Goal: Task Accomplishment & Management: Manage account settings

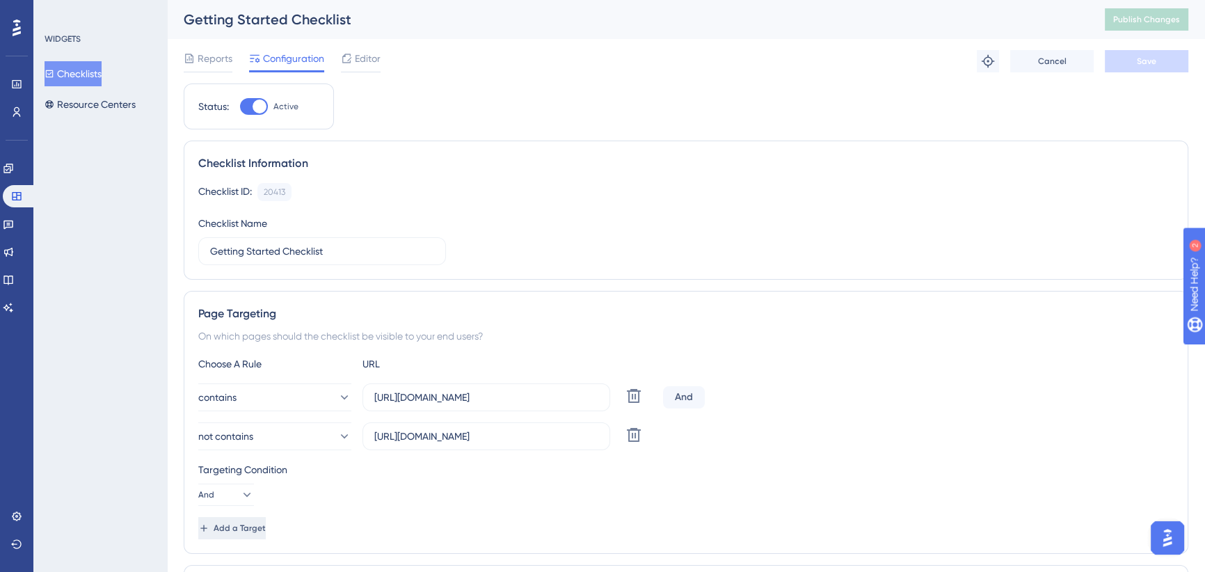
click at [257, 533] on button "Add a Target" at bounding box center [231, 528] width 67 height 22
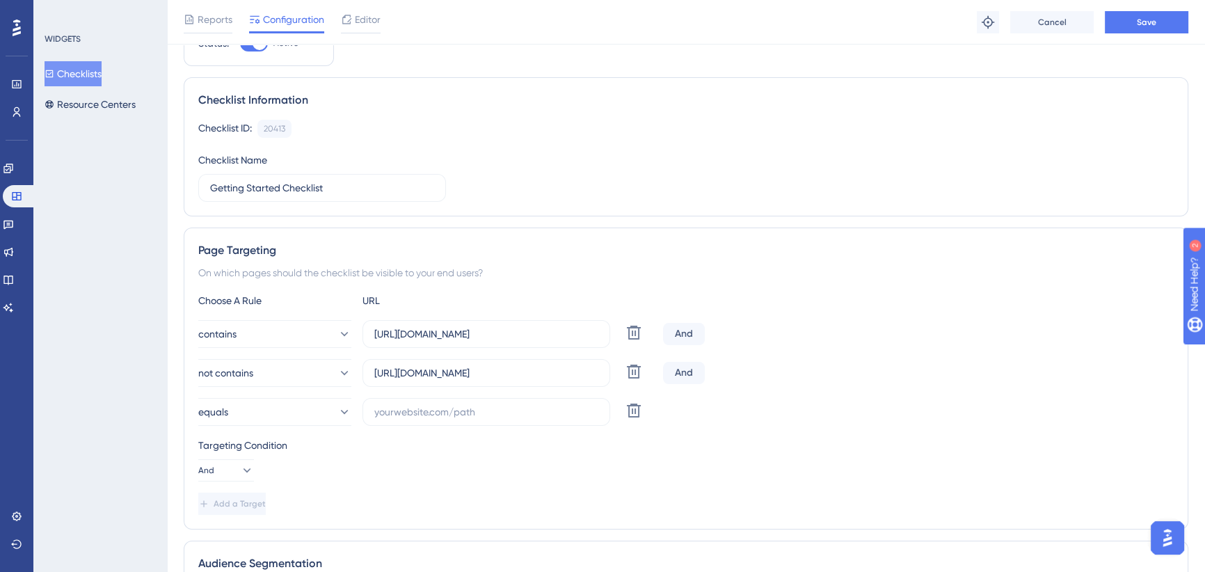
scroll to position [126, 0]
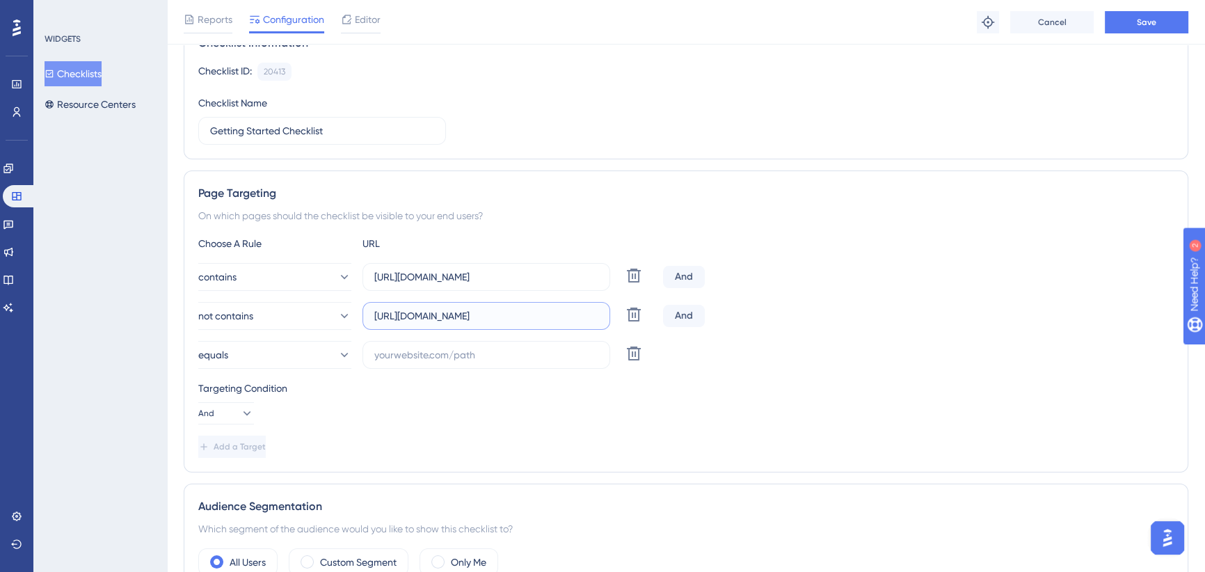
click at [564, 314] on input "https://icy-desert-045d76c0f.1.azurestaticapps.net/bookanappointment" at bounding box center [486, 315] width 224 height 15
drag, startPoint x: 549, startPoint y: 312, endPoint x: 658, endPoint y: 308, distance: 109.3
click at [658, 308] on div "not contains https://icy-desert-045d76c0f.1.azurestaticapps.net/bookanappointme…" at bounding box center [685, 316] width 975 height 28
click at [536, 314] on input "https://icy-desert-045d76c0f.1.azurestaticapps.net/bookanappointment" at bounding box center [486, 315] width 224 height 15
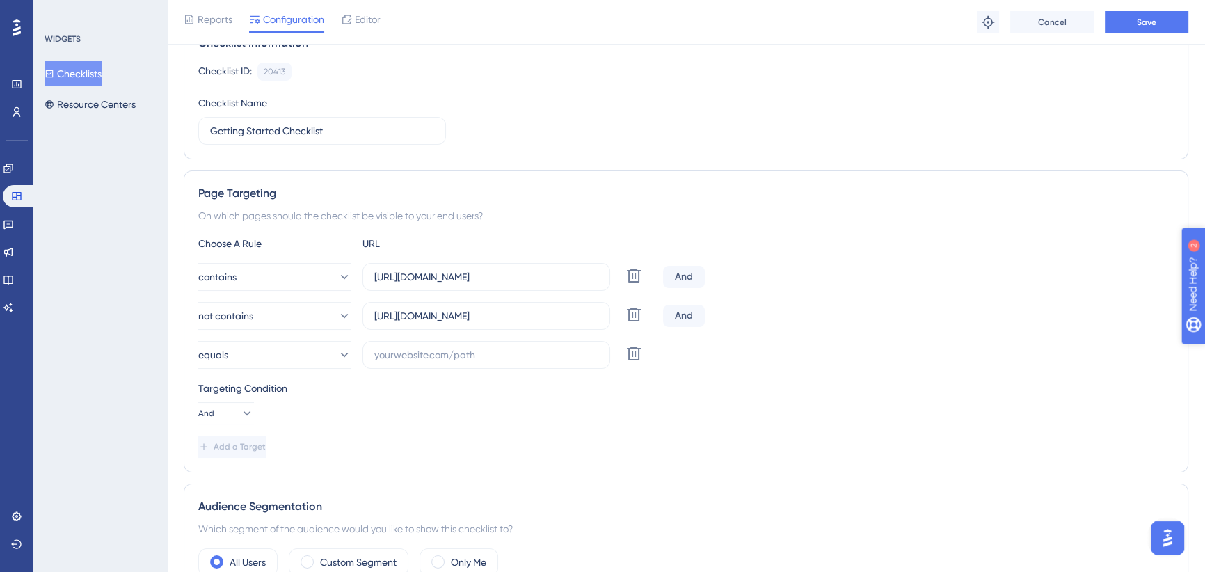
scroll to position [0, 0]
click at [495, 349] on input "text" at bounding box center [486, 354] width 224 height 15
paste input "/shared/getmenucards"
drag, startPoint x: 374, startPoint y: 314, endPoint x: 498, endPoint y: 317, distance: 124.6
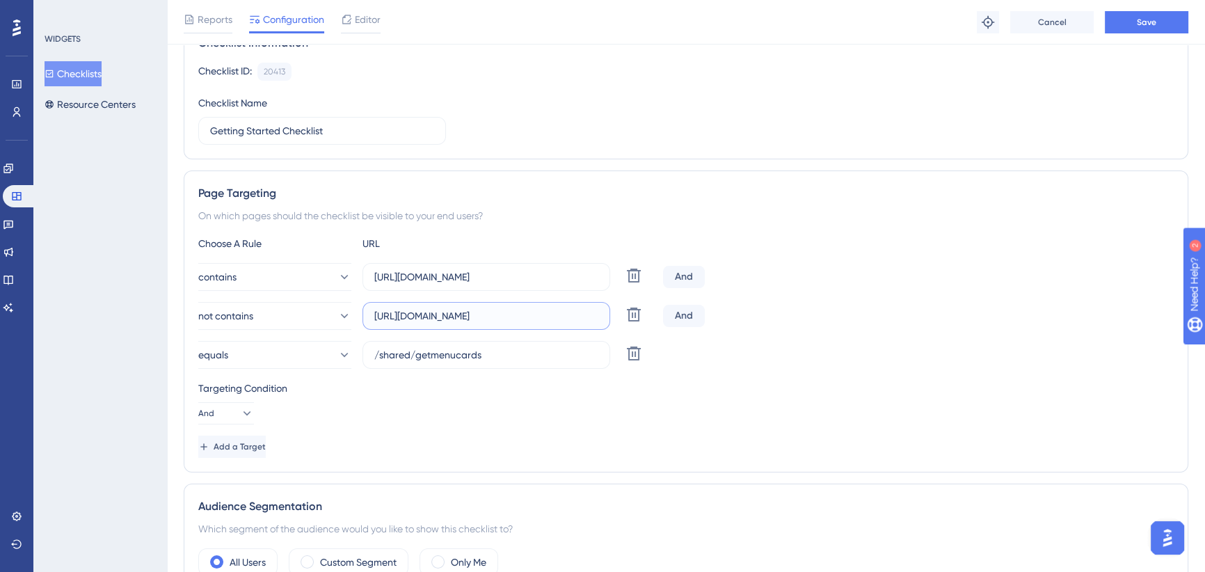
click at [498, 317] on input "https://icy-desert-045d76c0f.1.azurestaticapps.net/bookanappointment" at bounding box center [486, 315] width 224 height 15
click at [289, 352] on button "equals" at bounding box center [274, 355] width 153 height 28
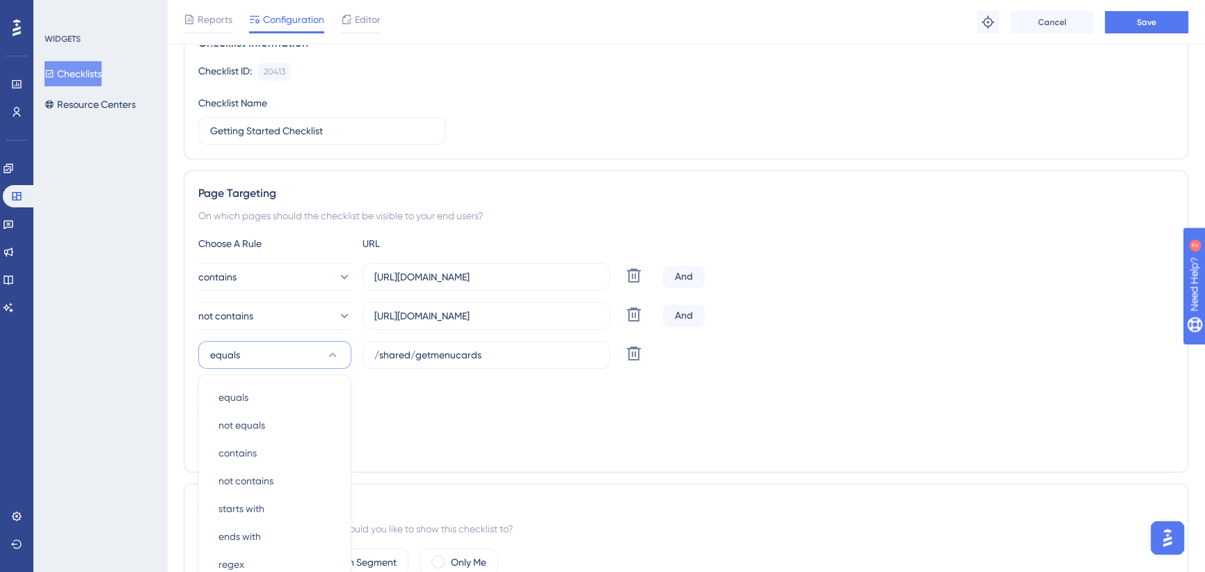
scroll to position [320, 0]
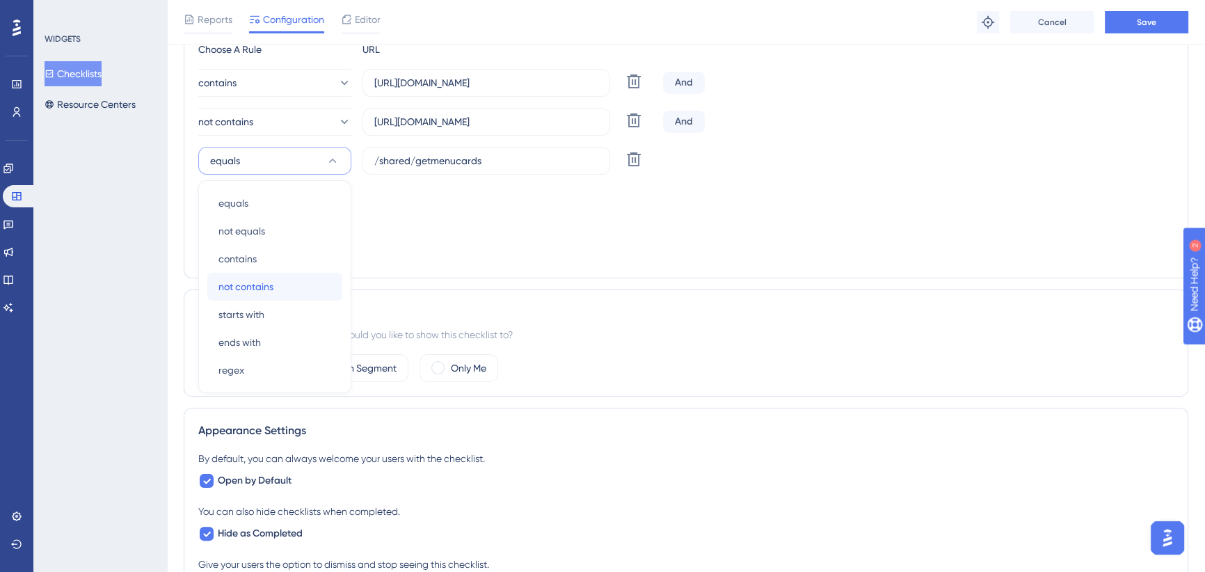
click at [270, 290] on span "not contains" at bounding box center [245, 286] width 55 height 17
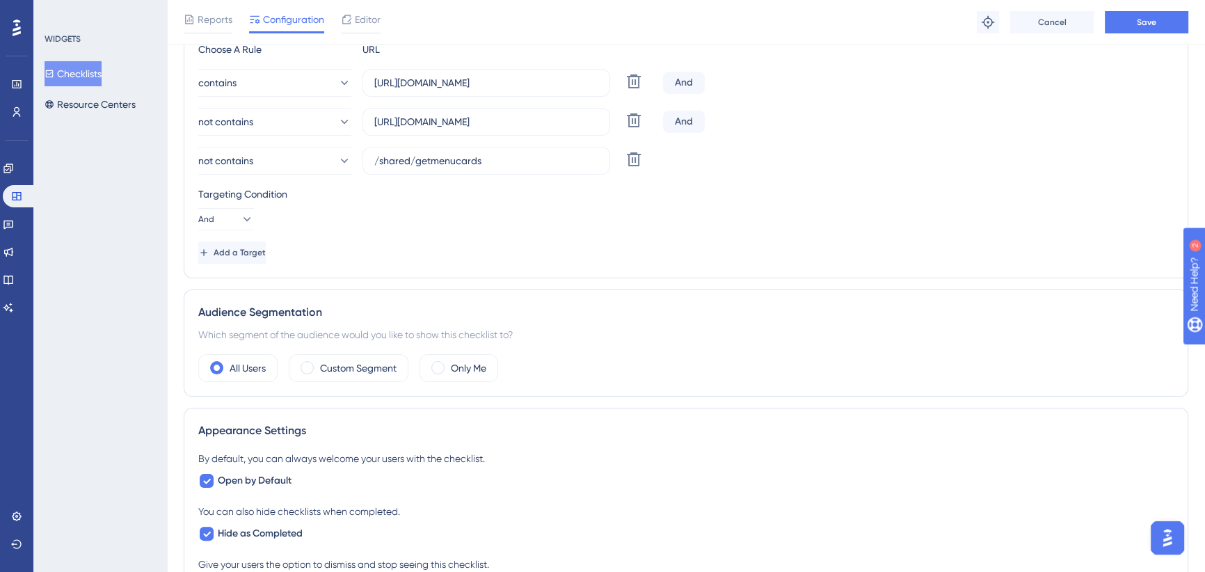
click at [534, 210] on div "Targeting Condition And" at bounding box center [685, 208] width 975 height 45
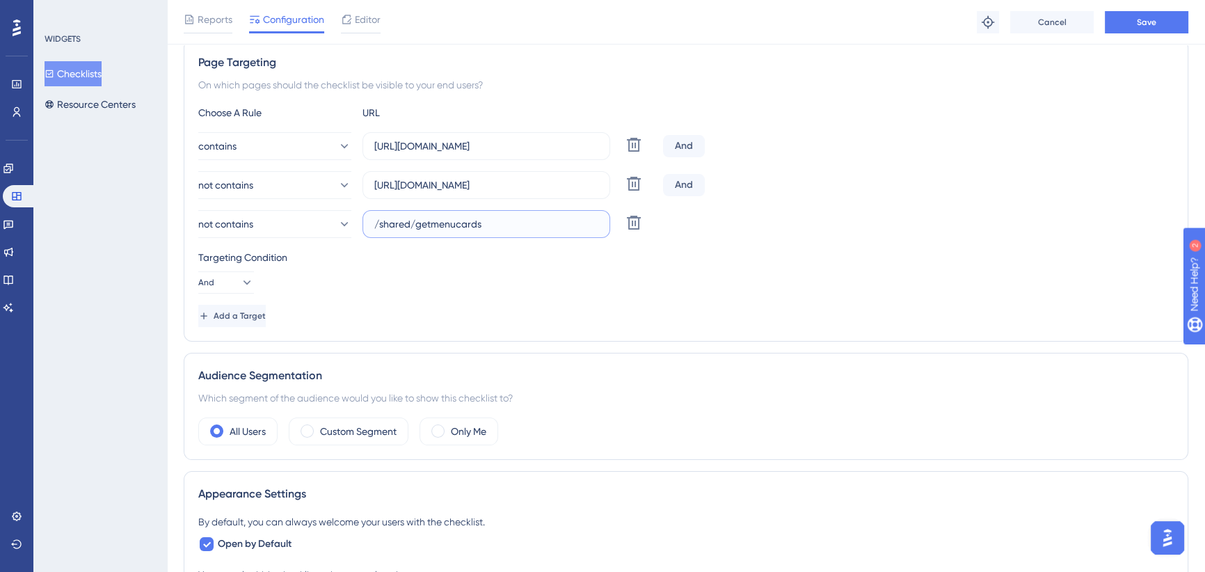
click at [376, 223] on input "/shared/getmenucards" at bounding box center [486, 223] width 224 height 15
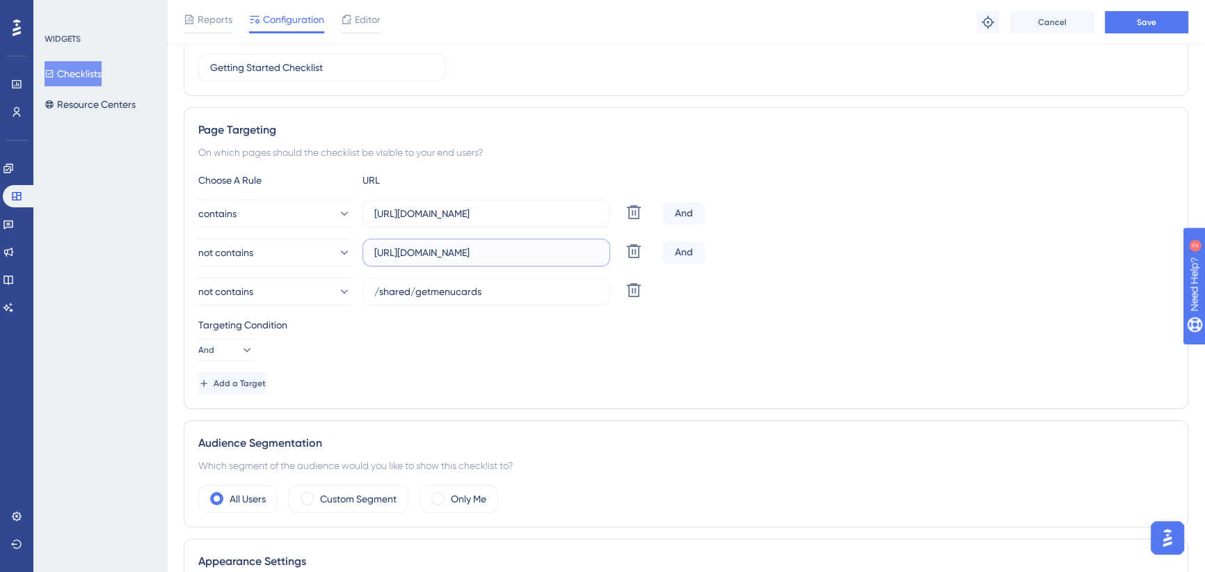
scroll to position [0, 70]
drag, startPoint x: 376, startPoint y: 251, endPoint x: 534, endPoint y: 251, distance: 157.9
click at [534, 251] on input "https://icy-desert-045d76c0f.1.azurestaticapps.net/bookanappointment" at bounding box center [486, 252] width 224 height 15
click at [376, 291] on input "/shared/getmenucards" at bounding box center [486, 291] width 224 height 15
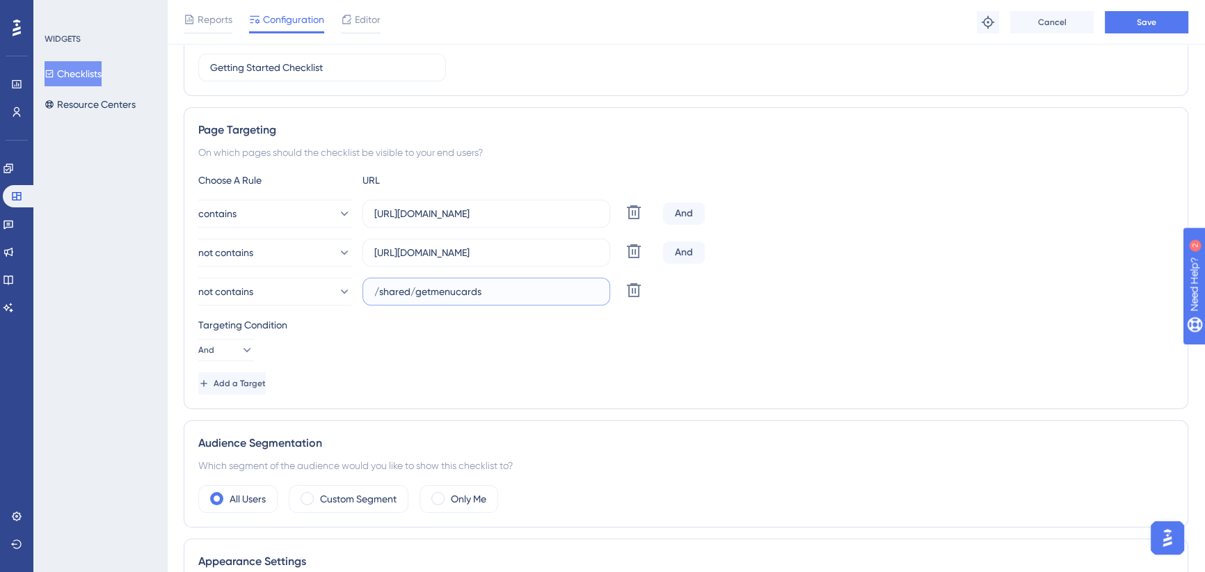
paste input "https://icy-desert-045d76c0f.1.azurestaticapps.net"
type input "https://icy-desert-045d76c0f.1.azurestaticapps.net/shared/getmenucards"
drag, startPoint x: 547, startPoint y: 290, endPoint x: 687, endPoint y: 288, distance: 139.9
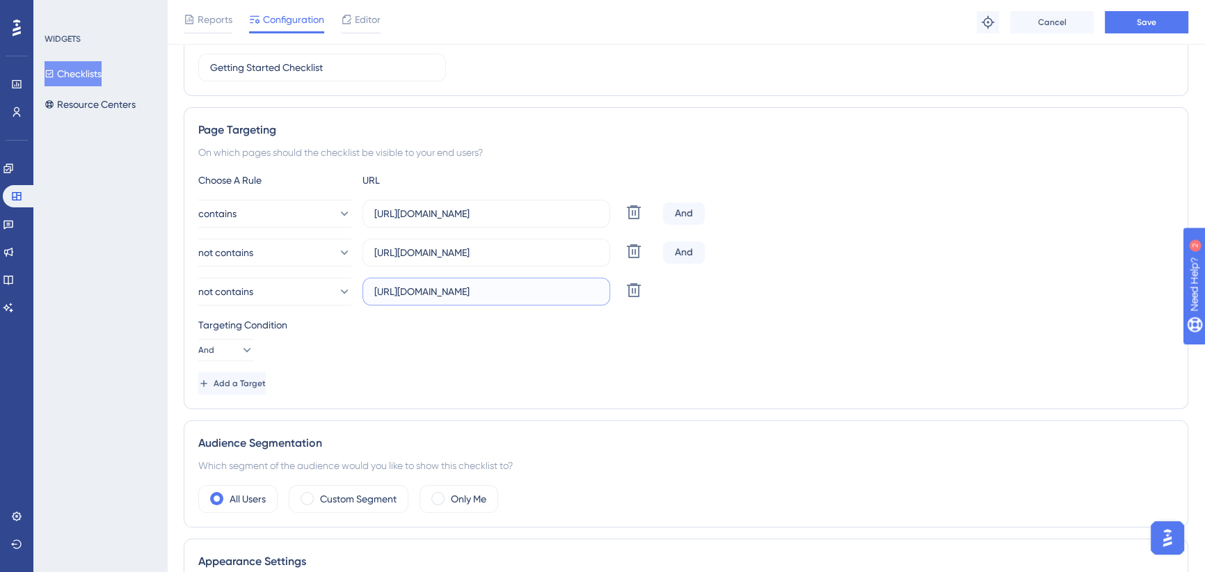
click at [687, 288] on div "not contains https://icy-desert-045d76c0f.1.azurestaticapps.net/shared/getmenuc…" at bounding box center [685, 292] width 975 height 28
click at [632, 283] on icon at bounding box center [634, 290] width 14 height 14
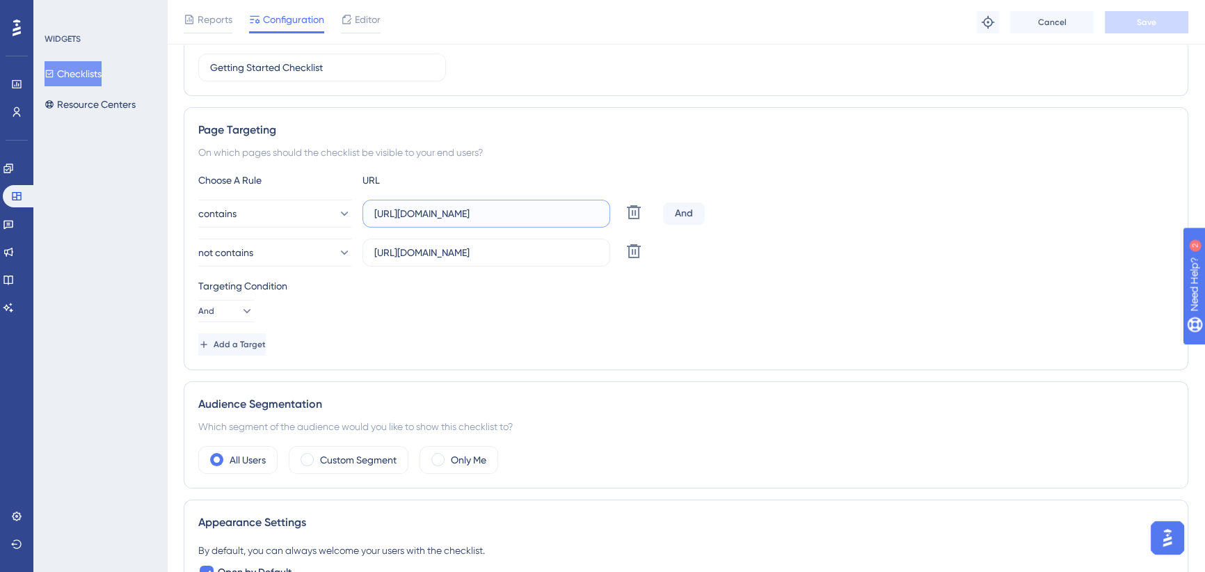
click at [543, 209] on input "https://icy-desert-045d76c0f.1.azurestaticapps.net" at bounding box center [486, 213] width 224 height 15
click at [552, 209] on input "https://icy-desert-045d76c0f.1.azurestaticapps.net" at bounding box center [486, 213] width 224 height 15
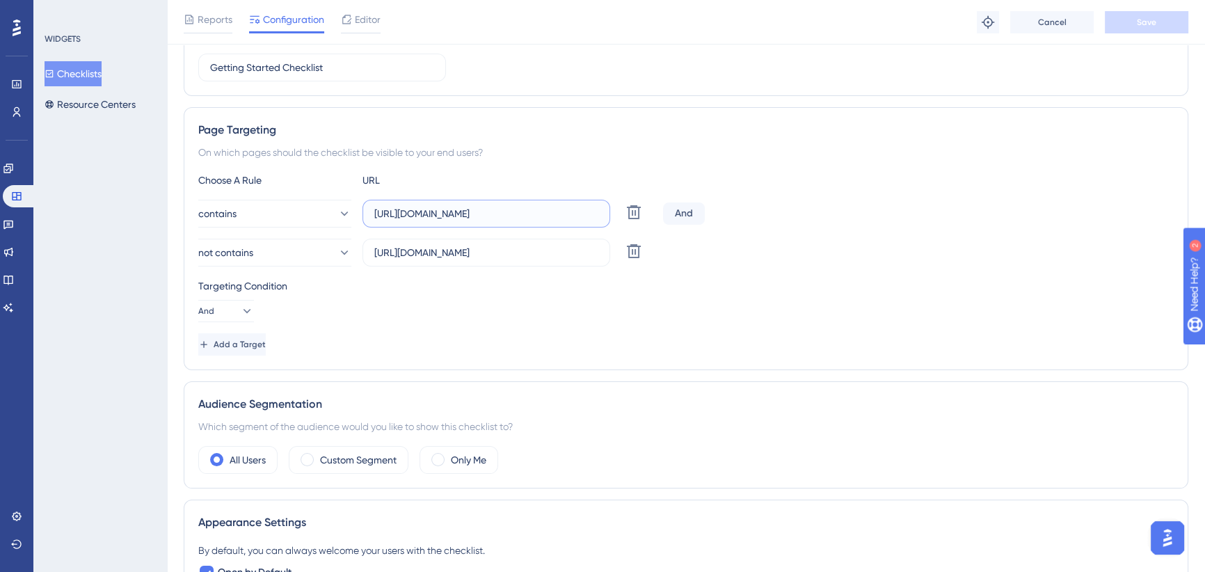
scroll to position [0, 6]
drag, startPoint x: 550, startPoint y: 212, endPoint x: 703, endPoint y: 212, distance: 153.1
click at [703, 212] on div "contains https://icy-desert-045d76c0f.1.azurestaticapps.net Delete And" at bounding box center [685, 214] width 975 height 28
click at [544, 251] on input "https://icy-desert-045d76c0f.1.azurestaticapps.net/bookanappointment" at bounding box center [486, 252] width 224 height 15
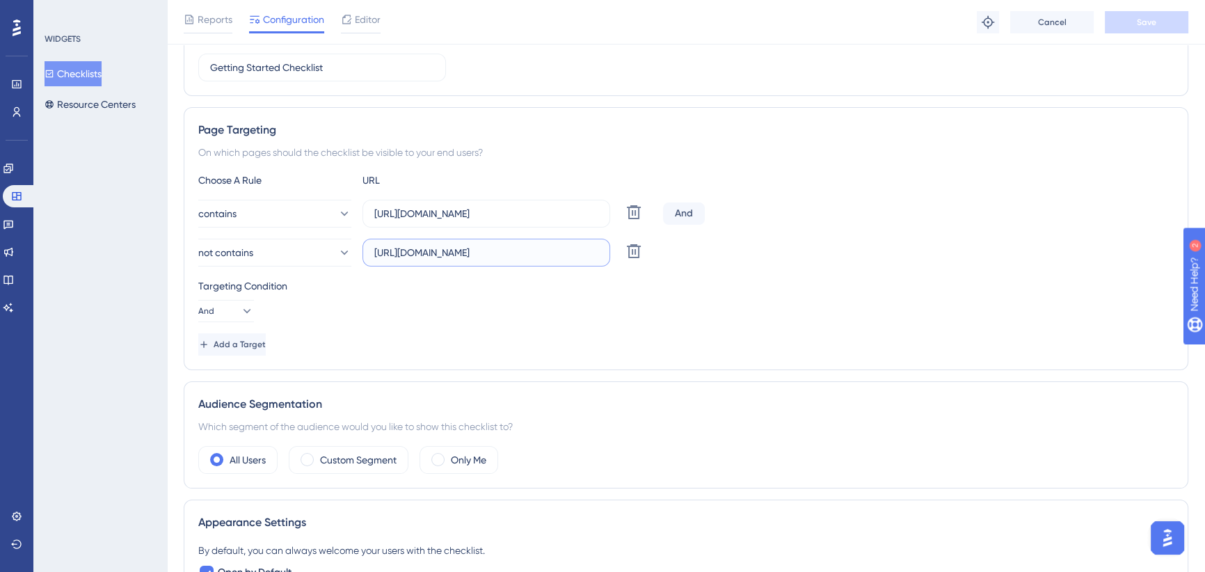
click at [544, 251] on input "https://icy-desert-045d76c0f.1.azurestaticapps.net/bookanappointment" at bounding box center [486, 252] width 224 height 15
click at [536, 251] on input "https://icy-desert-045d76c0f.1.azurestaticapps.net/bookanappointment" at bounding box center [486, 252] width 224 height 15
drag, startPoint x: 534, startPoint y: 251, endPoint x: 689, endPoint y: 250, distance: 155.2
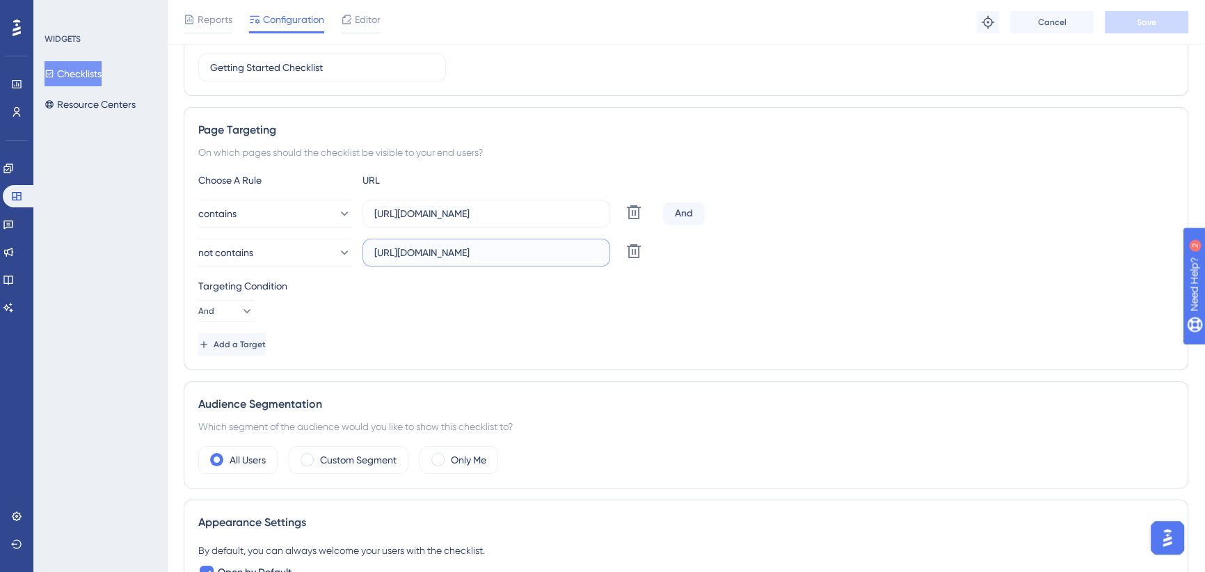
click at [689, 250] on div "not contains https://icy-desert-045d76c0f.1.azurestaticapps.net/bookanappointme…" at bounding box center [685, 253] width 975 height 28
click at [255, 342] on span "Add a Target" at bounding box center [240, 344] width 52 height 11
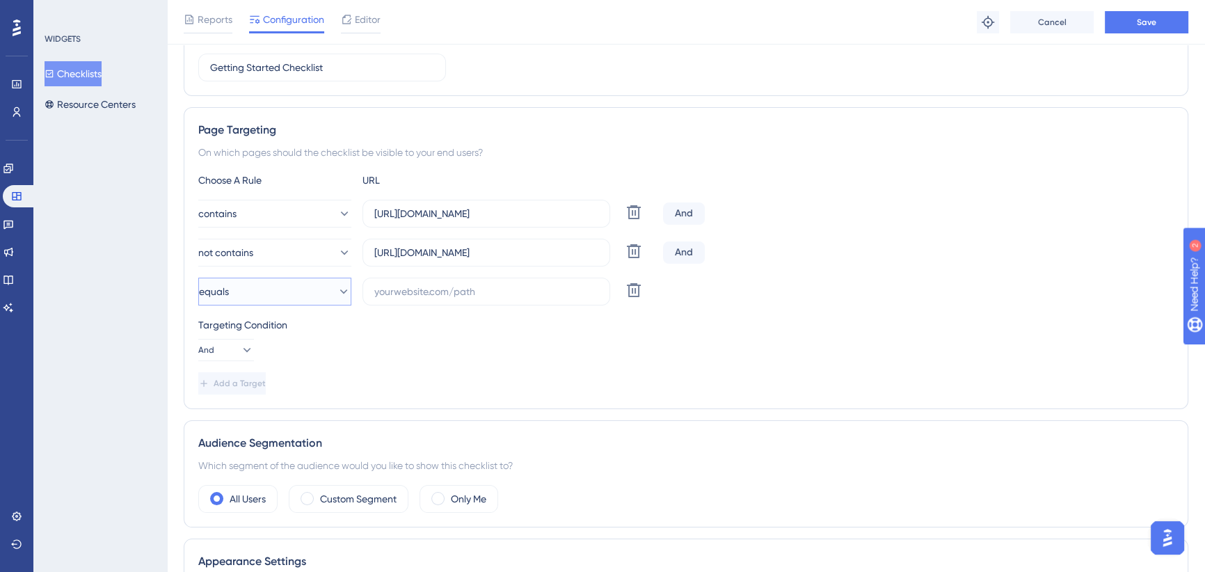
click at [299, 282] on button "equals" at bounding box center [274, 292] width 153 height 28
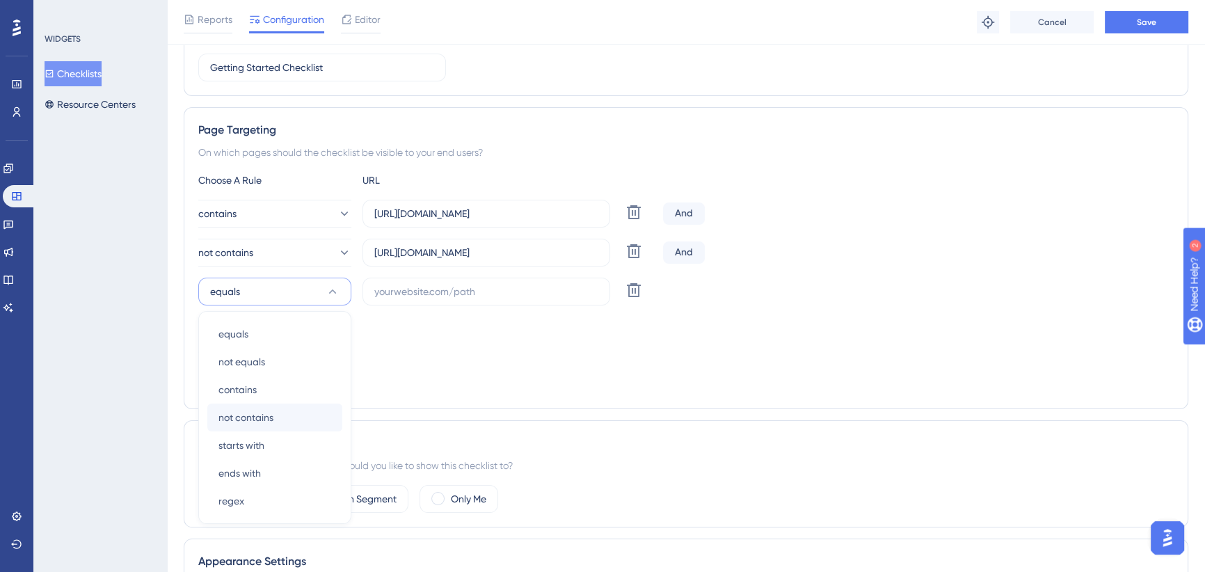
scroll to position [320, 0]
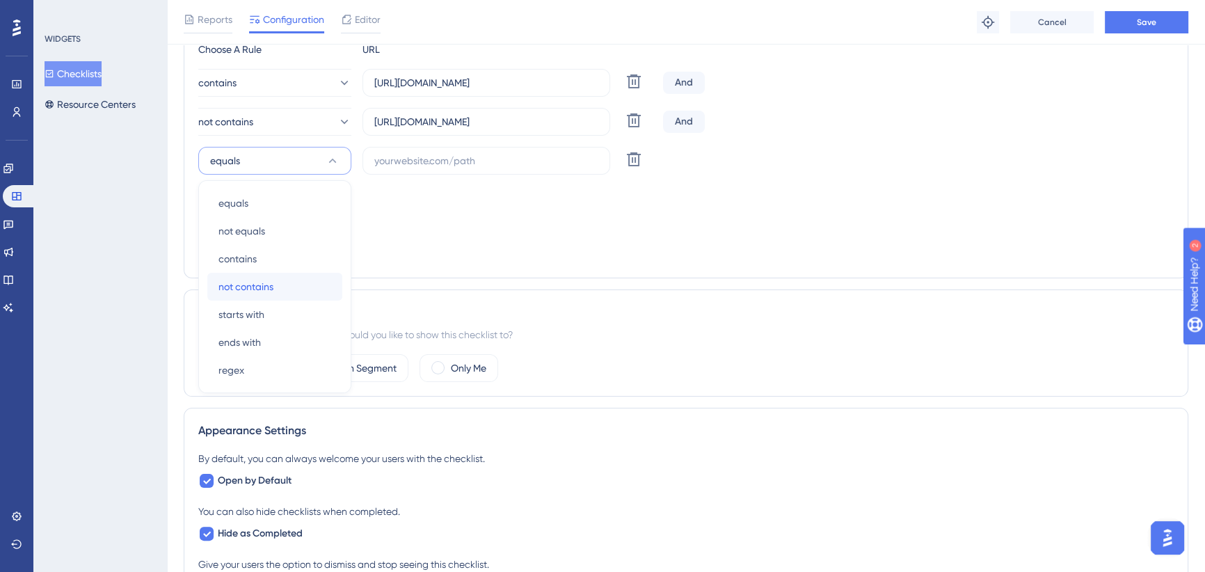
click at [269, 285] on span "not contains" at bounding box center [245, 286] width 55 height 17
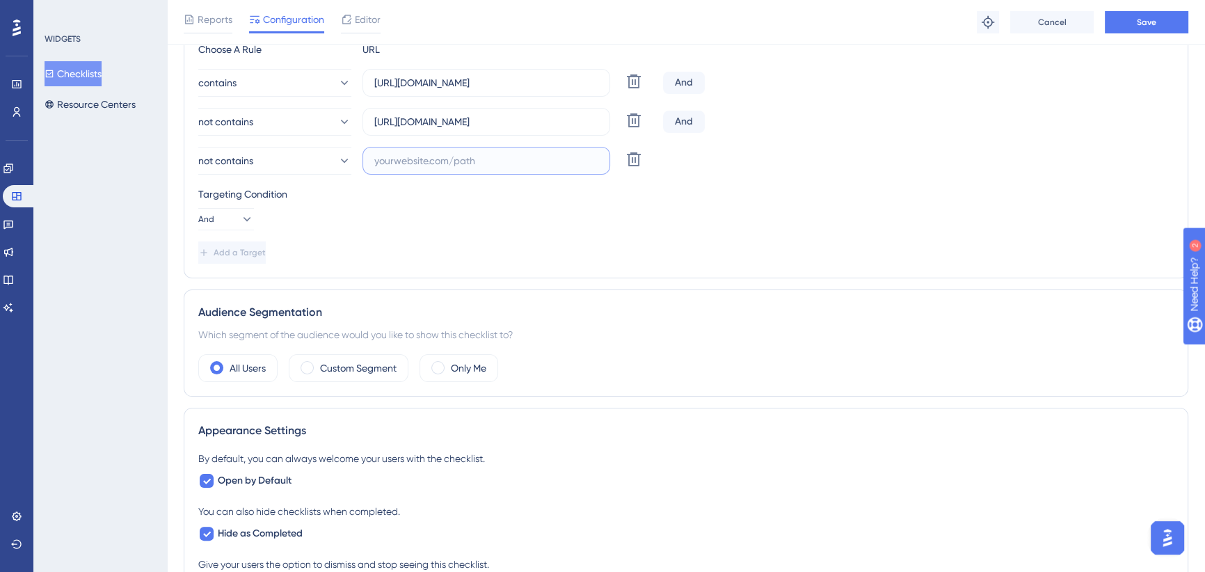
click at [474, 161] on input "text" at bounding box center [486, 160] width 224 height 15
paste input "https://icy-desert-045d76c0f.1.azurestaticapps.net/bookanappointment/thankyou"
type input "https://icy-desert-045d76c0f.1.azurestaticapps.net/bookanappointment/thankyou"
drag, startPoint x: 257, startPoint y: 250, endPoint x: 295, endPoint y: 248, distance: 37.6
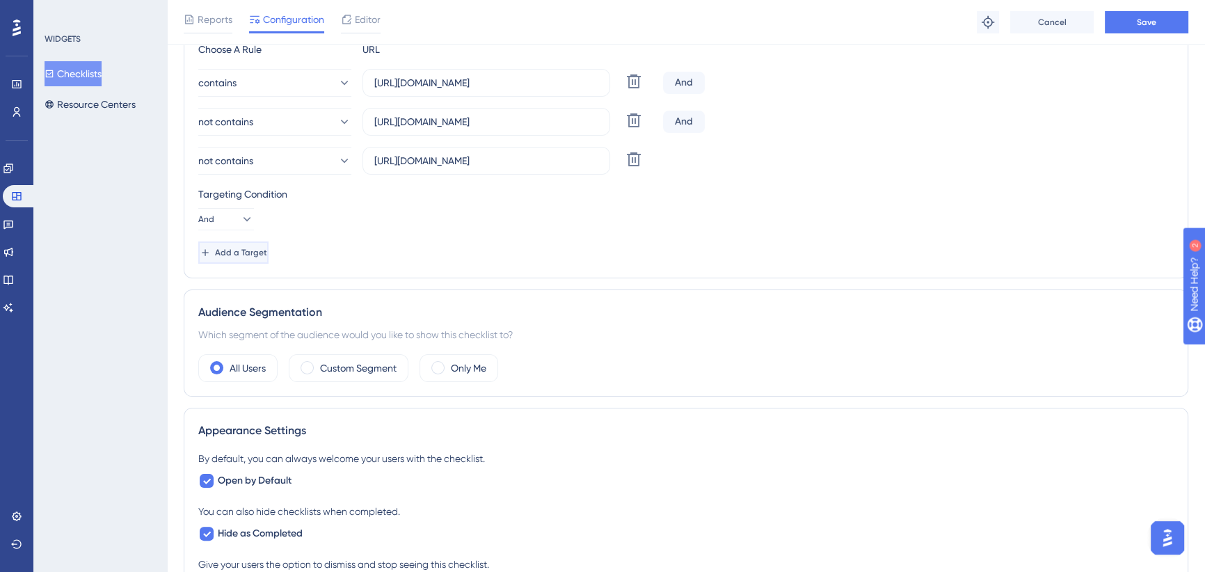
click at [257, 251] on span "Add a Target" at bounding box center [241, 252] width 52 height 11
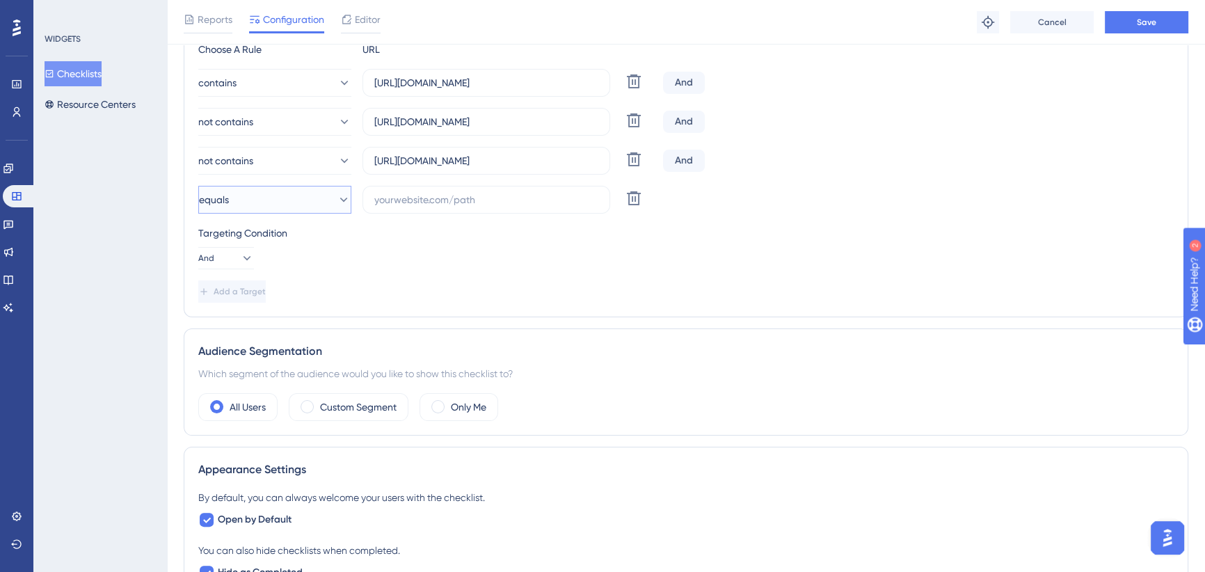
click at [317, 202] on button "equals" at bounding box center [274, 200] width 153 height 28
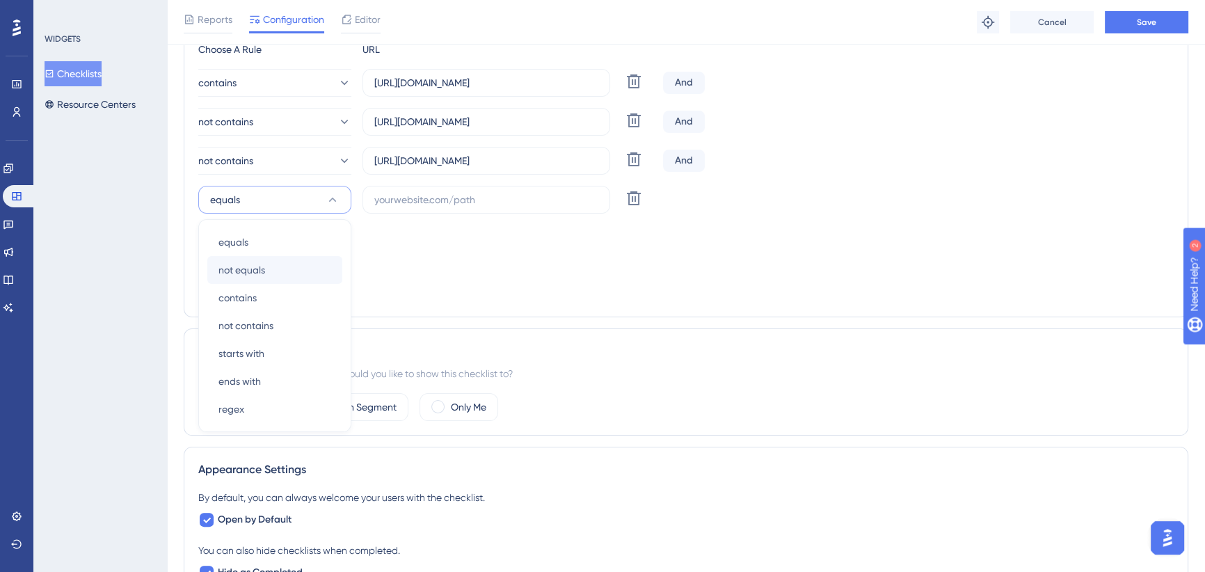
scroll to position [359, 0]
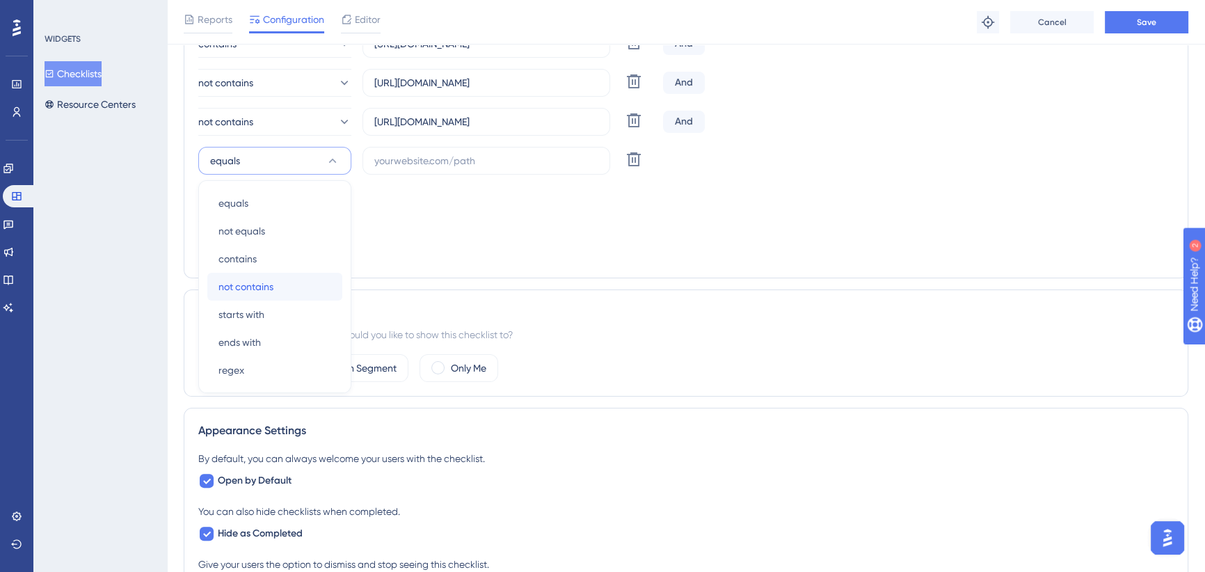
click at [274, 282] on div "not contains not contains" at bounding box center [274, 287] width 113 height 28
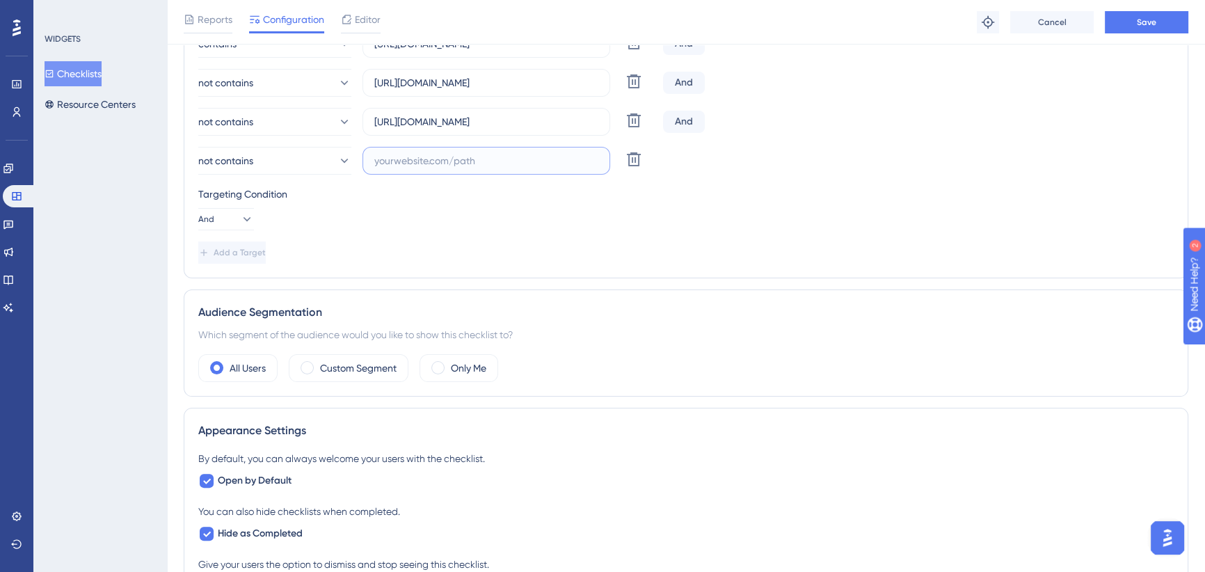
click at [493, 156] on input "text" at bounding box center [486, 160] width 224 height 15
paste input "https://icy-desert-045d76c0f.1.azurestaticapps.net/bookanappointment/booking"
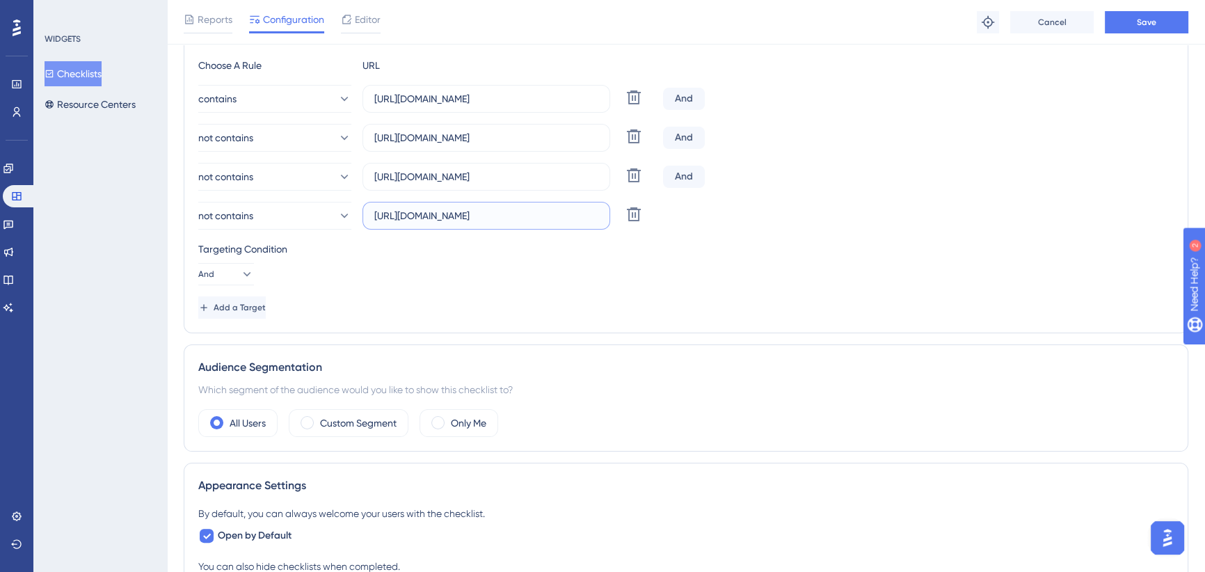
scroll to position [232, 0]
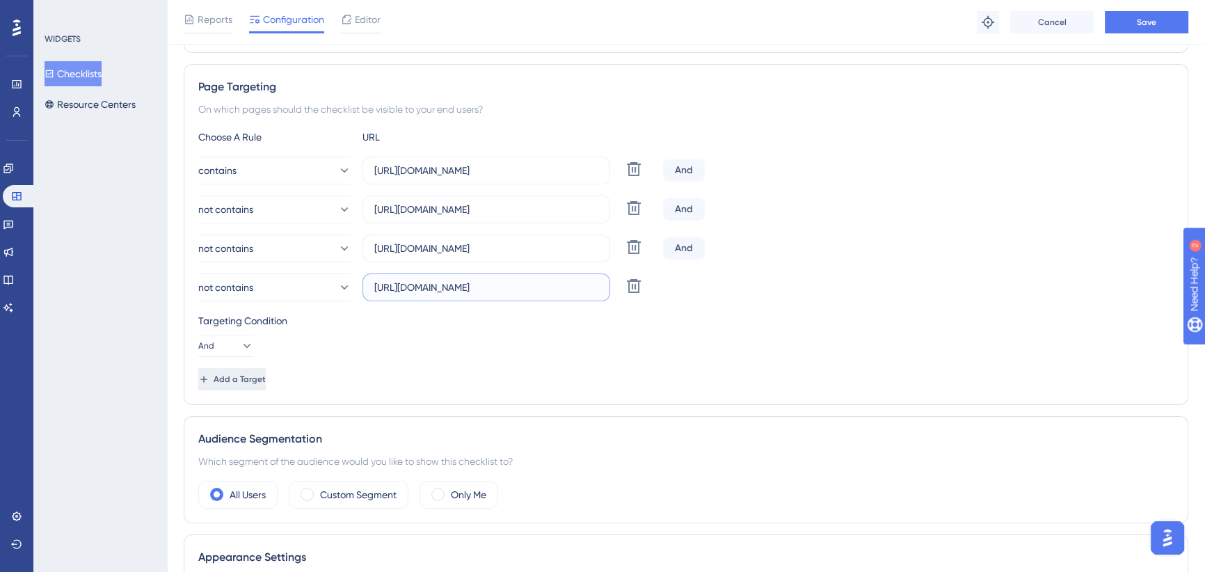
type input "https://icy-desert-045d76c0f.1.azurestaticapps.net/bookanappointment/booking"
click at [264, 377] on span "Add a Target" at bounding box center [241, 379] width 52 height 11
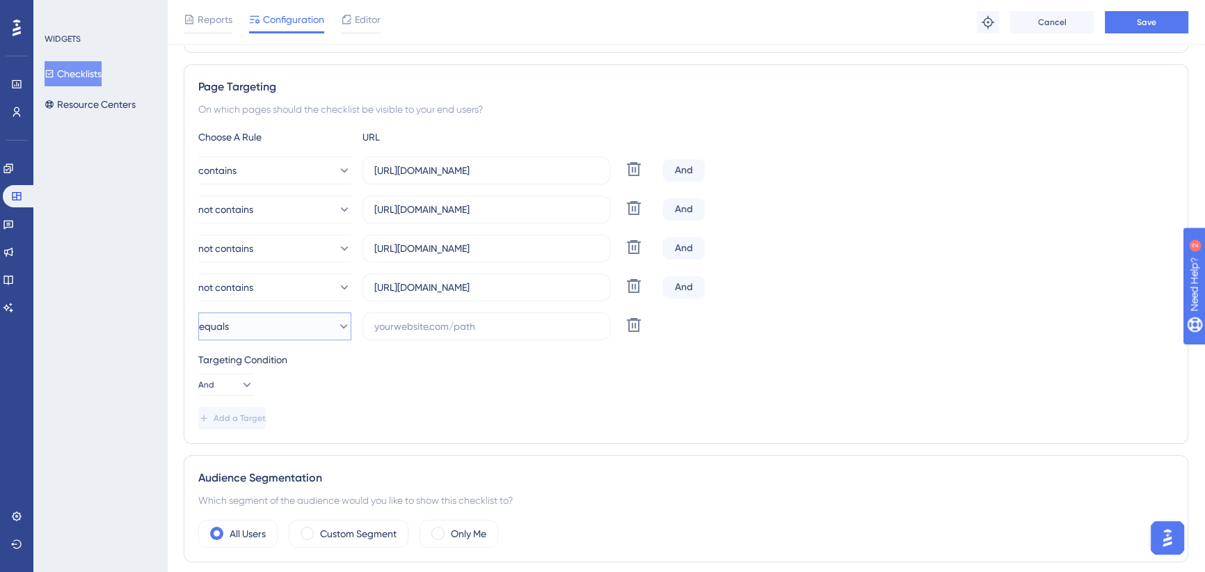
click at [240, 326] on button "equals" at bounding box center [274, 326] width 153 height 28
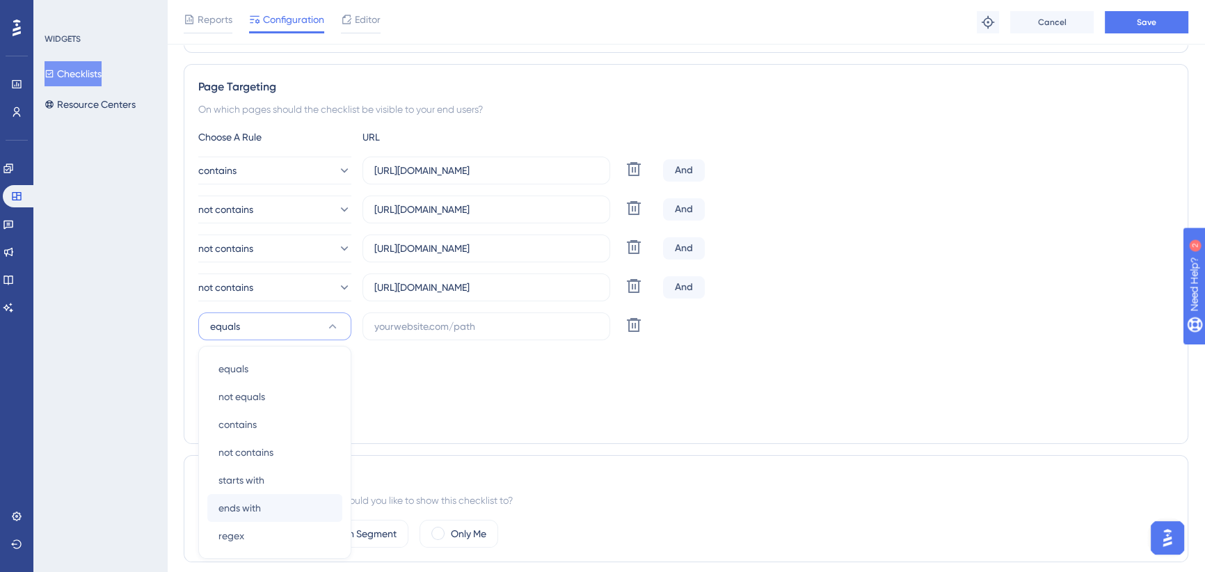
scroll to position [397, 0]
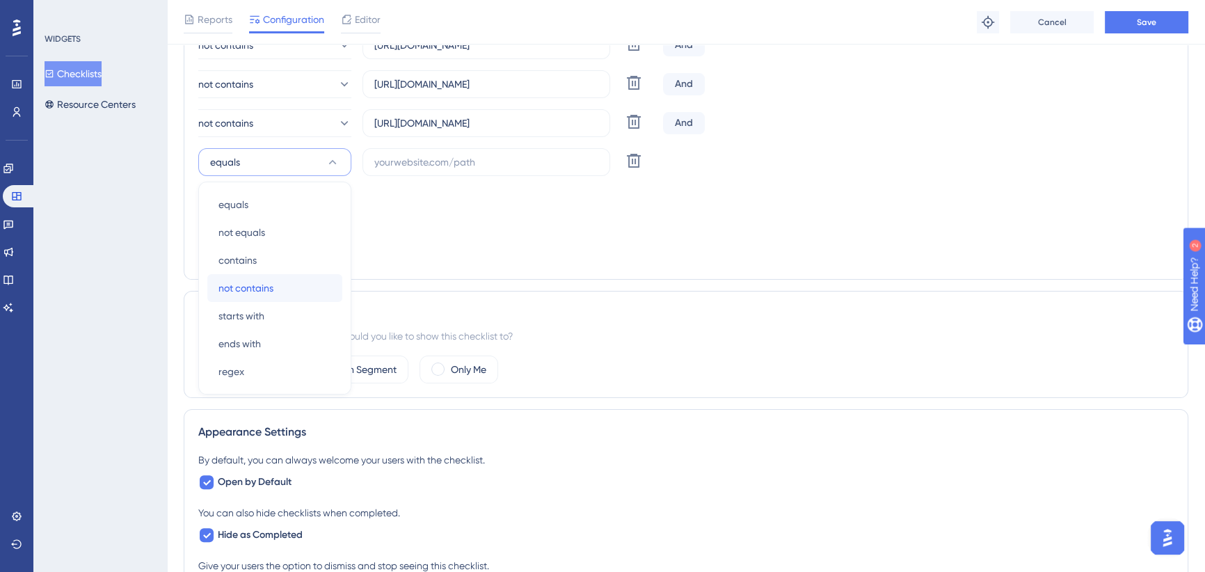
click at [251, 289] on span "not contains" at bounding box center [245, 288] width 55 height 17
click at [465, 157] on input "text" at bounding box center [486, 161] width 224 height 15
paste input "https://icy-desert-045d76c0f.1.azurestaticapps.net/shared/getmenucards"
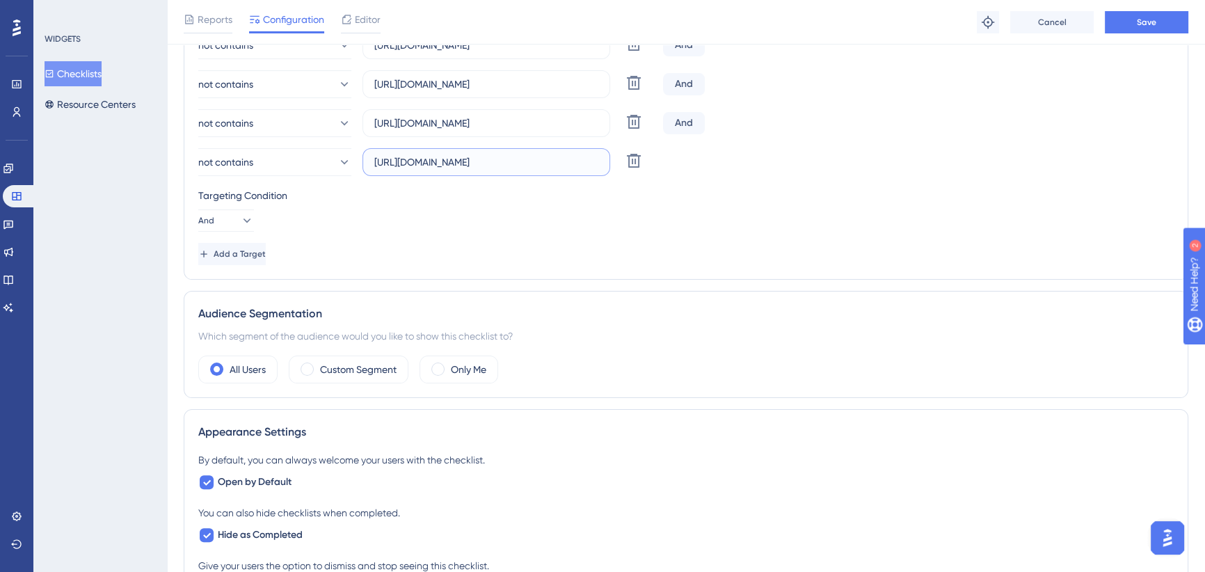
scroll to position [0, 112]
type input "https://icy-desert-045d76c0f.1.azurestaticapps.net/shared/getmenucards"
click at [248, 253] on span "Add a Target" at bounding box center [241, 253] width 52 height 11
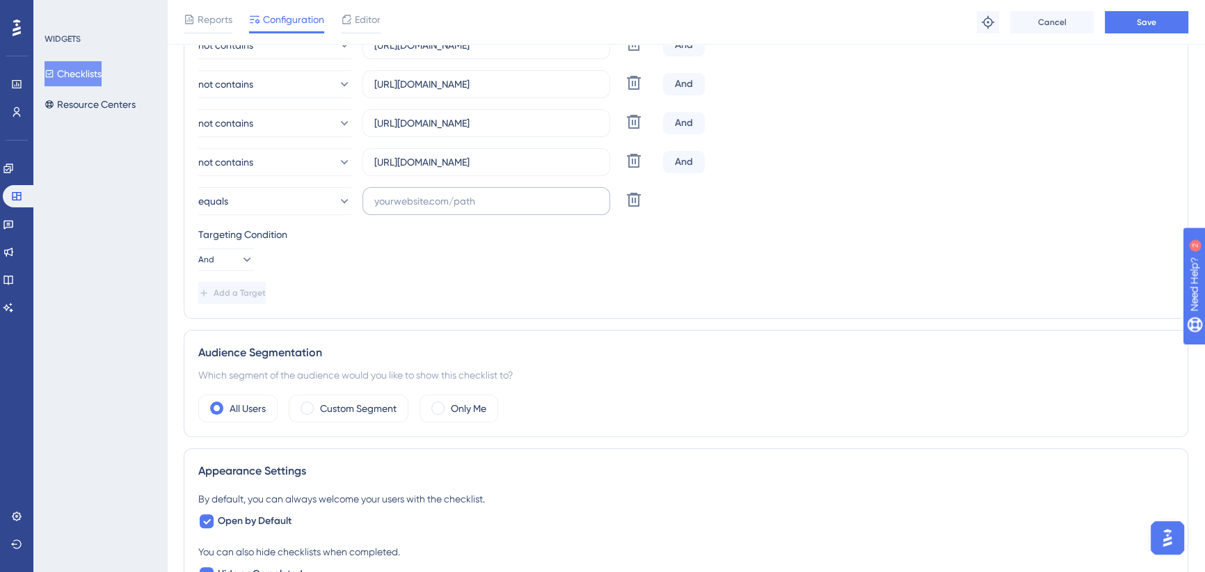
click at [446, 191] on label at bounding box center [486, 201] width 248 height 28
click at [446, 193] on input "text" at bounding box center [486, 200] width 224 height 15
paste input "https://icy-desert-045d76c0f.1.azurestaticapps.net/apps/googleauthreturn"
type input "https://icy-desert-045d76c0f.1.azurestaticapps.net/apps/googleauthreturn"
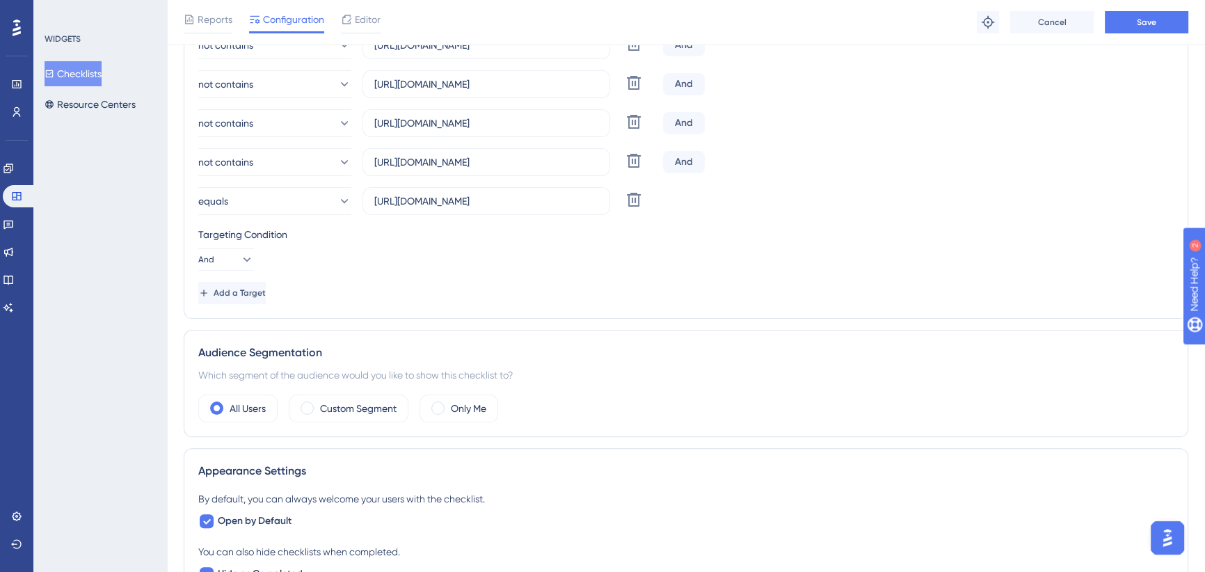
scroll to position [0, 0]
click at [265, 292] on span "Add a Target" at bounding box center [240, 292] width 52 height 11
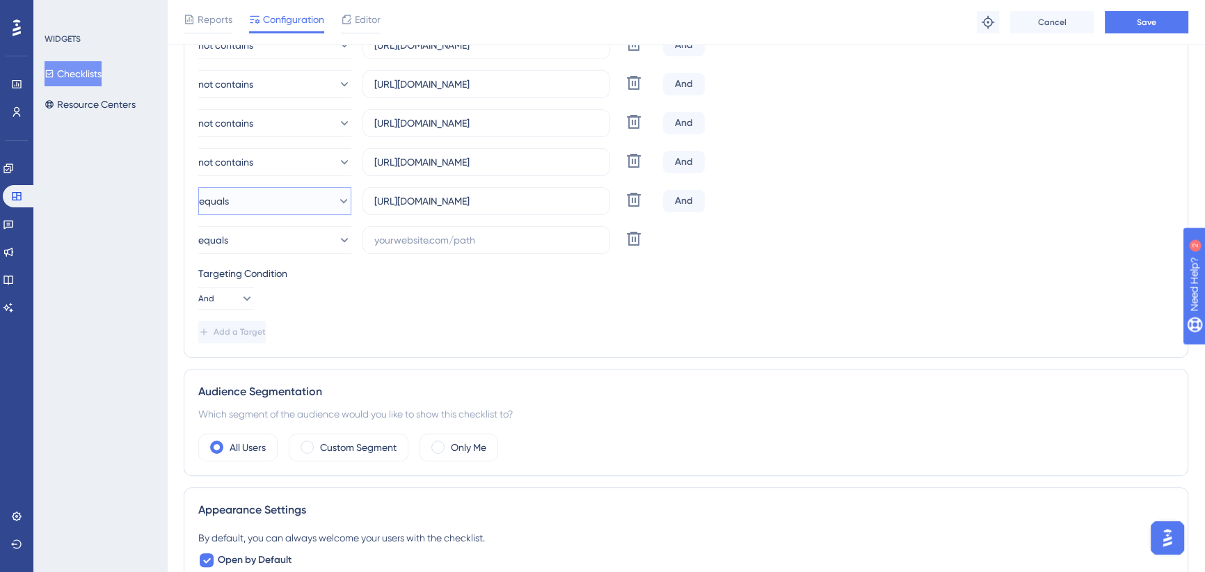
click at [278, 207] on button "equals" at bounding box center [274, 201] width 153 height 28
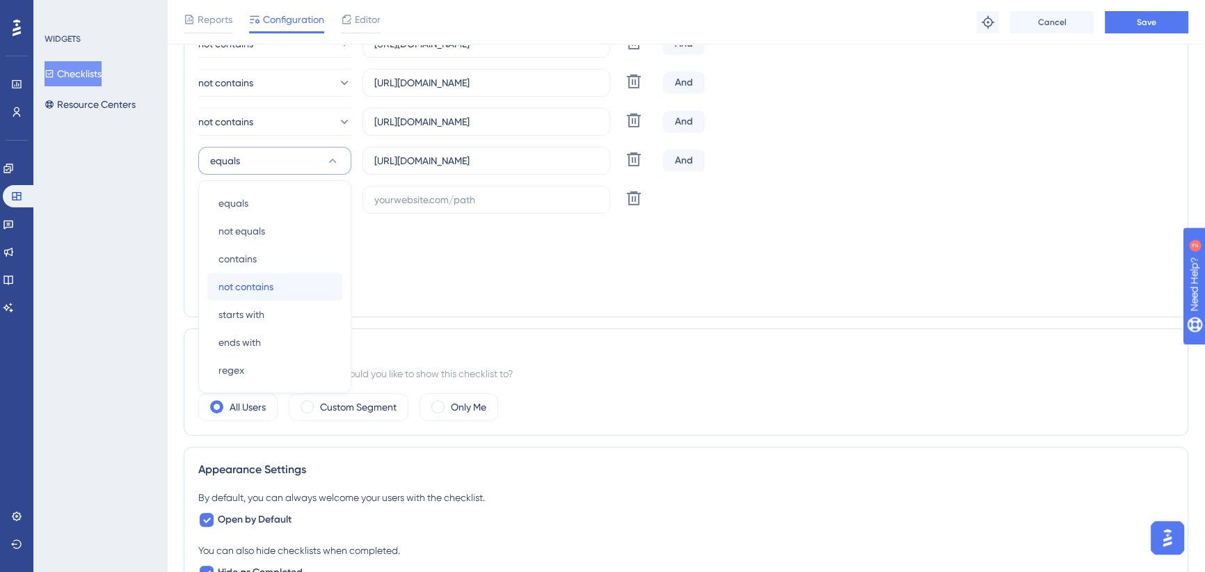
click at [262, 280] on span "not contains" at bounding box center [245, 286] width 55 height 17
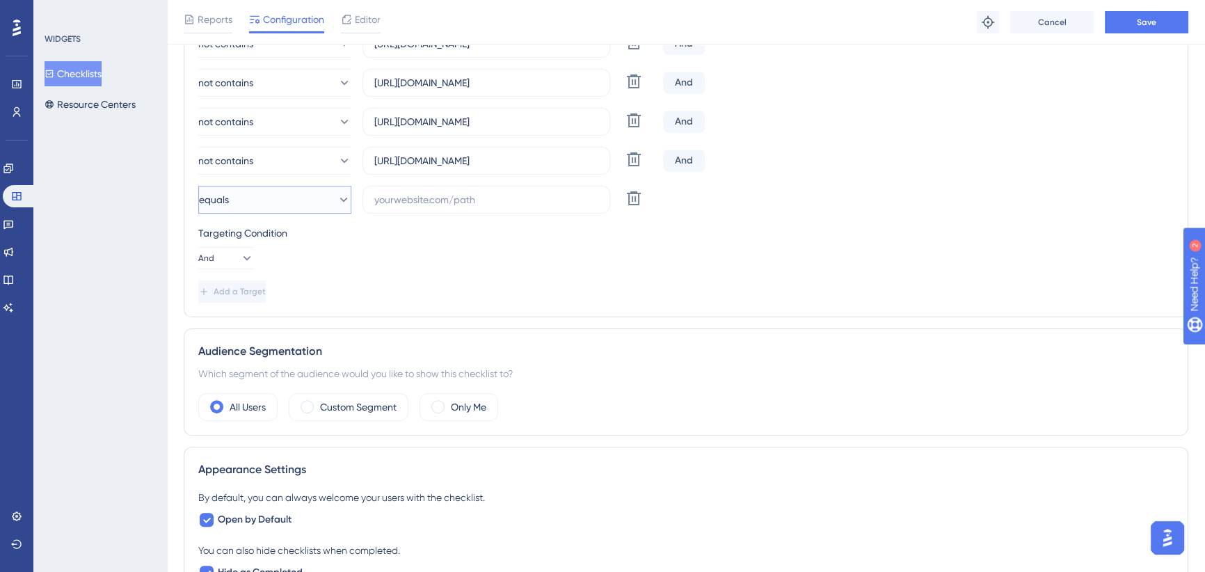
click at [282, 198] on button "equals" at bounding box center [274, 200] width 153 height 28
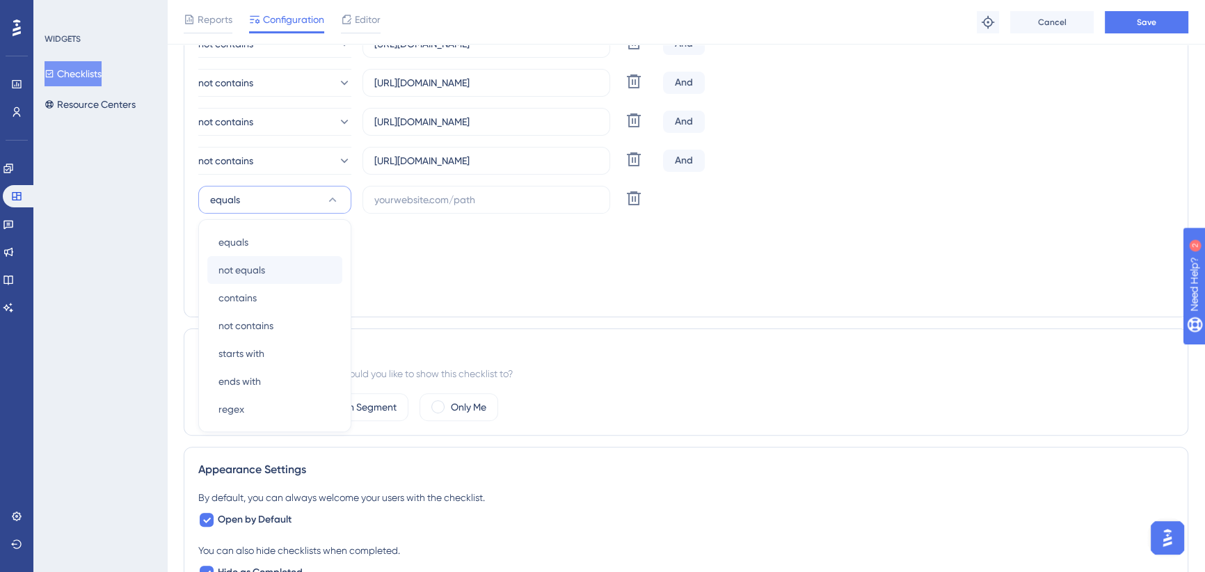
scroll to position [476, 0]
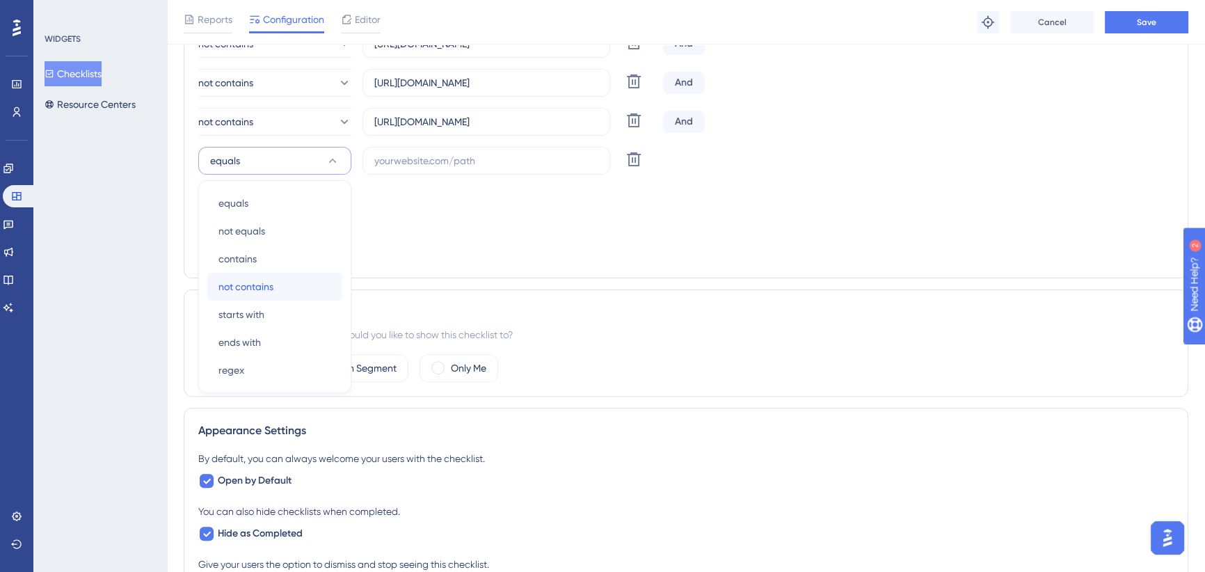
drag, startPoint x: 267, startPoint y: 280, endPoint x: 278, endPoint y: 266, distance: 17.3
click at [266, 280] on span "not contains" at bounding box center [245, 286] width 55 height 17
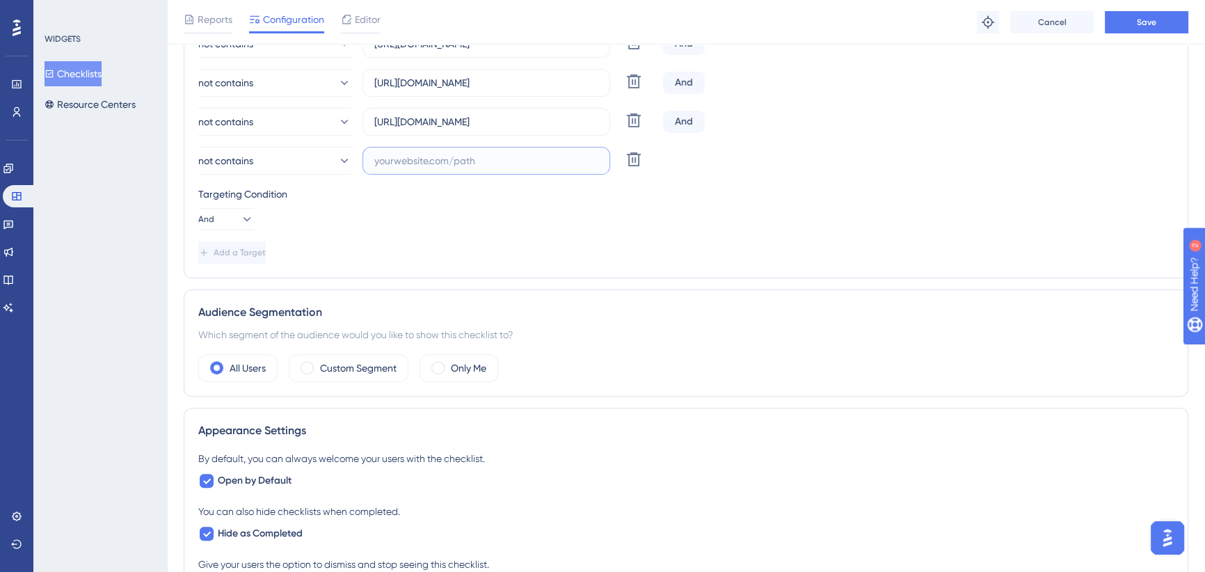
click at [430, 159] on input "text" at bounding box center [486, 160] width 224 height 15
paste input "https://icy-desert-045d76c0f.1.azurestaticapps.net/shared/invoicepayment"
type input "https://icy-desert-045d76c0f.1.azurestaticapps.net/shared/invoicepayment"
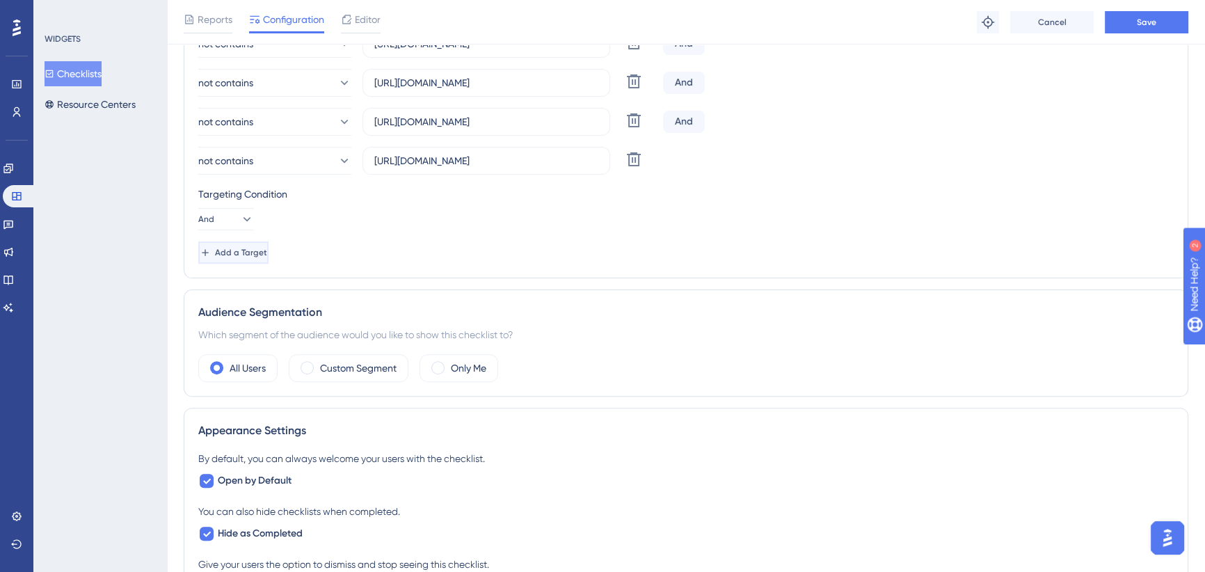
drag, startPoint x: 257, startPoint y: 257, endPoint x: 422, endPoint y: 216, distance: 169.8
click at [257, 257] on span "Add a Target" at bounding box center [240, 252] width 52 height 11
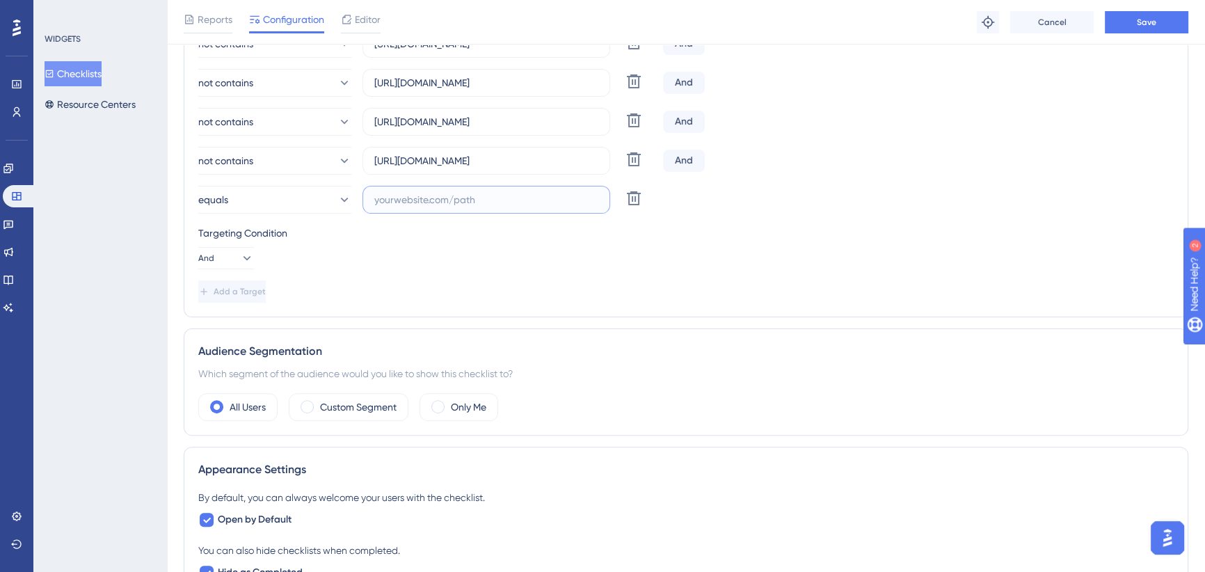
click at [439, 195] on input "text" at bounding box center [486, 199] width 224 height 15
click at [303, 200] on button "equals" at bounding box center [274, 200] width 153 height 28
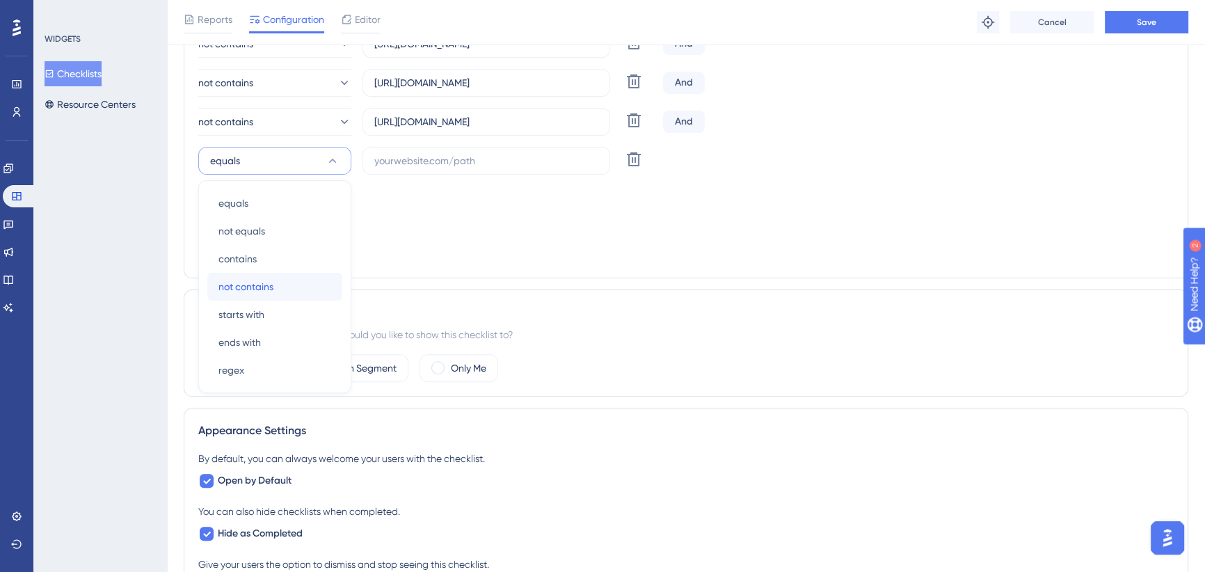
click at [268, 285] on span "not contains" at bounding box center [245, 286] width 55 height 17
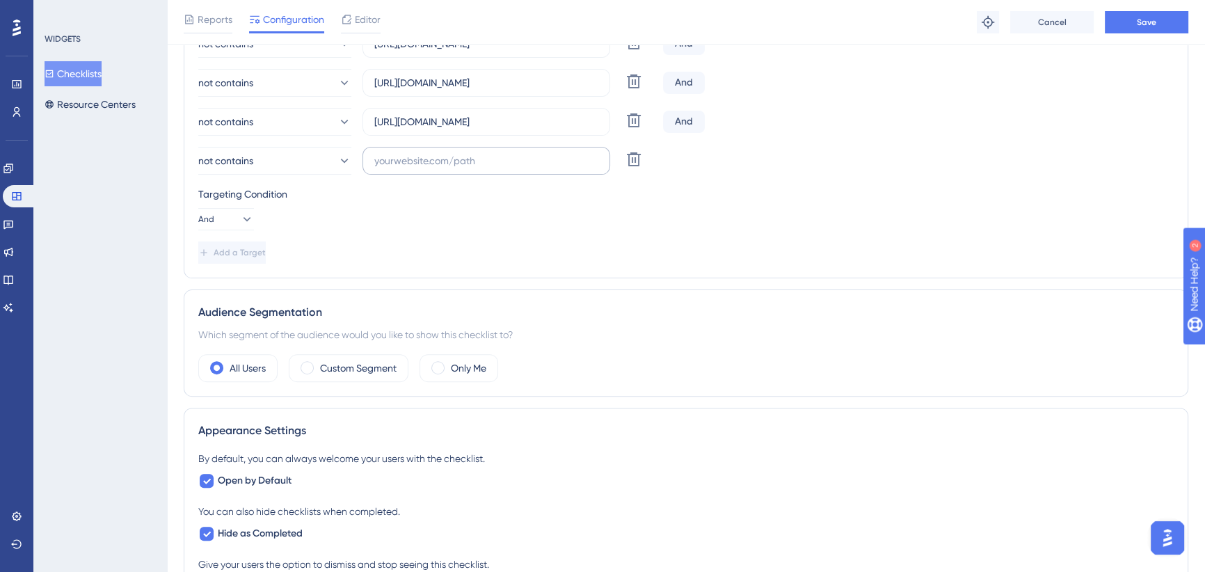
click at [459, 147] on label at bounding box center [486, 161] width 248 height 28
click at [459, 153] on input "text" at bounding box center [486, 160] width 224 height 15
paste input "https://icy-desert-045d76c0f.1.azurestaticapps.net/shared/payment"
type input "https://icy-desert-045d76c0f.1.azurestaticapps.net/shared/payment"
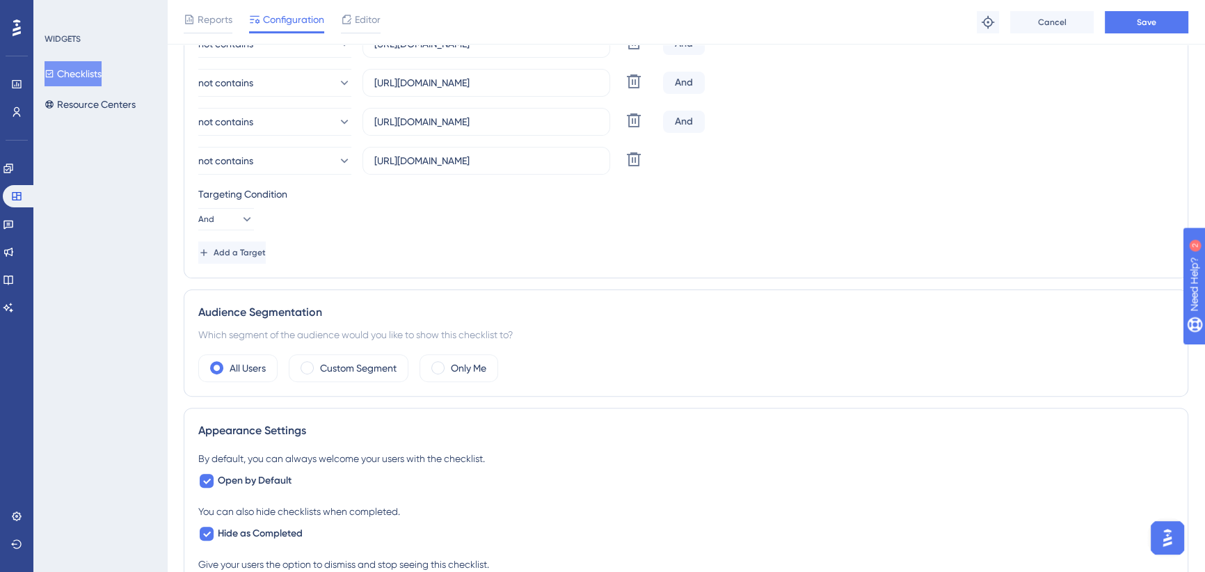
scroll to position [0, 0]
click at [234, 247] on button "Add a Target" at bounding box center [231, 252] width 67 height 22
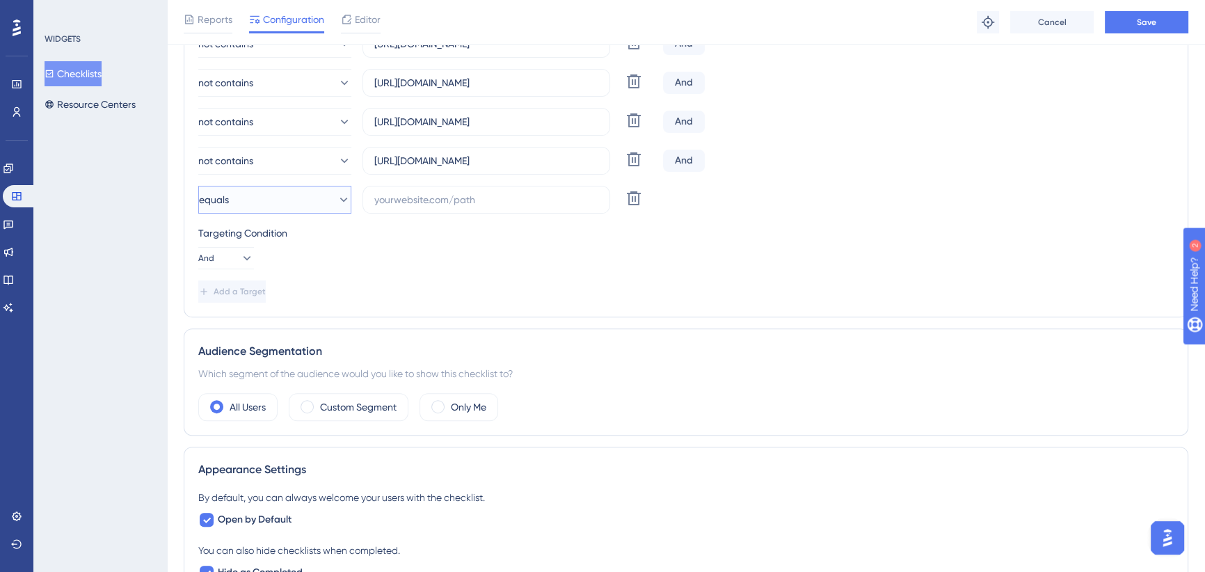
click at [250, 203] on button "equals" at bounding box center [274, 200] width 153 height 28
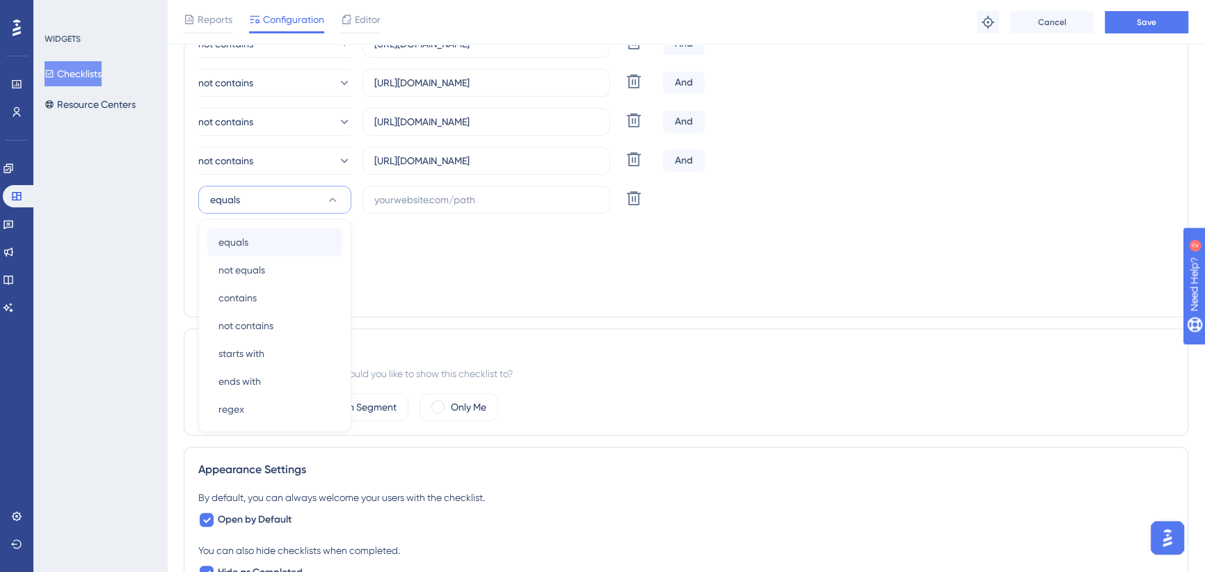
scroll to position [554, 0]
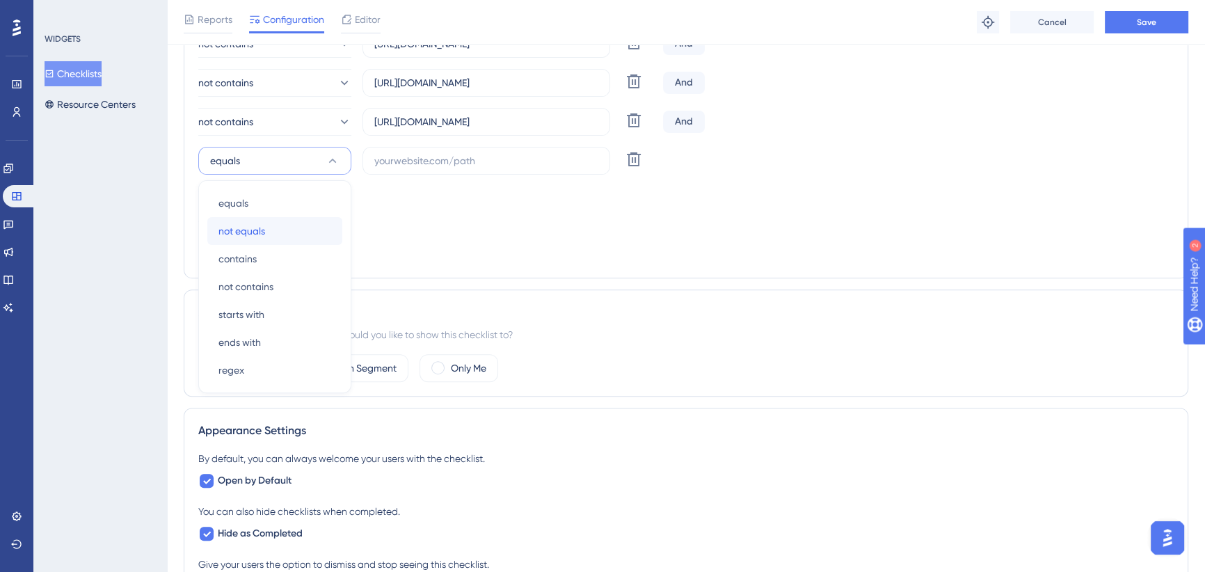
click at [246, 230] on span "not equals" at bounding box center [241, 231] width 47 height 17
drag, startPoint x: 471, startPoint y: 151, endPoint x: 464, endPoint y: 156, distance: 8.5
click at [468, 152] on label at bounding box center [486, 161] width 248 height 28
click at [458, 159] on input "text" at bounding box center [486, 160] width 224 height 15
paste input "https://icy-desert-045d76c0f.1.azurestaticapps.net/auth/clientpaymentreceipt"
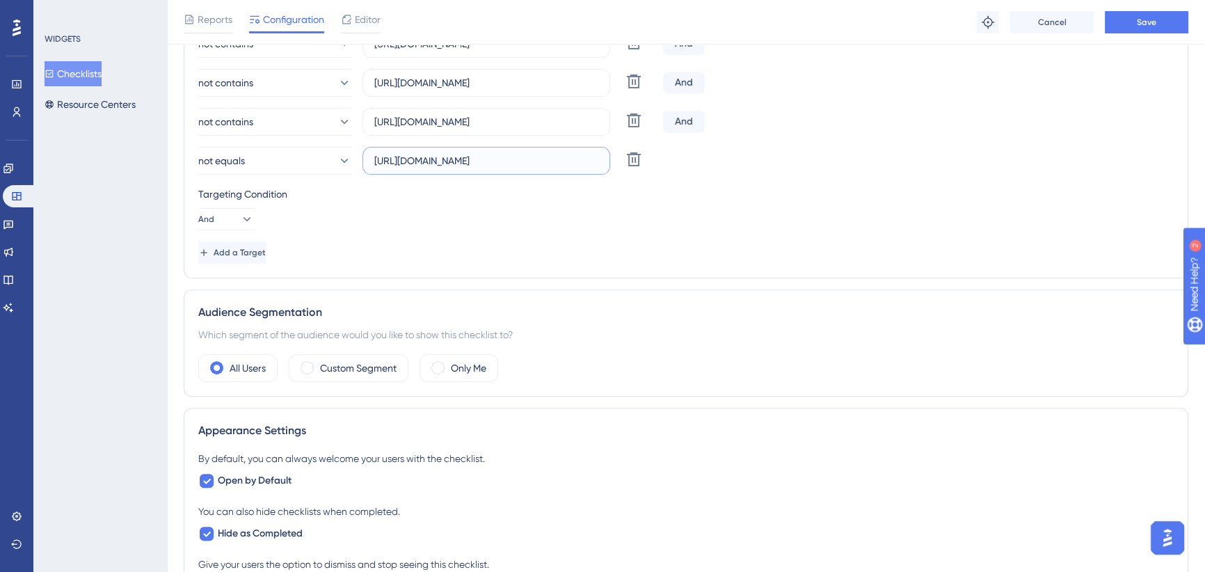
scroll to position [0, 133]
type input "https://icy-desert-045d76c0f.1.azurestaticapps.net/auth/clientpaymentreceipt"
click at [237, 247] on span "Add a Target" at bounding box center [241, 252] width 52 height 11
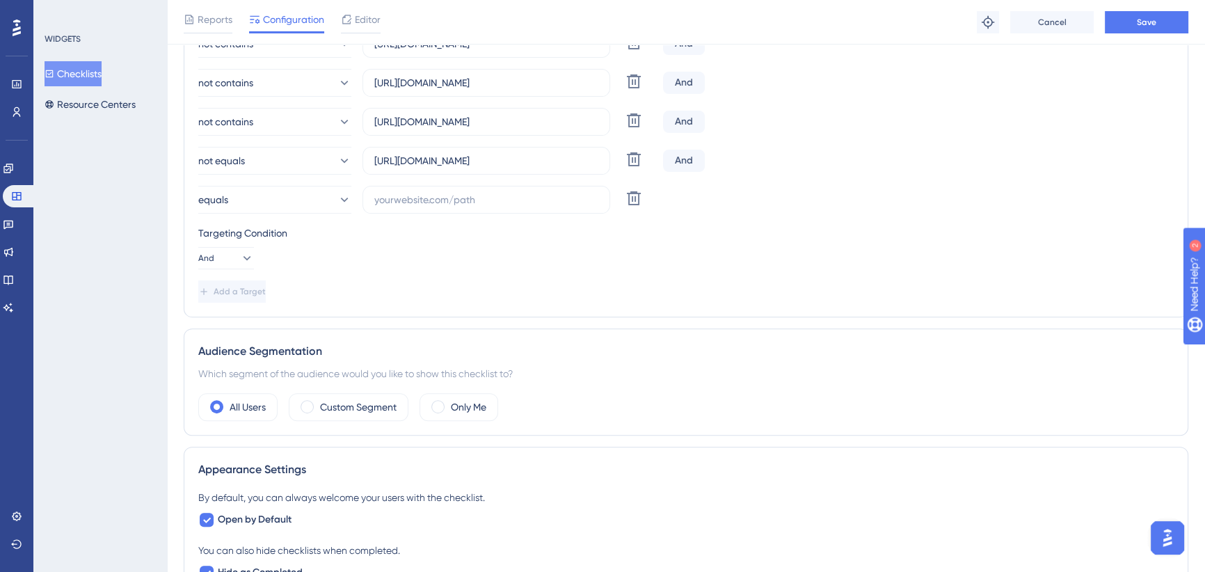
scroll to position [0, 0]
click at [267, 197] on button "equals" at bounding box center [274, 200] width 153 height 28
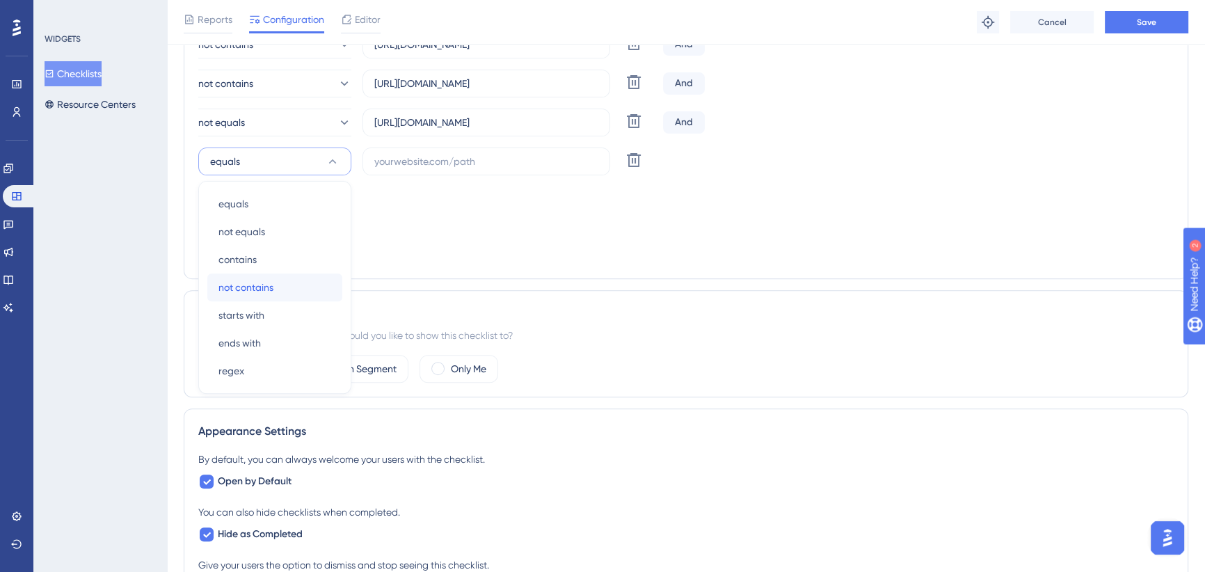
click at [253, 279] on span "not contains" at bounding box center [245, 287] width 55 height 17
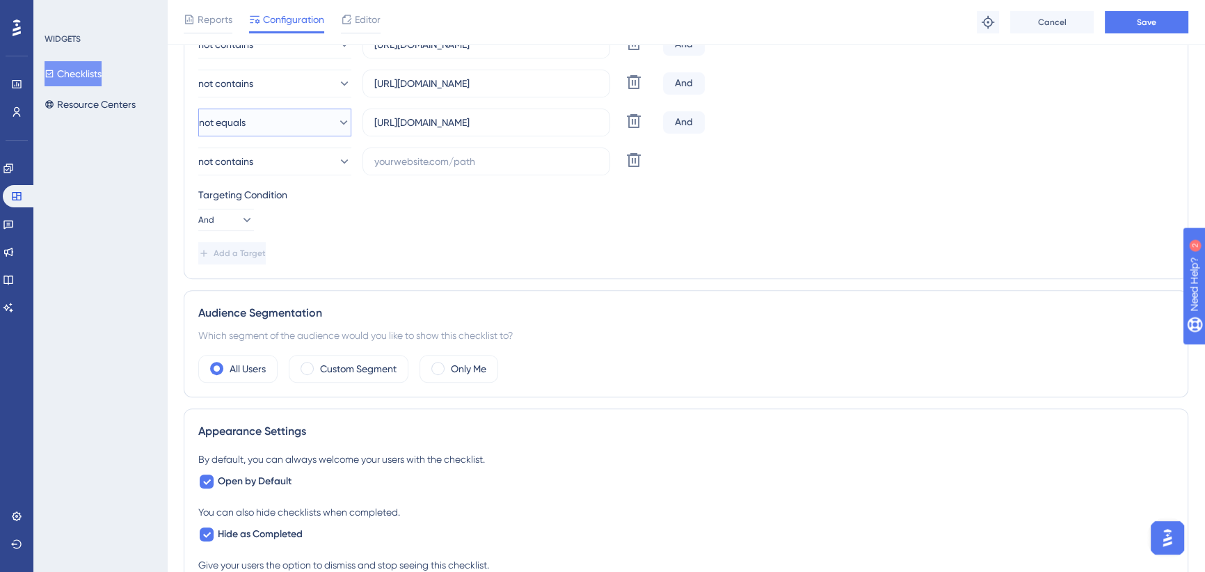
click at [278, 120] on button "not equals" at bounding box center [274, 123] width 153 height 28
click at [253, 243] on span "not contains" at bounding box center [245, 248] width 55 height 17
click at [443, 159] on input "text" at bounding box center [486, 161] width 224 height 15
paste input "https://icy-desert-045d76c0f.1.azurestaticapps.net/auth/securecardreturn"
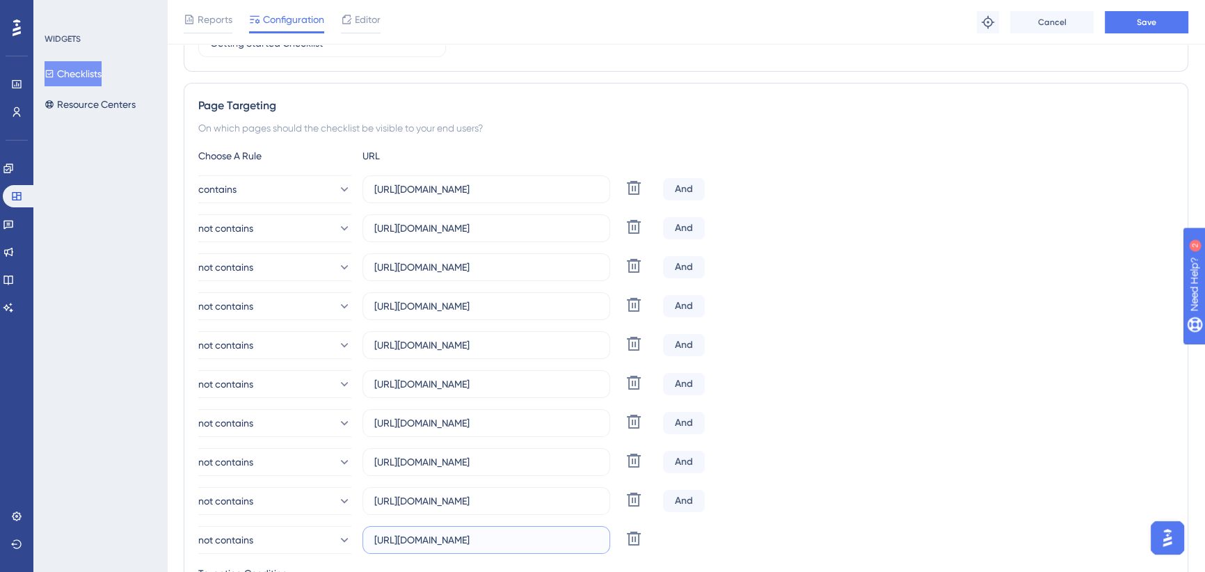
scroll to position [213, 0]
type input "https://icy-desert-045d76c0f.1.azurestaticapps.net/auth/securecardreturn"
click at [493, 221] on input "https://icy-desert-045d76c0f.1.azurestaticapps.net/bookanappointment" at bounding box center [486, 228] width 224 height 15
drag, startPoint x: 501, startPoint y: 223, endPoint x: 665, endPoint y: 223, distance: 164.2
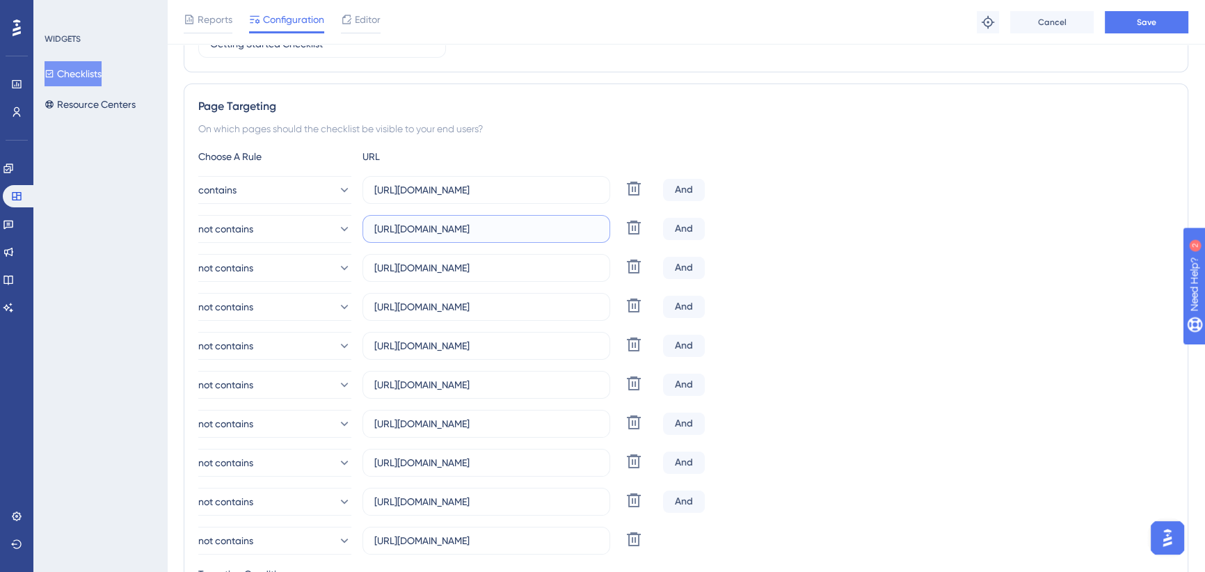
click at [665, 223] on div "not contains https://icy-desert-045d76c0f.1.azurestaticapps.net/bookanappointme…" at bounding box center [685, 229] width 975 height 28
click at [525, 227] on input "https://icy-desert-045d76c0f.1.azurestaticapps.net/bookanappointment" at bounding box center [486, 228] width 224 height 15
click at [510, 230] on input "https://icy-desert-045d76c0f.1.azurestaticapps.net/bookanappointment" at bounding box center [486, 228] width 224 height 15
click at [504, 230] on input "https://icy-desert-045d76c0f.1.azurestaticapps.net/bookanappointment" at bounding box center [486, 228] width 224 height 15
drag, startPoint x: 537, startPoint y: 222, endPoint x: 653, endPoint y: 222, distance: 115.5
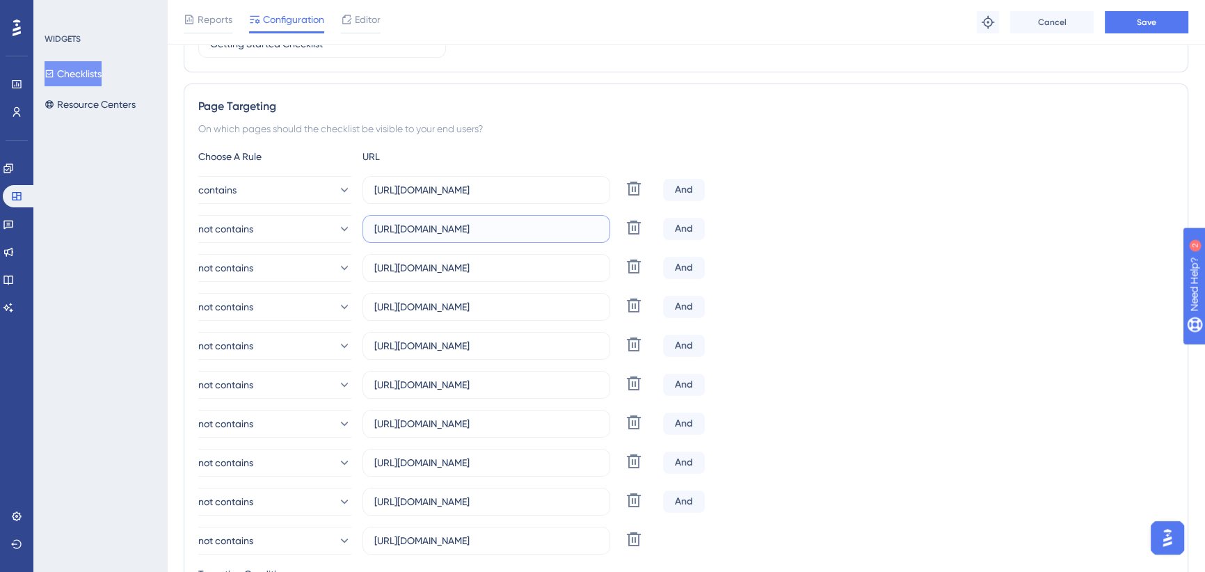
click at [653, 222] on div "not contains https://icy-desert-045d76c0f.1.azurestaticapps.net/bookanappointme…" at bounding box center [427, 229] width 459 height 28
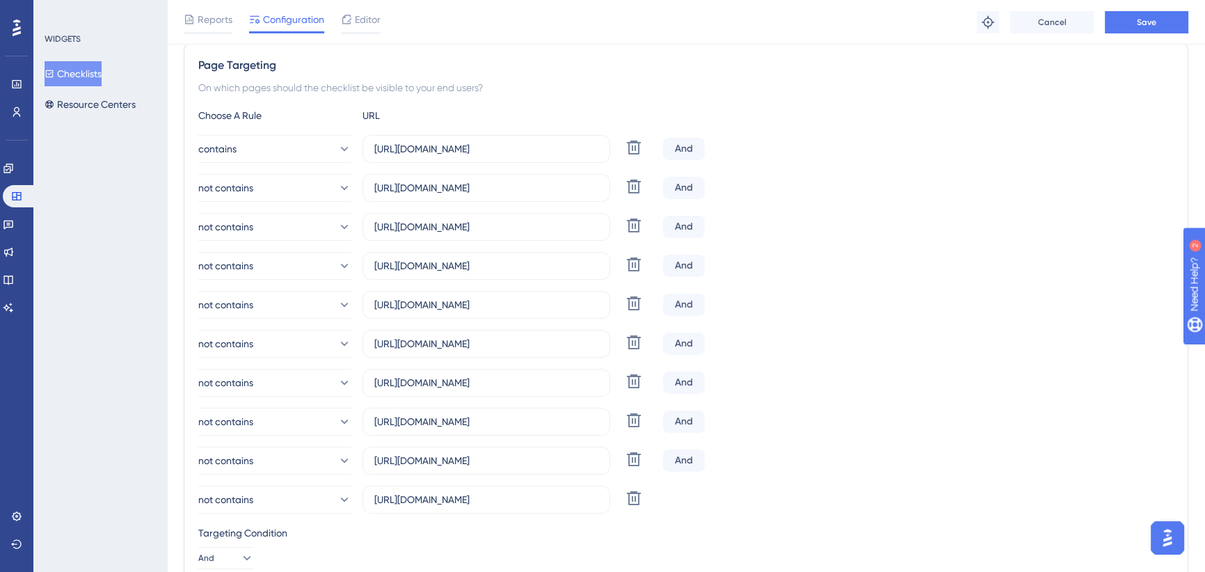
scroll to position [276, 0]
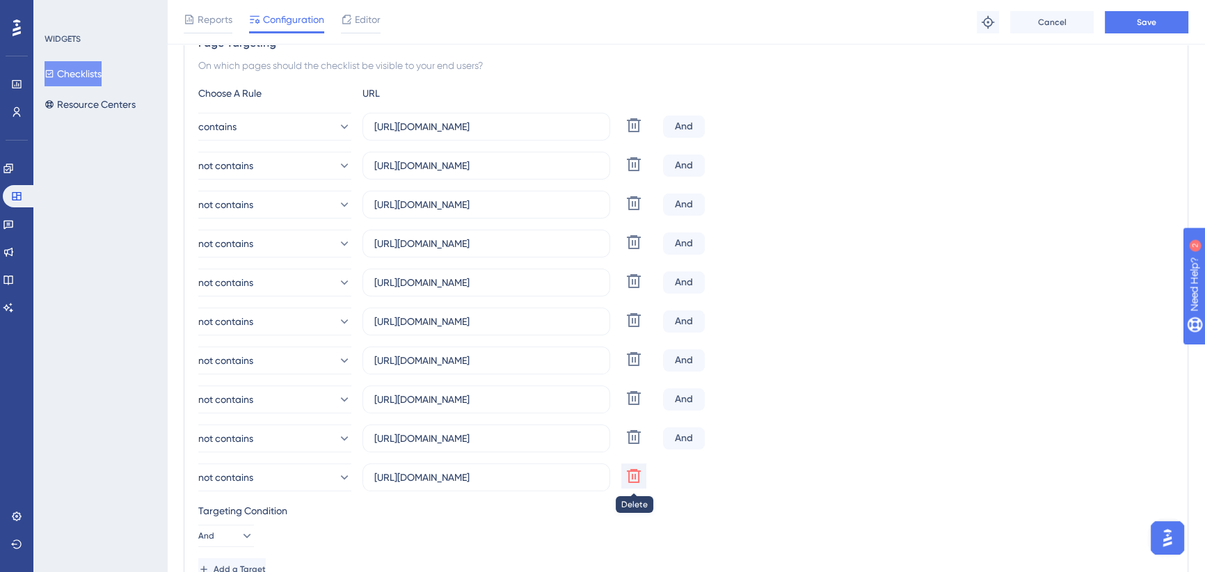
click at [638, 480] on icon at bounding box center [634, 476] width 14 height 14
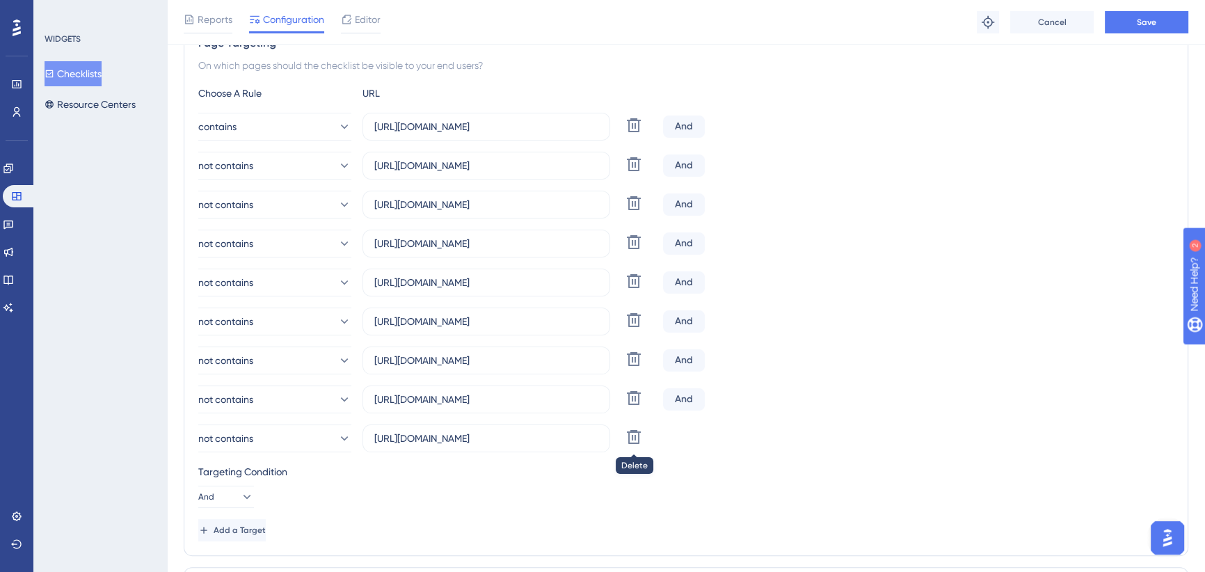
click at [632, 435] on icon at bounding box center [633, 437] width 17 height 17
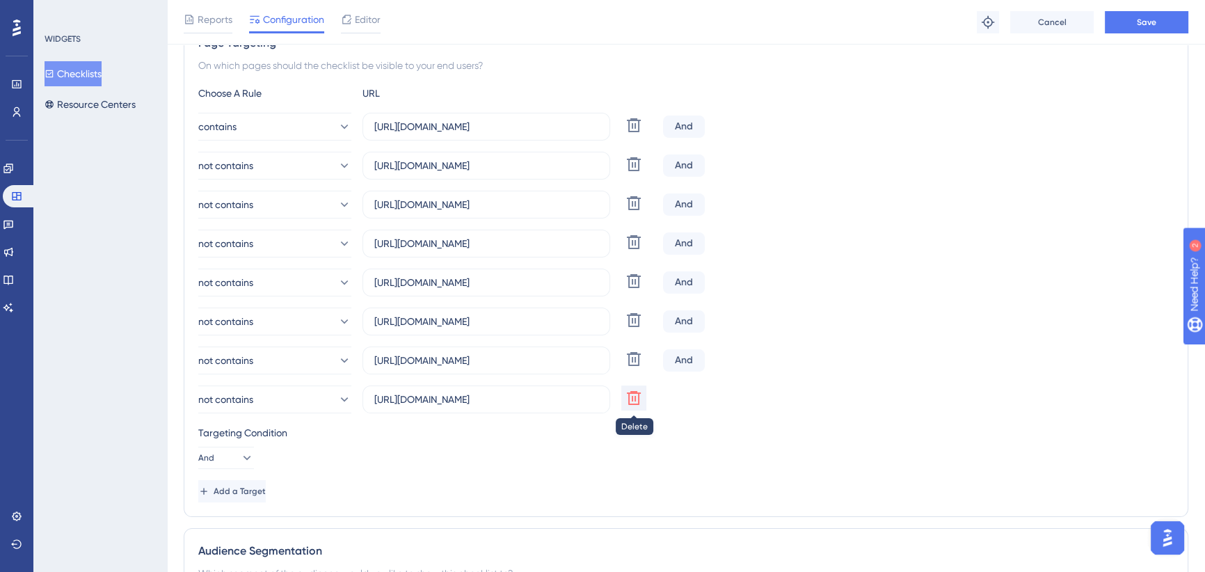
click at [632, 402] on icon at bounding box center [633, 398] width 17 height 17
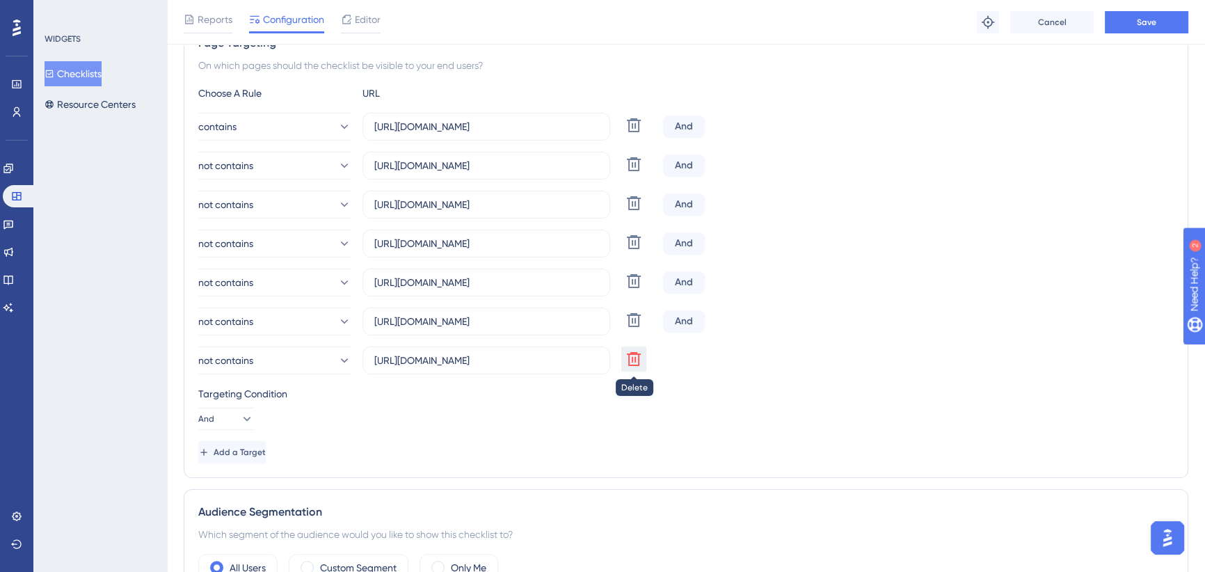
drag, startPoint x: 634, startPoint y: 357, endPoint x: 631, endPoint y: 342, distance: 14.9
click at [634, 356] on icon at bounding box center [633, 359] width 17 height 17
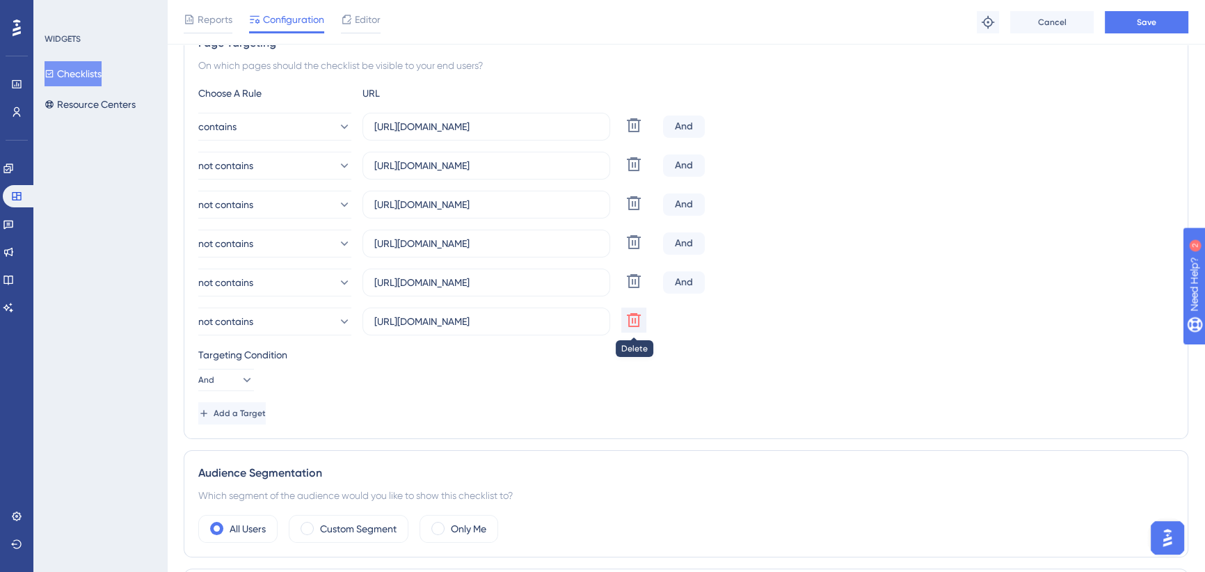
click at [629, 326] on icon at bounding box center [633, 320] width 17 height 17
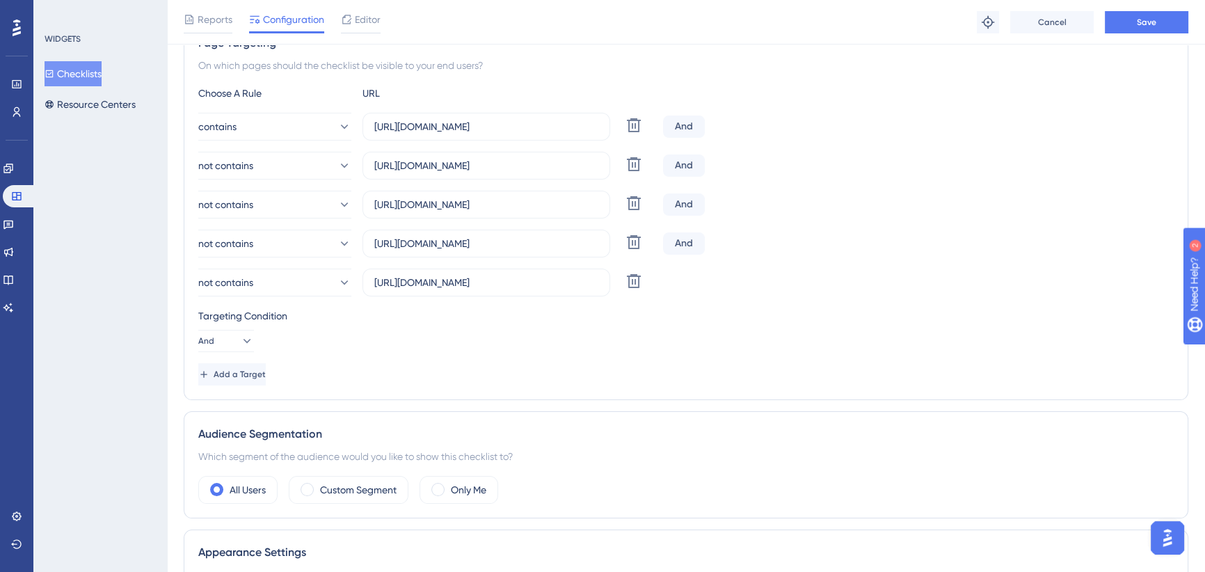
click at [630, 289] on button at bounding box center [633, 281] width 25 height 25
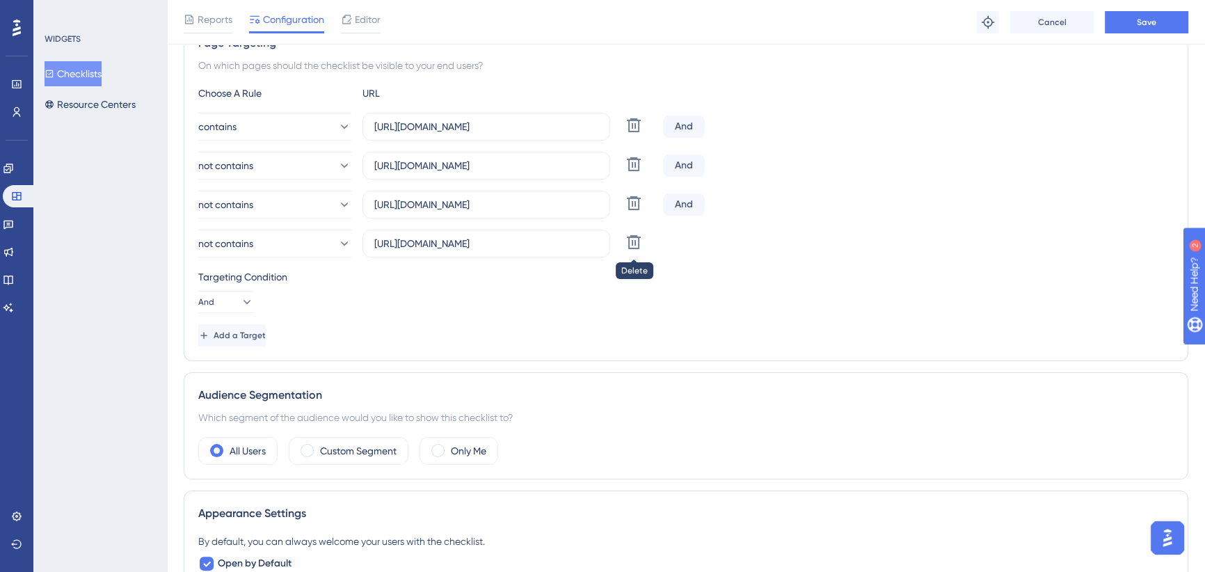
click at [630, 245] on icon at bounding box center [633, 242] width 17 height 17
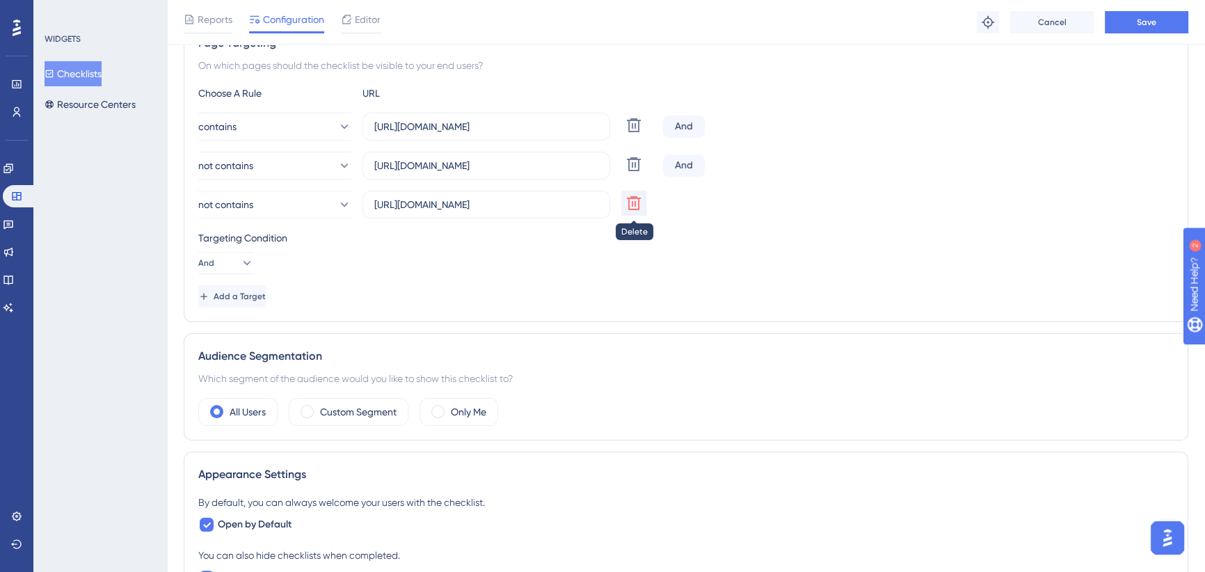
click at [632, 208] on icon at bounding box center [634, 203] width 14 height 14
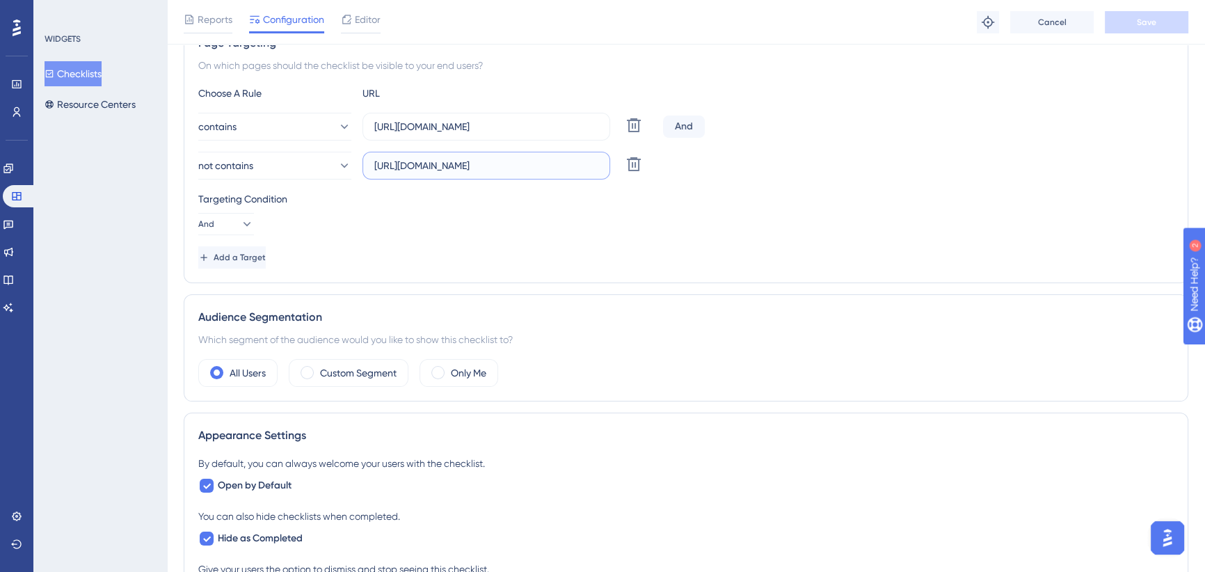
scroll to position [0, 104]
drag, startPoint x: 535, startPoint y: 158, endPoint x: 671, endPoint y: 162, distance: 136.4
click at [671, 162] on div "not contains https://icy-desert-045d76c0f.1.azurestaticapps.net/bookanappointme…" at bounding box center [685, 166] width 975 height 28
click at [548, 167] on input "https://icy-desert-045d76c0f.1.azurestaticapps.net/bookanappointment" at bounding box center [486, 165] width 224 height 15
click at [267, 256] on span "Add a Target" at bounding box center [241, 257] width 52 height 11
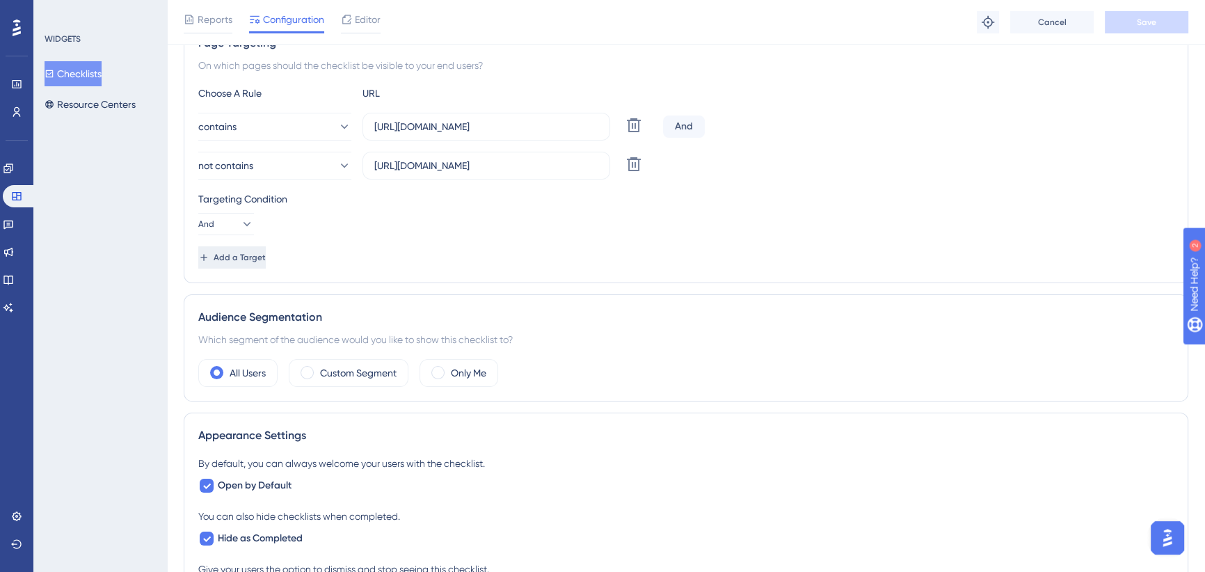
scroll to position [0, 0]
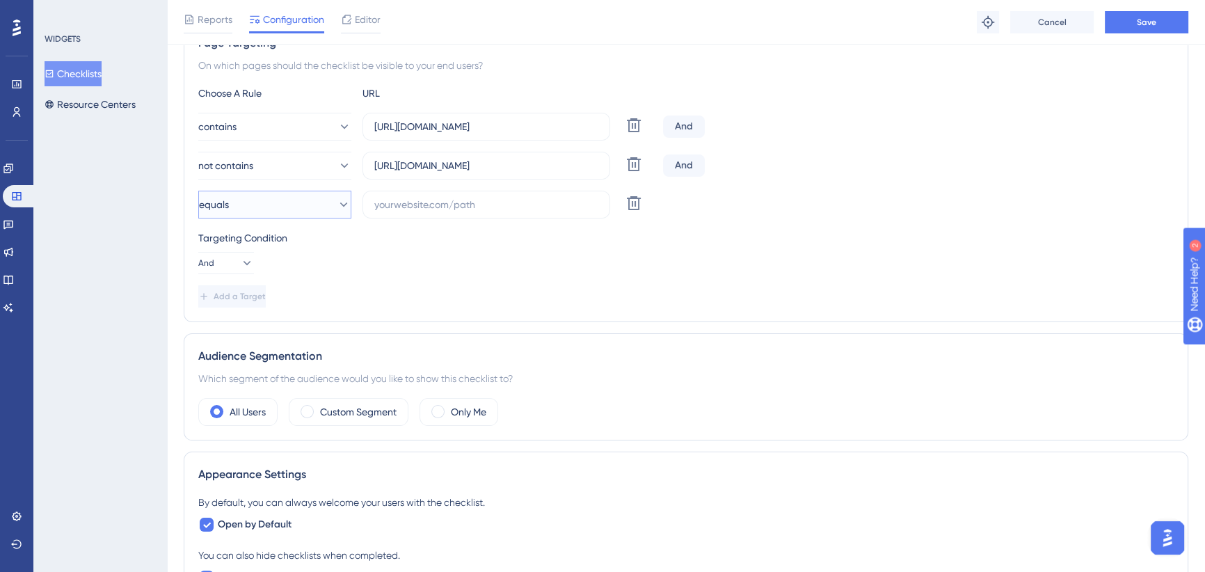
click at [298, 207] on button "equals" at bounding box center [274, 205] width 153 height 28
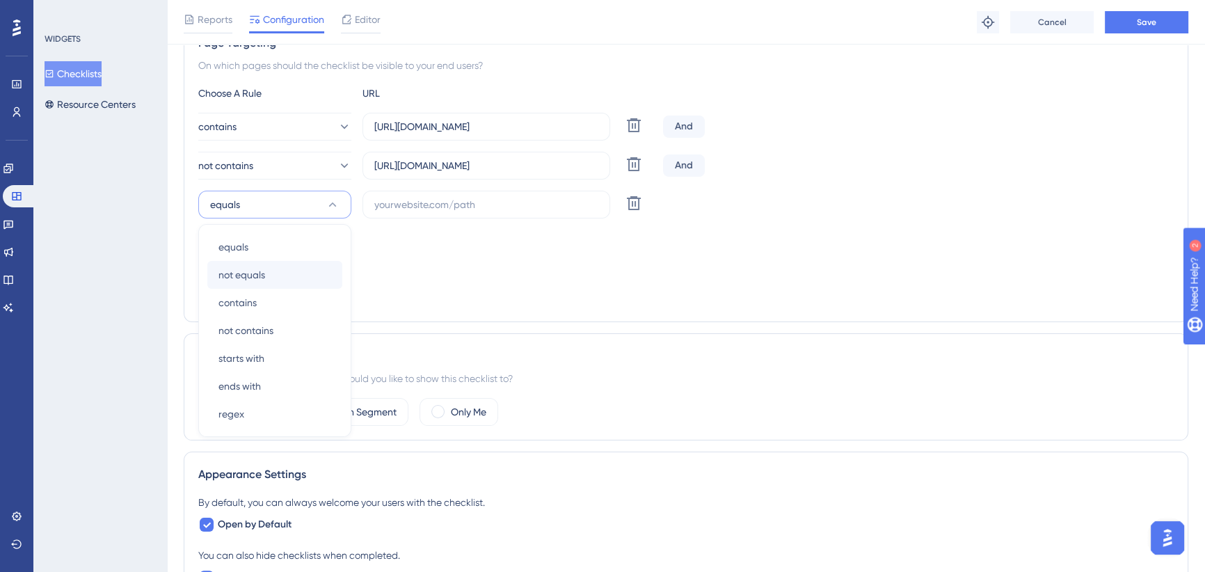
scroll to position [320, 0]
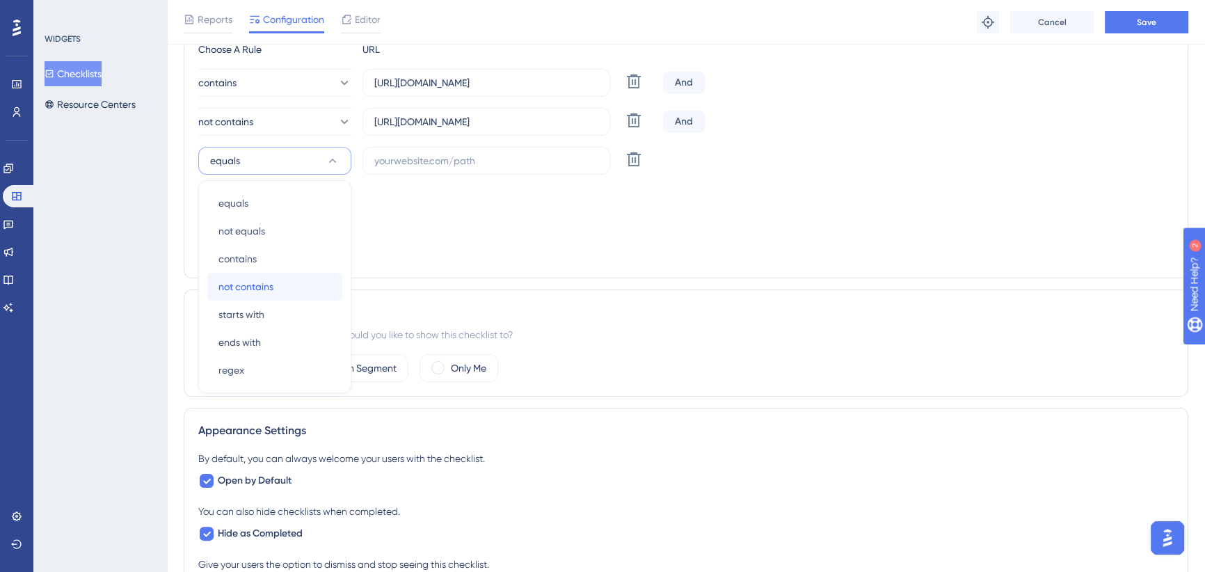
click at [264, 285] on span "not contains" at bounding box center [245, 286] width 55 height 17
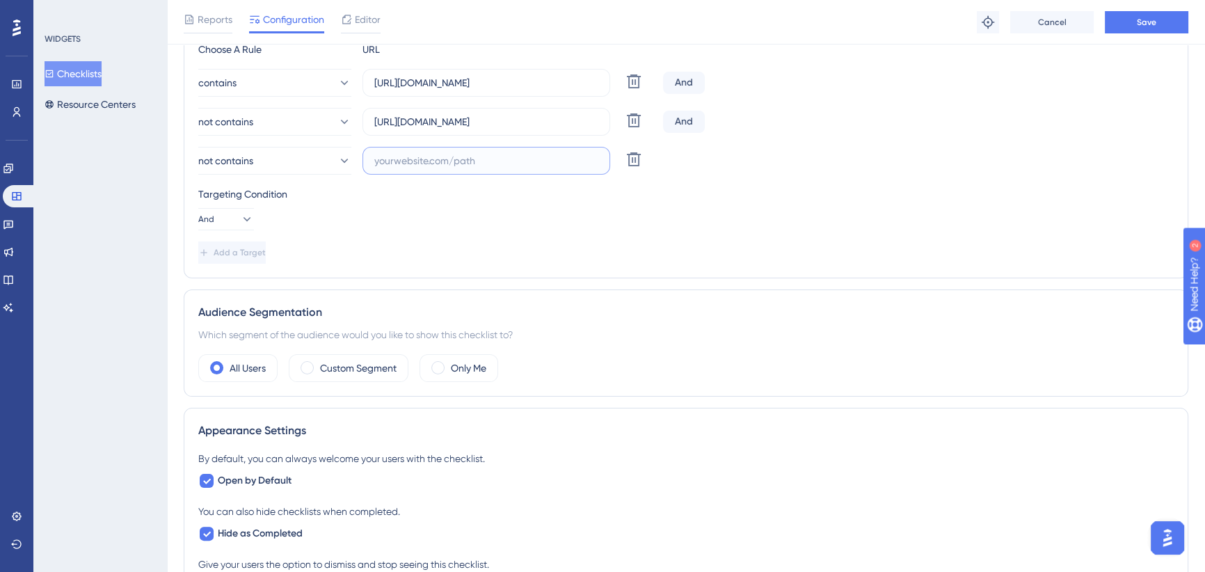
click at [497, 154] on input "text" at bounding box center [486, 160] width 224 height 15
paste input "https://icy-desert-045d76c0f.1.azurestaticapps.net/shared"
type input "https://icy-desert-045d76c0f.1.azurestaticapps.net/shared"
click at [266, 249] on span "Add a Target" at bounding box center [240, 252] width 52 height 11
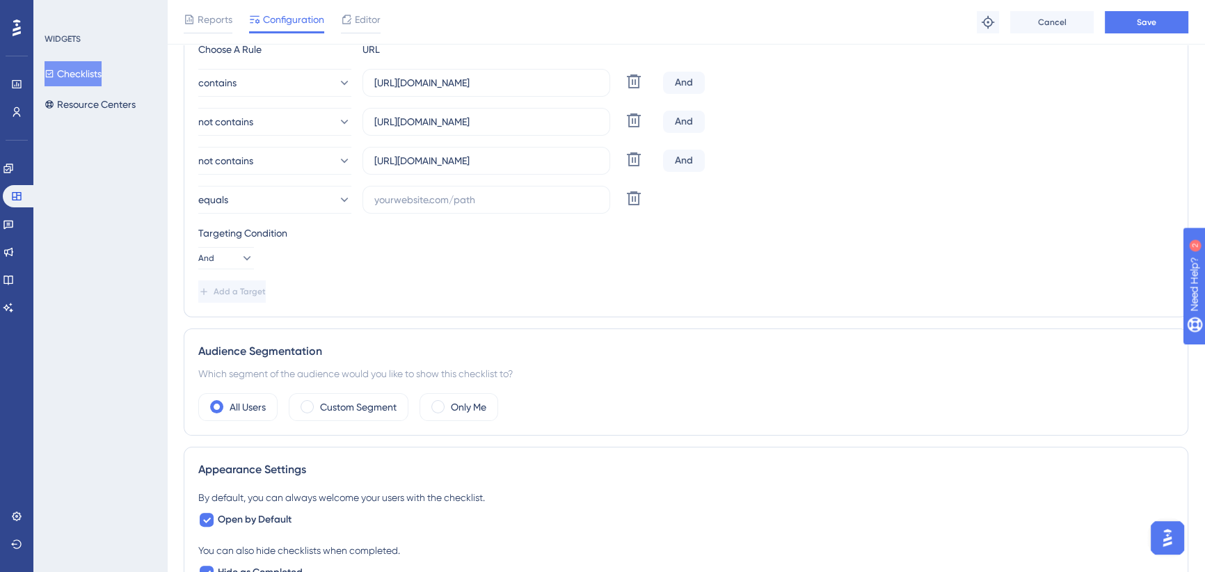
scroll to position [0, 0]
click at [285, 195] on button "equals" at bounding box center [274, 200] width 153 height 28
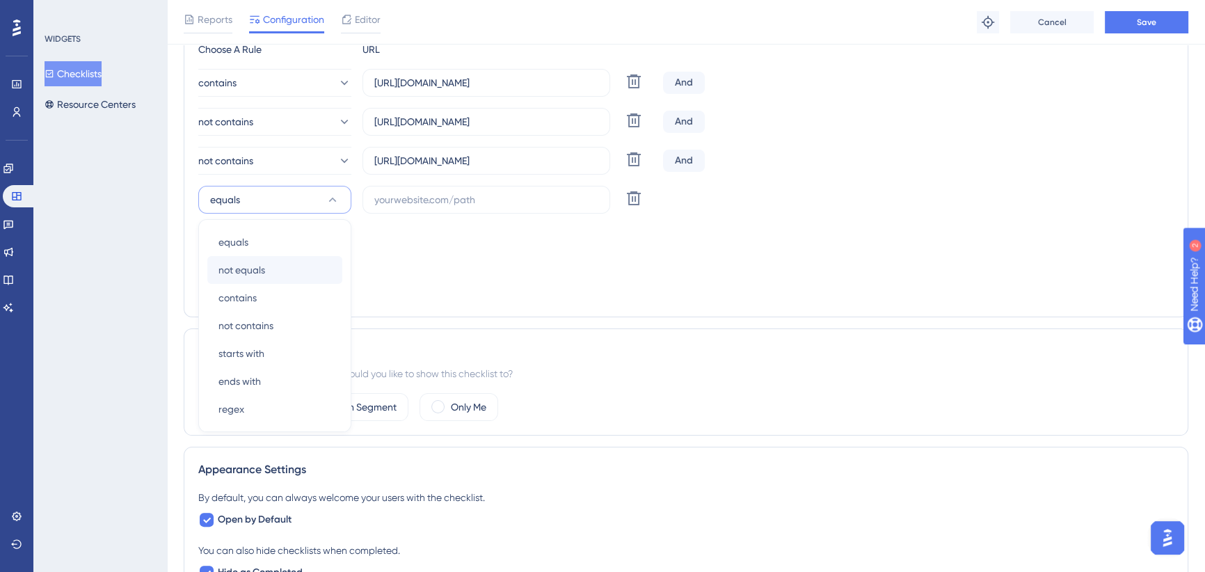
scroll to position [359, 0]
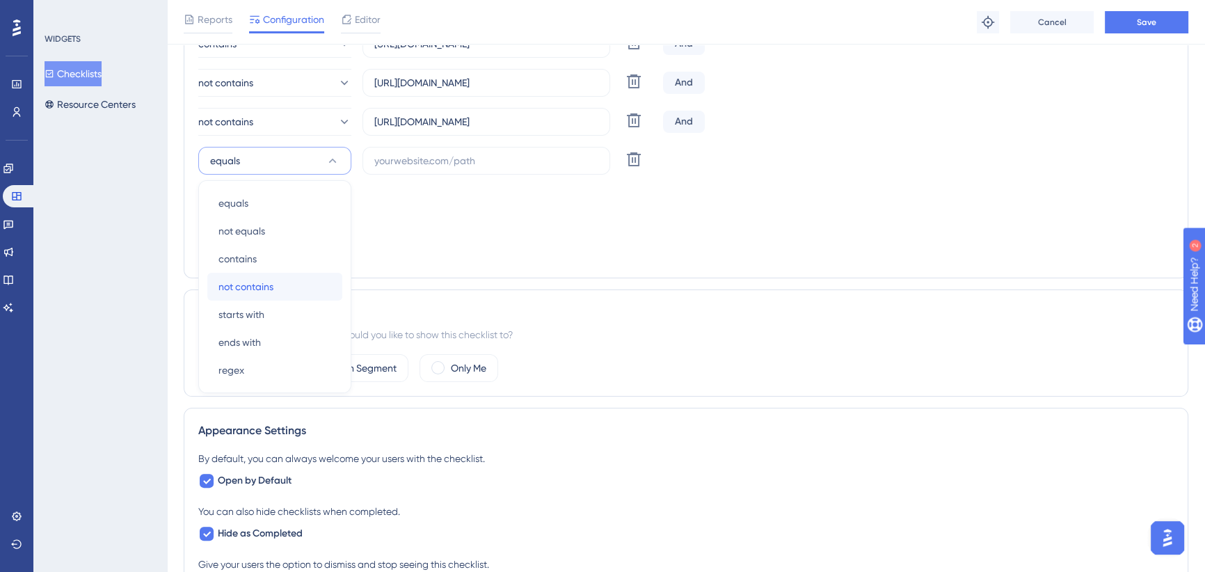
click at [263, 289] on span "not contains" at bounding box center [245, 286] width 55 height 17
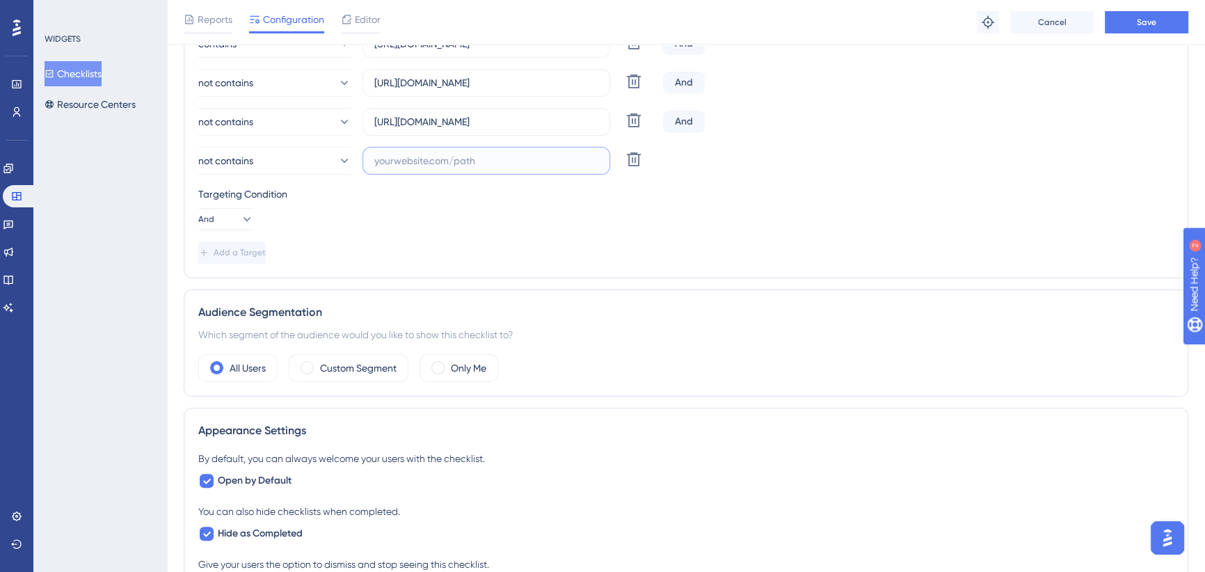
click at [426, 161] on input "text" at bounding box center [486, 160] width 224 height 15
paste input "https://icy-desert-045d76c0f.1.azurestaticapps.net/auth"
type input "https://icy-desert-045d76c0f.1.azurestaticapps.net/auth"
click at [239, 248] on span "Add a Target" at bounding box center [241, 252] width 52 height 11
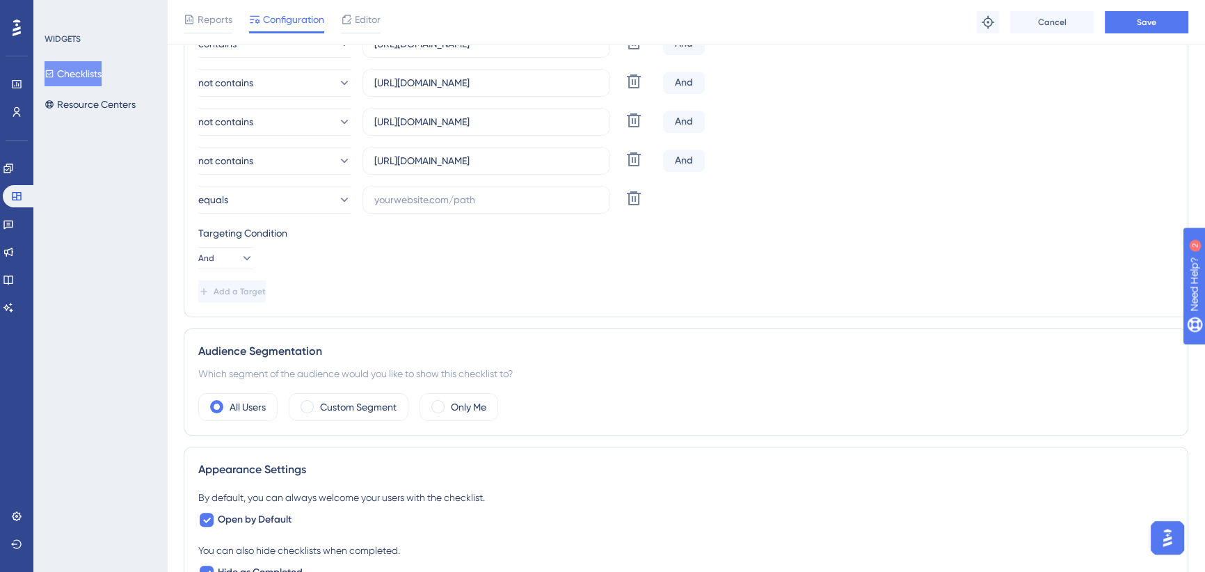
scroll to position [0, 0]
click at [288, 200] on button "equals" at bounding box center [274, 200] width 153 height 28
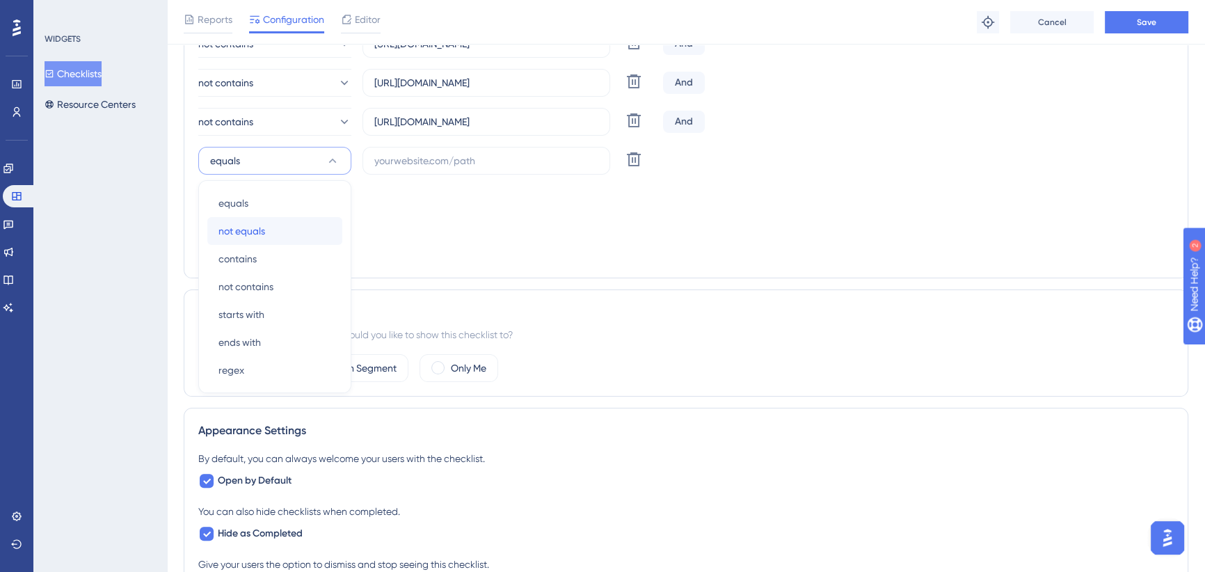
click at [257, 230] on span "not equals" at bounding box center [241, 231] width 47 height 17
click at [492, 153] on input "text" at bounding box center [486, 160] width 224 height 15
paste input "https://icy-desert-045d76c0f.1.azurestaticapps.net/apps/googleauthreturn"
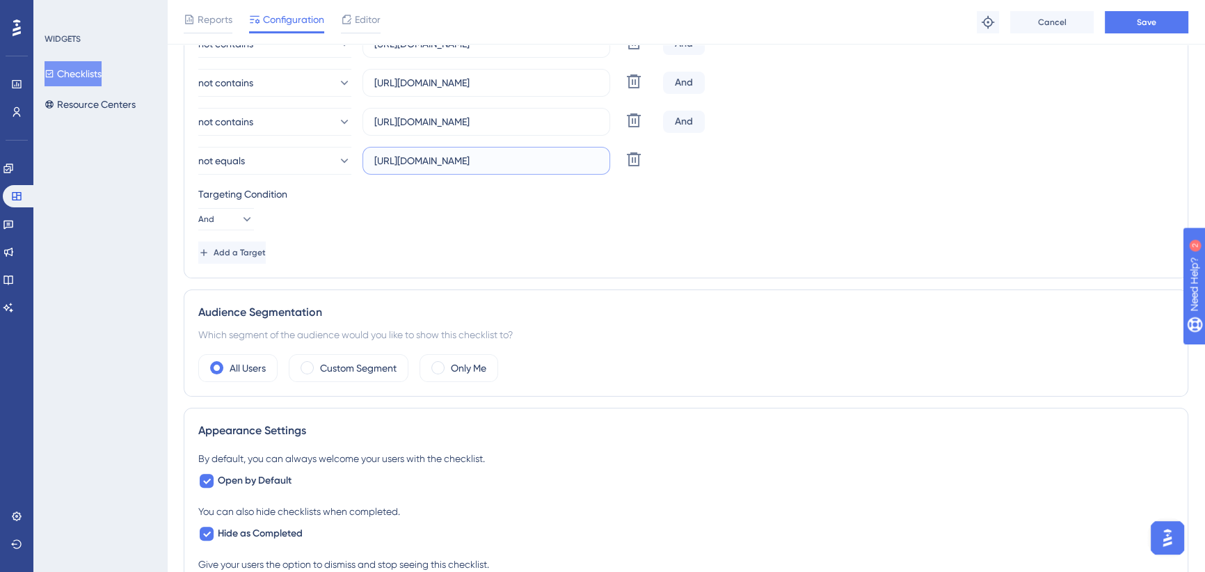
scroll to position [0, 118]
type input "https://icy-desert-045d76c0f.1.azurestaticapps.net/apps/googleauthreturn"
click at [567, 225] on div "Targeting Condition And" at bounding box center [685, 208] width 975 height 45
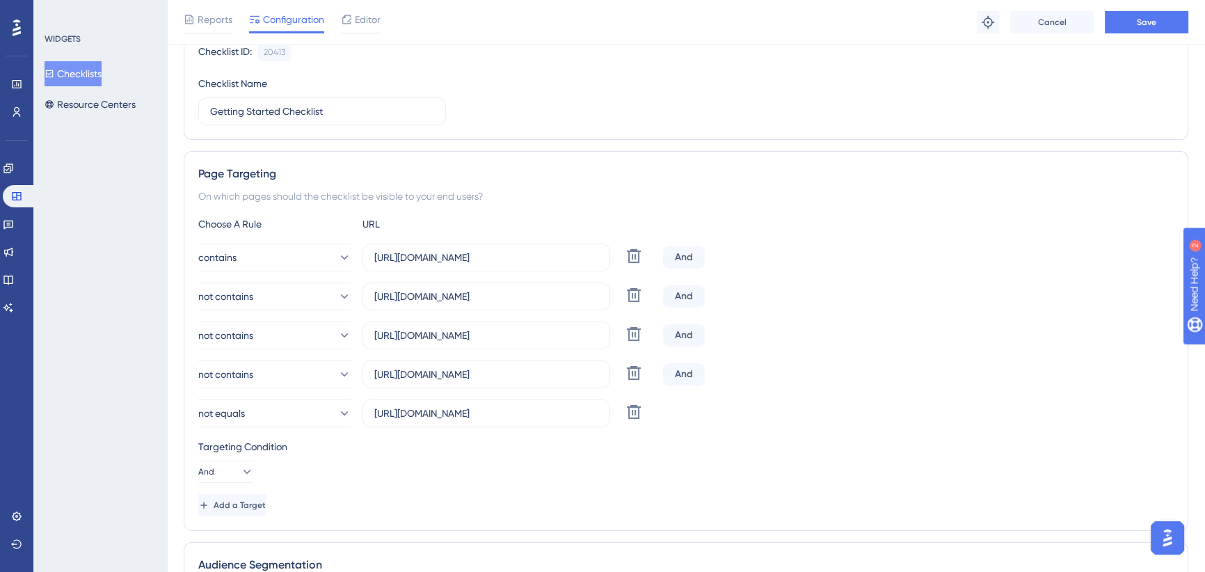
scroll to position [209, 0]
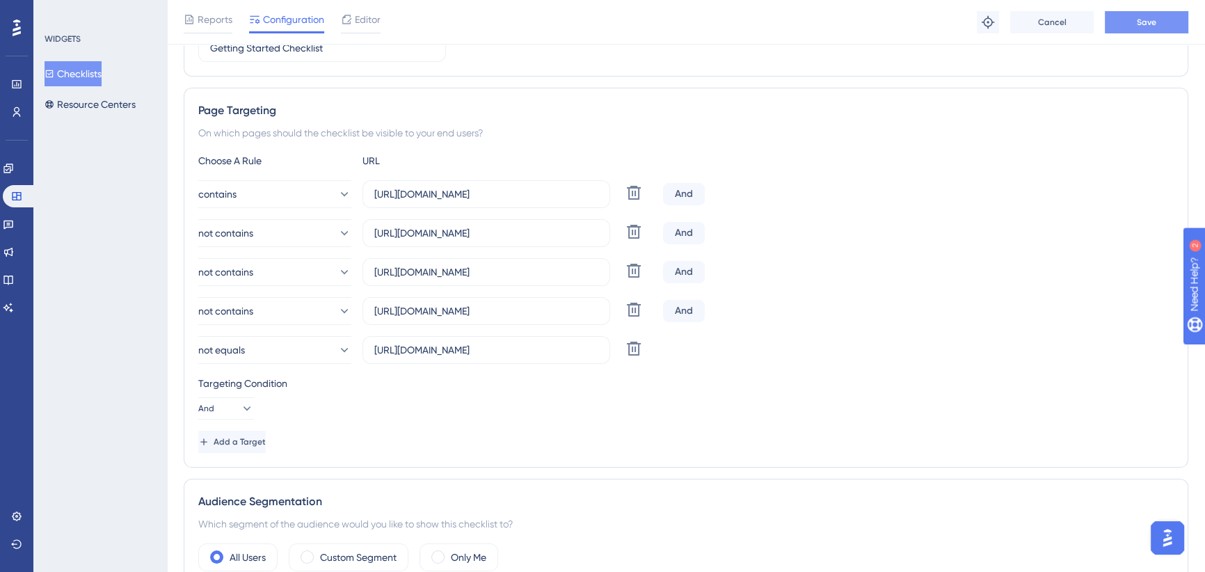
click at [1137, 24] on span "Save" at bounding box center [1146, 22] width 19 height 11
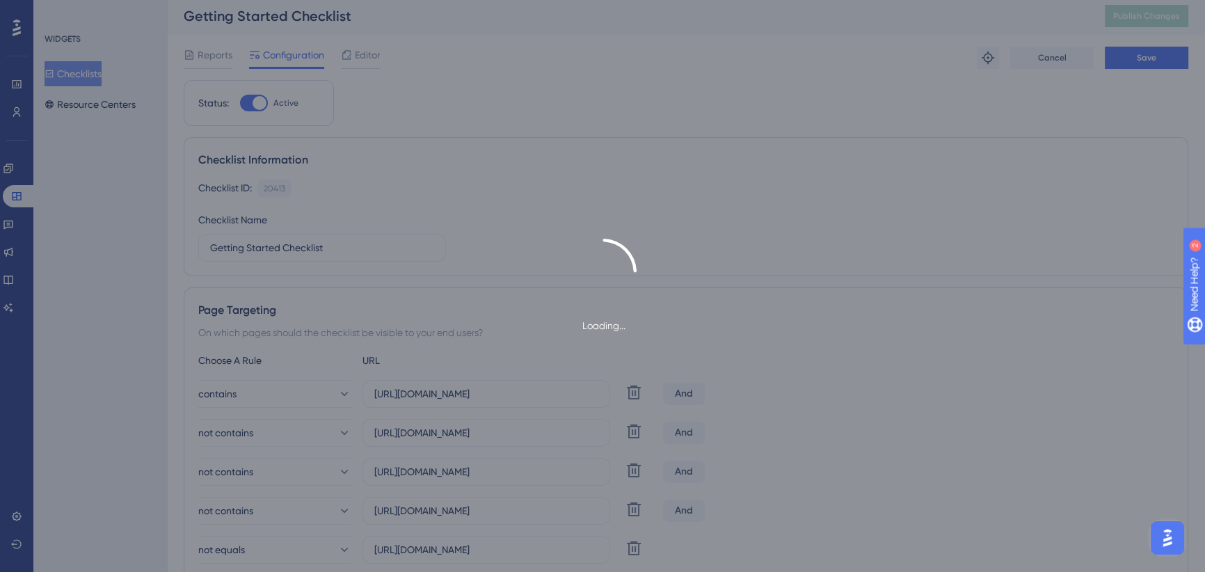
scroll to position [0, 0]
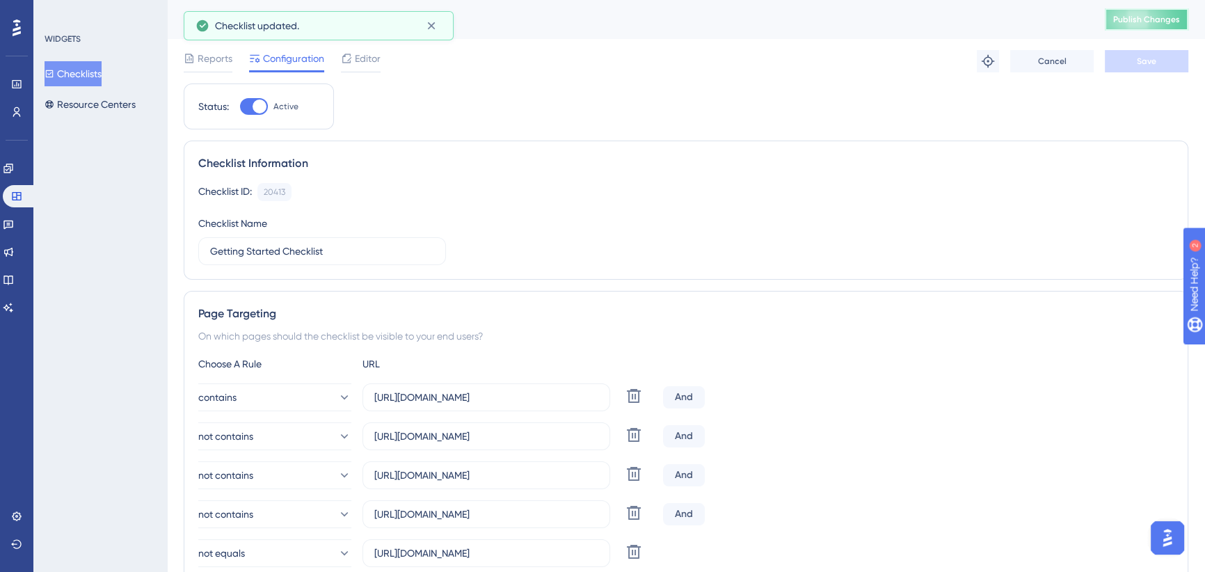
click at [1141, 15] on span "Publish Changes" at bounding box center [1146, 19] width 67 height 11
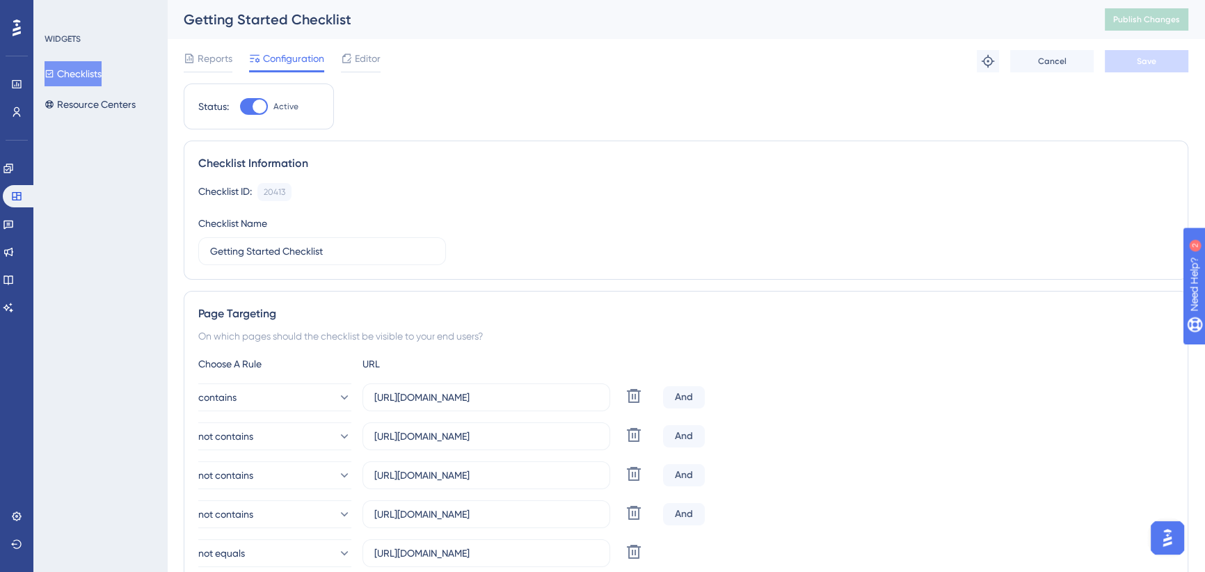
click at [75, 73] on button "Checklists" at bounding box center [73, 73] width 57 height 25
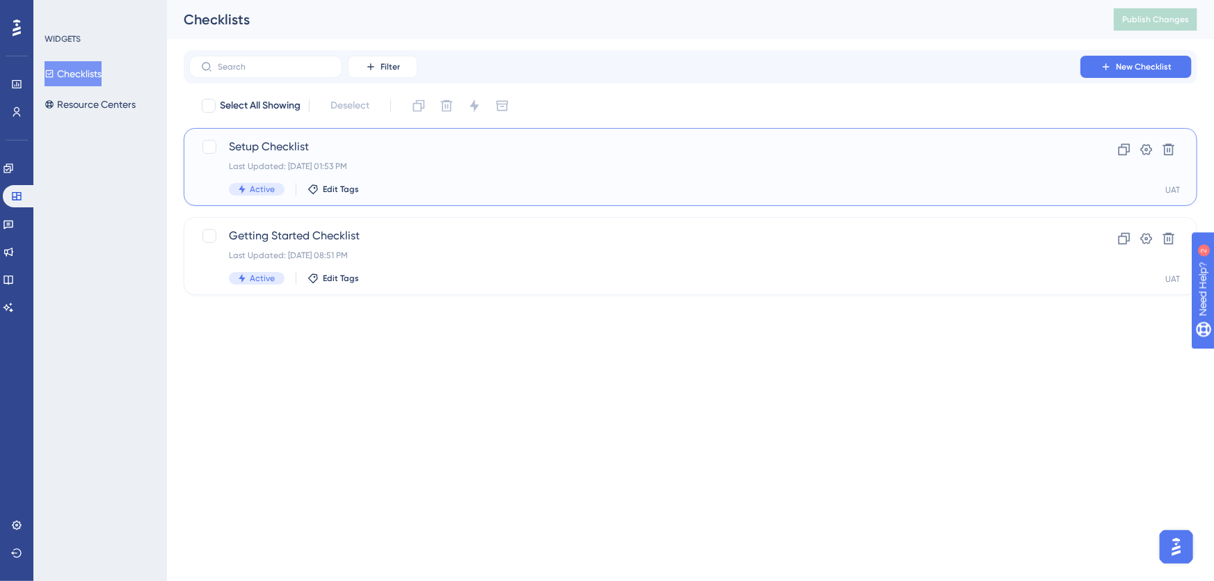
click at [380, 157] on div "Setup Checklist Last Updated: Oct 13 2025, 01:53 PM Active Edit Tags" at bounding box center [635, 166] width 812 height 57
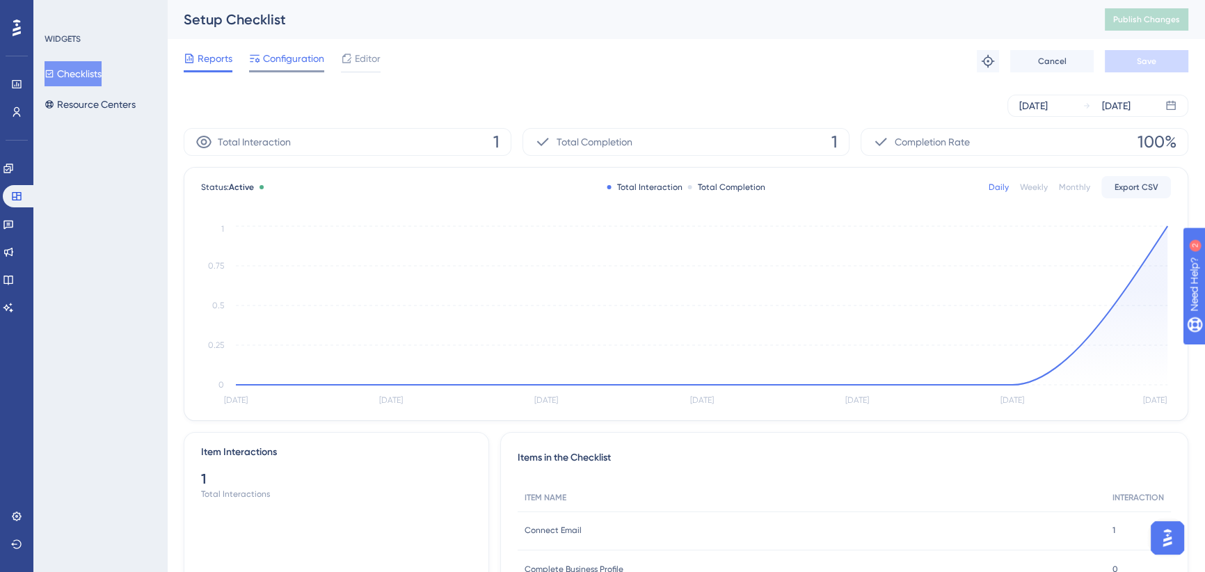
click at [283, 66] on span "Configuration" at bounding box center [293, 58] width 61 height 17
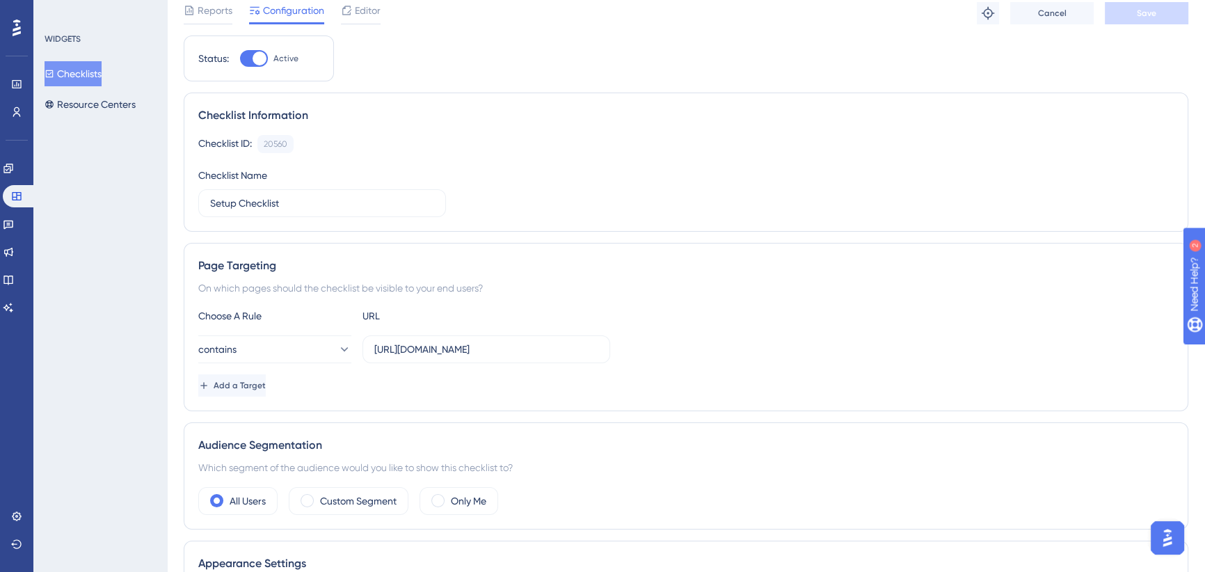
scroll to position [126, 0]
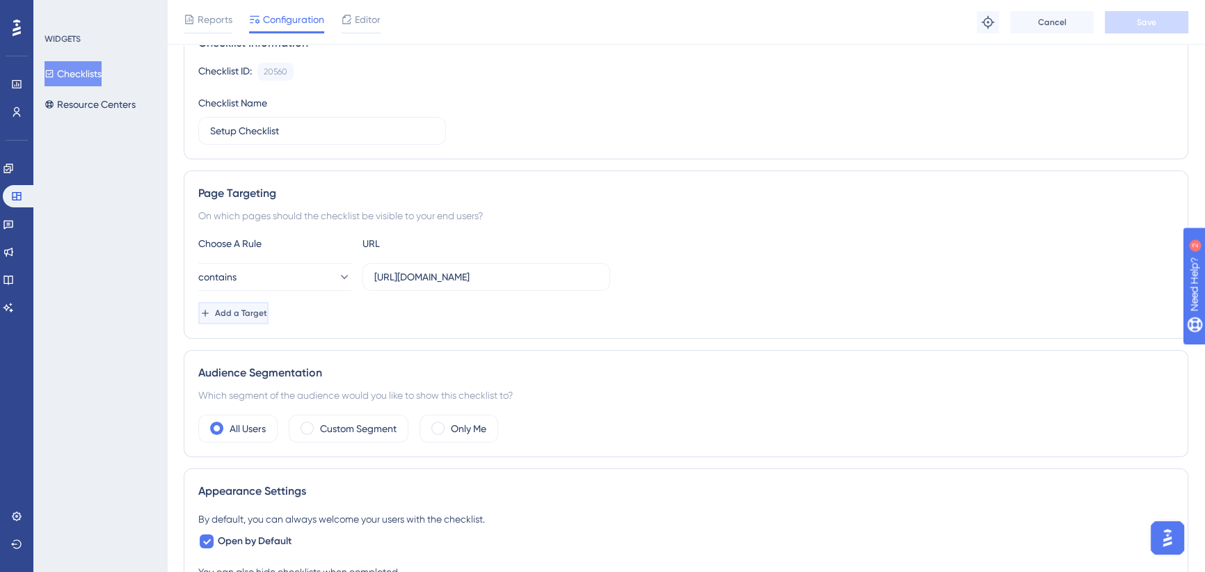
click at [267, 312] on span "Add a Target" at bounding box center [241, 313] width 52 height 11
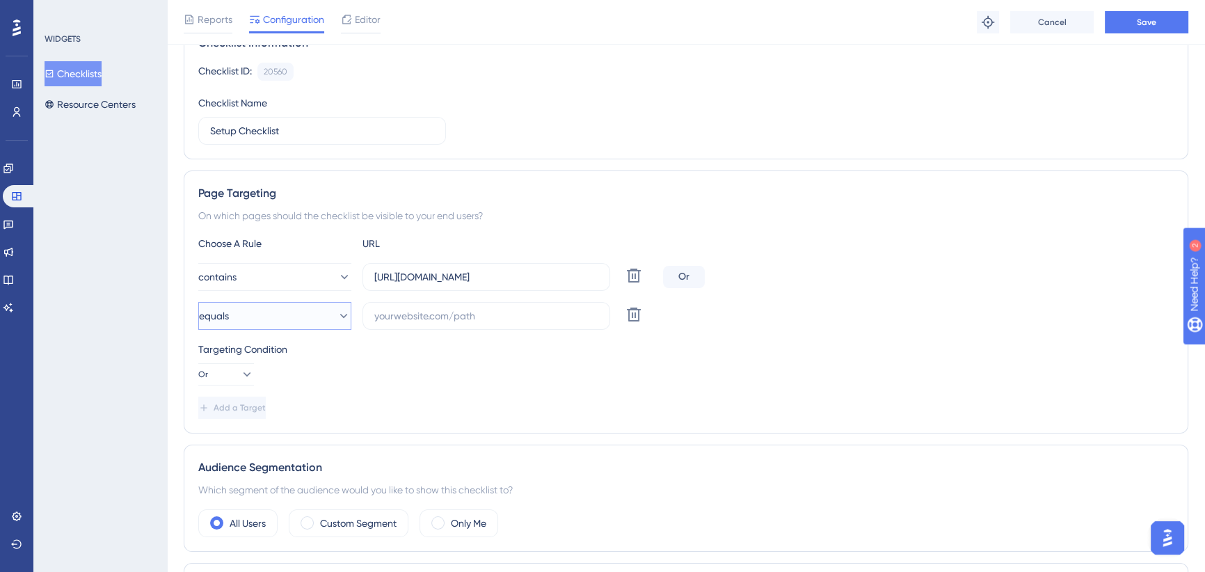
click at [284, 316] on button "equals" at bounding box center [274, 316] width 153 height 28
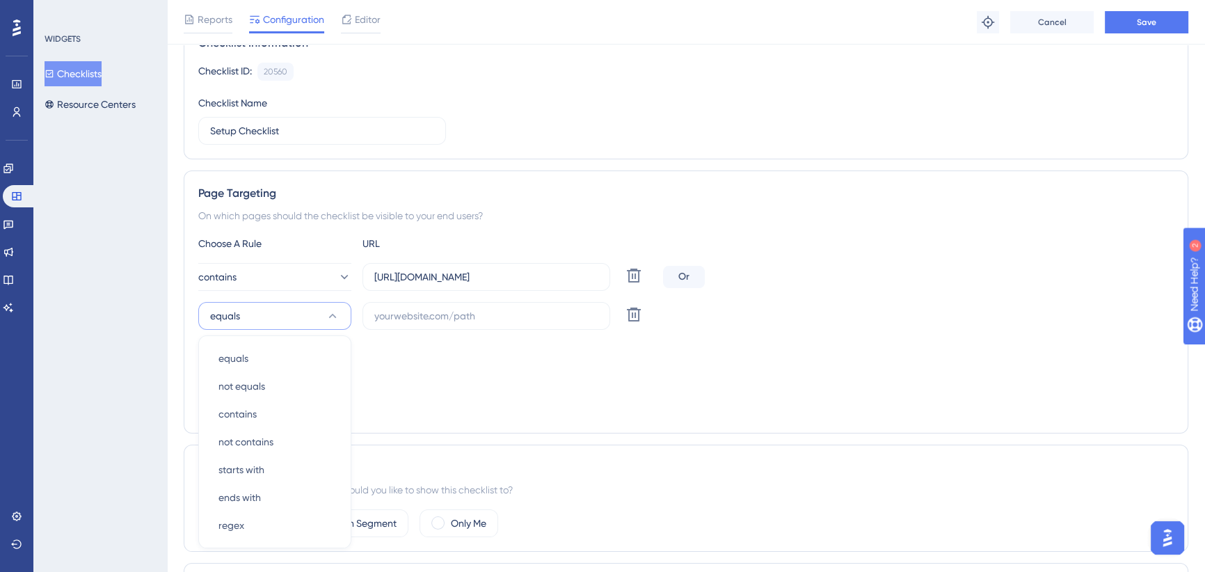
scroll to position [279, 0]
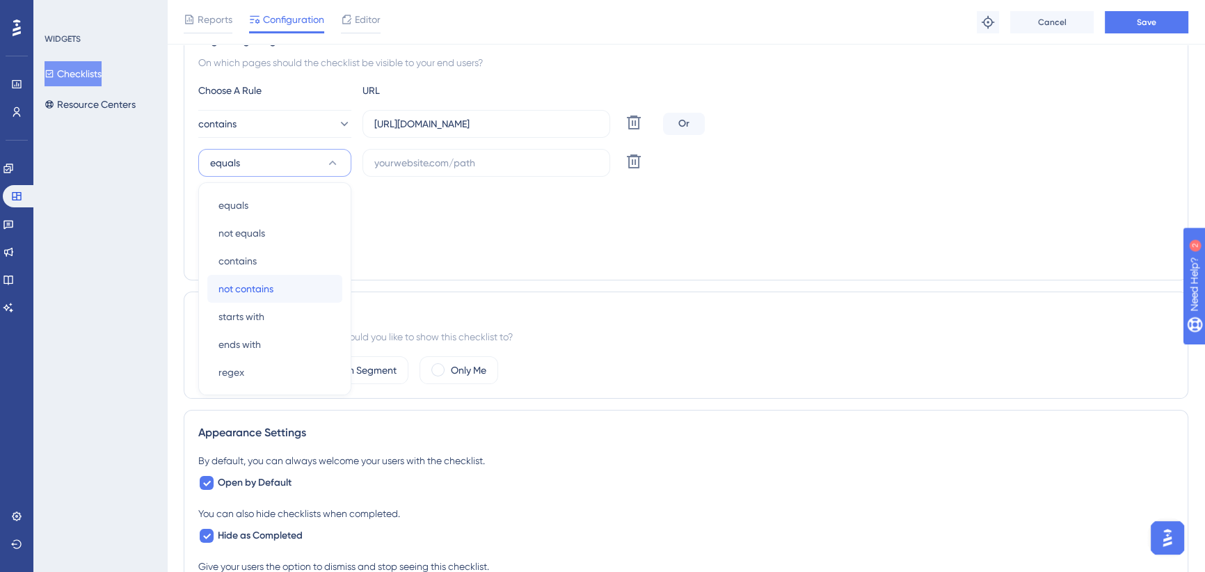
click at [278, 297] on div "not contains not contains" at bounding box center [274, 289] width 113 height 28
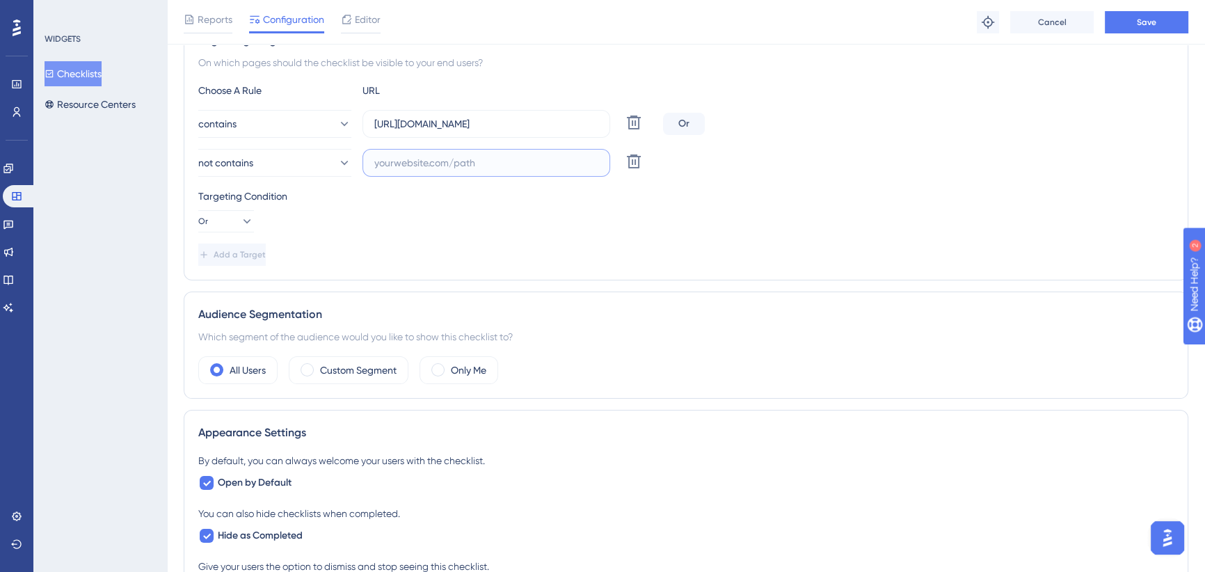
click at [441, 168] on input "text" at bounding box center [486, 162] width 224 height 15
paste input "https://icy-desert-045d76c0f.1.azurestaticapps.net/bookanappointment"
type input "https://icy-desert-045d76c0f.1.azurestaticapps.net/bookanappointment"
click at [237, 228] on button "Or" at bounding box center [226, 221] width 56 height 22
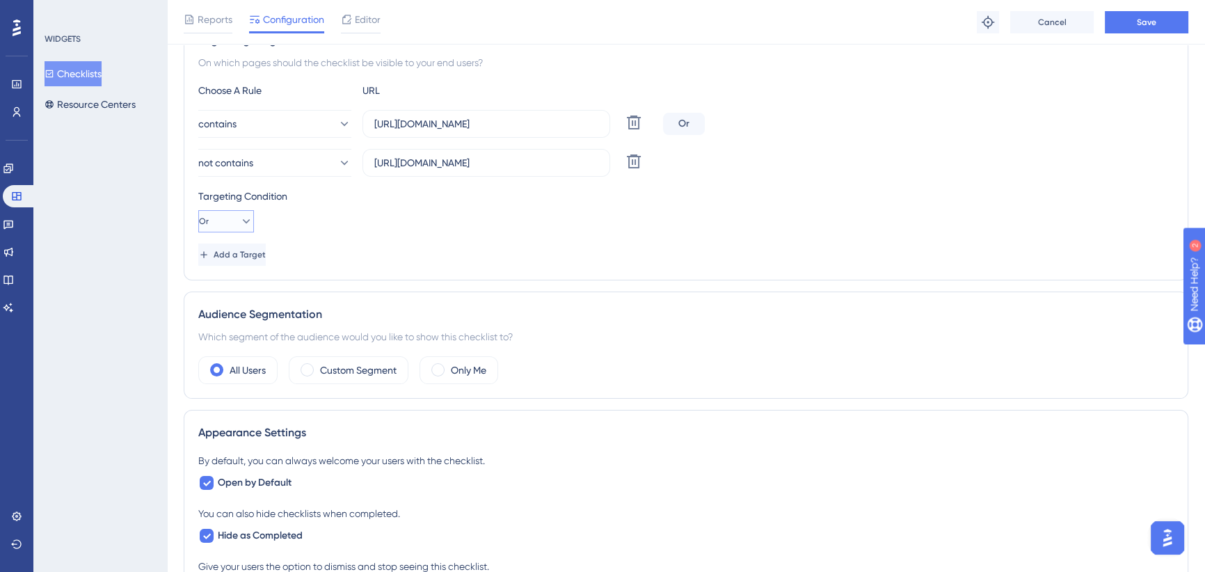
scroll to position [0, 0]
click at [239, 262] on div "And And" at bounding box center [226, 261] width 26 height 28
click at [308, 216] on div "Targeting Condition And" at bounding box center [685, 210] width 975 height 45
click at [267, 250] on span "Add a Target" at bounding box center [241, 254] width 52 height 11
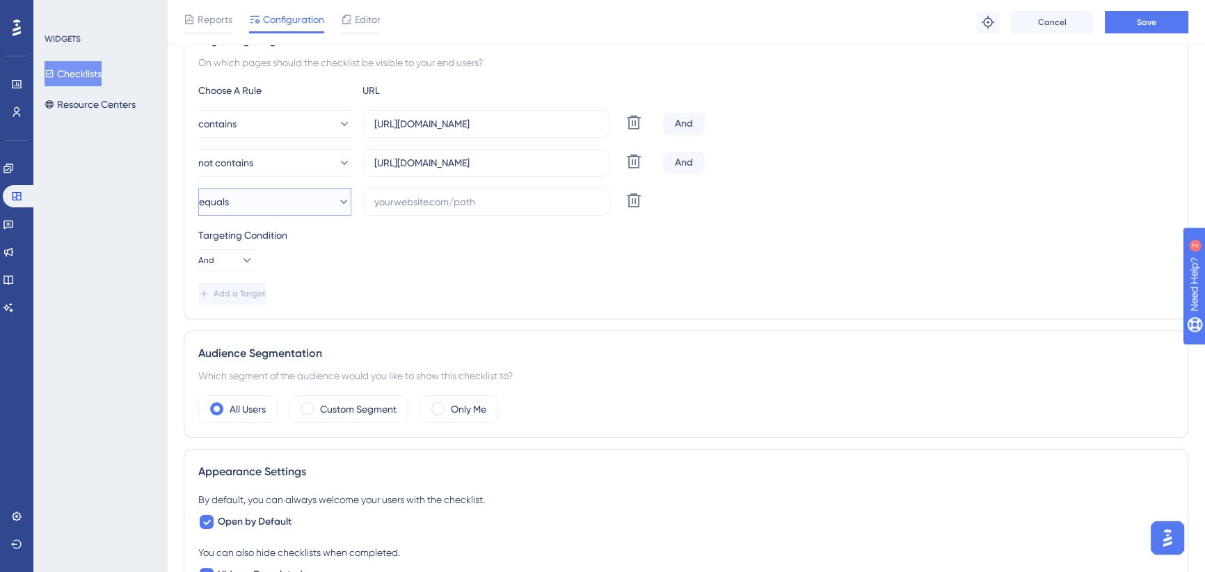
click at [285, 206] on button "equals" at bounding box center [274, 202] width 153 height 28
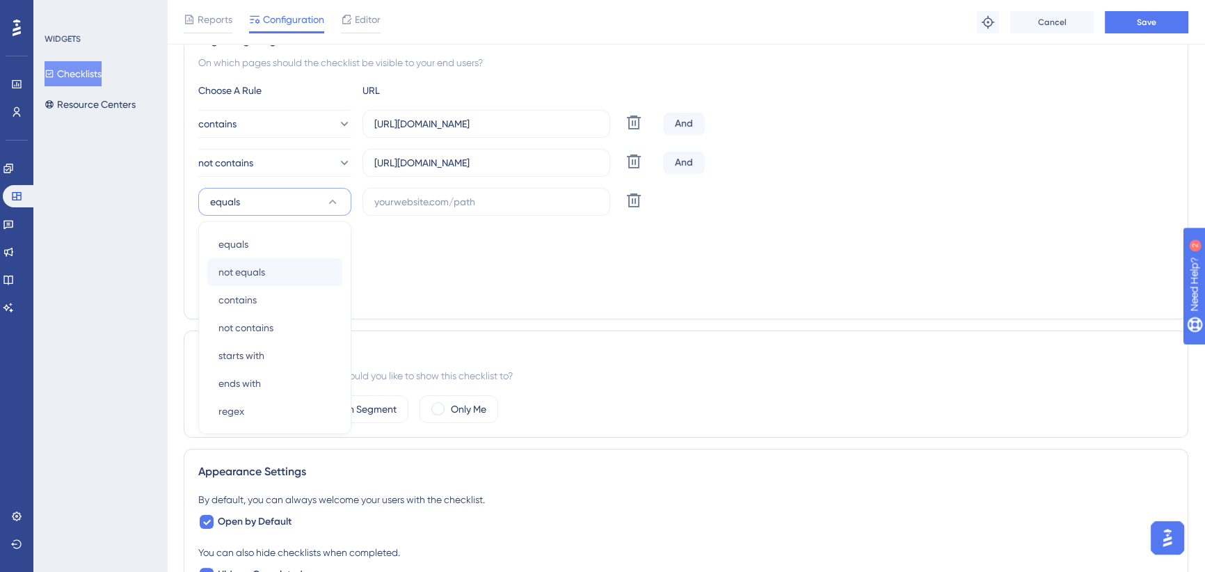
scroll to position [320, 0]
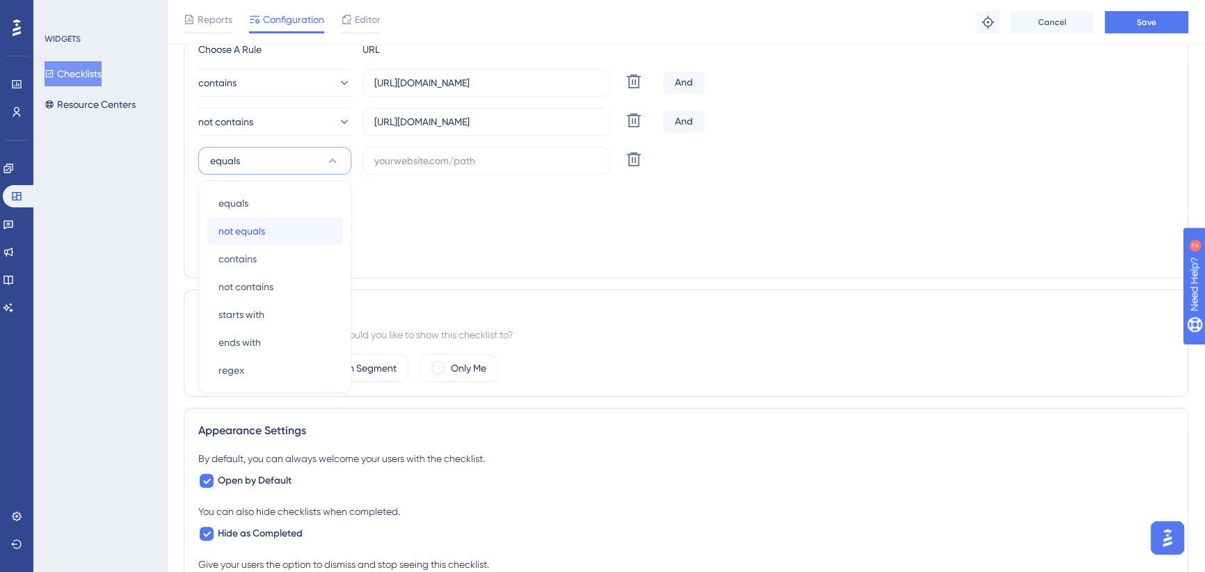
click at [278, 237] on div "not equals not equals" at bounding box center [274, 231] width 113 height 28
click at [278, 158] on button "not equals" at bounding box center [274, 161] width 153 height 28
click at [266, 280] on span "not contains" at bounding box center [245, 288] width 55 height 17
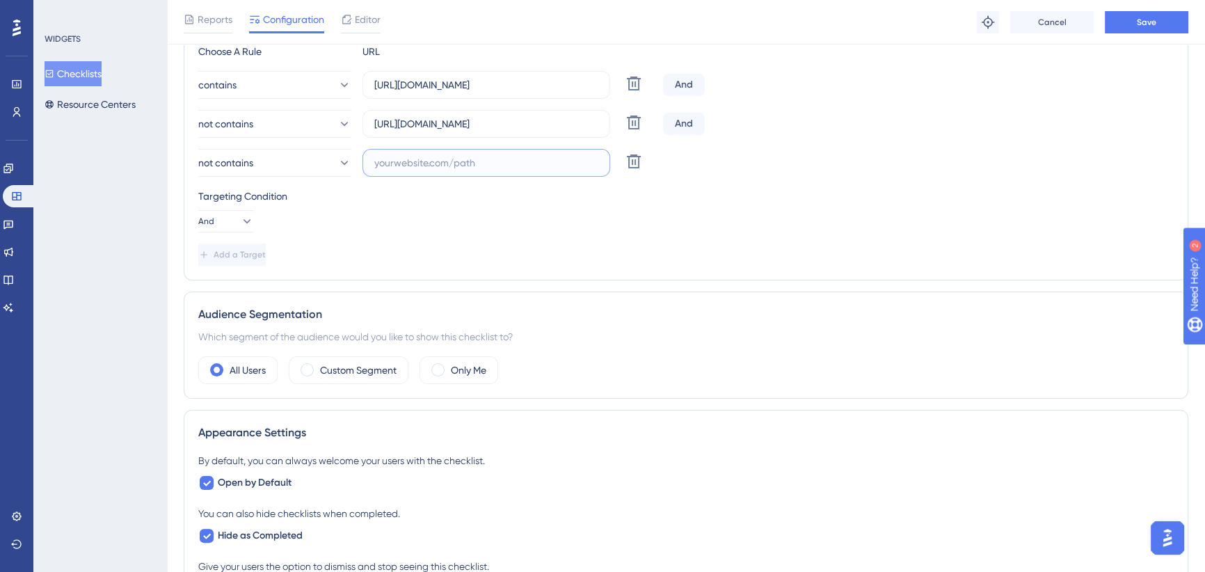
click at [522, 164] on input "text" at bounding box center [486, 162] width 224 height 15
paste input "https://icy-desert-045d76c0f.1.azurestaticapps.net/shared"
type input "https://icy-desert-045d76c0f.1.azurestaticapps.net/shared"
click at [266, 253] on span "Add a Target" at bounding box center [240, 254] width 52 height 11
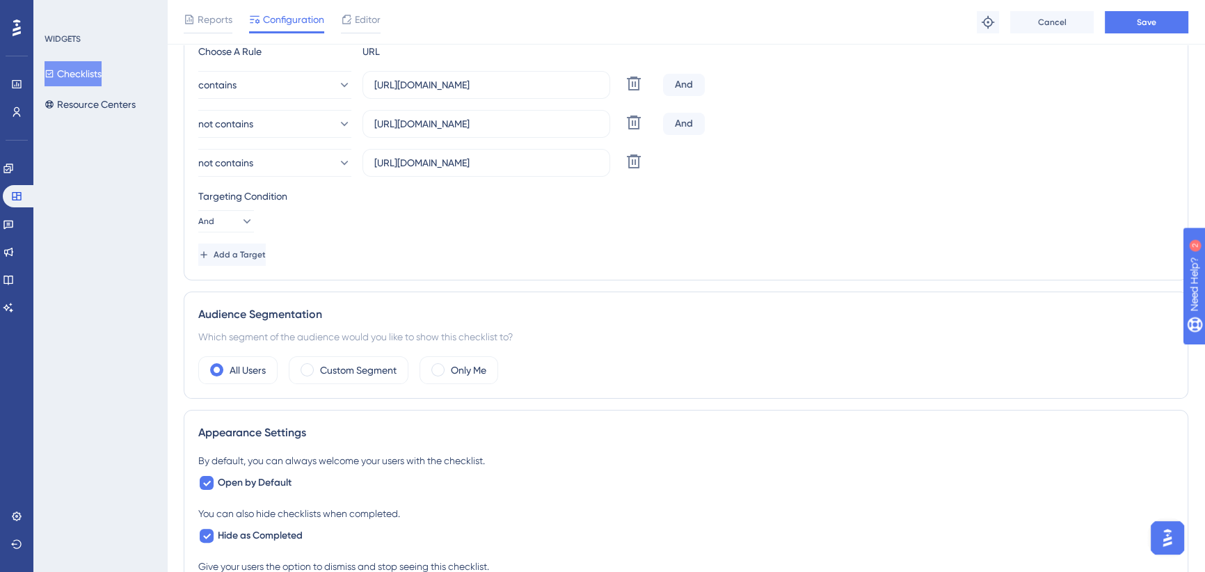
scroll to position [0, 0]
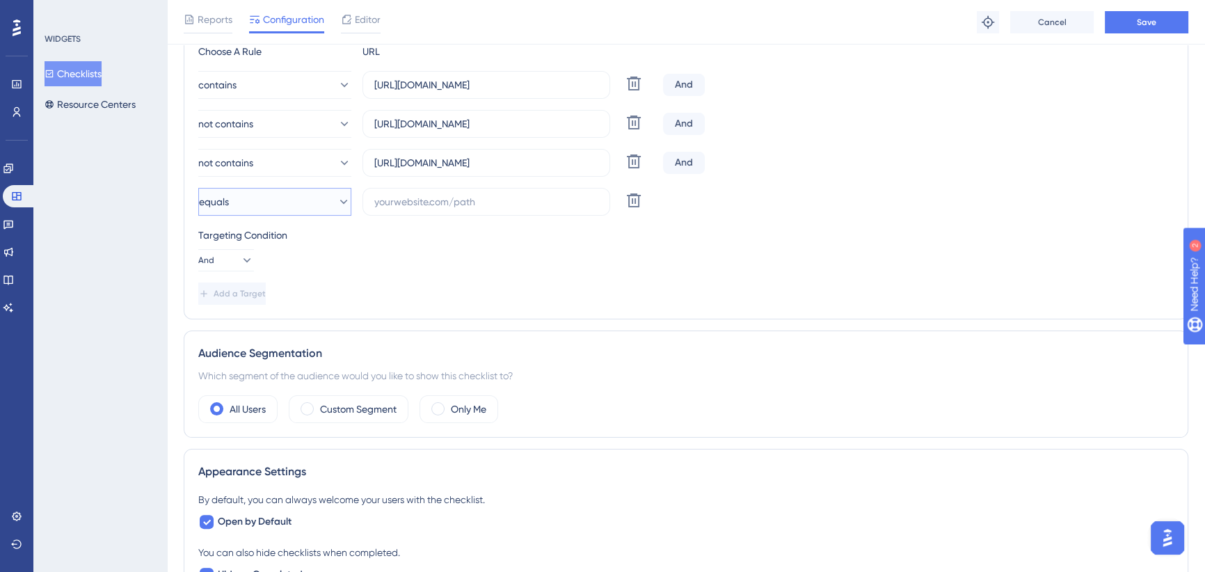
click at [264, 202] on button "equals" at bounding box center [274, 202] width 153 height 28
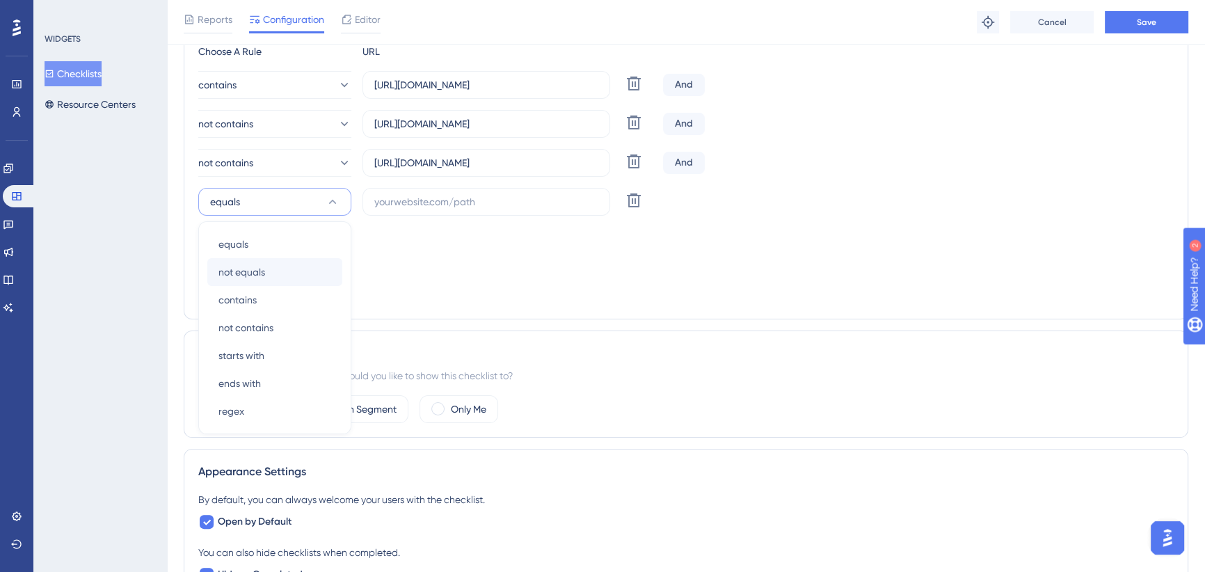
scroll to position [357, 0]
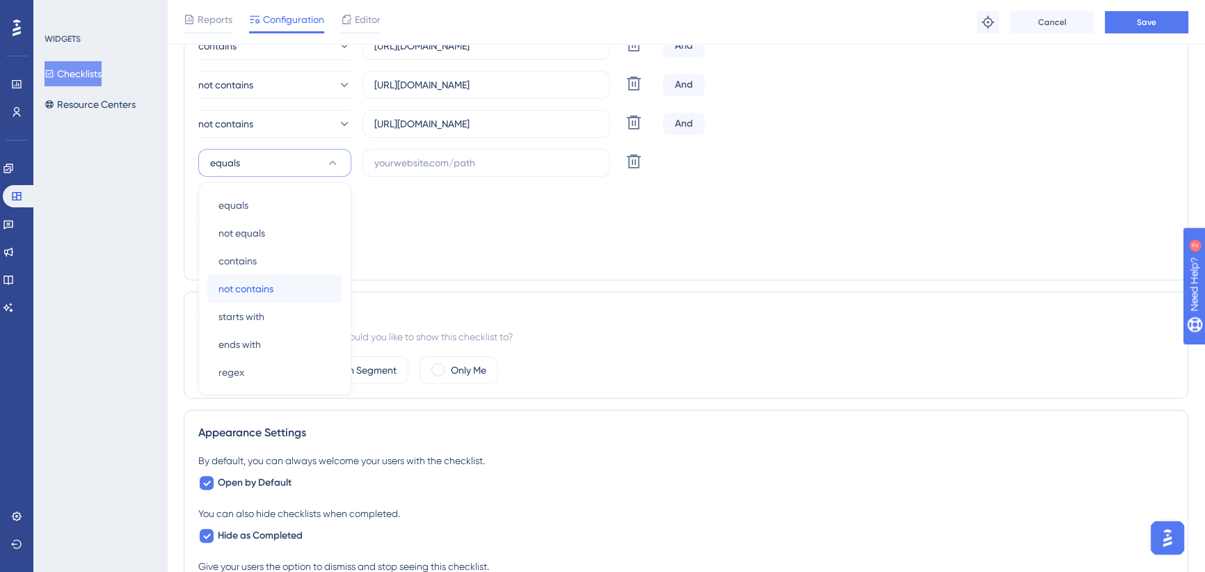
click at [262, 282] on span "not contains" at bounding box center [245, 288] width 55 height 17
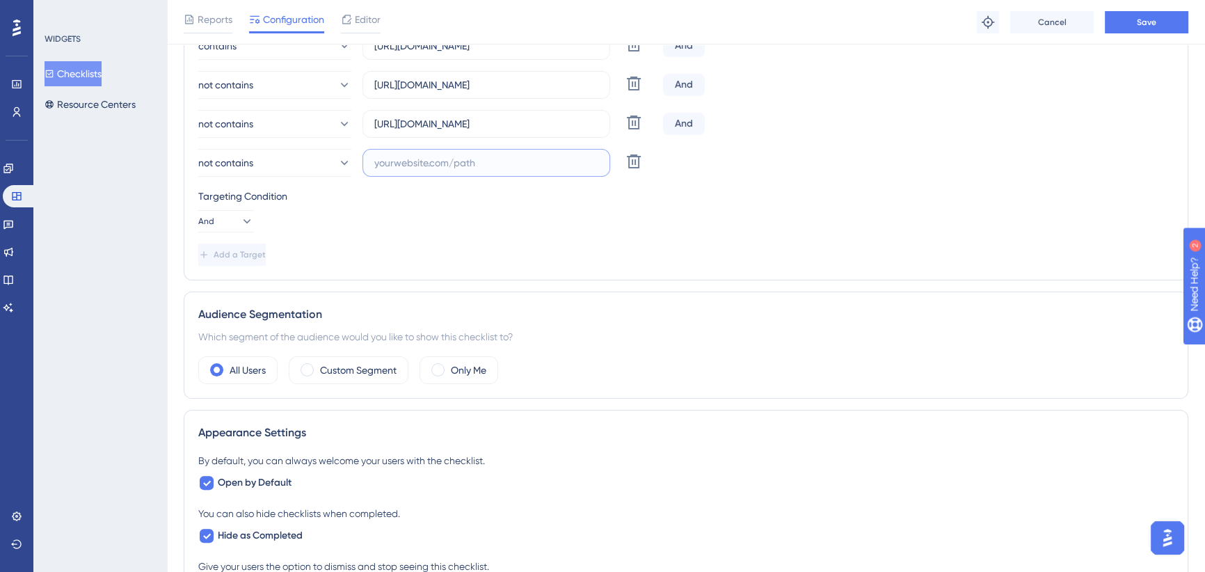
click at [440, 169] on input "text" at bounding box center [486, 162] width 224 height 15
paste input "https://icy-desert-045d76c0f.1.azurestaticapps.net/auth"
type input "https://icy-desert-045d76c0f.1.azurestaticapps.net/auth"
click at [244, 251] on span "Add a Target" at bounding box center [240, 254] width 52 height 11
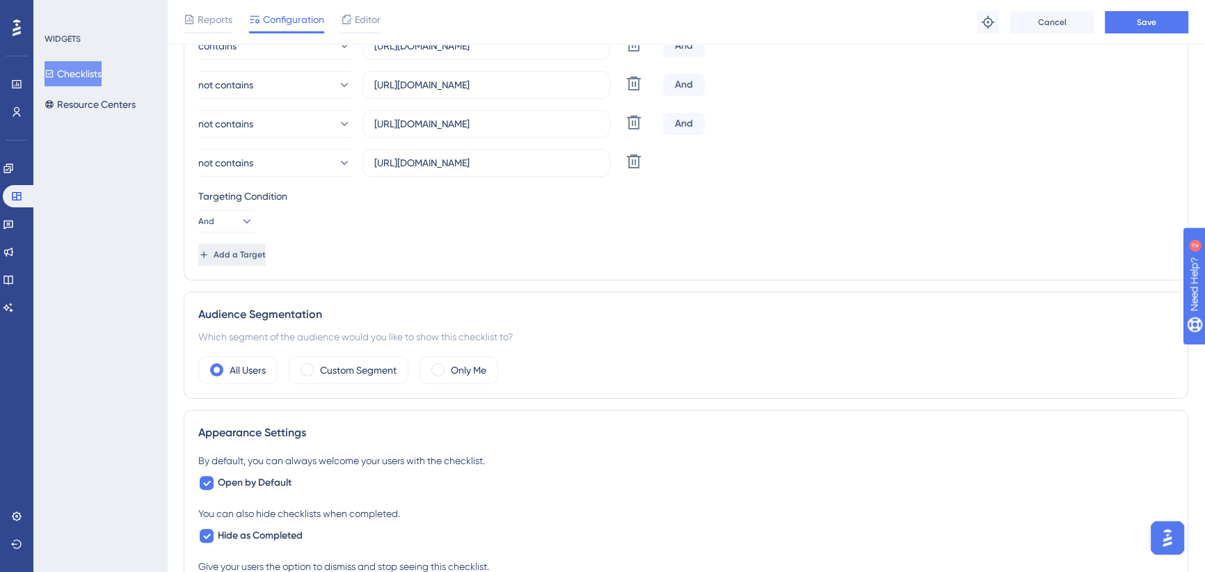
scroll to position [0, 0]
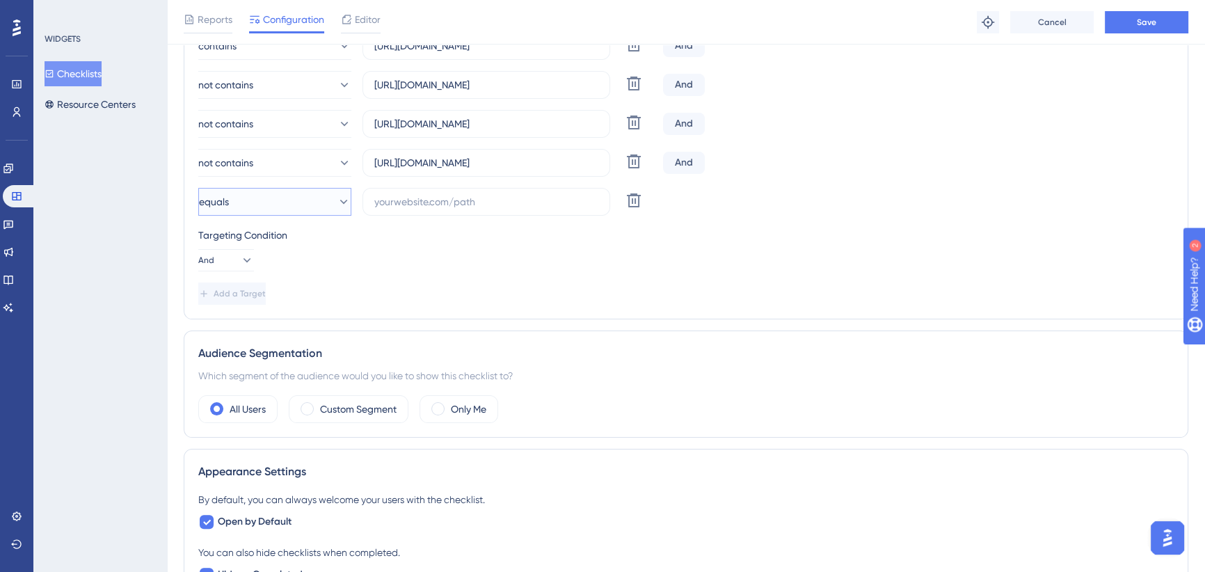
click at [269, 202] on button "equals" at bounding box center [274, 202] width 153 height 28
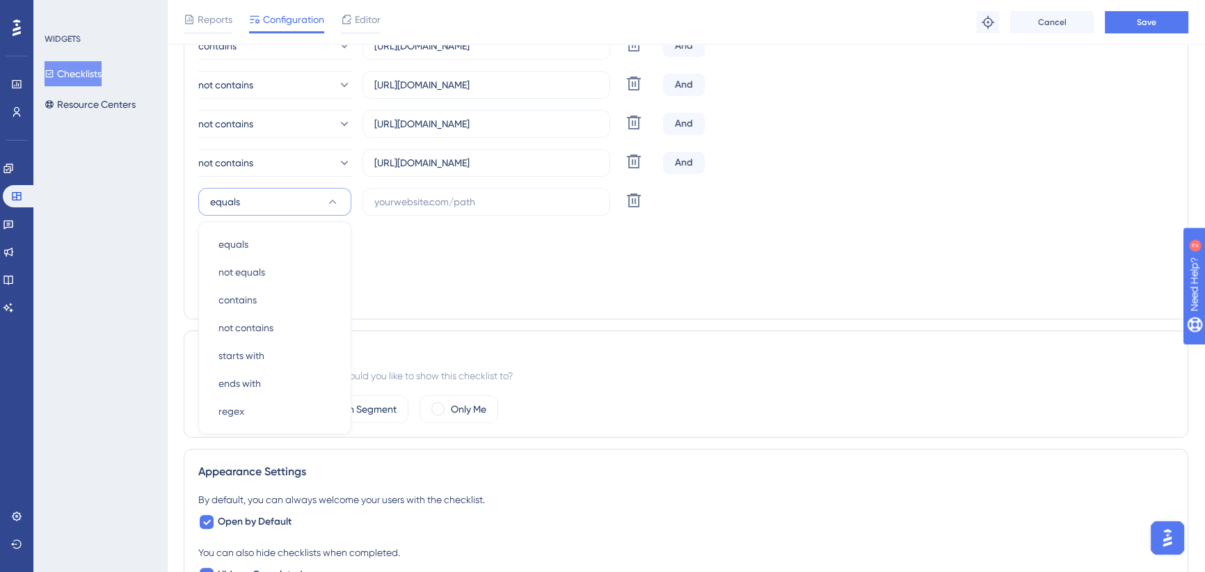
scroll to position [397, 0]
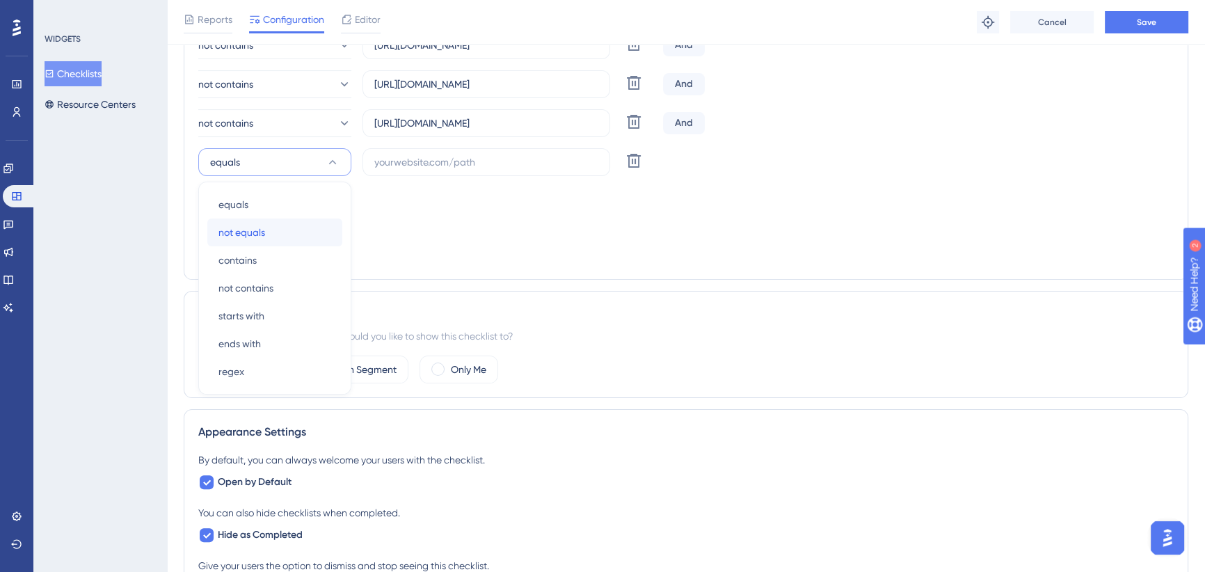
click at [270, 232] on div "not equals not equals" at bounding box center [274, 232] width 113 height 28
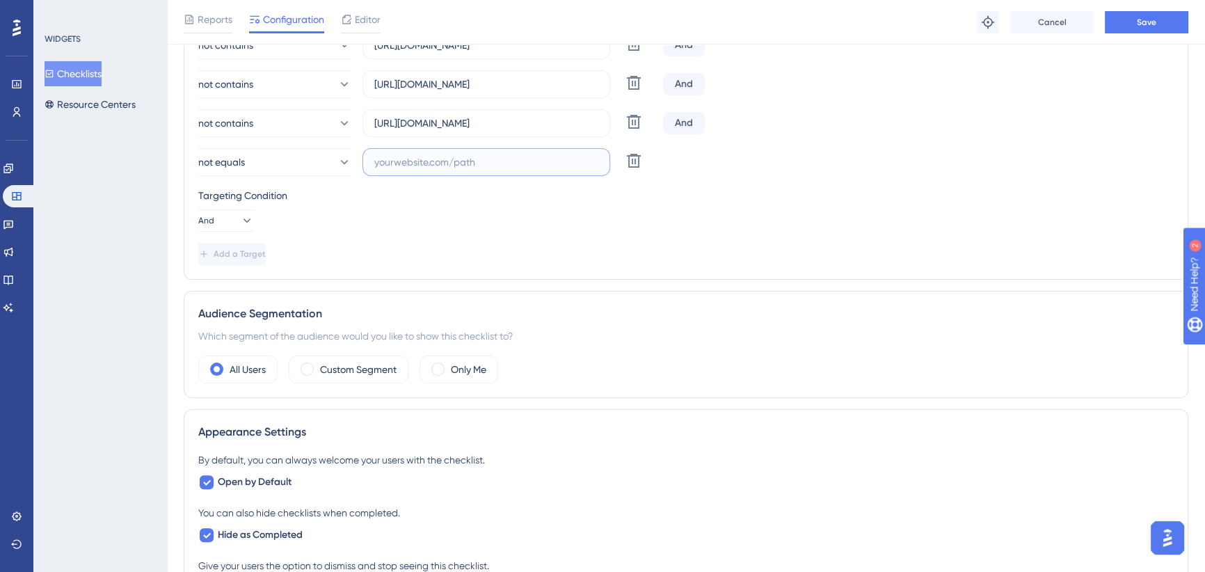
click at [498, 161] on input "text" at bounding box center [486, 161] width 224 height 15
paste input "https://icy-desert-045d76c0f.1.azurestaticapps.net/apps/googleauthreturn"
type input "https://icy-desert-045d76c0f.1.azurestaticapps.net/apps/googleauthreturn"
click at [1123, 24] on button "Save" at bounding box center [1146, 22] width 83 height 22
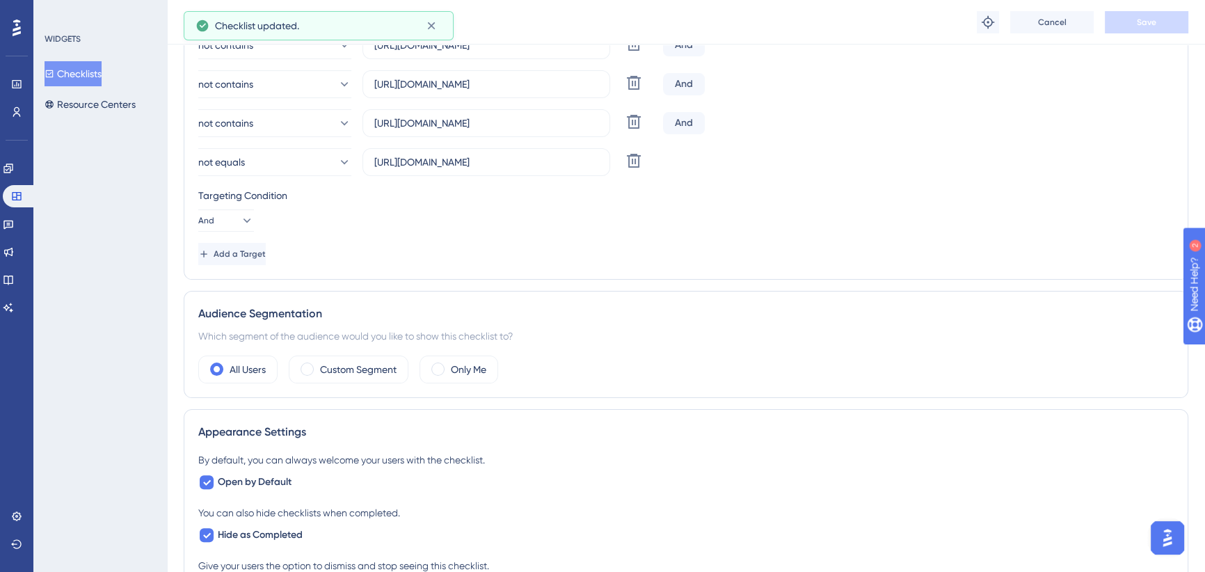
scroll to position [0, 0]
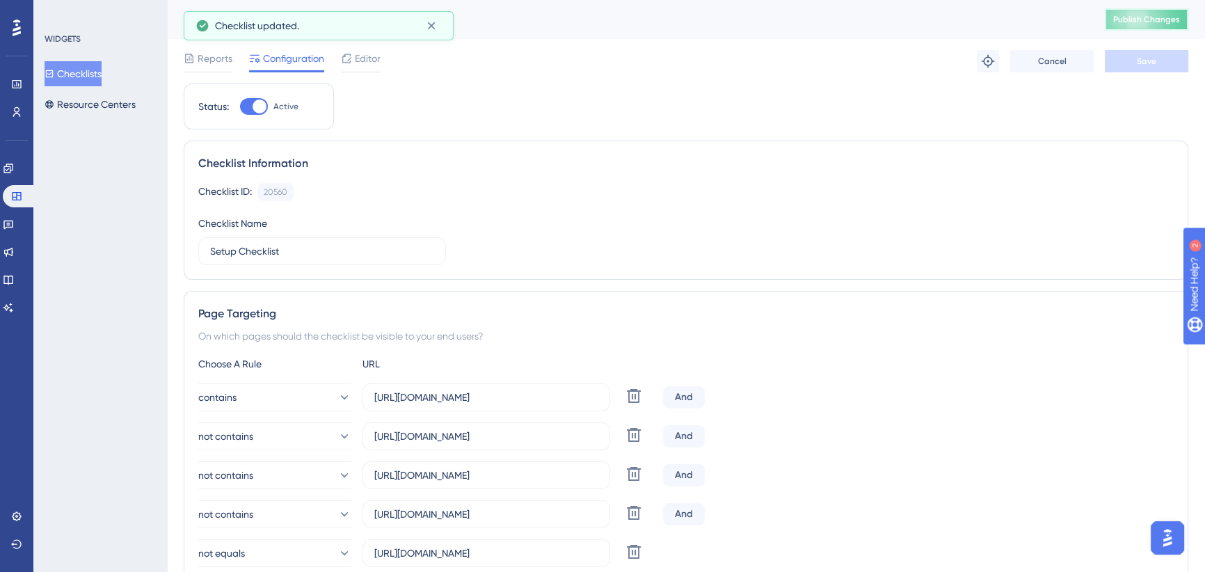
click at [1151, 15] on span "Publish Changes" at bounding box center [1146, 19] width 67 height 11
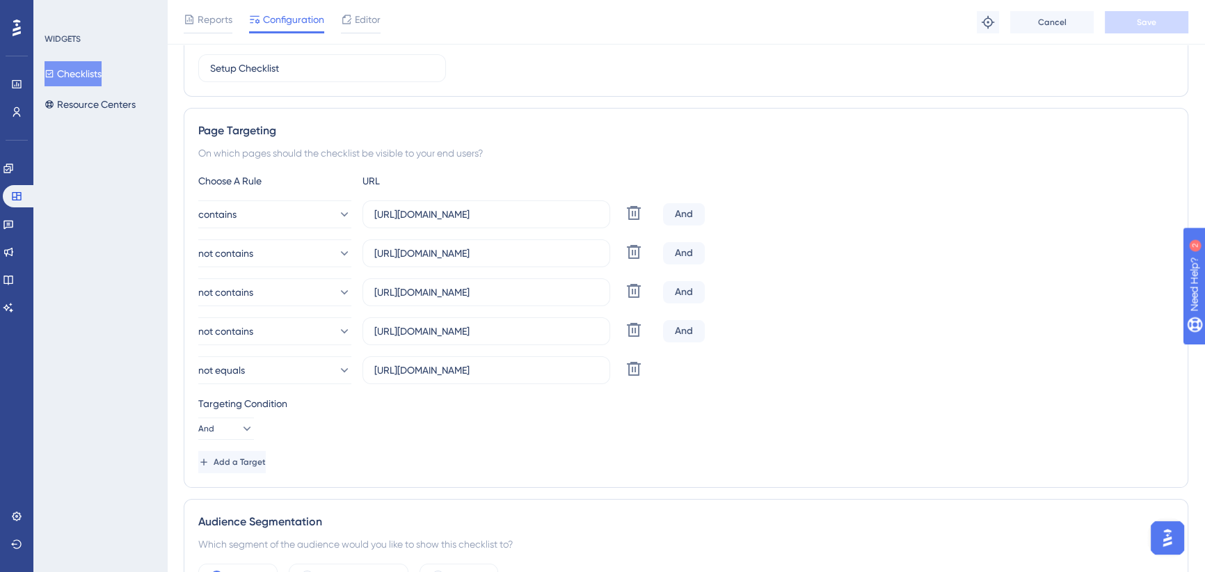
scroll to position [126, 0]
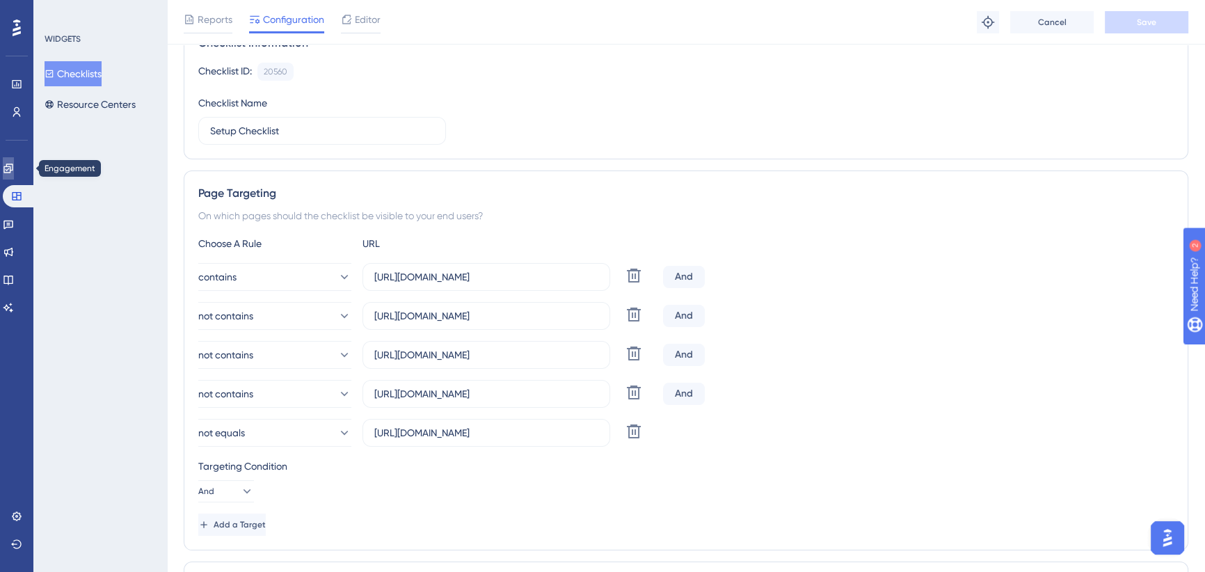
click at [14, 171] on icon at bounding box center [8, 168] width 11 height 11
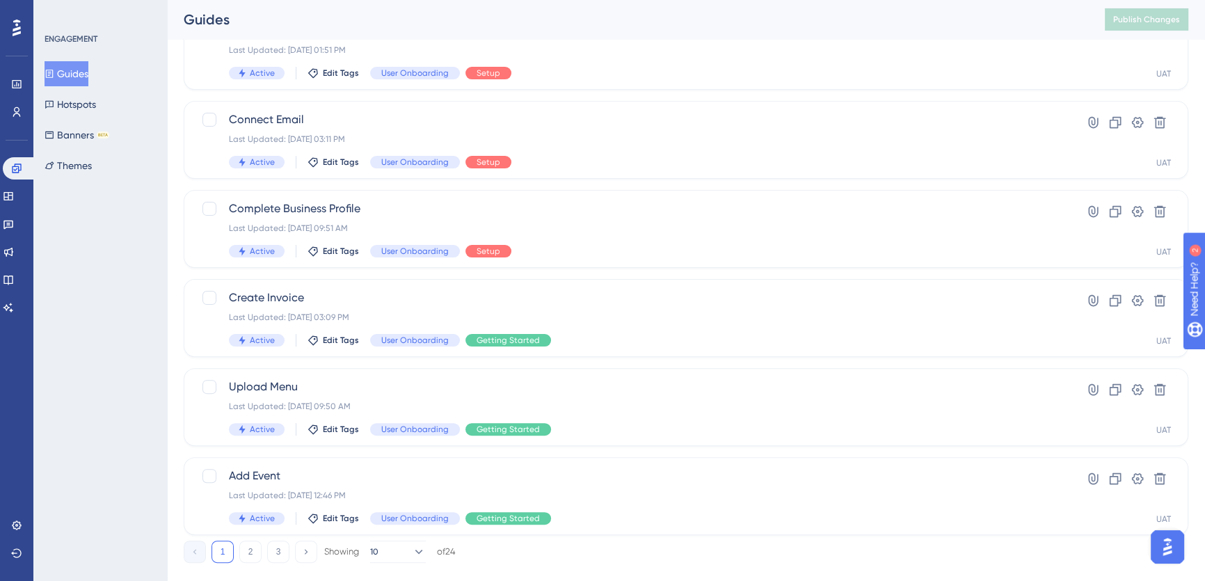
scroll to position [498, 0]
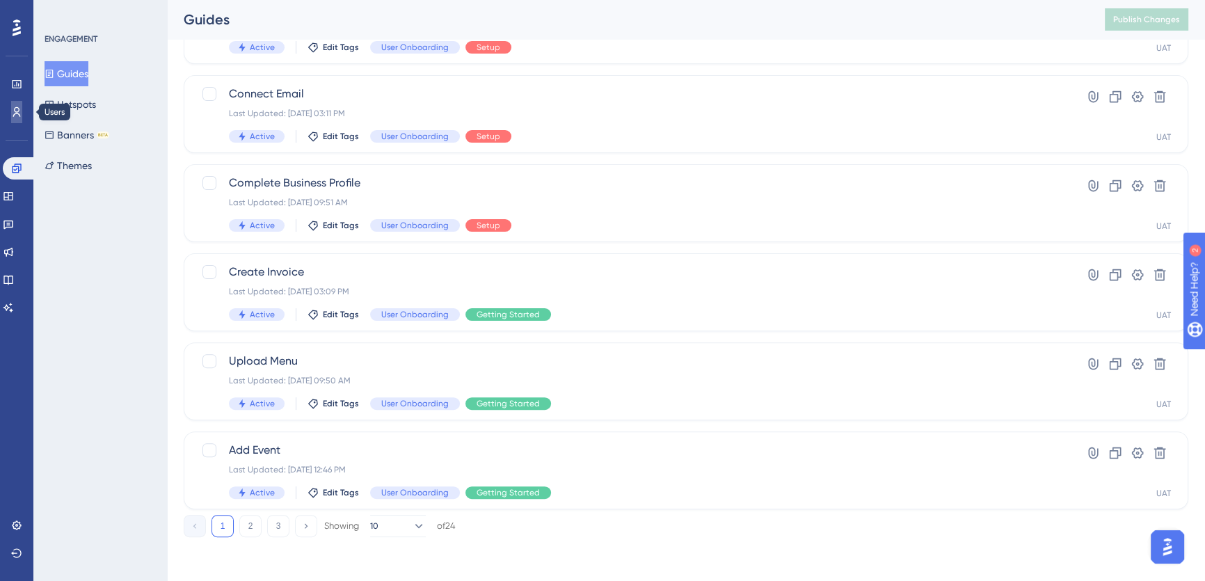
click at [17, 118] on link at bounding box center [16, 112] width 11 height 22
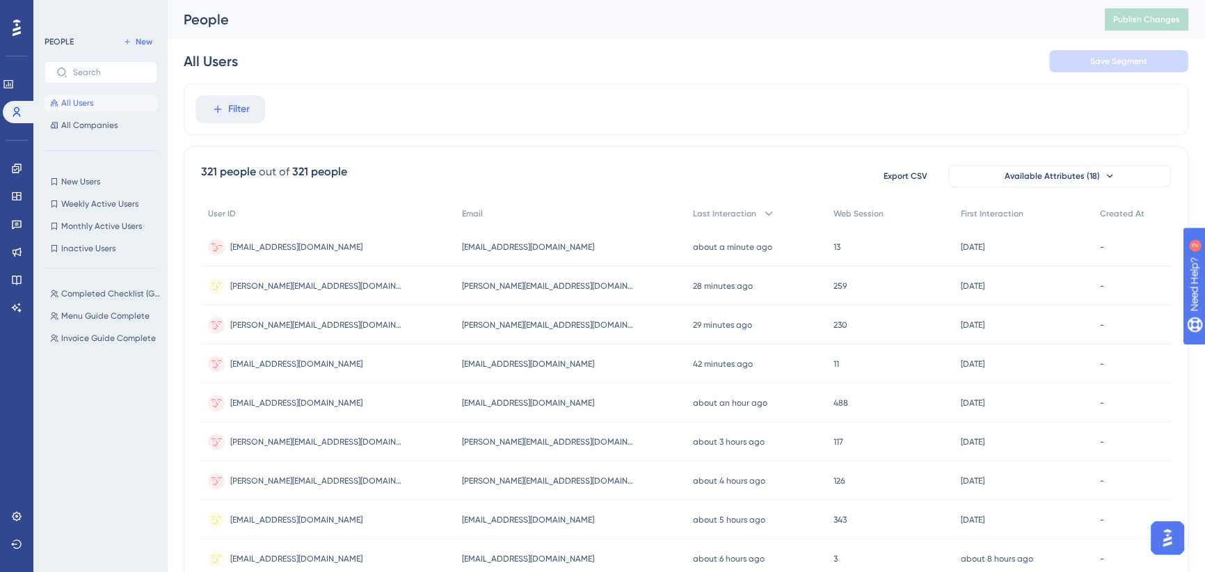
click at [273, 243] on span "cookadam199@gmail.com" at bounding box center [296, 246] width 132 height 11
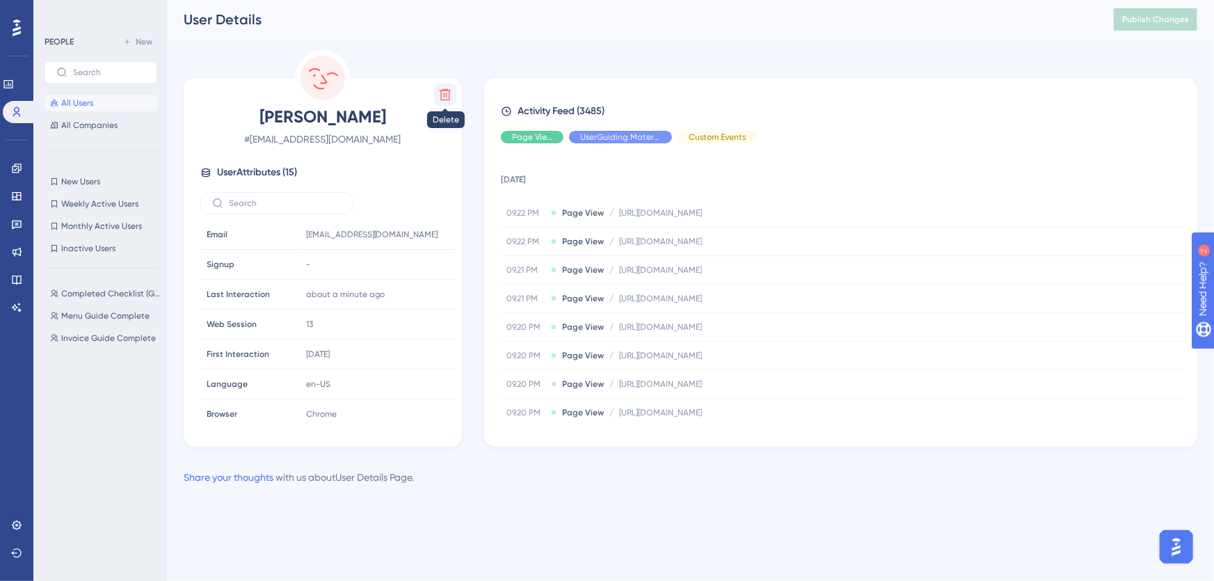
click at [448, 97] on icon at bounding box center [445, 95] width 14 height 14
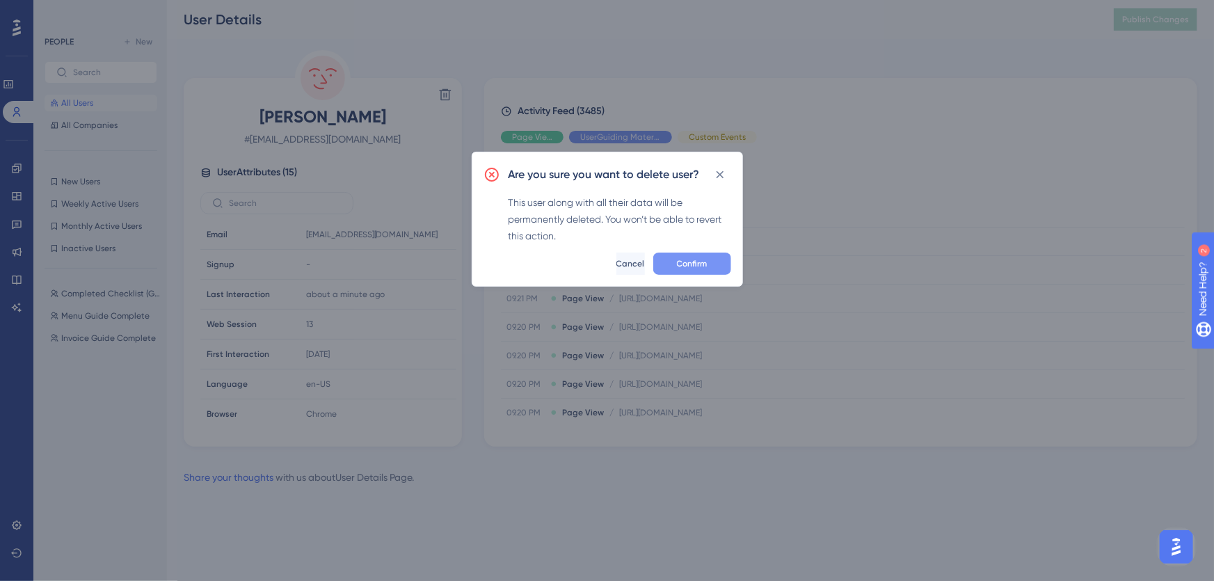
click at [693, 264] on span "Confirm" at bounding box center [692, 263] width 31 height 11
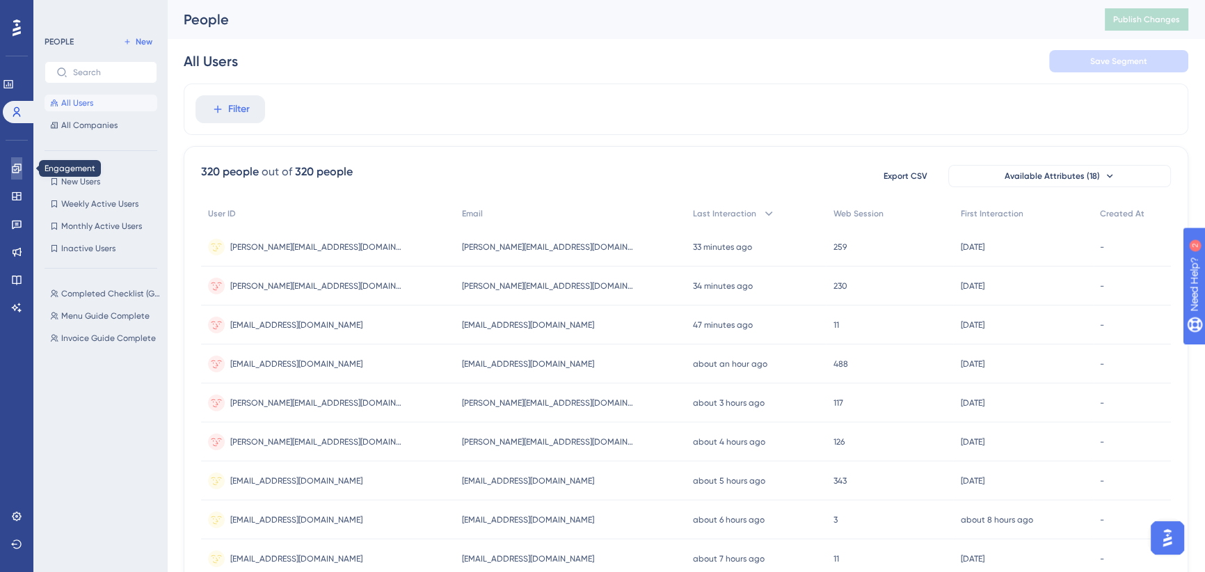
click at [18, 171] on icon at bounding box center [16, 167] width 9 height 9
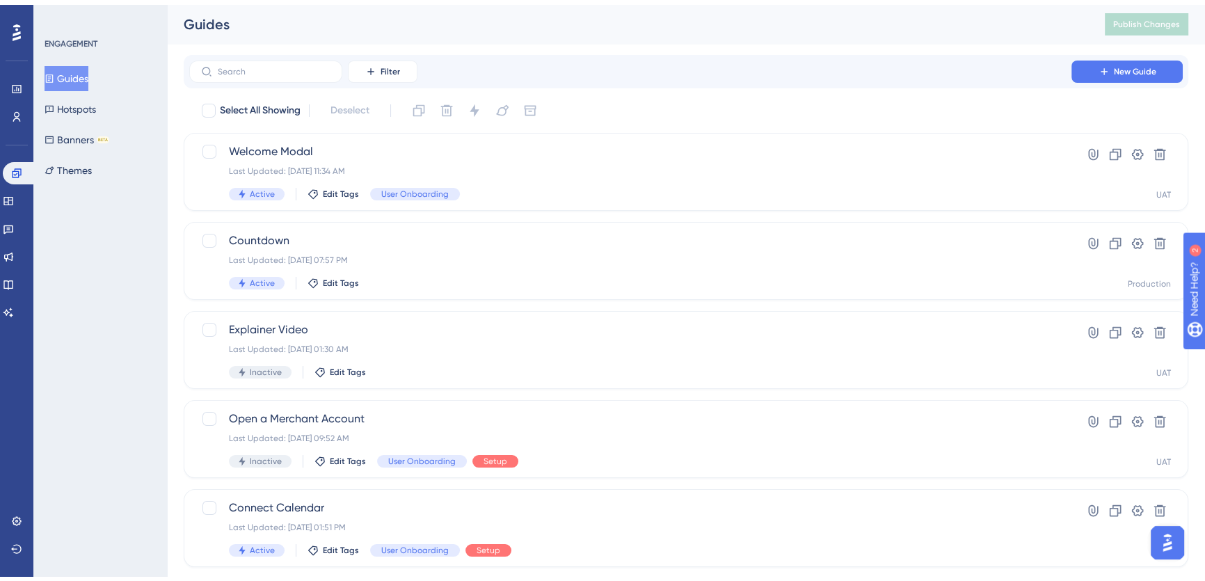
scroll to position [498, 0]
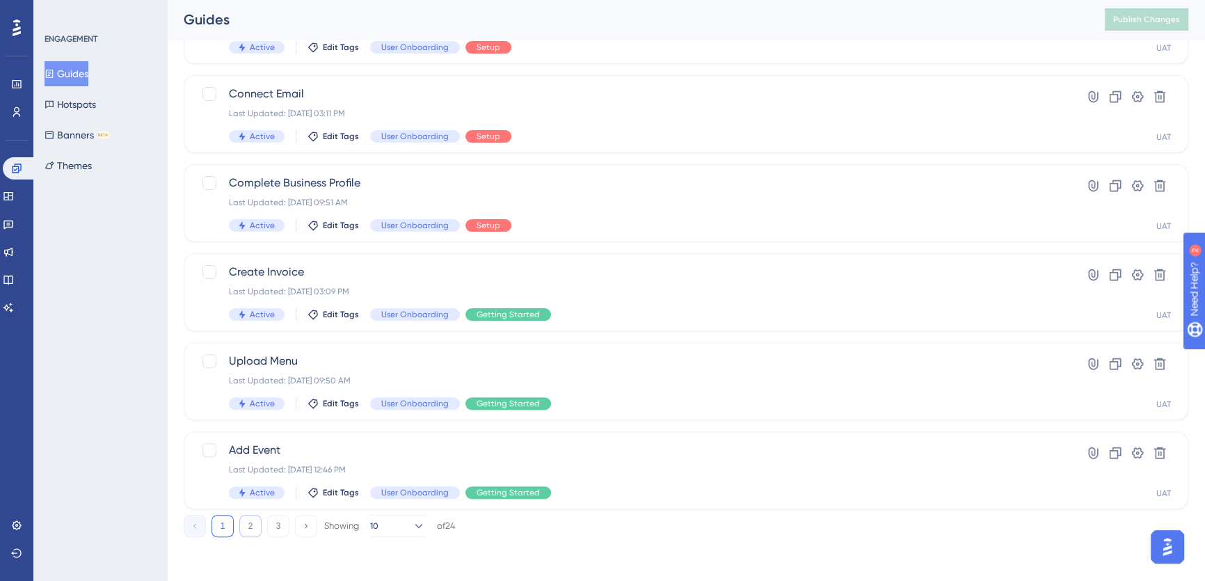
click at [249, 526] on button "2" at bounding box center [250, 526] width 22 height 22
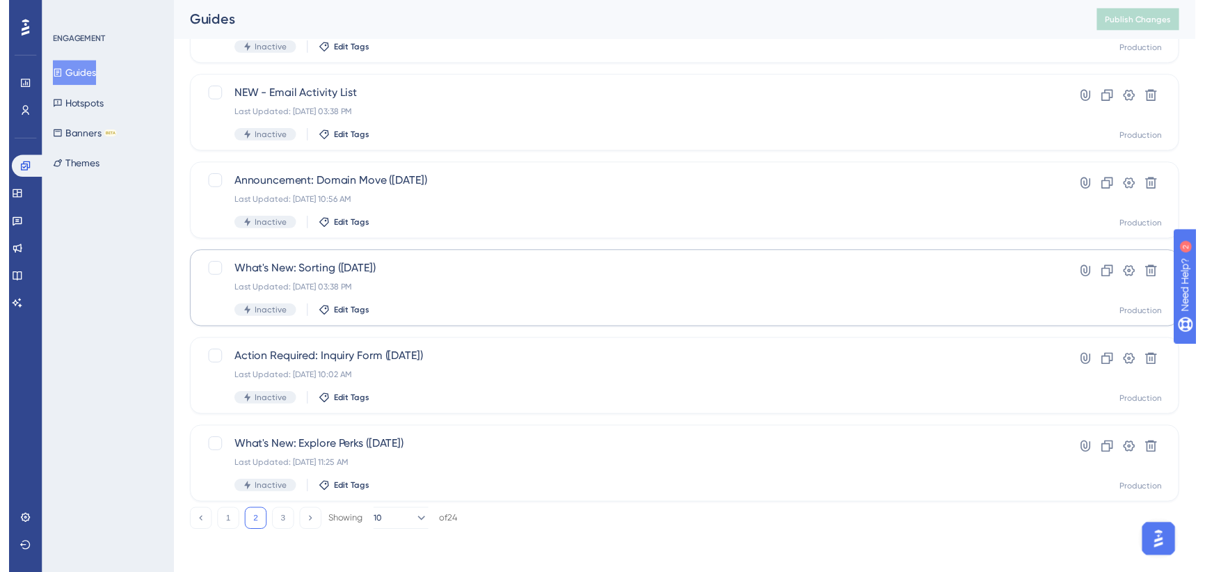
scroll to position [0, 0]
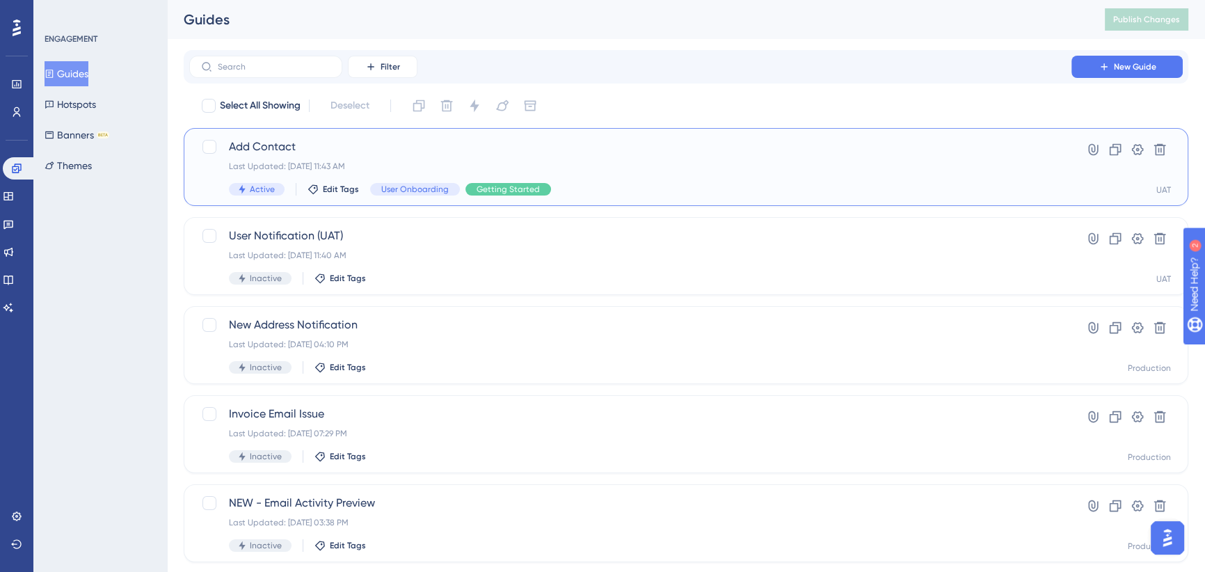
click at [369, 145] on span "Add Contact" at bounding box center [630, 146] width 803 height 17
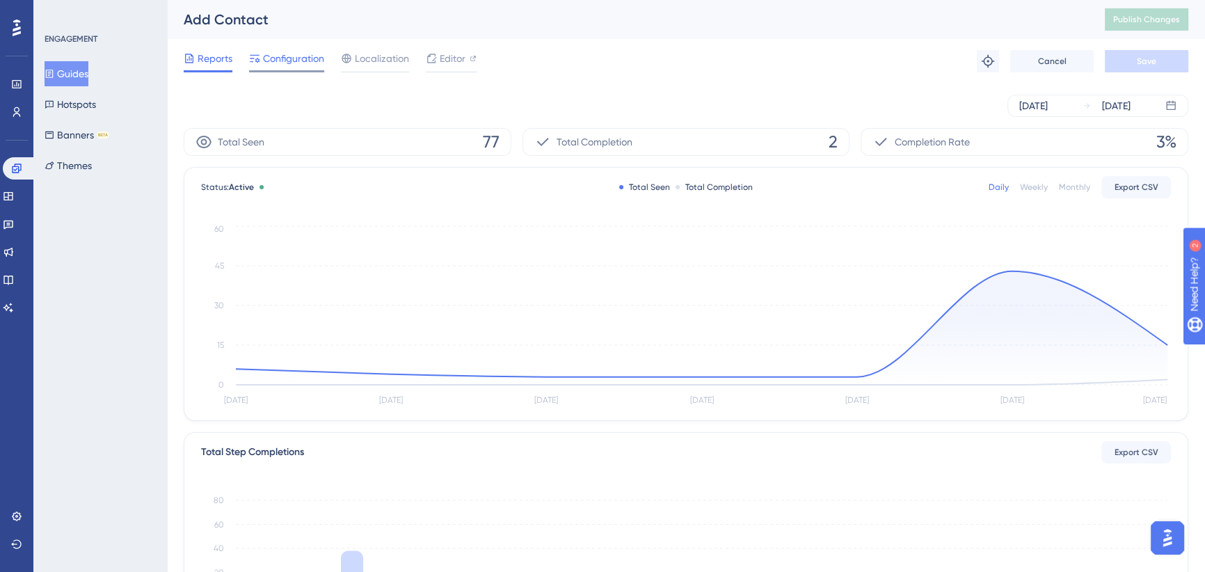
click at [294, 57] on span "Configuration" at bounding box center [293, 58] width 61 height 17
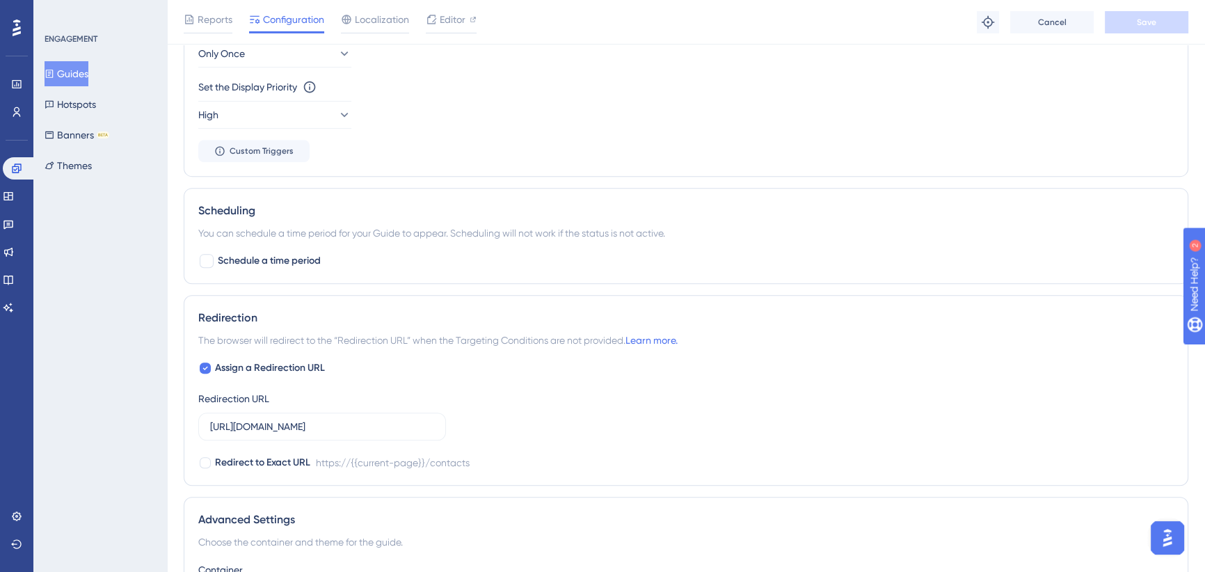
scroll to position [696, 0]
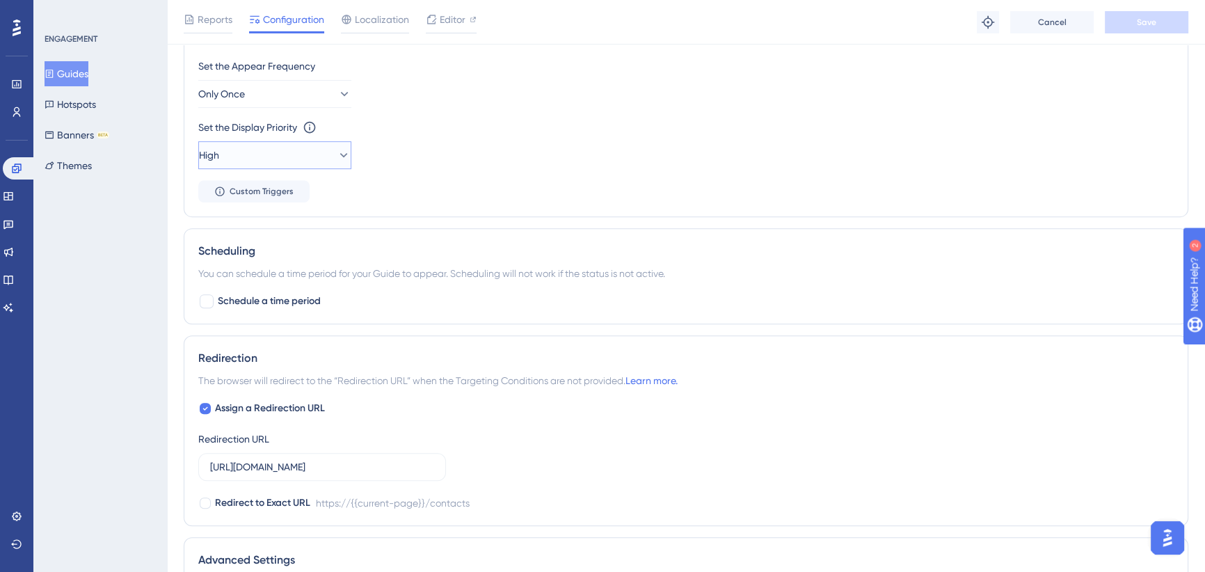
click at [285, 159] on button "High" at bounding box center [274, 155] width 153 height 28
click at [247, 276] on span "Highest" at bounding box center [234, 281] width 33 height 17
click at [1168, 12] on button "Save" at bounding box center [1146, 22] width 83 height 22
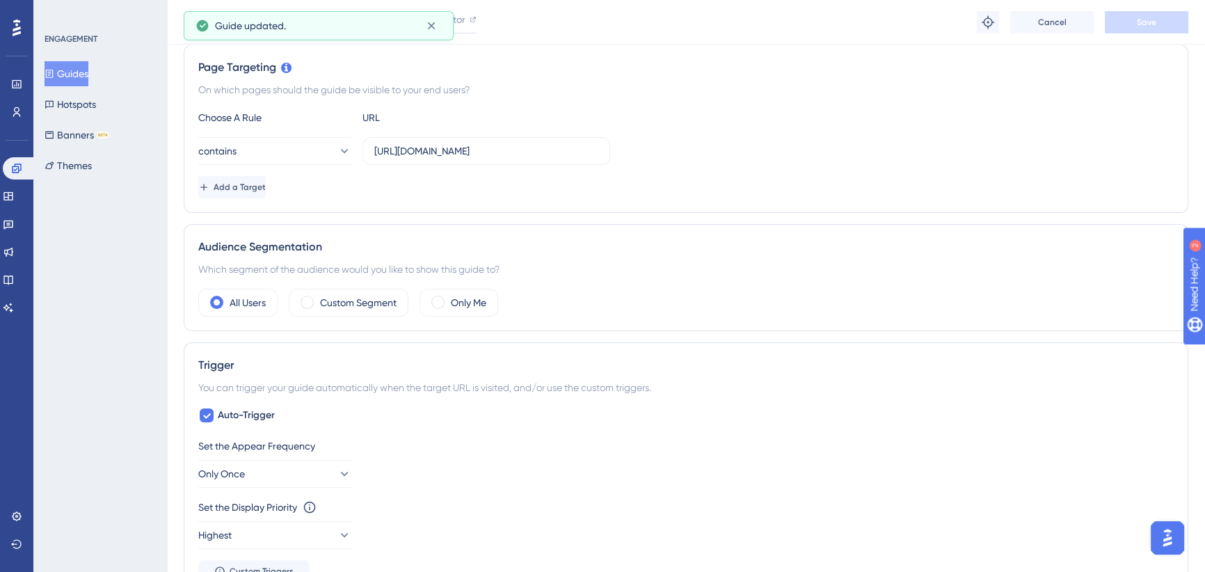
scroll to position [0, 0]
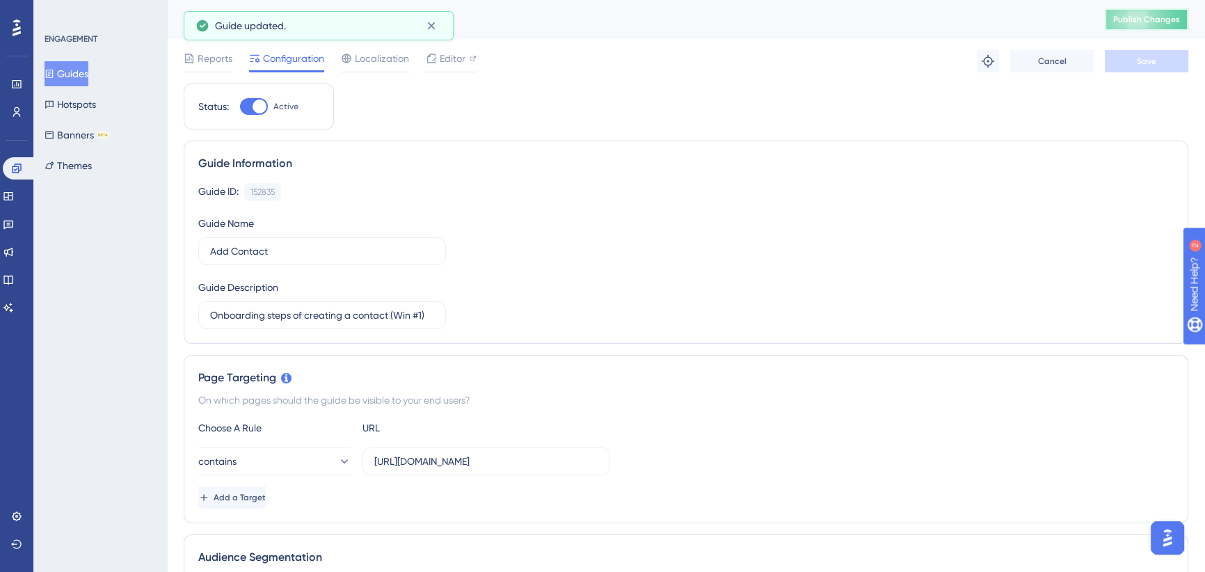
click at [1156, 28] on button "Publish Changes" at bounding box center [1146, 19] width 83 height 22
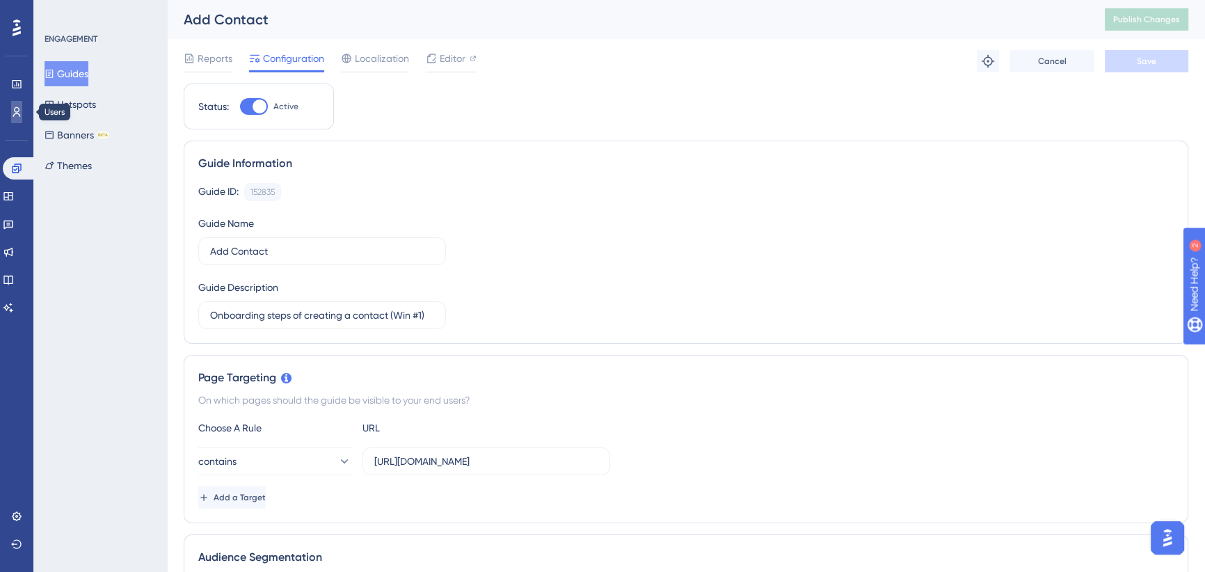
click at [22, 107] on link at bounding box center [16, 112] width 11 height 22
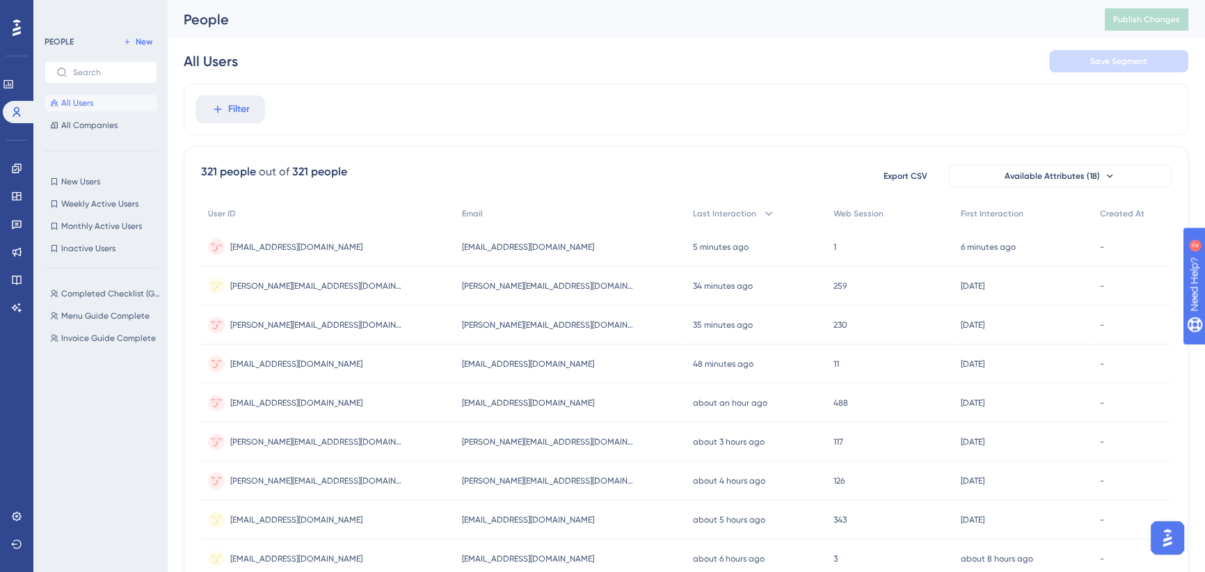
click at [337, 250] on div "cookadam199@gmail.com cookadam199@gmail.com" at bounding box center [328, 247] width 254 height 39
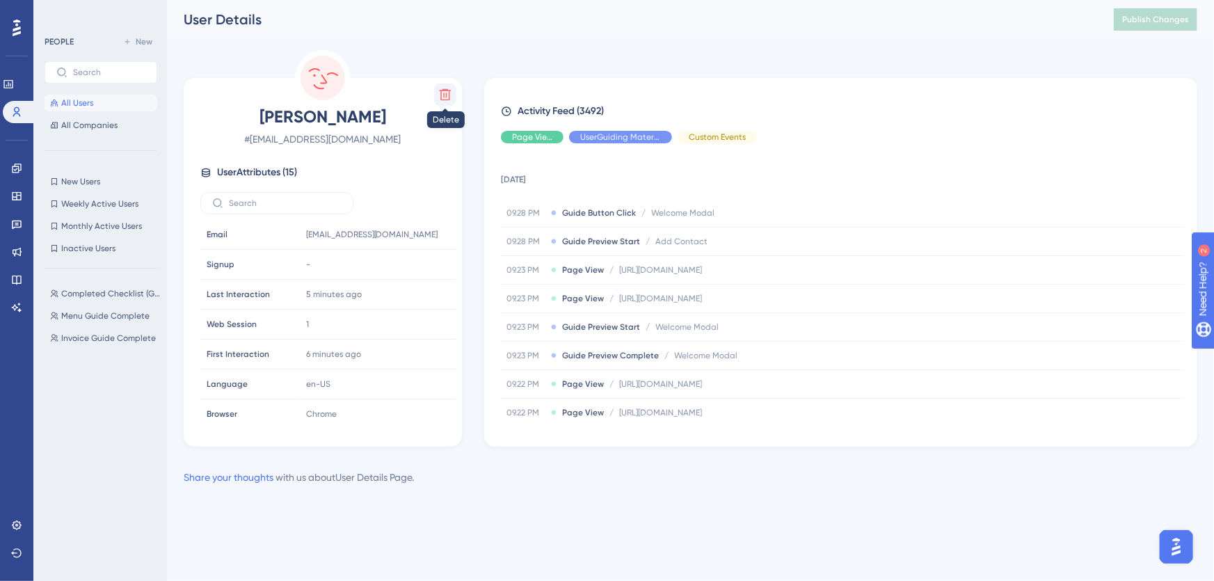
click at [446, 97] on icon at bounding box center [446, 95] width 12 height 12
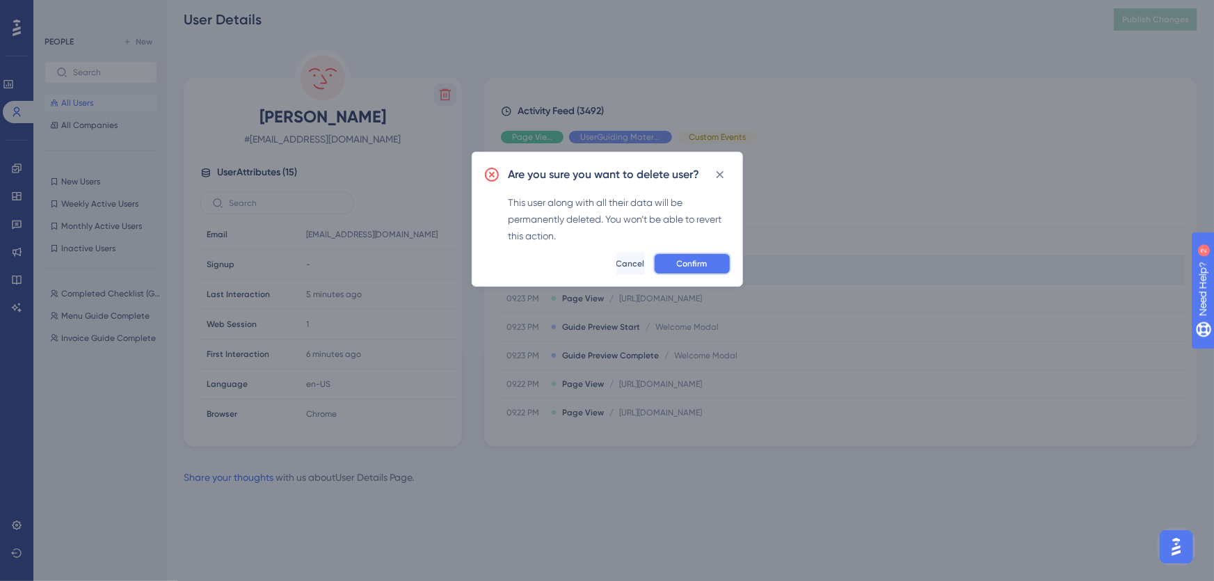
click at [680, 258] on span "Confirm" at bounding box center [692, 263] width 31 height 11
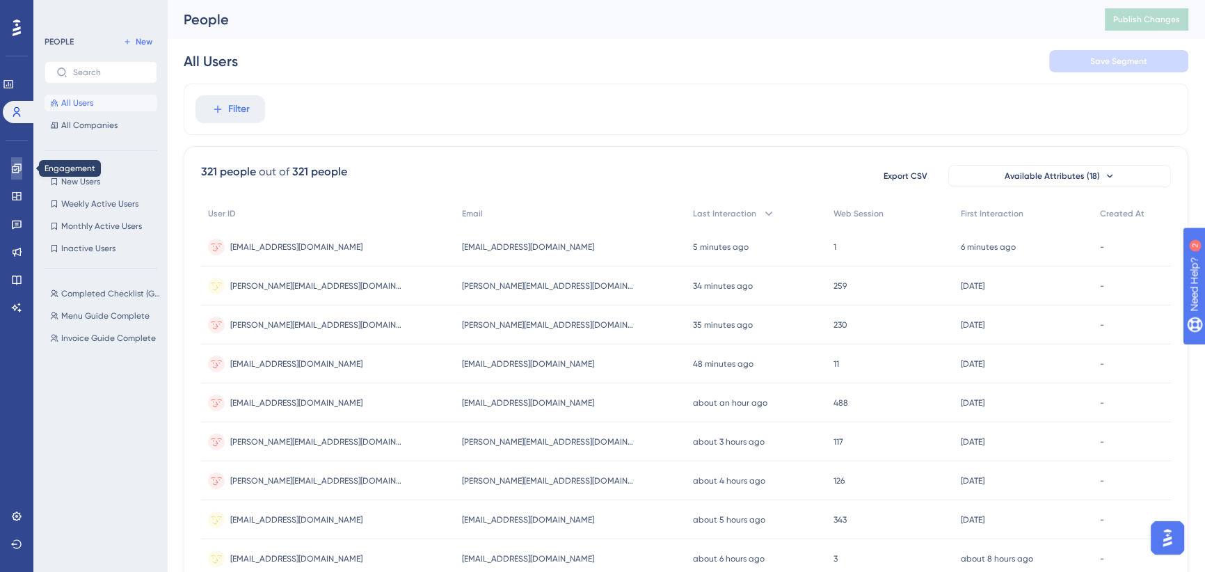
click at [19, 166] on icon at bounding box center [16, 168] width 11 height 11
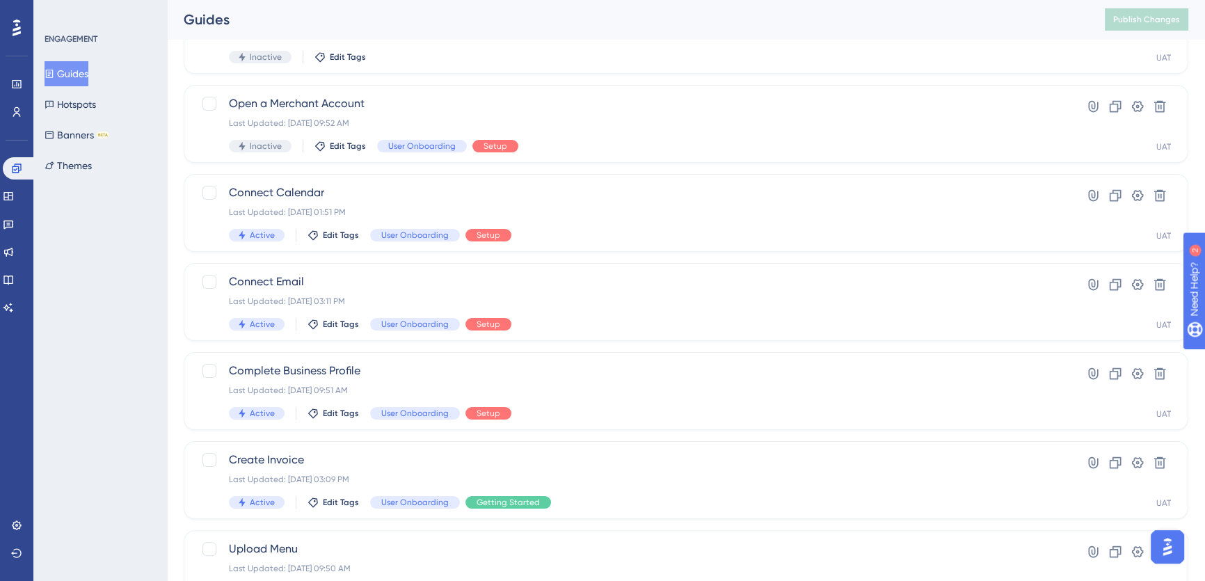
scroll to position [498, 0]
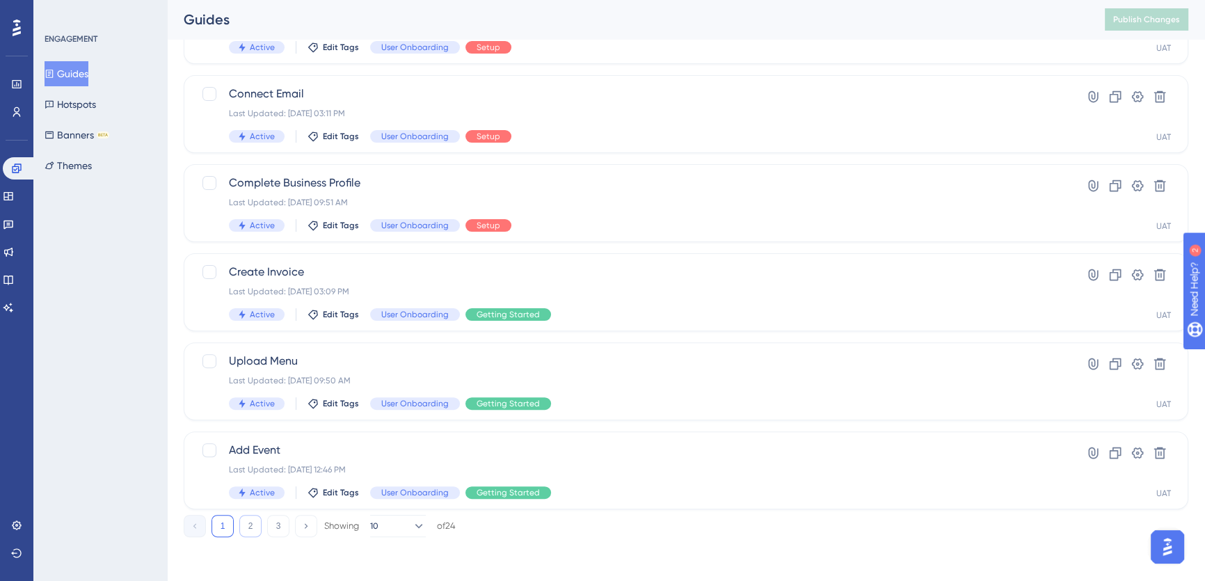
click at [244, 528] on button "2" at bounding box center [250, 526] width 22 height 22
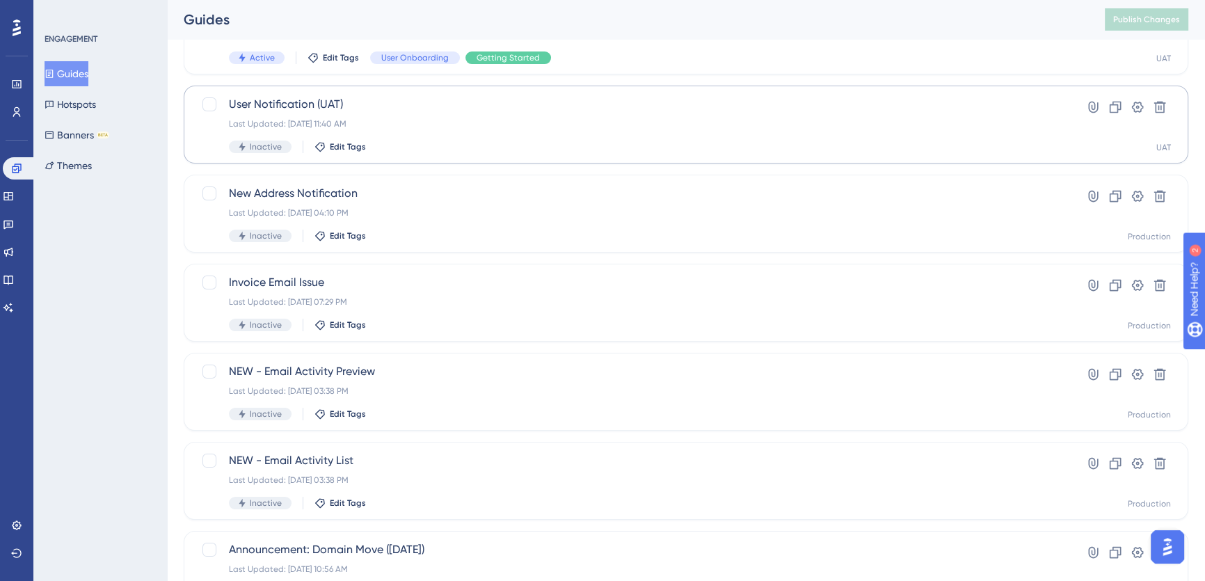
scroll to position [56, 0]
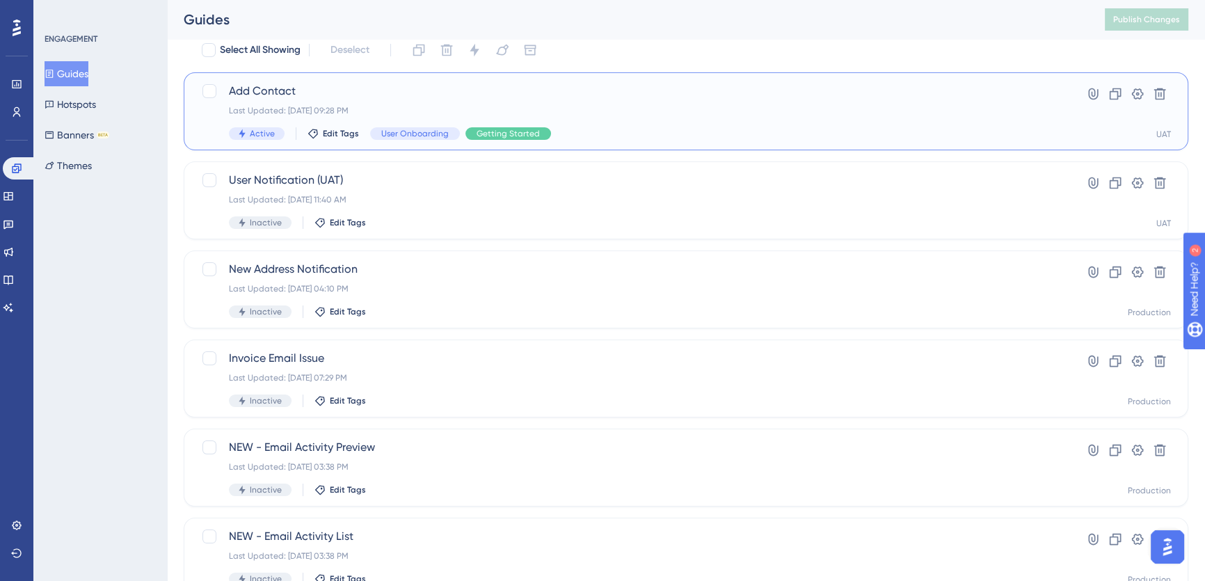
click at [406, 97] on span "Add Contact" at bounding box center [630, 91] width 803 height 17
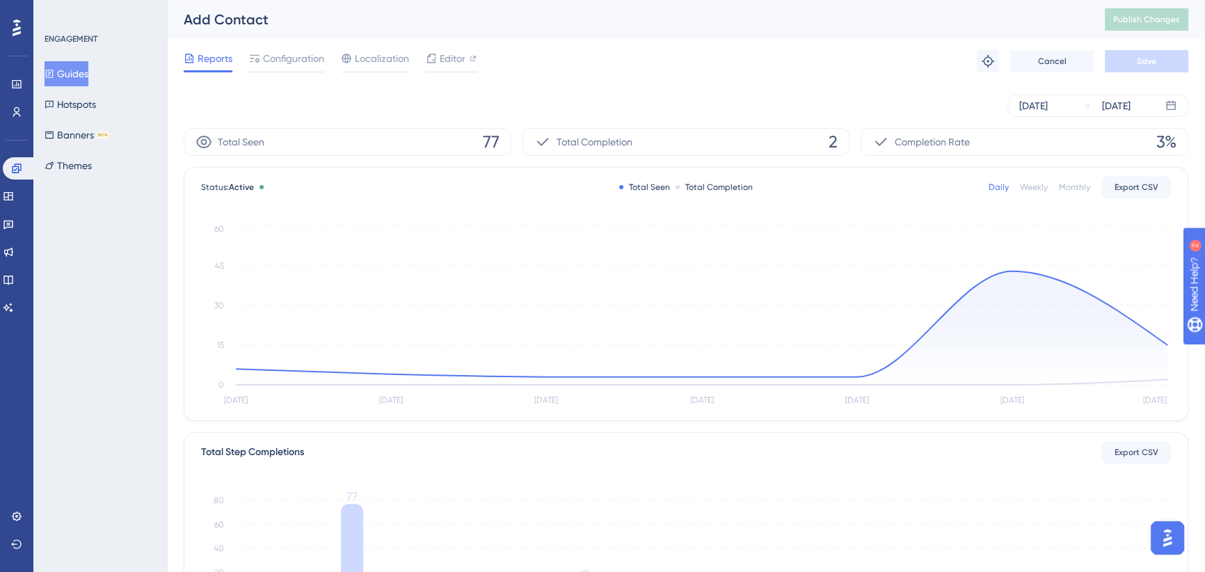
click at [306, 49] on div "Reports Configuration Localization Editor Troubleshoot Cancel Save" at bounding box center [686, 61] width 1005 height 45
click at [298, 49] on div "Reports Configuration Localization Editor Troubleshoot Cancel Save" at bounding box center [686, 61] width 1005 height 45
click at [298, 56] on span "Configuration" at bounding box center [293, 58] width 61 height 17
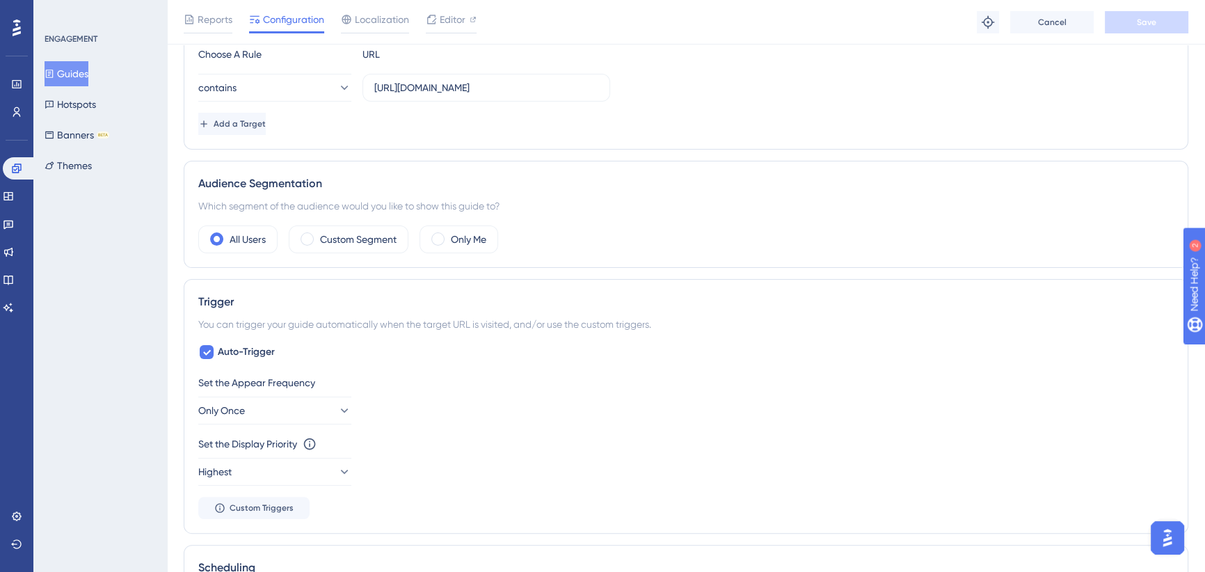
click at [262, 485] on div "Set the Appear Frequency Only Once Set the Display Priority This option will se…" at bounding box center [685, 446] width 975 height 145
click at [264, 472] on button "Highest" at bounding box center [274, 472] width 153 height 28
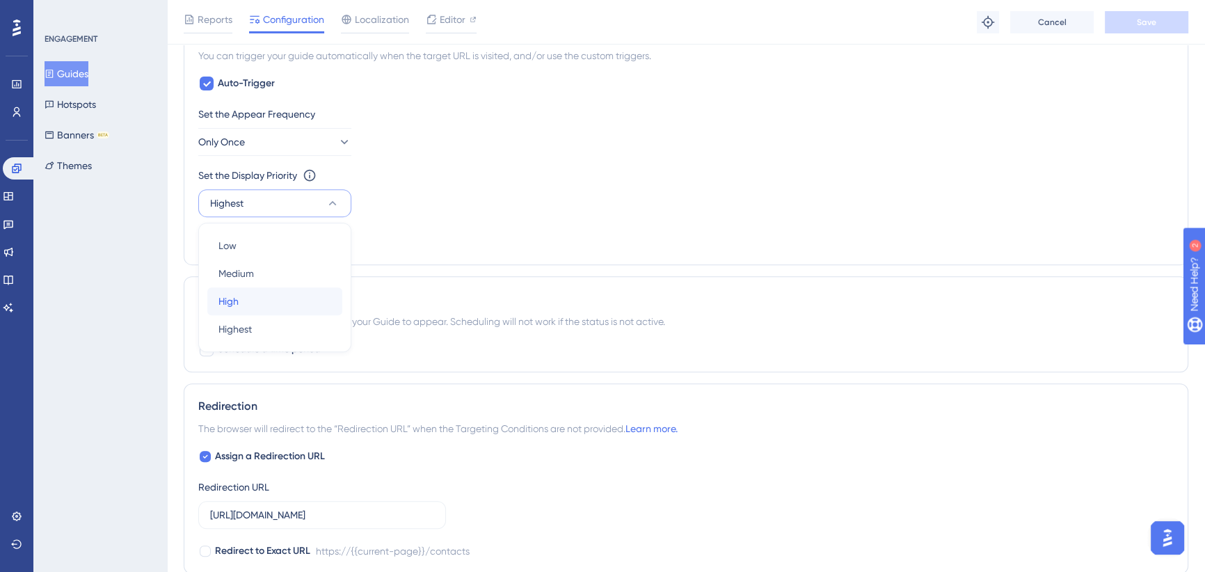
click at [254, 300] on div "High High" at bounding box center [274, 301] width 113 height 28
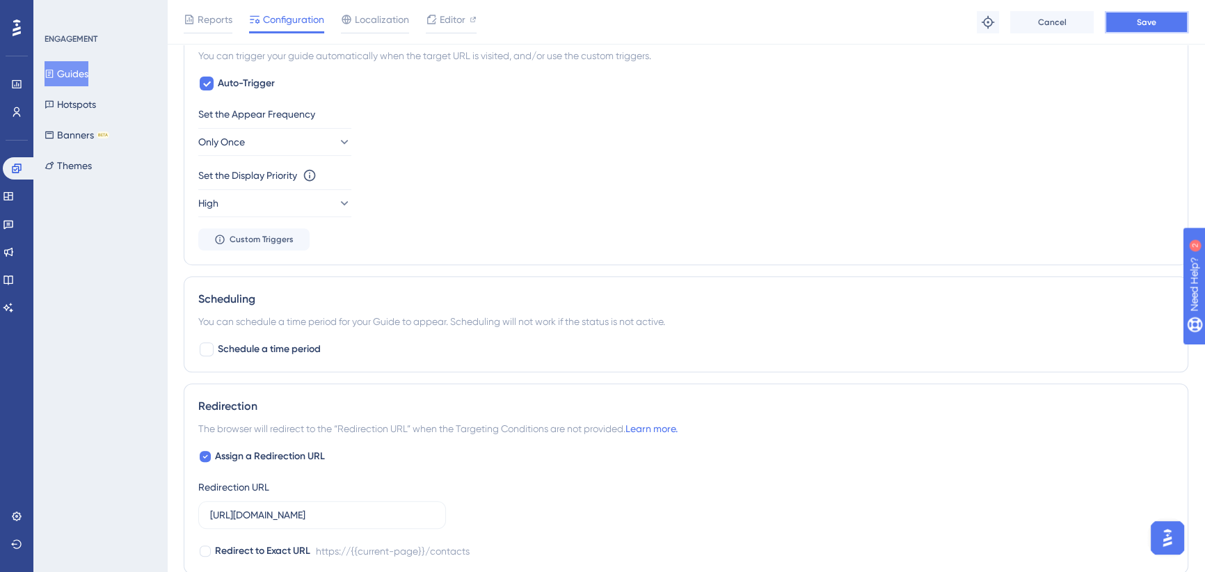
click at [1128, 18] on button "Save" at bounding box center [1146, 22] width 83 height 22
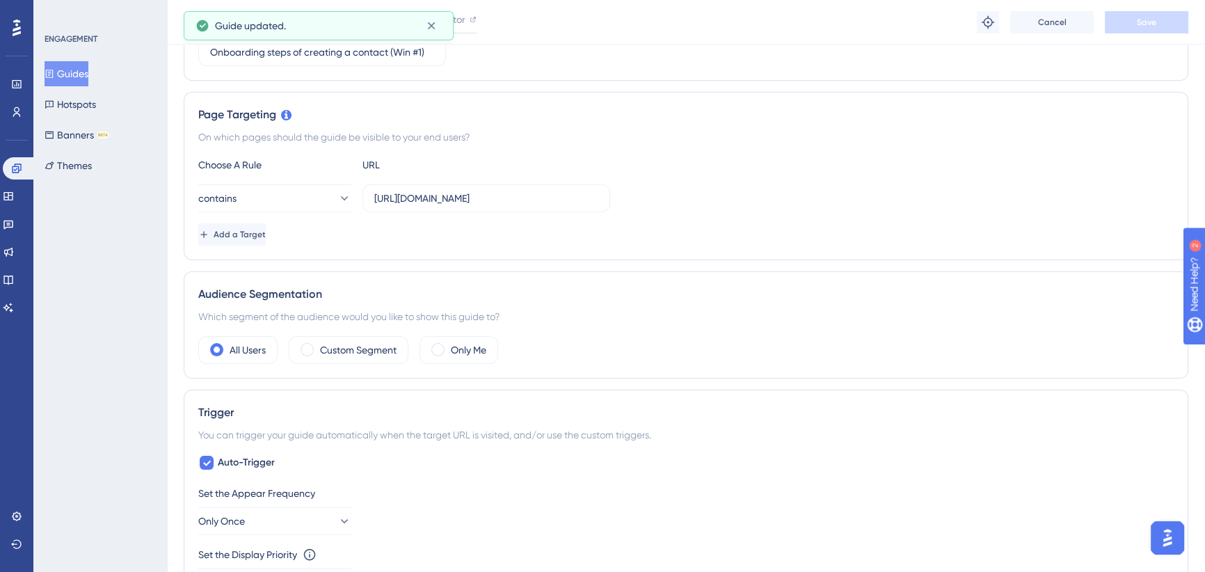
scroll to position [0, 0]
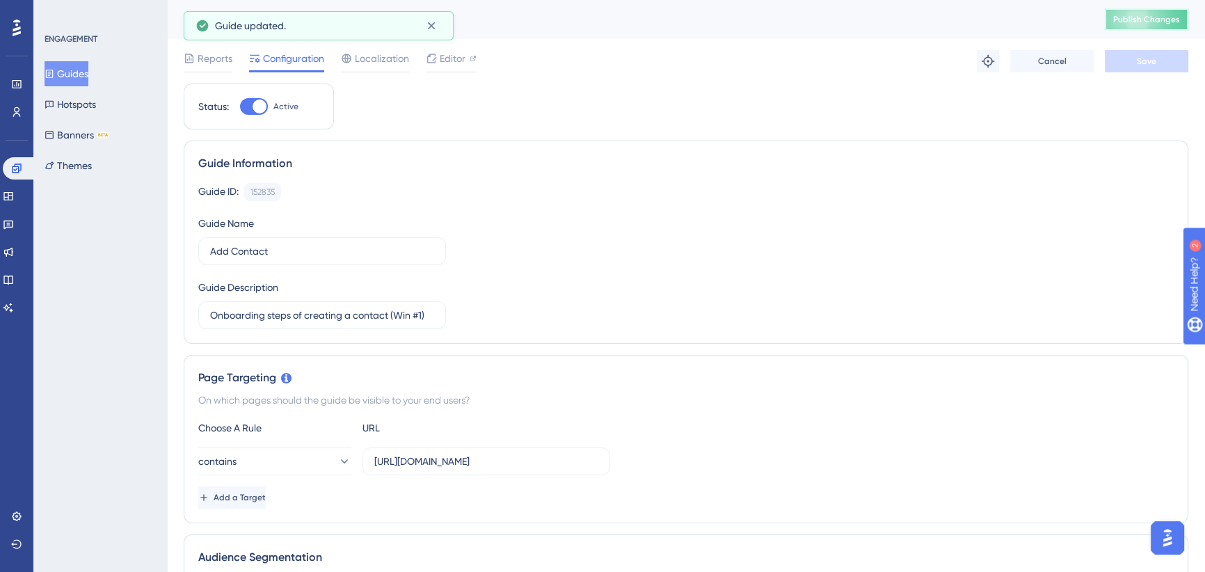
click at [1148, 25] on button "Publish Changes" at bounding box center [1146, 19] width 83 height 22
click at [14, 111] on icon at bounding box center [16, 111] width 11 height 11
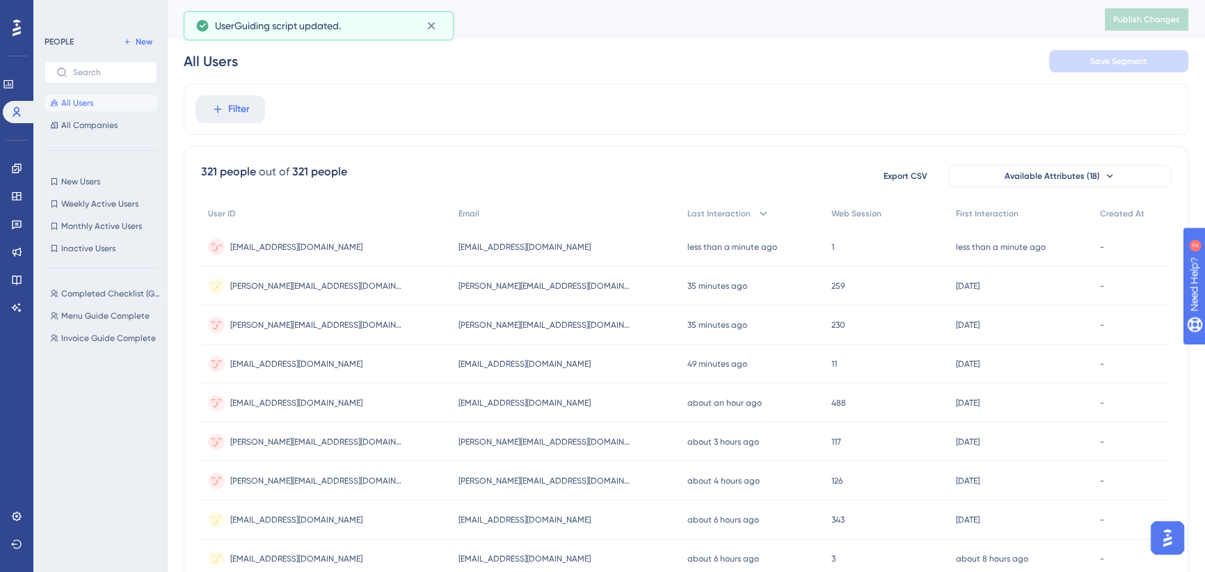
click at [354, 239] on div "cookadam199@gmail.com cookadam199@gmail.com" at bounding box center [326, 247] width 250 height 39
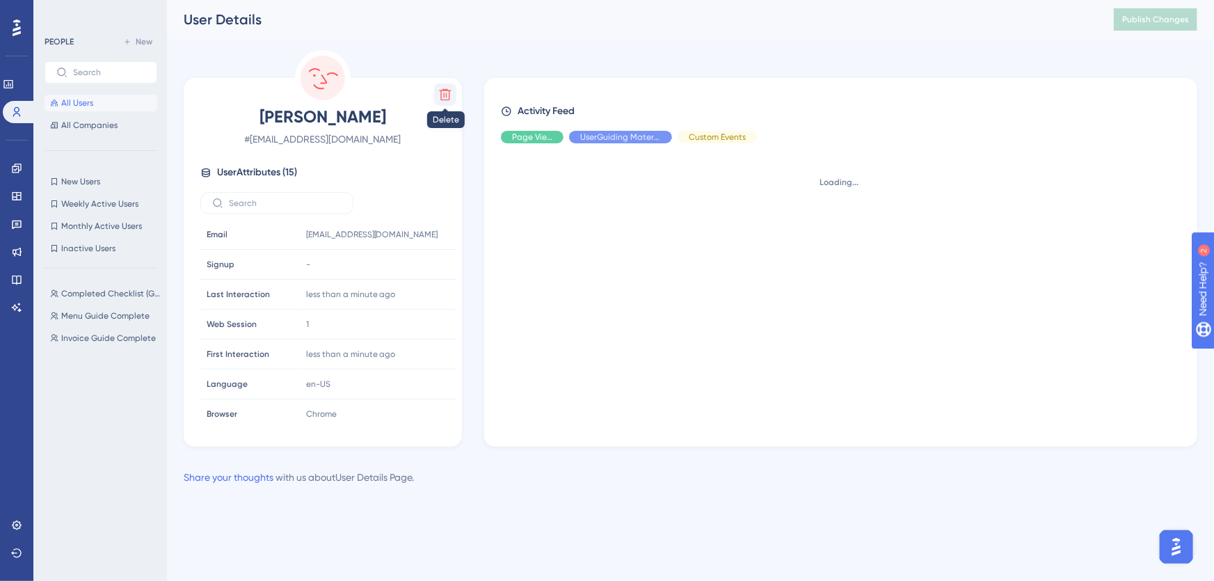
click at [445, 92] on icon at bounding box center [445, 95] width 14 height 14
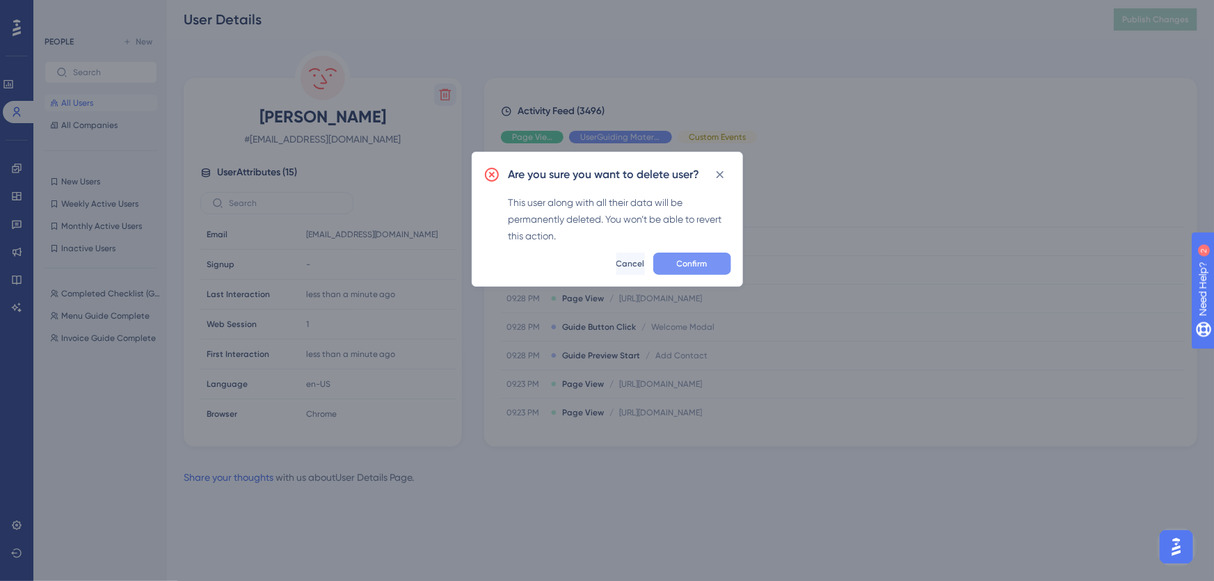
click at [697, 269] on button "Confirm" at bounding box center [692, 264] width 78 height 22
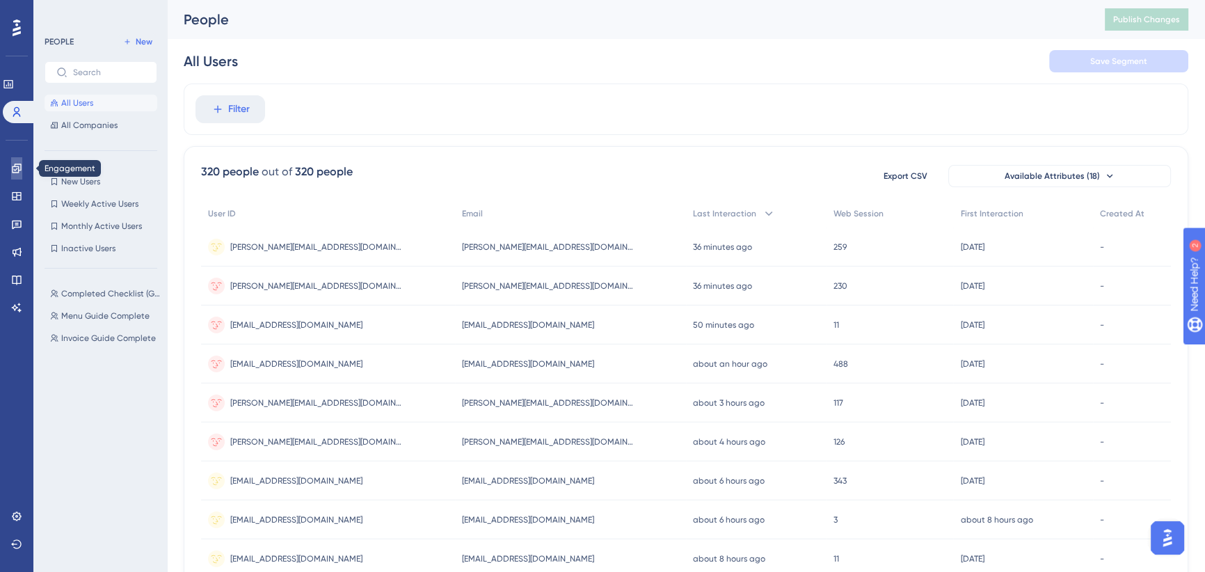
click at [14, 161] on link at bounding box center [16, 168] width 11 height 22
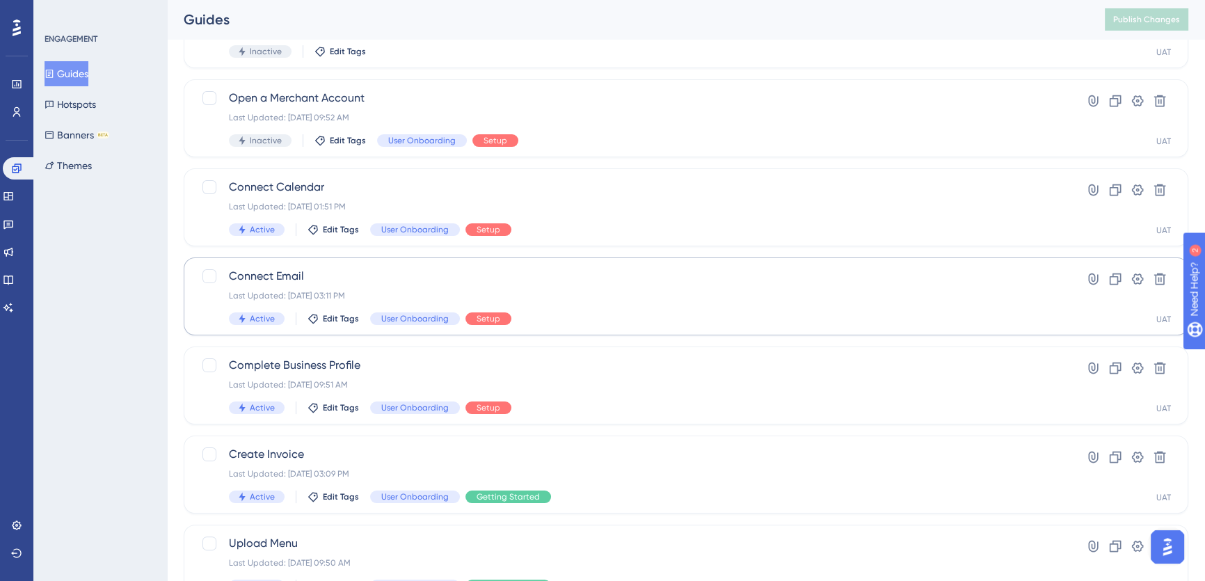
scroll to position [442, 0]
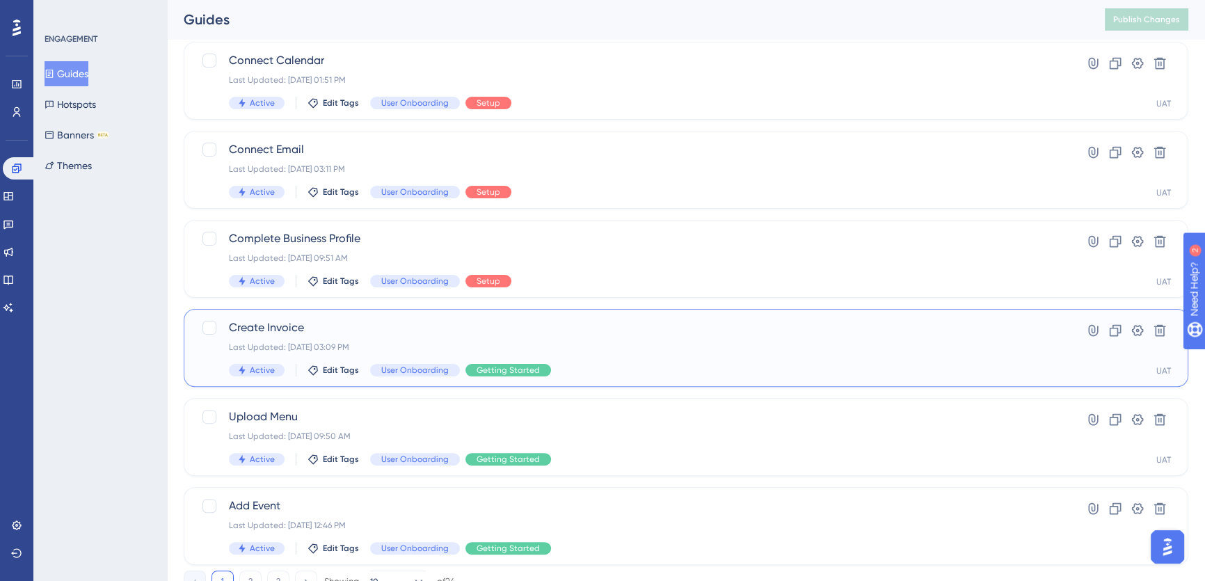
click at [433, 342] on div "Last Updated: Oct 13 2025, 03:09 PM" at bounding box center [630, 347] width 803 height 11
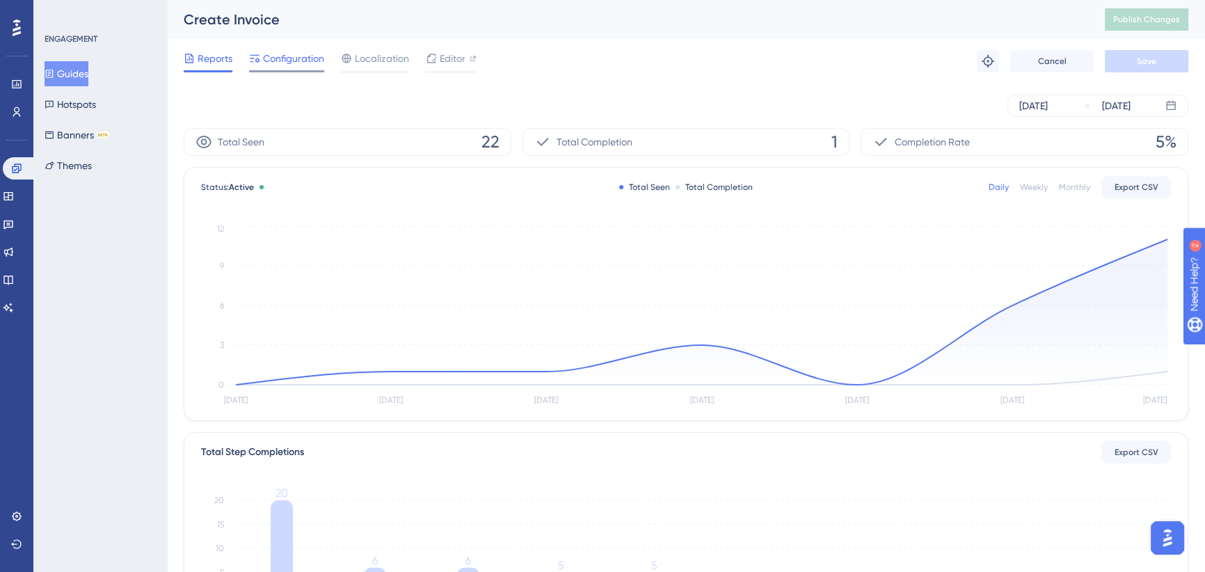
click at [295, 51] on span "Configuration" at bounding box center [293, 58] width 61 height 17
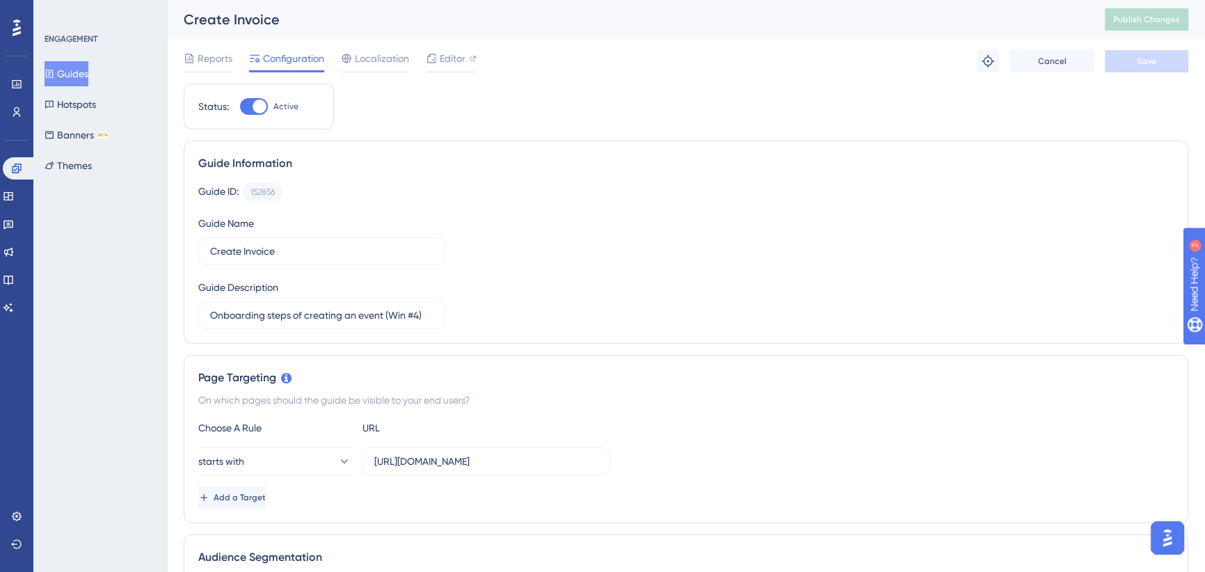
click at [86, 74] on button "Guides" at bounding box center [67, 73] width 44 height 25
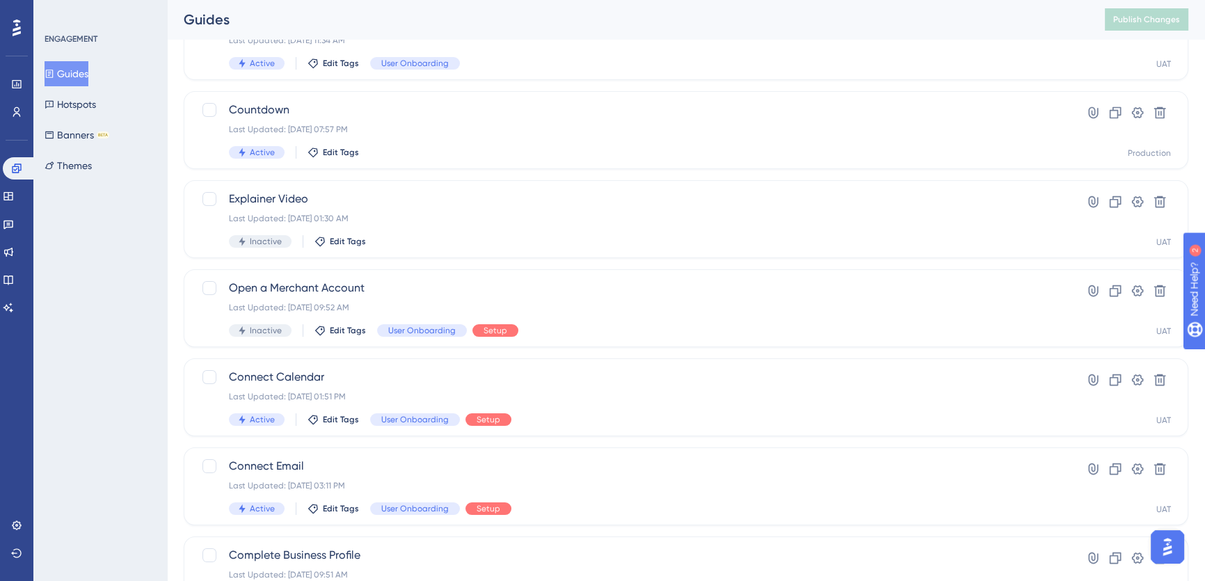
scroll to position [316, 0]
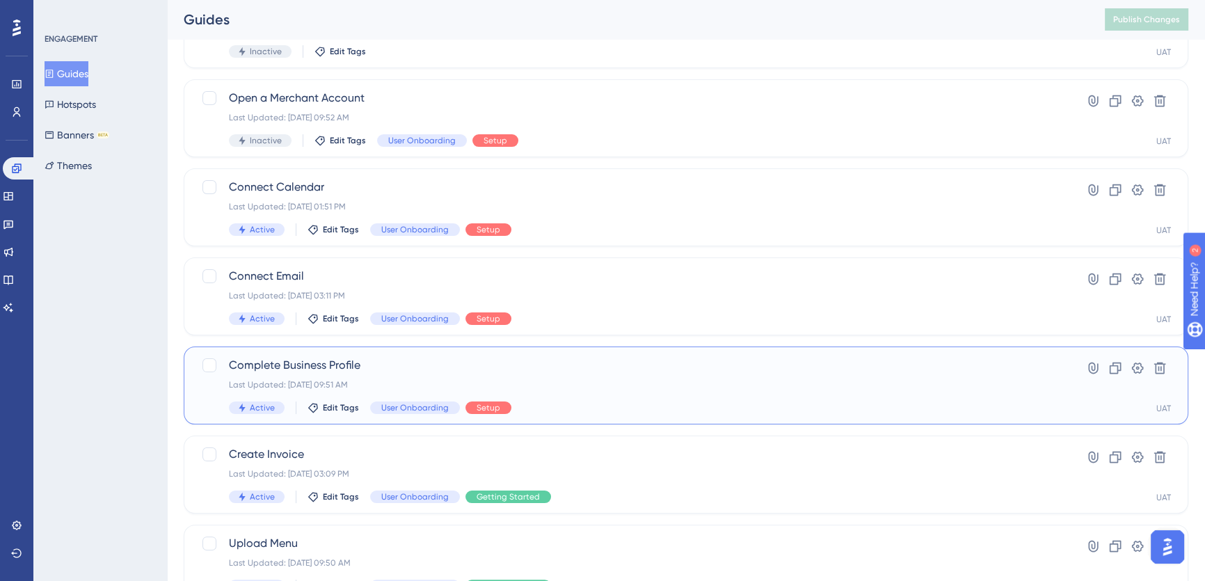
click at [473, 367] on span "Complete Business Profile" at bounding box center [630, 365] width 803 height 17
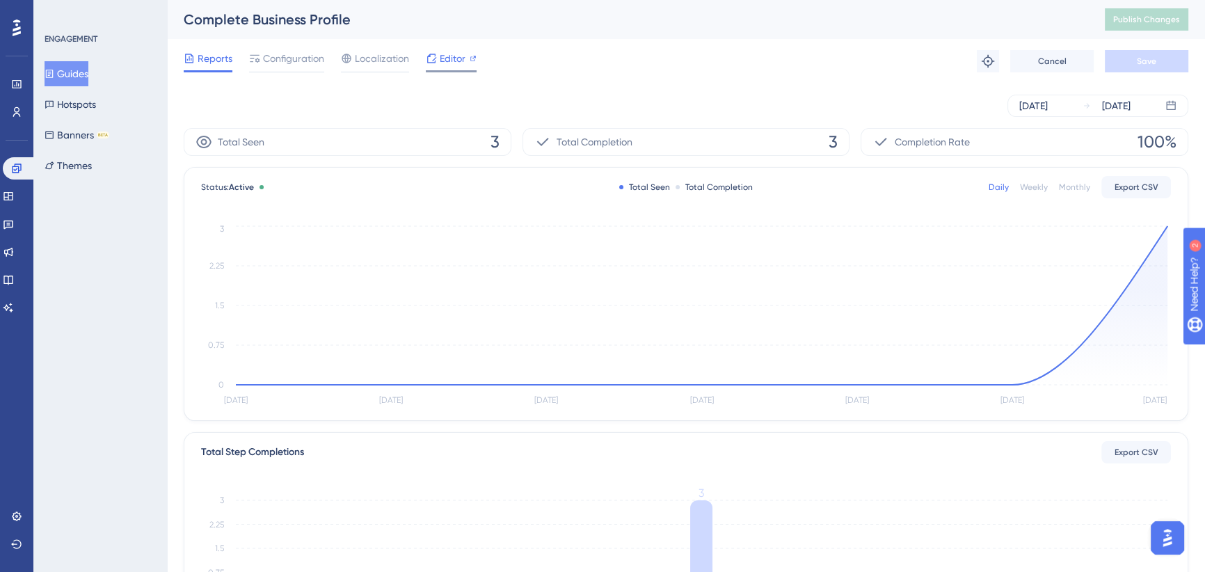
click at [458, 56] on span "Editor" at bounding box center [453, 58] width 26 height 17
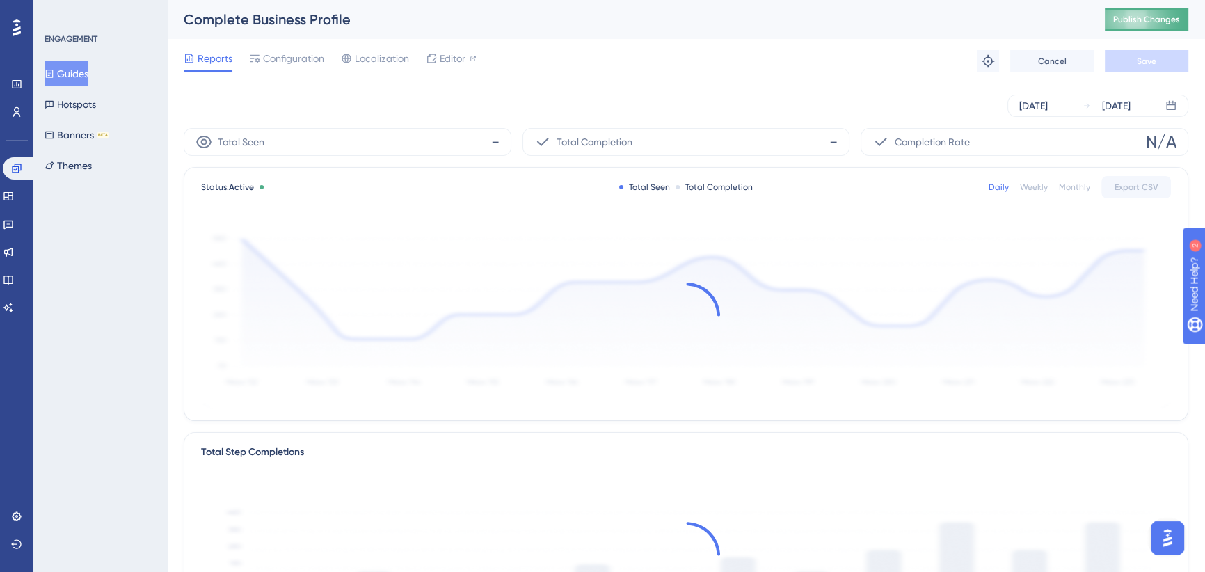
click at [1153, 22] on span "Publish Changes" at bounding box center [1146, 19] width 67 height 11
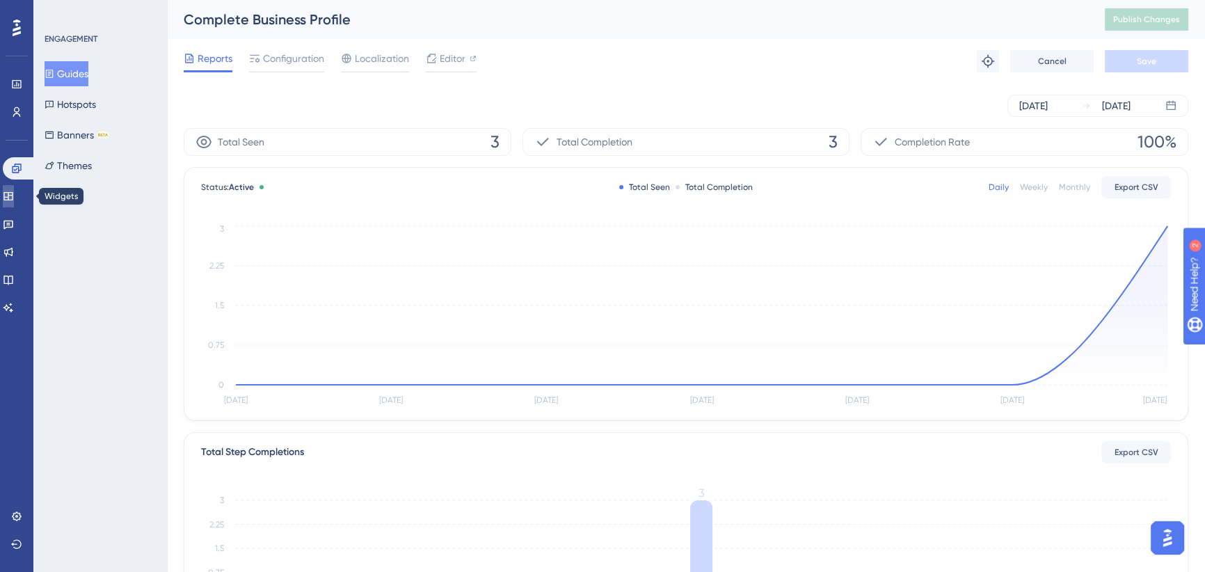
click at [14, 195] on icon at bounding box center [8, 196] width 11 height 11
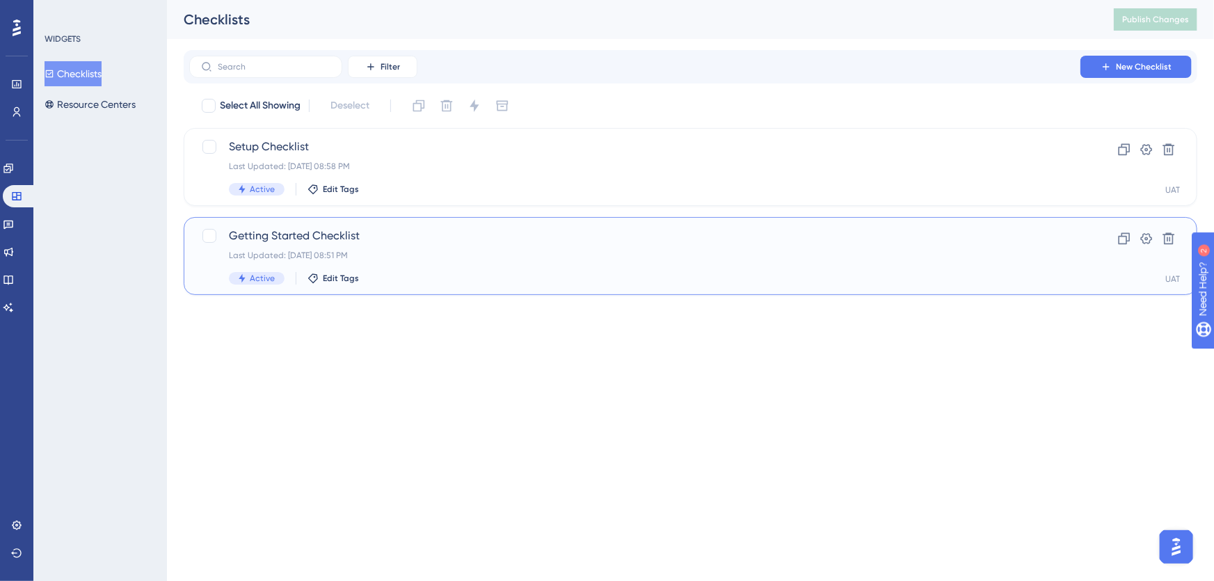
click at [413, 237] on span "Getting Started Checklist" at bounding box center [635, 236] width 812 height 17
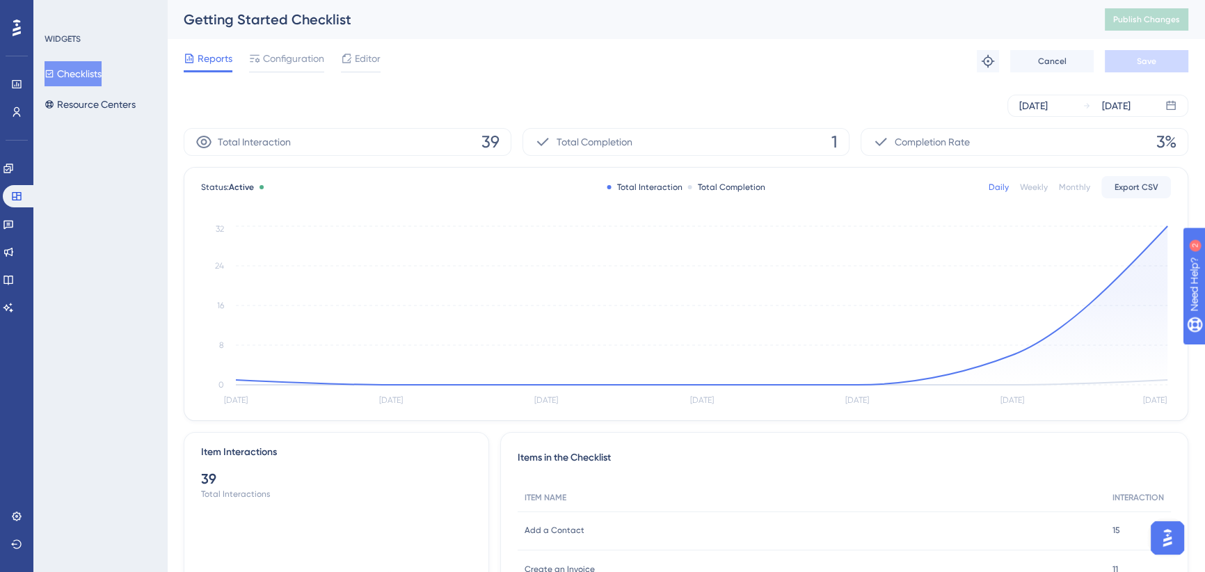
click at [279, 49] on div "Reports Configuration Editor Troubleshoot Cancel Save" at bounding box center [686, 61] width 1005 height 45
click at [280, 58] on span "Configuration" at bounding box center [293, 58] width 61 height 17
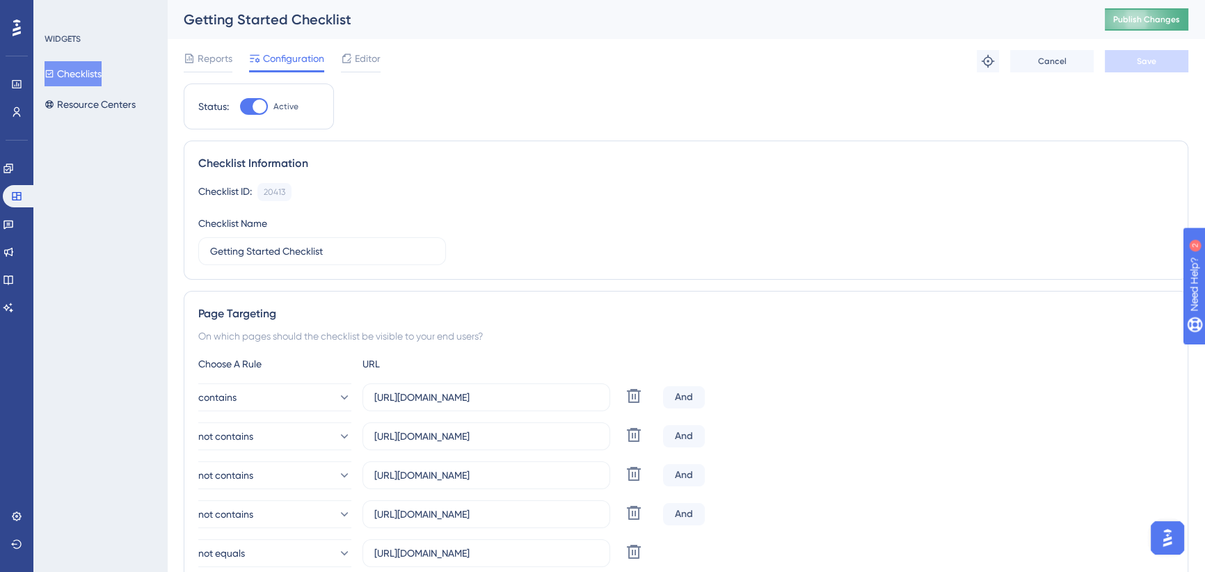
click at [1148, 14] on span "Publish Changes" at bounding box center [1146, 19] width 67 height 11
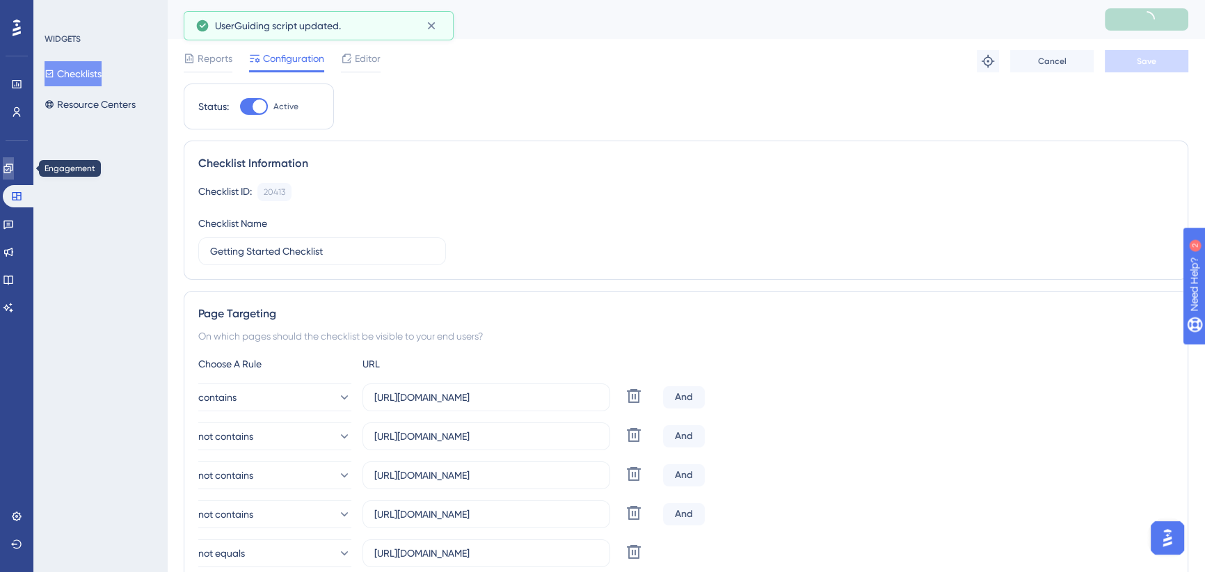
click at [14, 166] on icon at bounding box center [8, 168] width 11 height 11
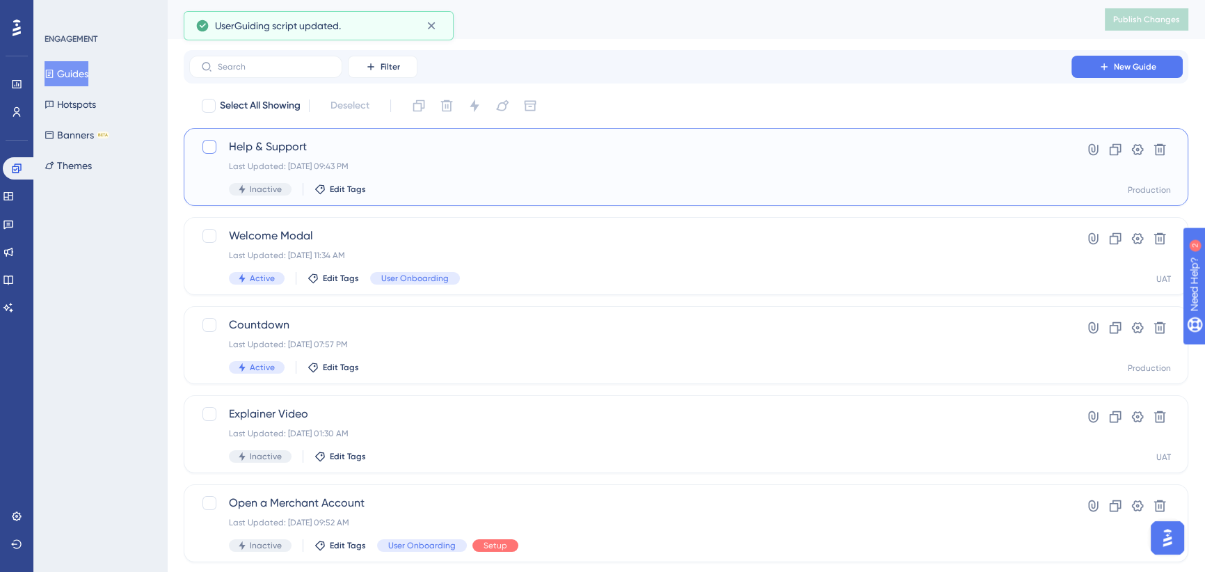
click at [211, 147] on div at bounding box center [209, 147] width 14 height 14
checkbox input "true"
click at [475, 107] on icon at bounding box center [474, 105] width 9 height 13
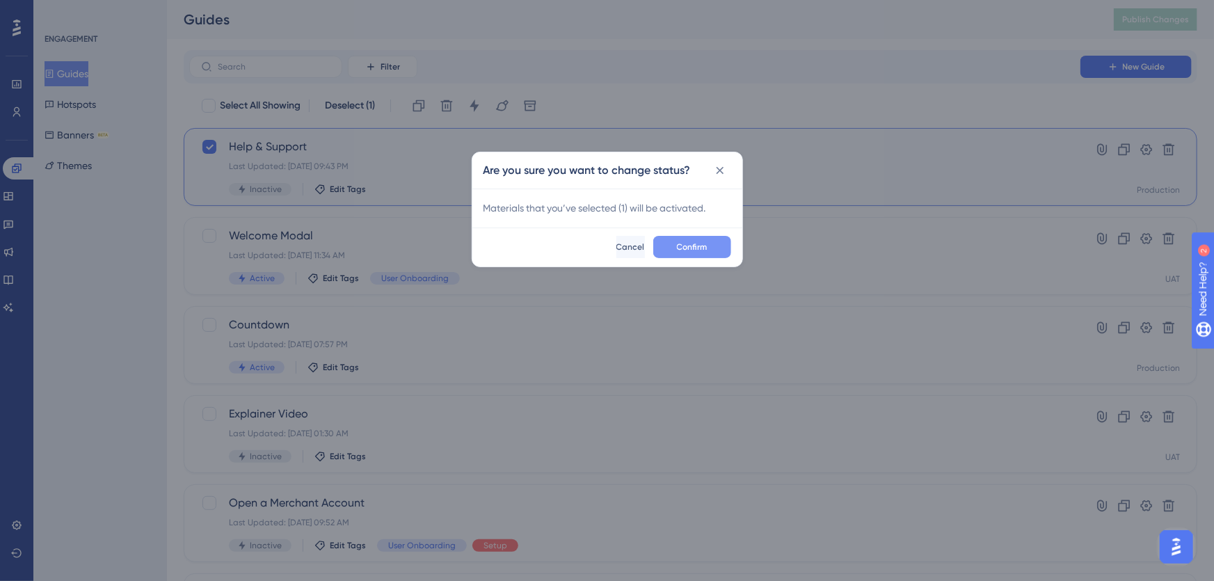
click at [674, 246] on button "Confirm" at bounding box center [692, 247] width 78 height 22
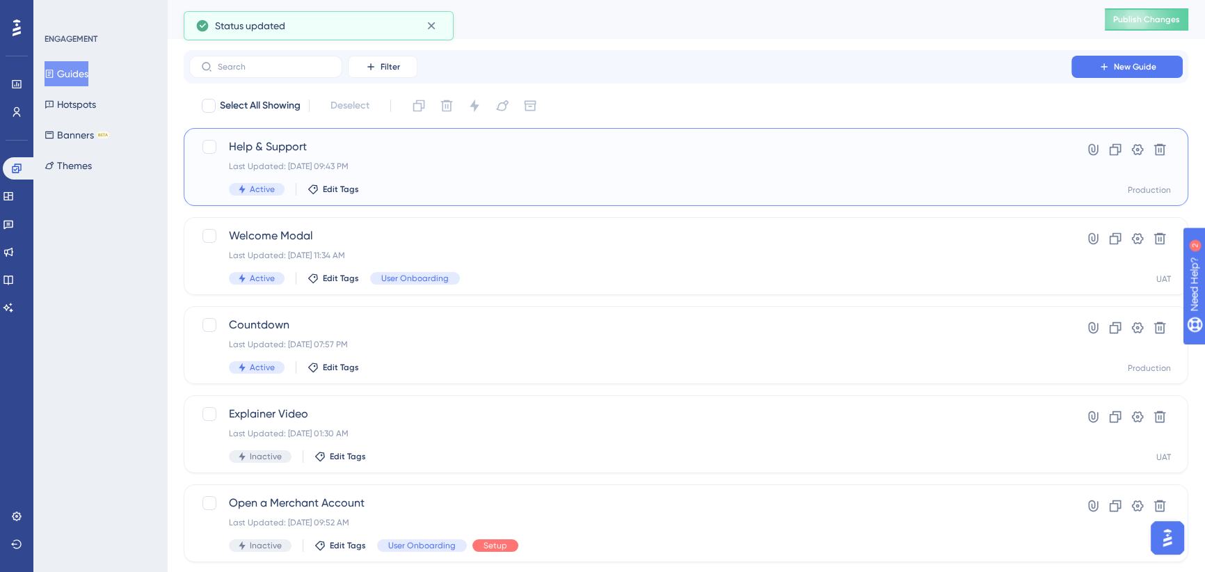
click at [397, 161] on div "Last Updated: Oct 13 2025, 09:43 PM" at bounding box center [630, 166] width 803 height 11
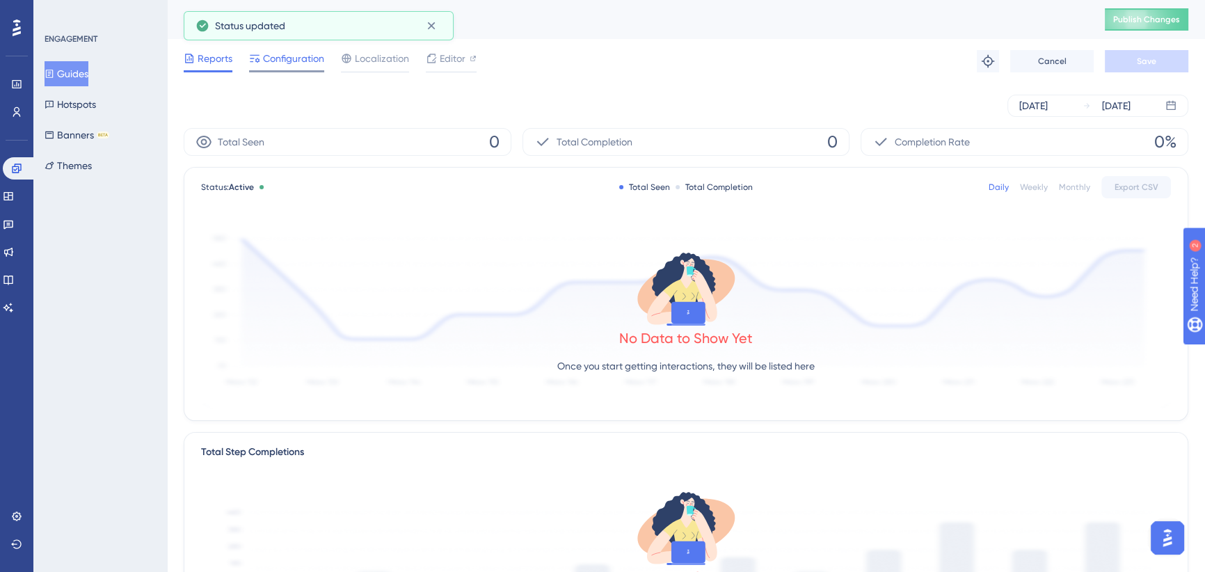
click at [304, 58] on span "Configuration" at bounding box center [293, 58] width 61 height 17
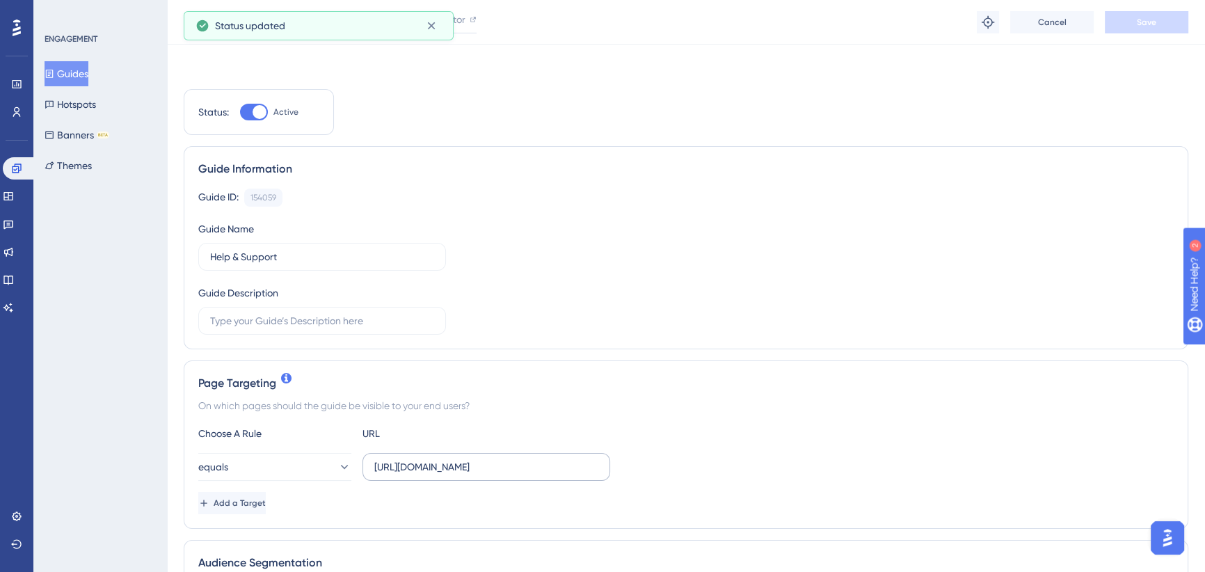
scroll to position [253, 0]
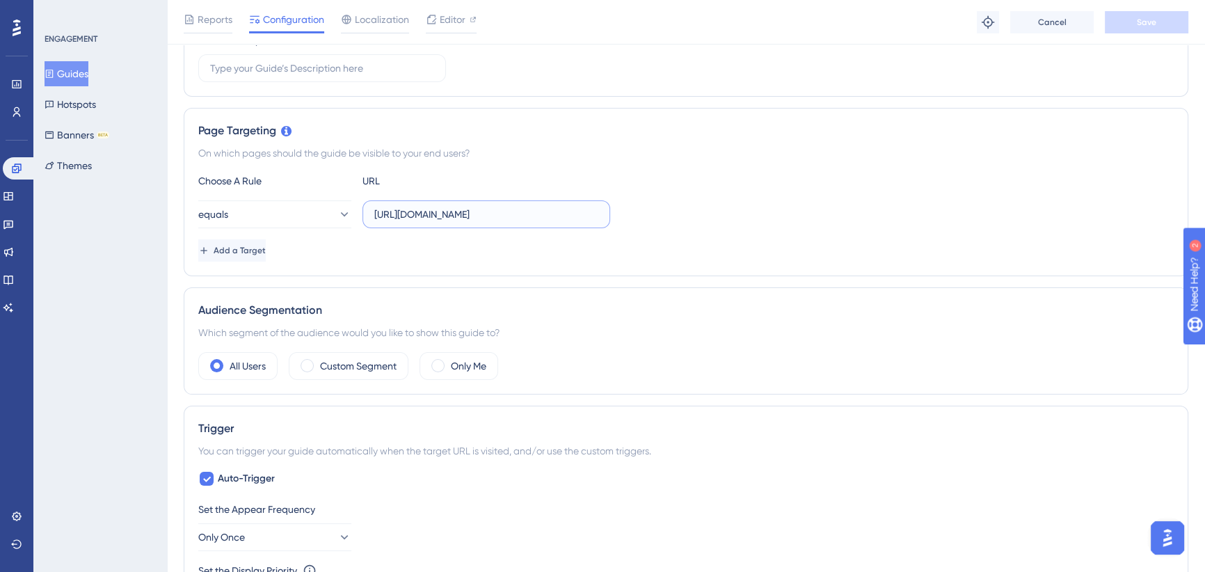
click at [520, 210] on input "https://icy-desert-045d76c0f.1.azurestaticapps.net/business-center" at bounding box center [486, 214] width 224 height 15
drag, startPoint x: 505, startPoint y: 215, endPoint x: 693, endPoint y: 219, distance: 187.9
click at [693, 219] on div "equals https://icy-desert-045d76c0f.1.azurestaticapps.net/business-center" at bounding box center [685, 214] width 975 height 28
click at [527, 212] on input "https://icy-desert-045d76c0f.1.azurestaticapps.net/business-center" at bounding box center [486, 214] width 224 height 15
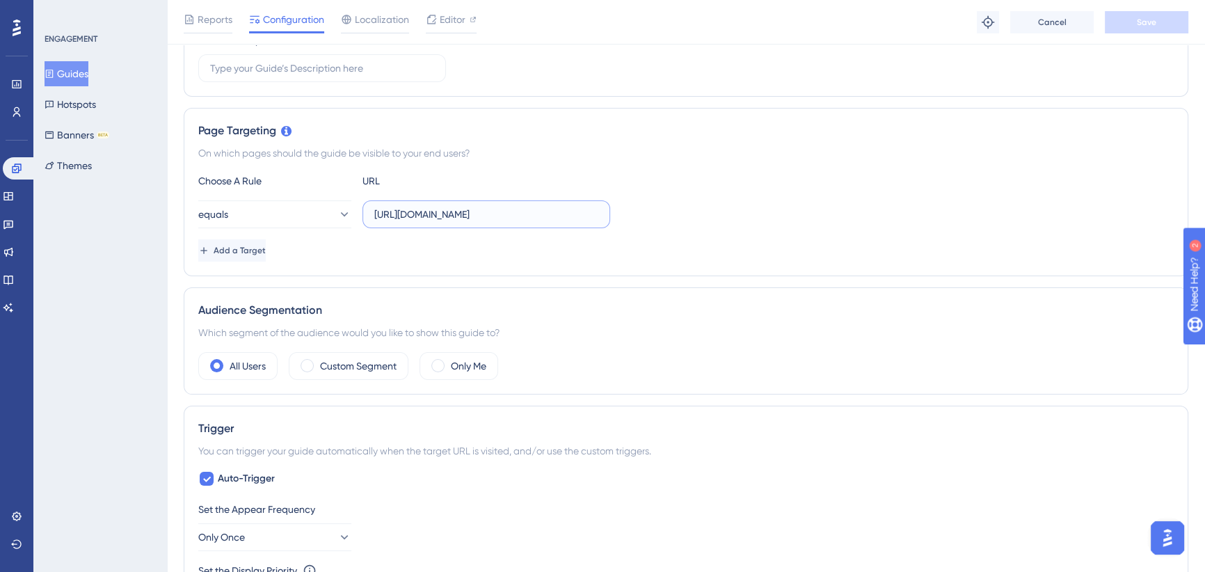
drag, startPoint x: 527, startPoint y: 215, endPoint x: 616, endPoint y: 216, distance: 89.1
click at [616, 216] on div "equals https://icy-desert-045d76c0f.1.azurestaticapps.net/business-center" at bounding box center [685, 214] width 975 height 28
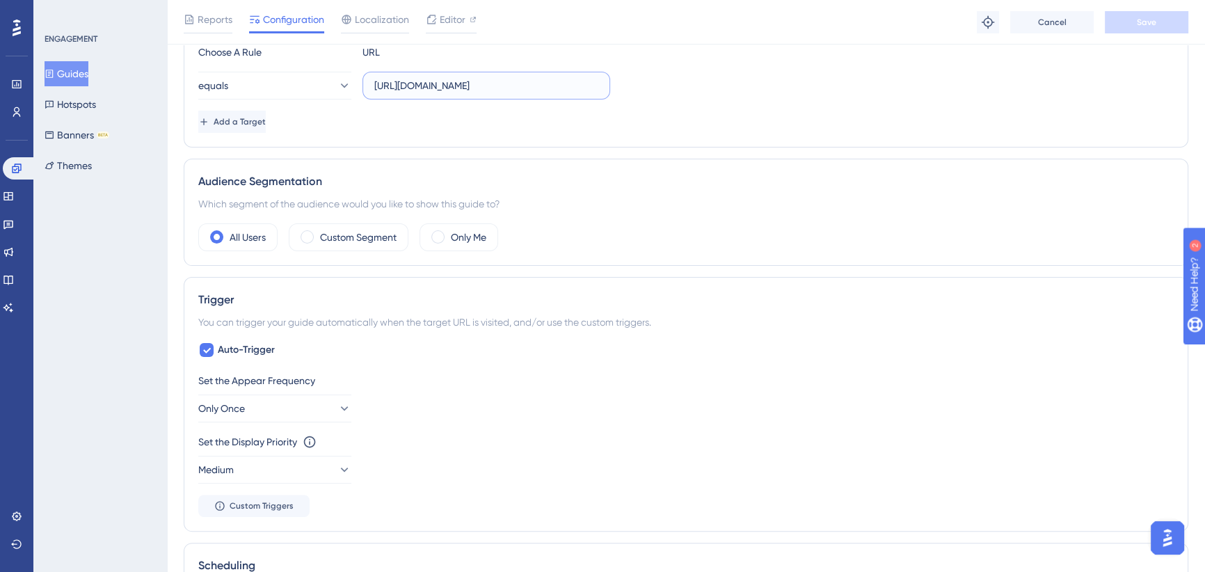
scroll to position [442, 0]
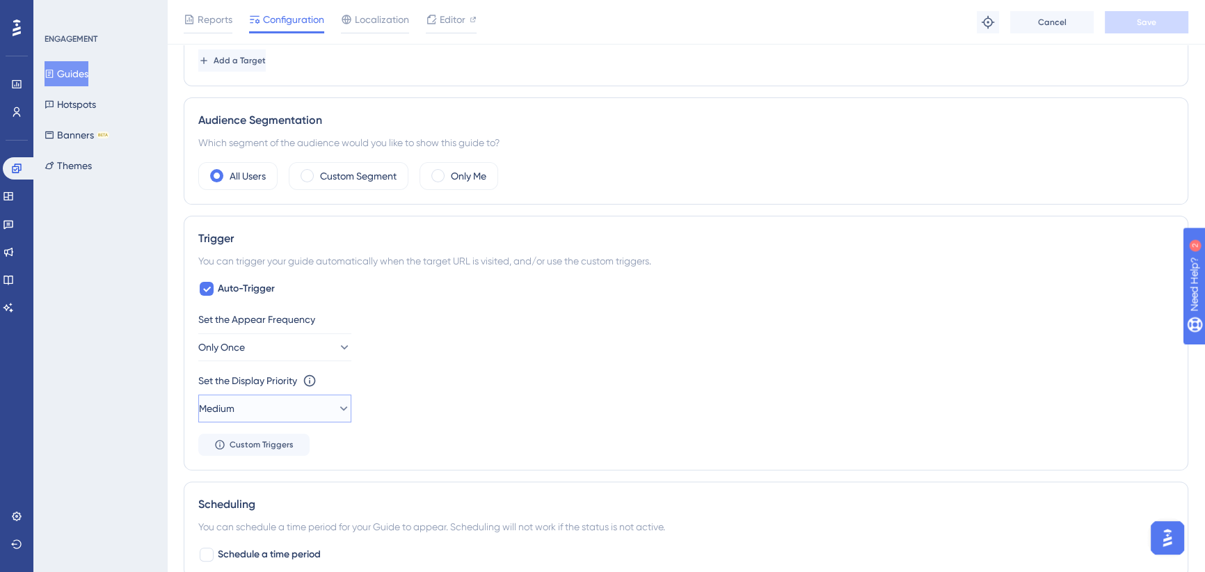
click at [310, 407] on button "Medium" at bounding box center [274, 408] width 153 height 28
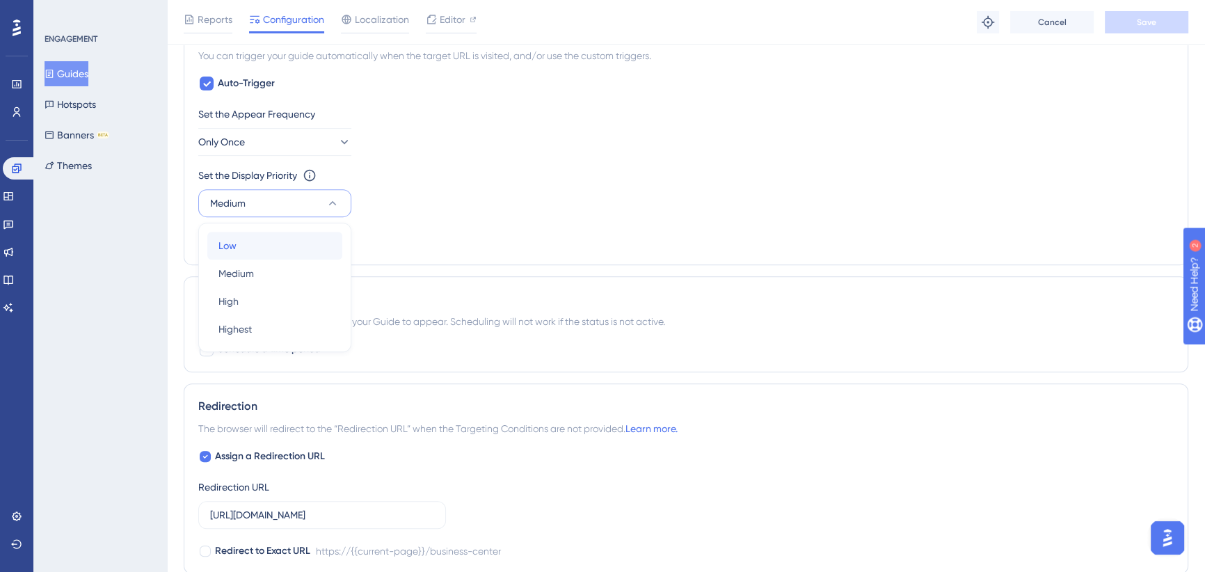
click at [244, 247] on div "Low Low" at bounding box center [274, 246] width 113 height 28
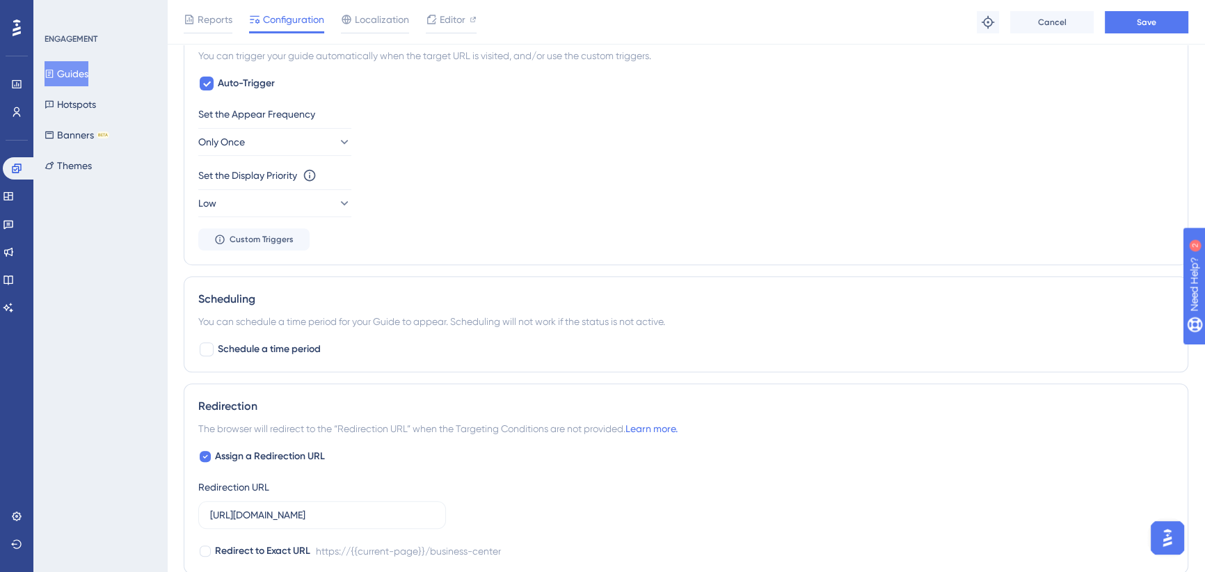
click at [385, 197] on div "Set the Display Priority This option will set the display priority between auto…" at bounding box center [685, 192] width 975 height 50
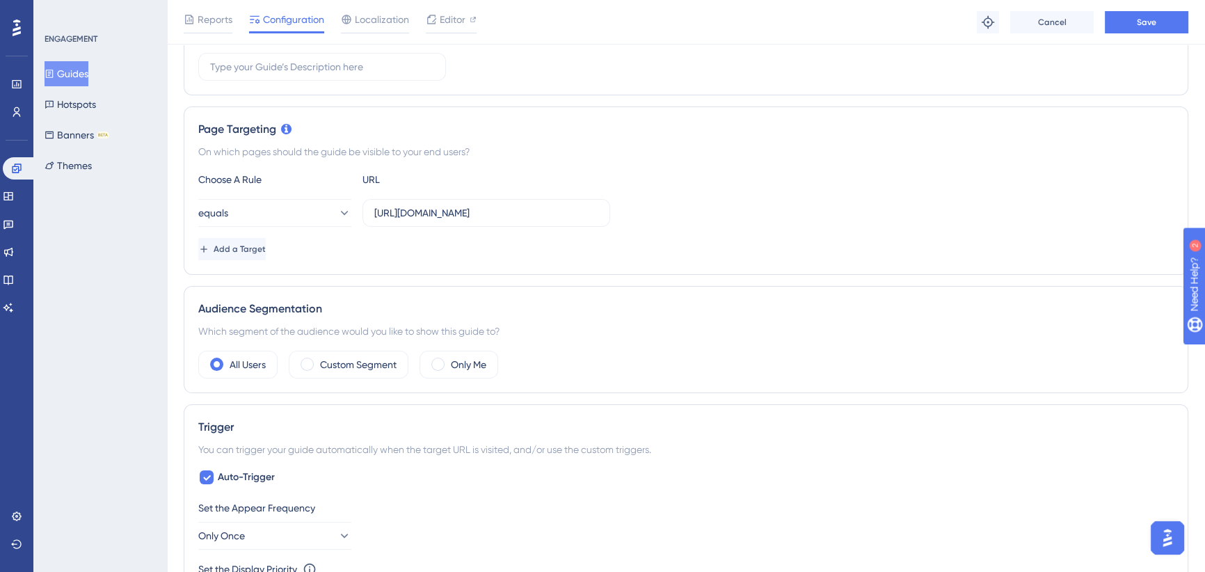
scroll to position [79, 0]
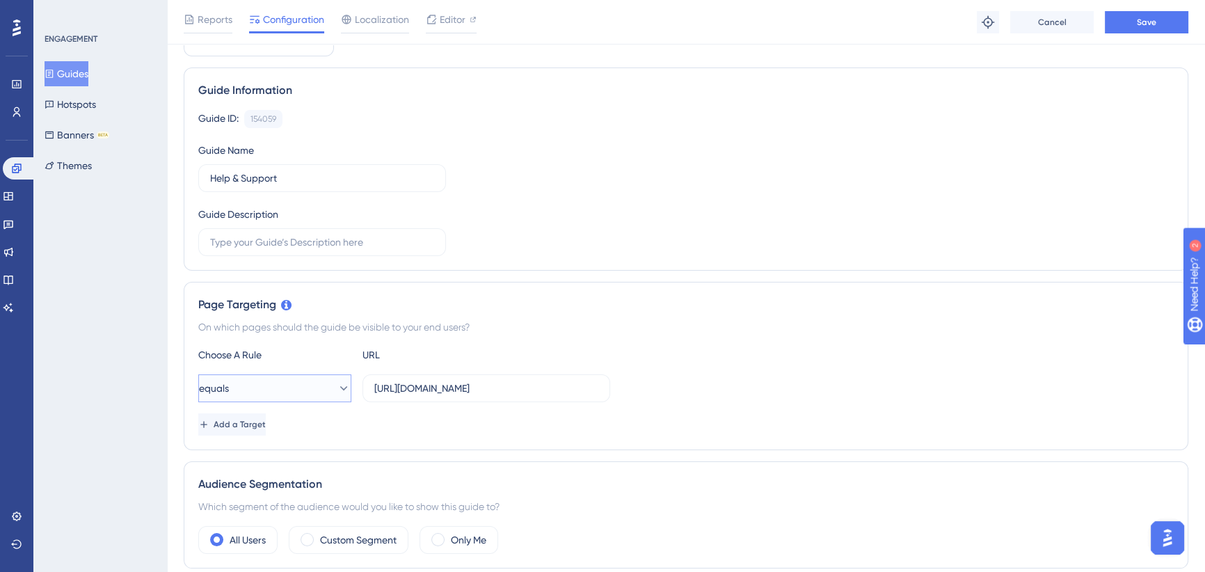
click at [303, 386] on button "equals" at bounding box center [274, 388] width 153 height 28
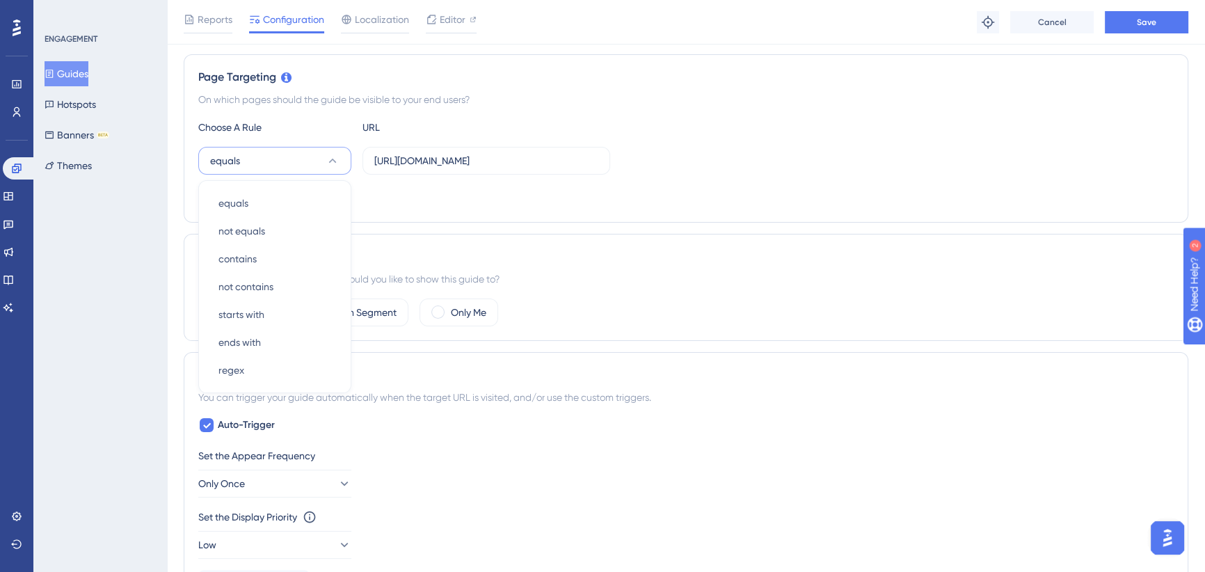
click at [467, 193] on div "Add a Target" at bounding box center [685, 197] width 975 height 22
click at [520, 163] on input "https://icy-desert-045d76c0f.1.azurestaticapps.net/business-center" at bounding box center [486, 160] width 224 height 15
drag, startPoint x: 506, startPoint y: 159, endPoint x: 660, endPoint y: 159, distance: 154.5
click at [660, 159] on div "equals https://icy-desert-045d76c0f.1.azurestaticapps.net/business-center" at bounding box center [685, 161] width 975 height 28
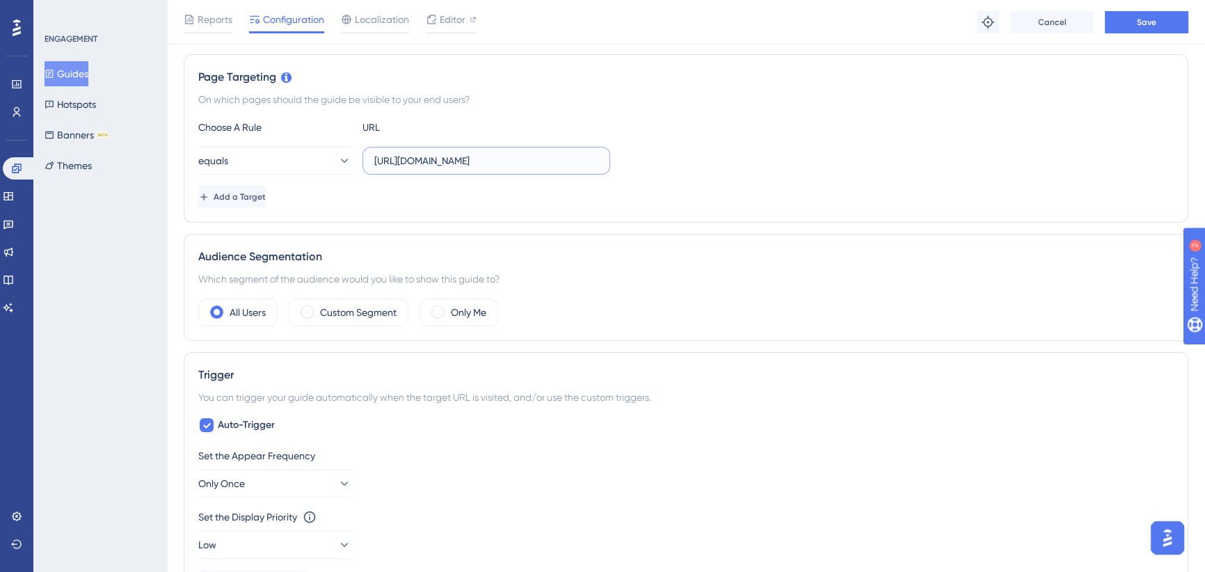
click at [568, 154] on input "https://icy-desert-045d76c0f.1.azurestaticapps.net/business-center" at bounding box center [486, 160] width 224 height 15
click at [695, 145] on div "Choose A Rule URL equals https://icy-desert-045d76c0f.1.azurestaticapps.net/bus…" at bounding box center [685, 163] width 975 height 89
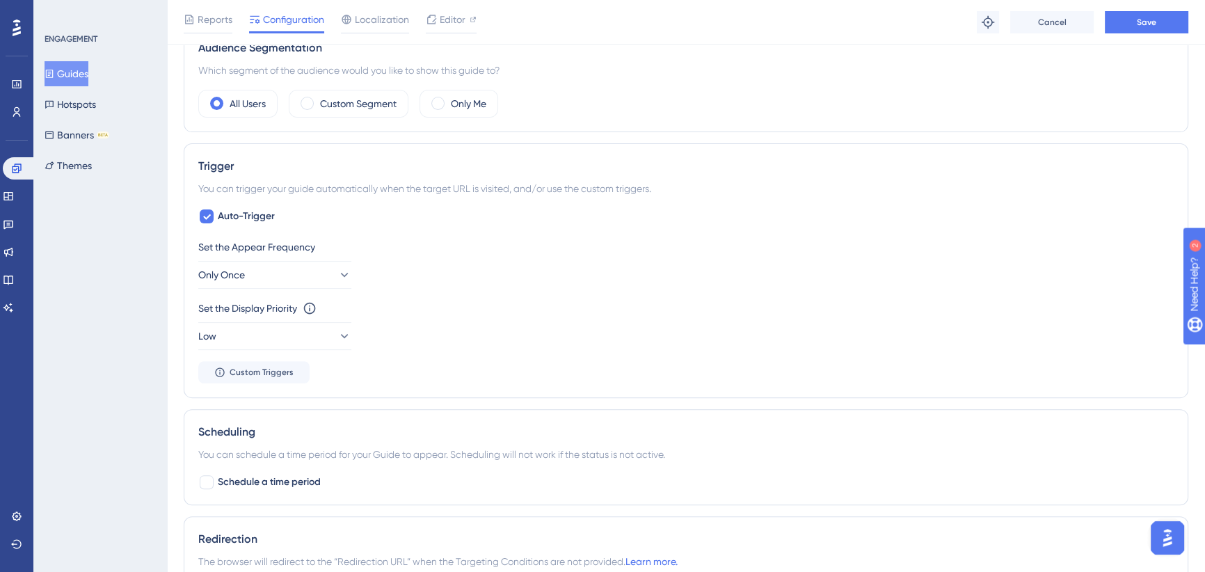
scroll to position [909, 0]
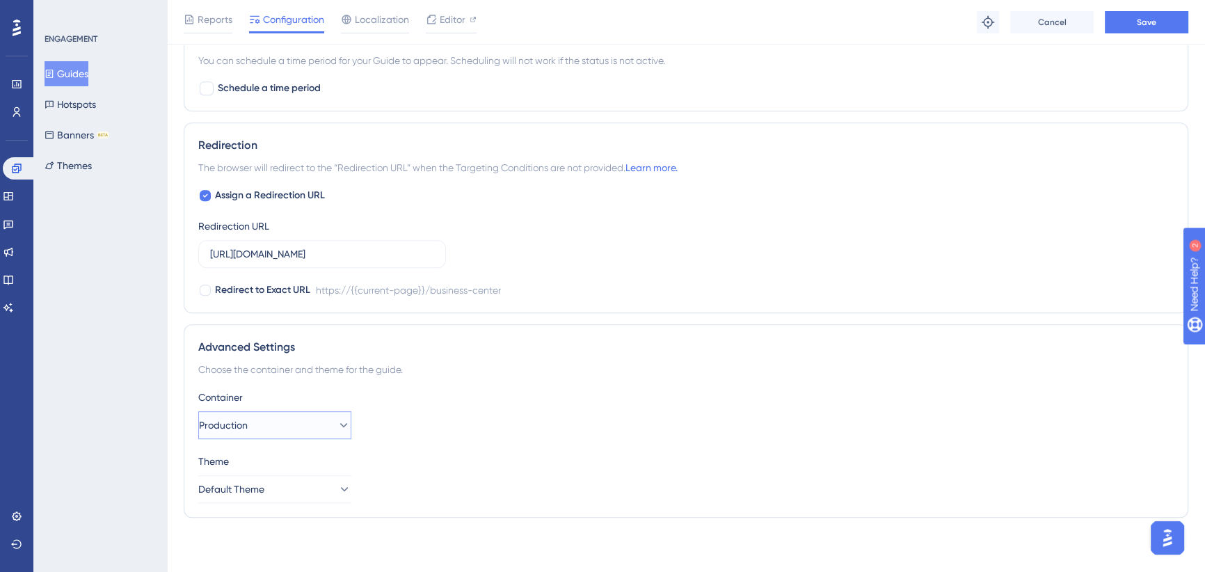
click at [292, 422] on button "Production" at bounding box center [274, 425] width 153 height 28
click at [269, 500] on div "UAT UAT" at bounding box center [274, 495] width 113 height 28
click at [354, 417] on div "Container UAT" at bounding box center [685, 414] width 975 height 50
click at [1147, 25] on span "Save" at bounding box center [1146, 22] width 19 height 11
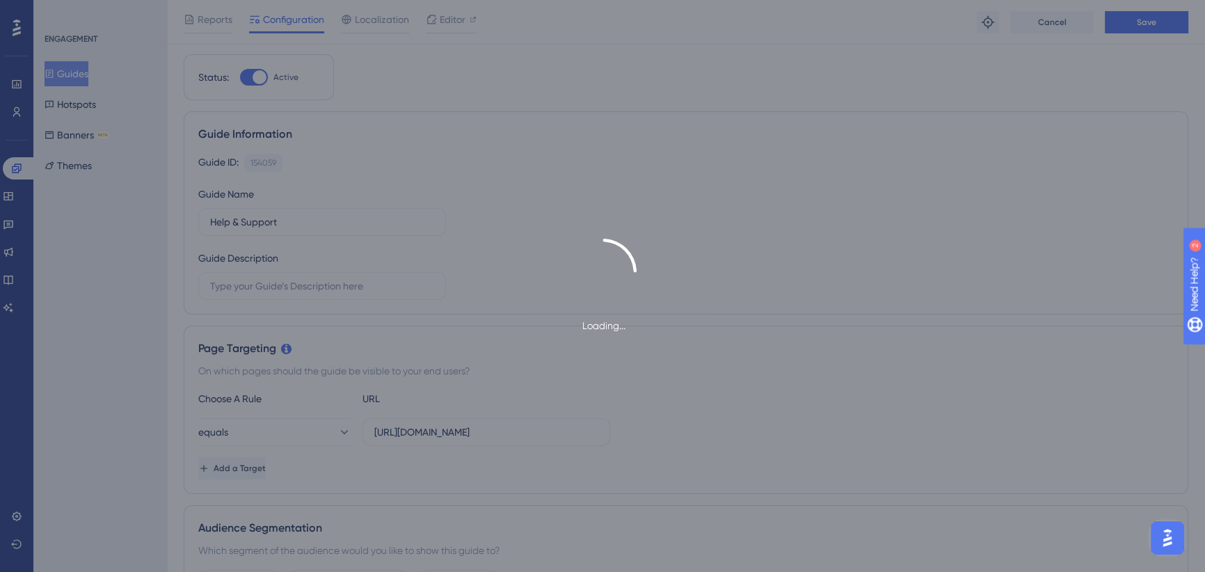
scroll to position [0, 0]
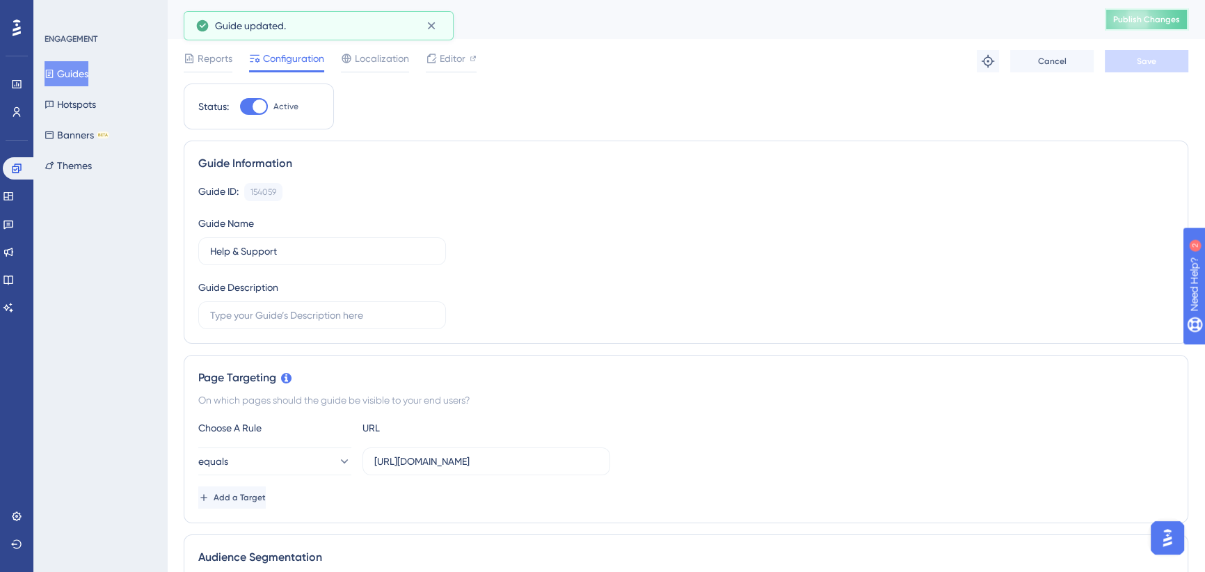
click at [1151, 20] on span "Publish Changes" at bounding box center [1146, 19] width 67 height 11
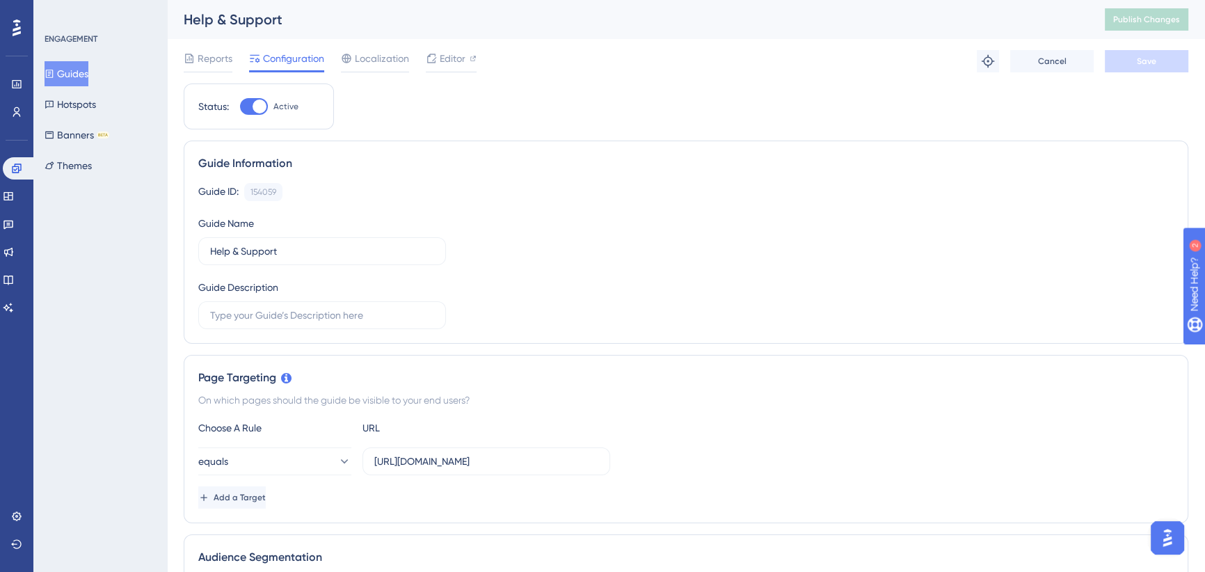
click at [83, 70] on button "Guides" at bounding box center [67, 73] width 44 height 25
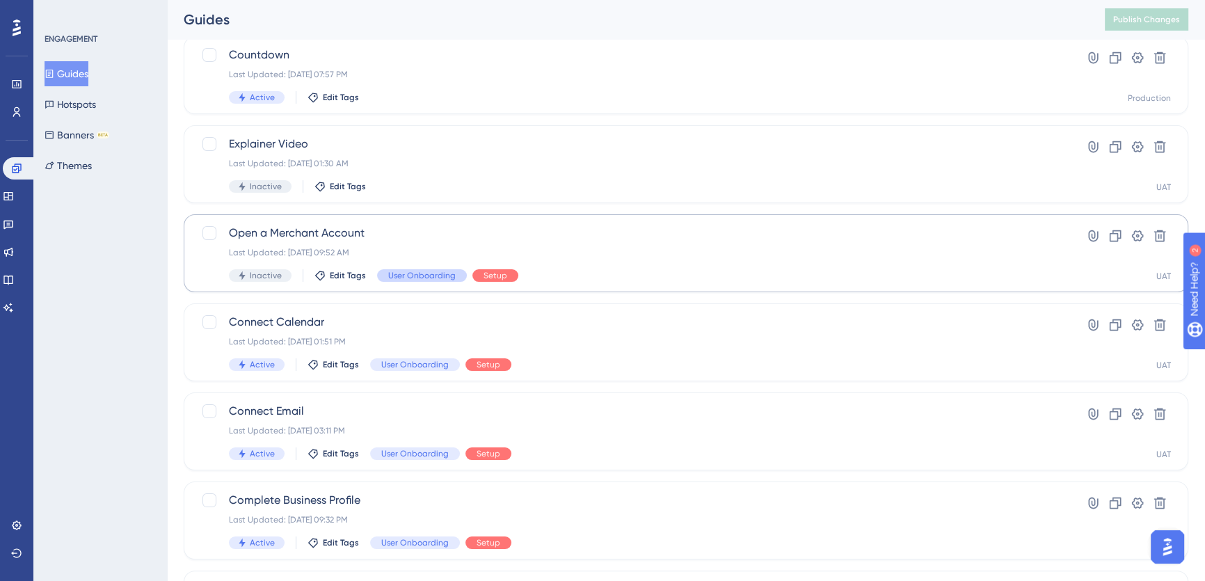
scroll to position [253, 0]
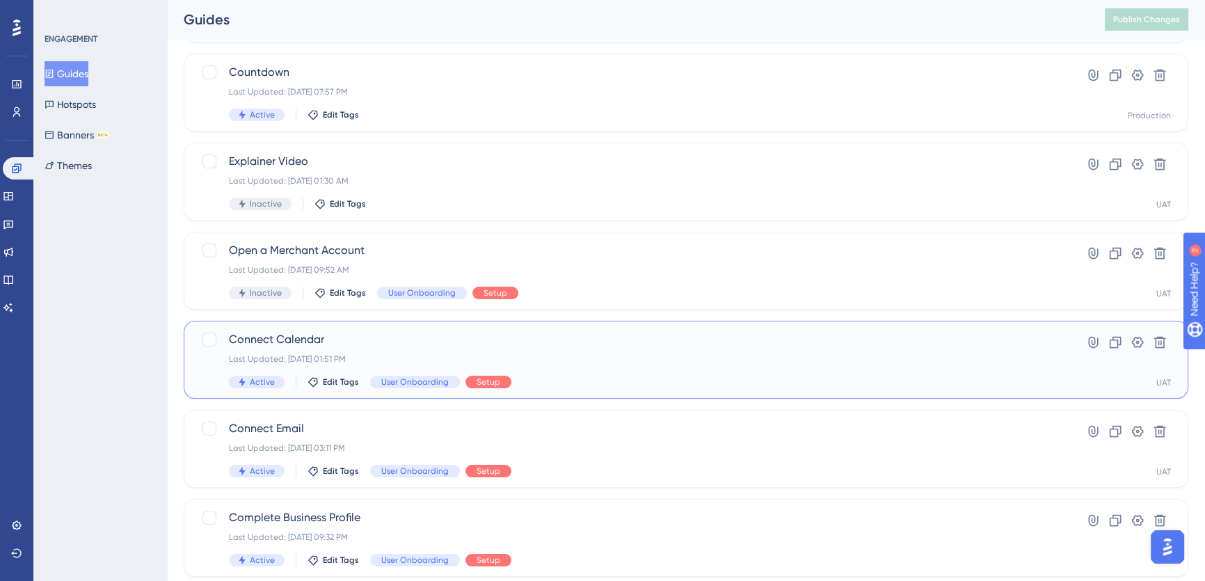
click at [388, 342] on span "Connect Calendar" at bounding box center [630, 339] width 803 height 17
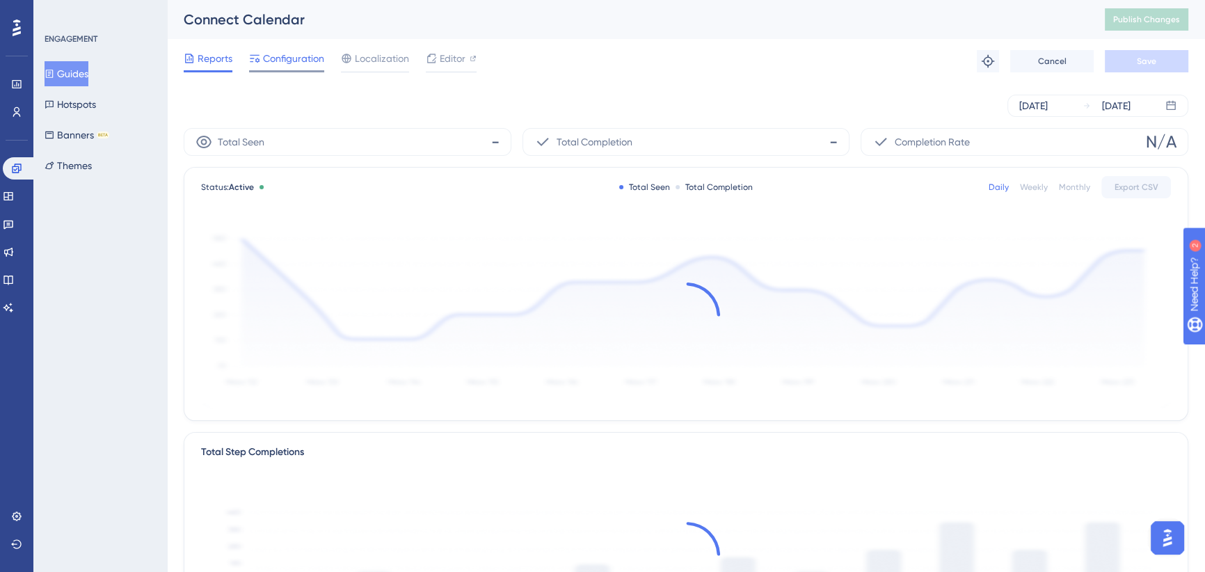
click at [295, 61] on span "Configuration" at bounding box center [293, 58] width 61 height 17
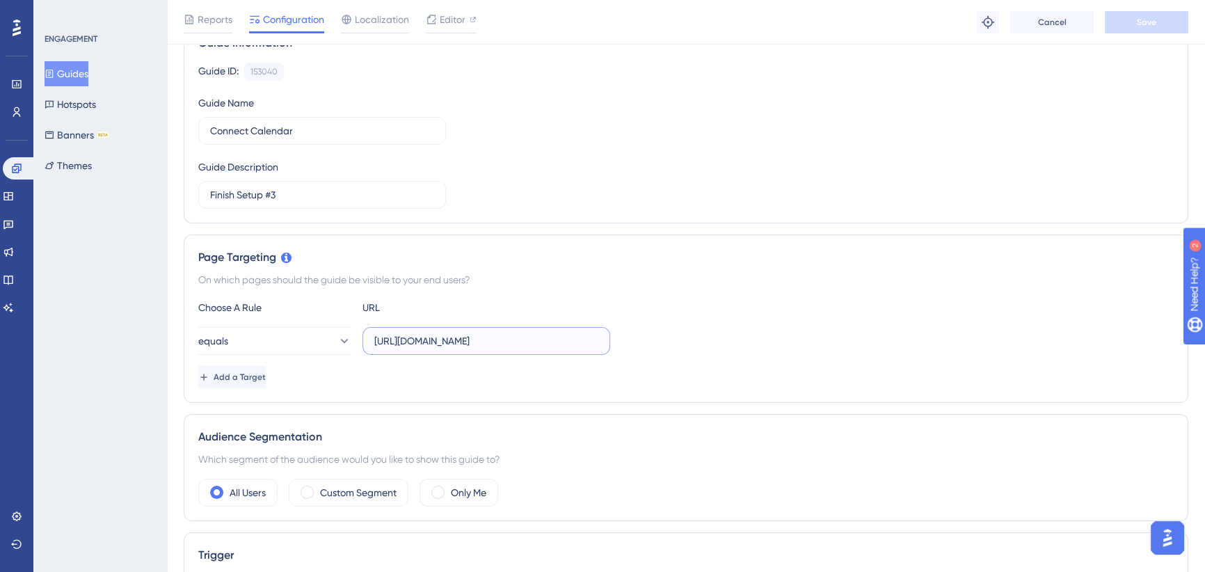
scroll to position [0, 141]
drag, startPoint x: 492, startPoint y: 341, endPoint x: 630, endPoint y: 342, distance: 138.5
click at [630, 342] on div "equals https://icy-desert-045d76c0f.1.azurestaticapps.net/business-center/integ…" at bounding box center [685, 341] width 975 height 28
click at [545, 342] on input "https://icy-desert-045d76c0f.1.azurestaticapps.net/business-center/integrations" at bounding box center [486, 340] width 224 height 15
click at [668, 327] on div "equals https://icy-desert-045d76c0f.1.azurestaticapps.net/business-center/integ…" at bounding box center [685, 341] width 975 height 28
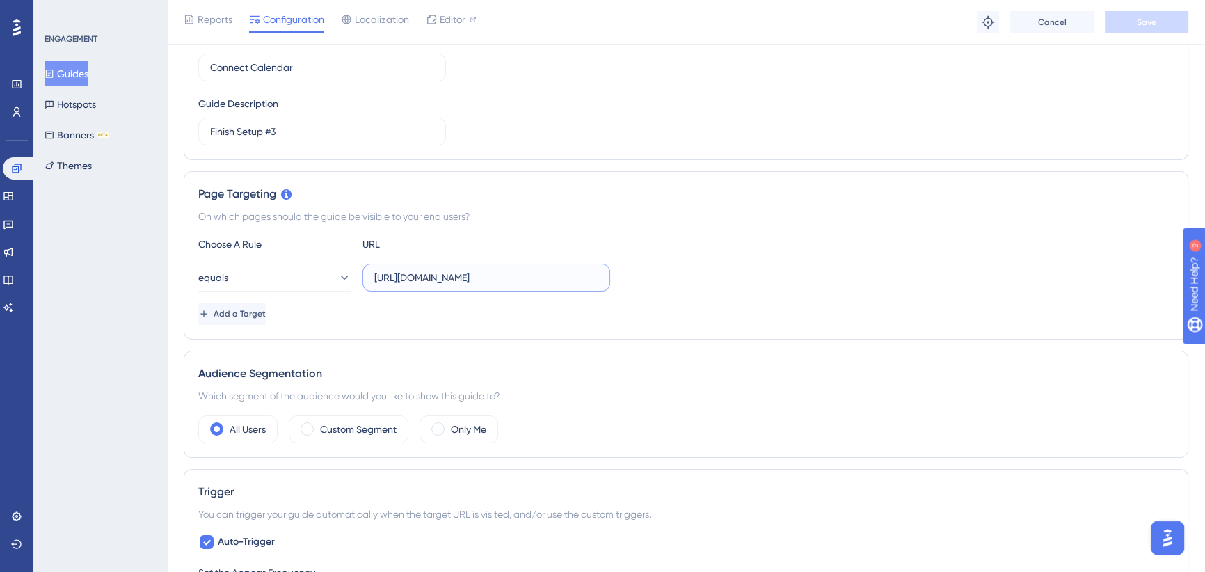
drag, startPoint x: 479, startPoint y: 271, endPoint x: 631, endPoint y: 274, distance: 151.7
click at [631, 274] on div "equals https://icy-desert-045d76c0f.1.azurestaticapps.net/business-center/integ…" at bounding box center [685, 278] width 975 height 28
click at [562, 274] on input "https://icy-desert-045d76c0f.1.azurestaticapps.net/business-center/integrations" at bounding box center [486, 277] width 224 height 15
click at [267, 311] on span "Add a Target" at bounding box center [241, 313] width 52 height 11
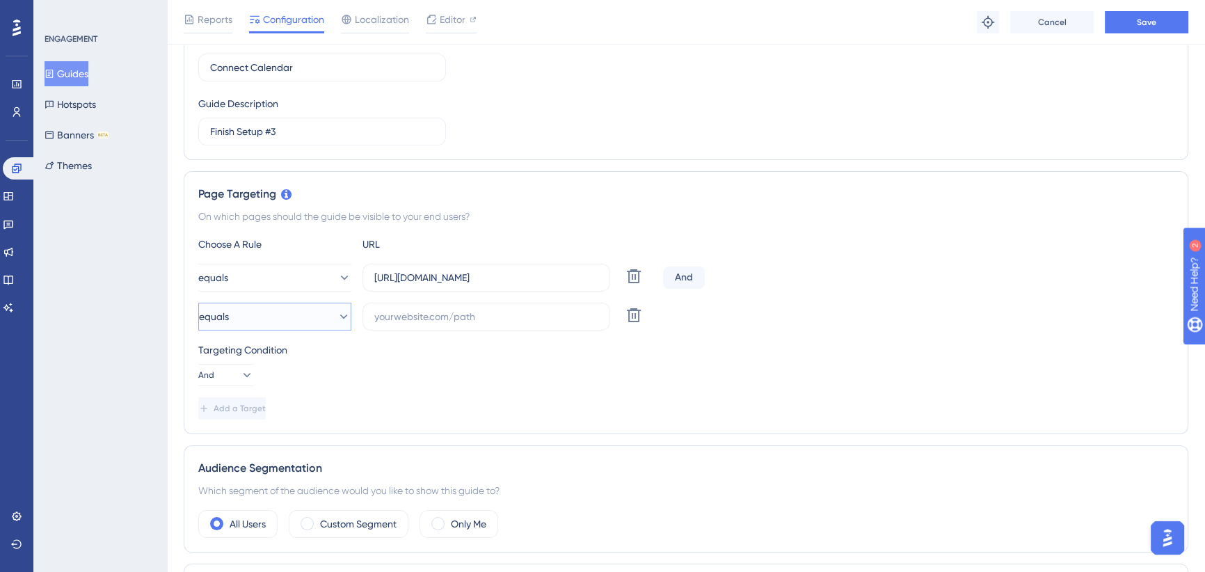
click at [280, 306] on button "equals" at bounding box center [274, 317] width 153 height 28
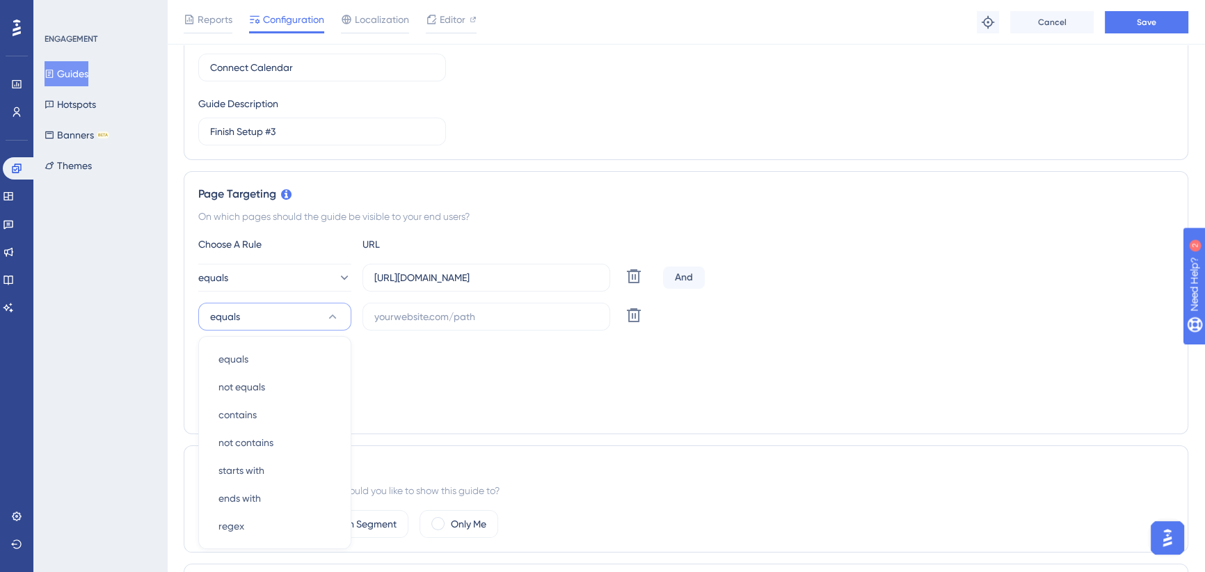
scroll to position [343, 0]
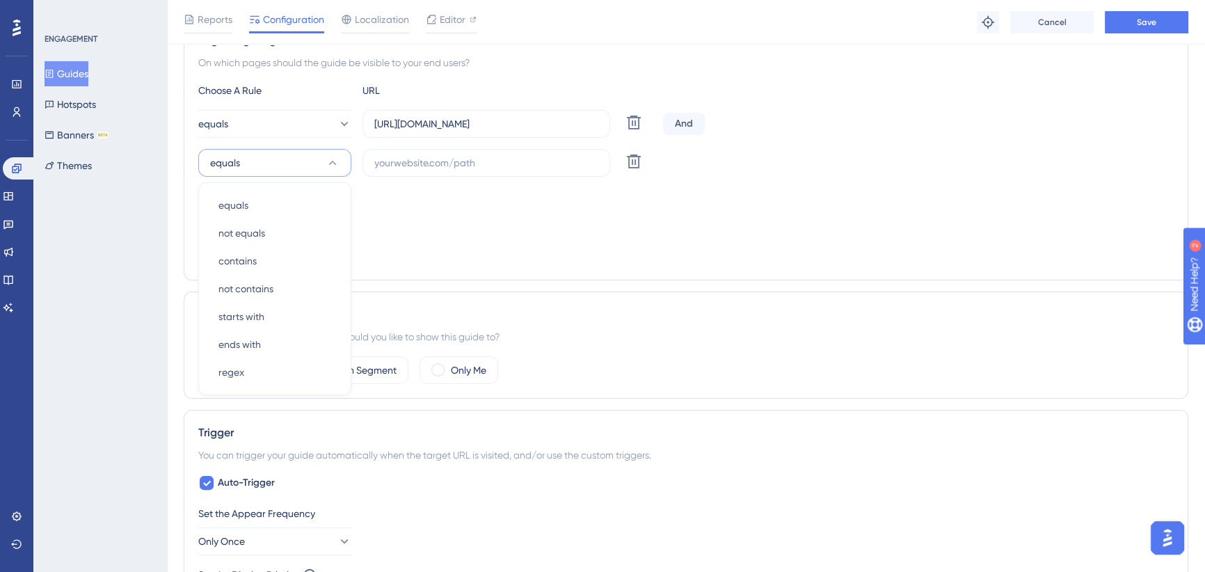
click at [639, 181] on div "Choose A Rule URL equals https://icy-desert-045d76c0f.1.azurestaticapps.net/bus…" at bounding box center [685, 174] width 975 height 184
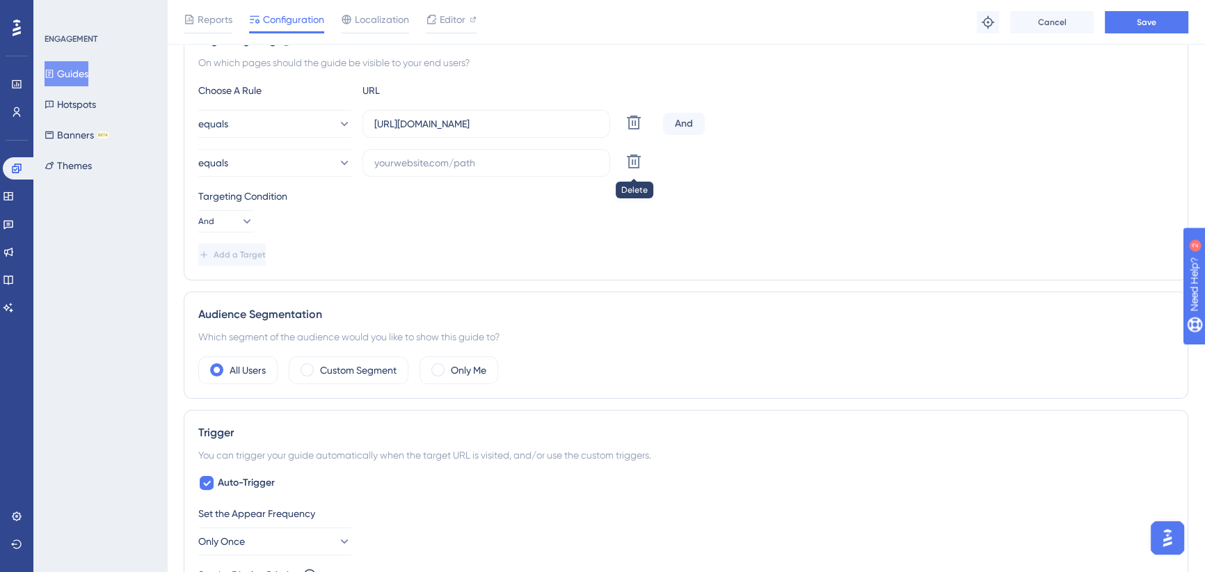
click at [636, 158] on icon at bounding box center [633, 161] width 17 height 17
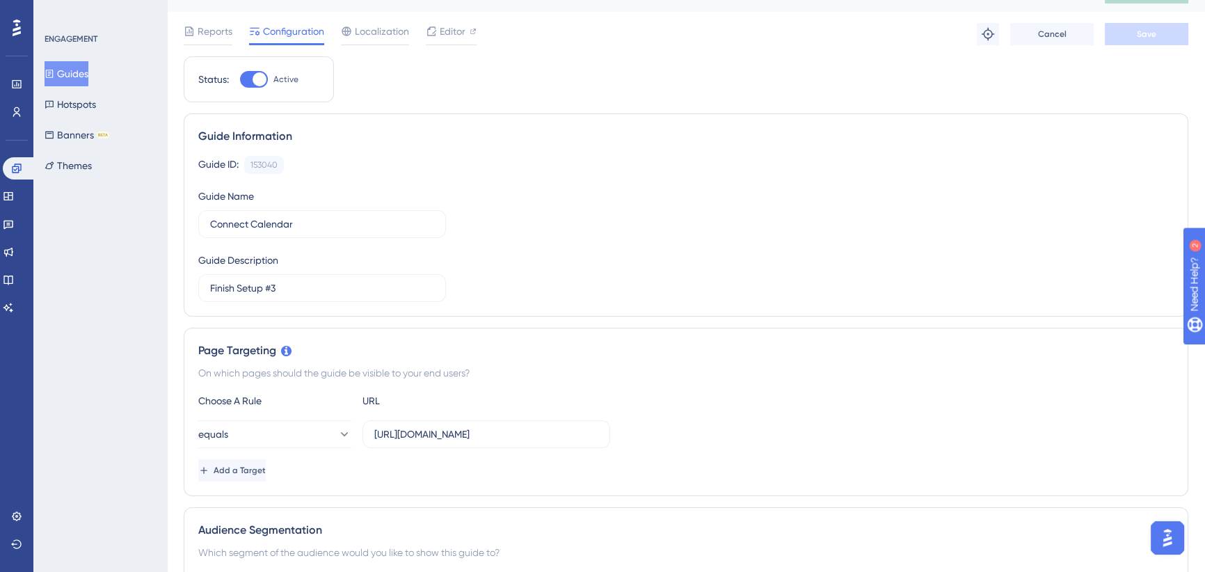
scroll to position [0, 0]
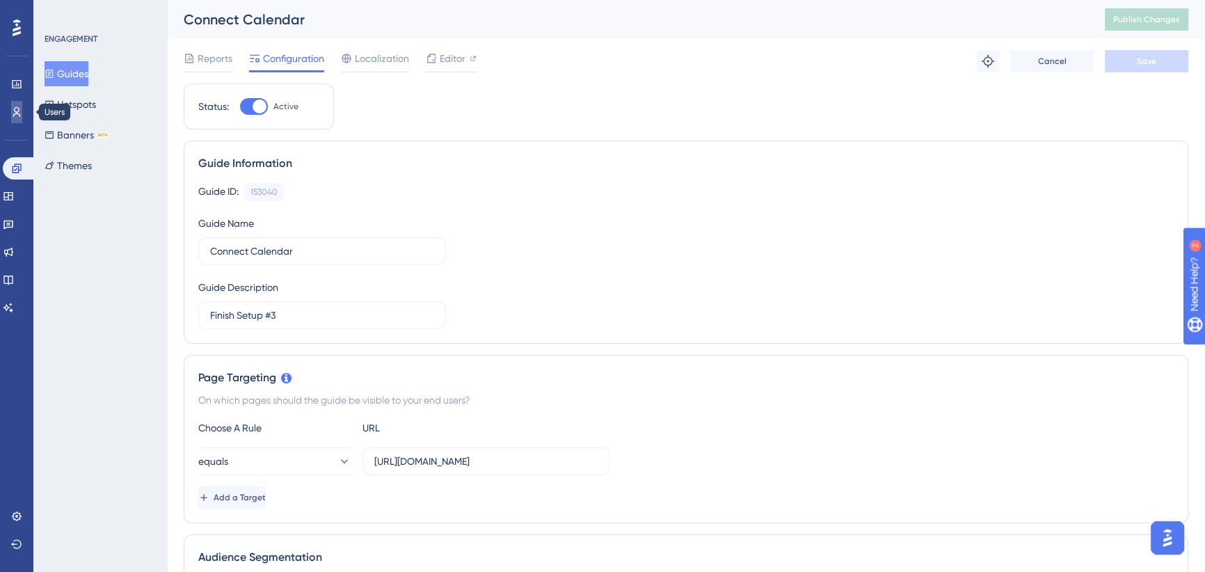
click at [20, 104] on link at bounding box center [16, 112] width 11 height 22
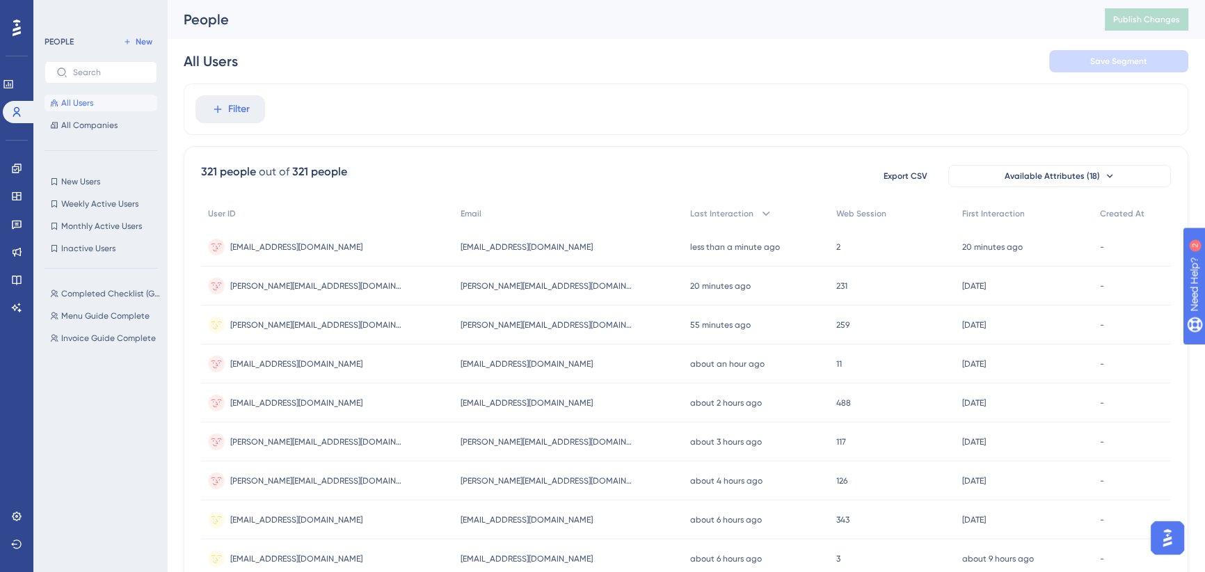
drag, startPoint x: 103, startPoint y: 292, endPoint x: 99, endPoint y: 390, distance: 97.5
click at [99, 390] on div "Completed Checklist (Getting Started) Completed Checklist (Getting Started) Men…" at bounding box center [105, 413] width 121 height 267
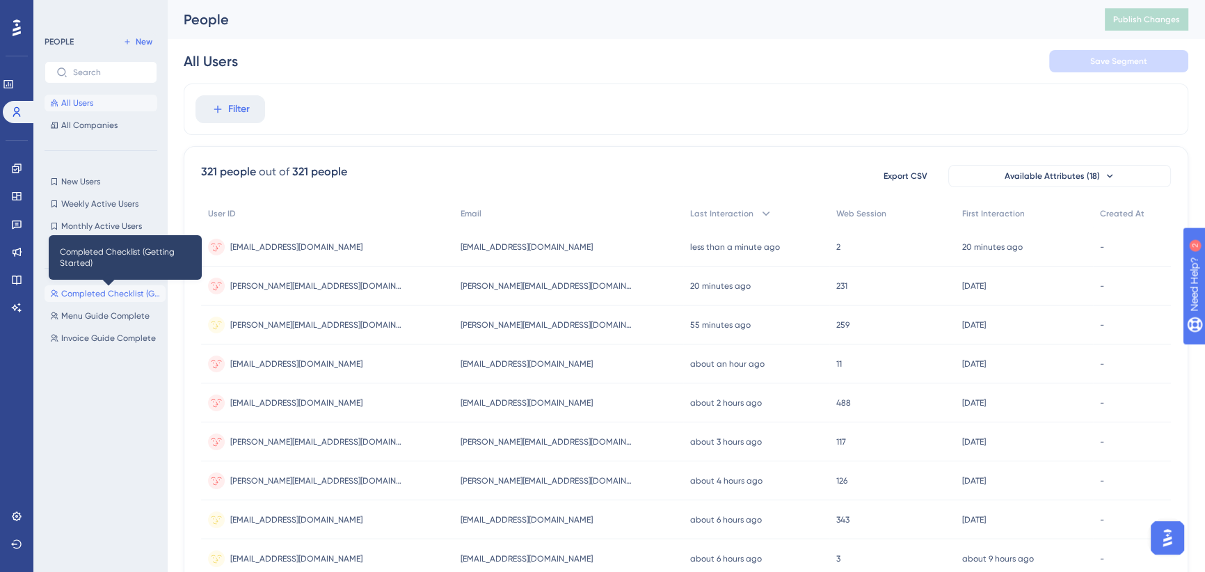
click at [102, 290] on span "Completed Checklist (Getting Started)" at bounding box center [110, 293] width 99 height 11
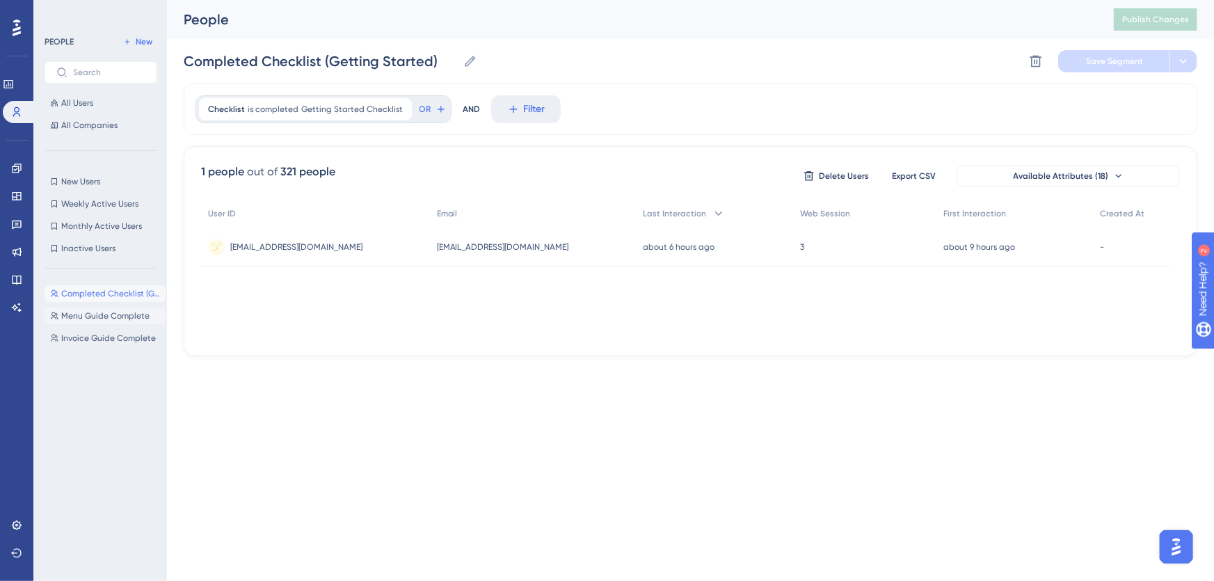
click at [110, 314] on span "Menu Guide Complete" at bounding box center [105, 315] width 88 height 11
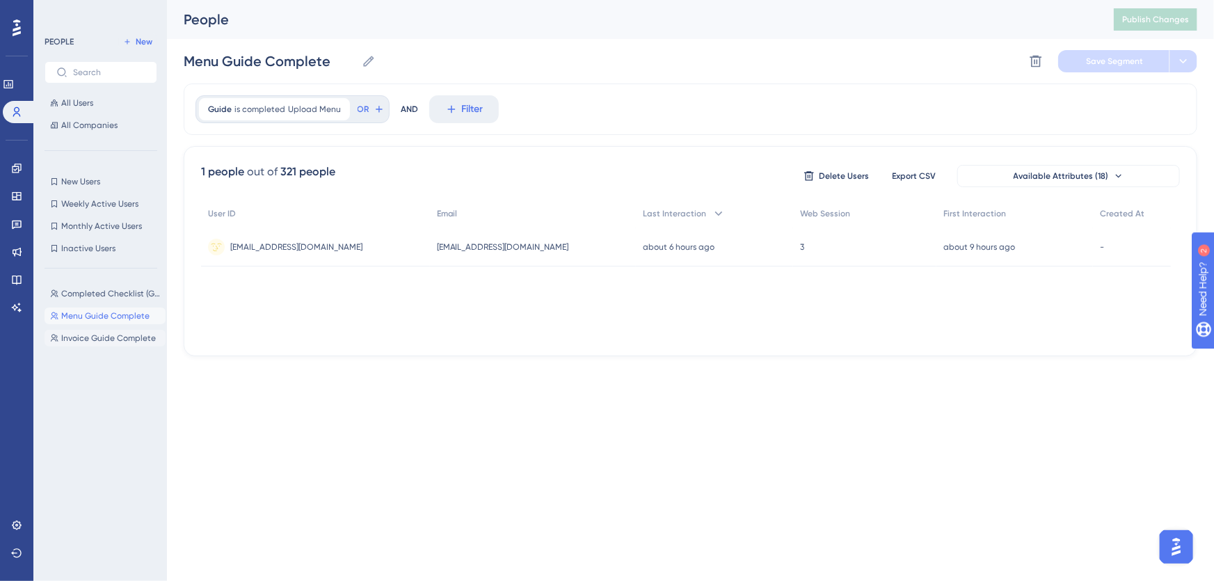
click at [110, 337] on span "Invoice Guide Complete" at bounding box center [108, 338] width 95 height 11
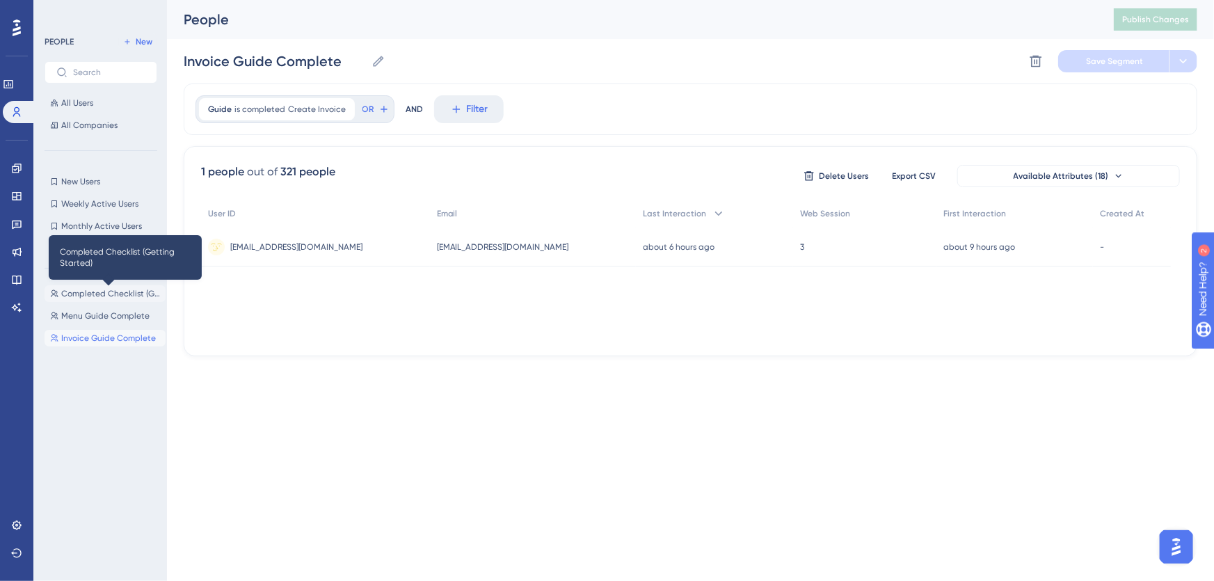
click at [114, 292] on span "Completed Checklist (Getting Started)" at bounding box center [110, 293] width 99 height 11
type input "Completed Checklist (Getting Started)"
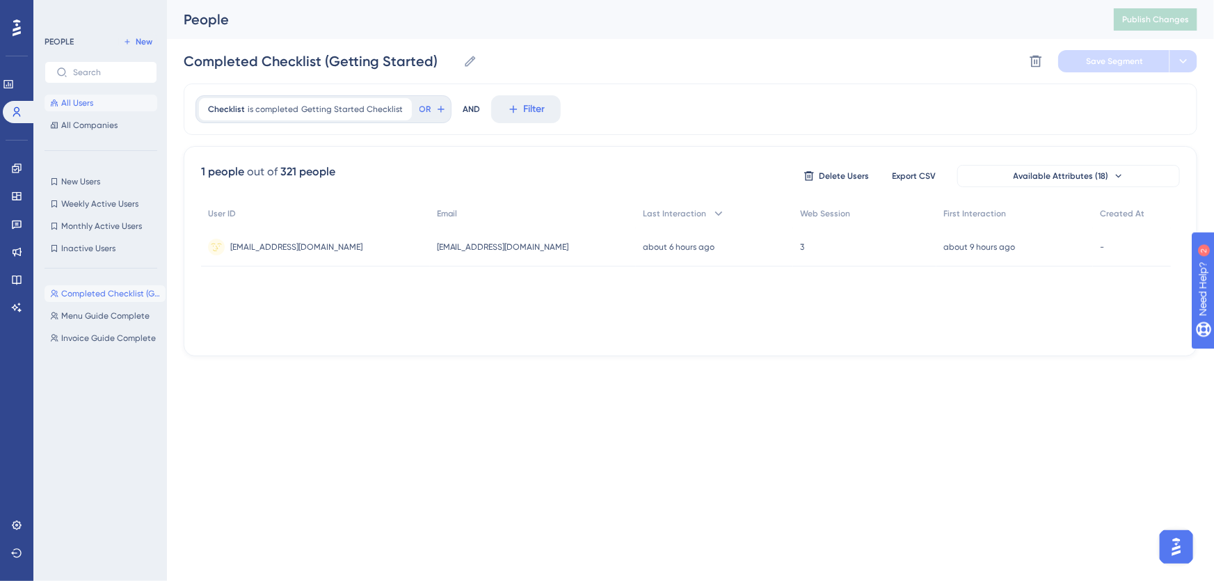
click at [94, 100] on button "All Users" at bounding box center [101, 103] width 113 height 17
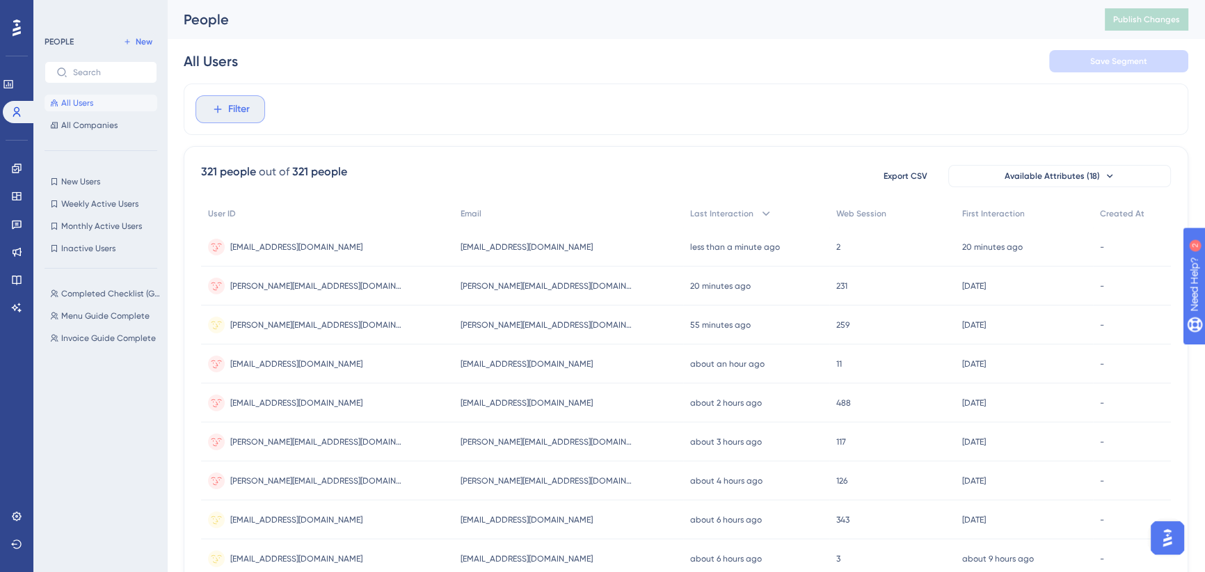
click at [237, 112] on span "Filter" at bounding box center [239, 109] width 22 height 17
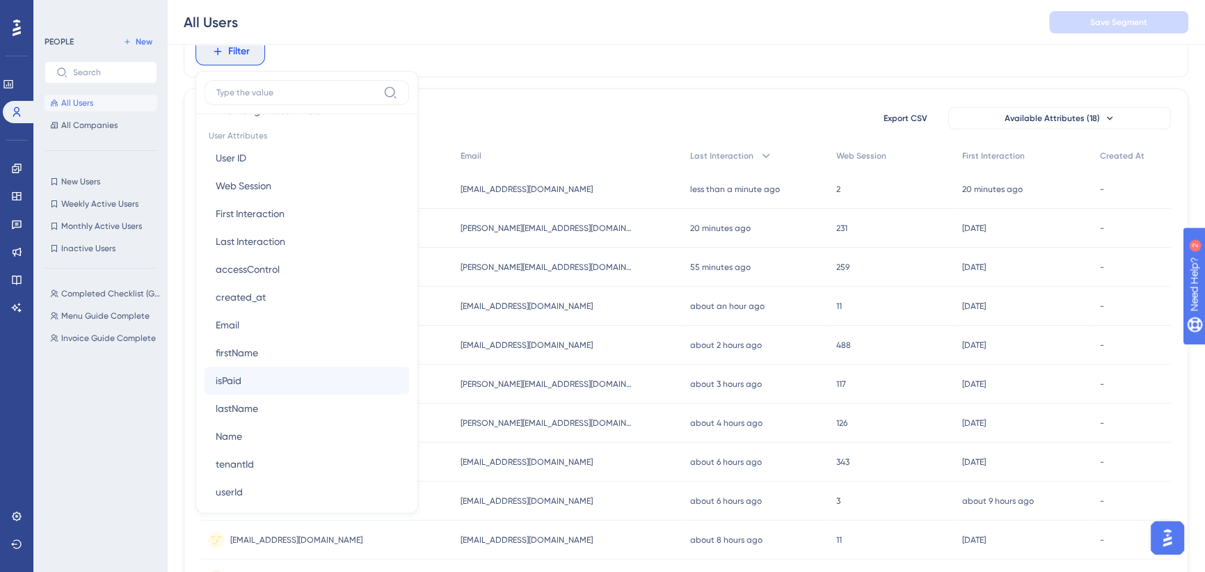
scroll to position [627, 0]
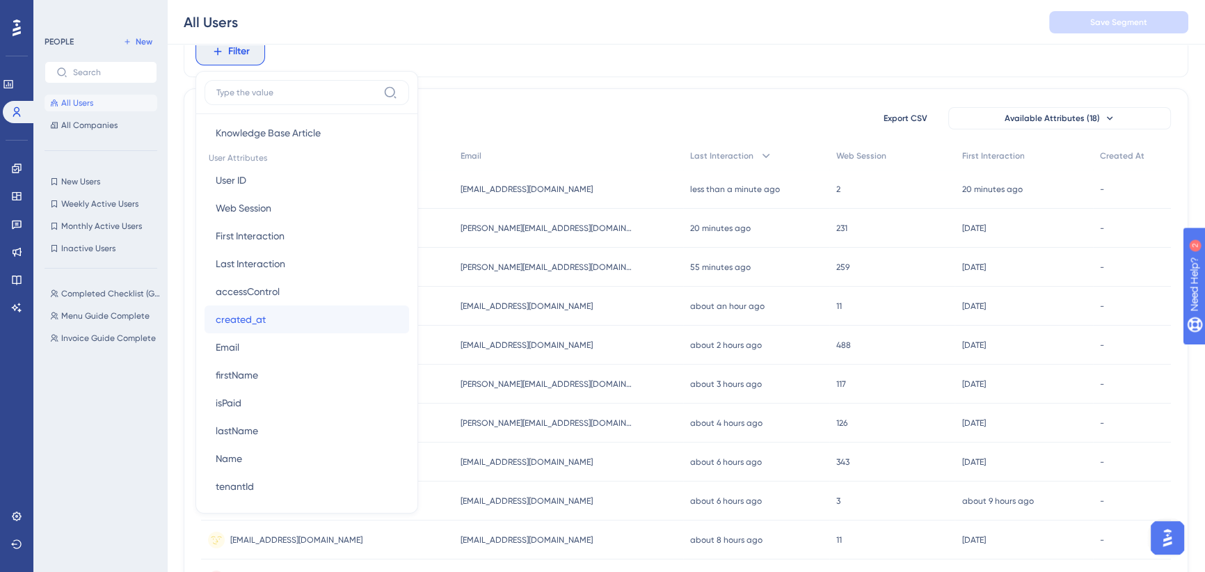
click at [280, 318] on button "created_at created_at" at bounding box center [307, 319] width 205 height 28
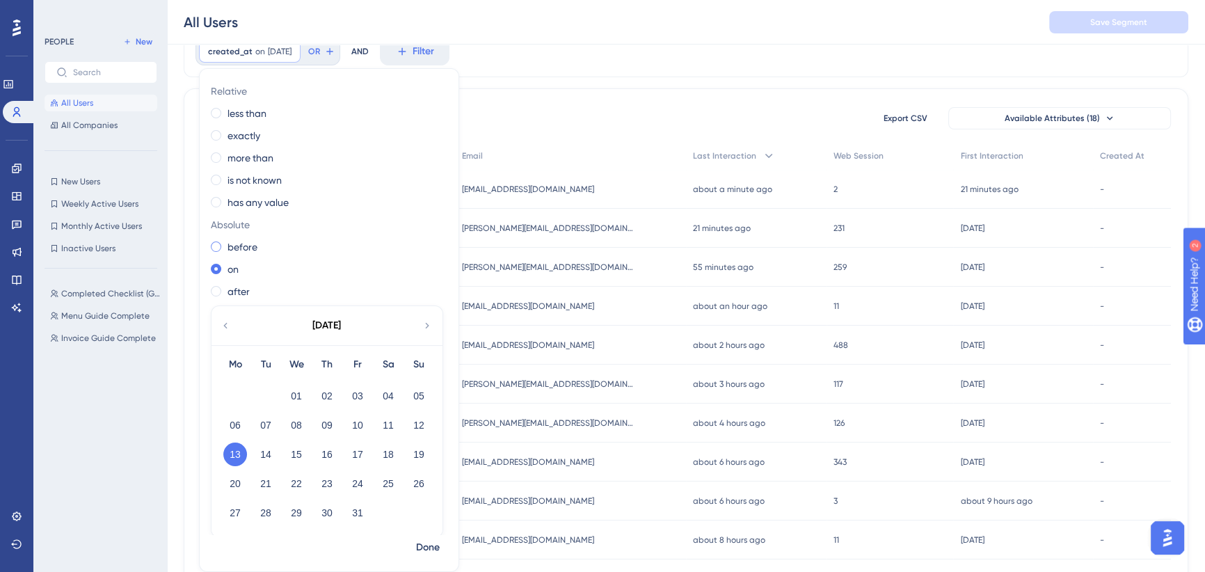
click at [217, 248] on span at bounding box center [216, 246] width 10 height 10
click at [225, 244] on input "radio" at bounding box center [225, 244] width 0 height 0
click at [240, 455] on button "13" at bounding box center [235, 454] width 24 height 24
click at [328, 218] on span "Absolute" at bounding box center [326, 224] width 231 height 17
click at [428, 546] on span "Done" at bounding box center [428, 547] width 24 height 17
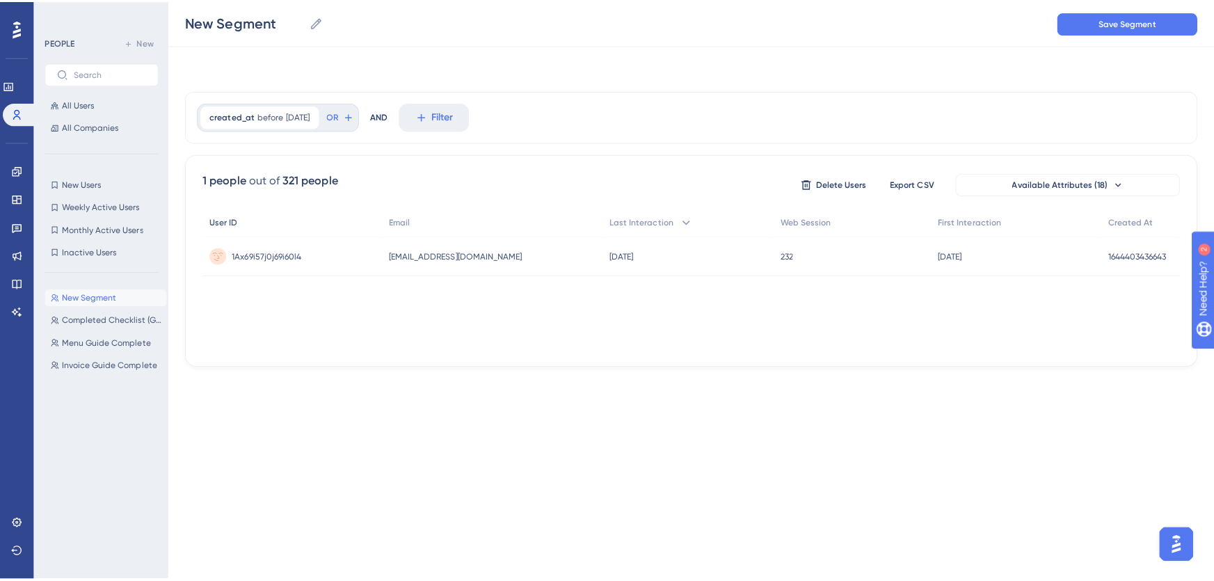
scroll to position [0, 0]
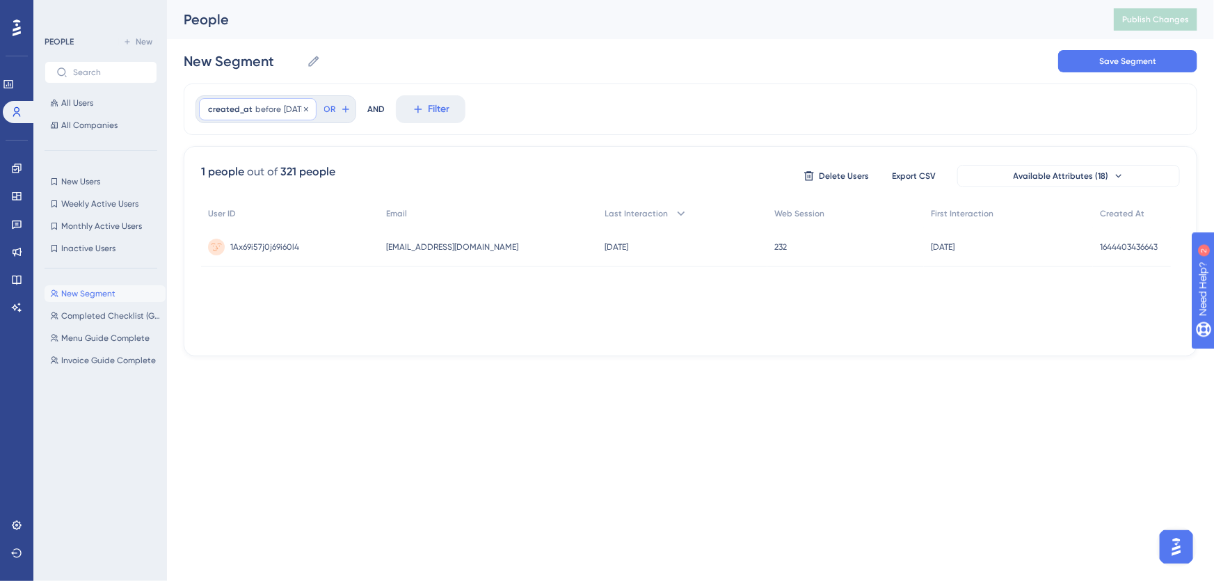
click at [289, 110] on span "10/12/2025" at bounding box center [296, 109] width 24 height 11
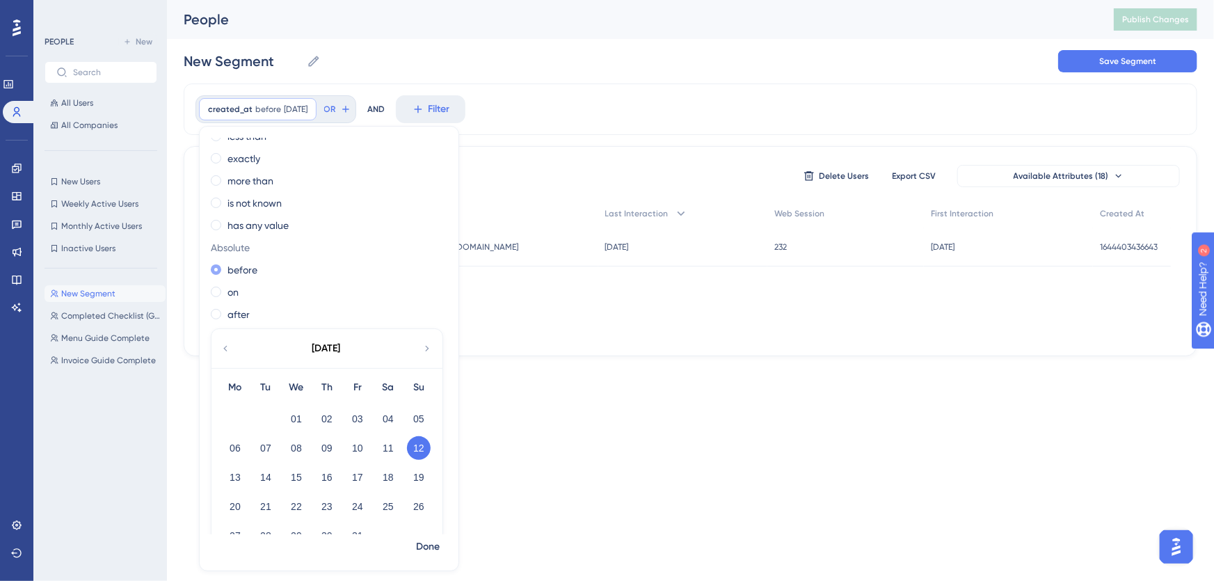
scroll to position [66, 0]
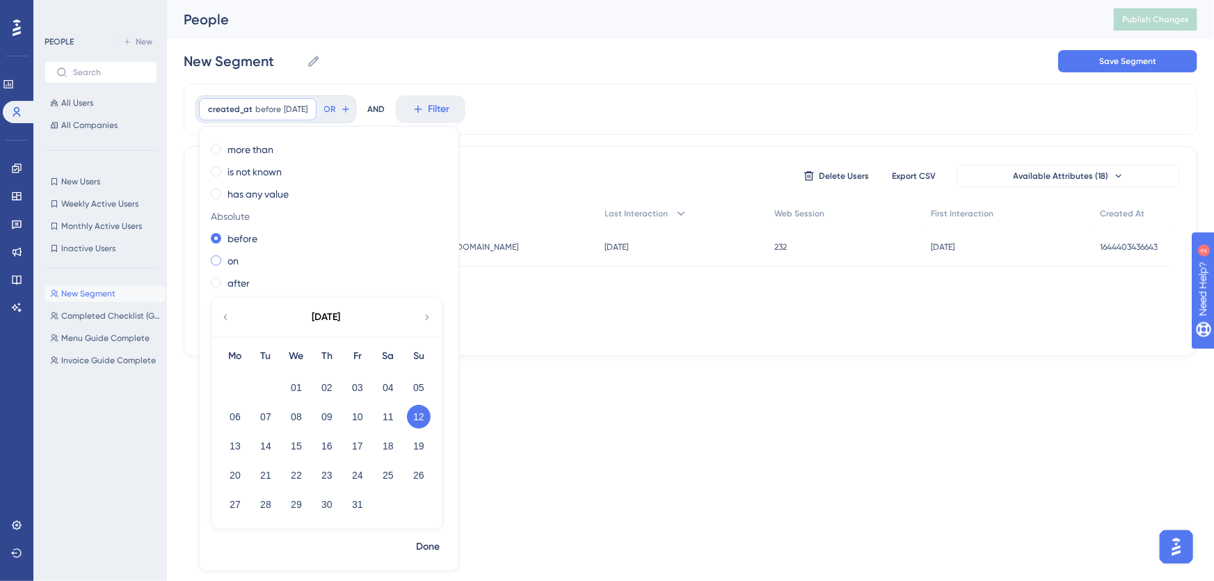
click at [217, 259] on span at bounding box center [216, 260] width 10 height 10
click at [225, 257] on input "radio" at bounding box center [225, 257] width 0 height 0
click at [216, 237] on span at bounding box center [216, 238] width 10 height 10
click at [225, 235] on input "radio" at bounding box center [225, 235] width 0 height 0
click at [414, 410] on button "12" at bounding box center [419, 417] width 24 height 24
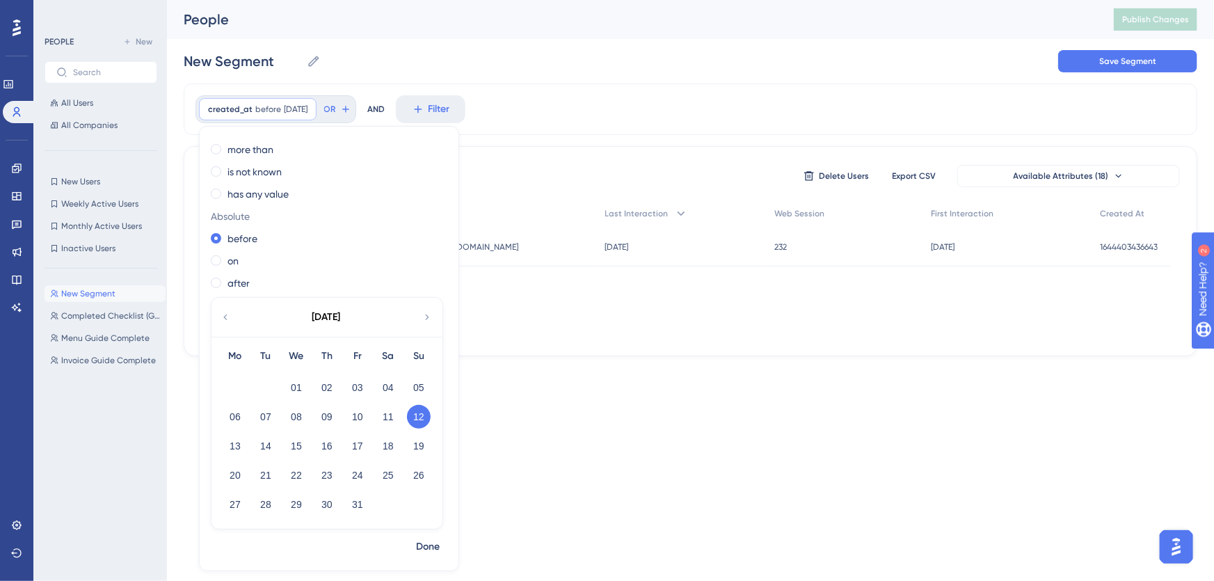
click at [298, 247] on div "Relative less than exactly more than is not known has any value Absolute before…" at bounding box center [329, 336] width 259 height 397
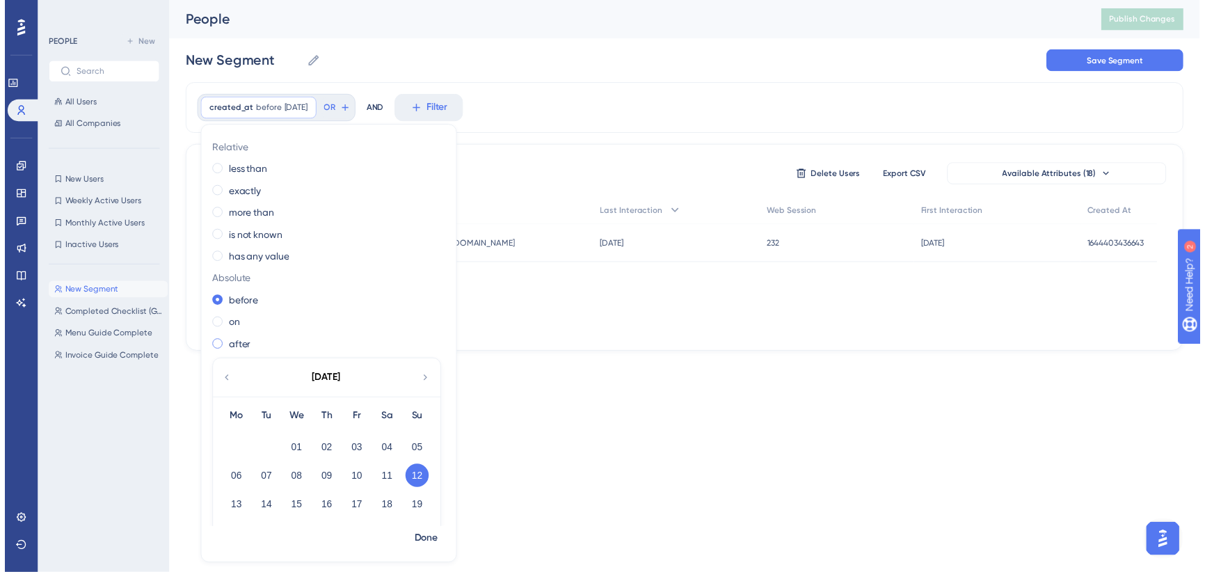
scroll to position [0, 0]
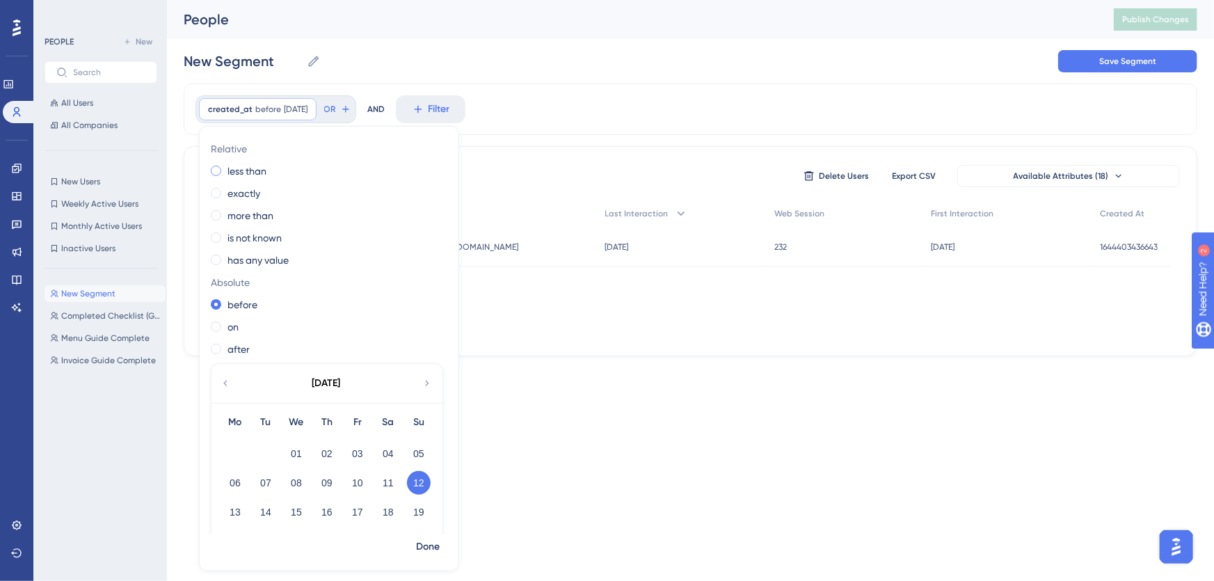
click at [217, 170] on span at bounding box center [216, 171] width 10 height 10
click at [225, 168] on input "radio" at bounding box center [225, 168] width 0 height 0
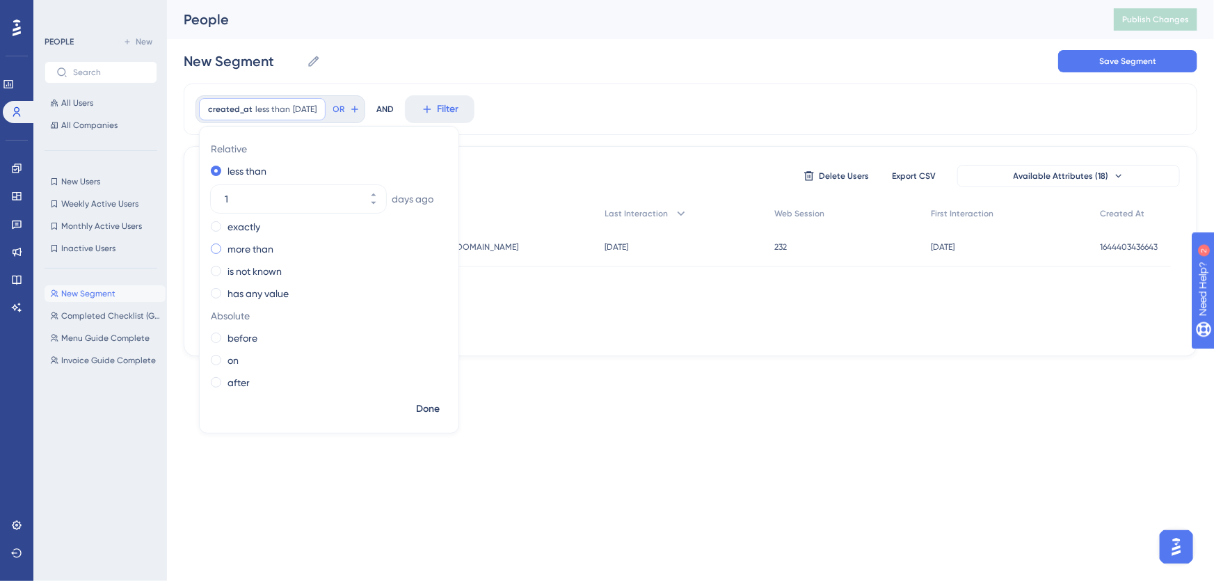
click at [221, 248] on div "more than" at bounding box center [326, 249] width 231 height 17
click at [423, 405] on span "Done" at bounding box center [428, 409] width 24 height 17
click at [298, 108] on span "1 days ago" at bounding box center [310, 109] width 24 height 11
click at [372, 237] on icon at bounding box center [373, 239] width 8 height 8
type input "2"
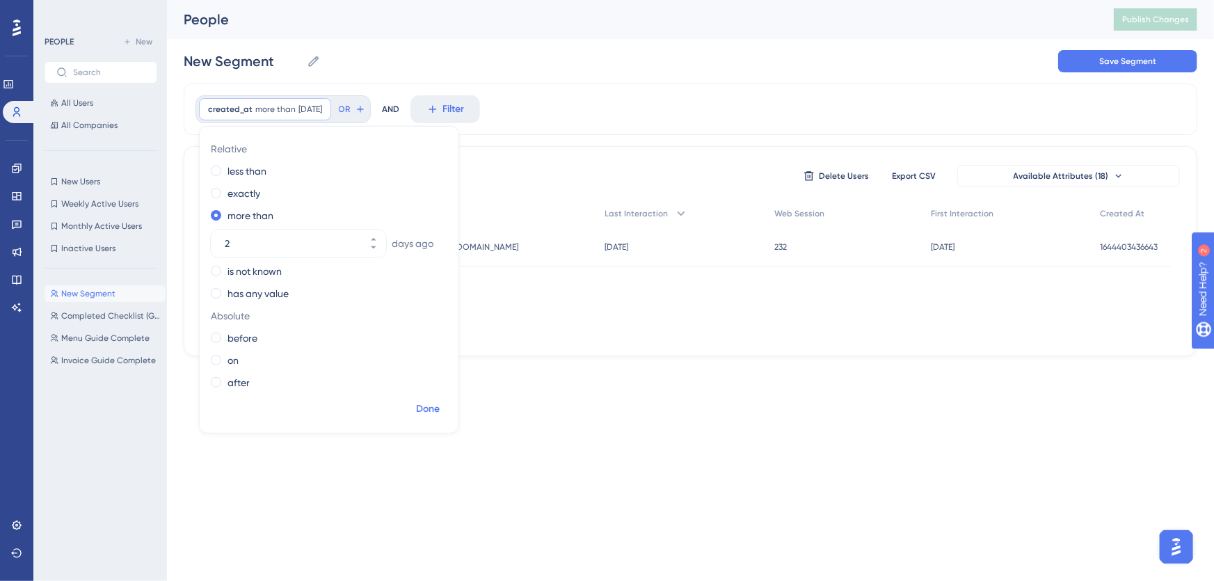
click at [433, 410] on span "Done" at bounding box center [428, 409] width 24 height 17
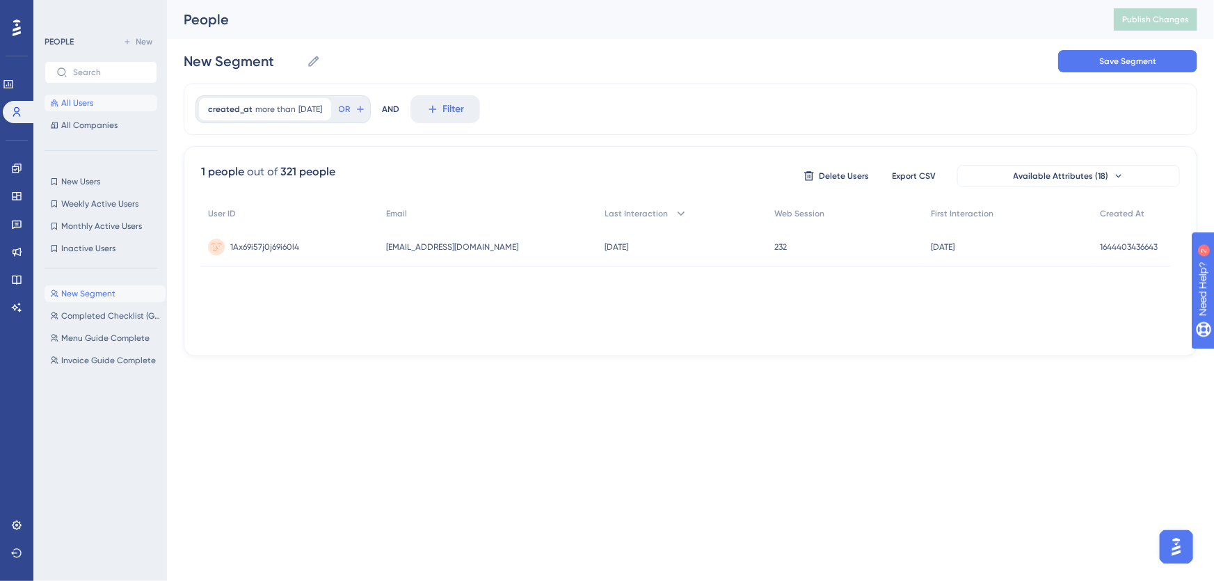
click at [88, 104] on span "All Users" at bounding box center [77, 102] width 32 height 11
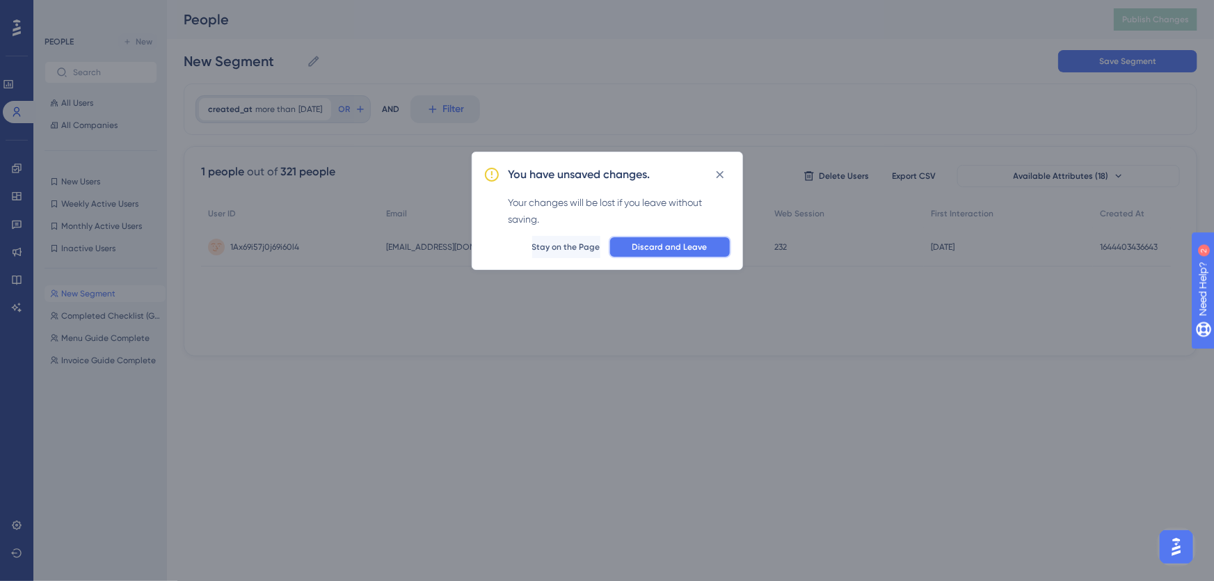
click at [676, 245] on span "Discard and Leave" at bounding box center [669, 246] width 75 height 11
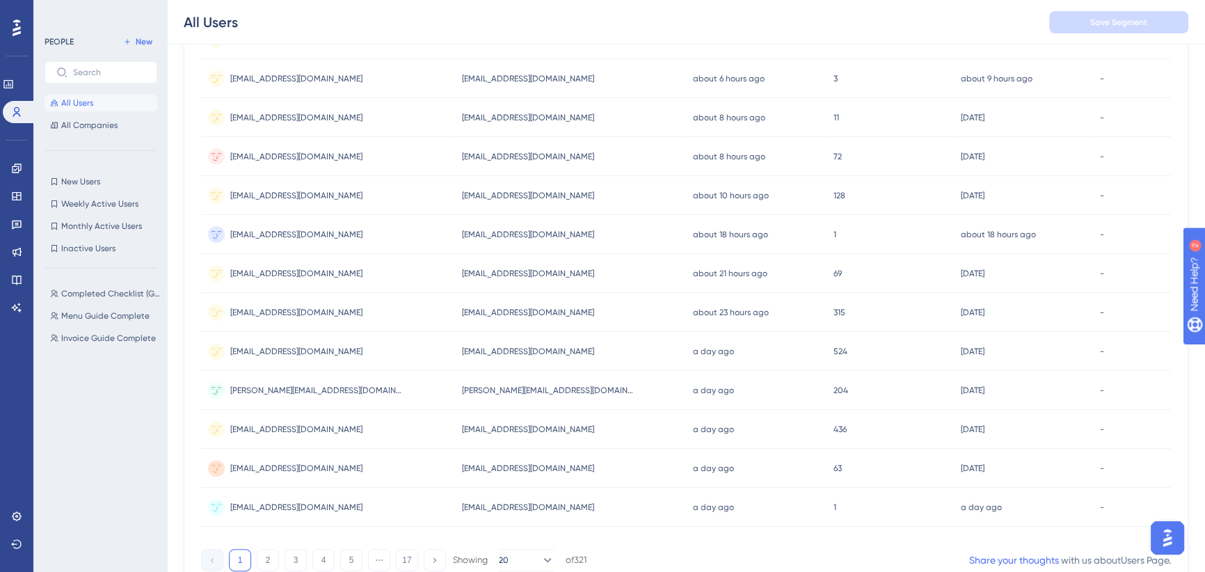
scroll to position [546, 0]
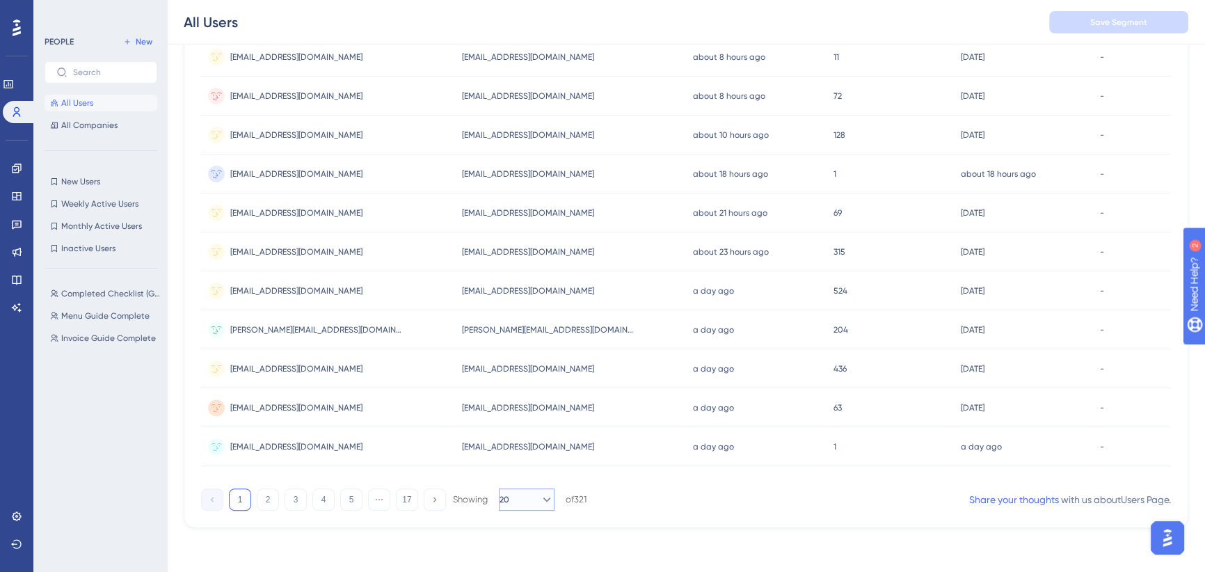
click at [540, 497] on icon at bounding box center [547, 500] width 14 height 14
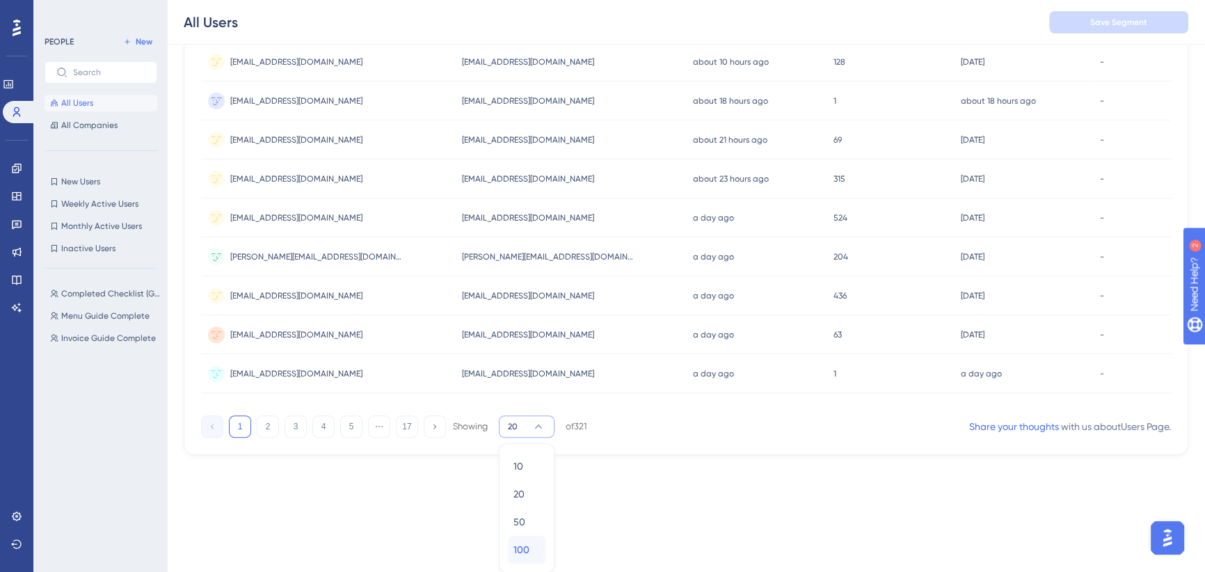
click at [529, 551] on div "100 100" at bounding box center [526, 550] width 26 height 28
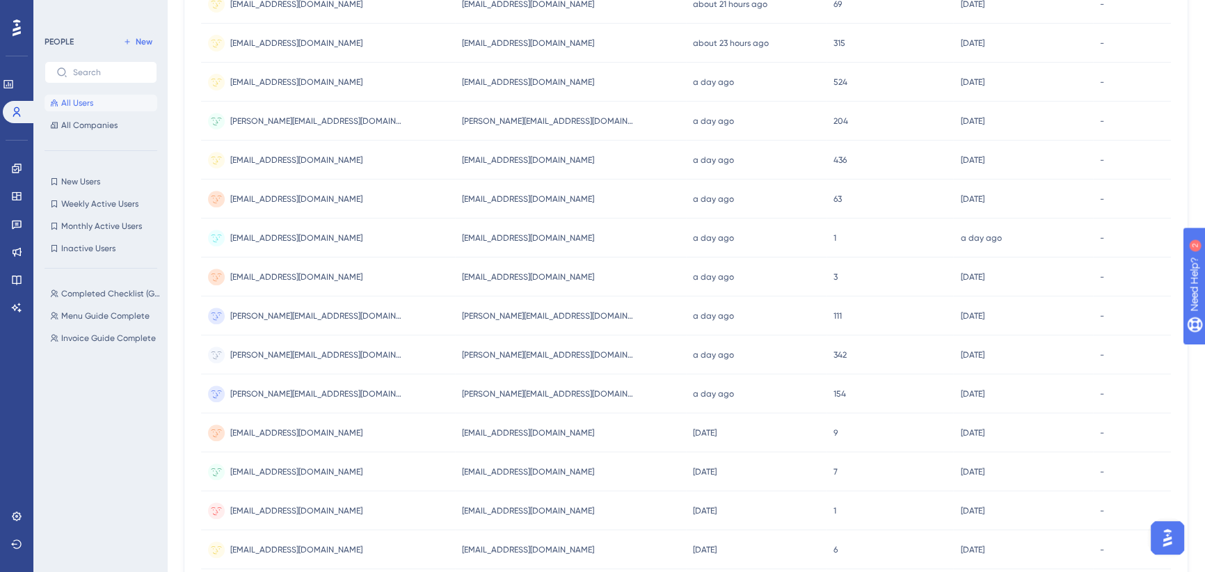
scroll to position [0, 0]
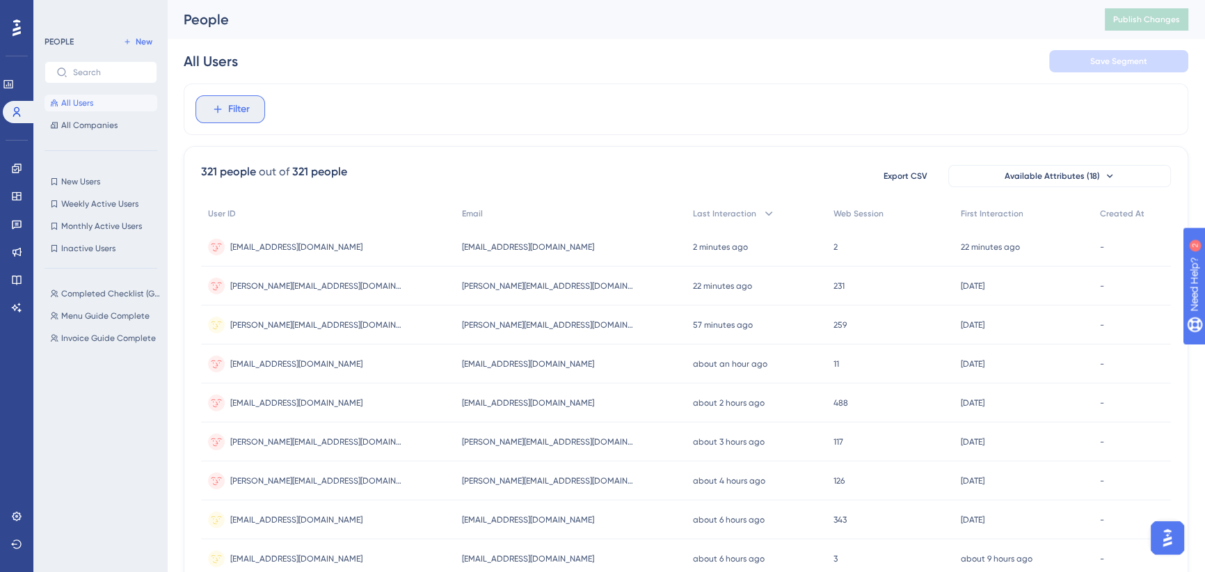
click at [218, 105] on icon at bounding box center [218, 109] width 13 height 13
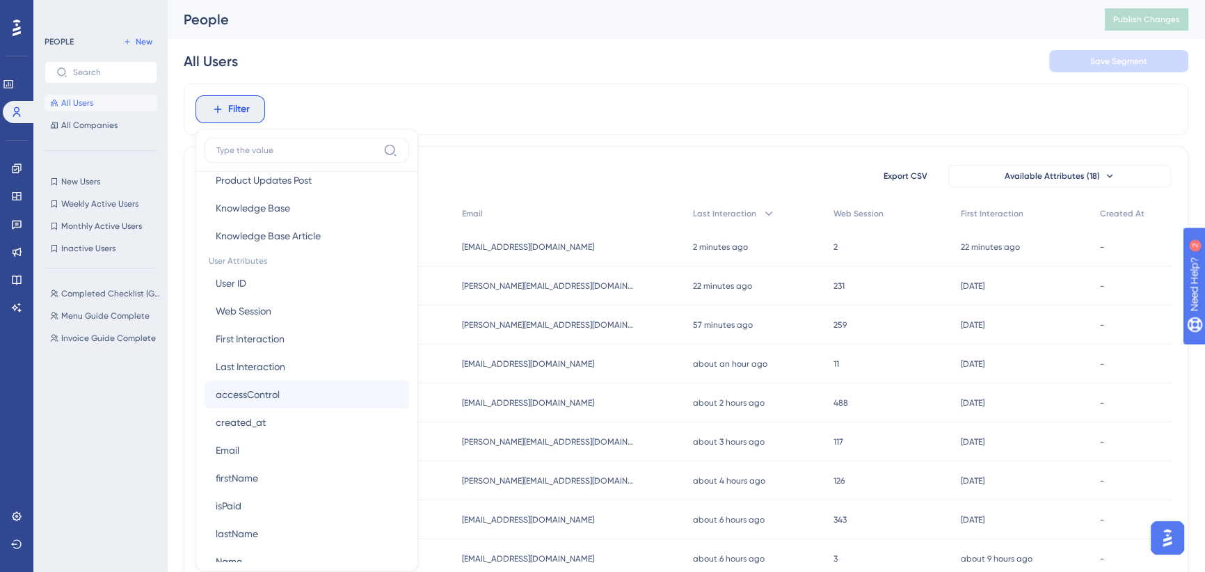
scroll to position [632, 0]
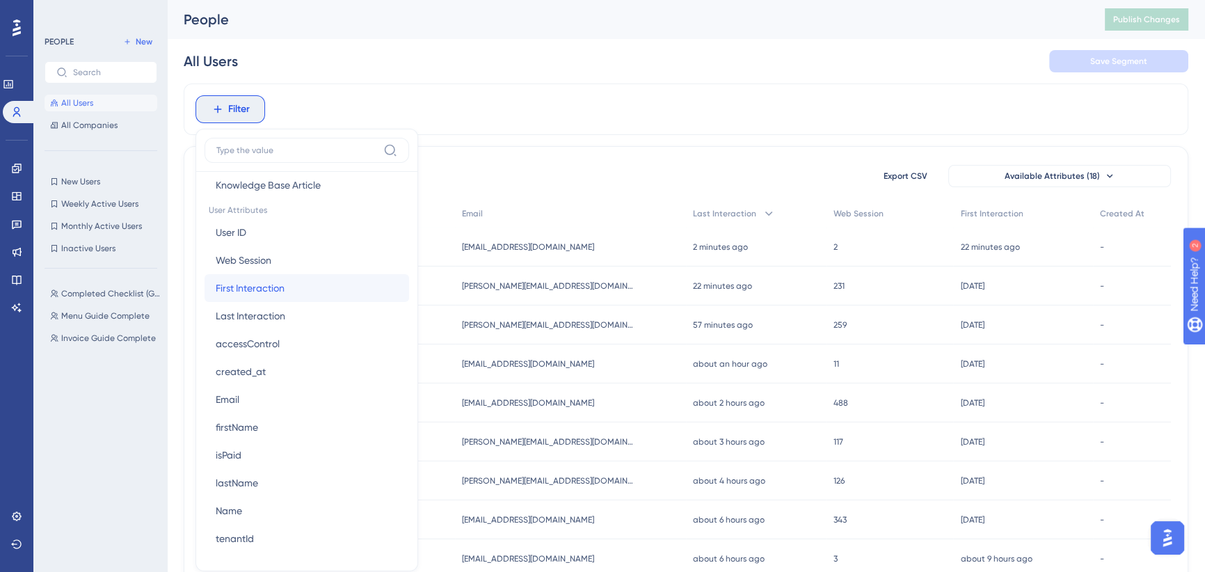
click at [270, 292] on span "First Interaction" at bounding box center [250, 288] width 69 height 17
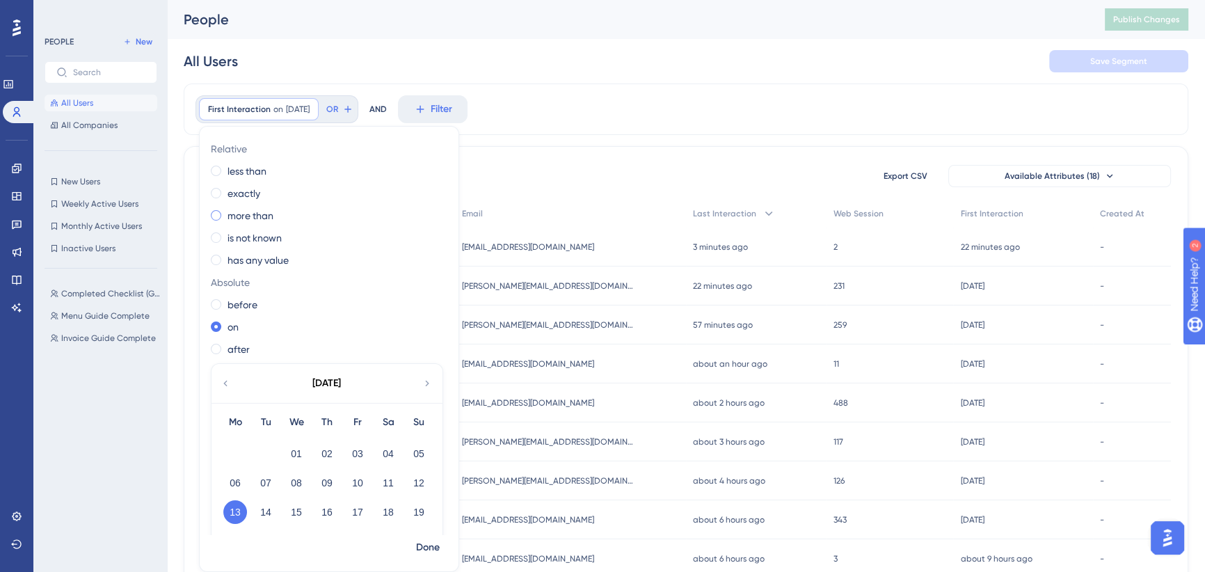
click at [218, 216] on span at bounding box center [216, 215] width 10 height 10
click at [225, 212] on input "radio" at bounding box center [225, 212] width 0 height 0
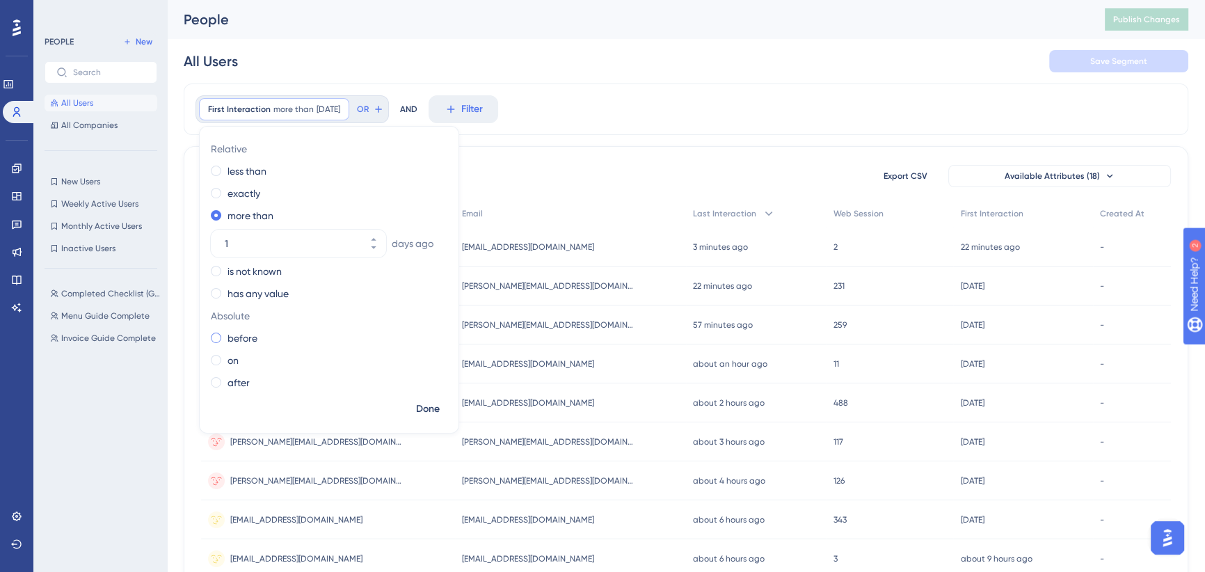
click at [221, 335] on div "before" at bounding box center [326, 338] width 231 height 17
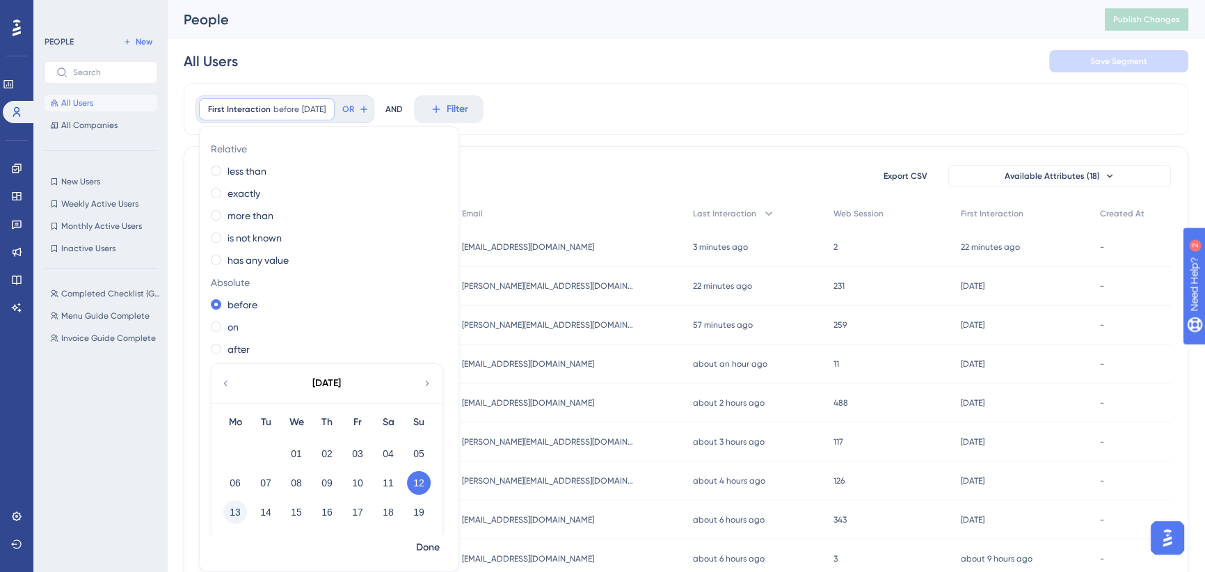
click at [236, 513] on button "13" at bounding box center [235, 512] width 24 height 24
click at [428, 546] on span "Done" at bounding box center [428, 547] width 24 height 17
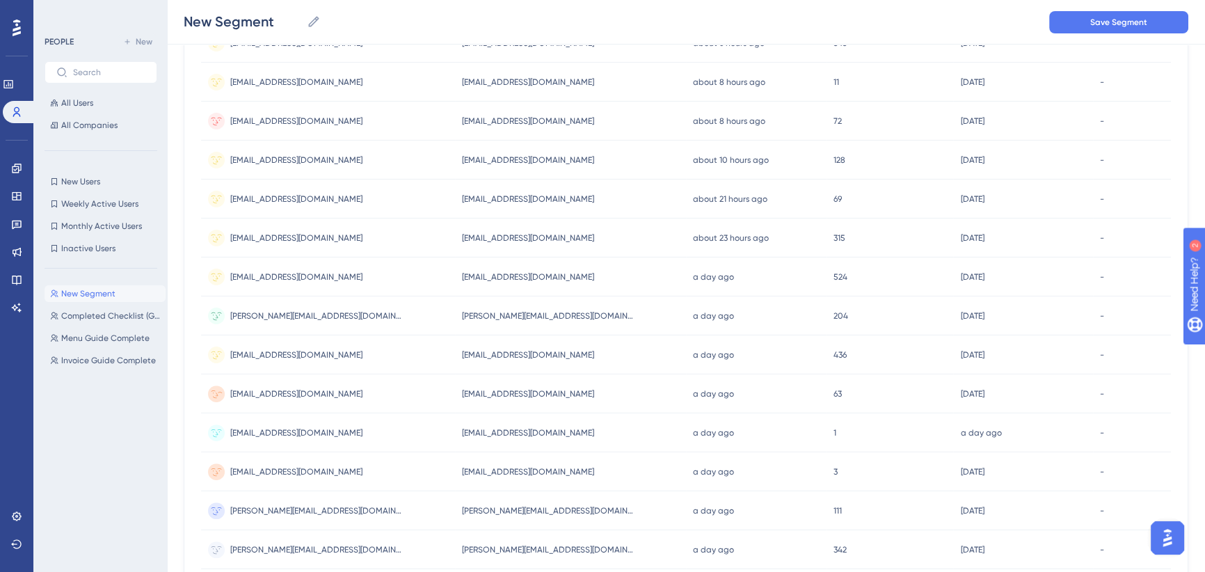
scroll to position [0, 0]
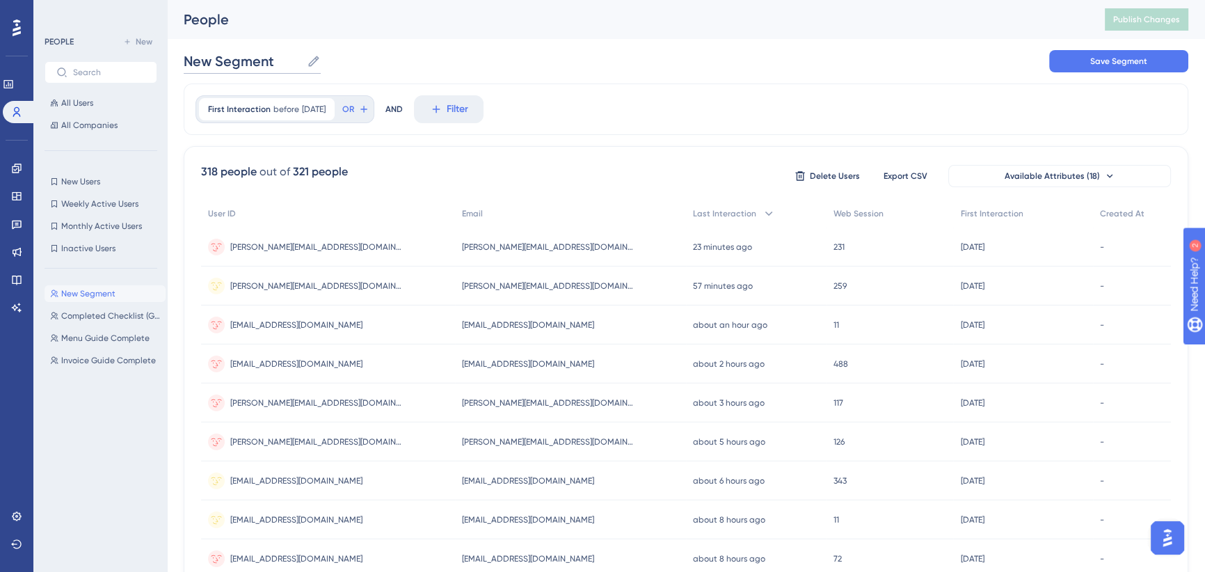
click at [279, 62] on input "New Segment" at bounding box center [243, 60] width 118 height 19
click at [273, 60] on input "New Segment" at bounding box center [243, 60] width 118 height 19
click at [238, 62] on input "New Segment" at bounding box center [243, 60] width 118 height 19
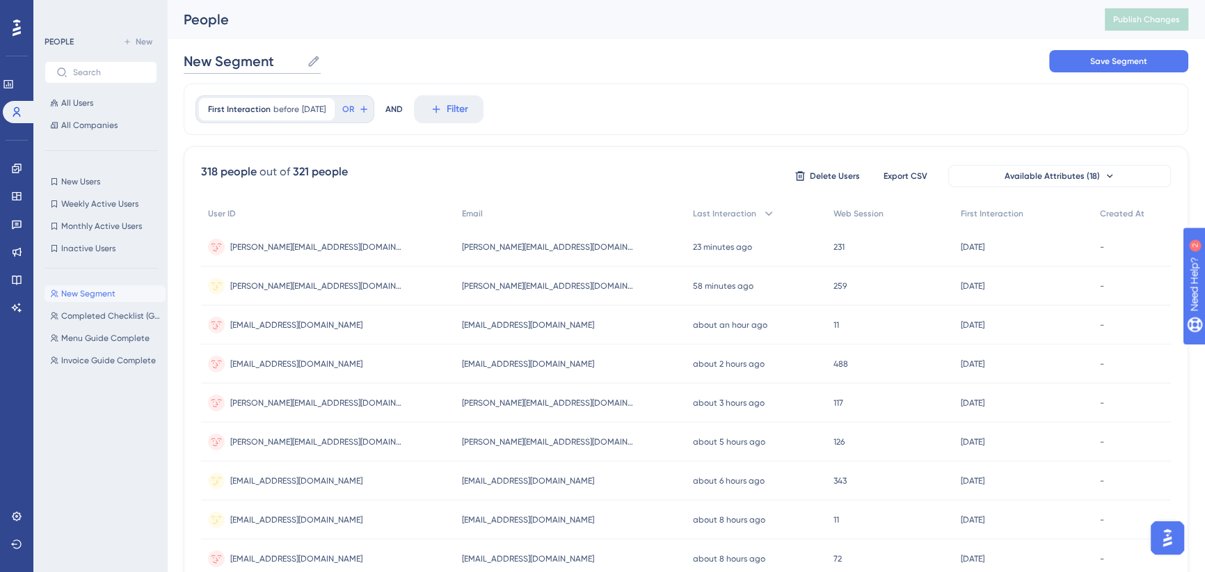
click at [238, 62] on input "New Segment" at bounding box center [243, 60] width 118 height 19
click at [248, 104] on span "First Interaction" at bounding box center [239, 109] width 63 height 11
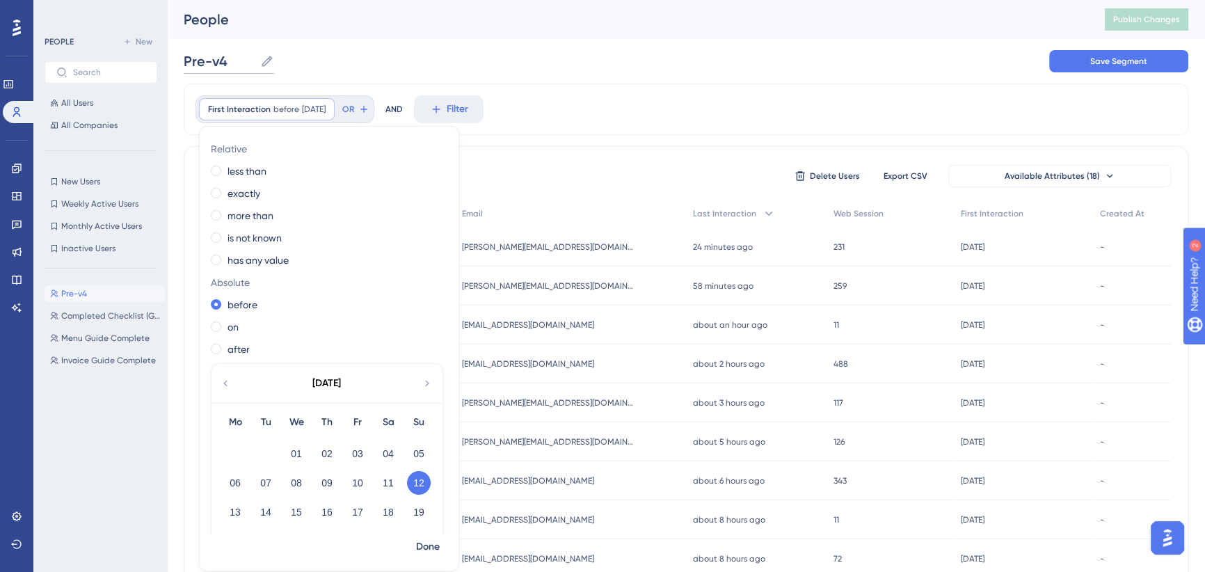
click at [224, 66] on input "Pre-v4" at bounding box center [219, 60] width 71 height 19
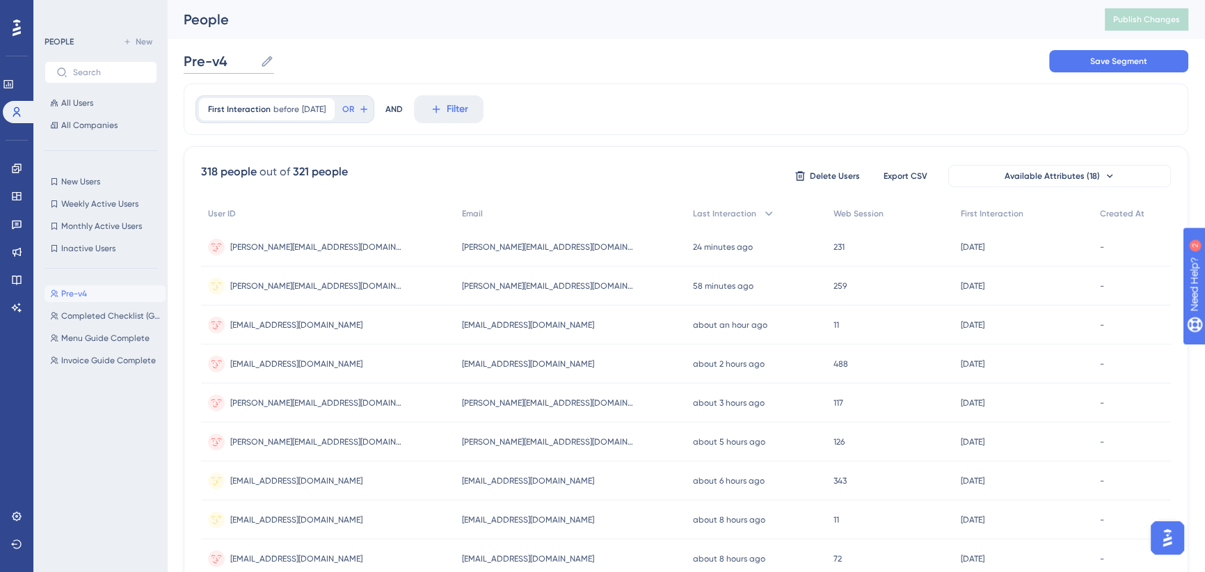
click at [213, 58] on input "Pre-v4" at bounding box center [219, 60] width 71 height 19
click at [244, 54] on input "Legacy - Oct 2025" at bounding box center [257, 60] width 147 height 19
click at [198, 59] on input "Legacy - Oct 2025" at bounding box center [257, 60] width 147 height 19
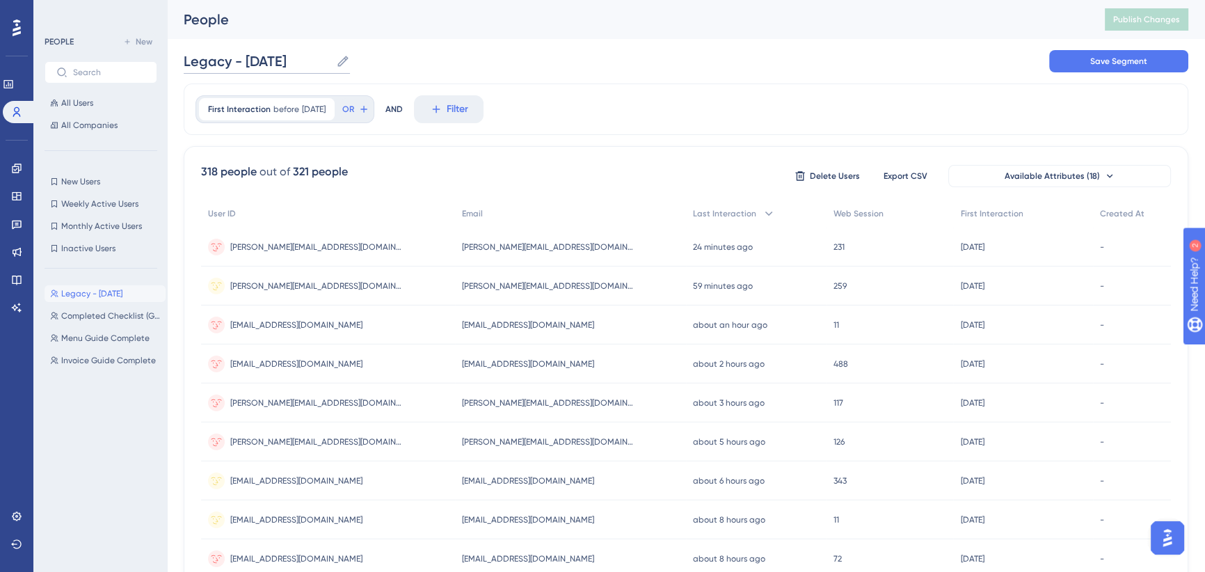
click at [286, 60] on input "Legacy - Oct 2025" at bounding box center [257, 60] width 147 height 19
type input "Legacy - Oct 2025"
click at [415, 61] on div "Legacy - Oct 2025 Legacy - Oct 2025 Save Segment" at bounding box center [686, 61] width 1005 height 45
click at [1090, 61] on span "Save Segment" at bounding box center [1118, 61] width 57 height 11
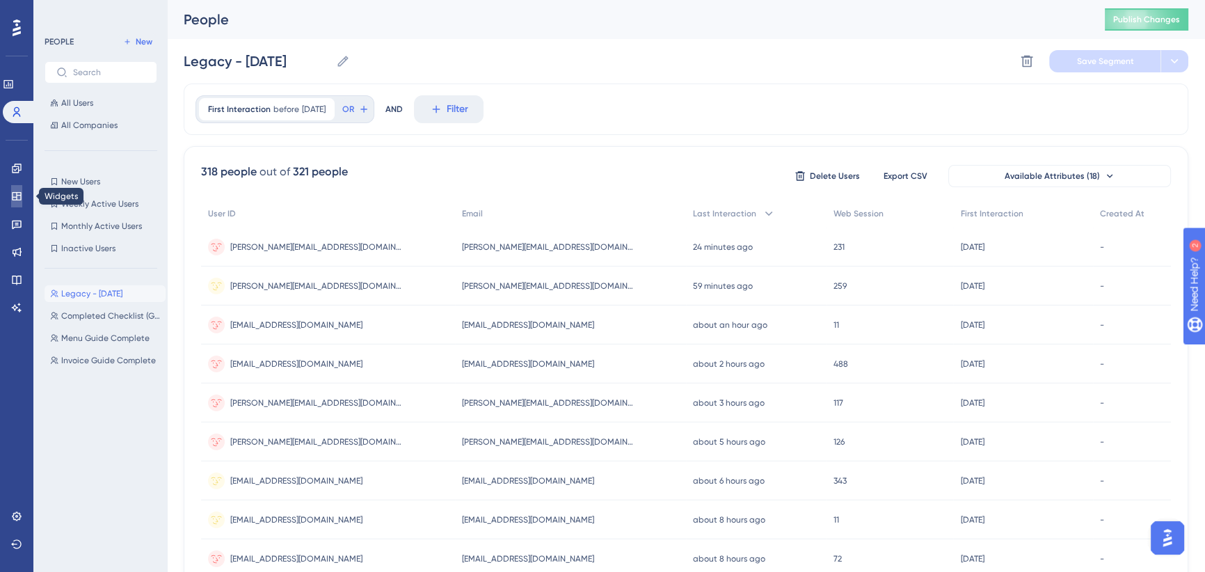
click at [13, 199] on icon at bounding box center [16, 196] width 9 height 8
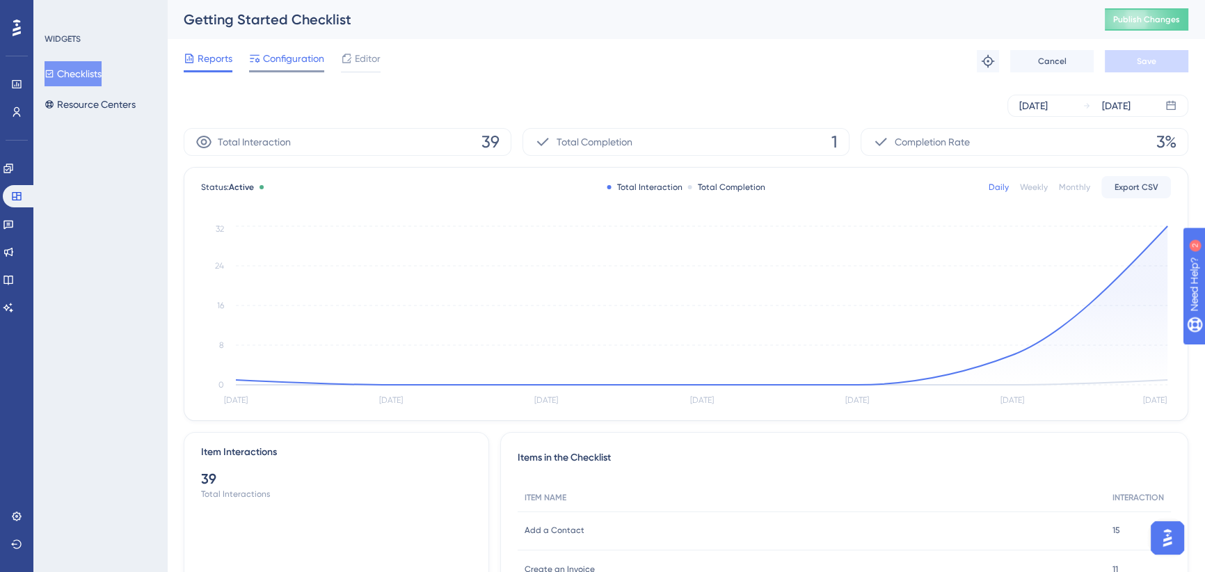
click at [280, 61] on span "Configuration" at bounding box center [293, 58] width 61 height 17
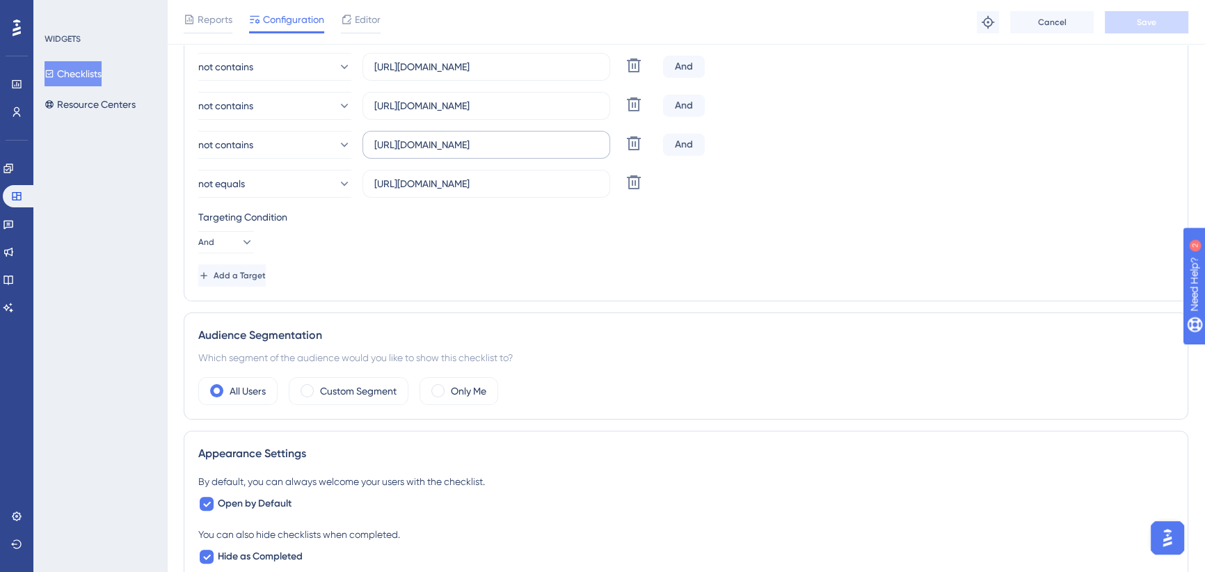
scroll to position [379, 0]
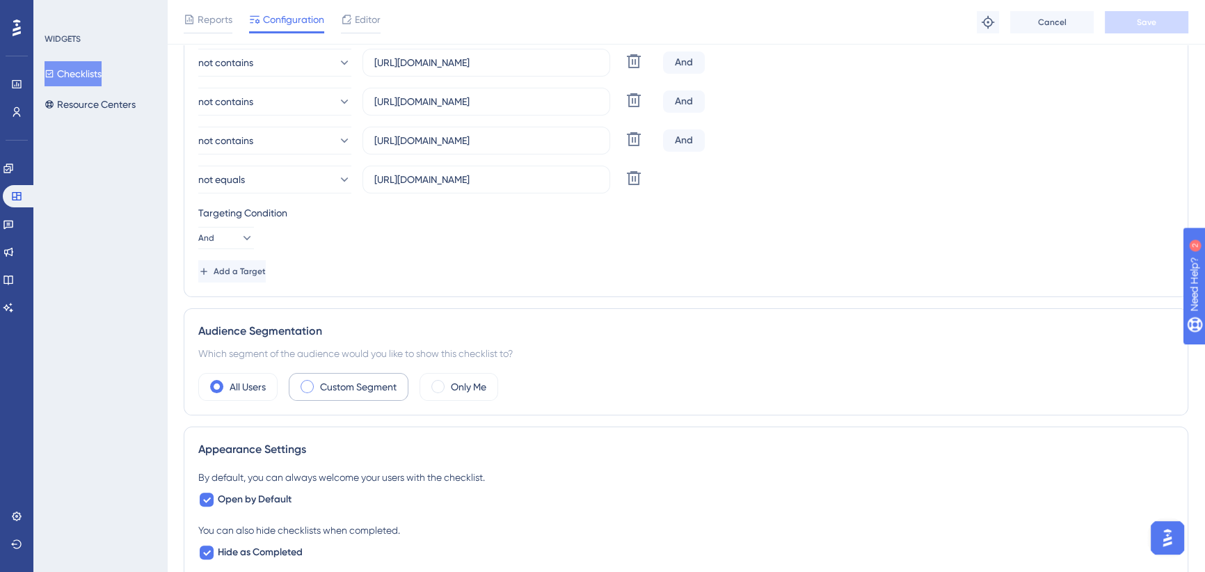
click at [310, 385] on span at bounding box center [307, 386] width 13 height 13
click at [318, 382] on input "radio" at bounding box center [318, 382] width 0 height 0
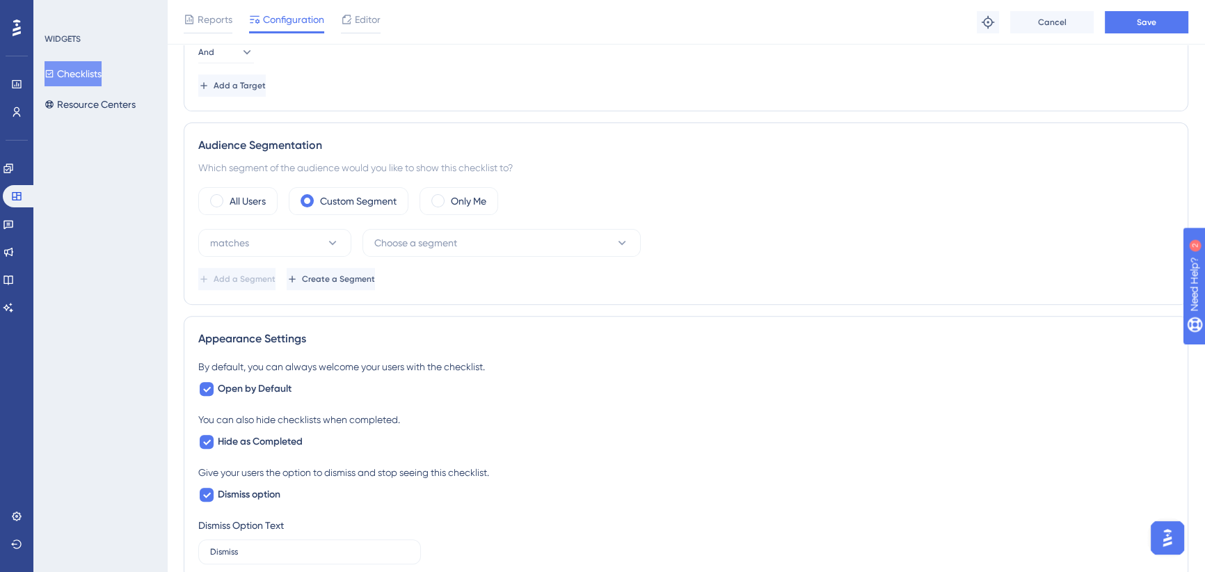
scroll to position [569, 0]
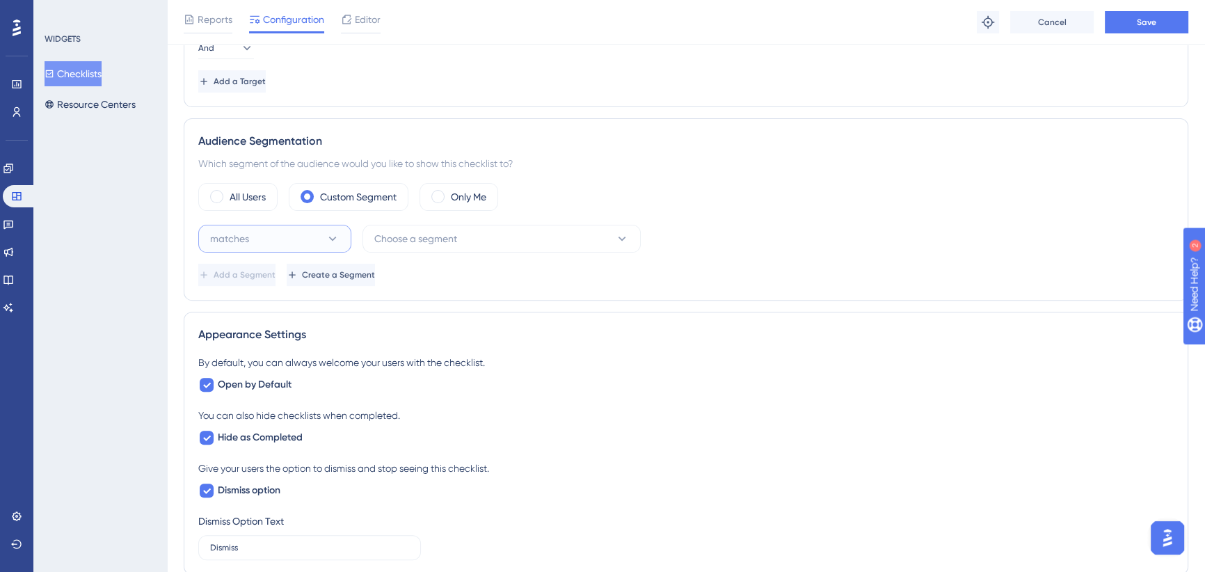
click at [318, 230] on button "matches" at bounding box center [274, 239] width 153 height 28
click at [272, 310] on span "doesn't match" at bounding box center [249, 309] width 63 height 17
click at [431, 233] on span "Choose a segment" at bounding box center [415, 238] width 83 height 17
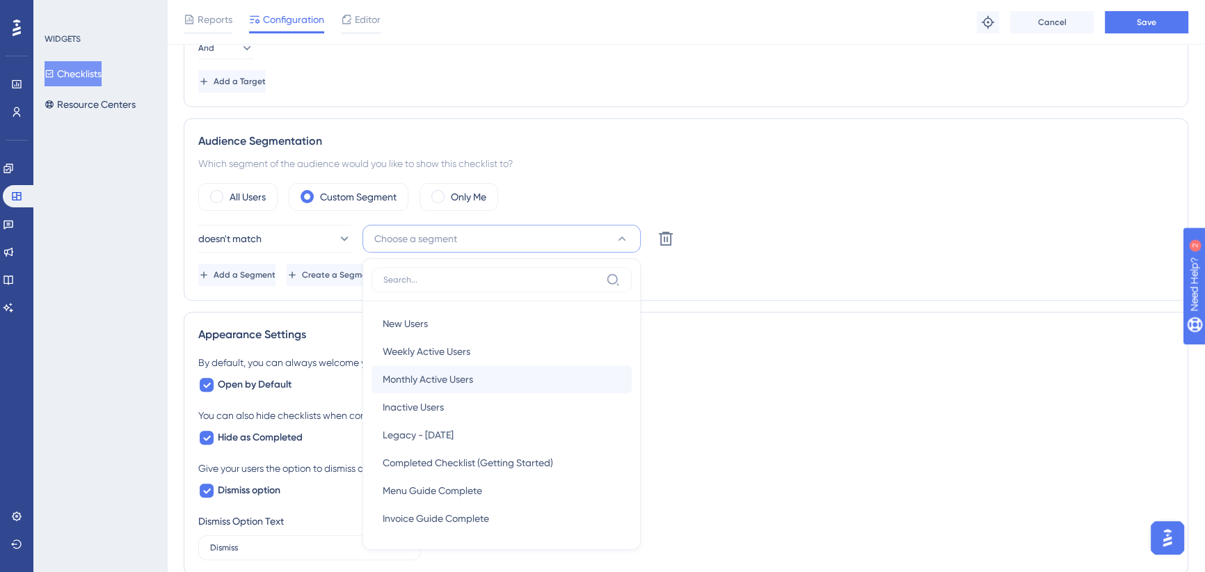
scroll to position [686, 0]
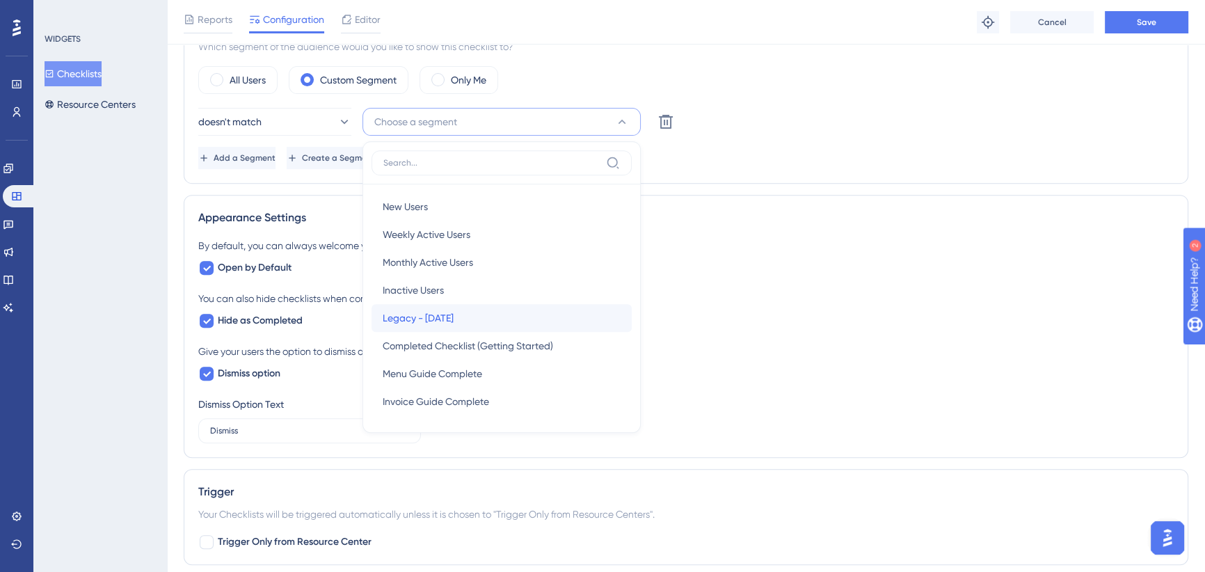
click at [435, 312] on span "Legacy - Oct 2025" at bounding box center [418, 318] width 71 height 17
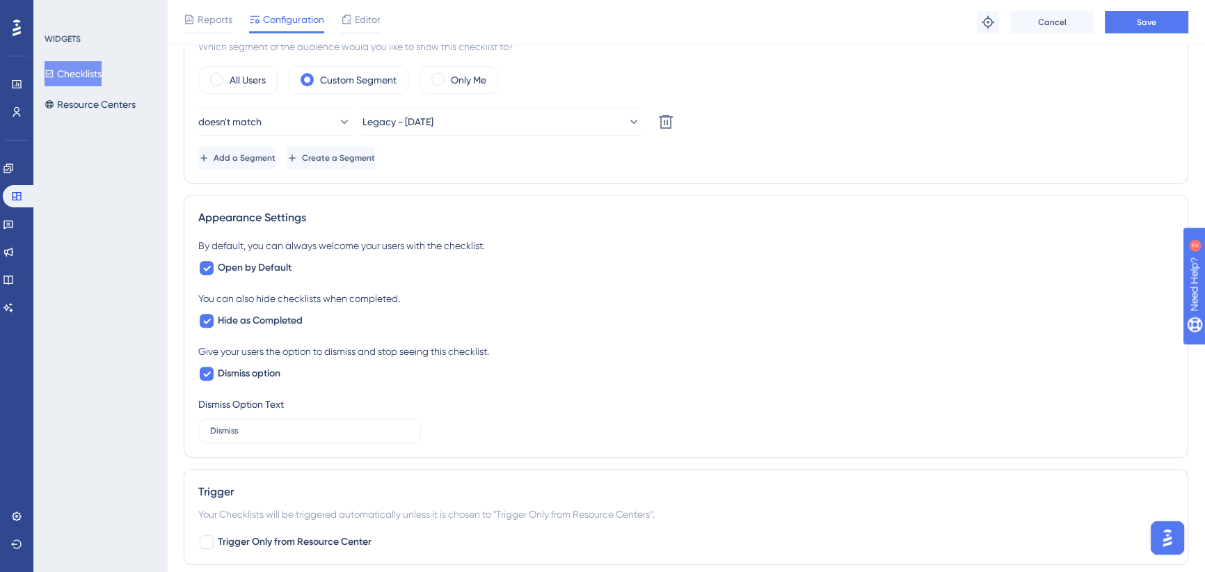
click at [712, 159] on div "Add a Segment Create a Segment" at bounding box center [685, 158] width 975 height 22
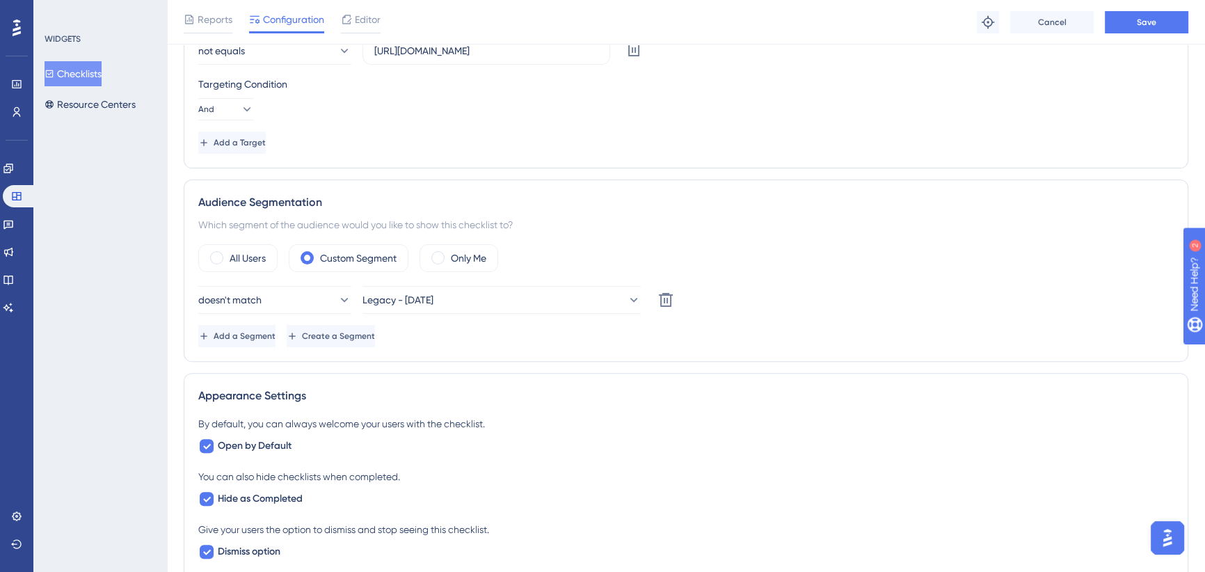
scroll to position [496, 0]
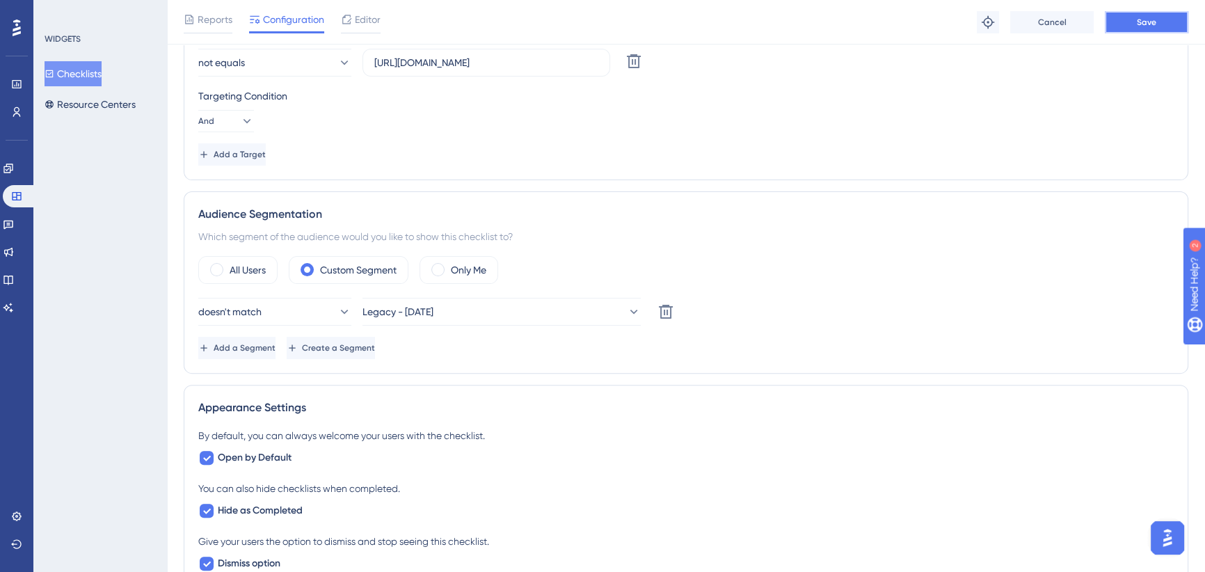
click at [1135, 22] on button "Save" at bounding box center [1146, 22] width 83 height 22
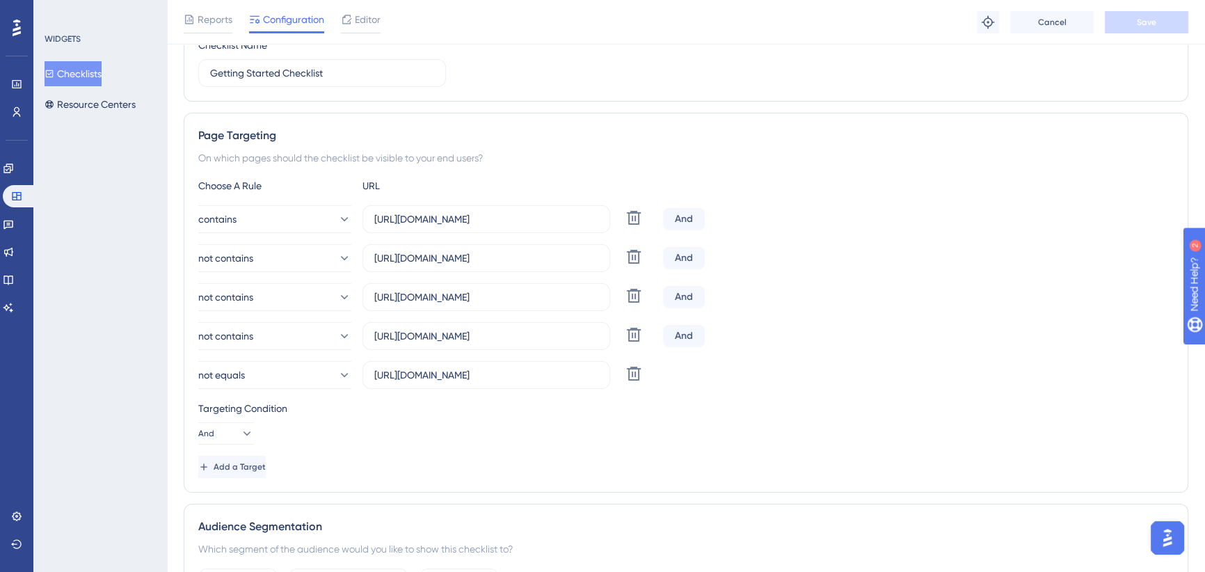
scroll to position [180, 0]
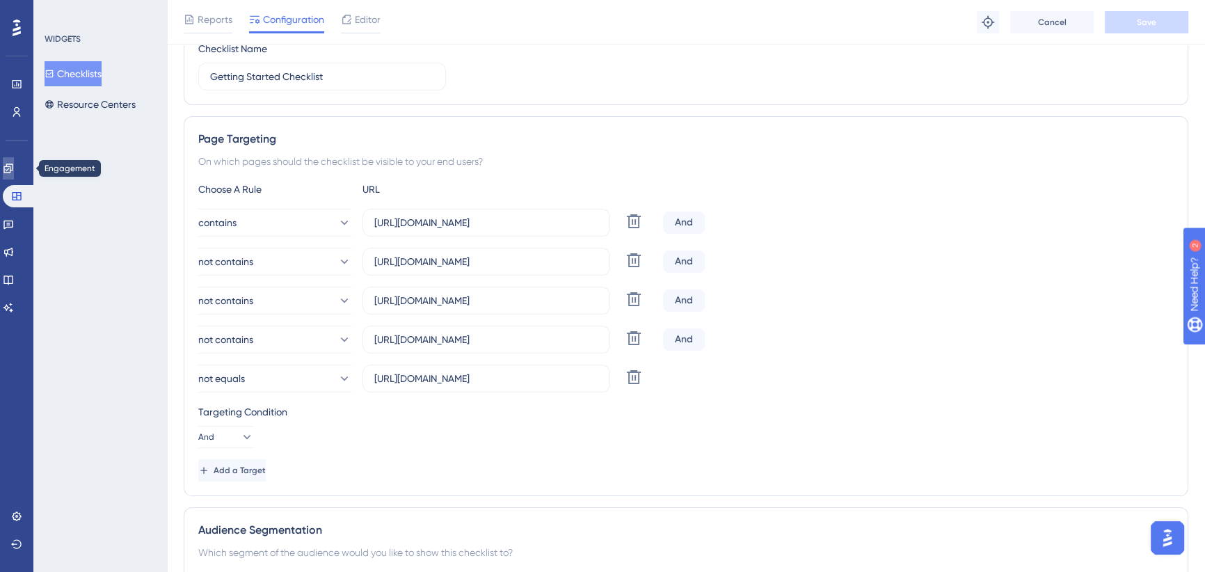
click at [14, 167] on icon at bounding box center [8, 168] width 11 height 11
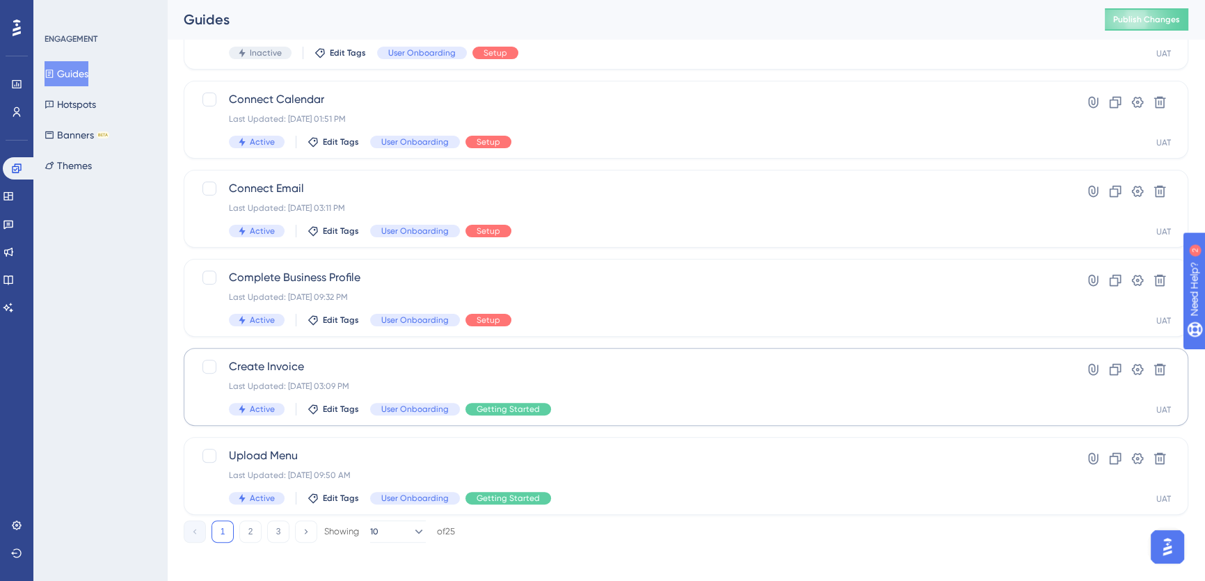
scroll to position [498, 0]
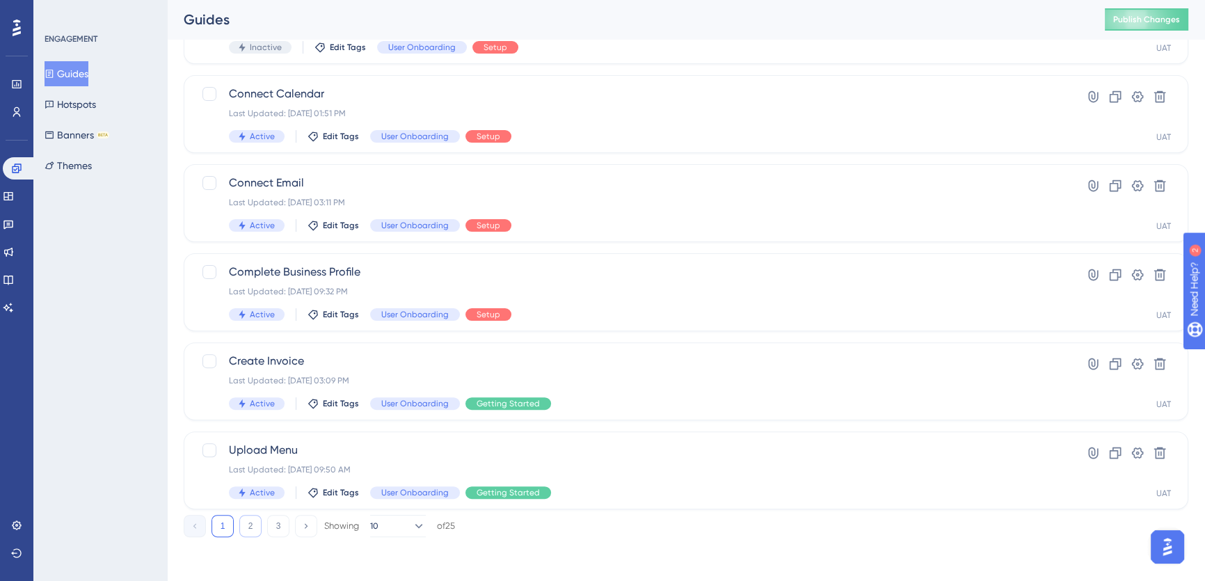
click at [247, 525] on button "2" at bounding box center [250, 526] width 22 height 22
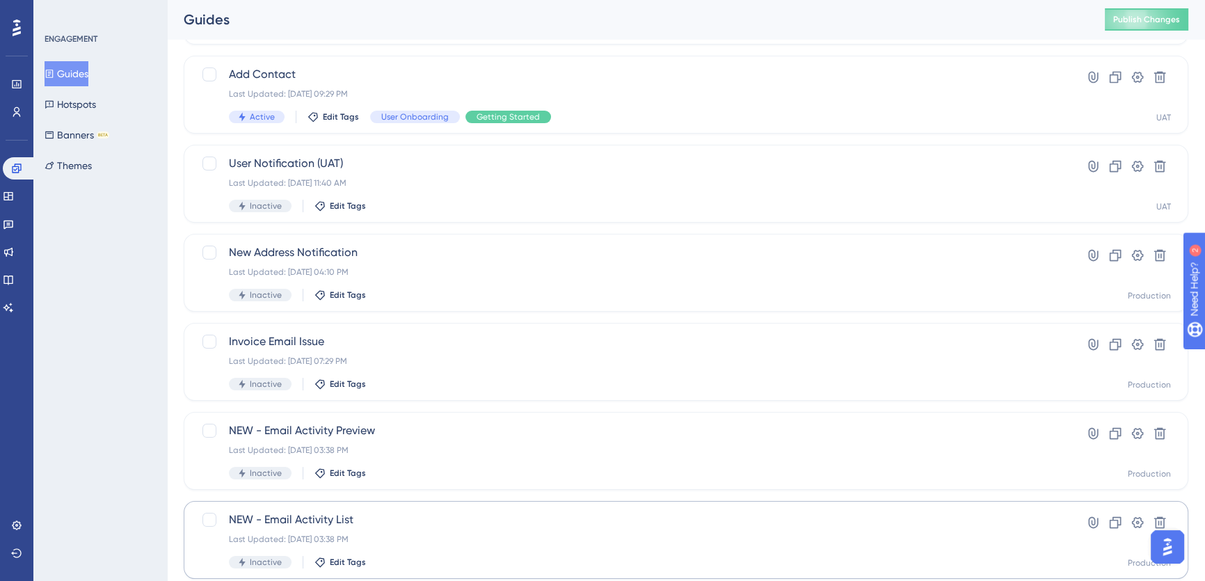
scroll to position [56, 0]
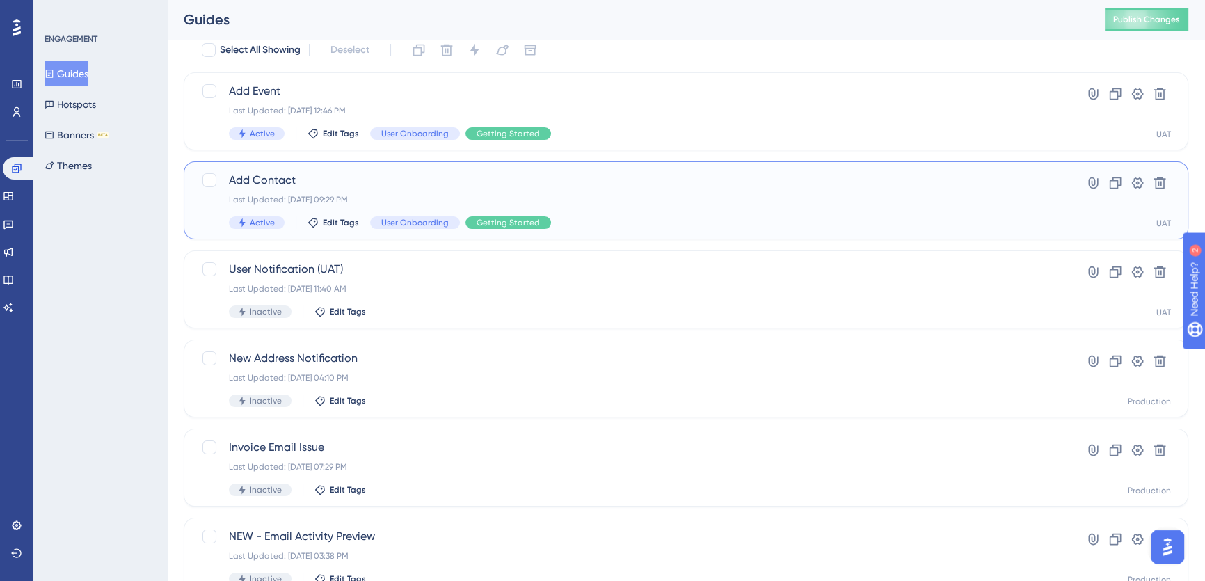
click at [401, 183] on span "Add Contact" at bounding box center [630, 180] width 803 height 17
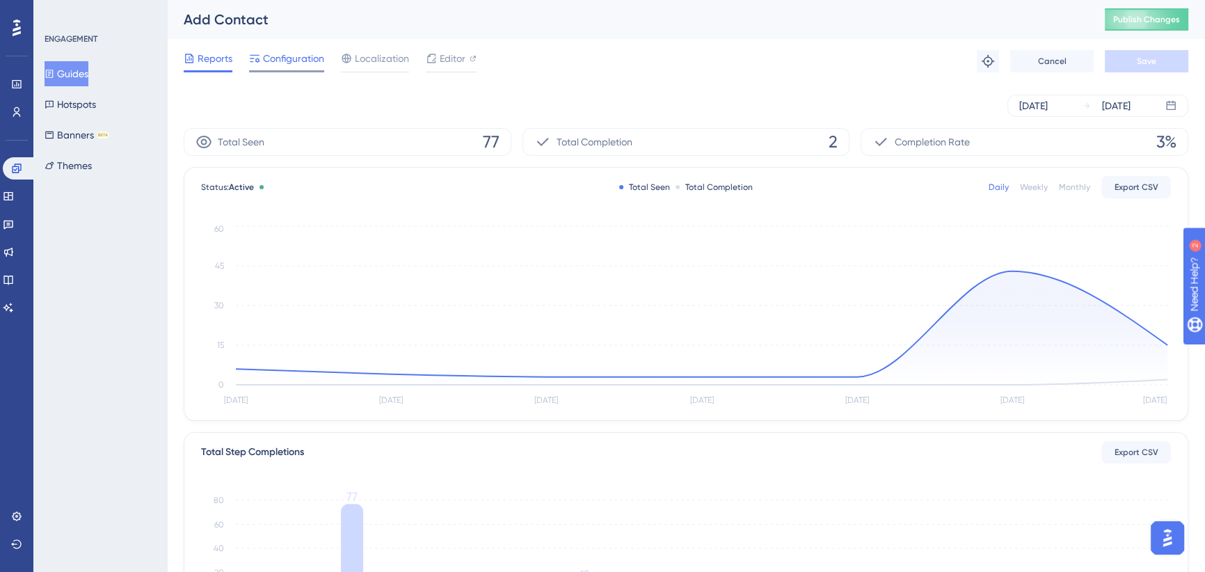
click at [294, 59] on span "Configuration" at bounding box center [293, 58] width 61 height 17
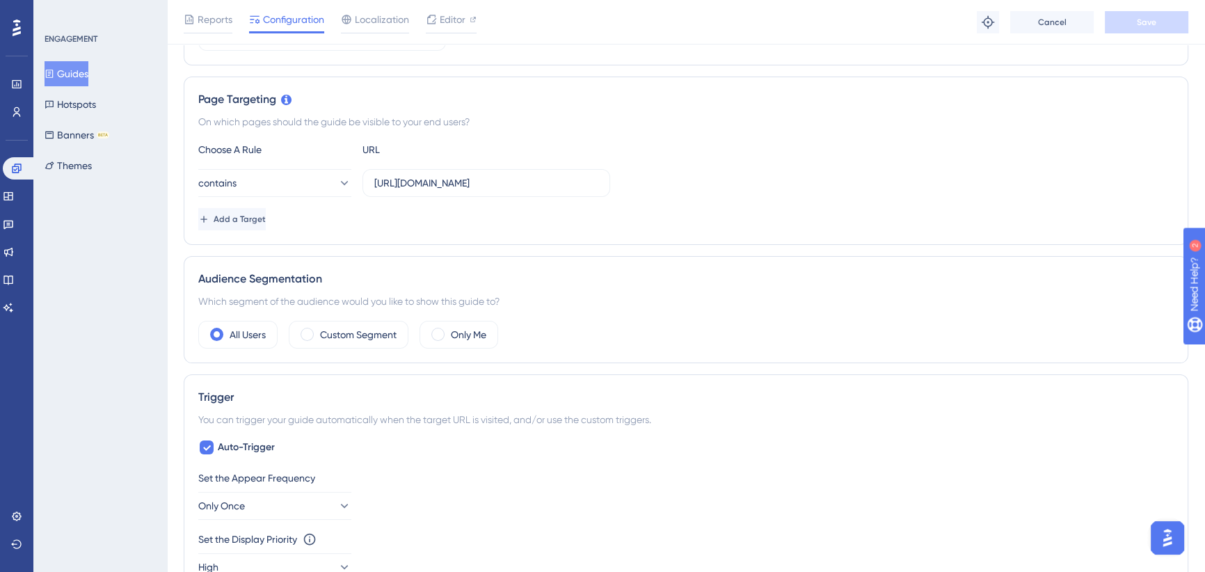
scroll to position [316, 0]
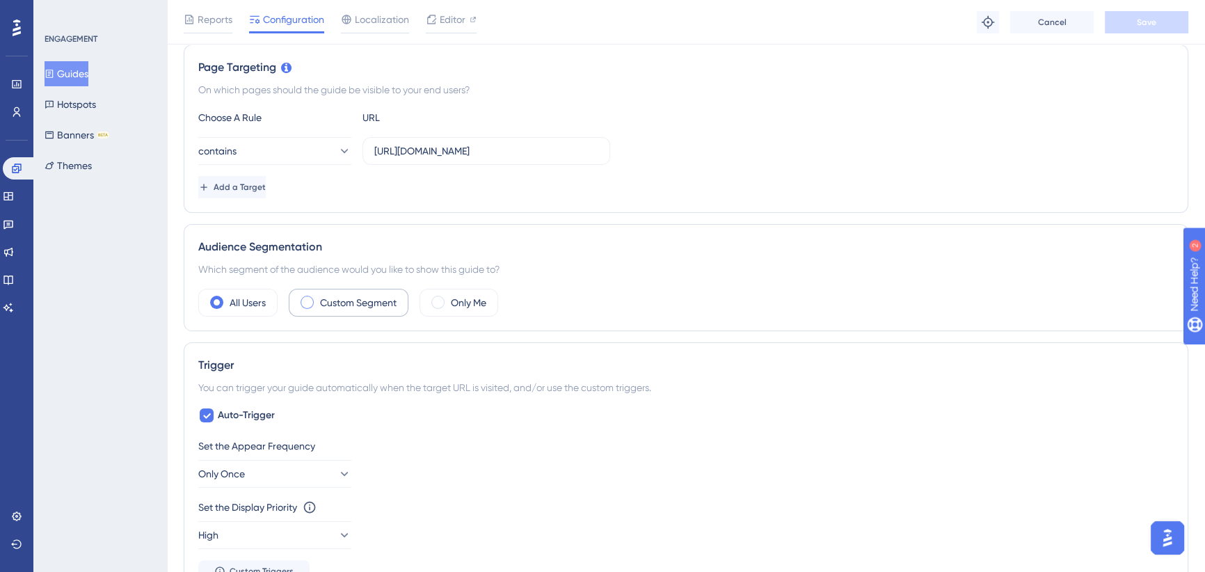
click at [351, 304] on label "Custom Segment" at bounding box center [358, 302] width 77 height 17
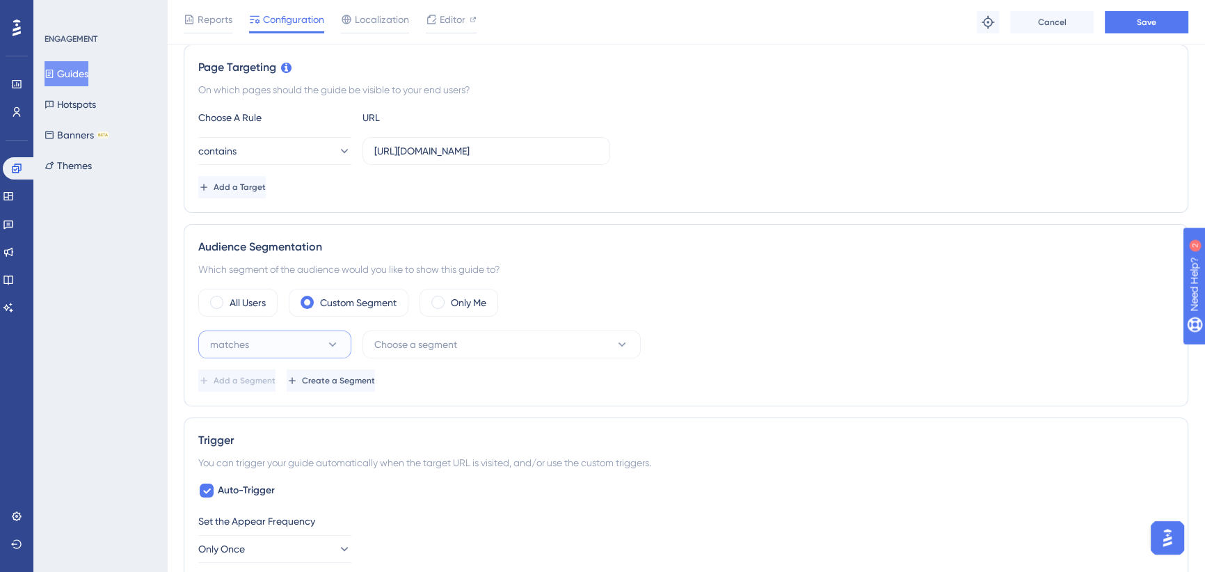
click at [313, 334] on button "matches" at bounding box center [274, 344] width 153 height 28
click at [276, 406] on span "doesn't match" at bounding box center [249, 414] width 63 height 17
click at [438, 340] on span "Choose a segment" at bounding box center [415, 344] width 83 height 17
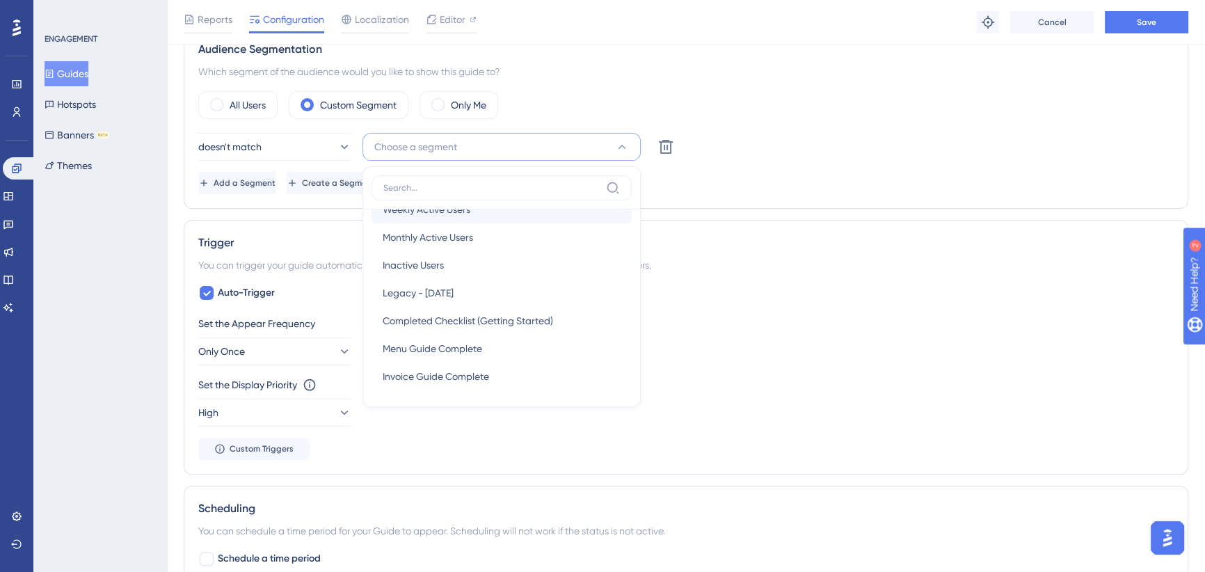
scroll to position [0, 0]
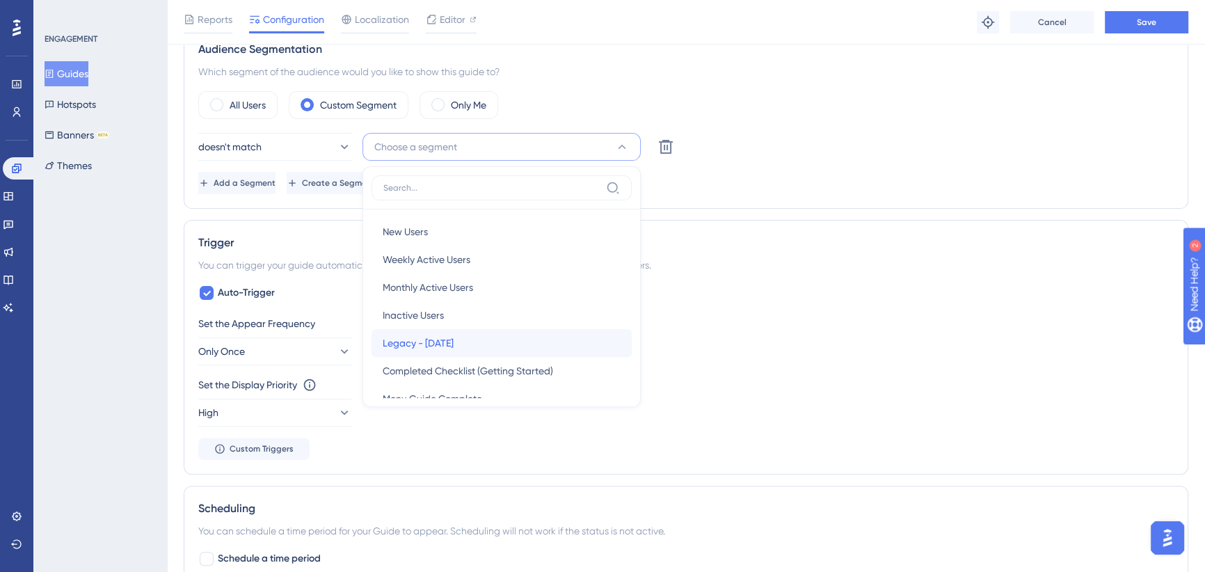
click at [443, 335] on span "Legacy - Oct 2025" at bounding box center [418, 343] width 71 height 17
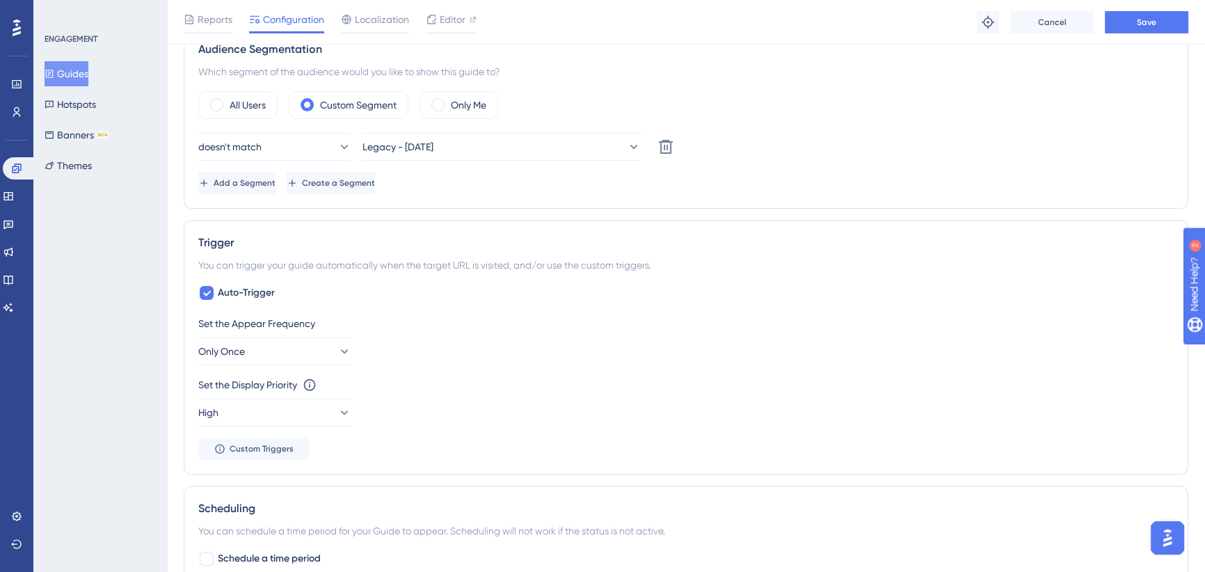
click at [822, 117] on div "All Users Custom Segment Only Me" at bounding box center [685, 105] width 975 height 28
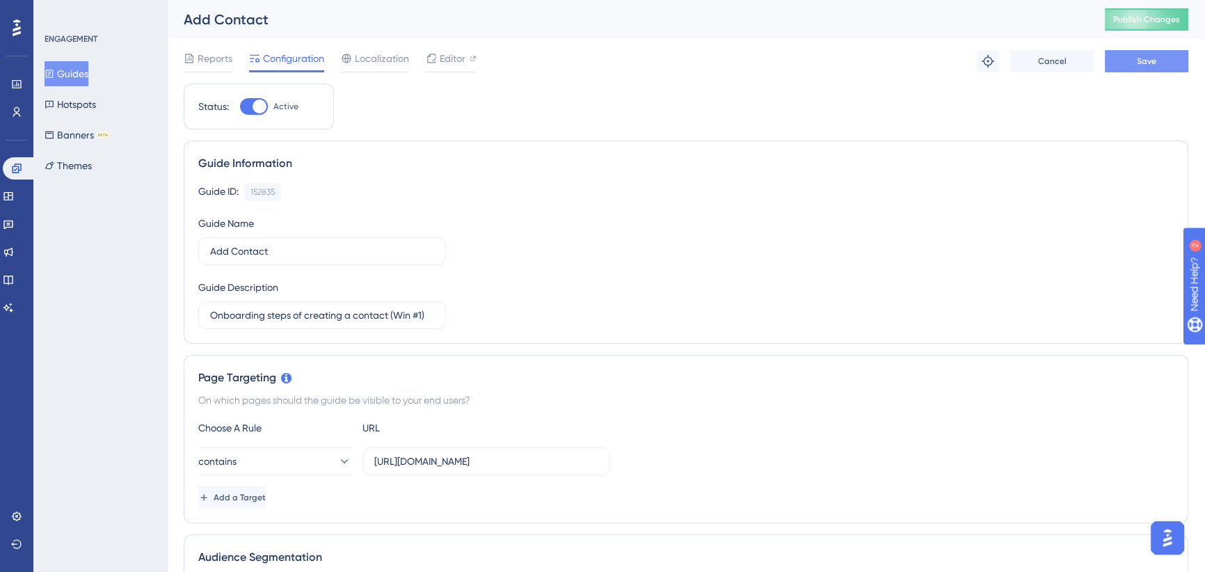
click at [1163, 58] on button "Save" at bounding box center [1146, 61] width 83 height 22
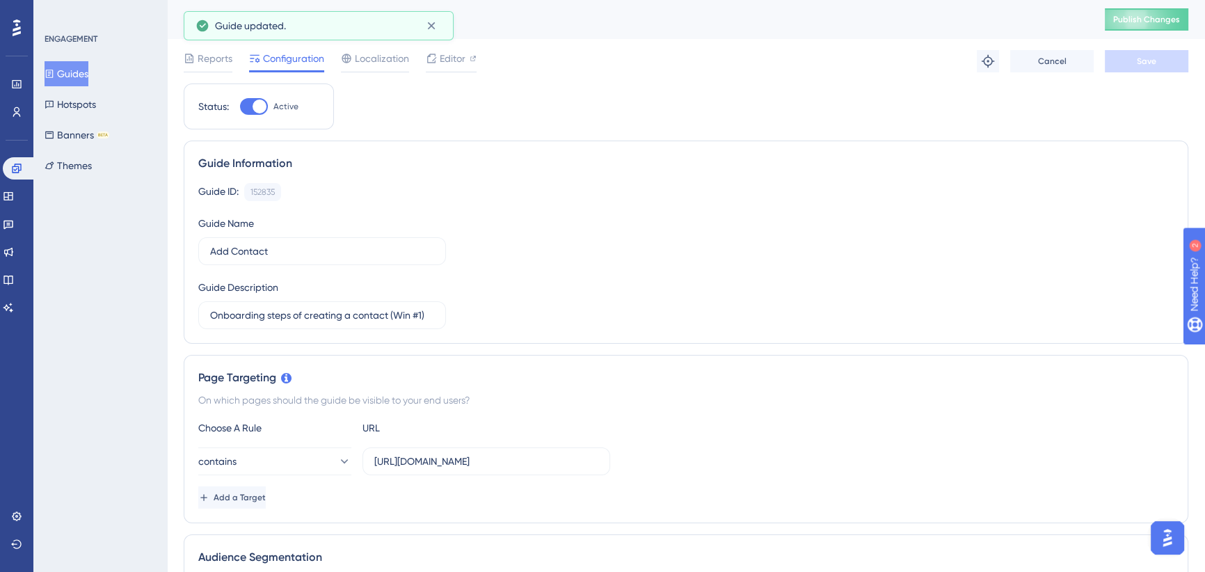
click at [77, 72] on button "Guides" at bounding box center [67, 73] width 44 height 25
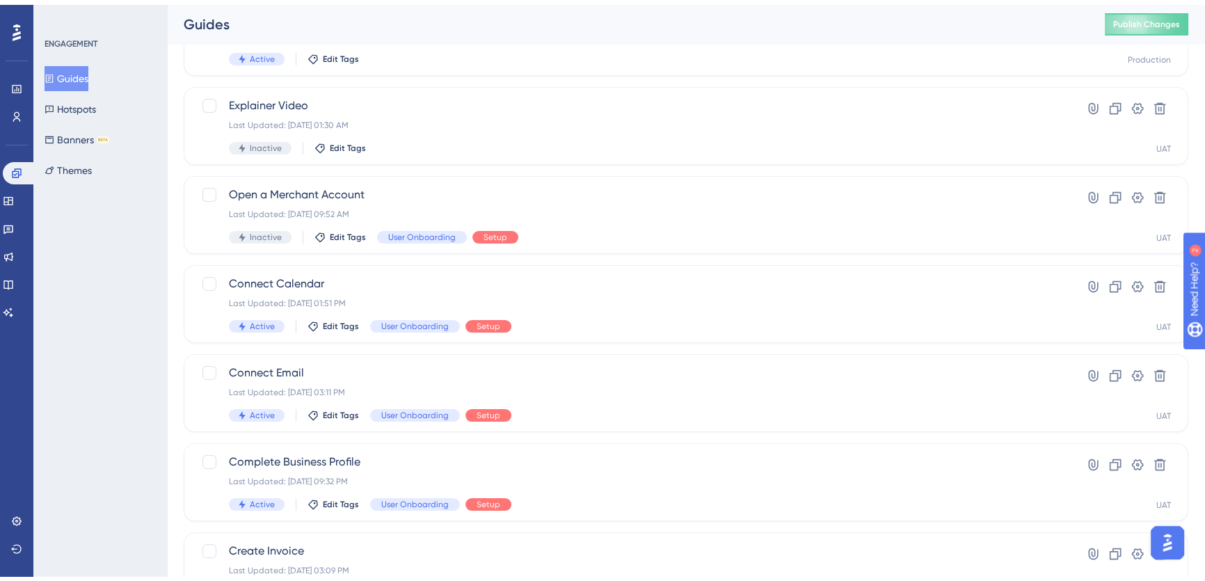
scroll to position [498, 0]
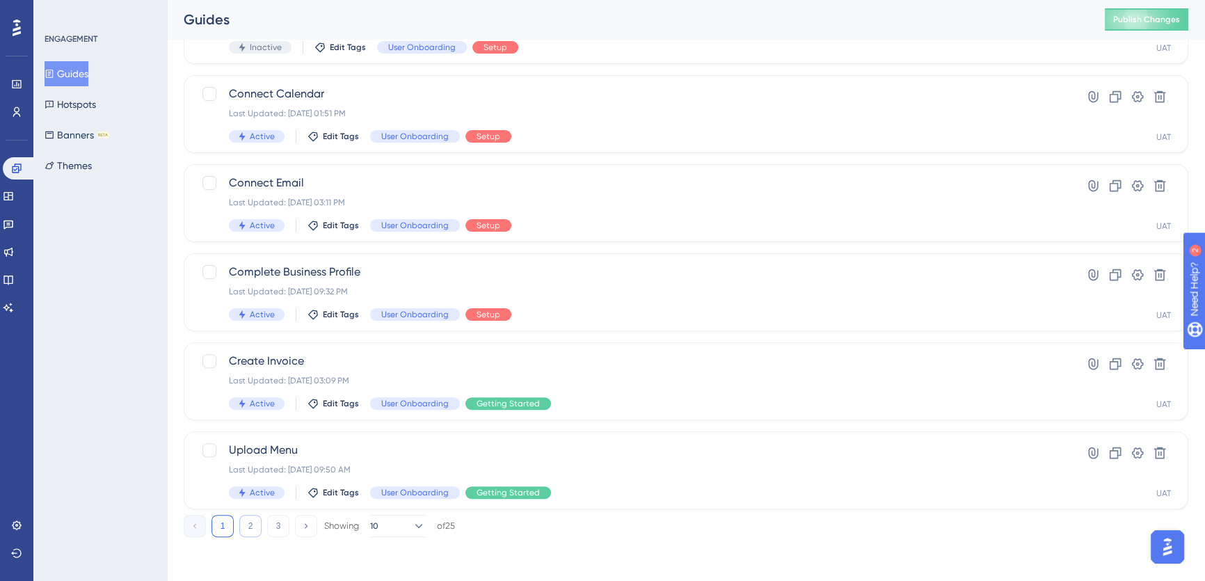
click at [254, 525] on button "2" at bounding box center [250, 526] width 22 height 22
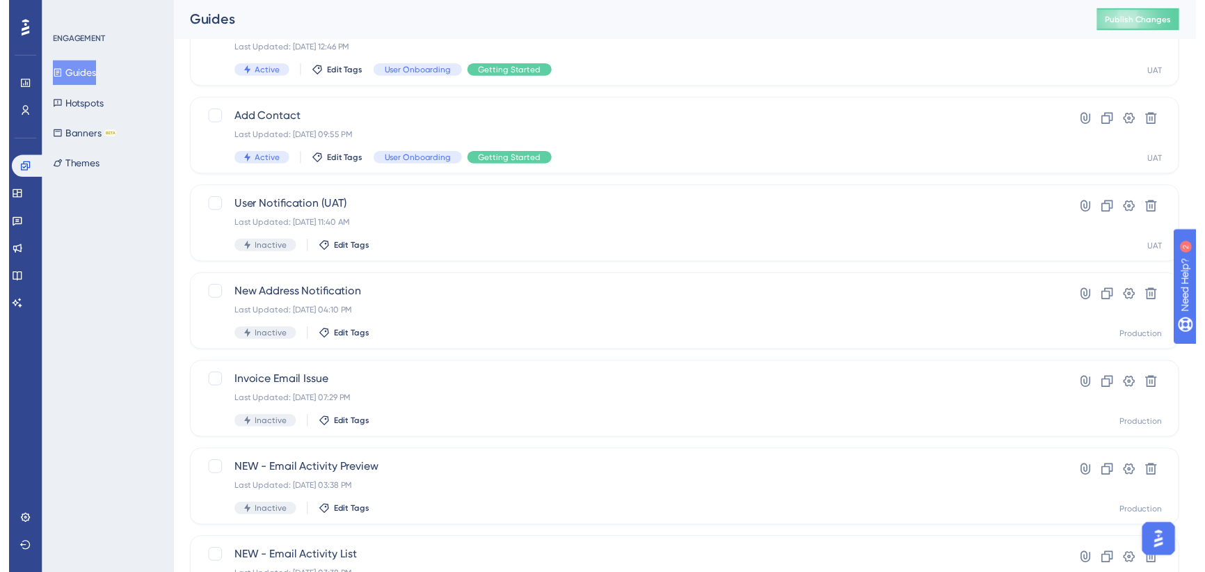
scroll to position [0, 0]
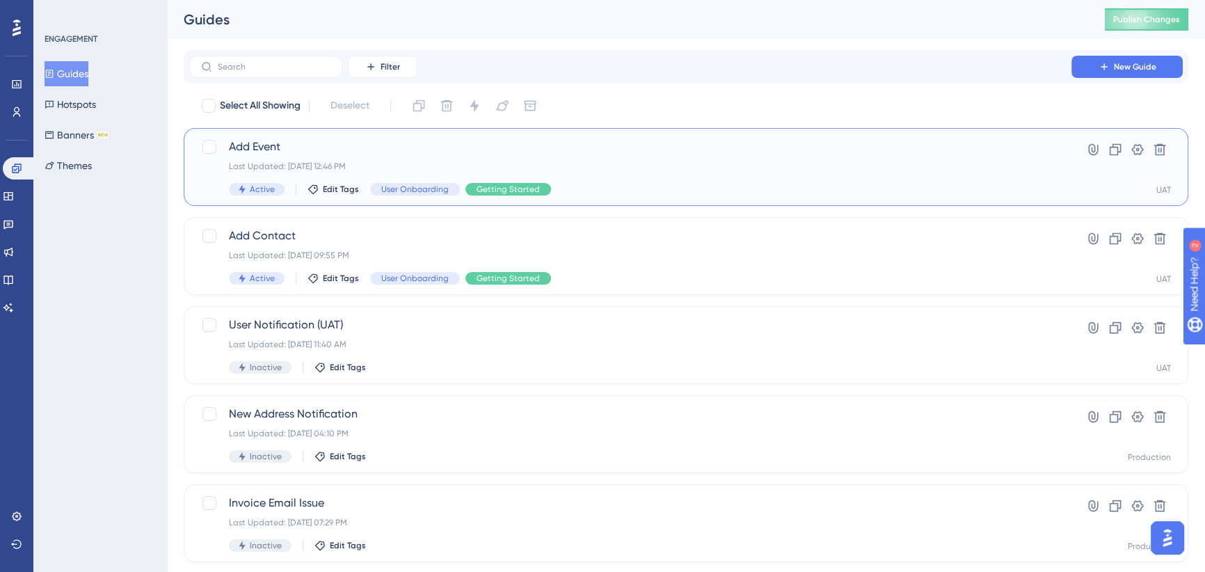
click at [404, 150] on span "Add Event" at bounding box center [630, 146] width 803 height 17
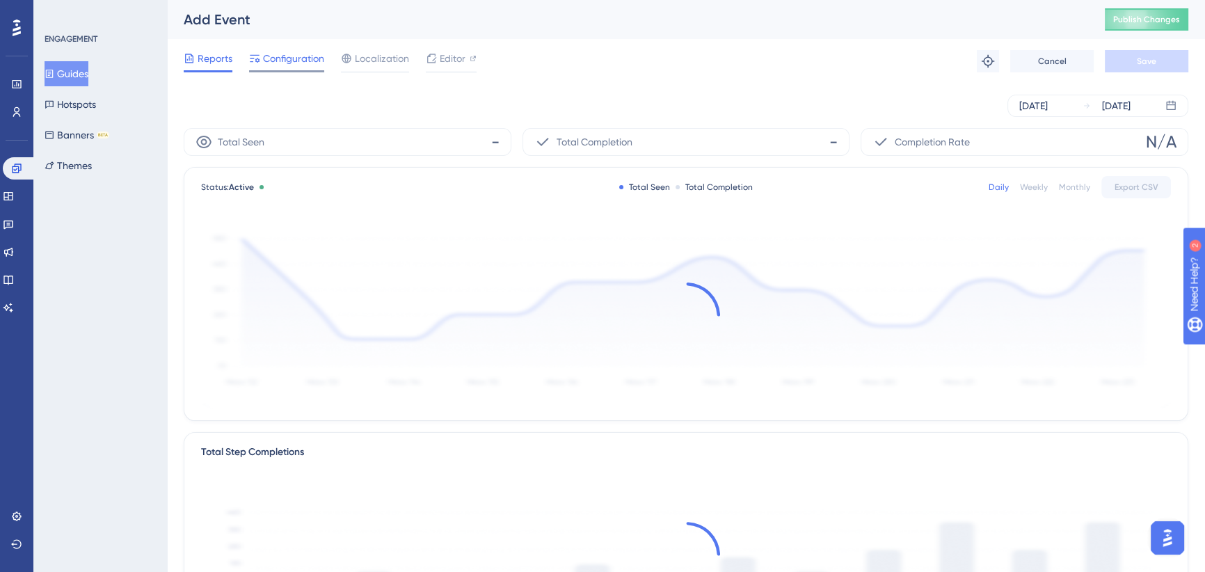
click at [286, 56] on span "Configuration" at bounding box center [293, 58] width 61 height 17
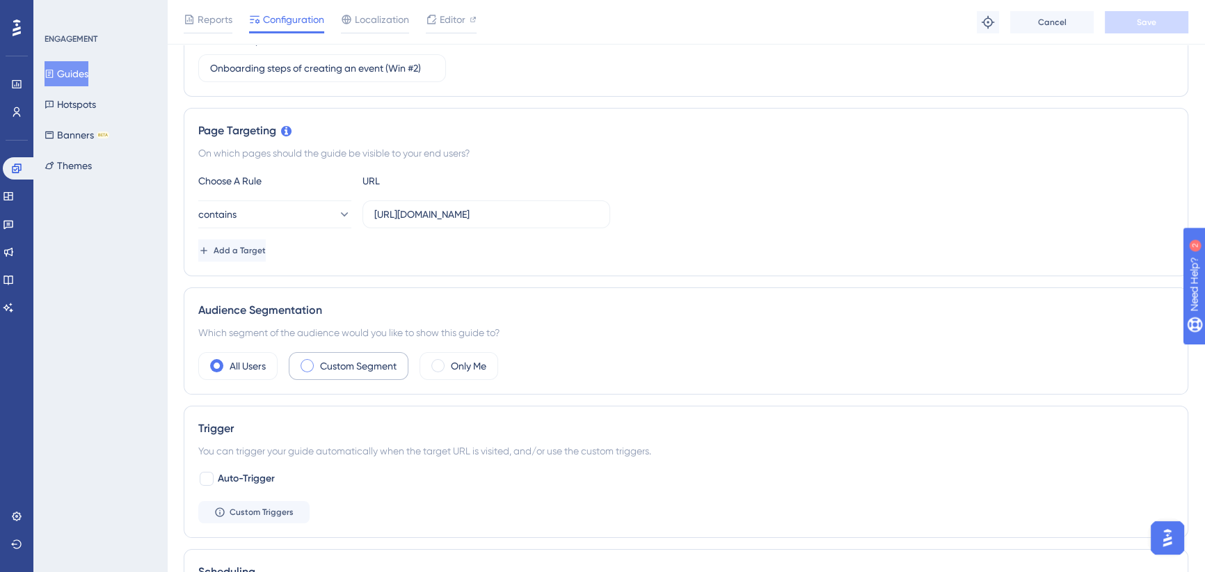
click at [349, 366] on label "Custom Segment" at bounding box center [358, 366] width 77 height 17
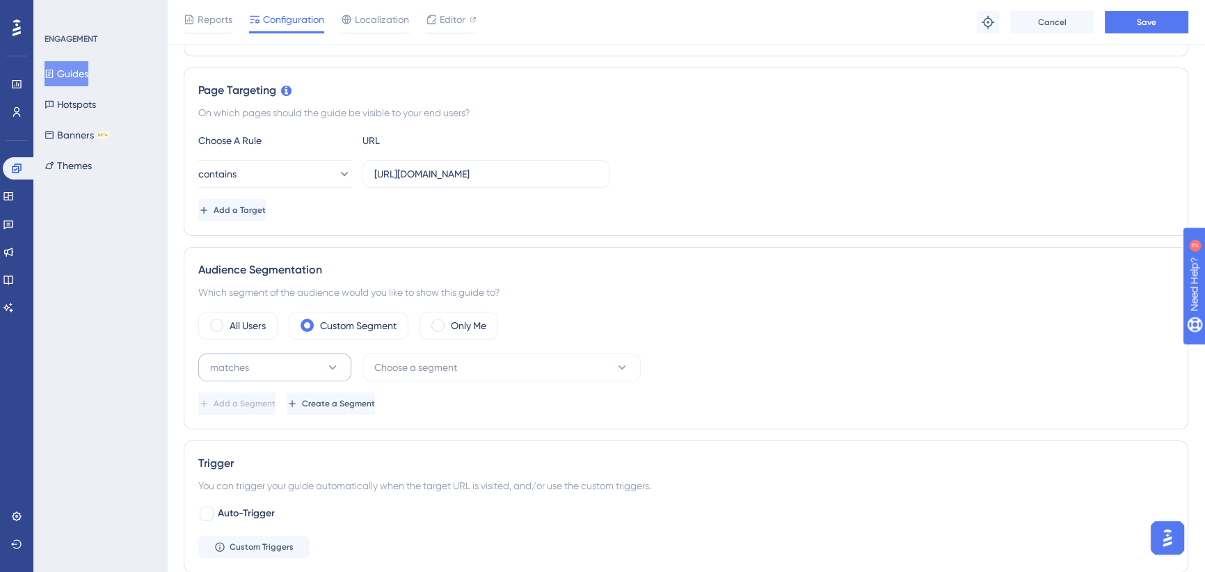
scroll to position [316, 0]
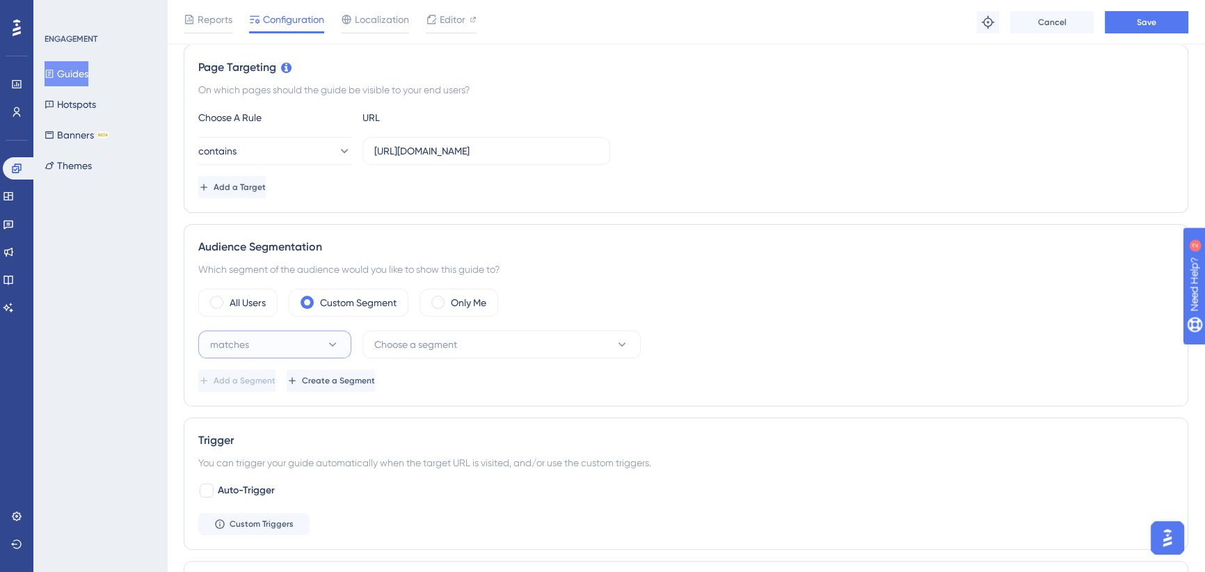
click at [318, 344] on button "matches" at bounding box center [274, 344] width 153 height 28
click at [272, 414] on span "doesn't match" at bounding box center [249, 414] width 63 height 17
click at [449, 351] on button "Choose a segment" at bounding box center [501, 344] width 278 height 28
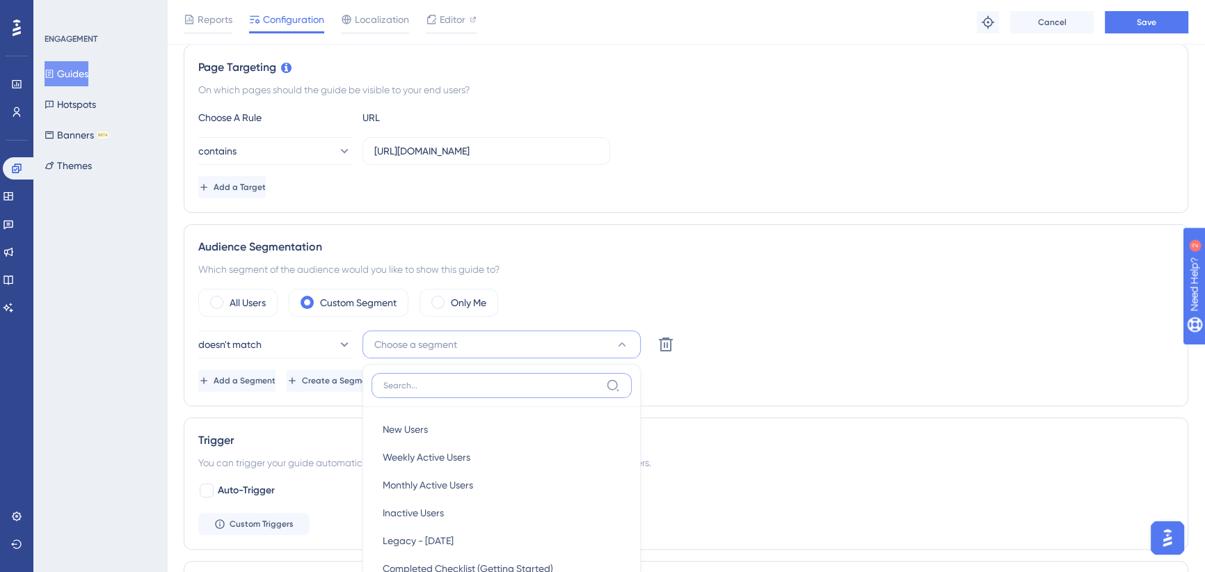
scroll to position [513, 0]
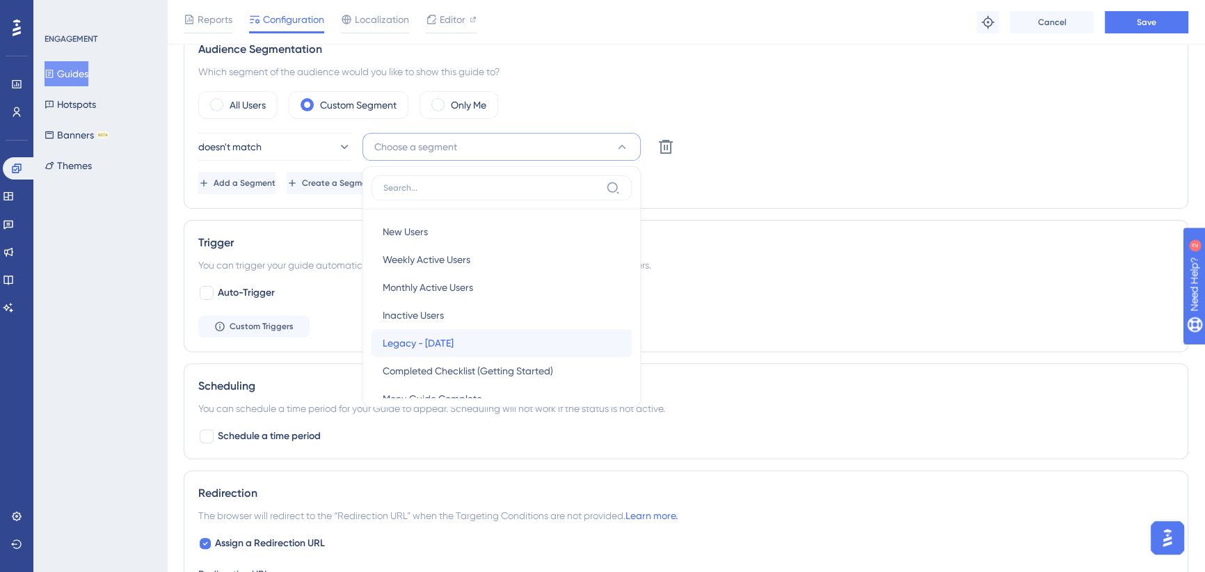
click at [454, 345] on span "Legacy - Oct 2025" at bounding box center [418, 343] width 71 height 17
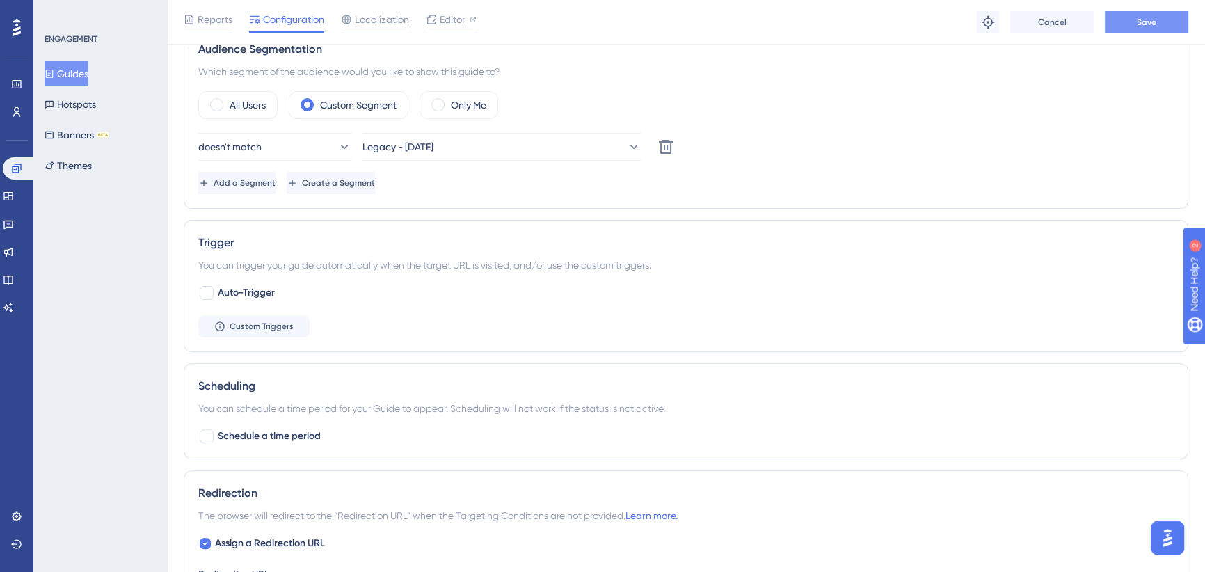
click at [1146, 18] on span "Save" at bounding box center [1146, 22] width 19 height 11
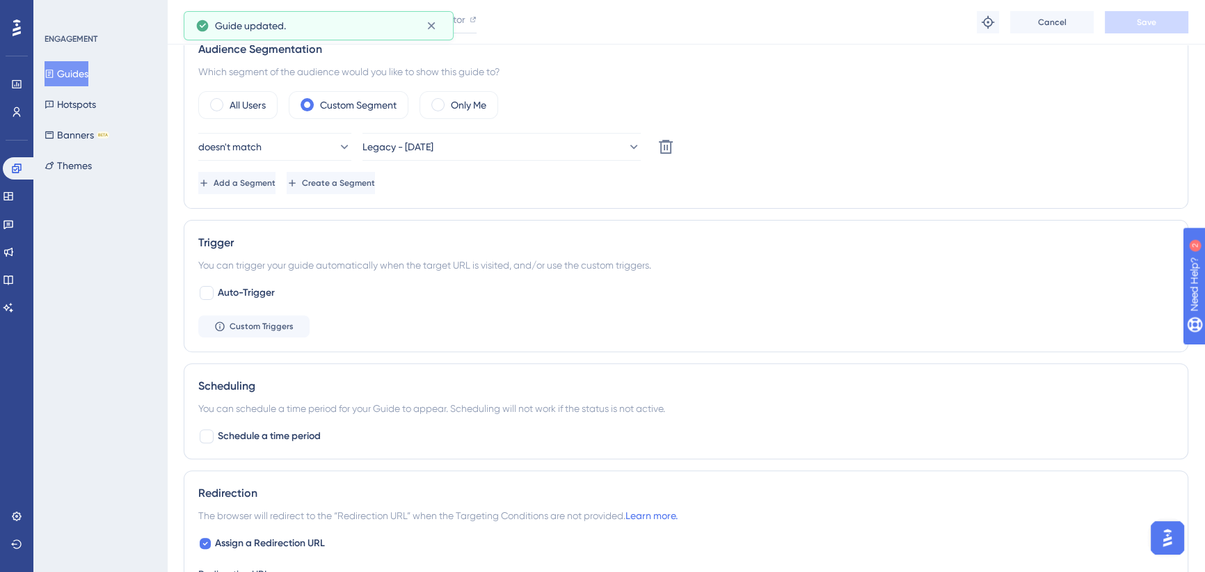
click at [76, 74] on button "Guides" at bounding box center [67, 73] width 44 height 25
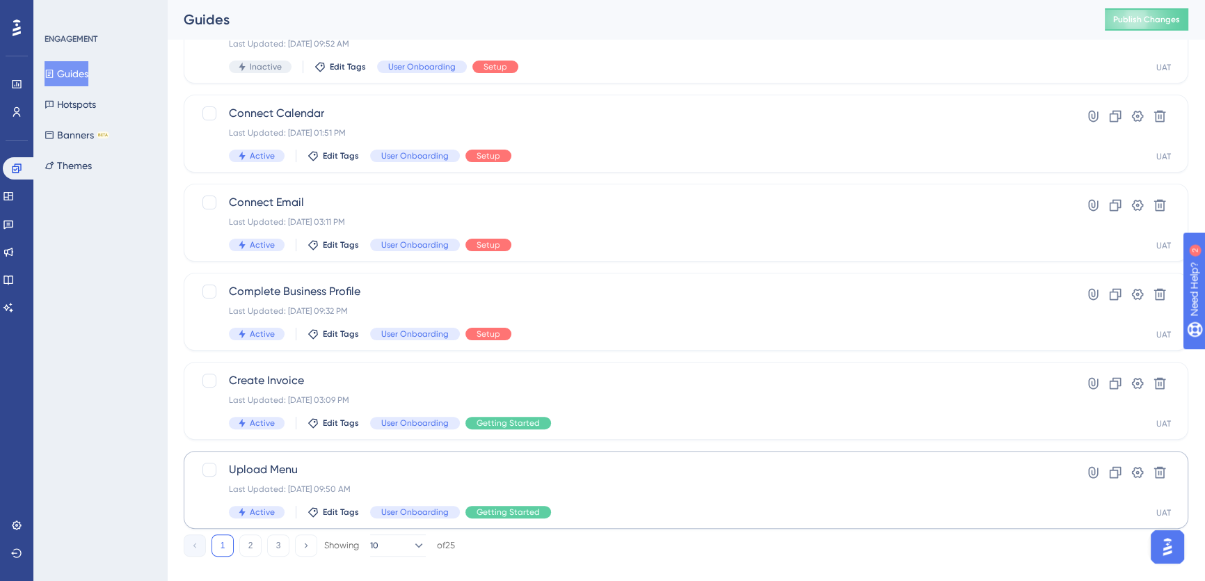
scroll to position [498, 0]
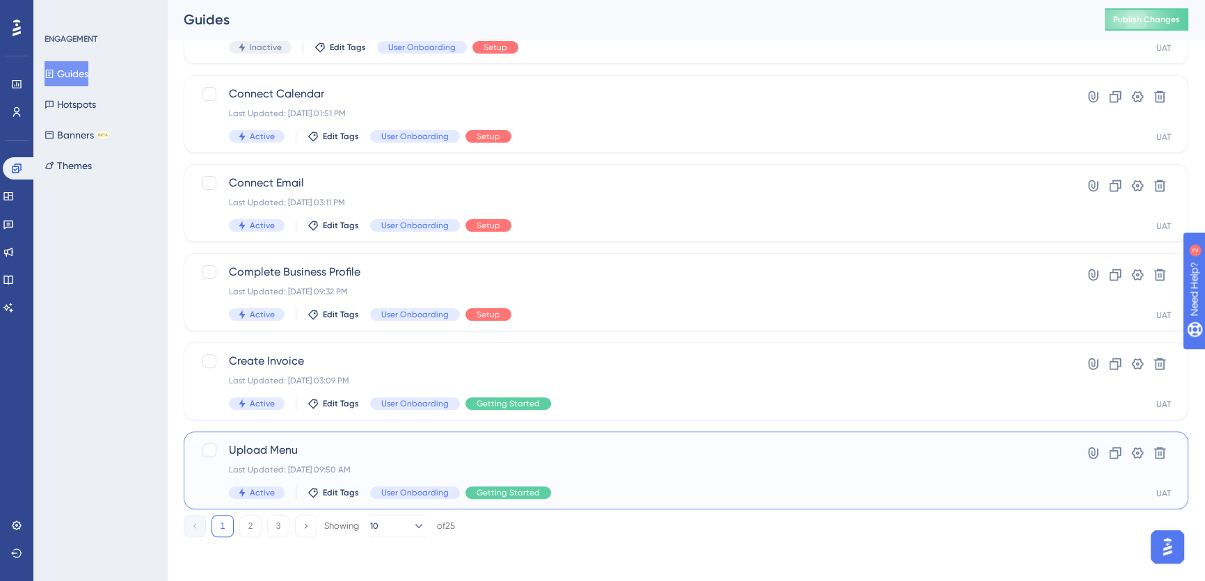
click at [319, 447] on span "Upload Menu" at bounding box center [630, 450] width 803 height 17
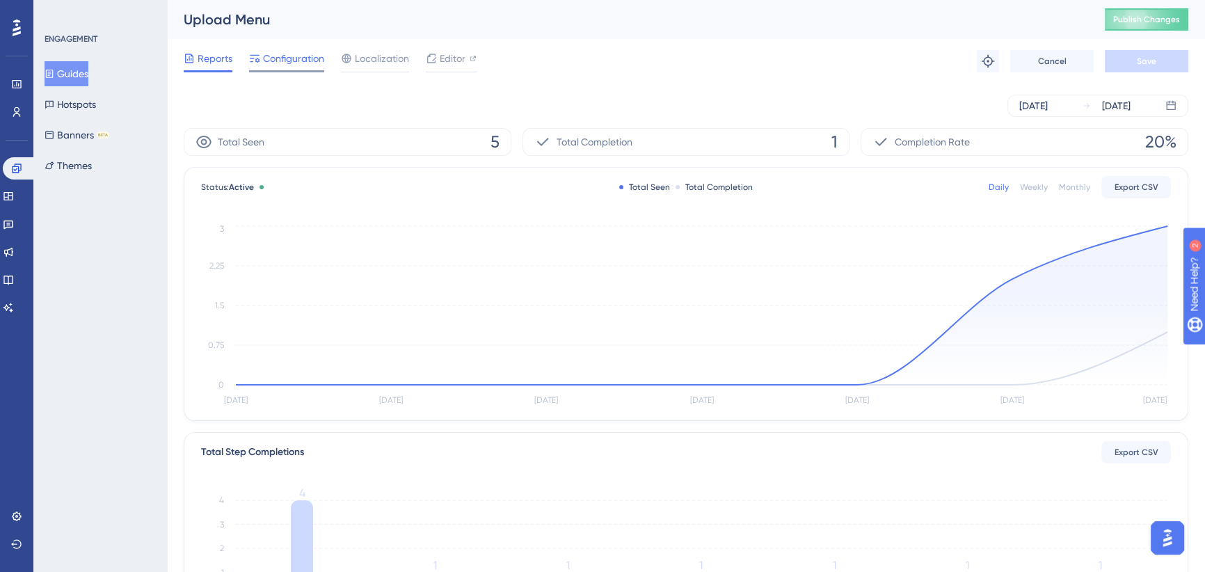
click at [297, 50] on span "Configuration" at bounding box center [293, 58] width 61 height 17
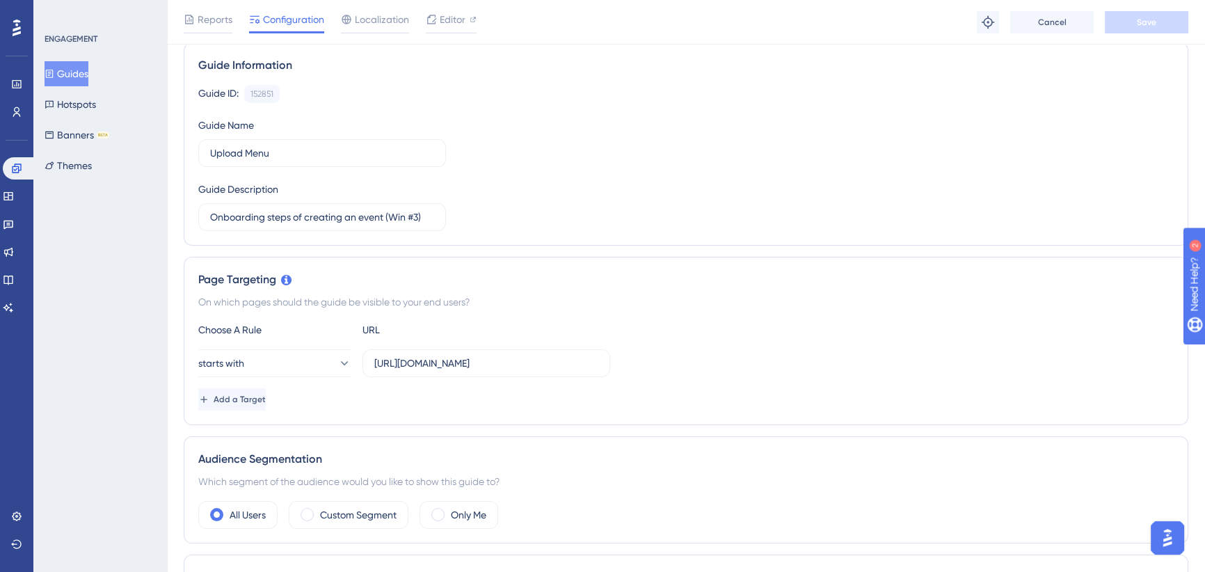
scroll to position [253, 0]
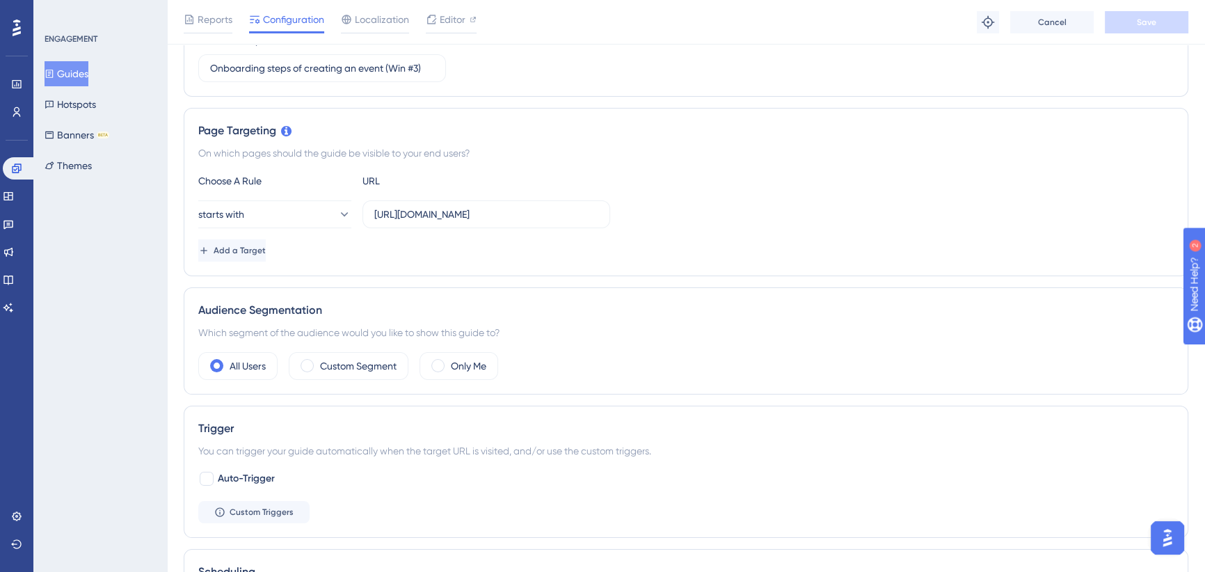
click at [353, 381] on div "Audience Segmentation Which segment of the audience would you like to show this…" at bounding box center [686, 340] width 1005 height 107
click at [363, 362] on label "Custom Segment" at bounding box center [358, 366] width 77 height 17
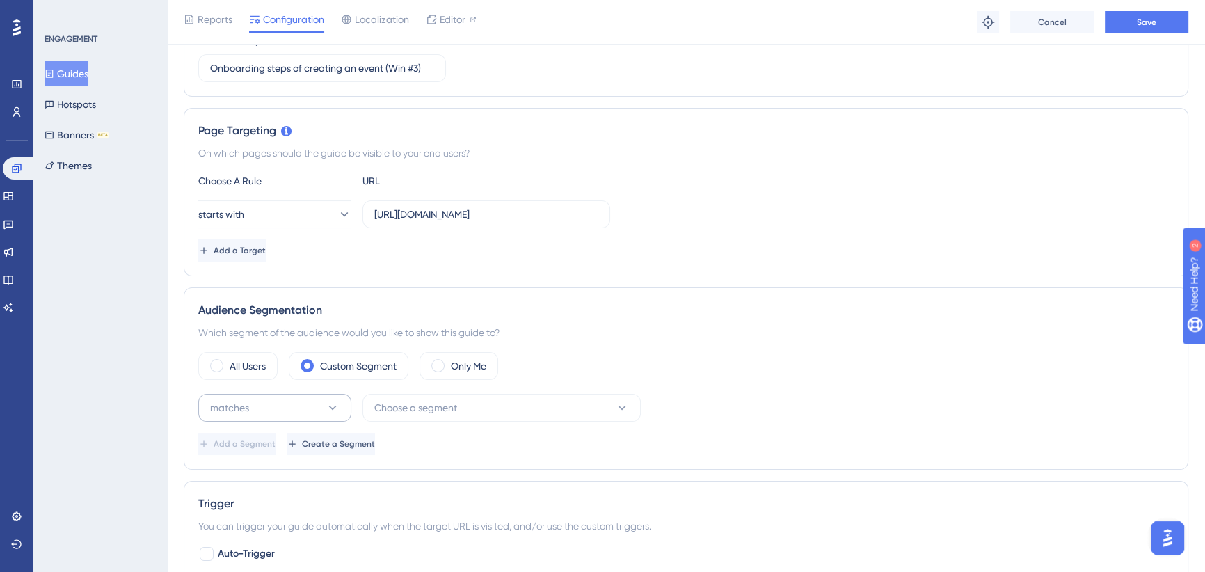
scroll to position [316, 0]
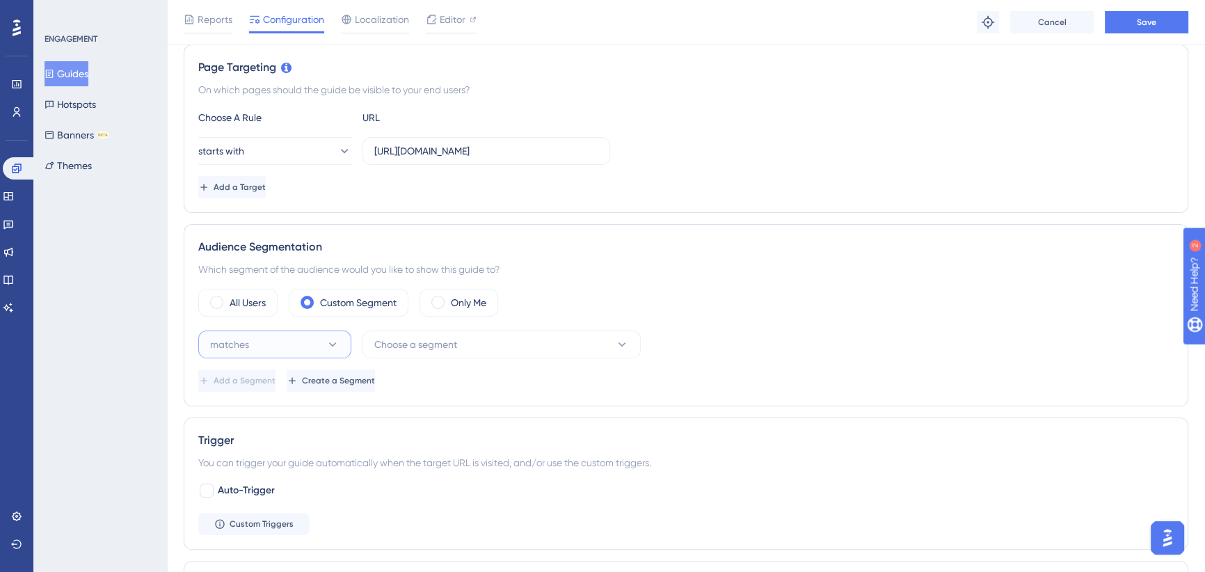
click at [301, 348] on button "matches" at bounding box center [274, 344] width 153 height 28
click at [271, 409] on span "doesn't match" at bounding box center [249, 414] width 63 height 17
click at [408, 354] on button "Choose a segment" at bounding box center [501, 344] width 278 height 28
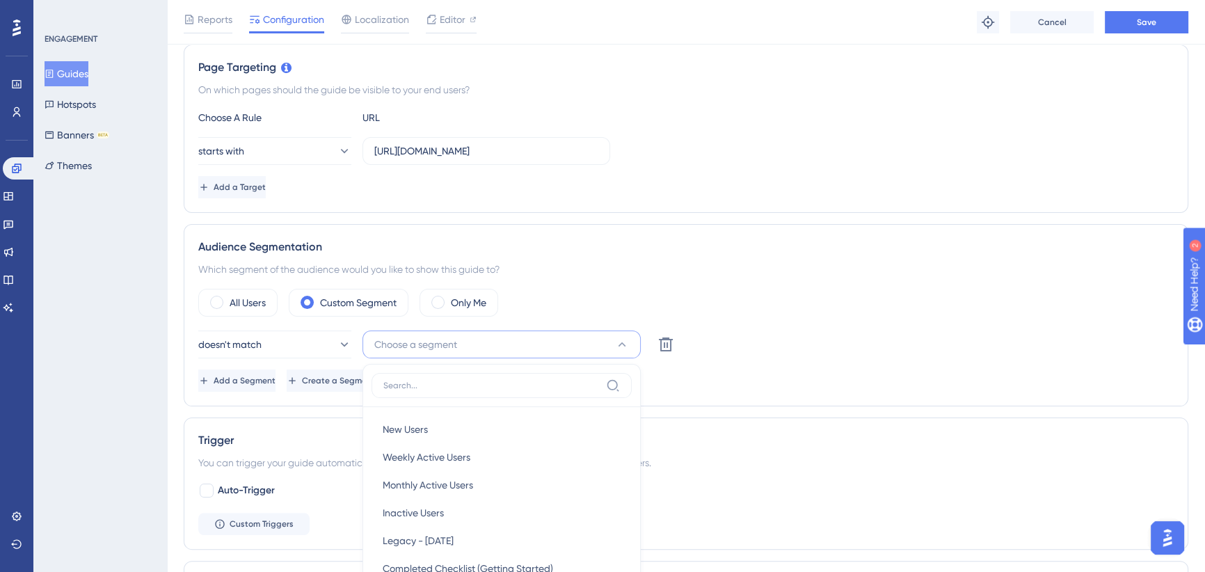
scroll to position [504, 0]
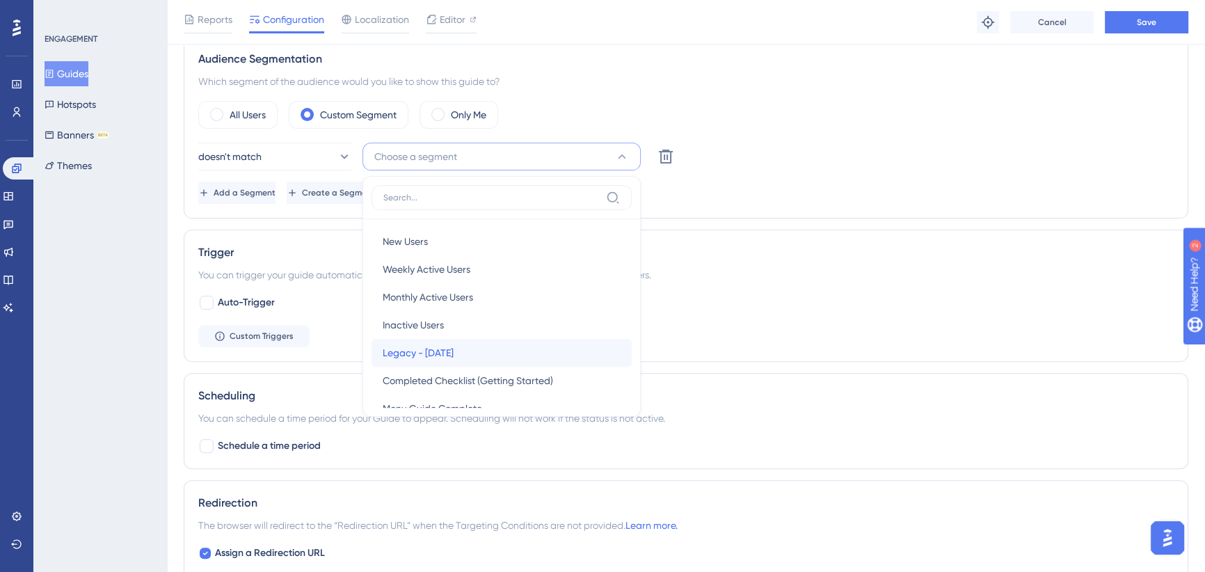
click at [443, 349] on span "Legacy - Oct 2025" at bounding box center [418, 352] width 71 height 17
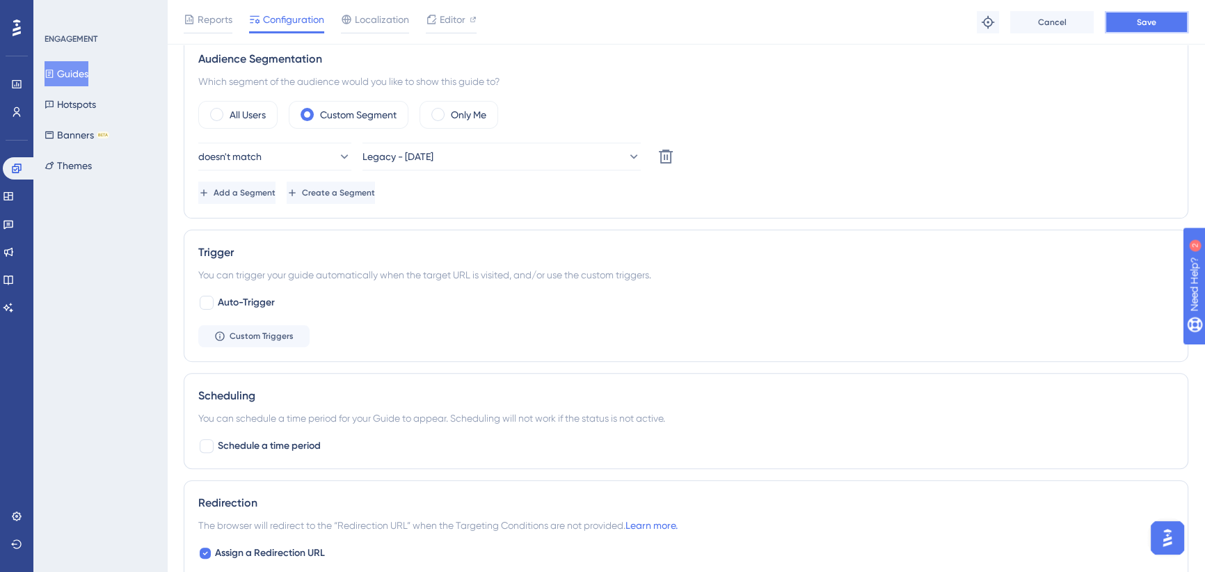
click at [1142, 21] on span "Save" at bounding box center [1146, 22] width 19 height 11
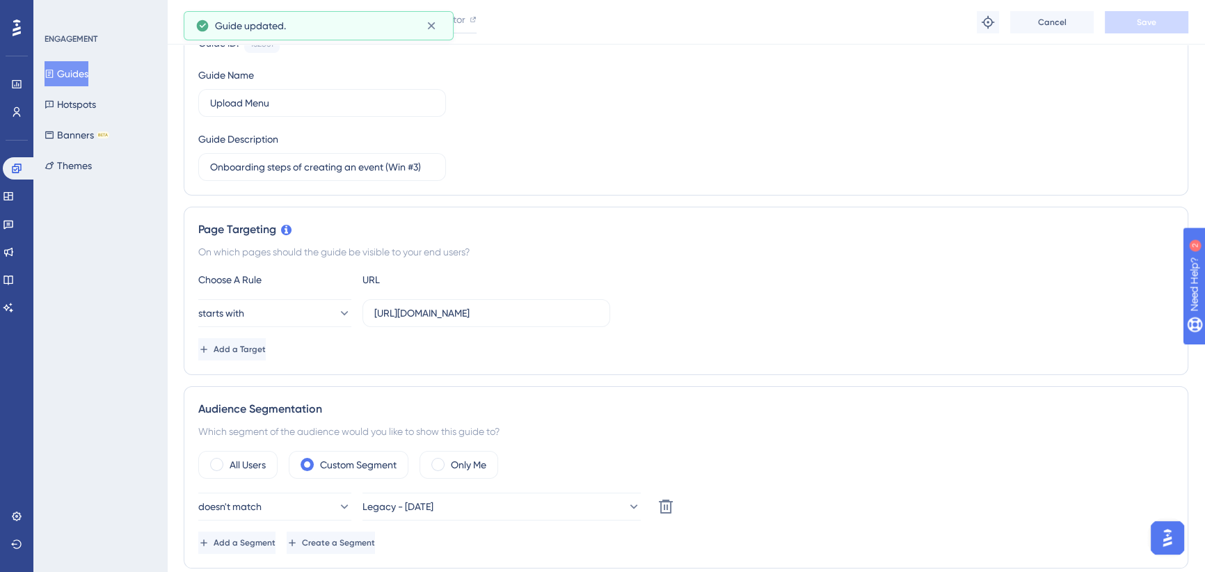
scroll to position [0, 0]
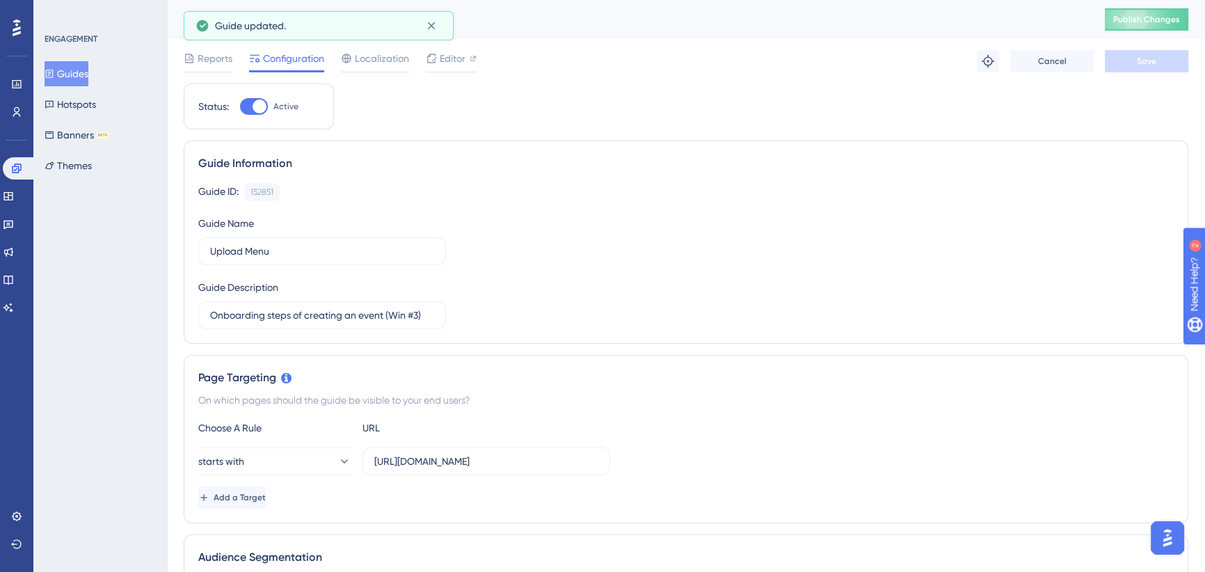
click at [78, 75] on button "Guides" at bounding box center [67, 73] width 44 height 25
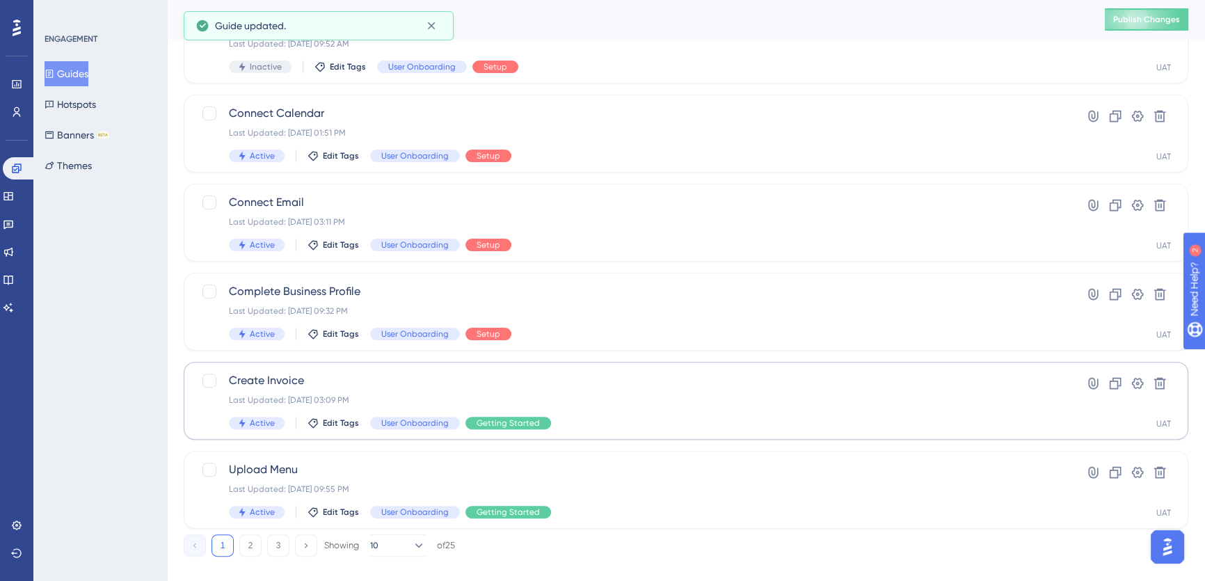
scroll to position [498, 0]
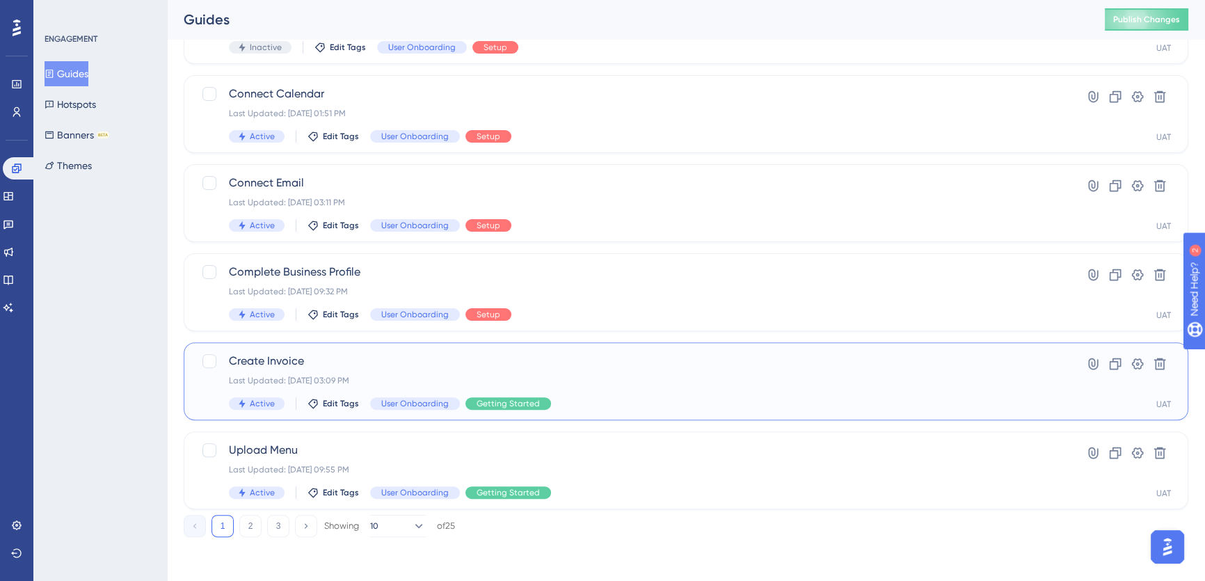
click at [351, 376] on div "Last Updated: Oct 13 2025, 03:09 PM" at bounding box center [630, 380] width 803 height 11
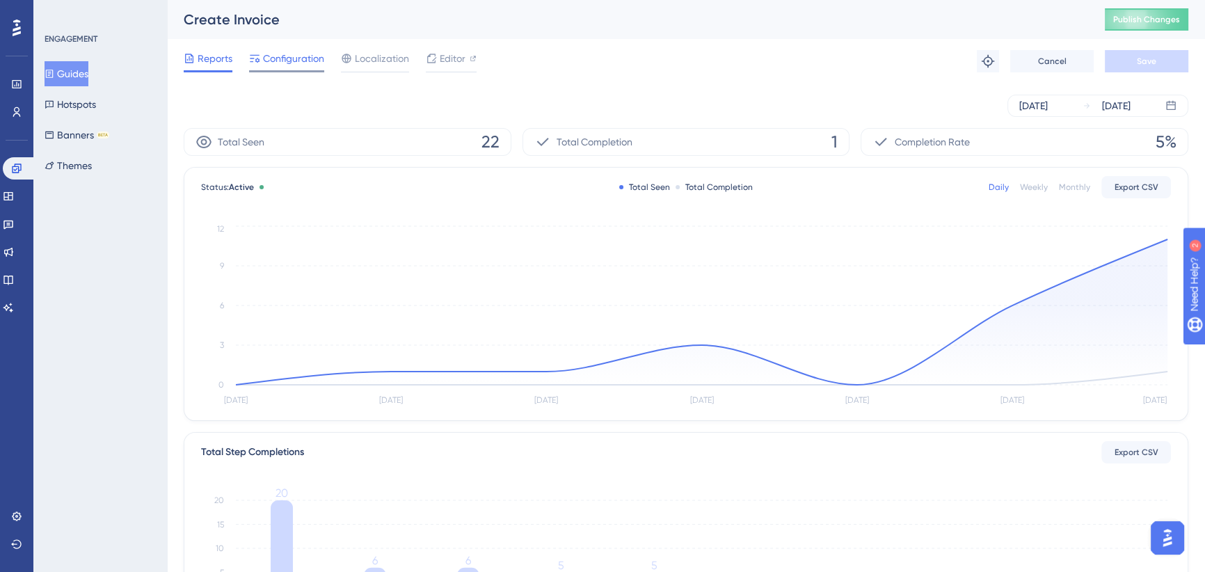
click at [308, 61] on span "Configuration" at bounding box center [293, 58] width 61 height 17
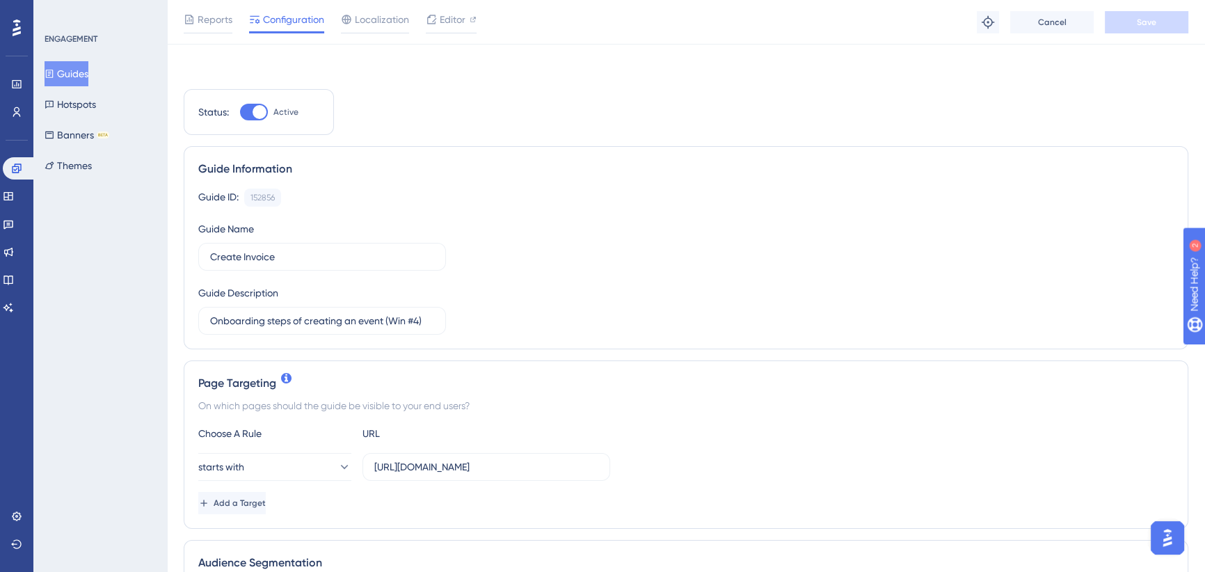
scroll to position [189, 0]
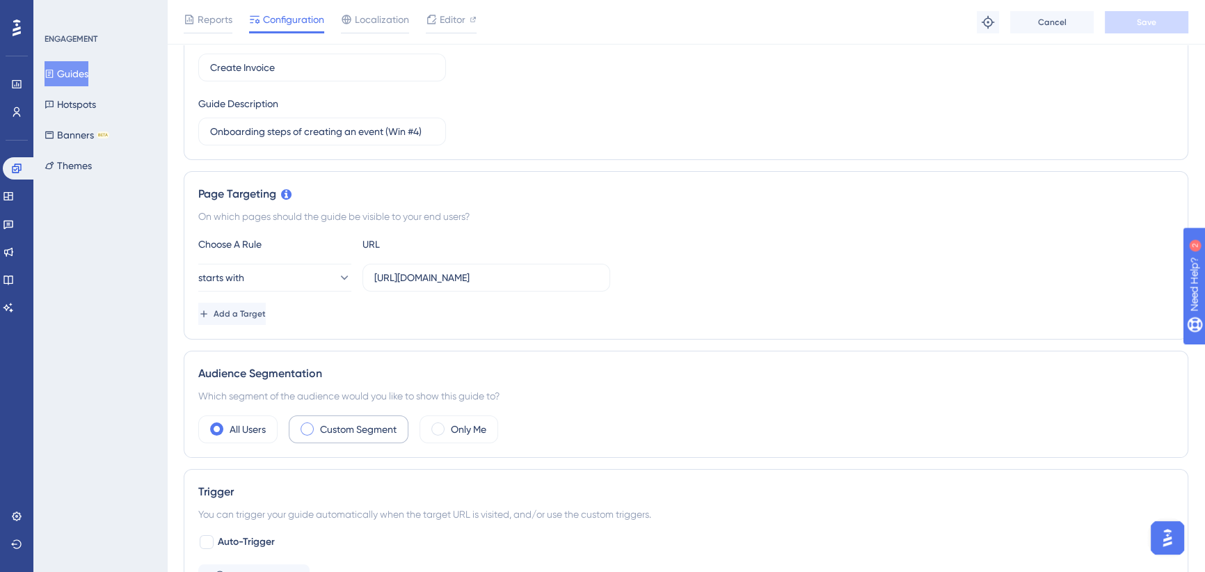
click at [333, 433] on label "Custom Segment" at bounding box center [358, 429] width 77 height 17
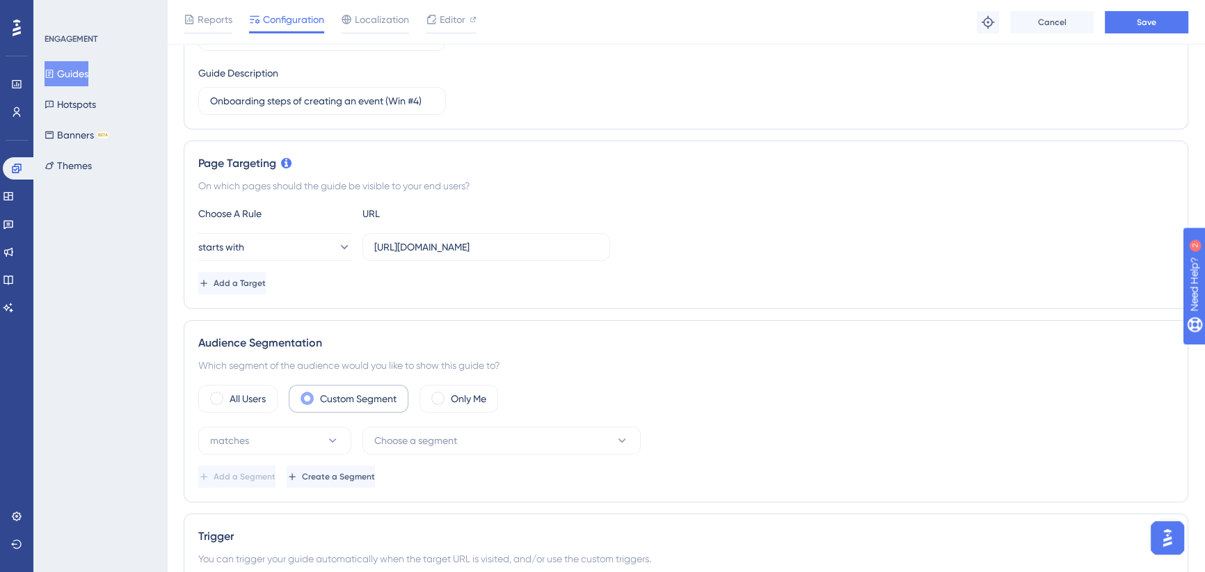
scroll to position [379, 0]
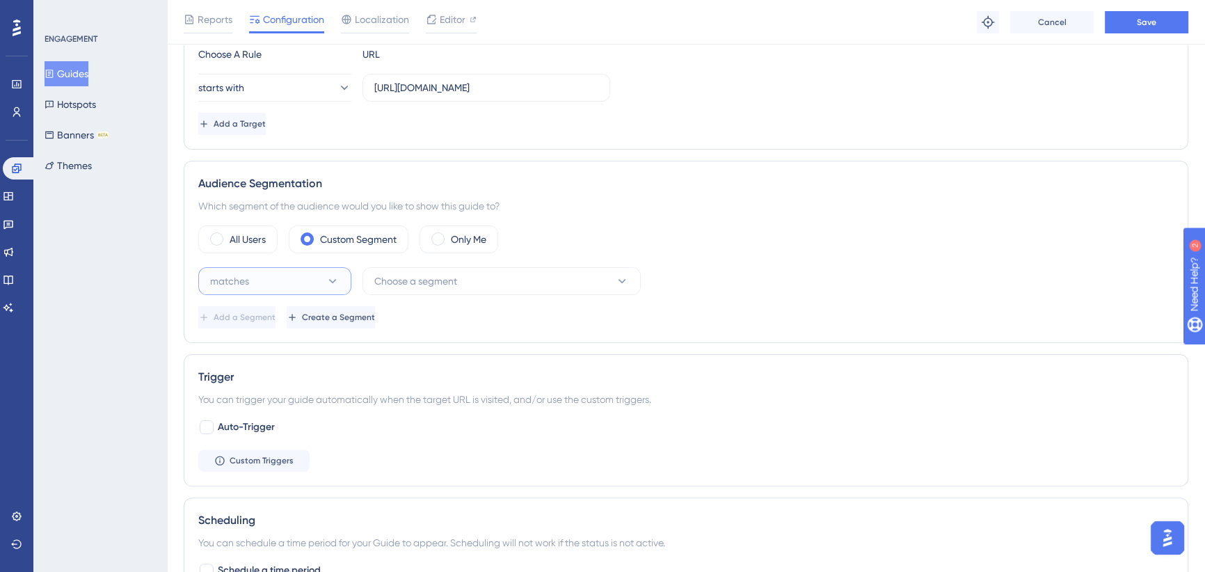
click at [319, 273] on button "matches" at bounding box center [274, 281] width 153 height 28
click at [271, 344] on span "doesn't match" at bounding box center [249, 351] width 63 height 17
click at [450, 273] on span "Choose a segment" at bounding box center [415, 281] width 83 height 17
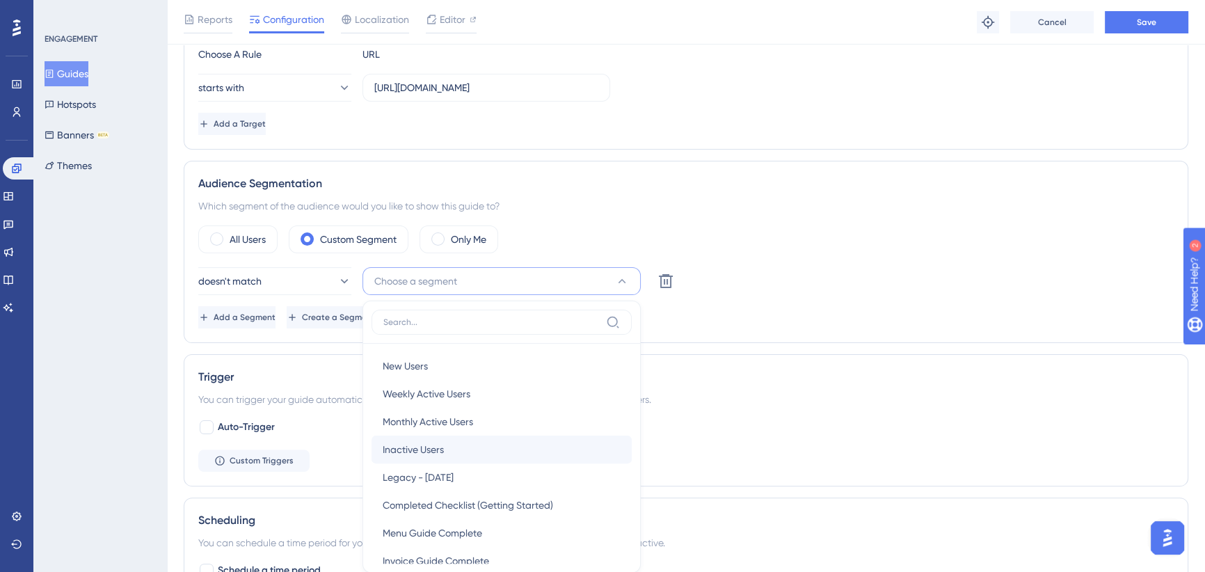
scroll to position [527, 0]
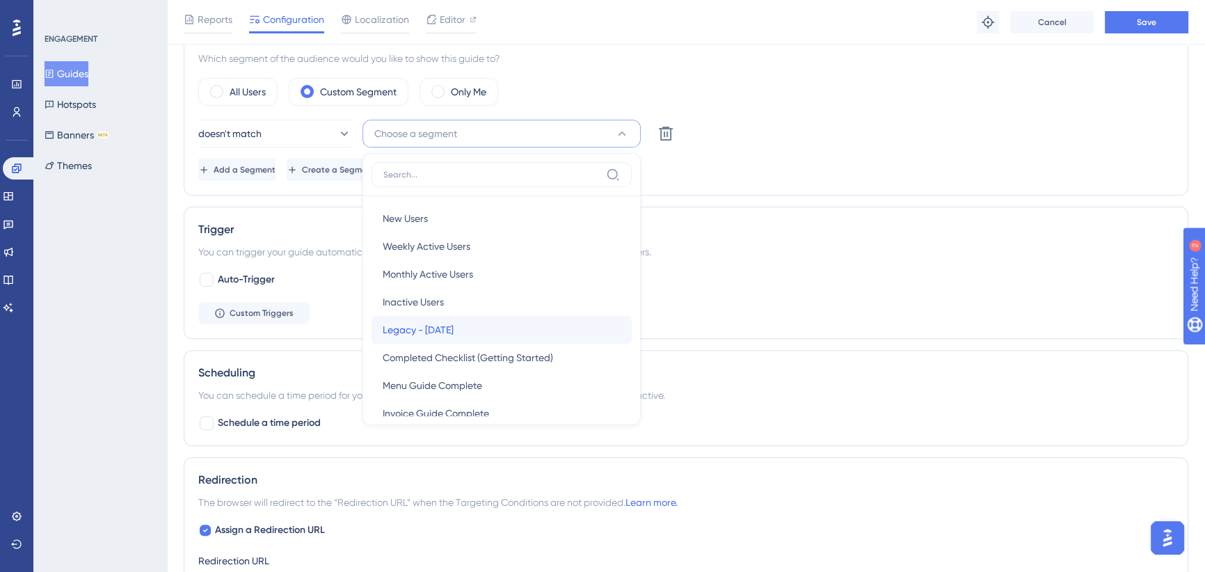
click at [434, 327] on span "Legacy - Oct 2025" at bounding box center [418, 329] width 71 height 17
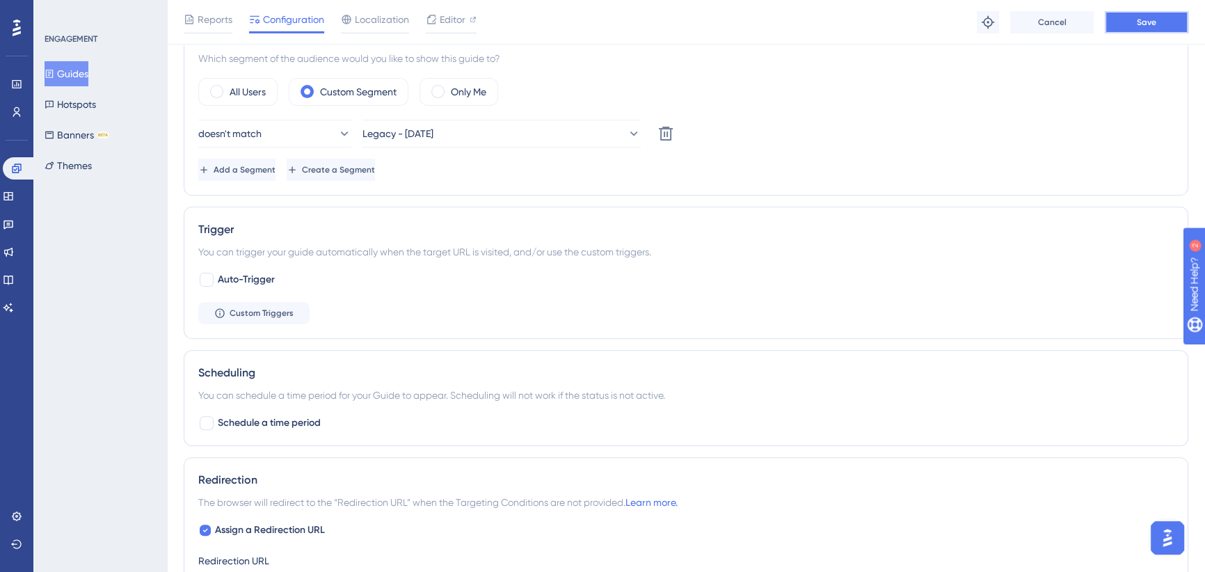
click at [1147, 12] on button "Save" at bounding box center [1146, 22] width 83 height 22
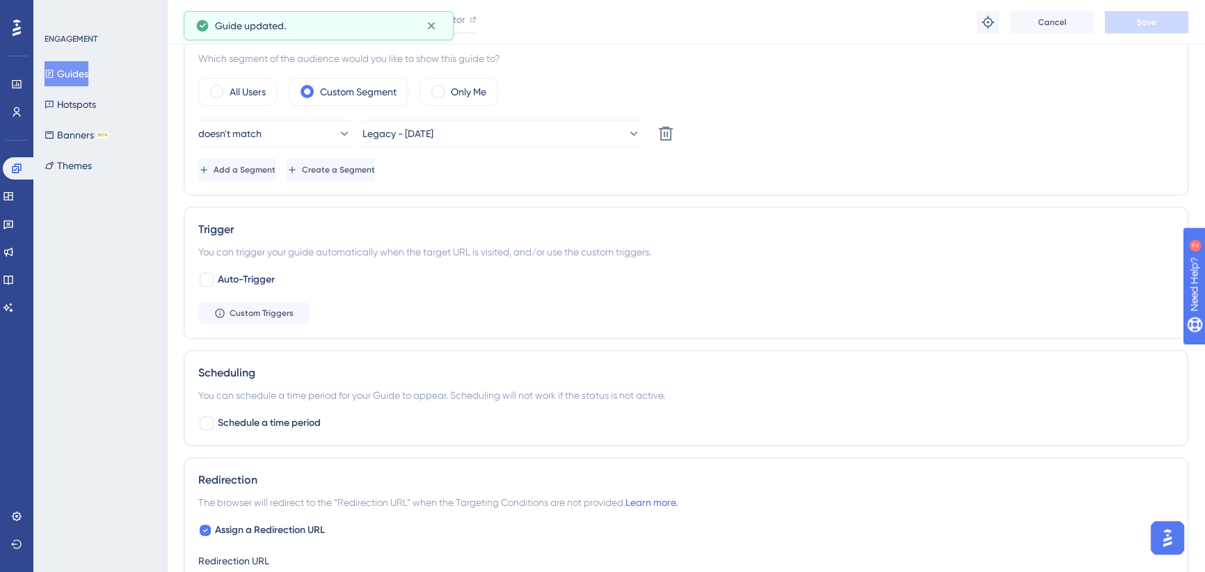
click at [87, 69] on button "Guides" at bounding box center [67, 73] width 44 height 25
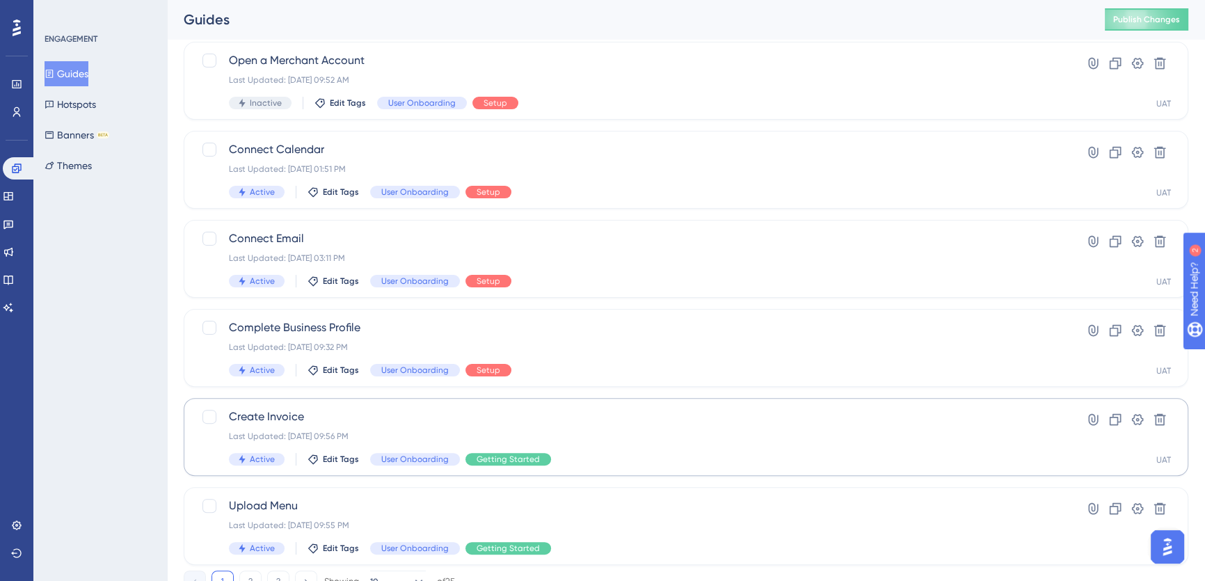
scroll to position [498, 0]
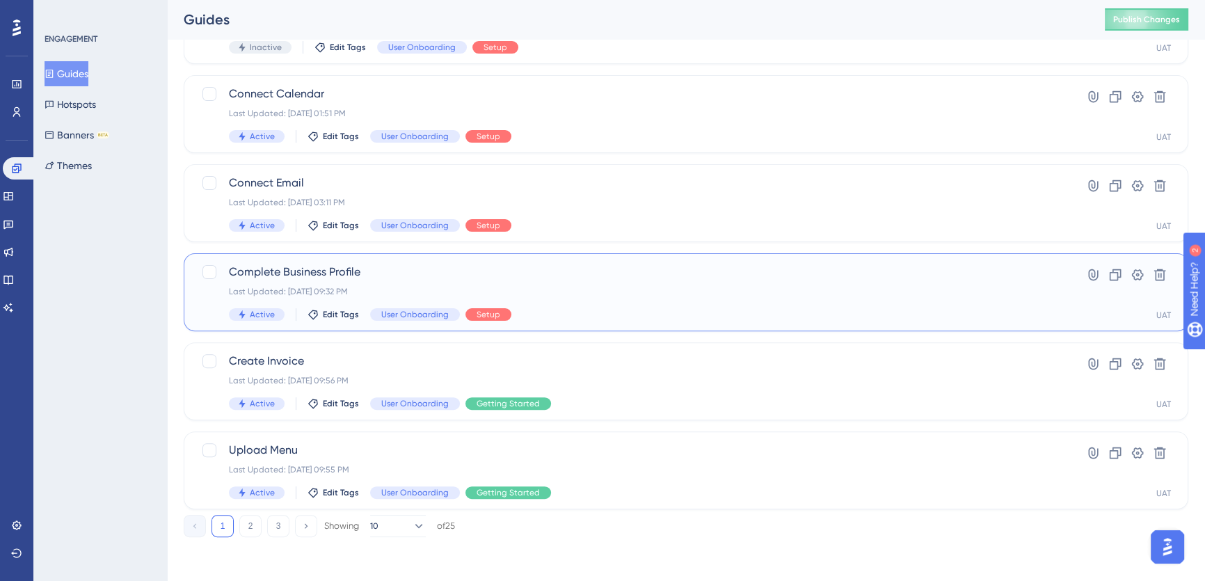
click at [444, 268] on span "Complete Business Profile" at bounding box center [630, 272] width 803 height 17
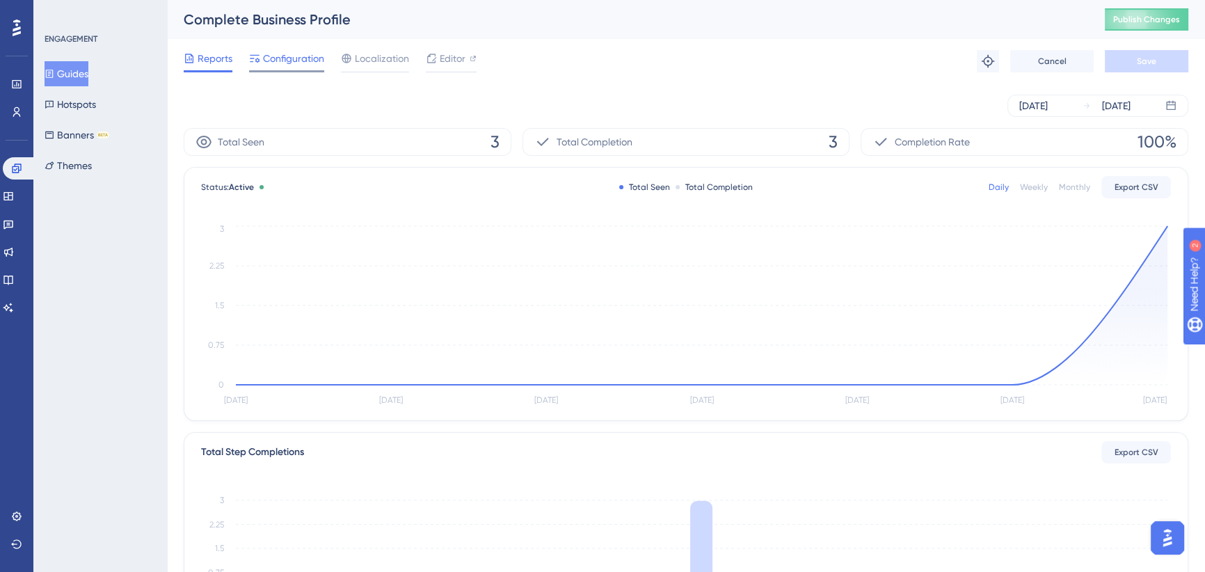
click at [298, 61] on span "Configuration" at bounding box center [293, 58] width 61 height 17
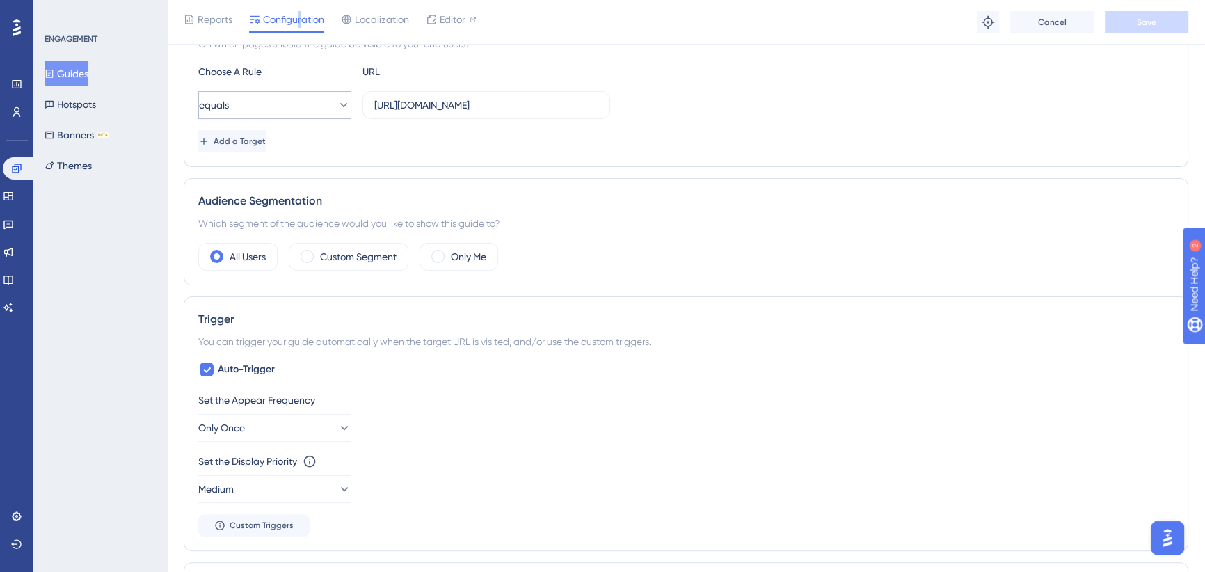
scroll to position [379, 0]
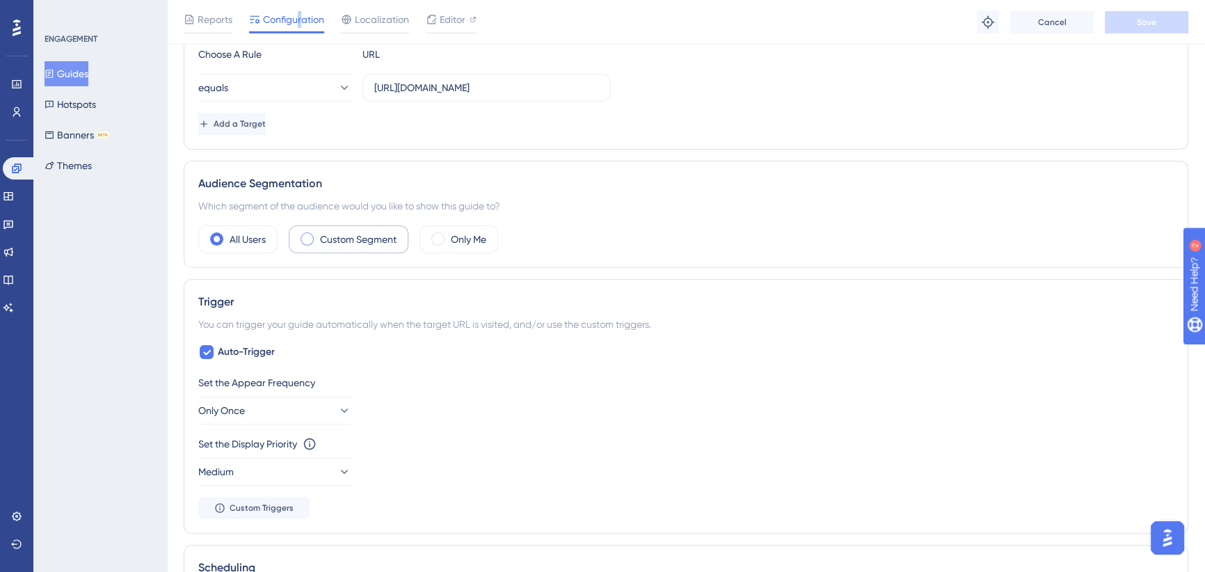
click at [305, 237] on span at bounding box center [307, 238] width 13 height 13
click at [318, 234] on input "radio" at bounding box center [318, 234] width 0 height 0
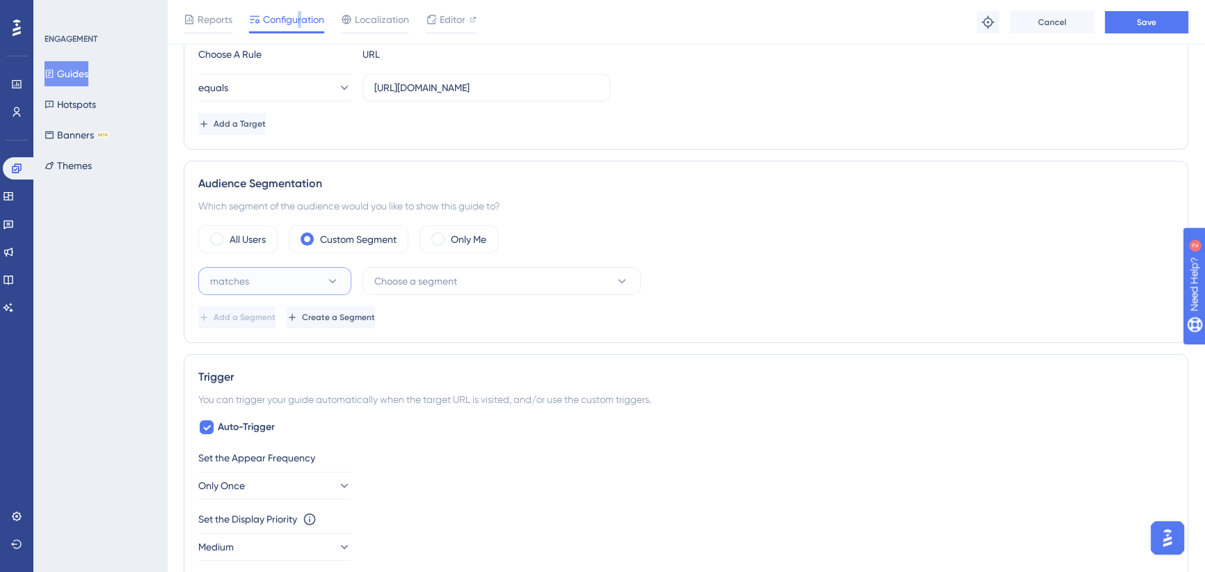
click at [307, 281] on button "matches" at bounding box center [274, 281] width 153 height 28
click at [291, 349] on div "doesn't match doesn't match" at bounding box center [274, 351] width 113 height 28
click at [436, 275] on span "Choose a segment" at bounding box center [415, 281] width 83 height 17
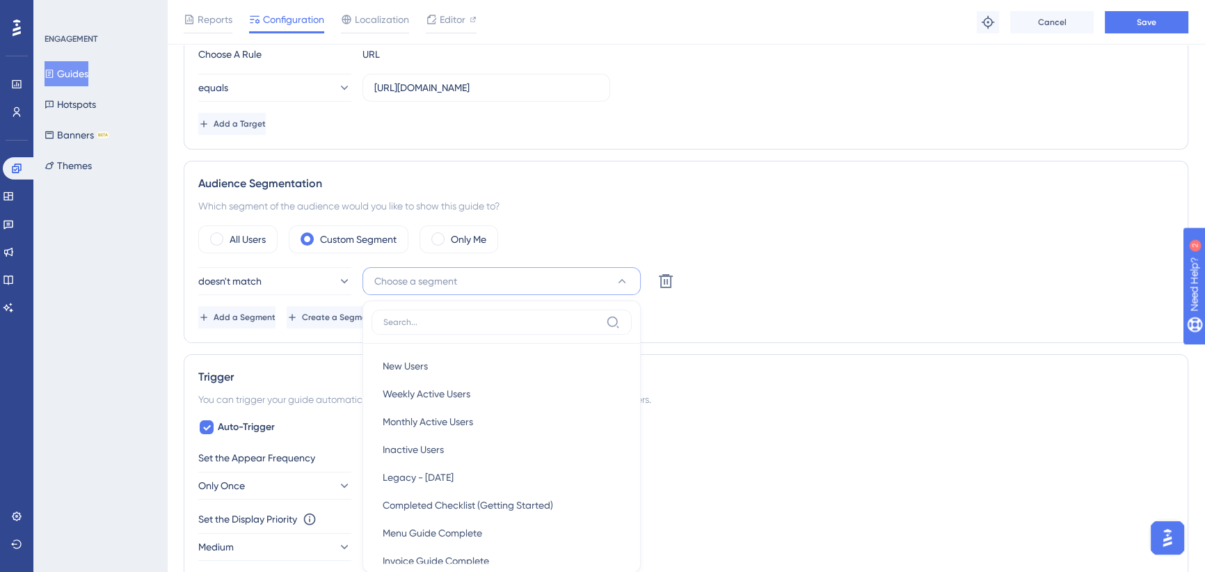
scroll to position [529, 0]
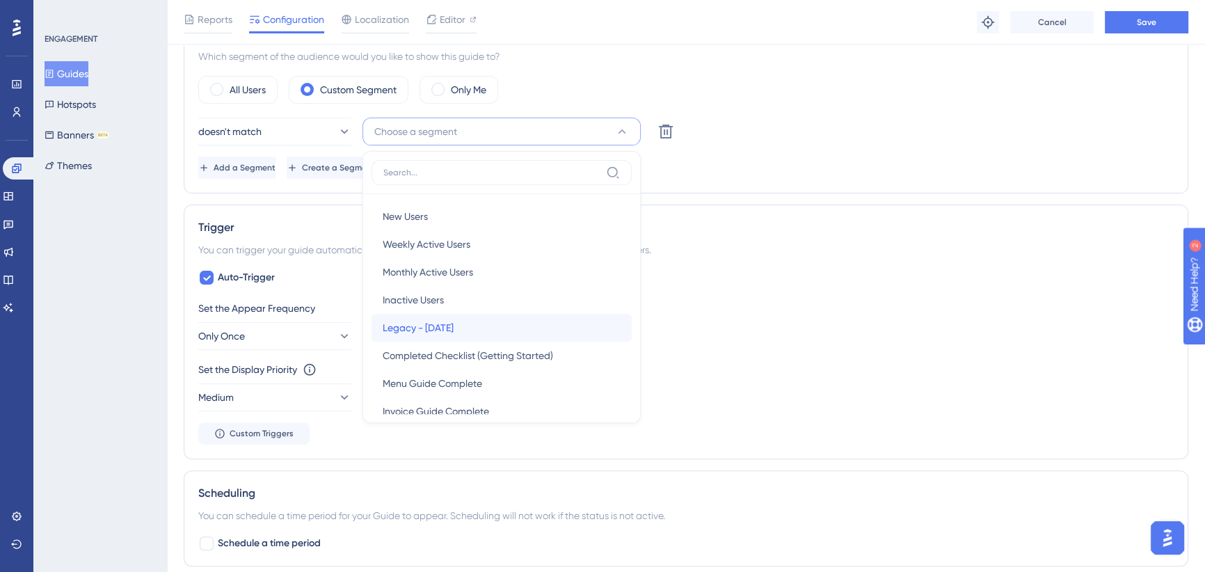
click at [432, 326] on span "Legacy - Oct 2025" at bounding box center [418, 327] width 71 height 17
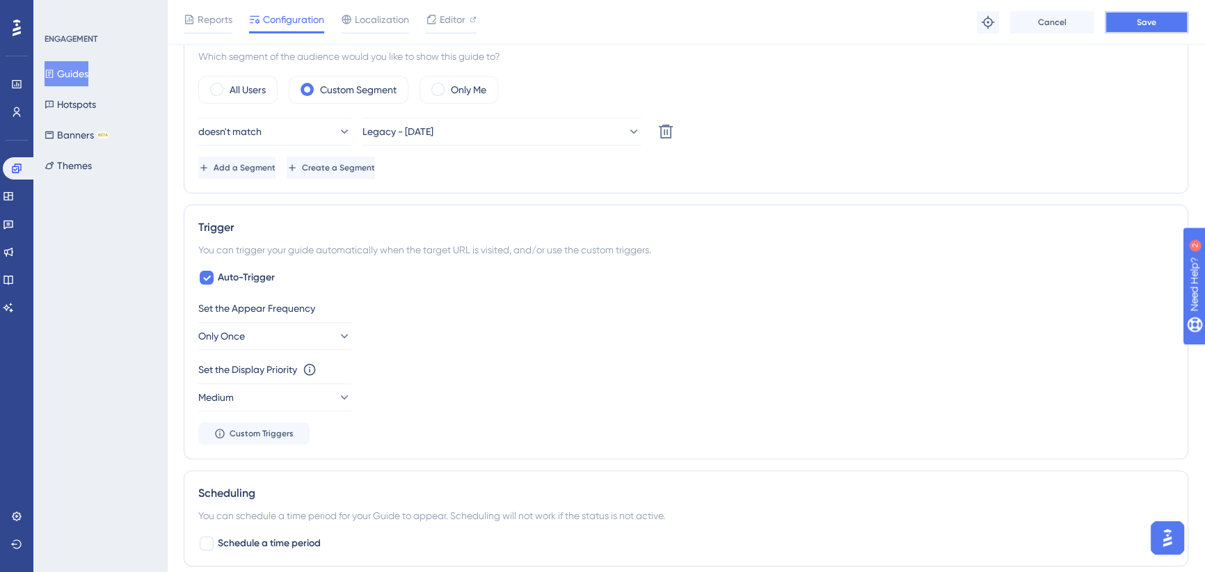
click at [1149, 28] on button "Save" at bounding box center [1146, 22] width 83 height 22
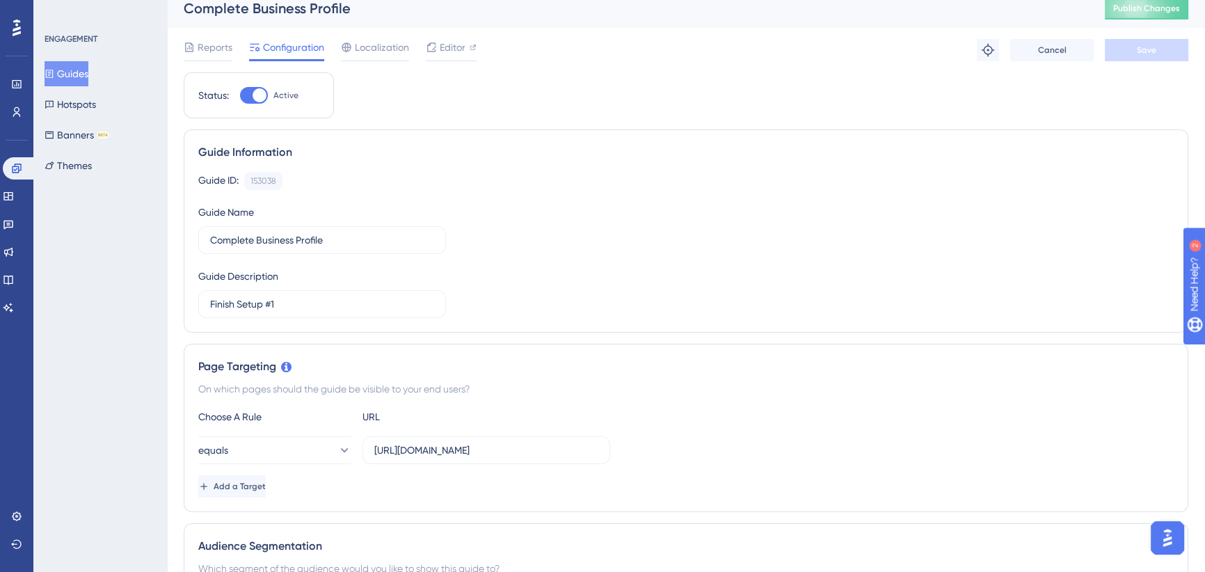
scroll to position [0, 0]
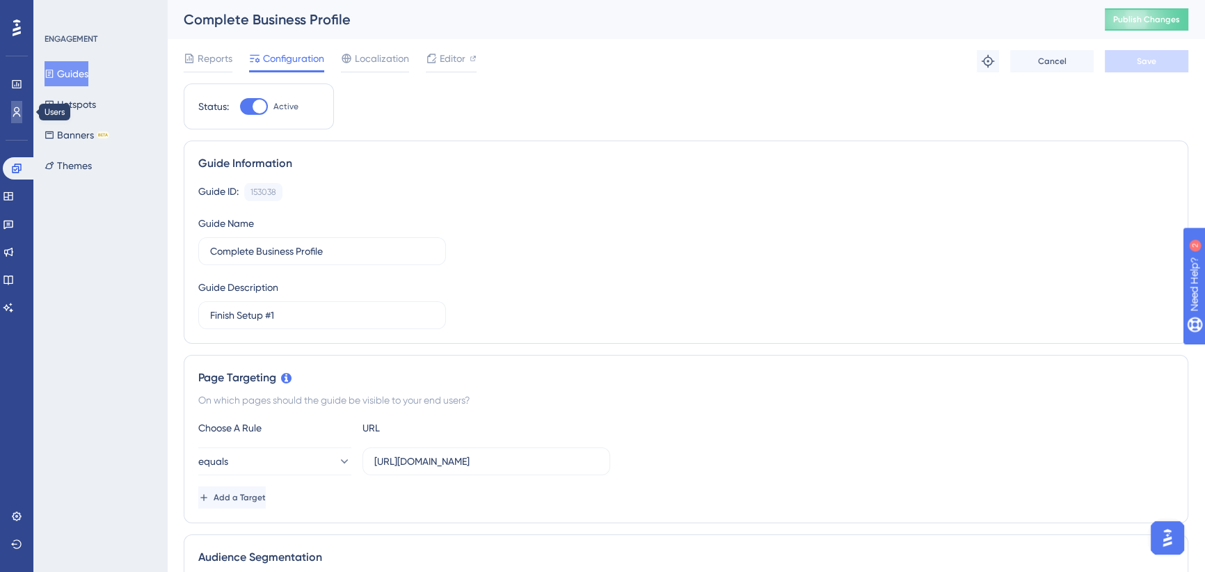
click at [21, 113] on icon at bounding box center [16, 111] width 11 height 11
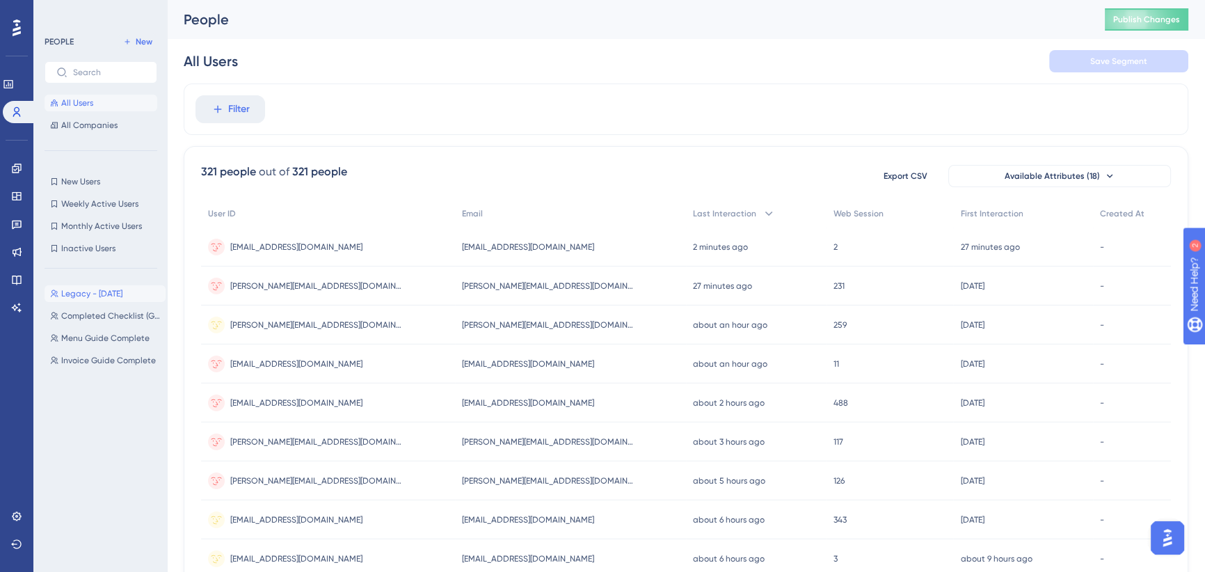
click at [99, 287] on button "Legacy - Oct 2025 Legacy - Oct 2025" at bounding box center [105, 293] width 121 height 17
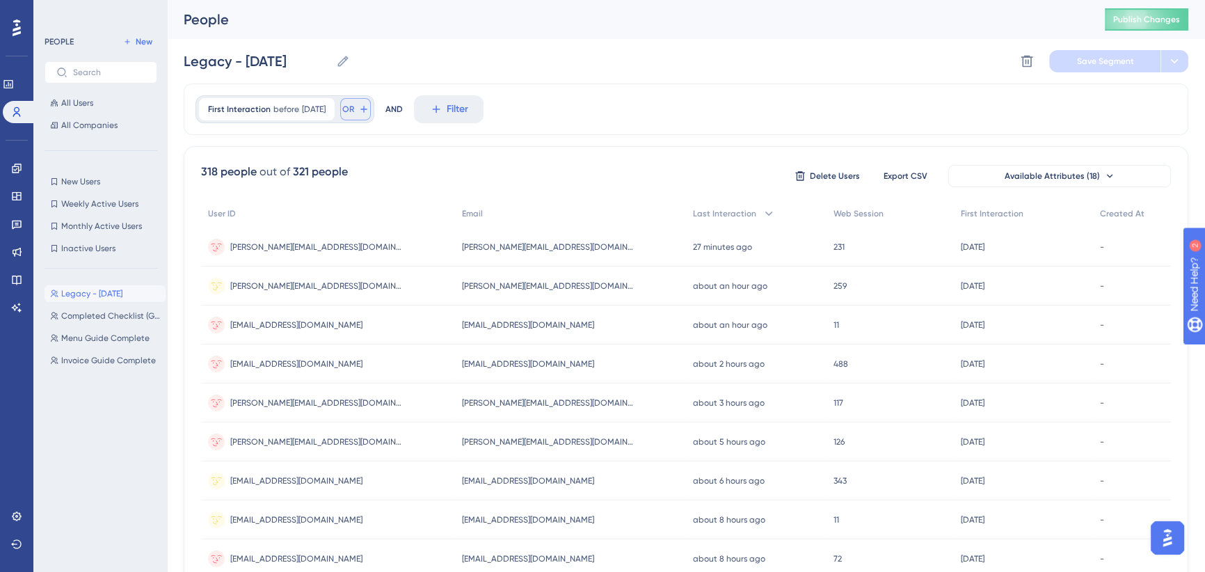
click at [369, 111] on button "OR" at bounding box center [355, 109] width 31 height 22
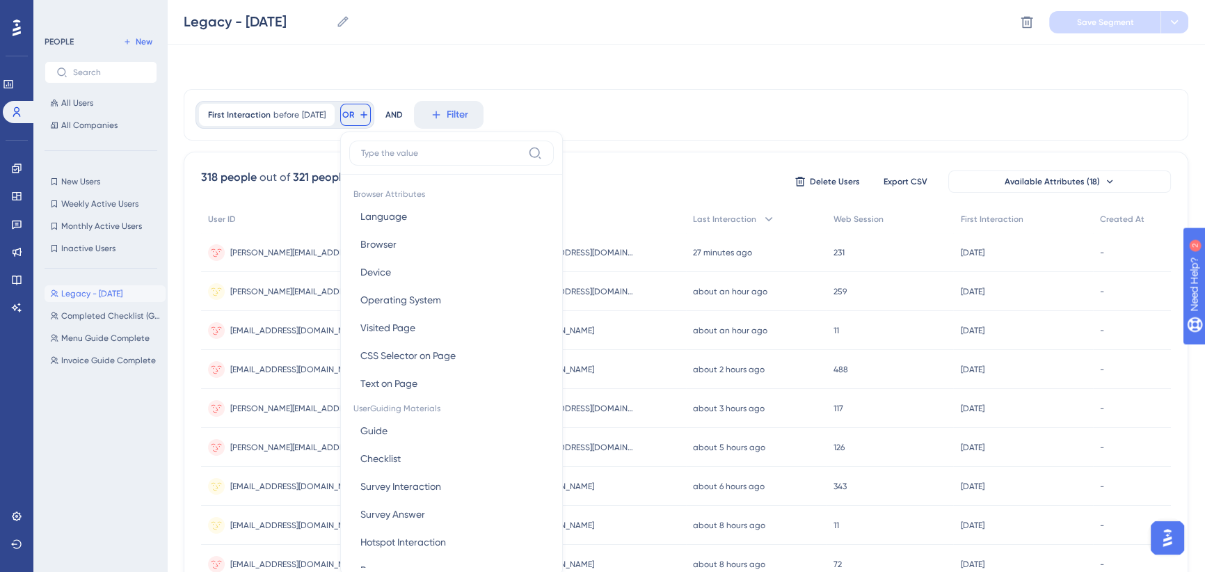
scroll to position [63, 0]
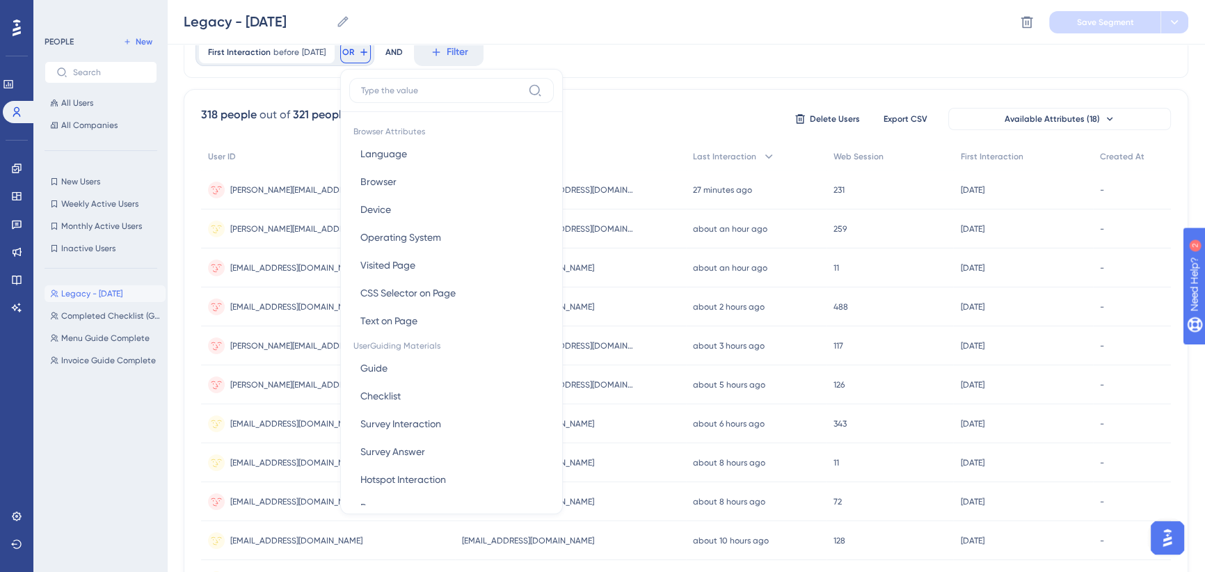
click at [590, 35] on div "Legacy - Oct 2025 Legacy - Oct 2025 Delete Segment Save Segment" at bounding box center [686, 22] width 1038 height 45
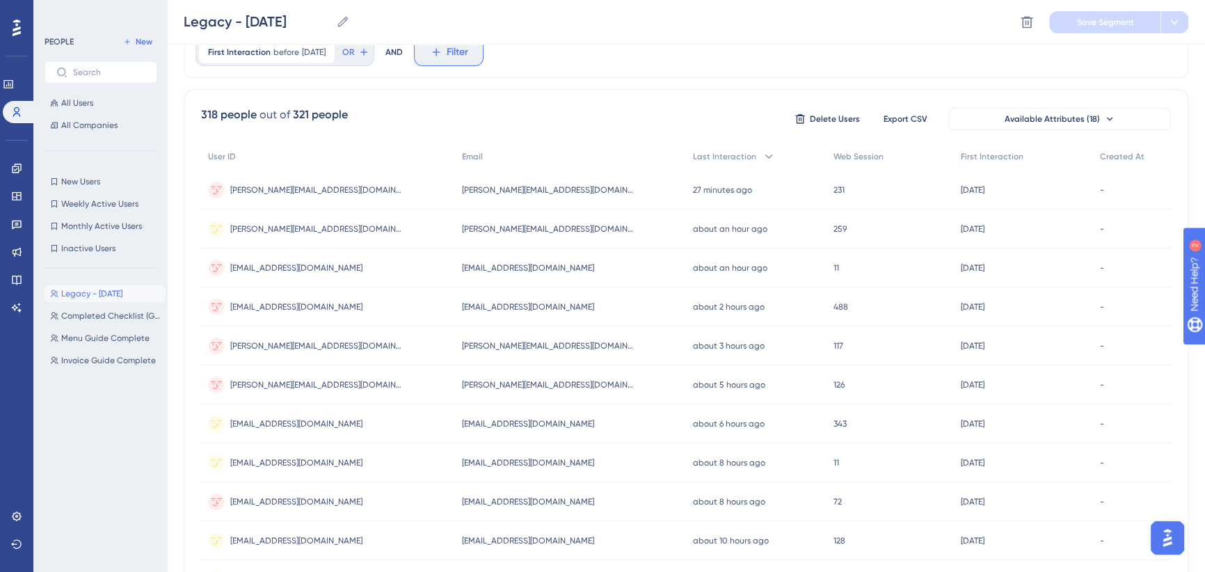
click at [468, 54] on span "Filter" at bounding box center [458, 52] width 22 height 17
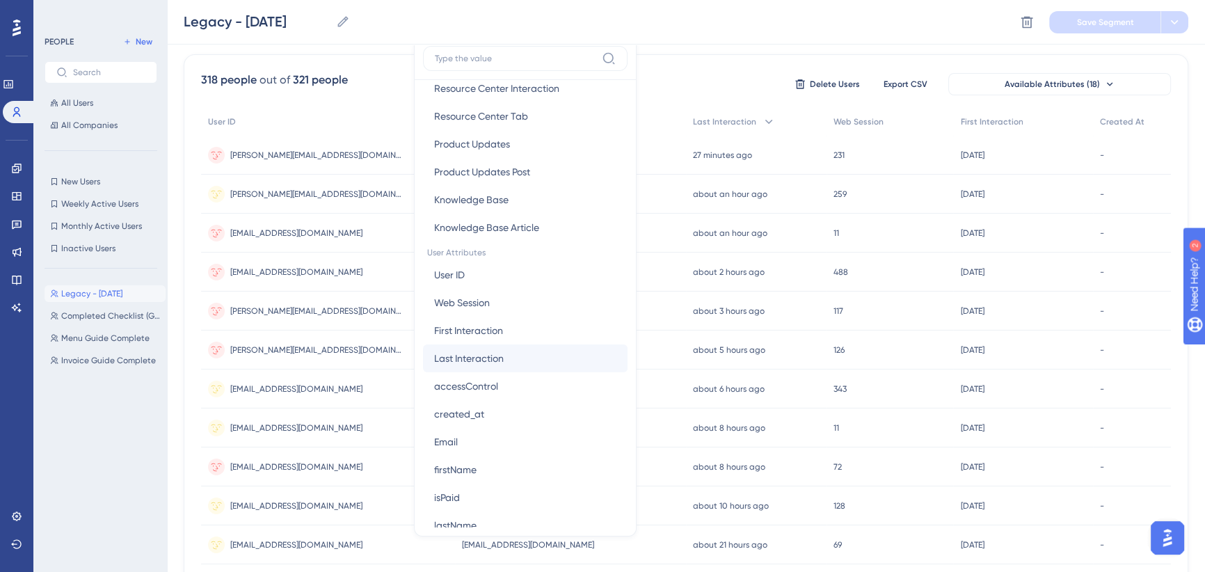
scroll to position [506, 0]
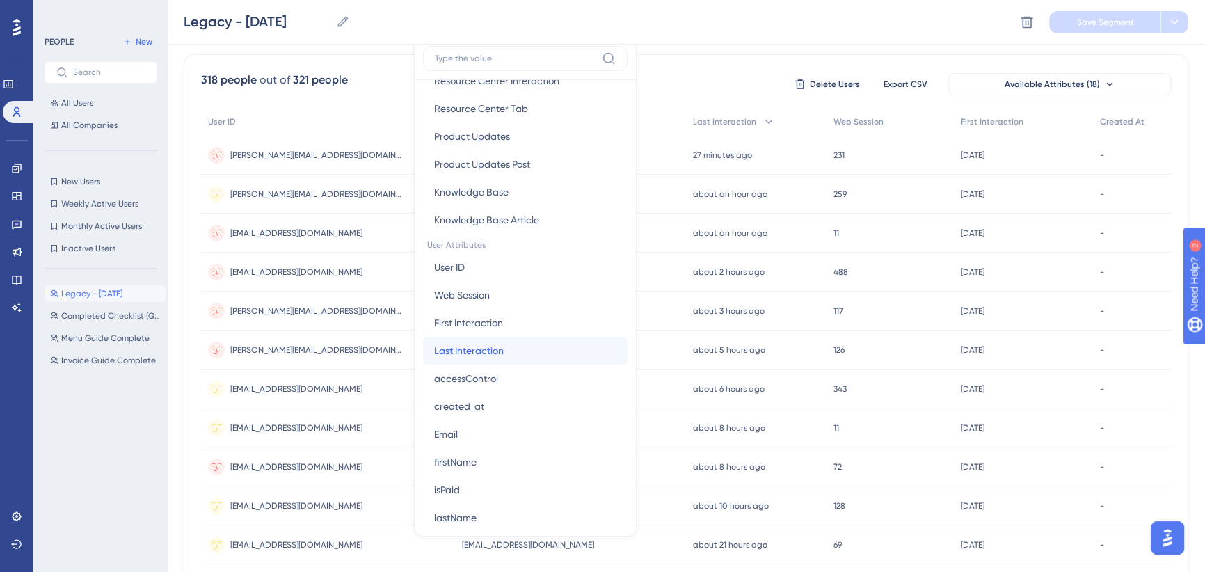
click at [504, 346] on span "Last Interaction" at bounding box center [469, 350] width 70 height 17
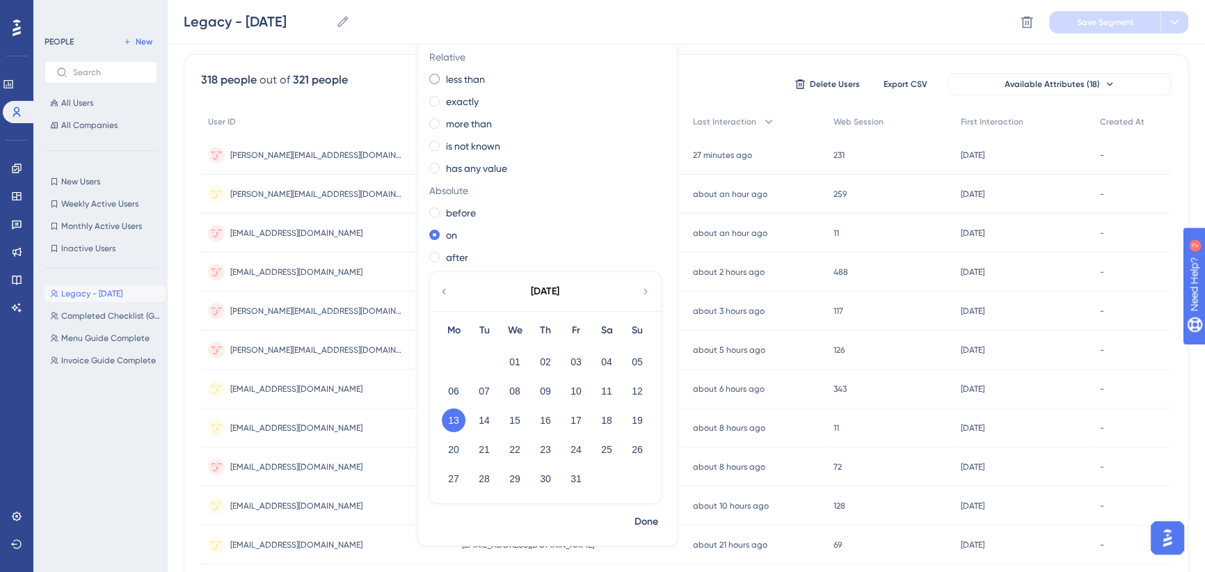
click at [440, 79] on span at bounding box center [434, 79] width 10 height 10
click at [444, 76] on input "radio" at bounding box center [444, 76] width 0 height 0
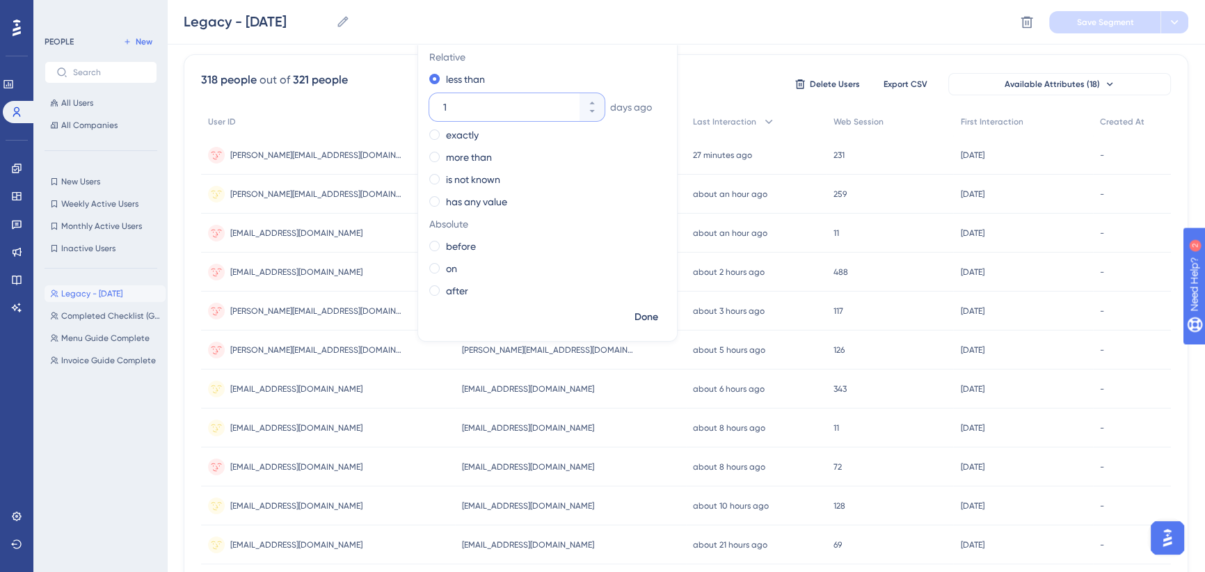
click at [468, 109] on input "1" at bounding box center [510, 107] width 134 height 17
type input "90"
click at [658, 312] on span "Done" at bounding box center [647, 317] width 24 height 17
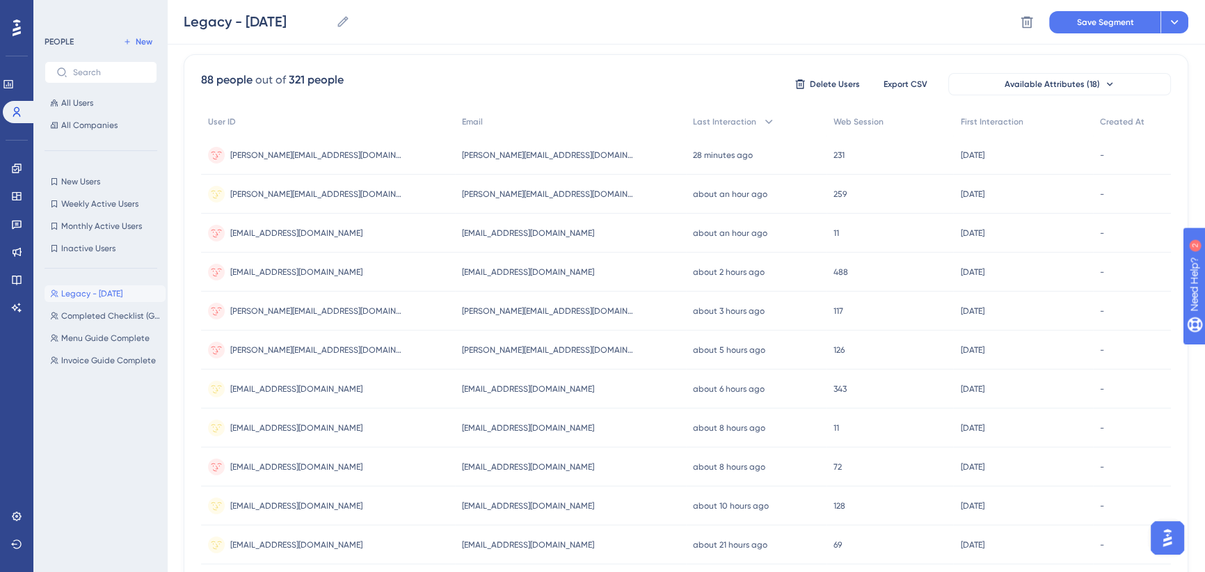
scroll to position [0, 0]
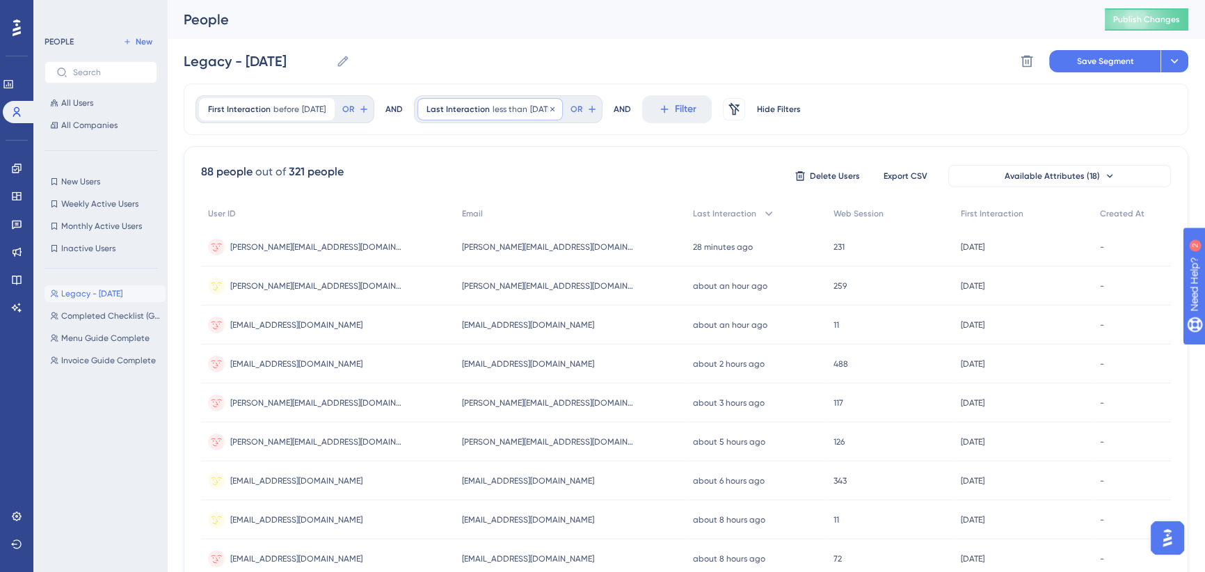
click at [541, 104] on span "90 days ago" at bounding box center [542, 109] width 24 height 11
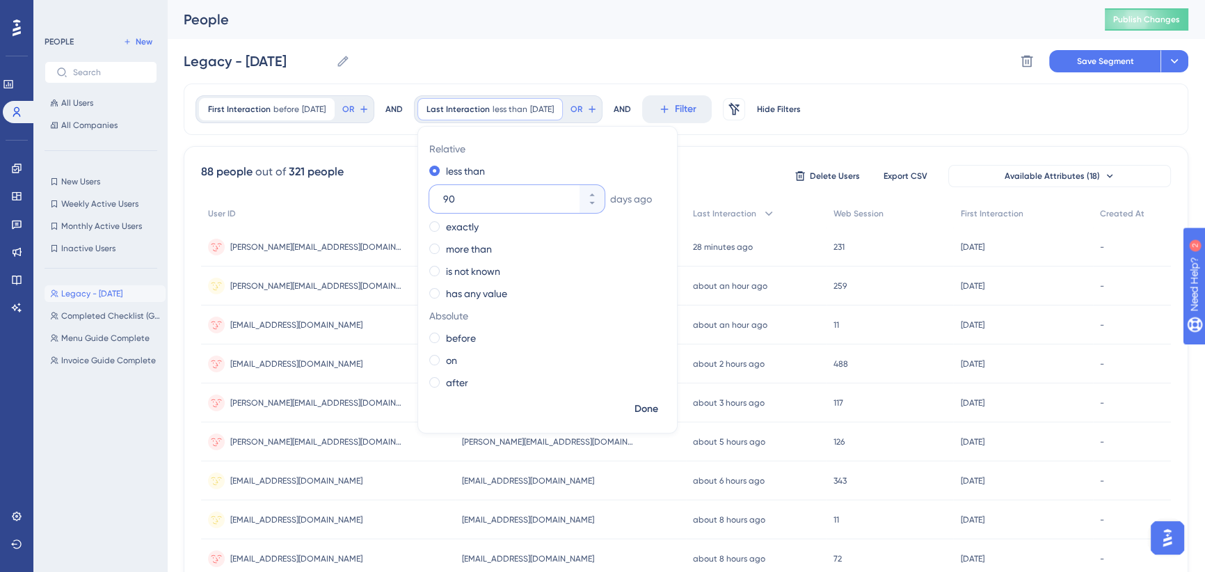
click at [463, 195] on input "90" at bounding box center [510, 199] width 134 height 17
click at [511, 87] on div "First Interaction before 10/12/2025 10/12/2025 Remove OR AND Last Interaction l…" at bounding box center [686, 108] width 1005 height 51
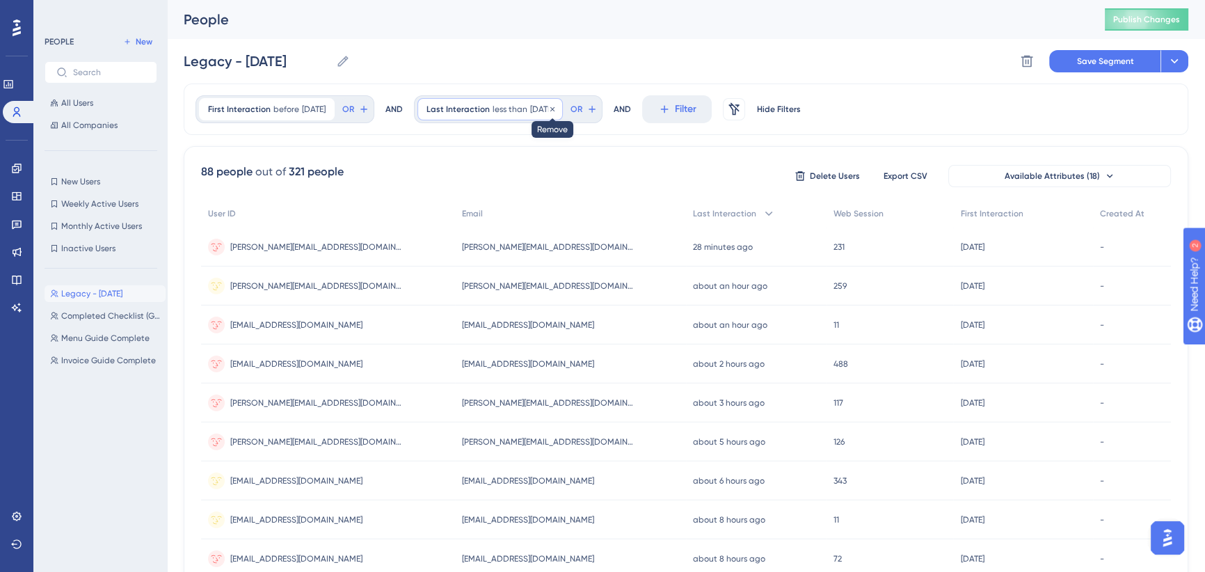
click at [557, 106] on icon at bounding box center [552, 109] width 8 height 8
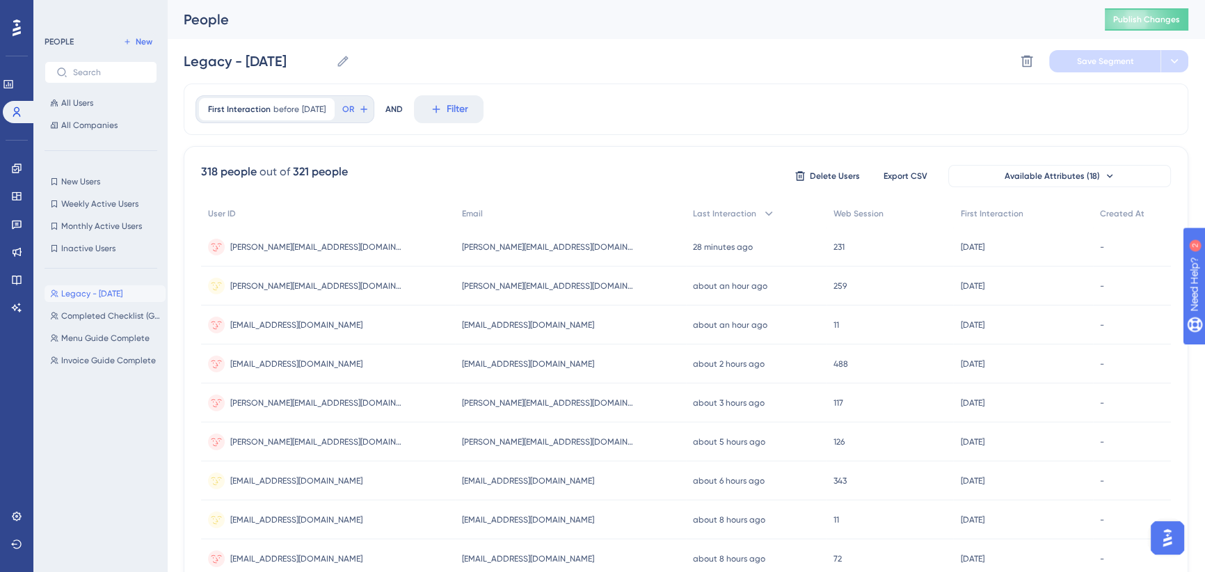
click at [625, 101] on div "First Interaction before 10/12/2025 10/12/2025 Remove OR AND Filter" at bounding box center [686, 108] width 1005 height 51
click at [760, 76] on div "Legacy - Oct 2025 Legacy - Oct 2025 Delete Segment Save Segment" at bounding box center [686, 61] width 1005 height 45
click at [762, 207] on icon at bounding box center [769, 214] width 14 height 14
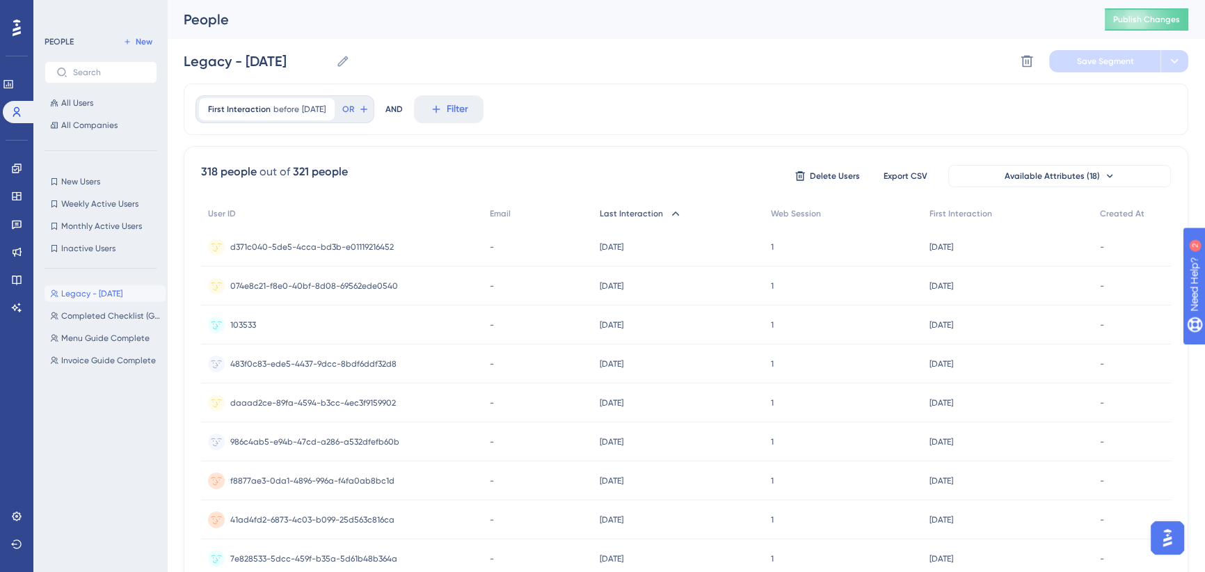
click at [673, 214] on icon at bounding box center [676, 214] width 14 height 14
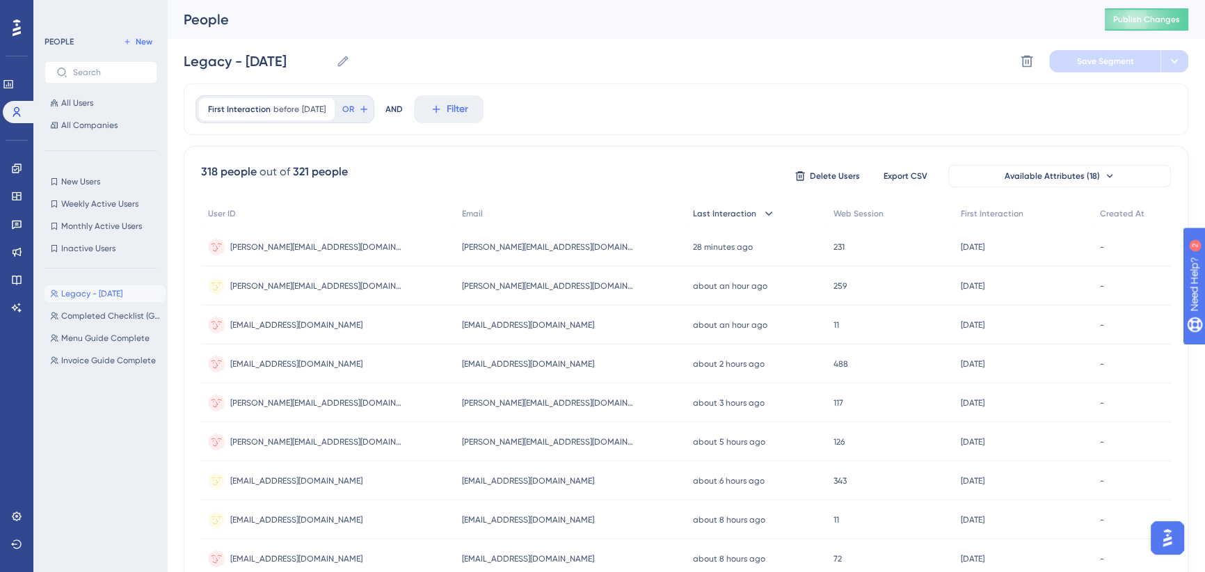
click at [762, 214] on icon at bounding box center [769, 214] width 14 height 14
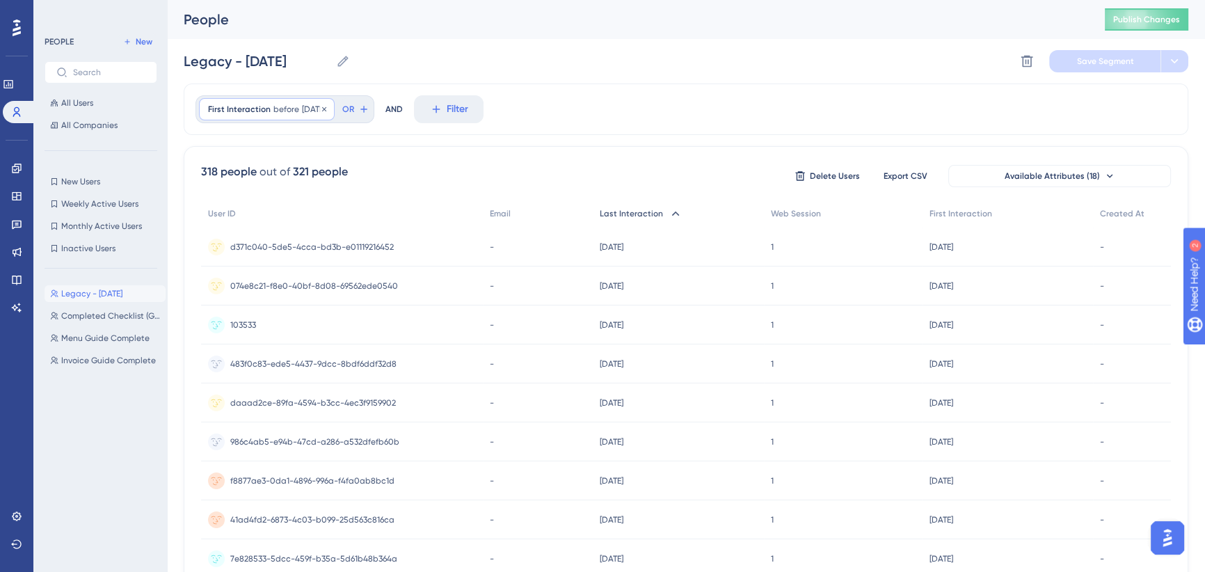
click at [294, 117] on div "First Interaction before 10/12/2025 10/12/2025 Remove" at bounding box center [267, 109] width 136 height 22
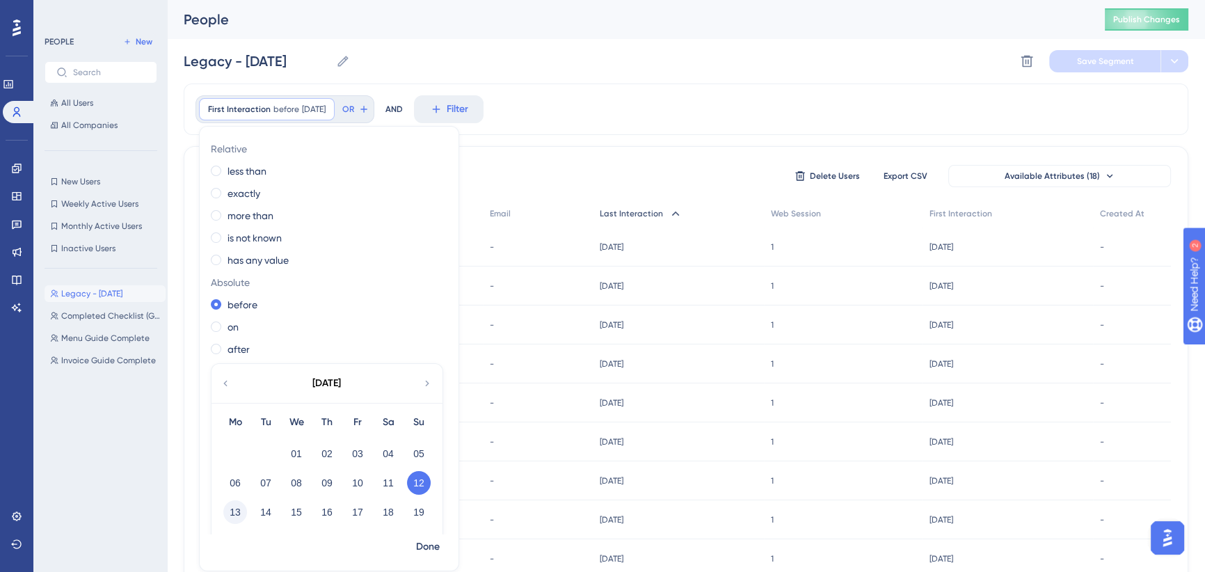
click at [235, 512] on button "13" at bounding box center [235, 512] width 24 height 24
click at [427, 552] on span "Done" at bounding box center [428, 546] width 24 height 17
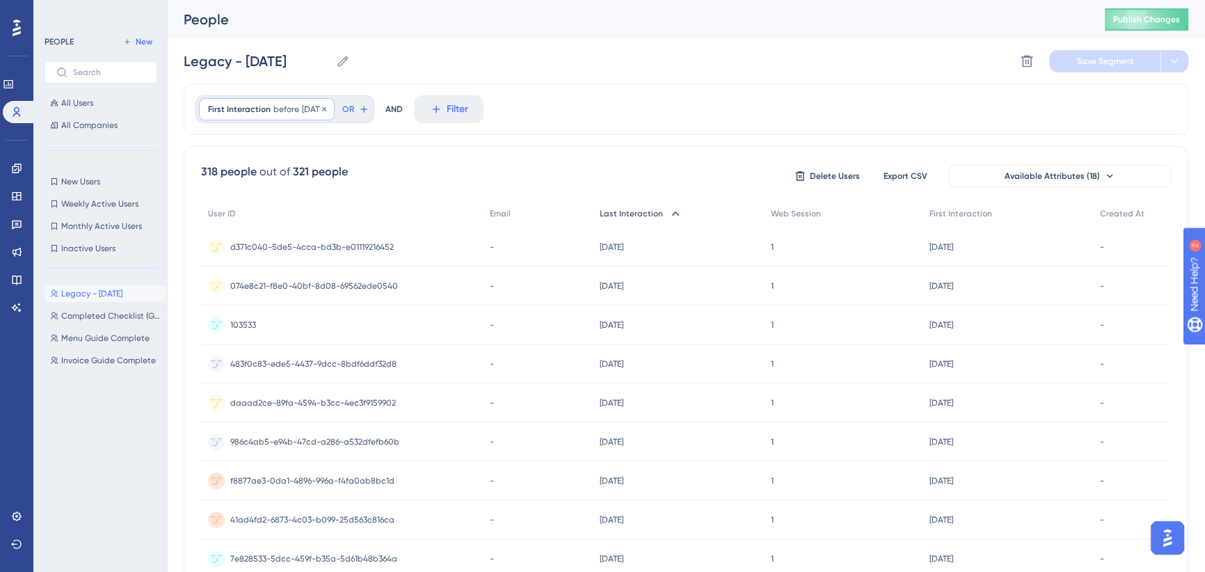
click at [302, 107] on span "10/12/2025" at bounding box center [314, 109] width 24 height 11
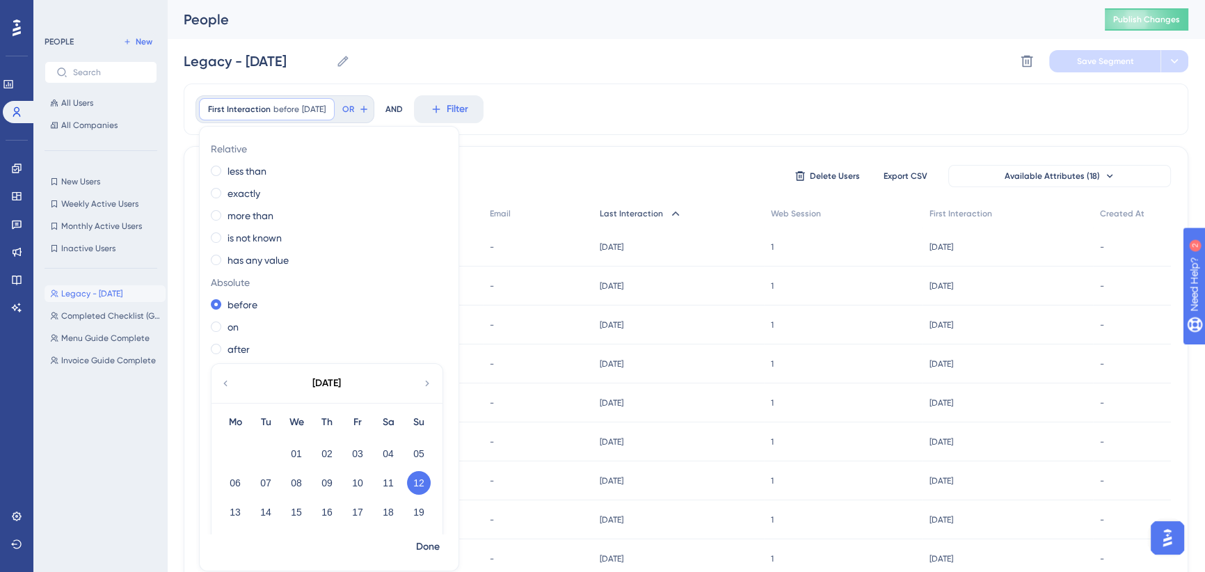
click at [665, 118] on div "First Interaction before 10/12/2025 10/12/2025 Remove Relative less than exactl…" at bounding box center [686, 108] width 1005 height 51
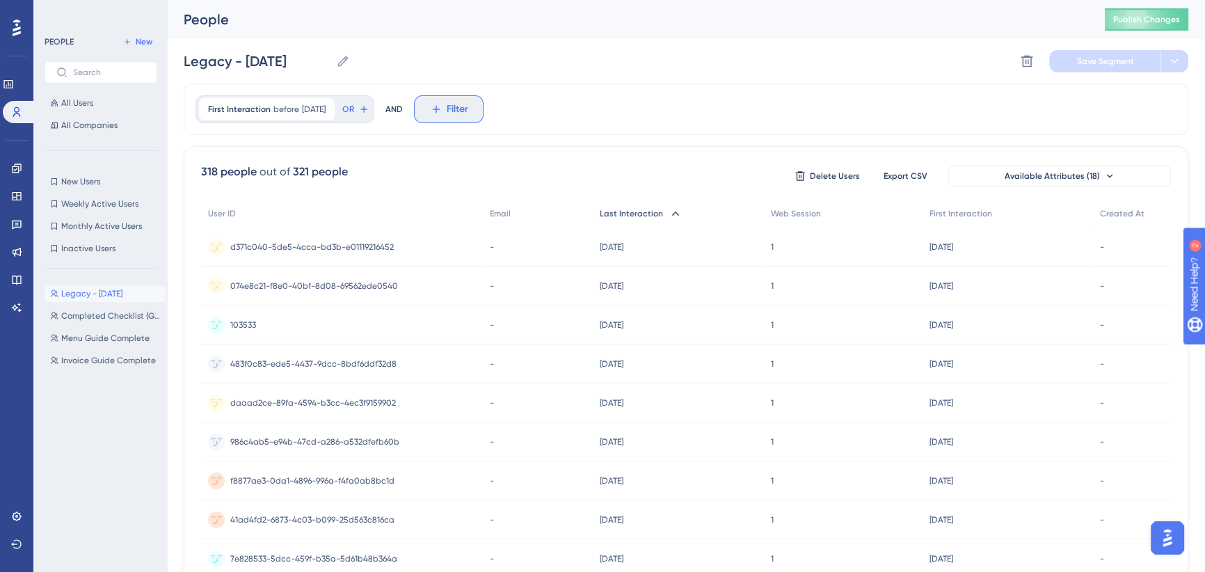
drag, startPoint x: 452, startPoint y: 109, endPoint x: 459, endPoint y: 122, distance: 15.6
click at [440, 109] on icon at bounding box center [436, 110] width 8 height 8
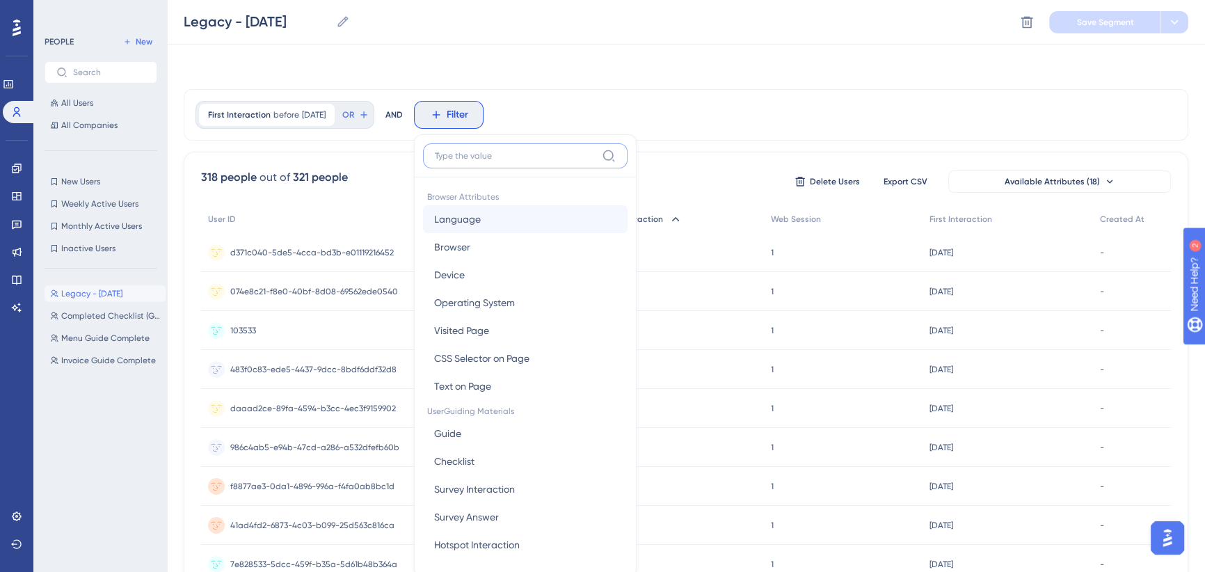
scroll to position [63, 0]
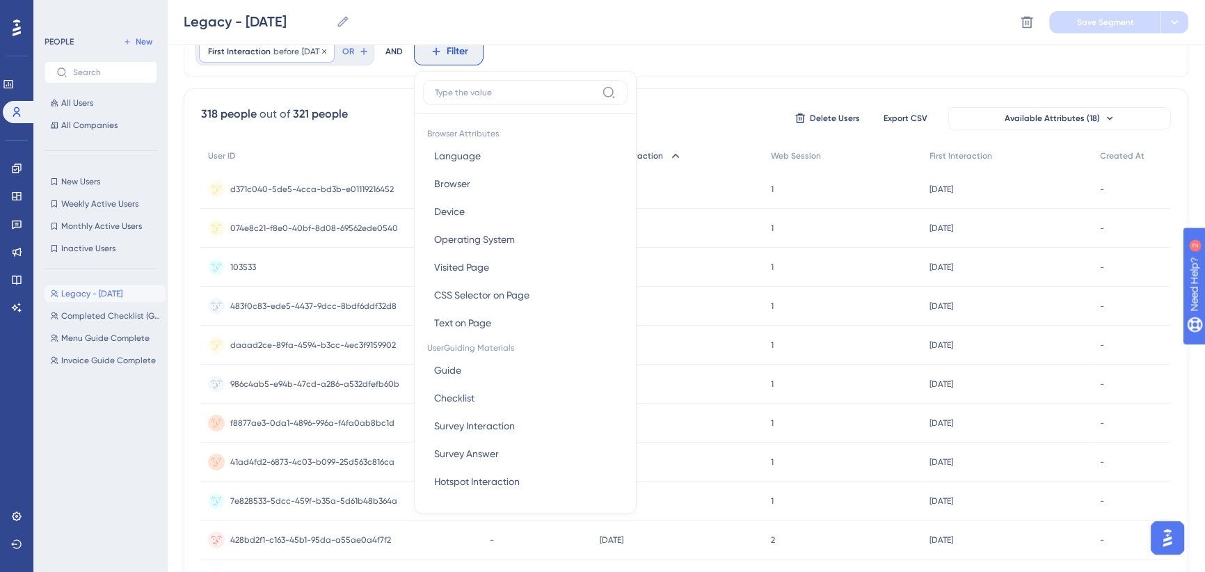
click at [302, 54] on span "10/12/2025" at bounding box center [314, 51] width 24 height 11
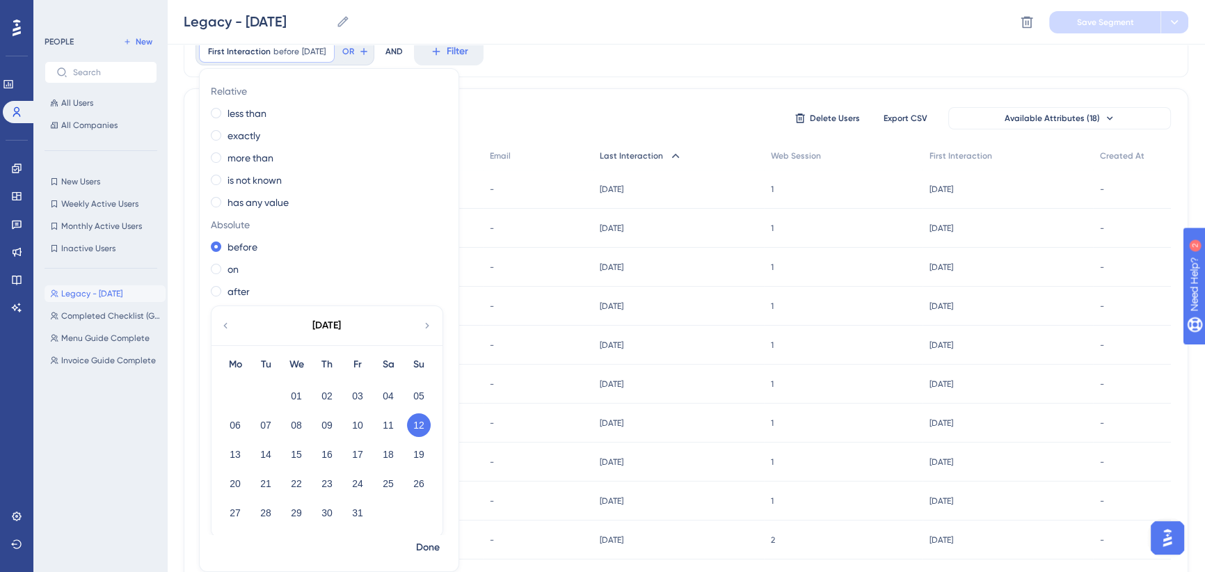
click at [223, 326] on icon at bounding box center [225, 325] width 11 height 13
click at [384, 424] on button "13" at bounding box center [388, 425] width 24 height 24
click at [429, 543] on span "Done" at bounding box center [428, 547] width 24 height 17
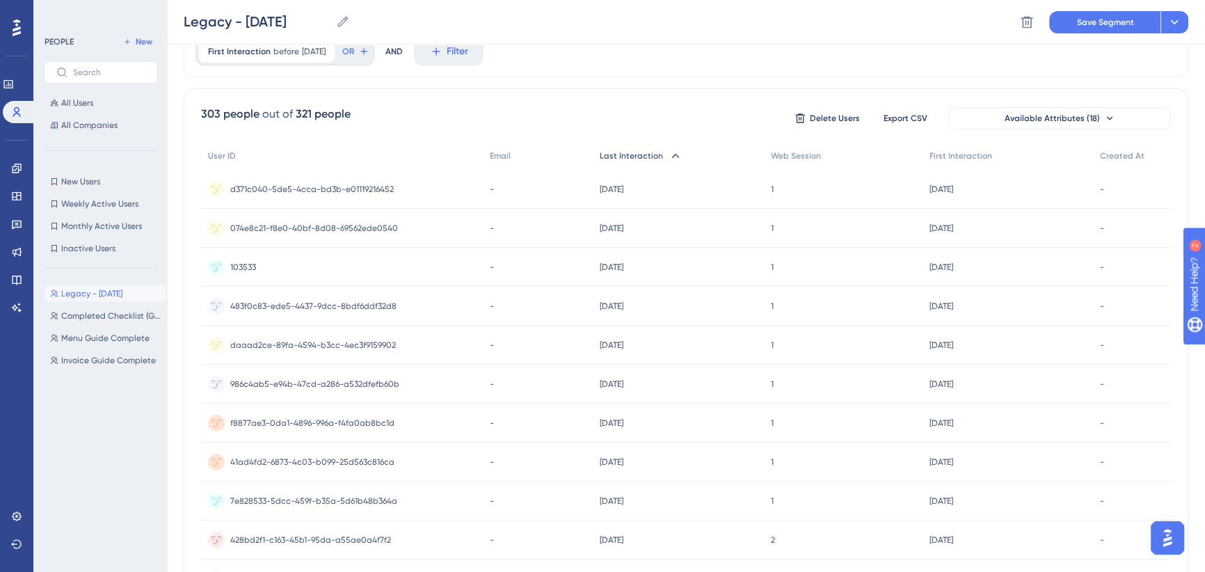
click at [669, 152] on icon at bounding box center [676, 156] width 14 height 14
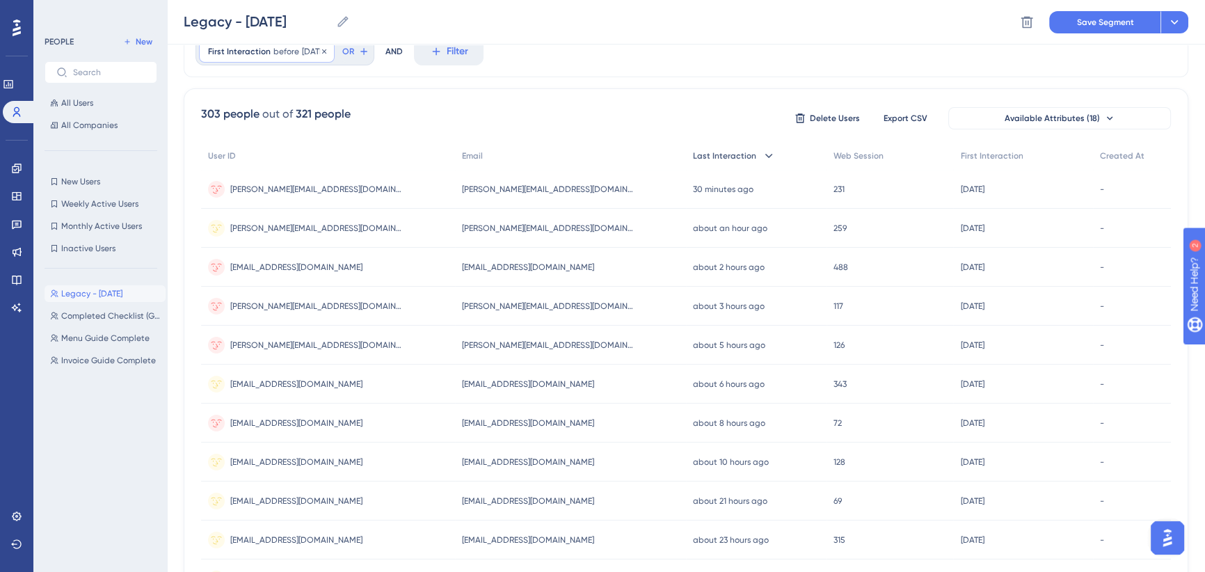
click at [291, 52] on span "before" at bounding box center [286, 51] width 26 height 11
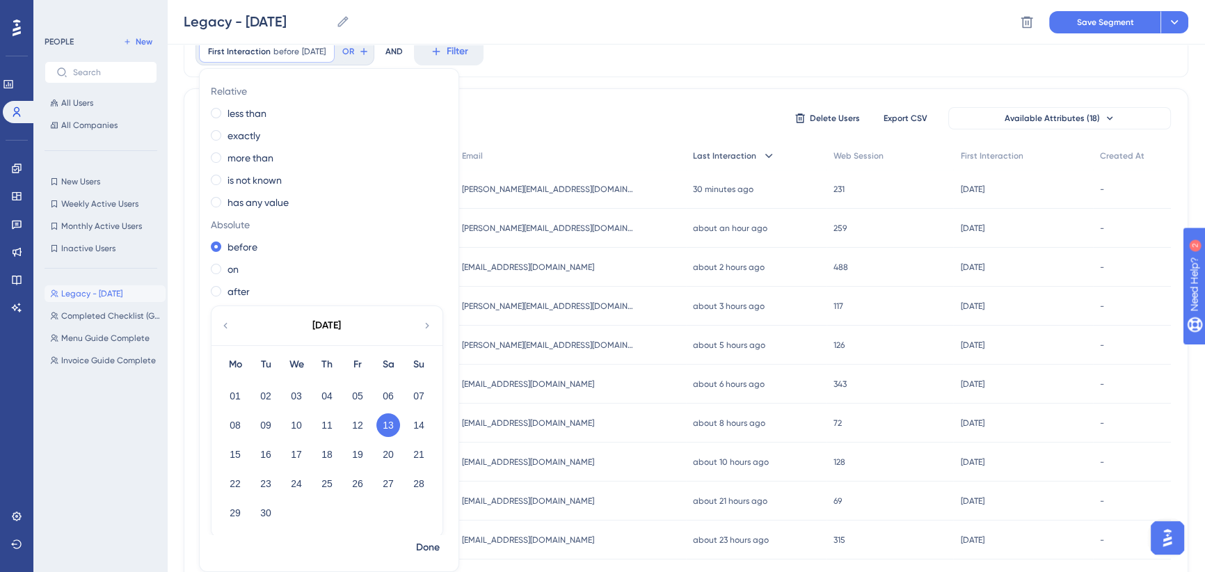
click at [589, 63] on div "First Interaction before 9/13/2025 9/13/2025 Remove Relative less than exactly …" at bounding box center [686, 51] width 1005 height 51
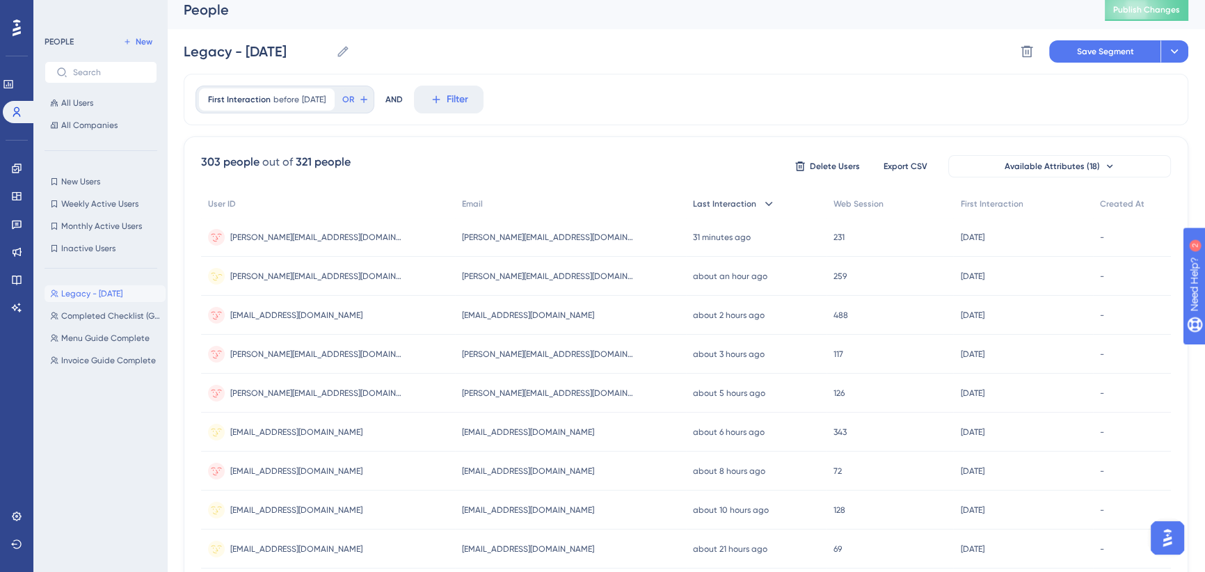
scroll to position [0, 0]
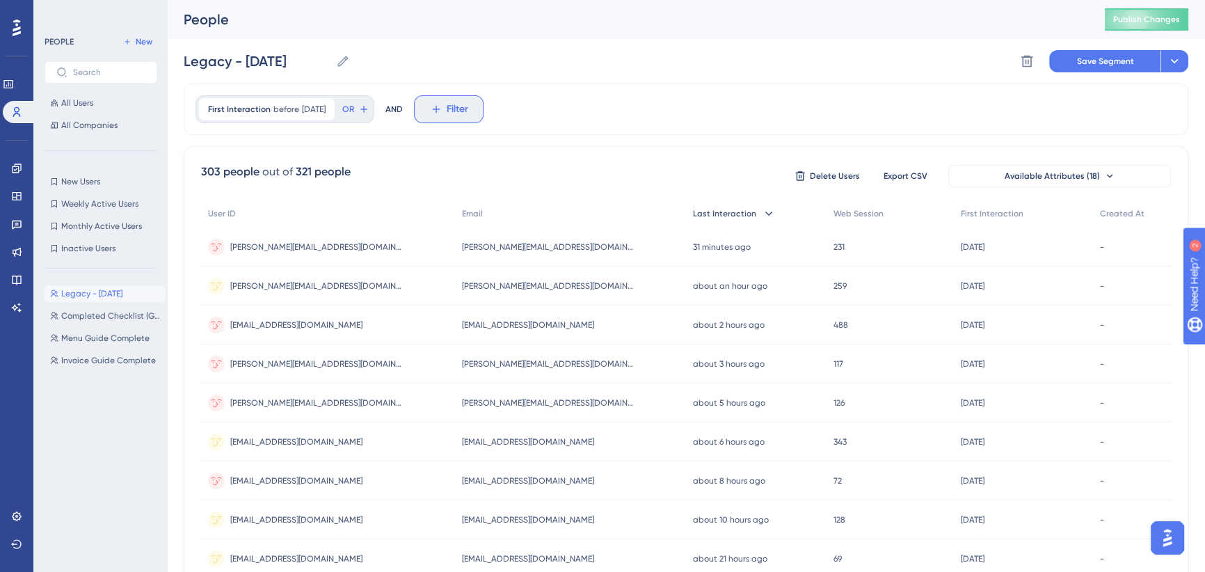
click at [442, 107] on icon at bounding box center [436, 109] width 13 height 13
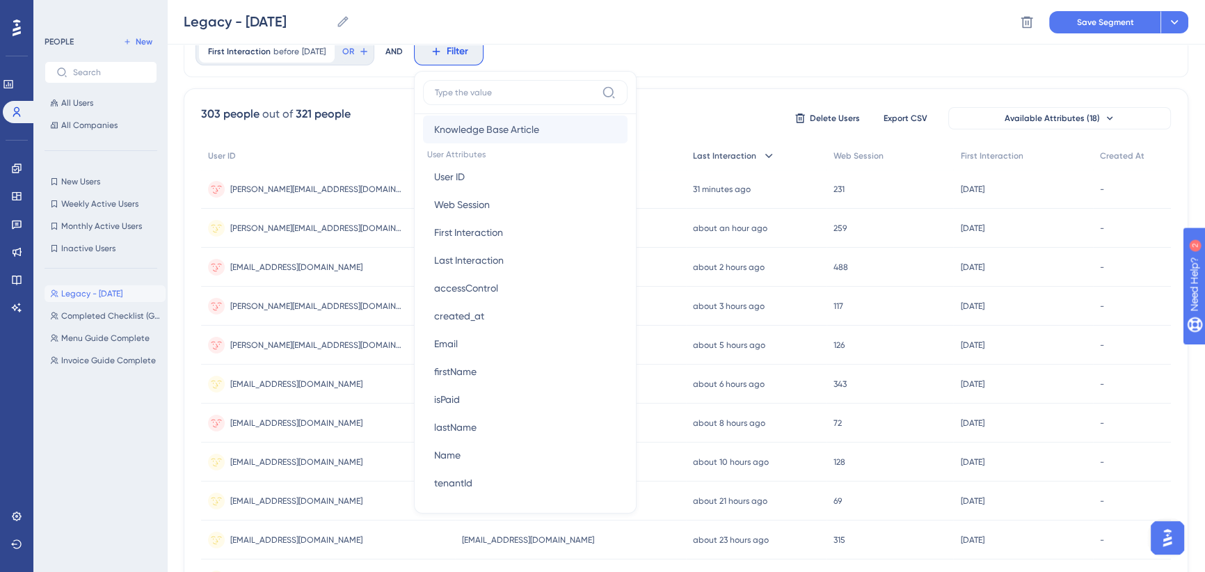
scroll to position [632, 0]
click at [504, 253] on span "Last Interaction" at bounding box center [469, 258] width 70 height 17
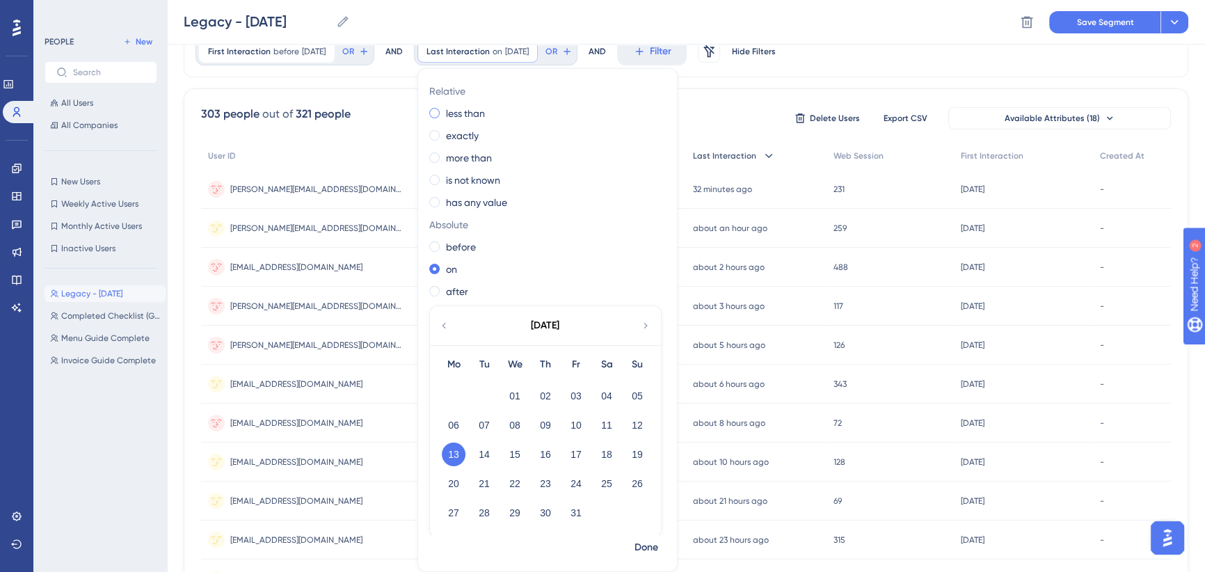
click at [440, 111] on span at bounding box center [434, 113] width 10 height 10
click at [444, 110] on input "radio" at bounding box center [444, 110] width 0 height 0
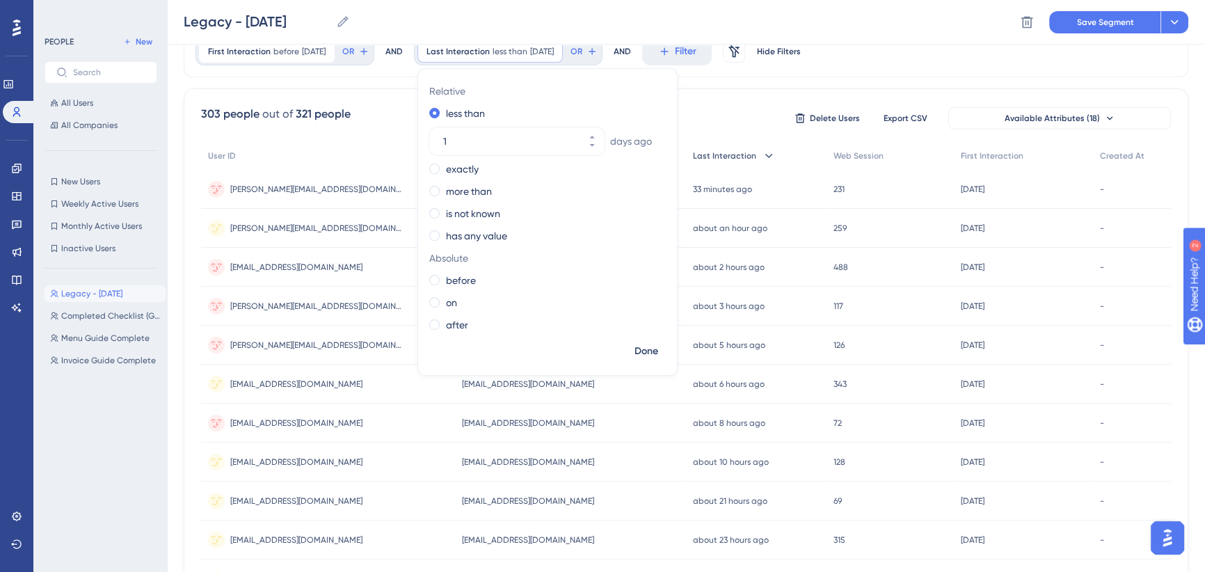
drag, startPoint x: 450, startPoint y: 190, endPoint x: 528, endPoint y: 167, distance: 81.2
click at [440, 190] on span at bounding box center [434, 191] width 10 height 10
click at [444, 188] on input "radio" at bounding box center [444, 188] width 0 height 0
drag, startPoint x: 472, startPoint y: 183, endPoint x: 458, endPoint y: 182, distance: 14.6
click at [458, 182] on input "1" at bounding box center [510, 185] width 134 height 17
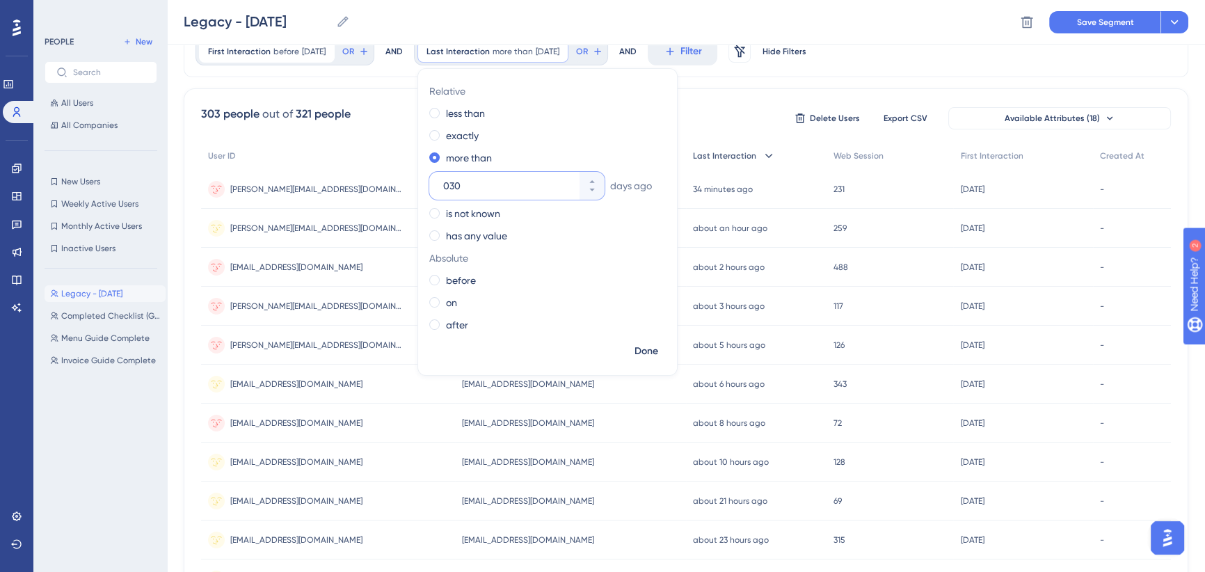
click at [460, 182] on input "030" at bounding box center [510, 185] width 134 height 17
type input "30"
click at [653, 349] on span "Done" at bounding box center [647, 351] width 24 height 17
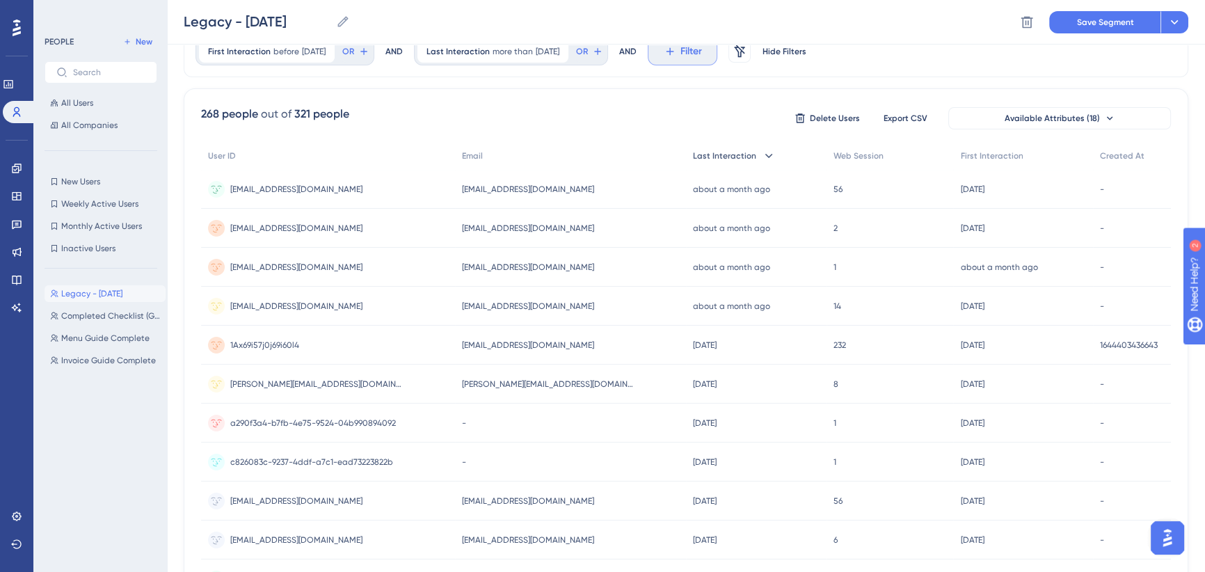
click at [702, 51] on span "Filter" at bounding box center [691, 51] width 22 height 17
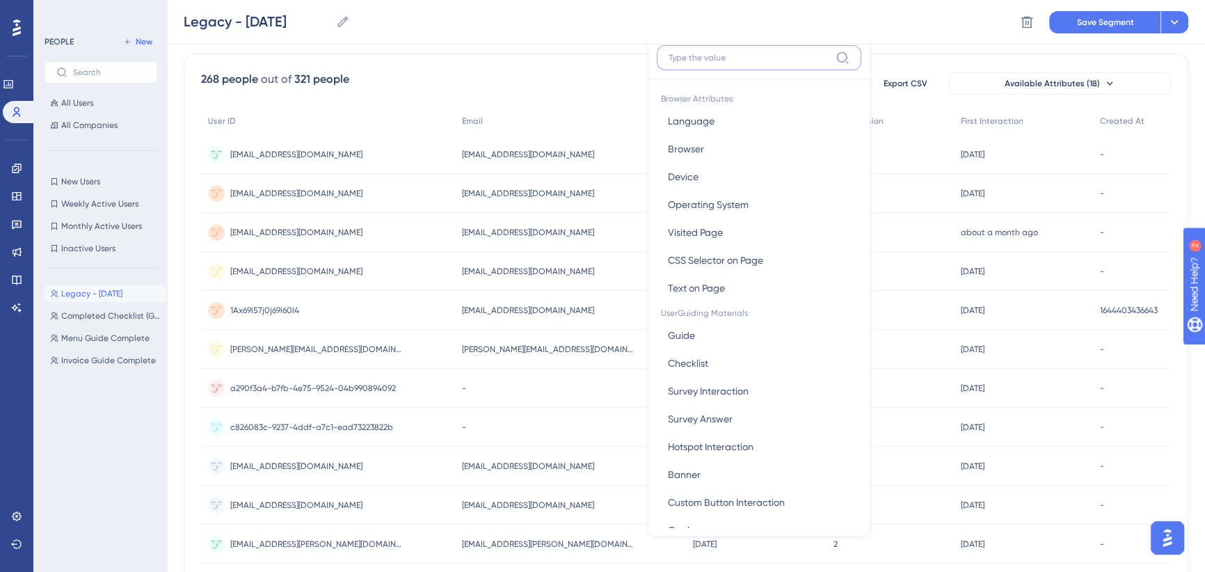
scroll to position [506, 0]
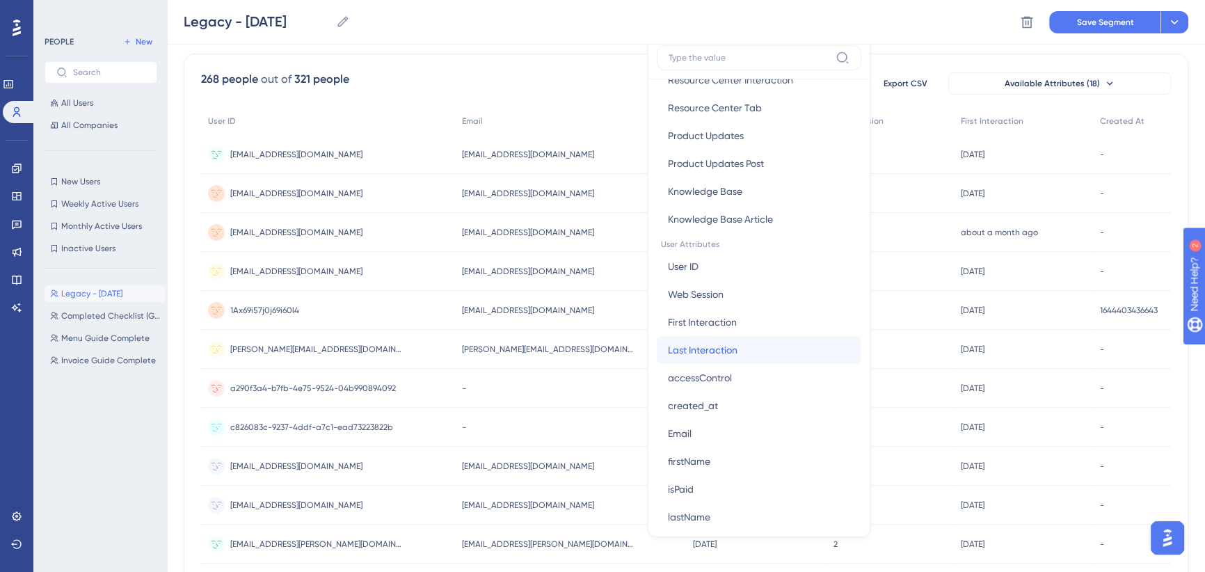
click at [737, 346] on span "Last Interaction" at bounding box center [703, 350] width 70 height 17
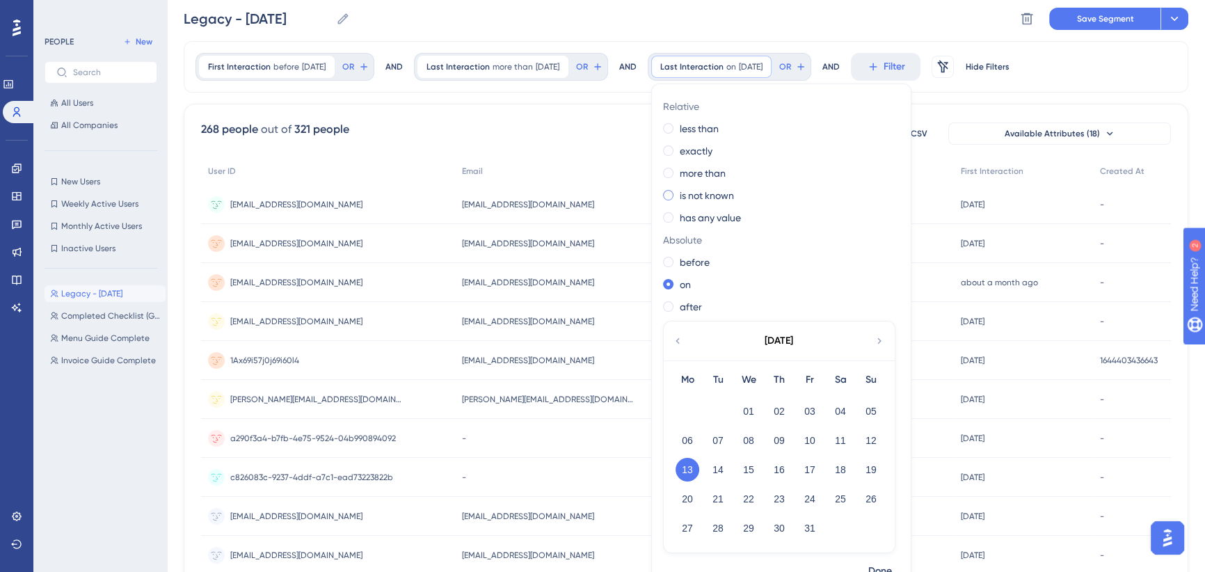
scroll to position [0, 0]
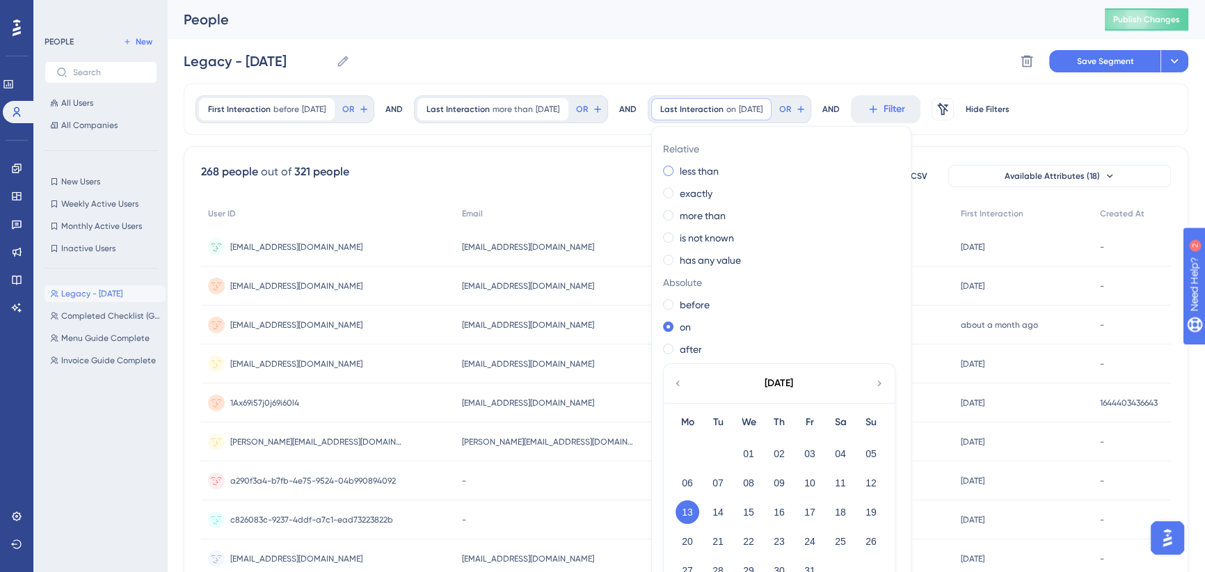
click at [712, 168] on label "less than" at bounding box center [699, 171] width 39 height 17
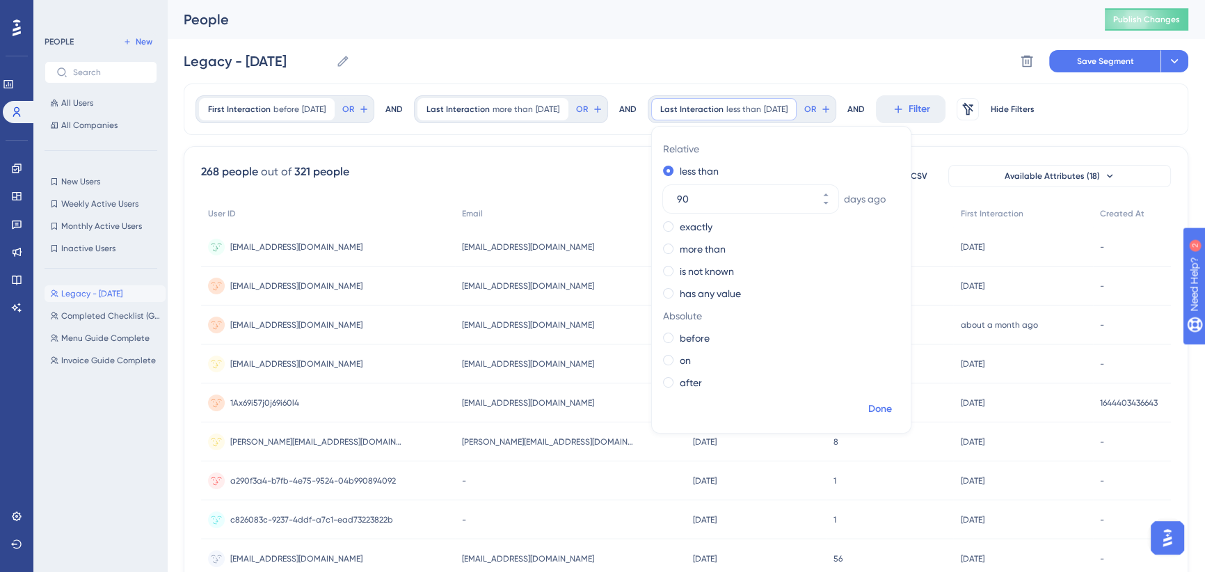
type input "90"
click at [892, 408] on span "Done" at bounding box center [880, 409] width 24 height 17
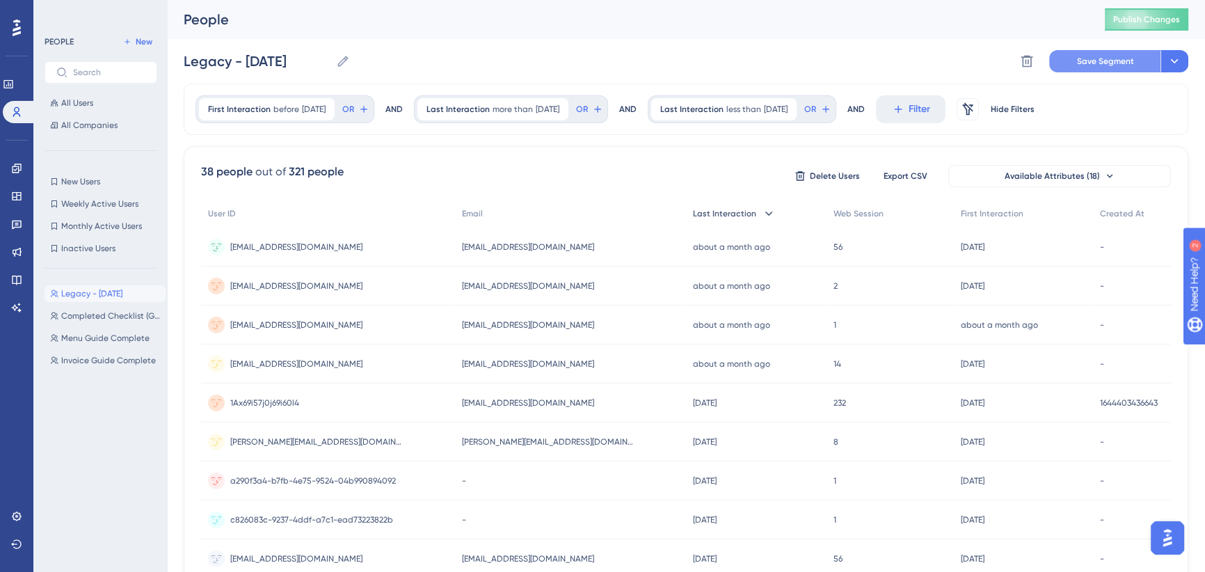
click at [1088, 58] on span "Save Segment" at bounding box center [1105, 61] width 57 height 11
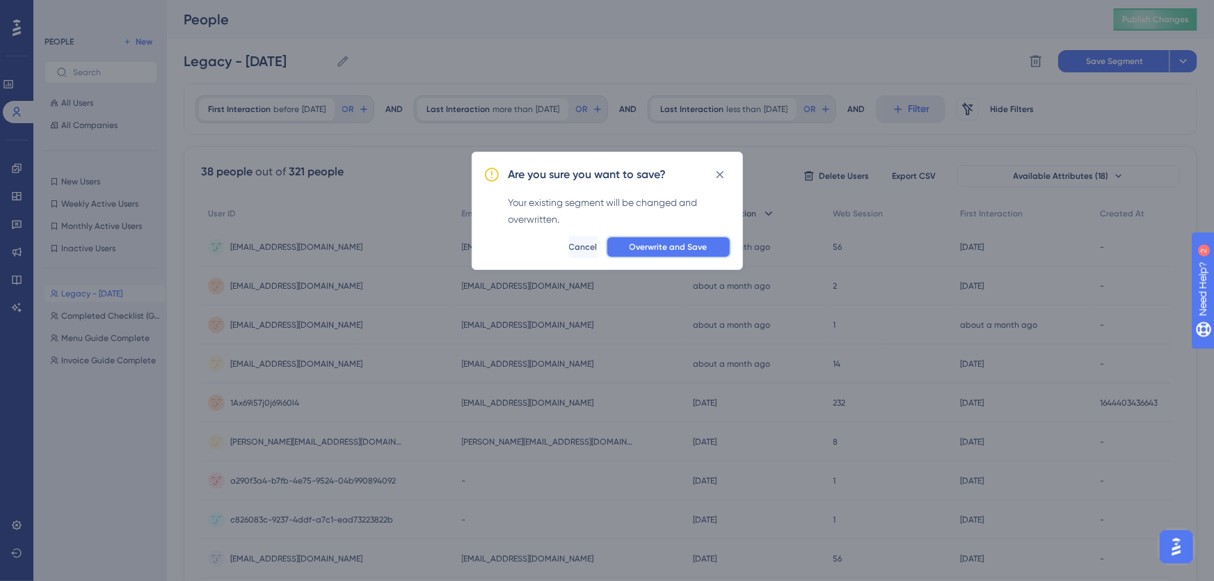
click at [698, 243] on span "Overwrite and Save" at bounding box center [669, 246] width 78 height 11
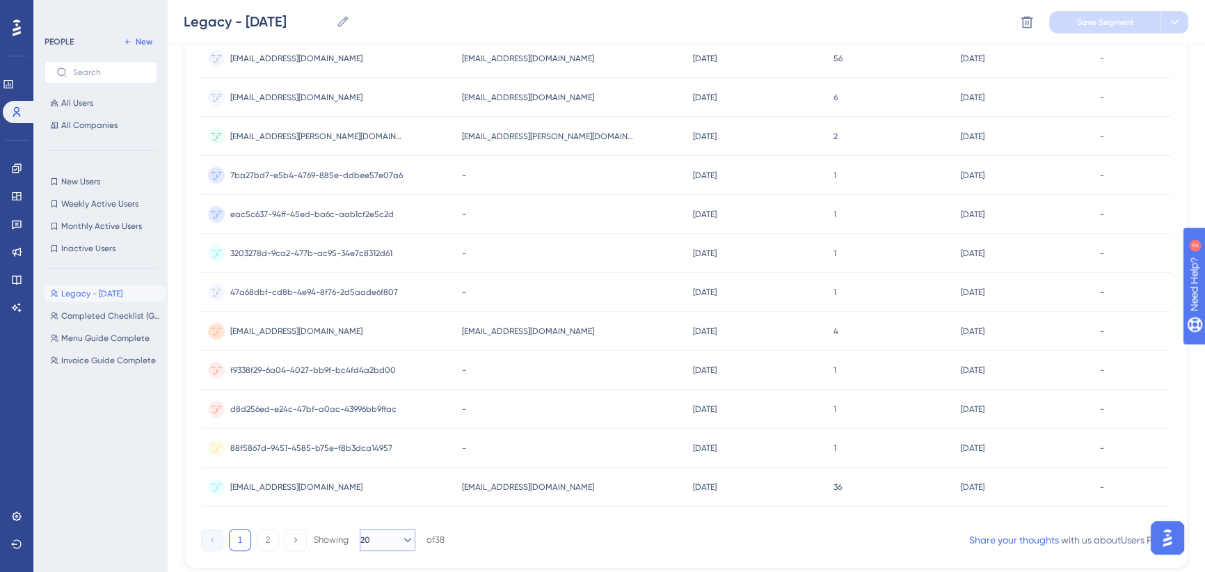
click at [408, 543] on button "20" at bounding box center [388, 540] width 56 height 22
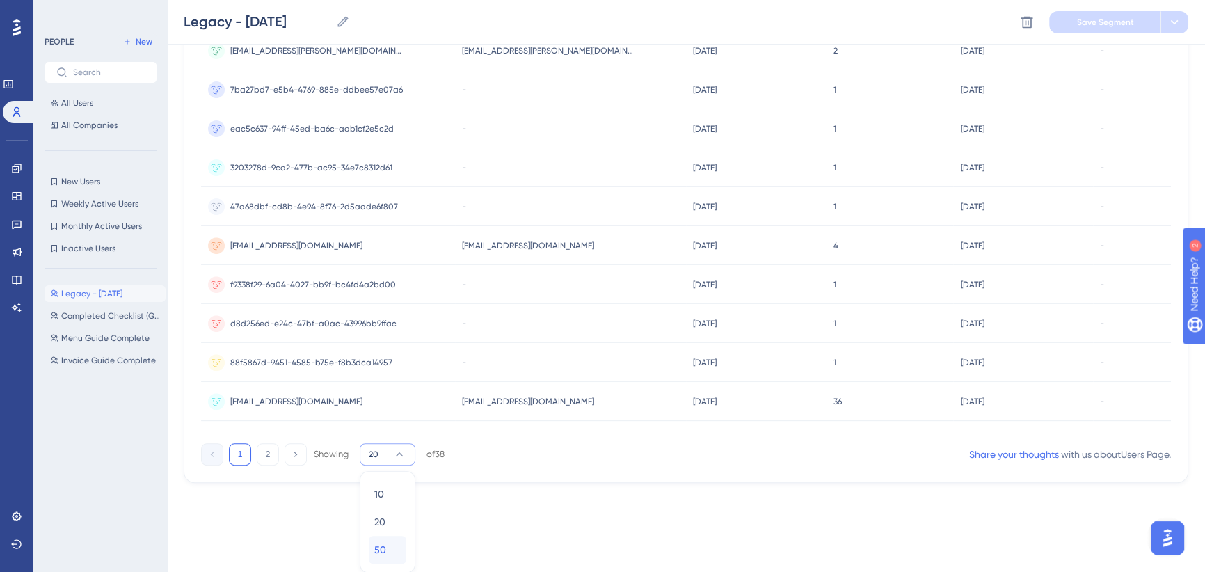
click at [385, 546] on span "50" at bounding box center [380, 549] width 12 height 17
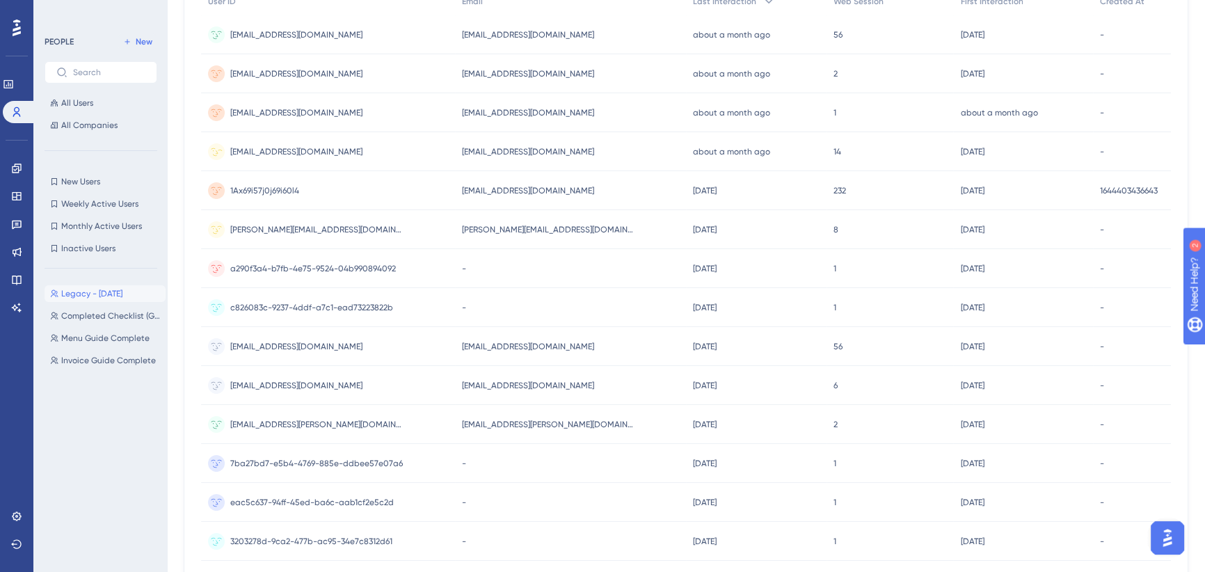
scroll to position [0, 0]
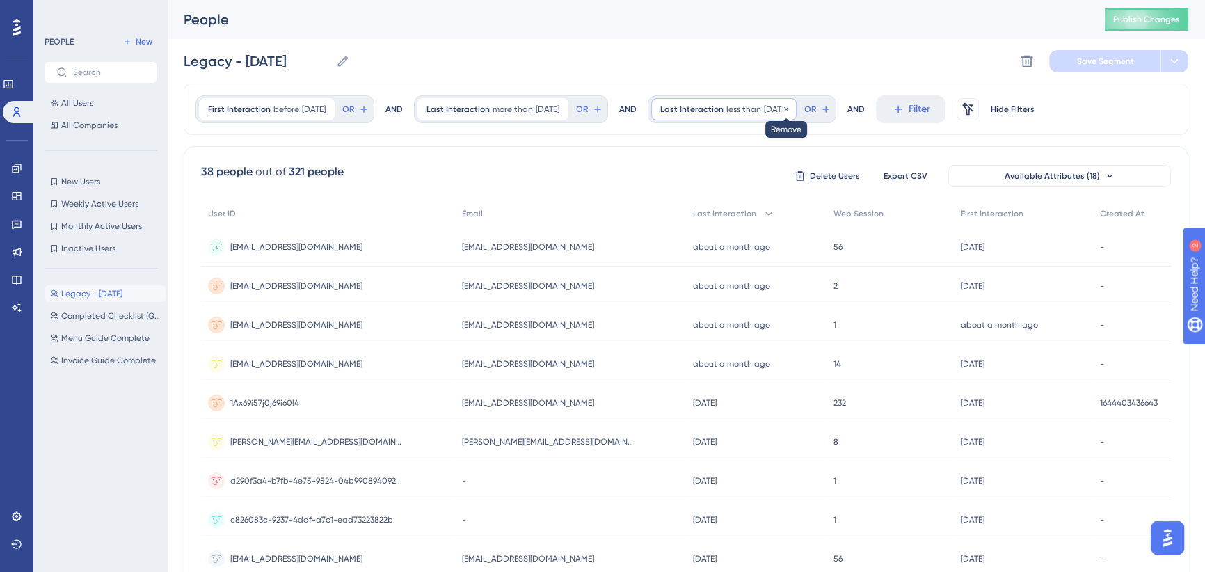
click at [790, 106] on icon at bounding box center [786, 109] width 8 height 8
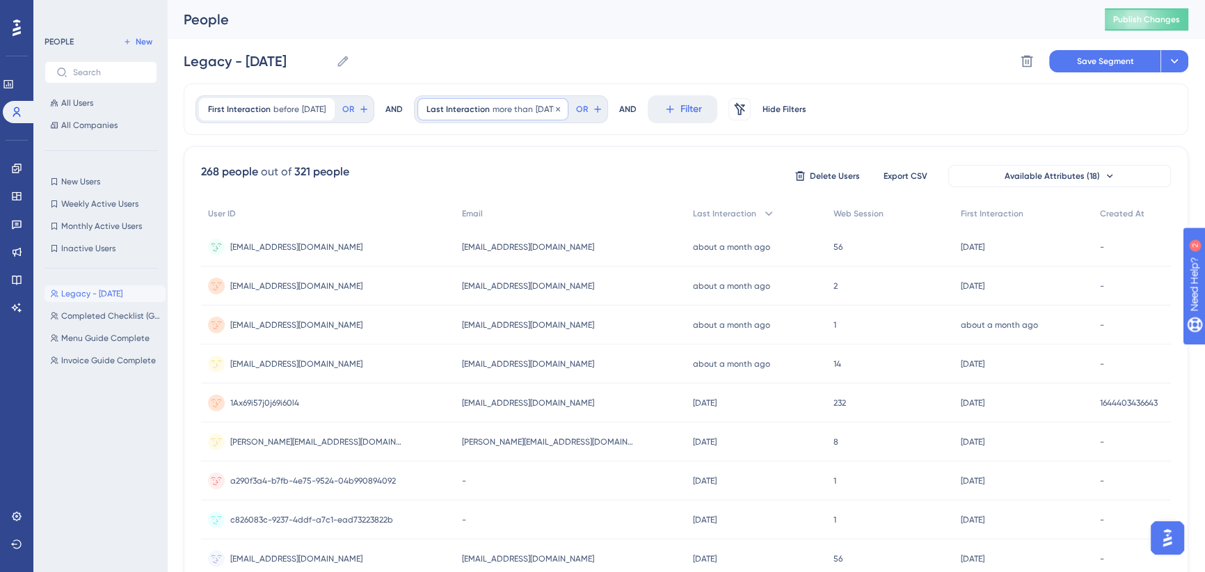
click at [542, 109] on div "Last Interaction more than 30 days ago 30 days ago Remove" at bounding box center [492, 109] width 151 height 22
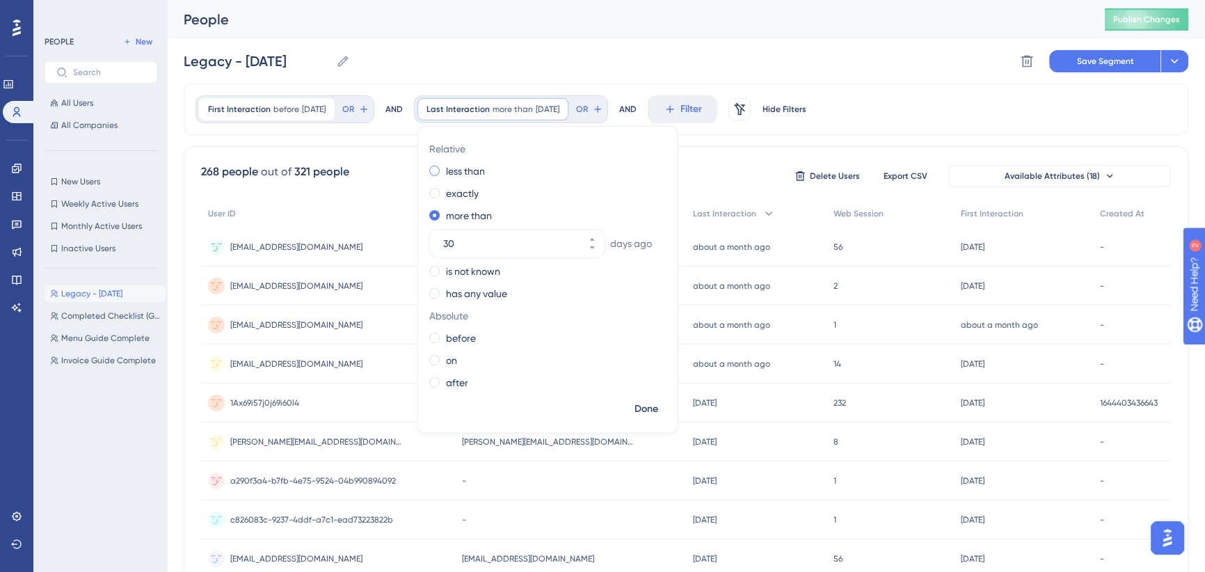
click at [440, 170] on span at bounding box center [434, 171] width 10 height 10
click at [444, 168] on input "radio" at bounding box center [444, 168] width 0 height 0
click at [455, 198] on input "30" at bounding box center [510, 199] width 134 height 17
type input "90"
click at [658, 410] on span "Done" at bounding box center [647, 409] width 24 height 17
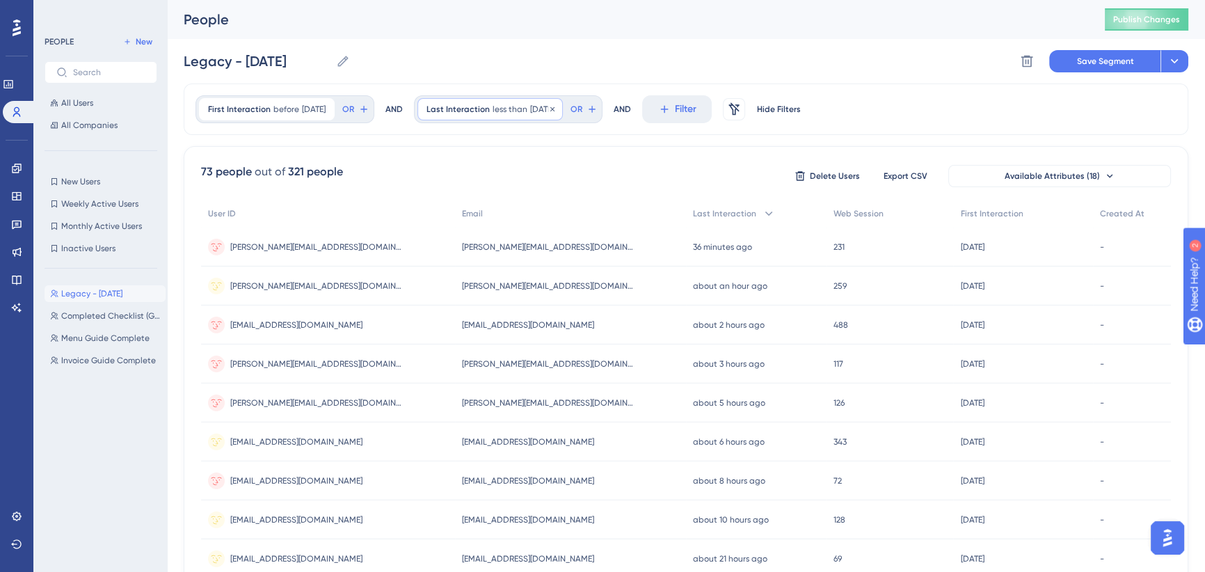
click at [538, 111] on span "90 days ago" at bounding box center [542, 109] width 24 height 11
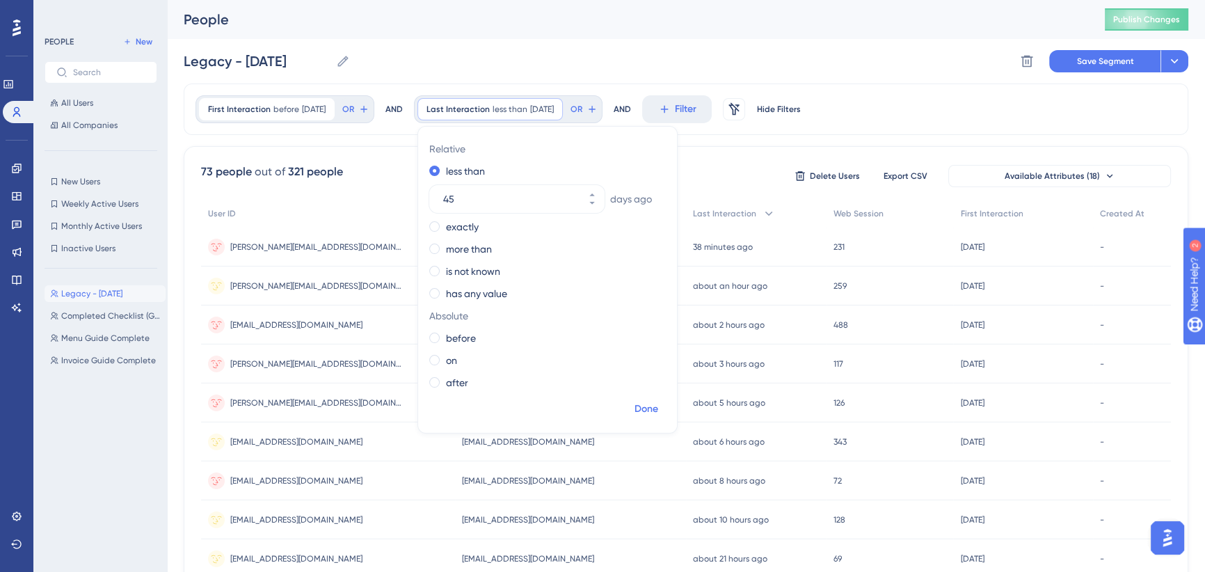
type input "45"
click at [658, 410] on span "Done" at bounding box center [647, 409] width 24 height 17
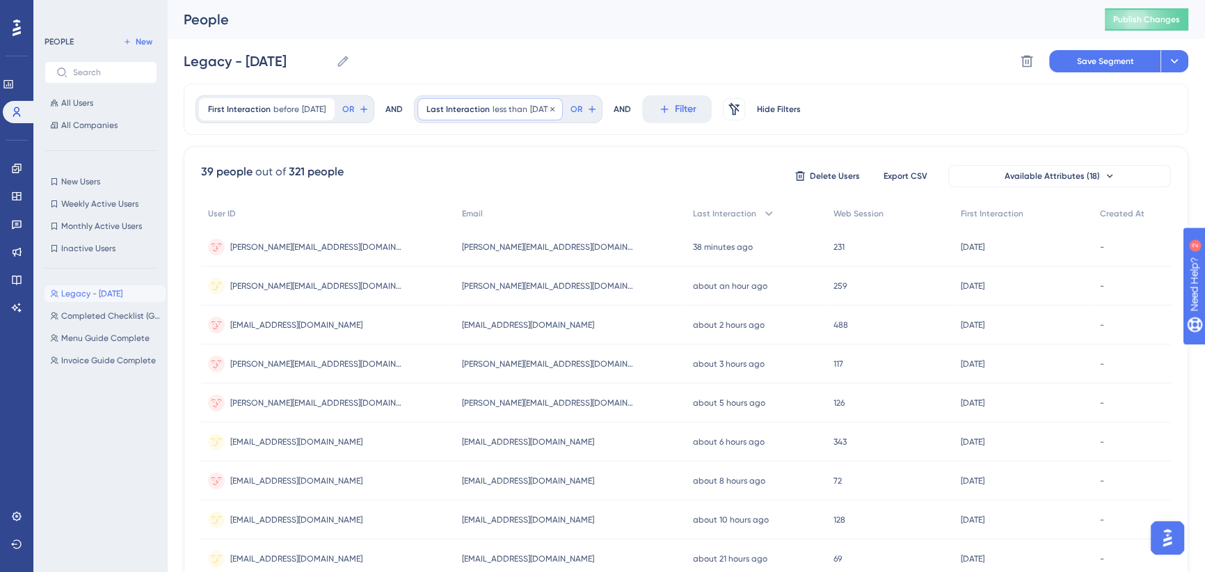
click at [534, 109] on div "Last Interaction less than 45 days ago 45 days ago Remove" at bounding box center [489, 109] width 145 height 22
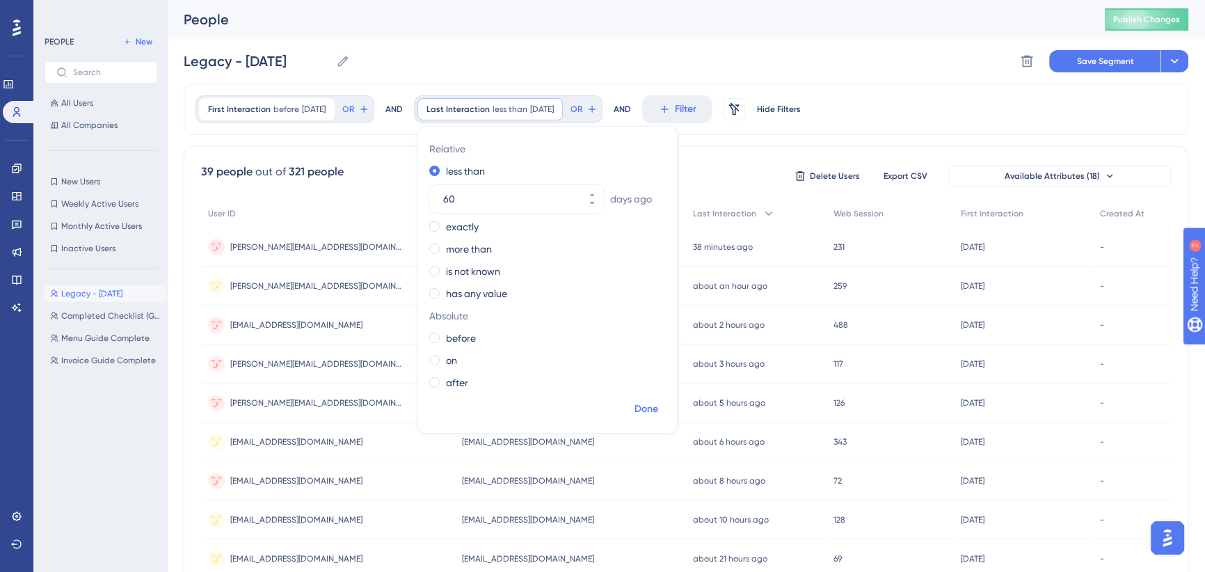
type input "60"
click at [648, 410] on span "Done" at bounding box center [647, 409] width 24 height 17
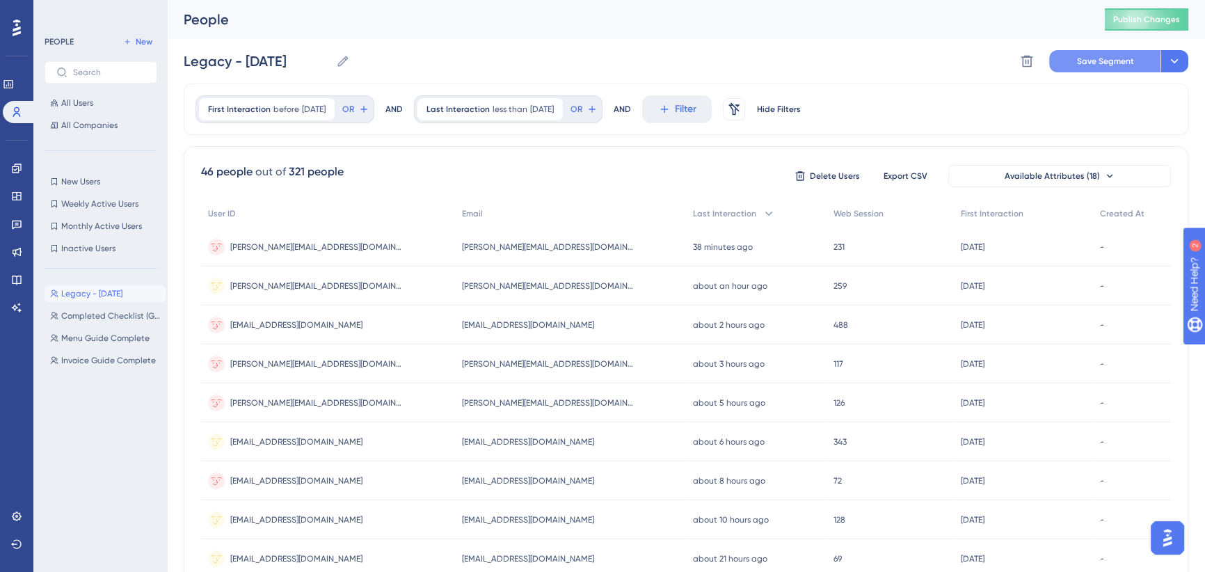
click at [1098, 60] on span "Save Segment" at bounding box center [1105, 61] width 57 height 11
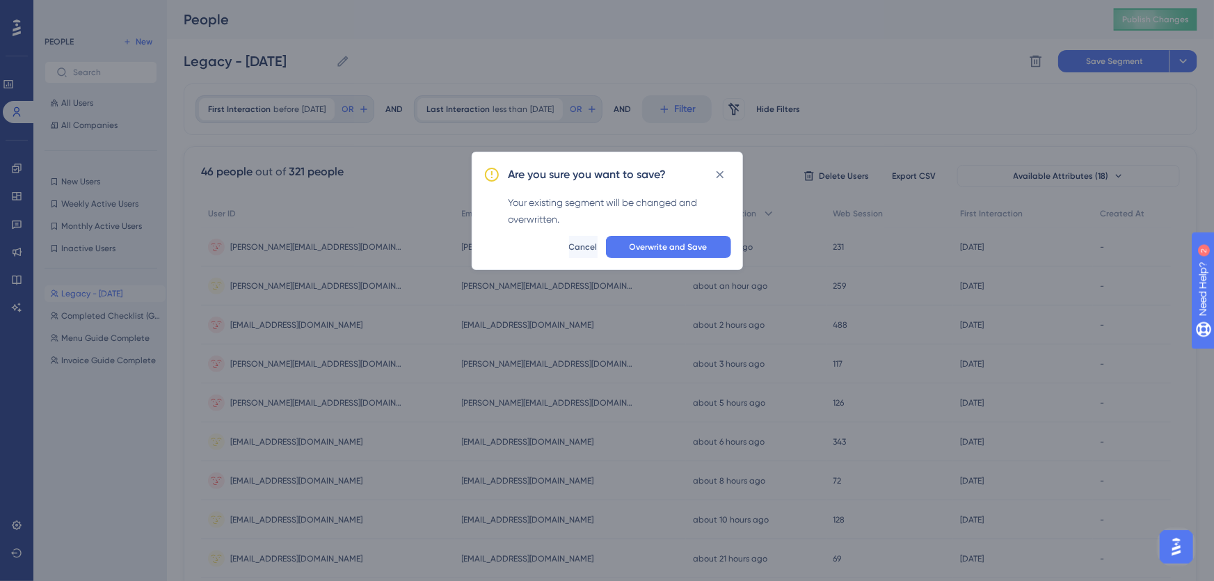
click at [644, 263] on div "Are you sure you want to save? Your existing segment will be changed and overwr…" at bounding box center [607, 211] width 271 height 118
click at [660, 239] on button "Overwrite and Save" at bounding box center [668, 247] width 125 height 22
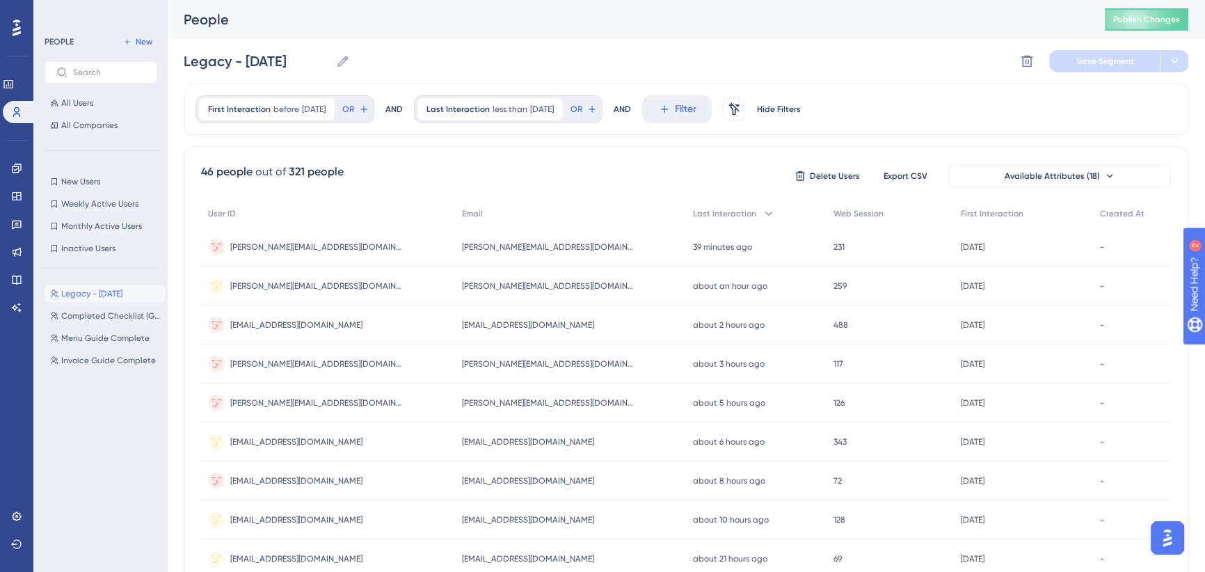
click at [763, 56] on div "Legacy - Oct 2025 Legacy - Oct 2025 Delete Segment Save Segment" at bounding box center [686, 61] width 1005 height 45
click at [1141, 20] on span "Publish Changes" at bounding box center [1146, 19] width 67 height 11
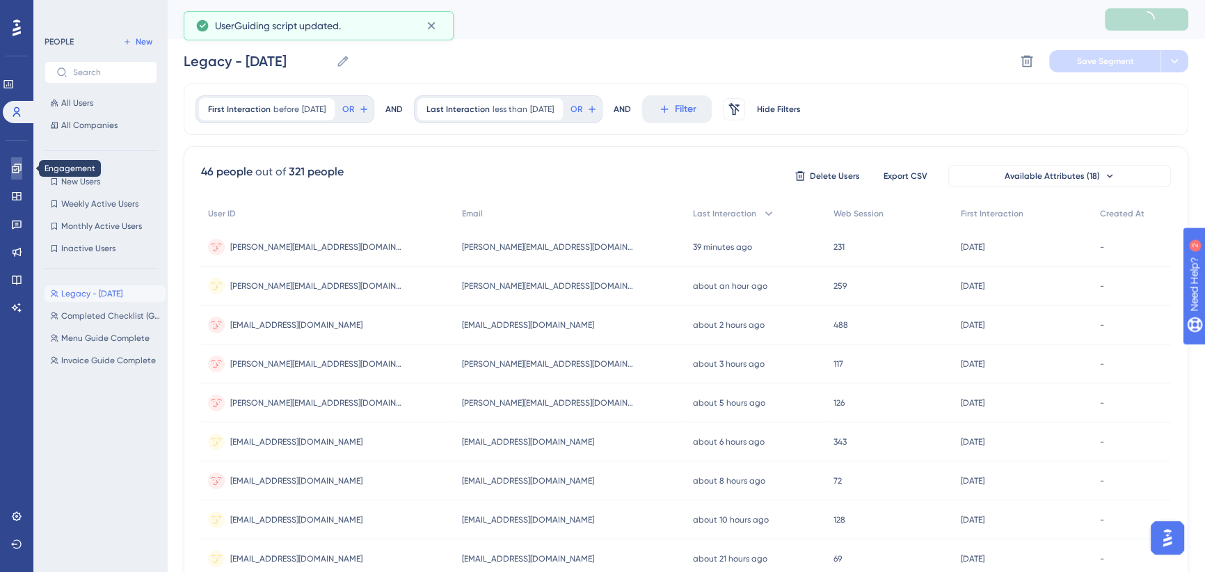
click at [12, 166] on icon at bounding box center [16, 168] width 11 height 11
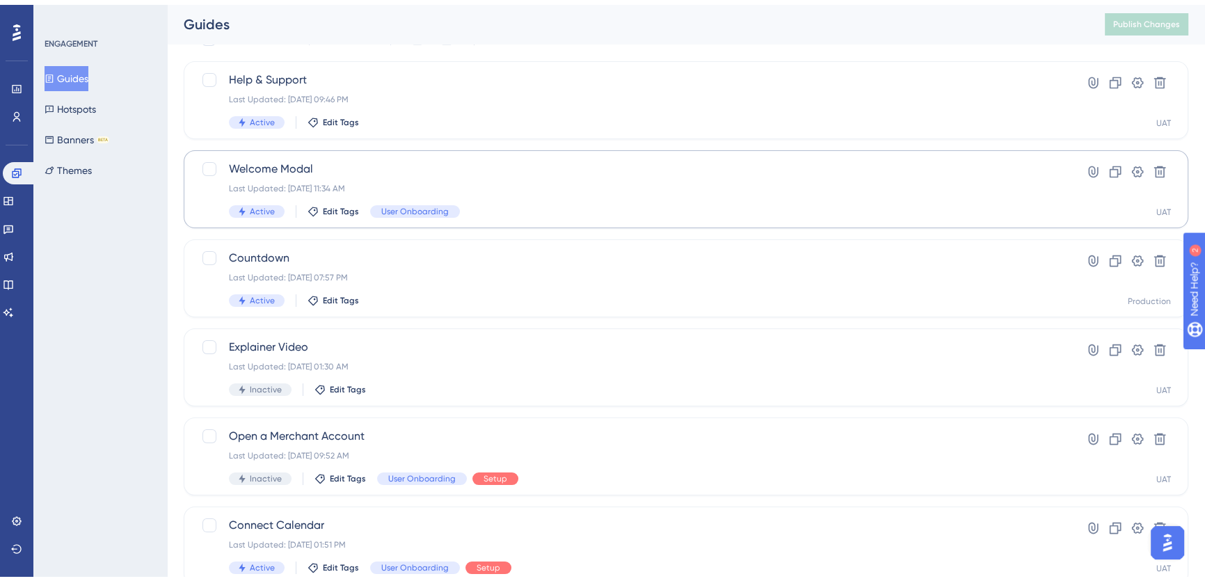
scroll to position [126, 0]
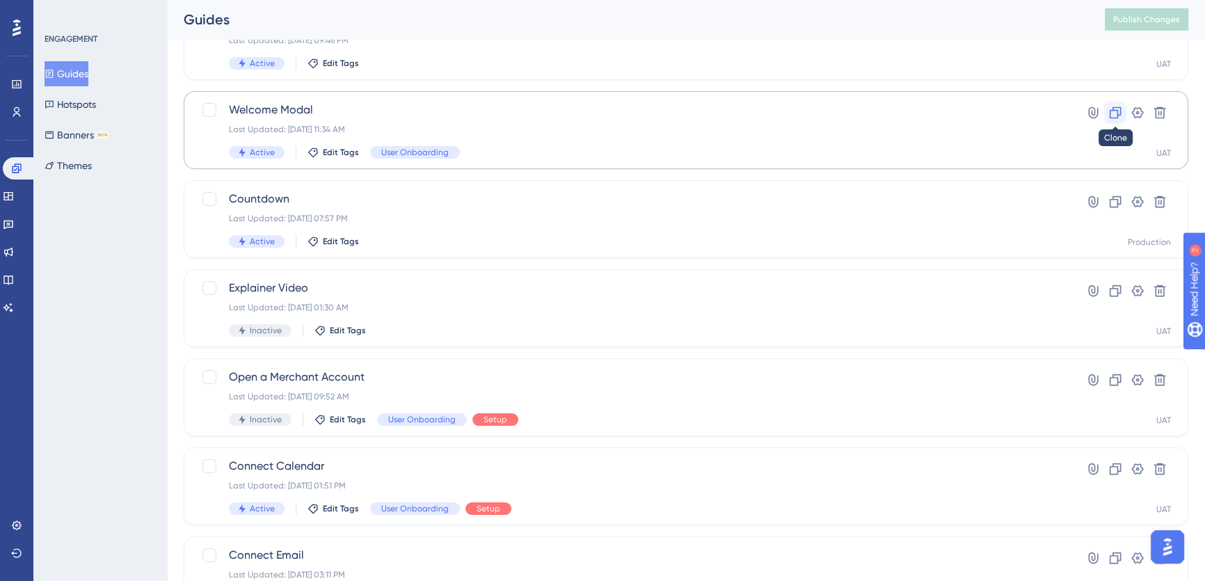
click at [1110, 109] on icon at bounding box center [1115, 113] width 14 height 14
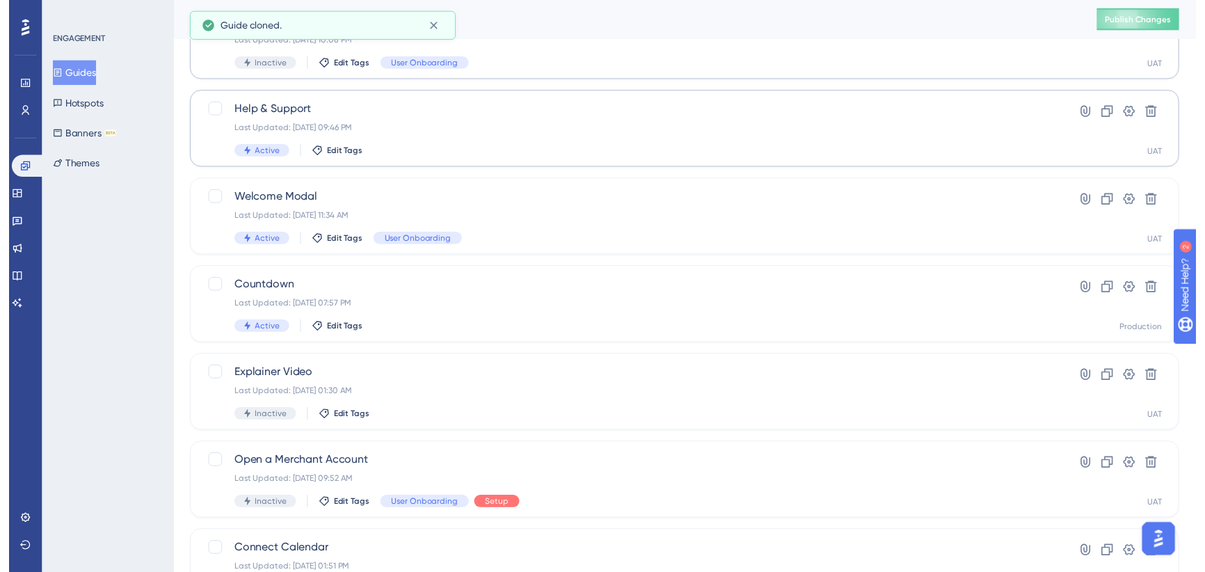
scroll to position [0, 0]
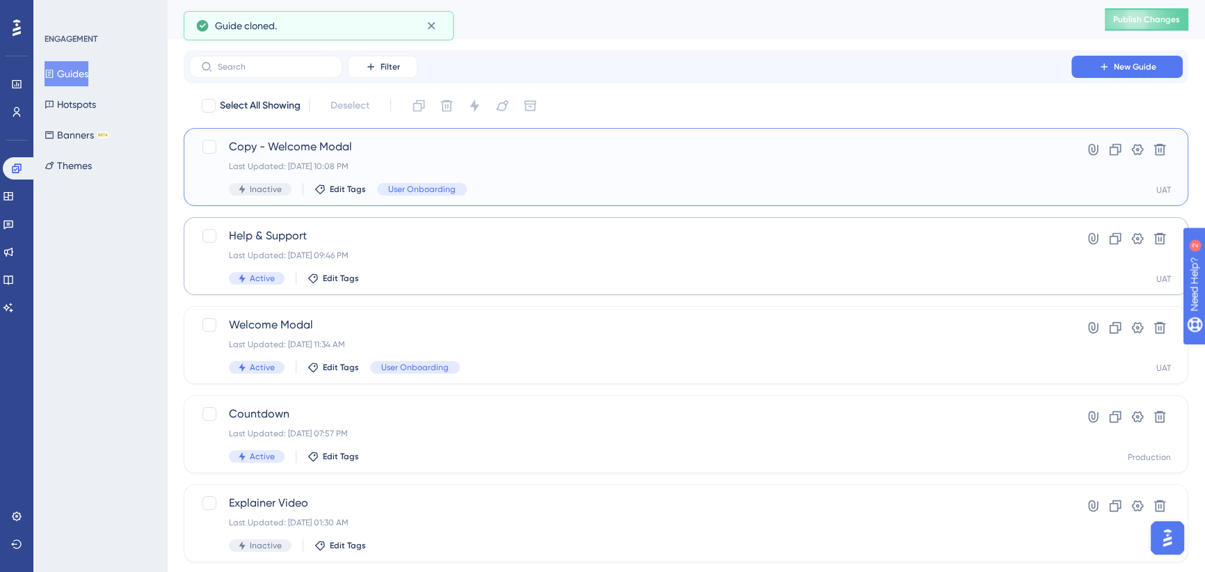
click at [501, 143] on span "Copy - Welcome Modal" at bounding box center [630, 146] width 803 height 17
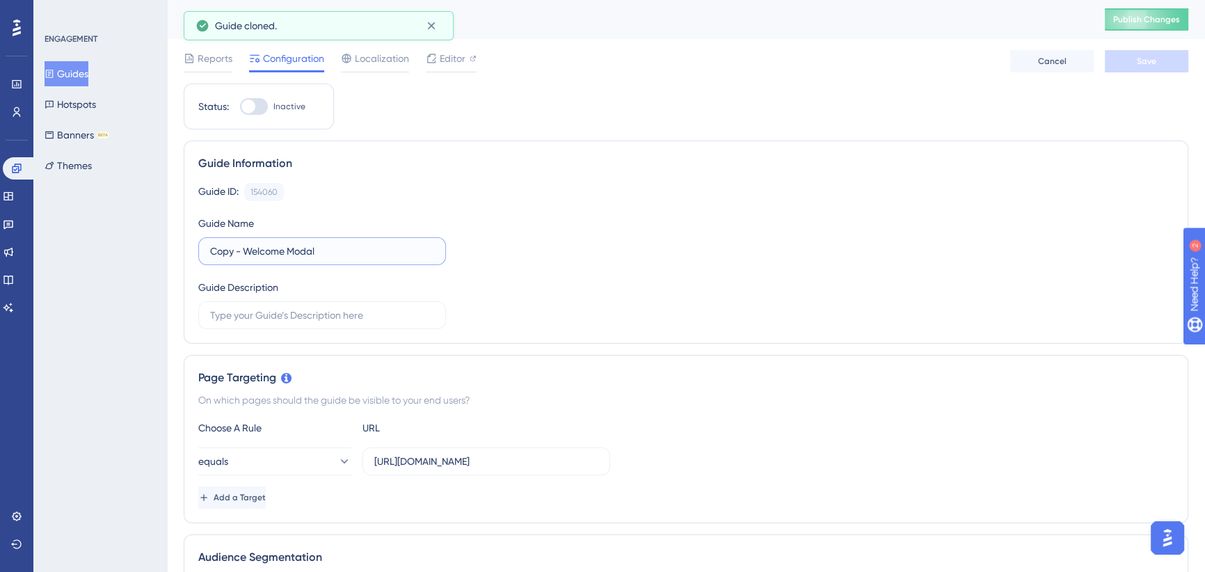
click at [255, 244] on input "Copy - Welcome Modal" at bounding box center [322, 251] width 224 height 15
drag, startPoint x: 245, startPoint y: 249, endPoint x: 177, endPoint y: 261, distance: 68.5
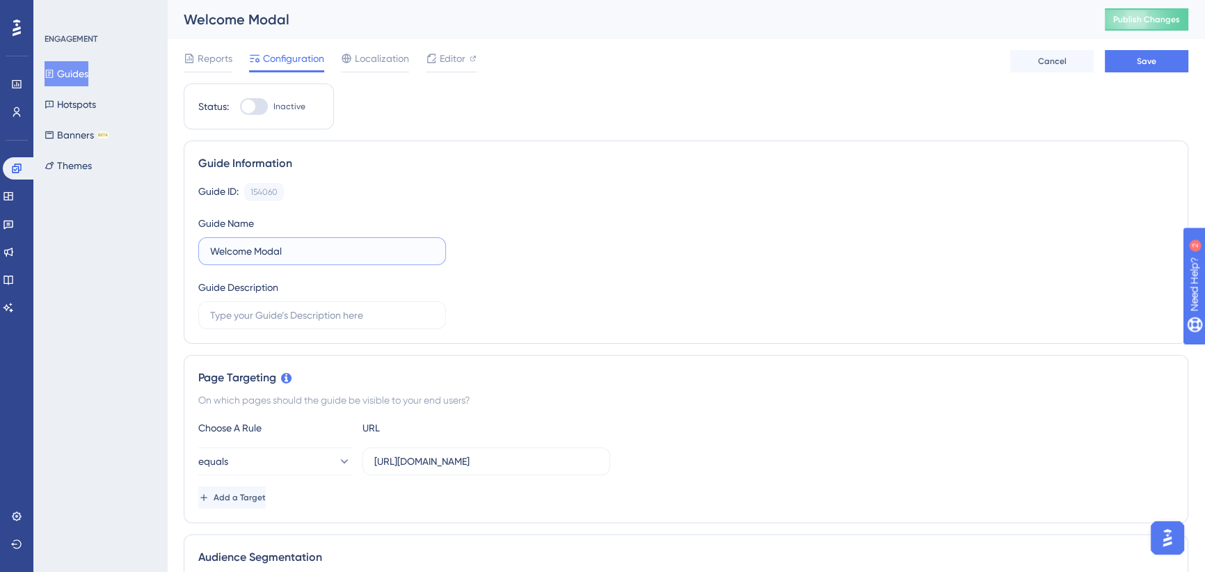
click at [308, 250] on input "Welcome Modal" at bounding box center [322, 251] width 224 height 15
type input "Welcome Modal (Legacy Users)"
click at [605, 225] on div "Guide ID: 154060 Copy Guide Name Welcome Modal (Legacy Users) Guide Description" at bounding box center [685, 256] width 975 height 146
click at [1141, 59] on span "Save" at bounding box center [1146, 61] width 19 height 11
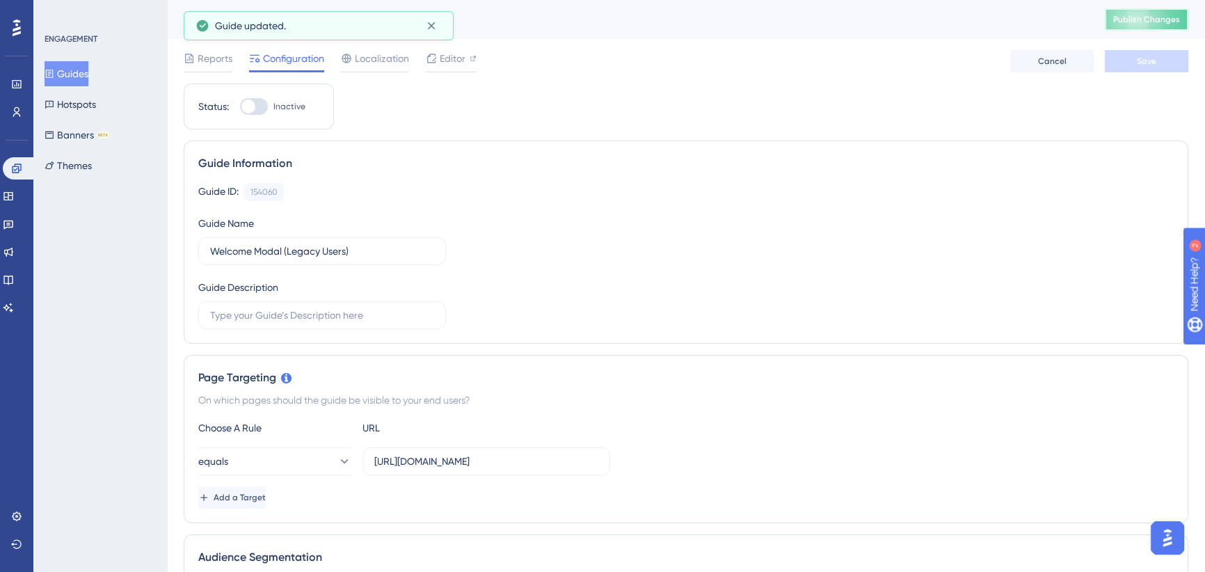
click at [1140, 20] on span "Publish Changes" at bounding box center [1146, 19] width 67 height 11
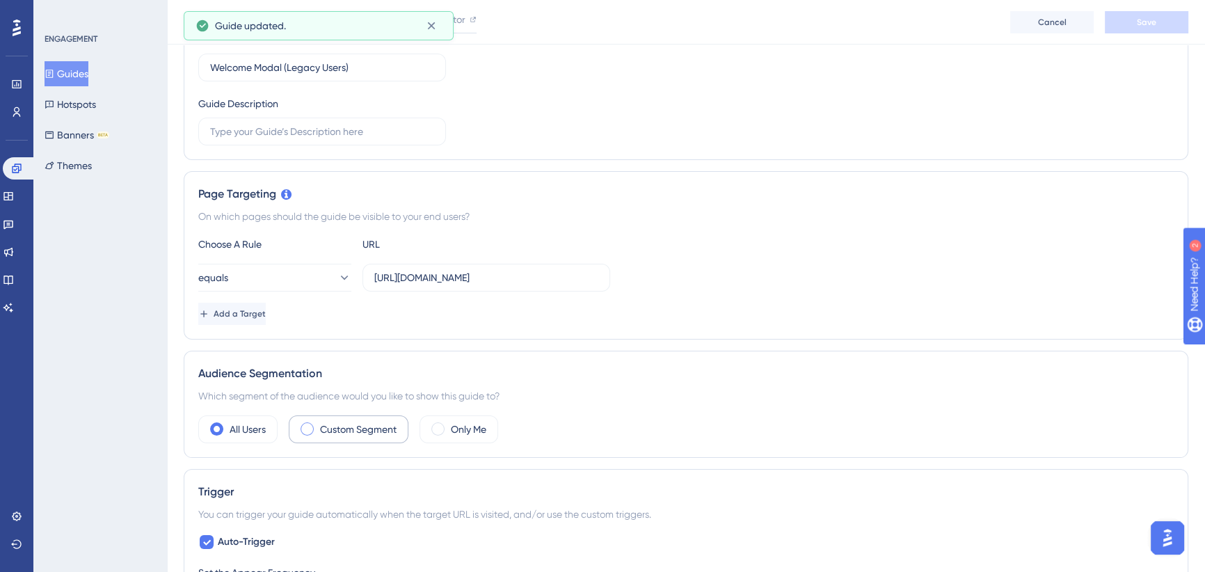
scroll to position [253, 0]
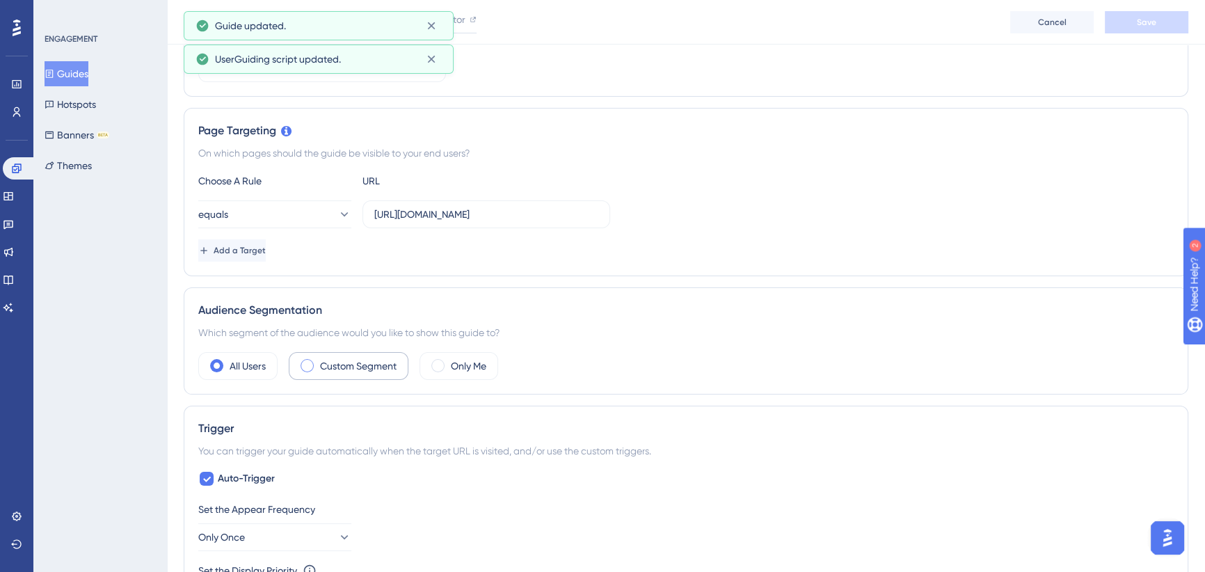
click at [333, 365] on label "Custom Segment" at bounding box center [358, 366] width 77 height 17
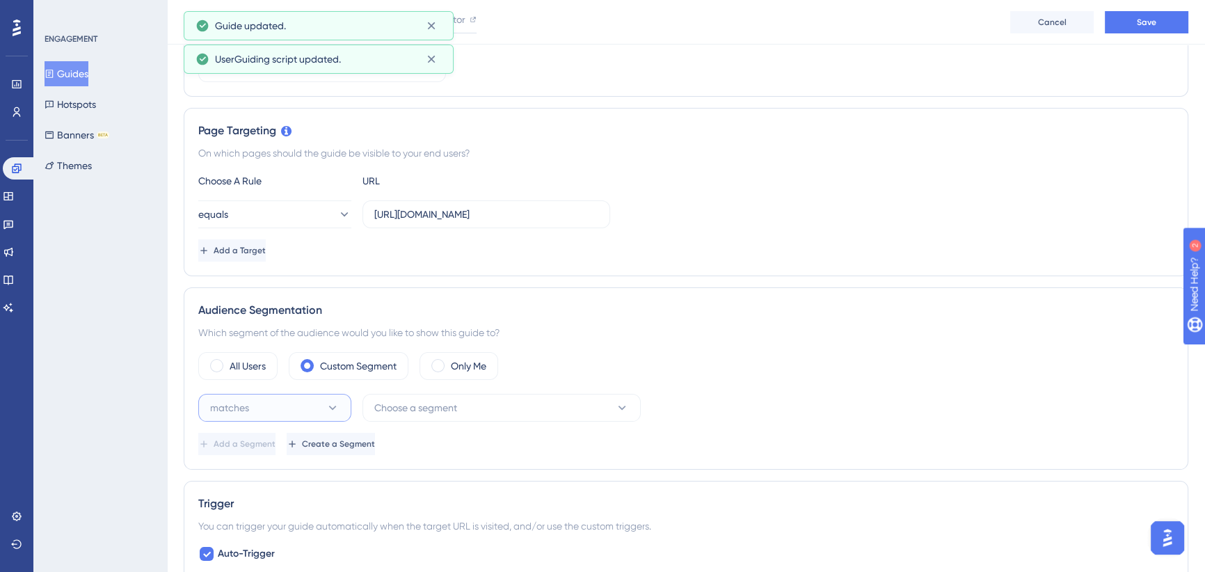
click at [309, 403] on button "matches" at bounding box center [274, 408] width 153 height 28
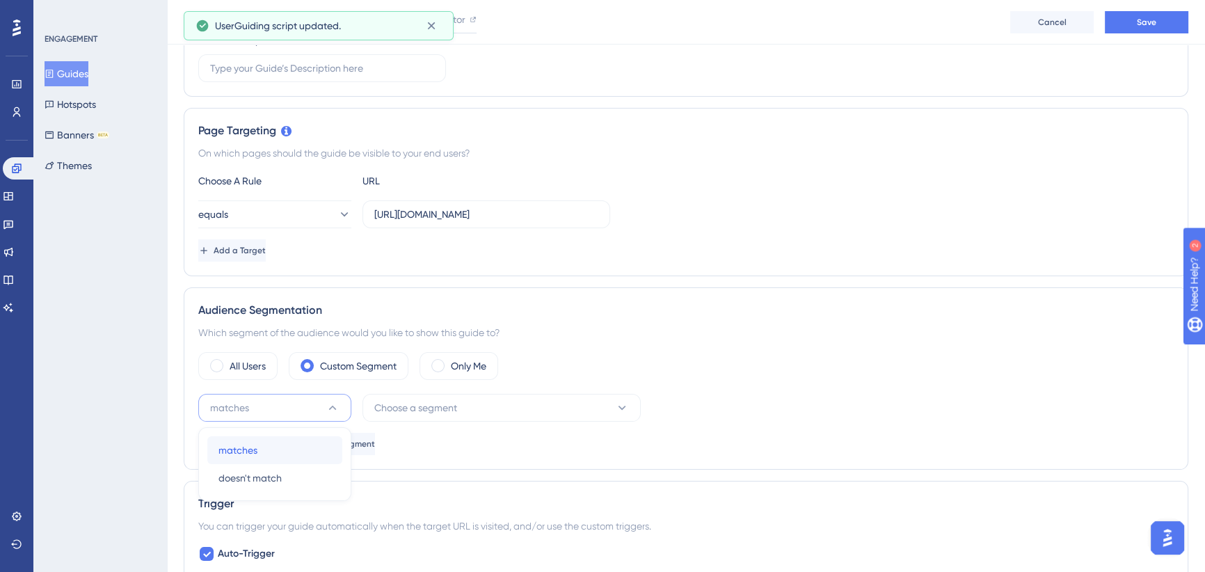
click at [264, 441] on div "matches matches" at bounding box center [274, 450] width 113 height 28
click at [417, 411] on span "Choose a segment" at bounding box center [415, 407] width 83 height 17
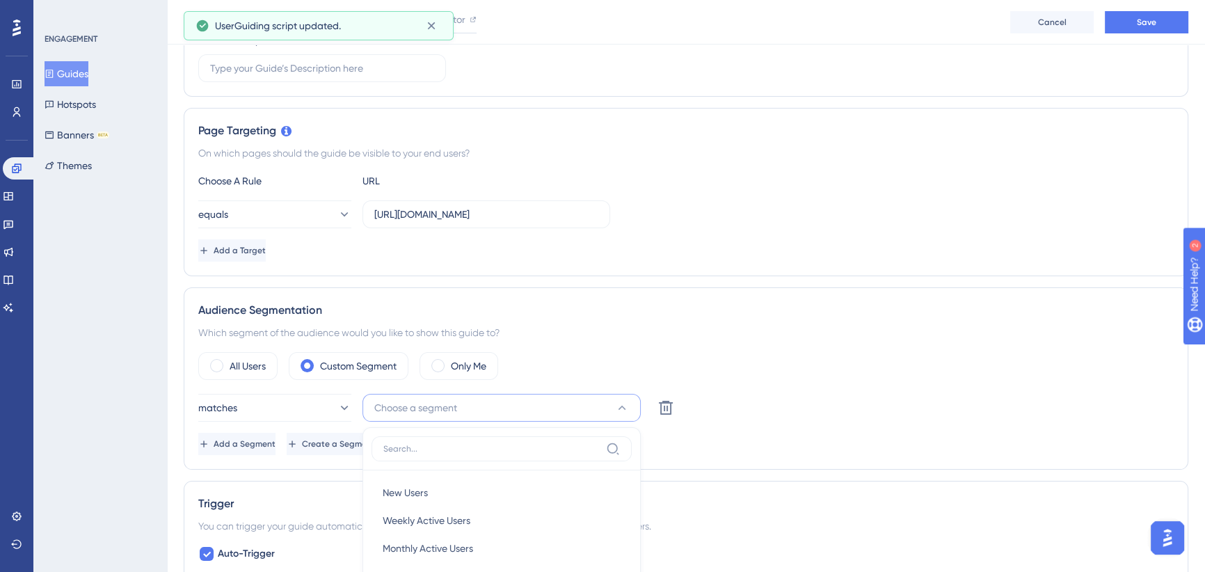
scroll to position [513, 0]
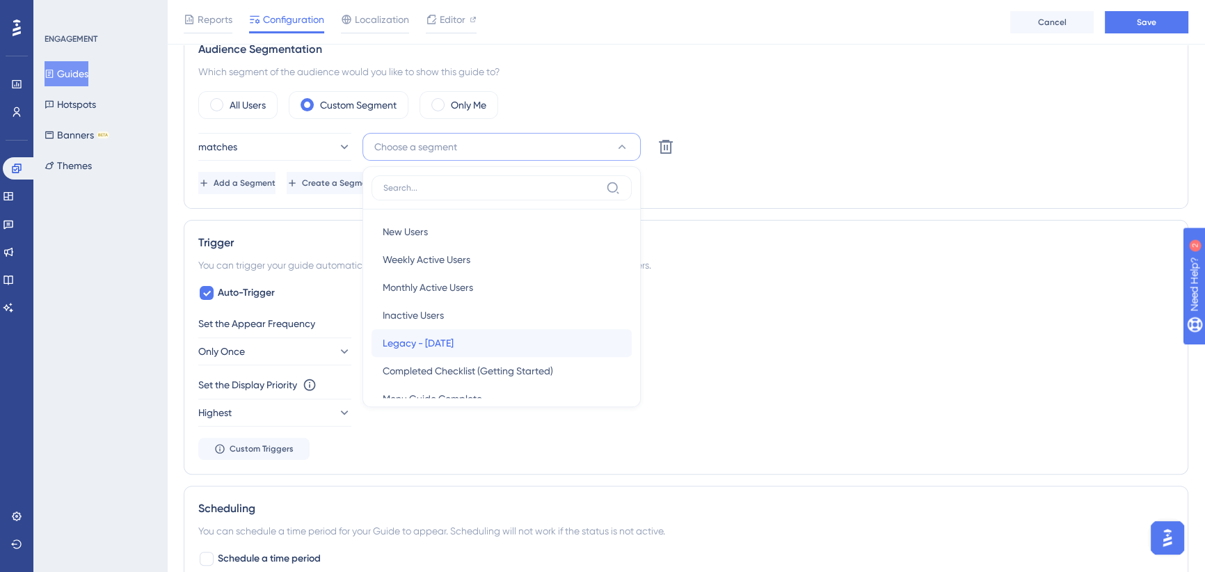
click at [442, 340] on span "Legacy - Oct 2025" at bounding box center [418, 343] width 71 height 17
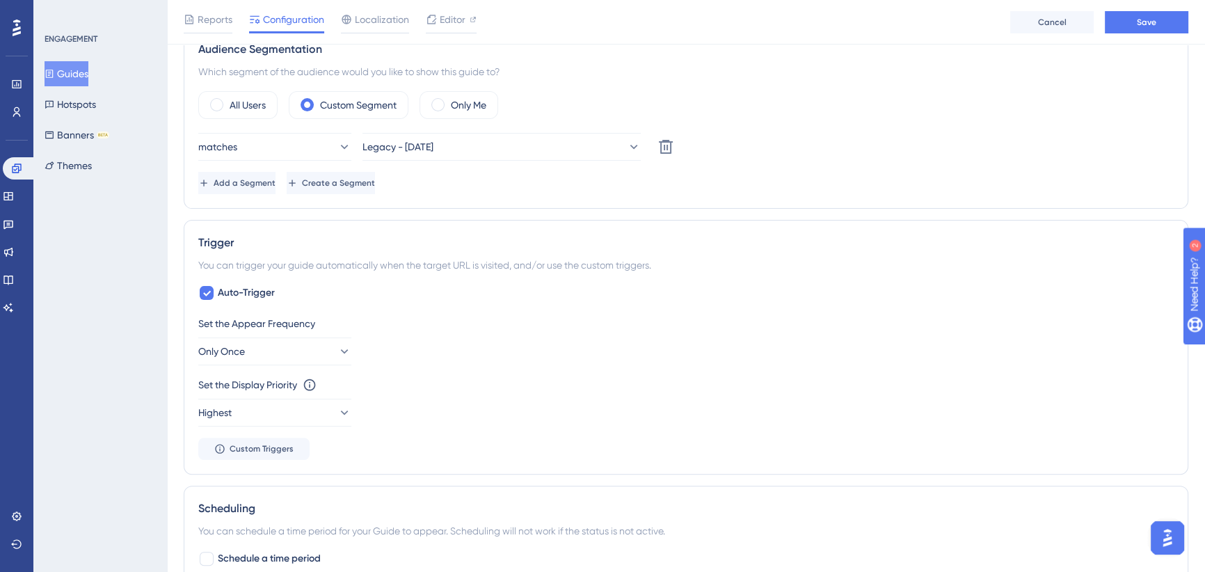
click at [786, 152] on div "matches Legacy - Oct 2025 Delete" at bounding box center [685, 147] width 975 height 28
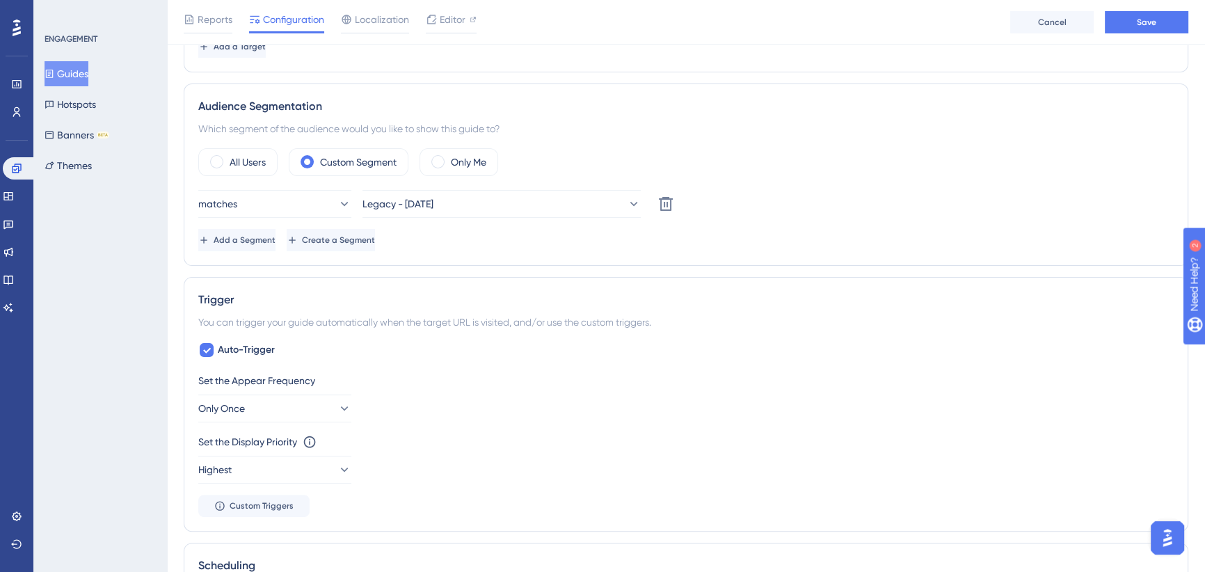
scroll to position [0, 0]
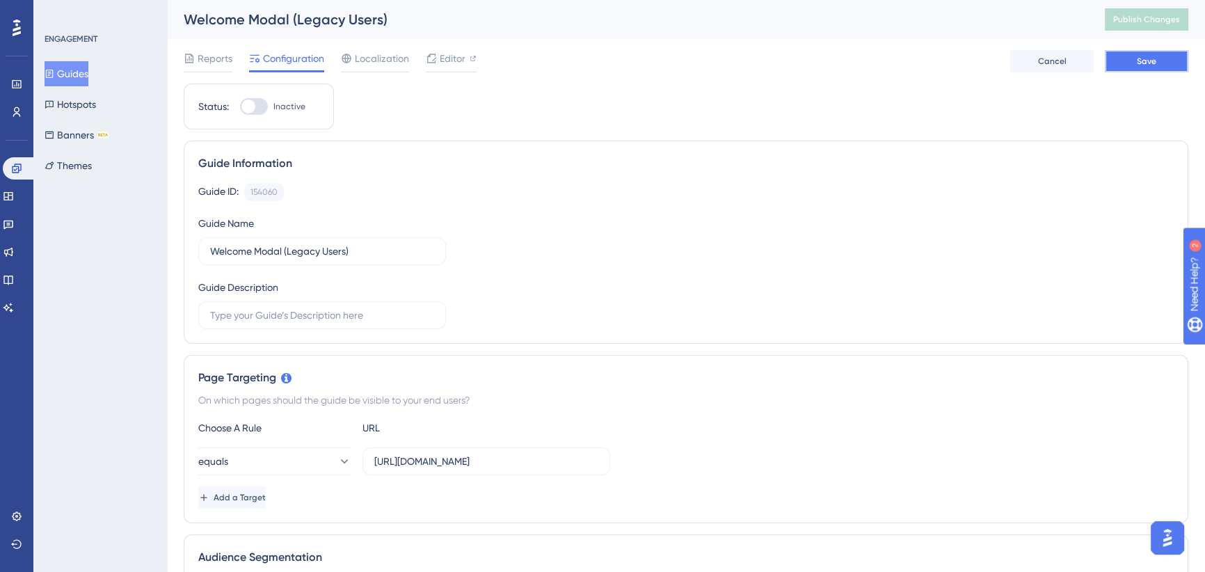
click at [1141, 62] on span "Save" at bounding box center [1146, 61] width 19 height 11
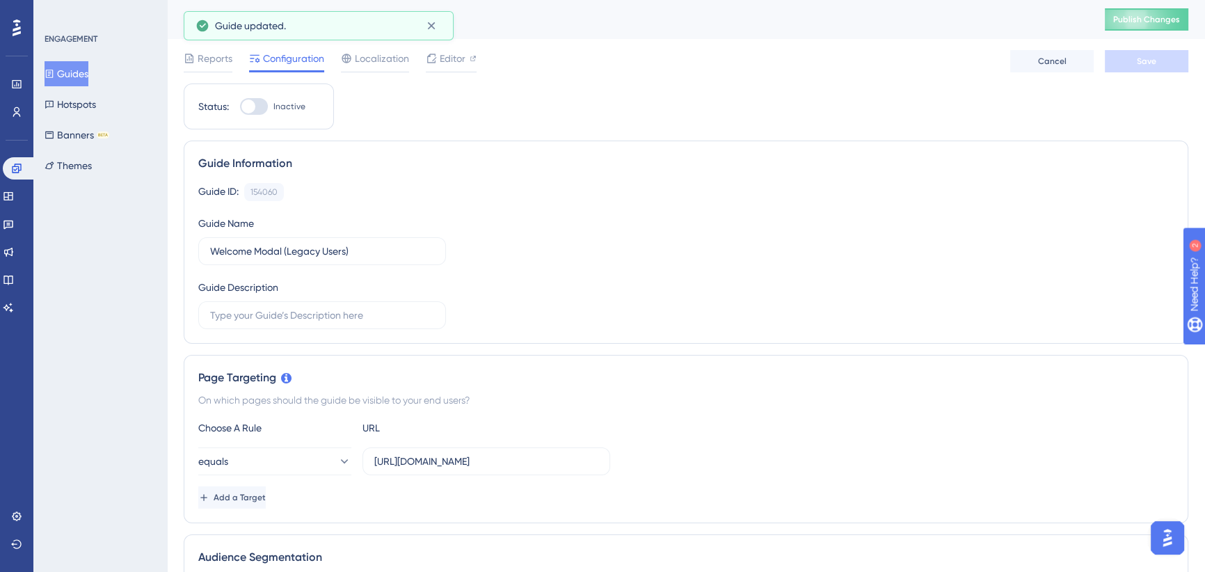
click at [252, 105] on div at bounding box center [248, 106] width 14 height 14
click at [240, 106] on input "Inactive" at bounding box center [239, 106] width 1 height 1
checkbox input "true"
click at [1147, 56] on span "Save" at bounding box center [1146, 61] width 19 height 11
click at [457, 55] on span "Editor" at bounding box center [453, 58] width 26 height 17
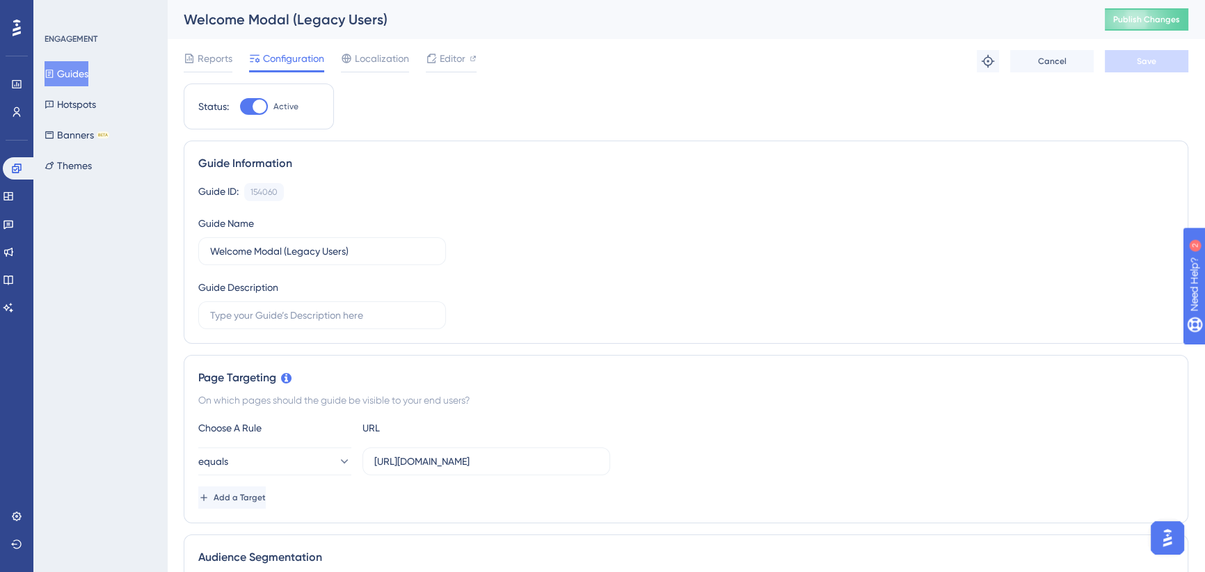
click at [70, 67] on button "Guides" at bounding box center [67, 73] width 44 height 25
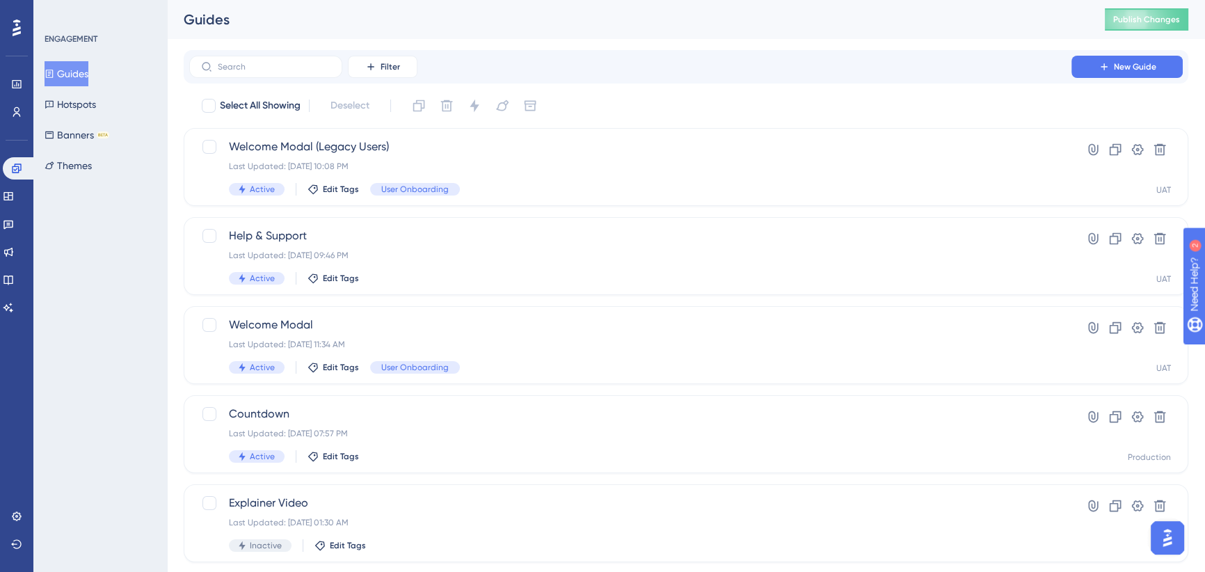
click at [1024, 35] on div "Guides Publish Changes" at bounding box center [686, 19] width 1038 height 39
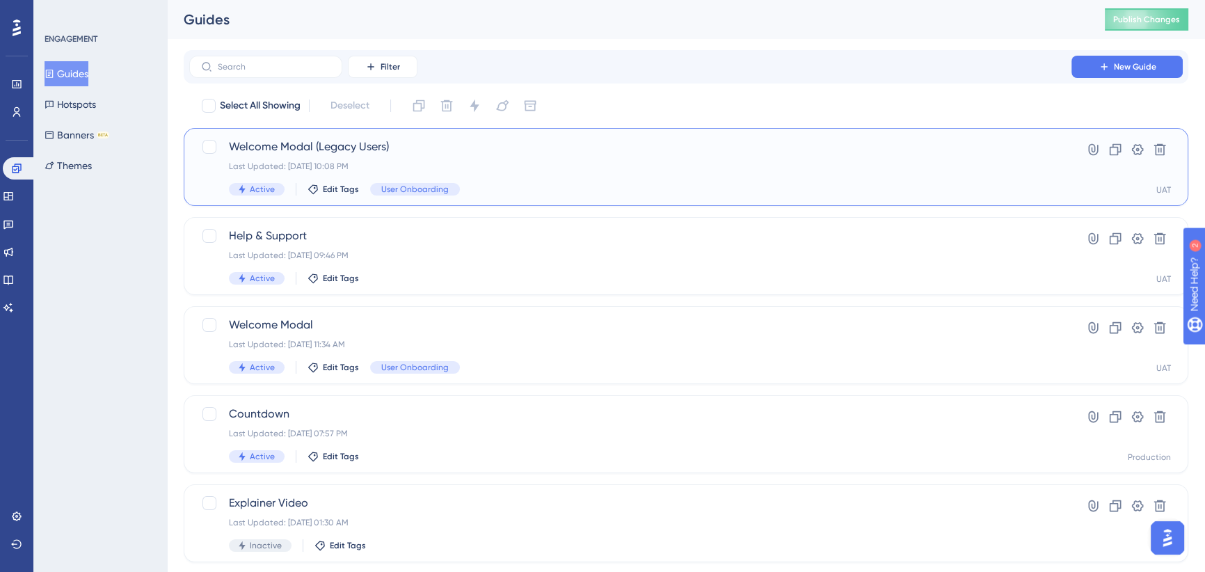
click at [336, 182] on div "Welcome Modal (Legacy Users) Last Updated: Oct 13 2025, 10:08 PM Active Edit Ta…" at bounding box center [630, 166] width 803 height 57
click at [326, 189] on span "Edit Tags" at bounding box center [341, 189] width 36 height 11
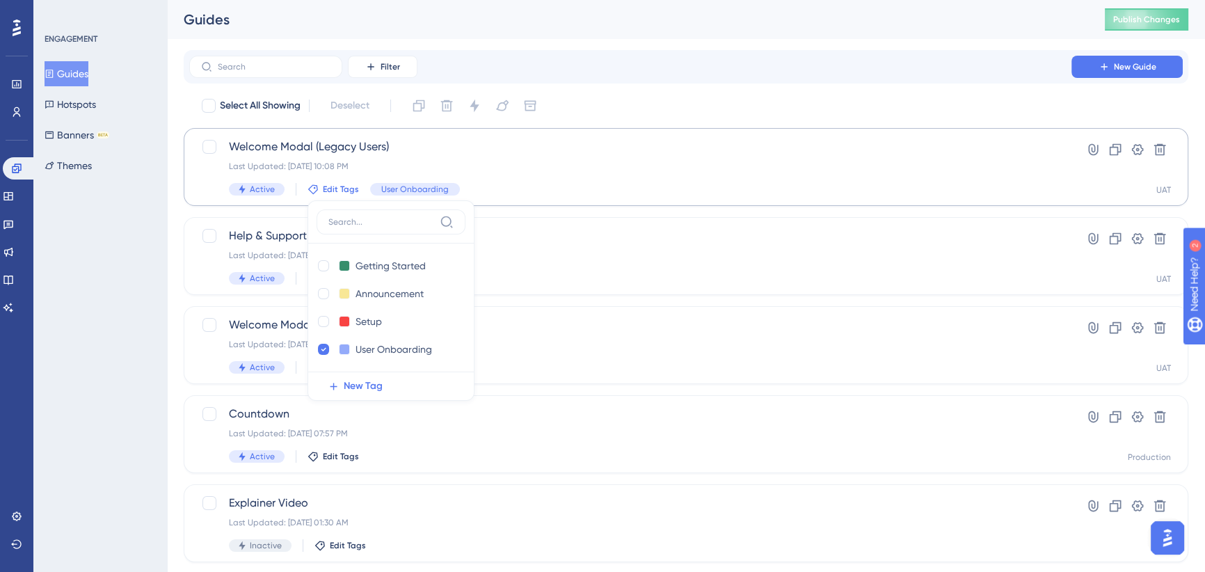
scroll to position [14, 0]
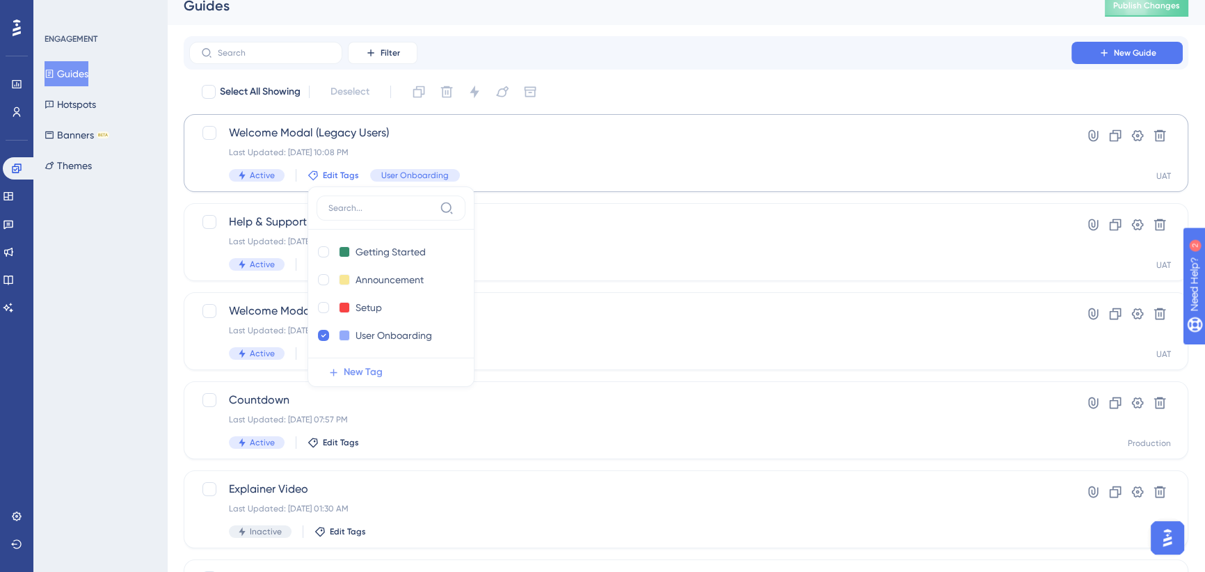
click at [361, 372] on span "New Tag" at bounding box center [363, 372] width 39 height 17
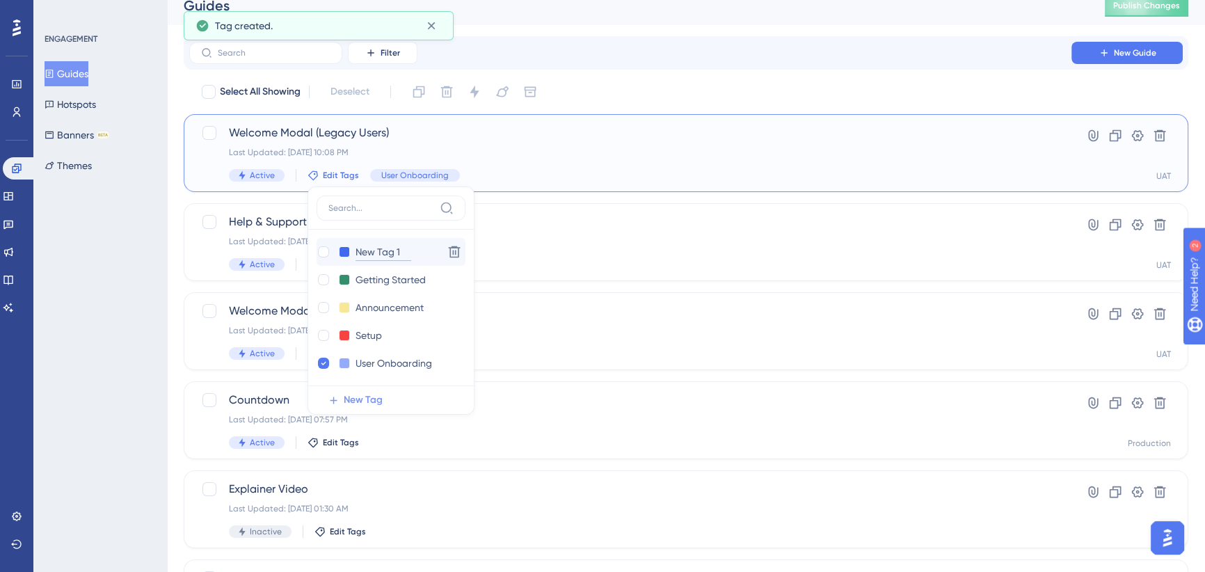
click at [369, 250] on input "New Tag 1" at bounding box center [384, 252] width 56 height 17
type input "Legacy Users"
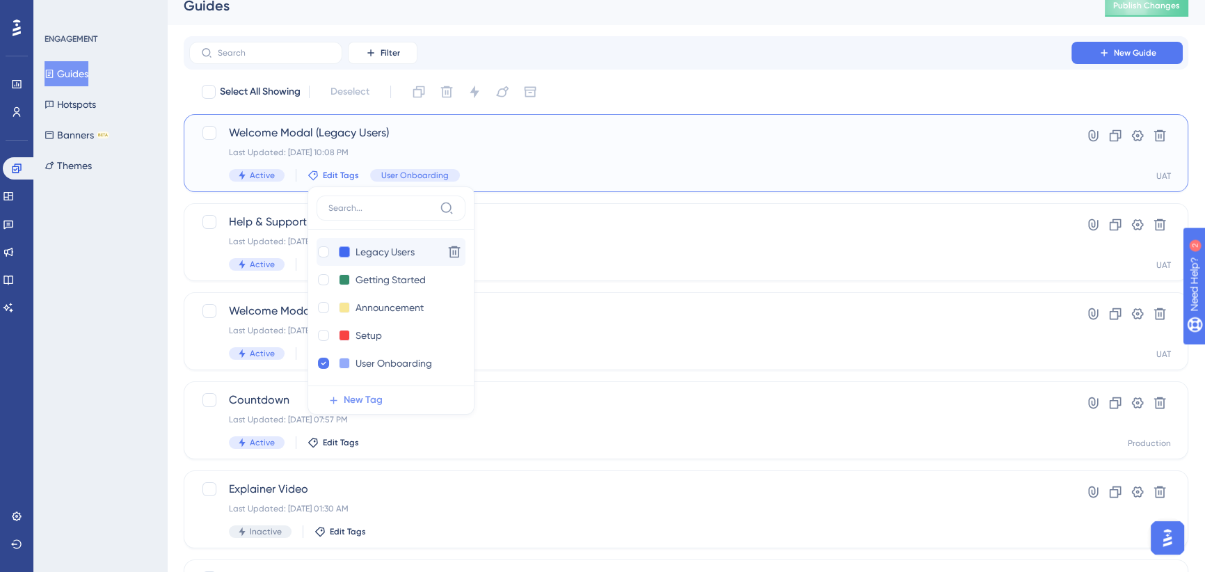
click at [343, 250] on button at bounding box center [344, 251] width 11 height 11
click at [369, 279] on div at bounding box center [369, 279] width 11 height 11
click at [367, 298] on div at bounding box center [369, 296] width 11 height 11
click at [409, 279] on div at bounding box center [411, 279] width 11 height 11
click at [319, 250] on div at bounding box center [323, 251] width 11 height 11
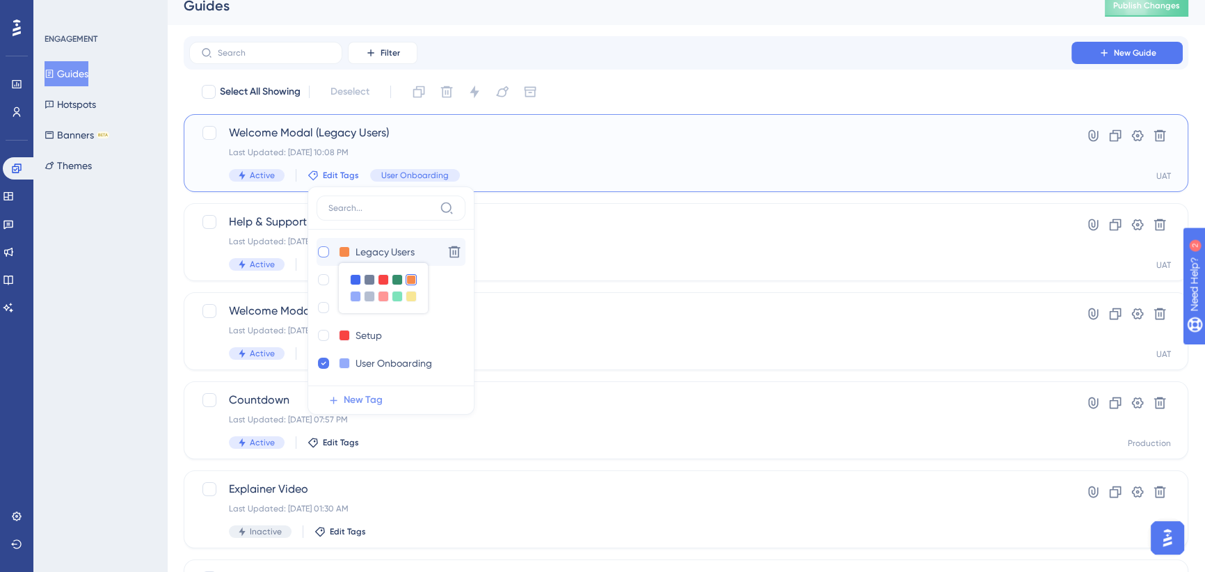
checkbox input "true"
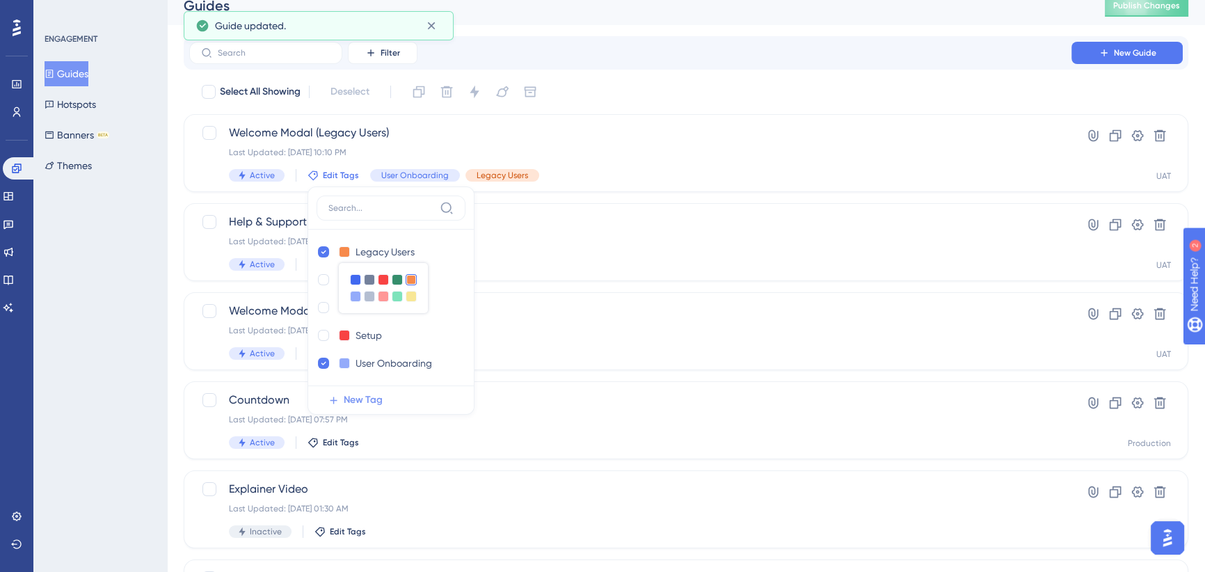
click at [614, 86] on div "Select All Showing Deselect" at bounding box center [694, 92] width 988 height 22
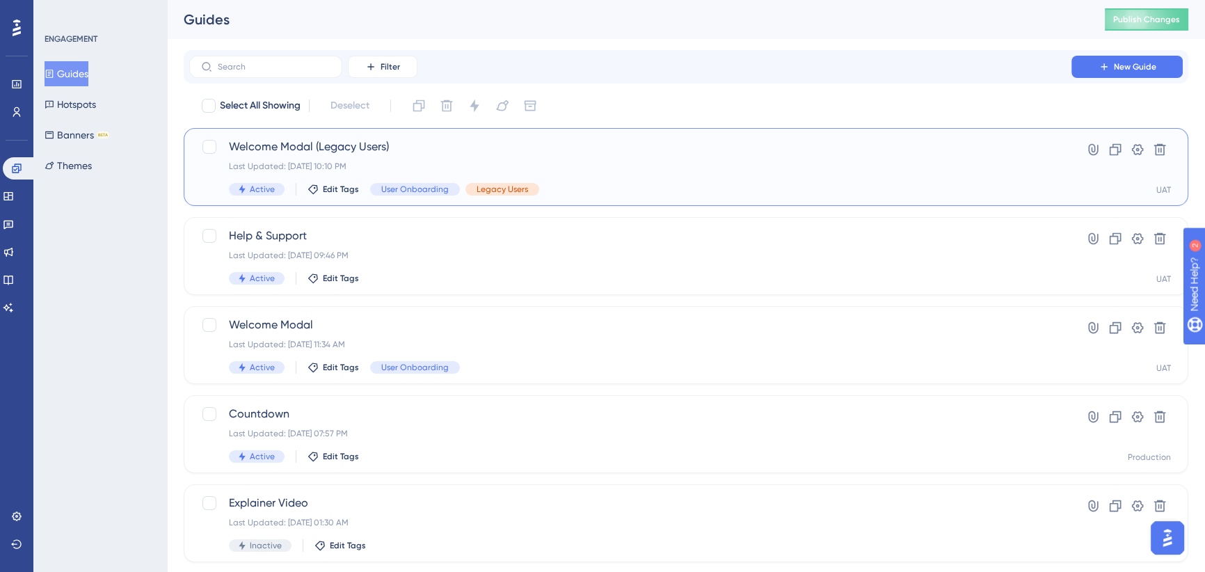
click at [397, 146] on span "Welcome Modal (Legacy Users)" at bounding box center [630, 146] width 803 height 17
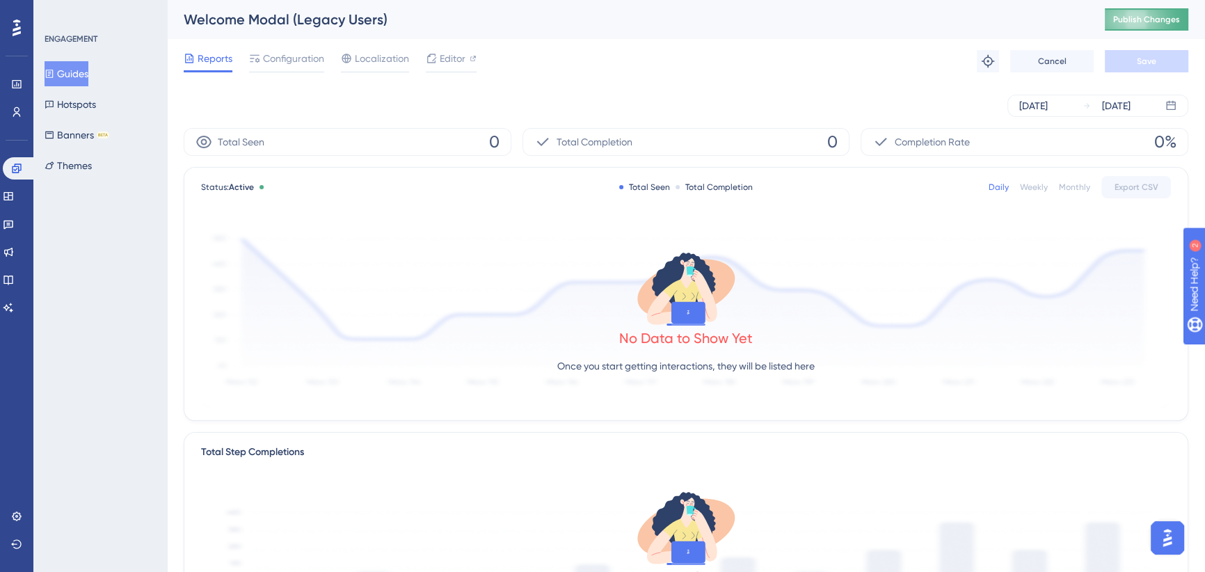
click at [1124, 19] on span "Publish Changes" at bounding box center [1146, 19] width 67 height 11
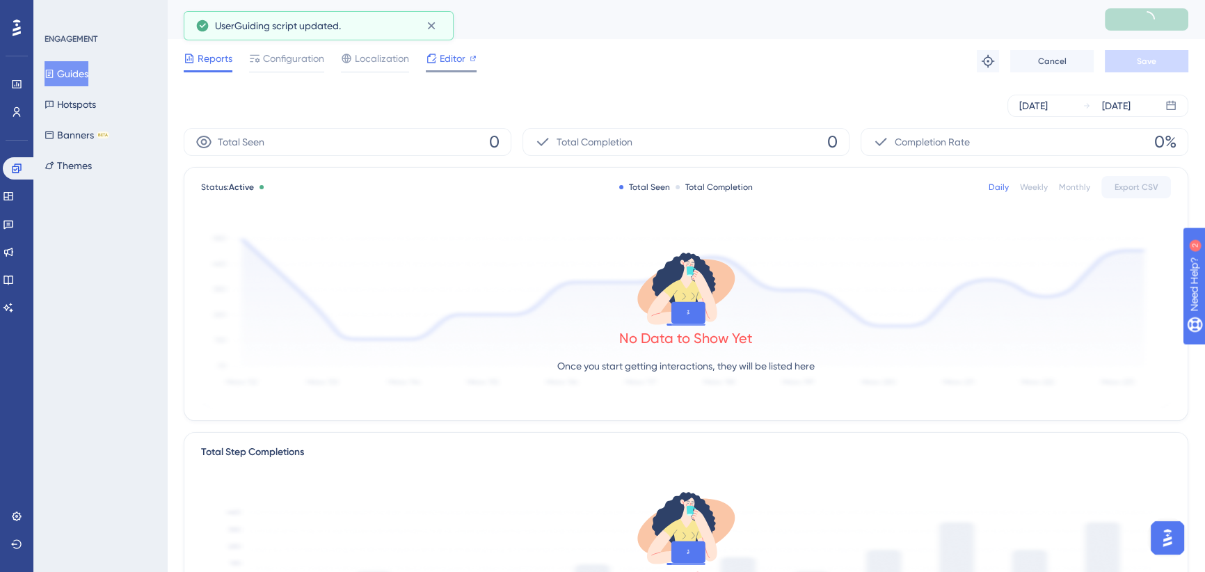
click at [455, 60] on span "Editor" at bounding box center [453, 58] width 26 height 17
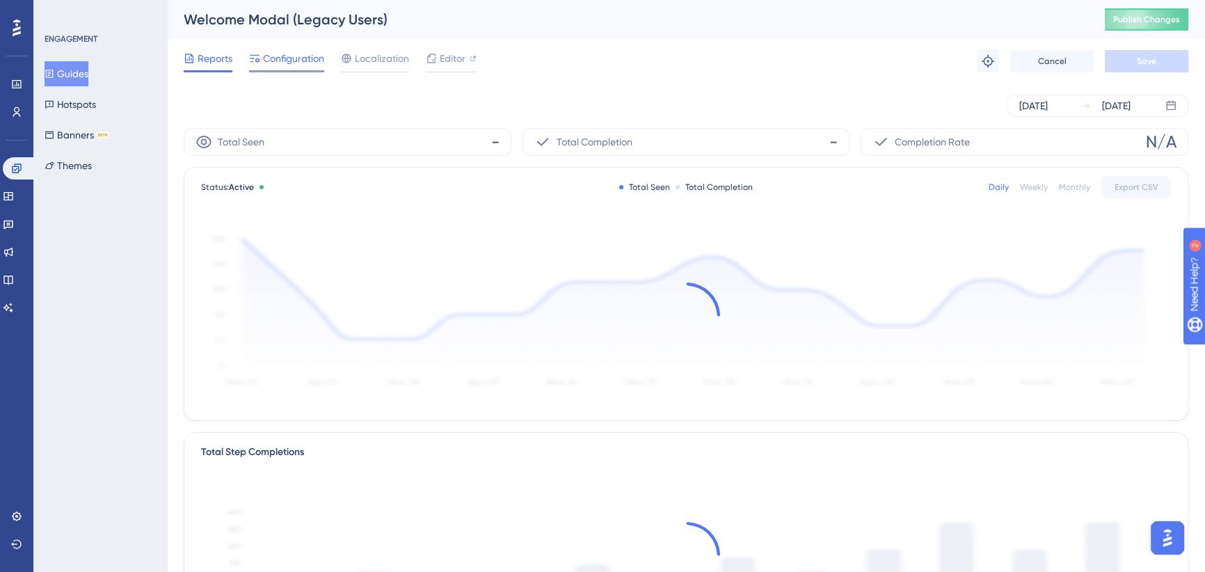
click at [298, 60] on span "Configuration" at bounding box center [293, 58] width 61 height 17
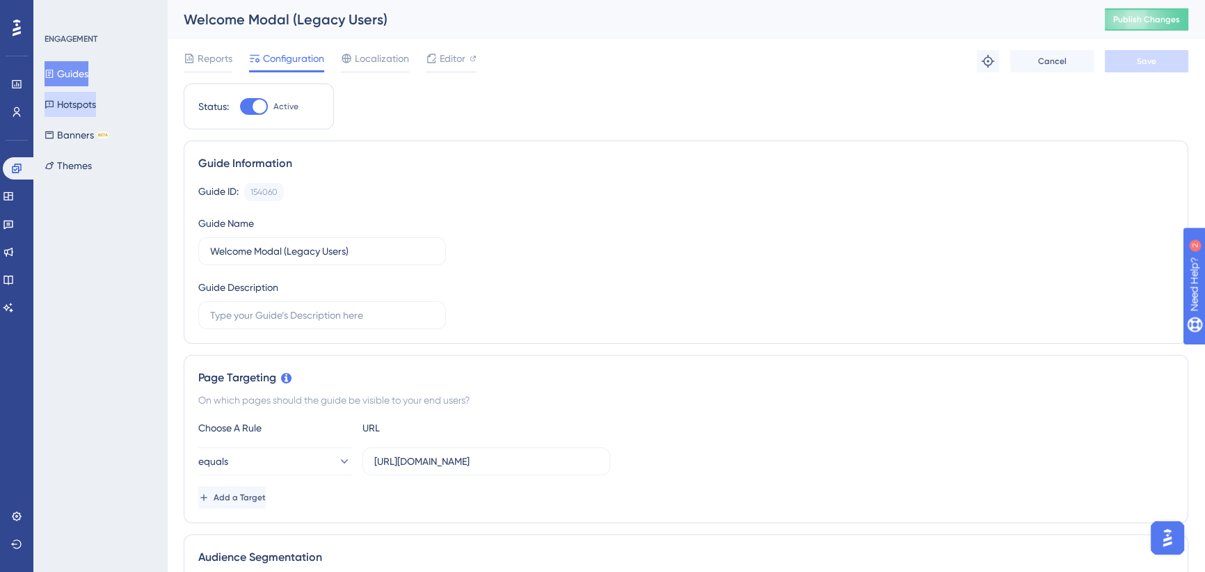
click at [75, 67] on button "Guides" at bounding box center [67, 73] width 44 height 25
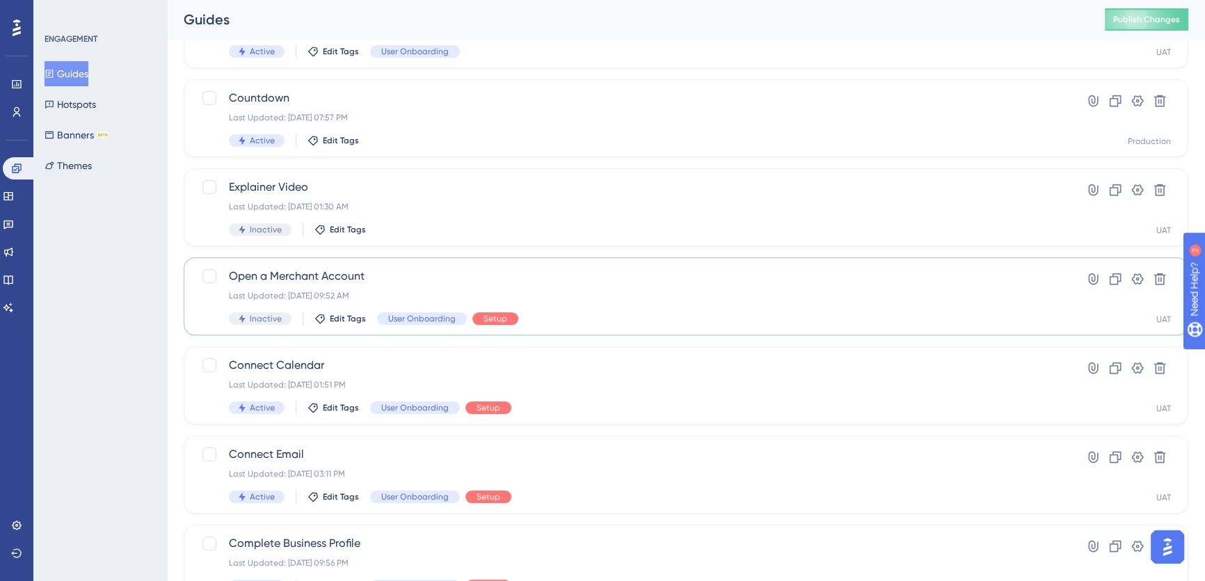
scroll to position [498, 0]
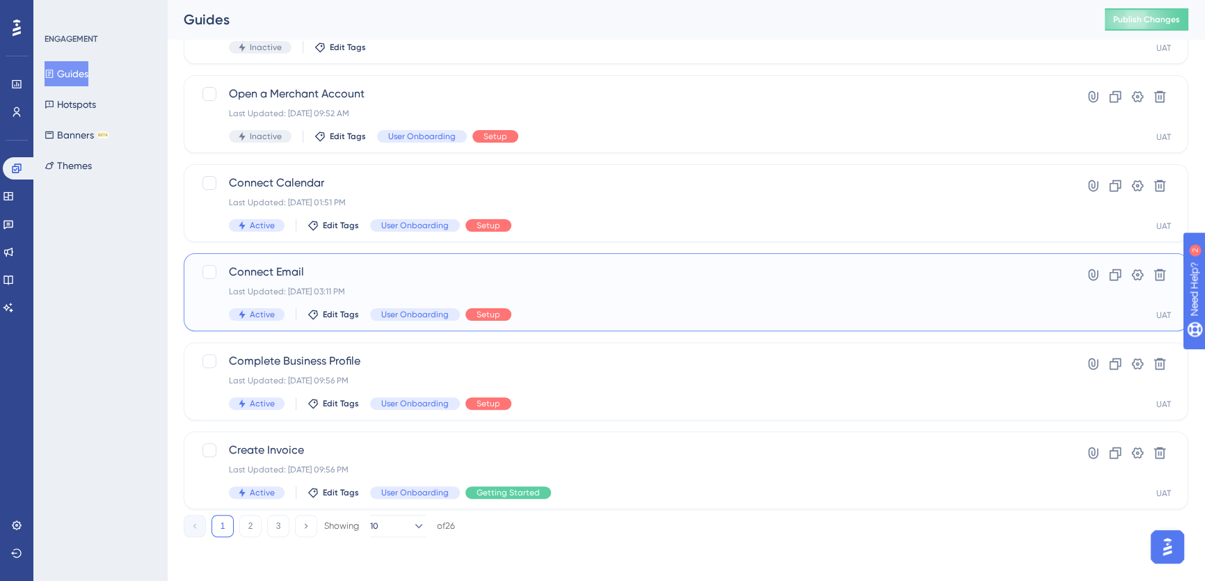
click at [388, 276] on span "Connect Email" at bounding box center [630, 272] width 803 height 17
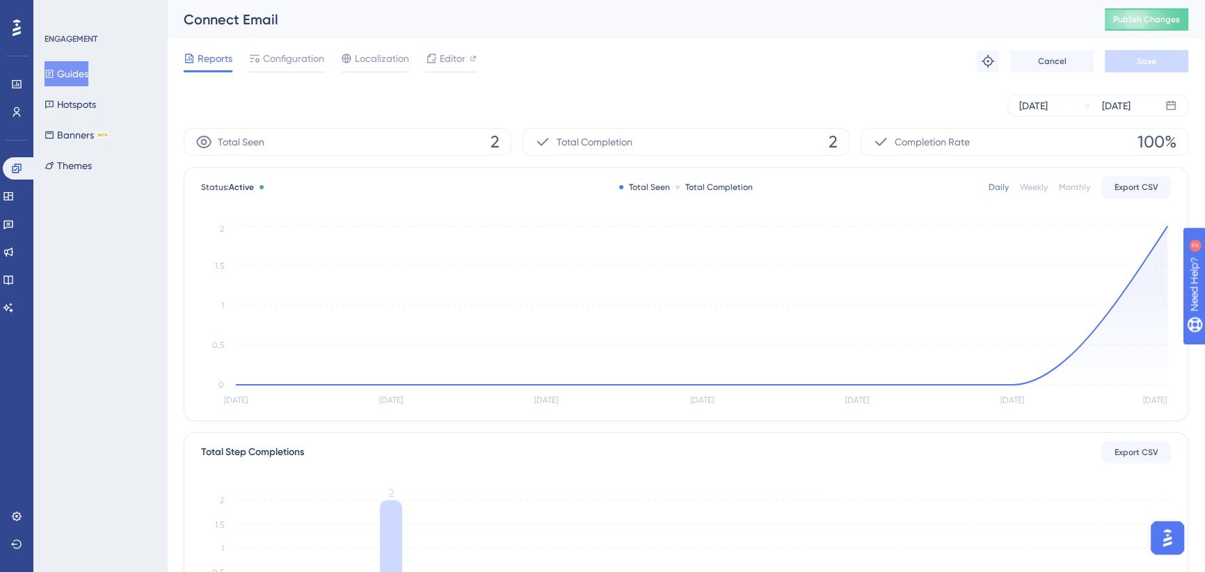
click at [84, 69] on button "Guides" at bounding box center [67, 73] width 44 height 25
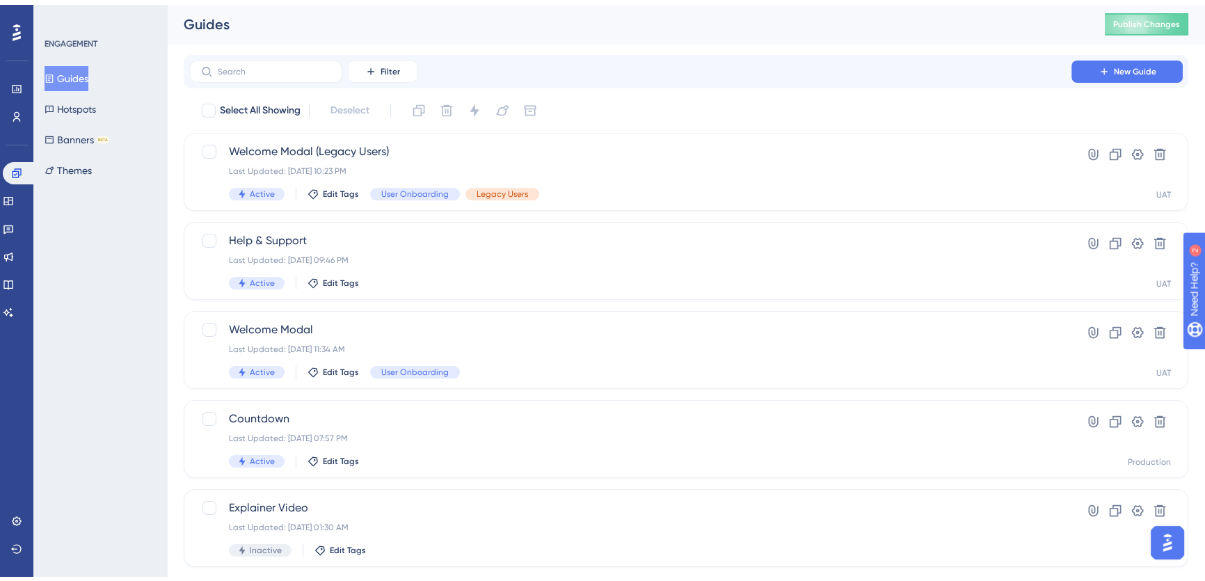
scroll to position [498, 0]
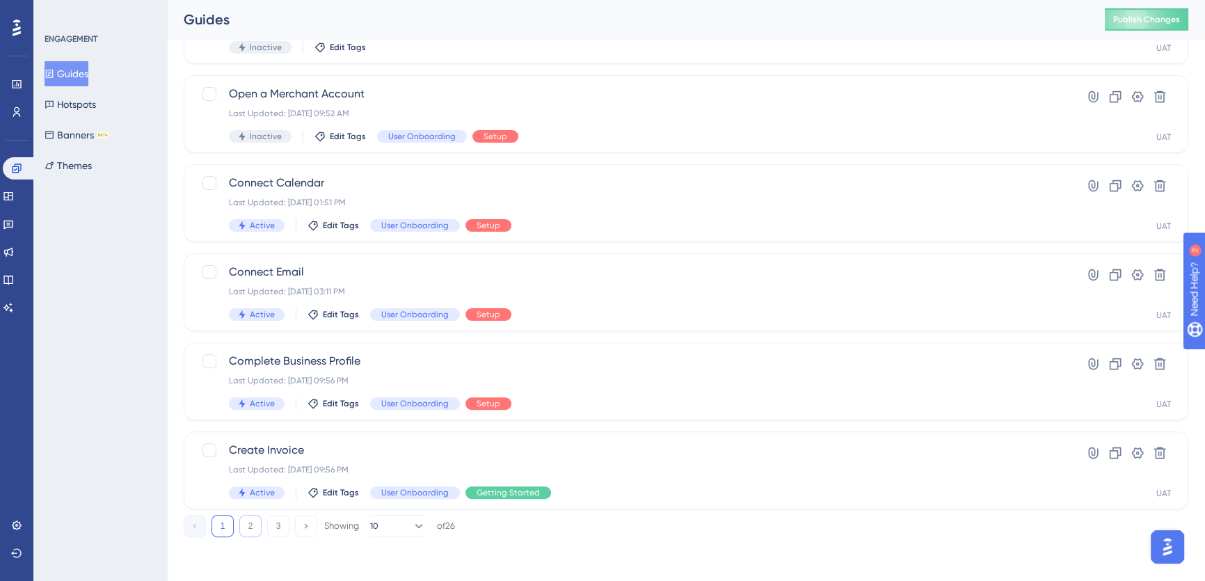
click at [250, 522] on button "2" at bounding box center [250, 526] width 22 height 22
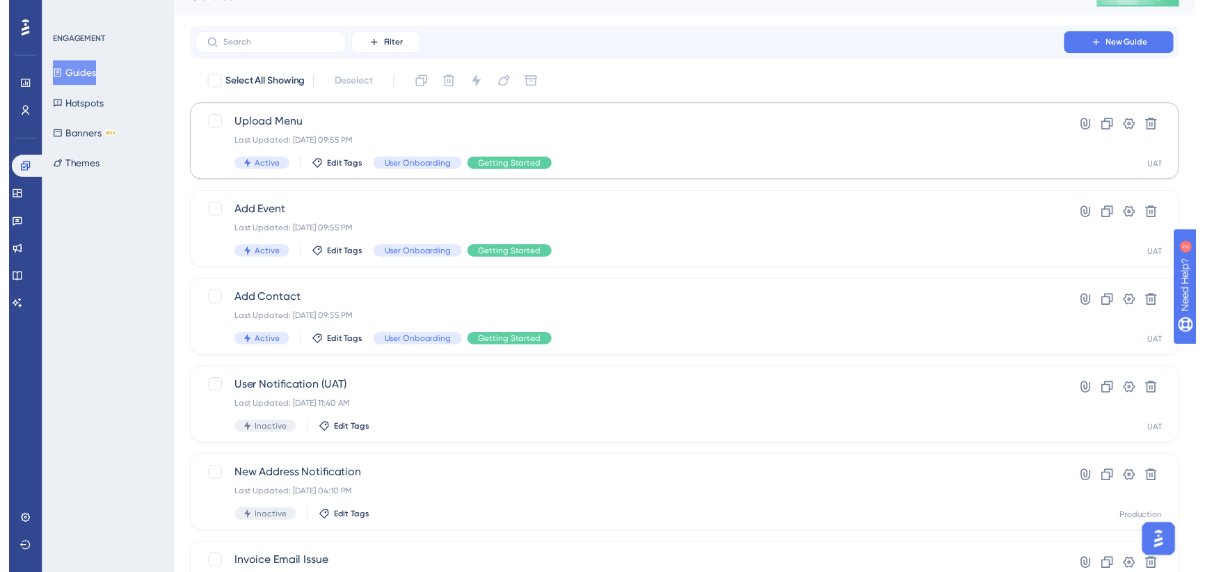
scroll to position [0, 0]
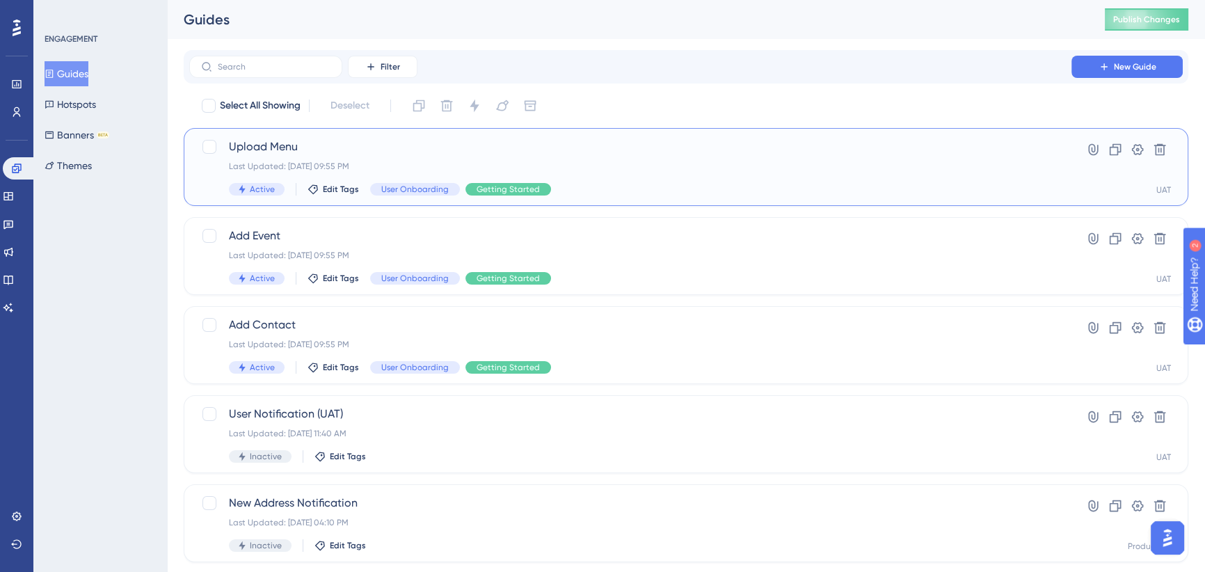
click at [370, 148] on span "Upload Menu" at bounding box center [630, 146] width 803 height 17
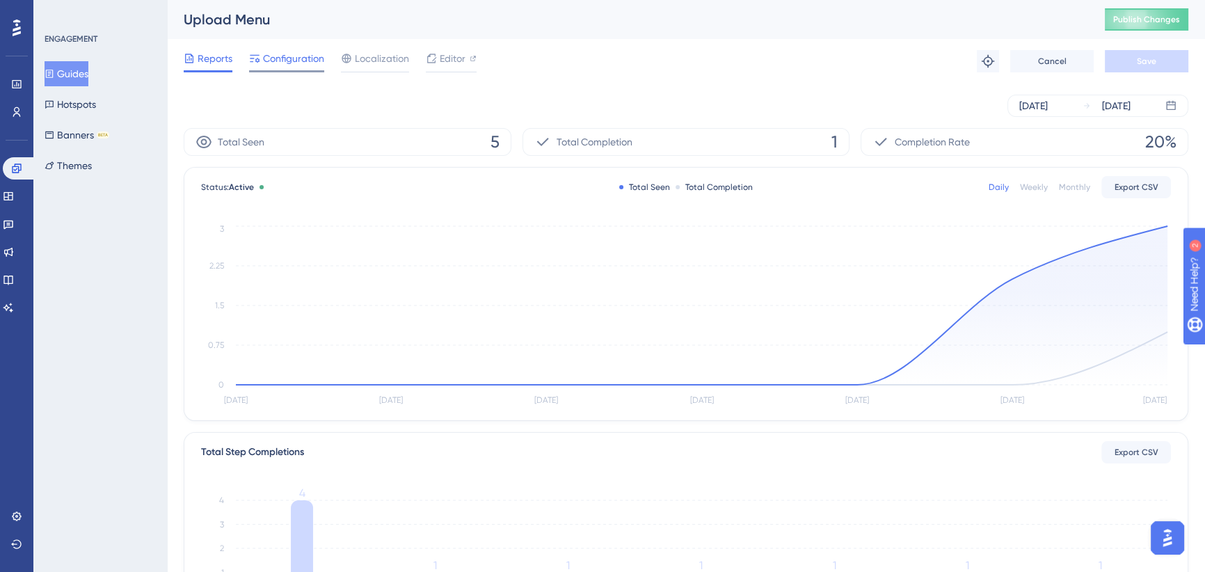
click at [294, 57] on span "Configuration" at bounding box center [293, 58] width 61 height 17
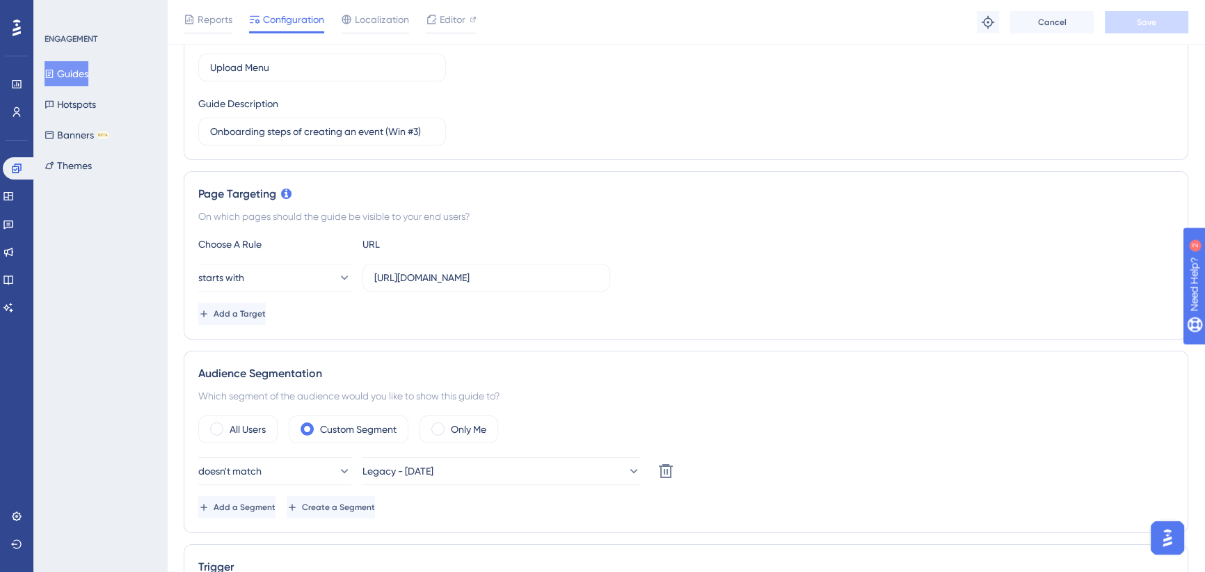
scroll to position [316, 0]
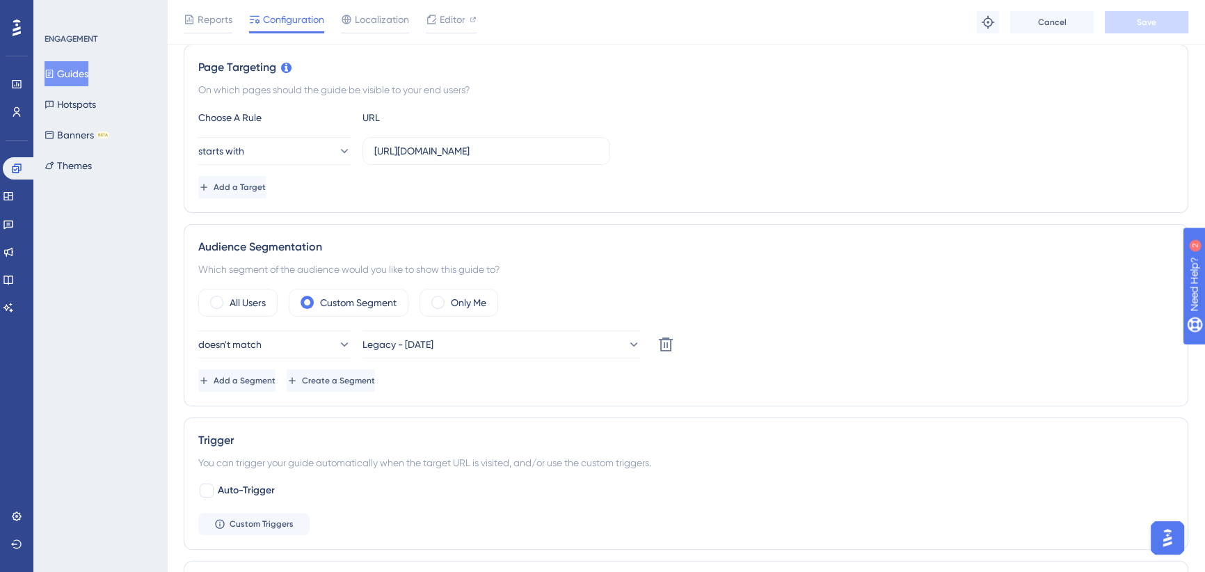
drag, startPoint x: 83, startPoint y: 78, endPoint x: 125, endPoint y: 130, distance: 66.8
click at [83, 77] on button "Guides" at bounding box center [67, 73] width 44 height 25
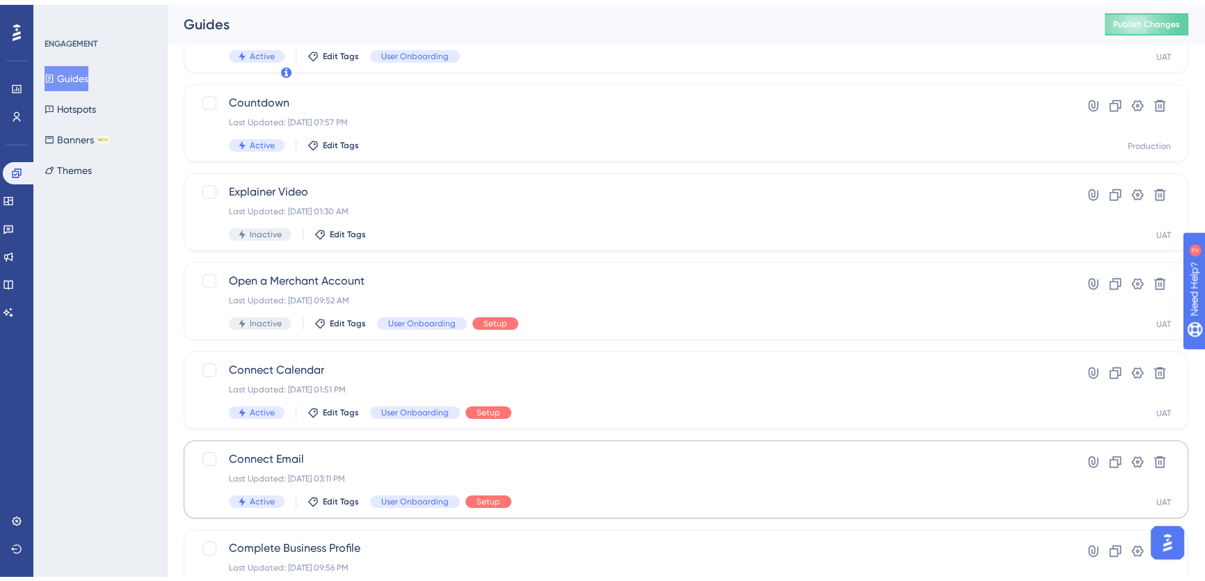
scroll to position [498, 0]
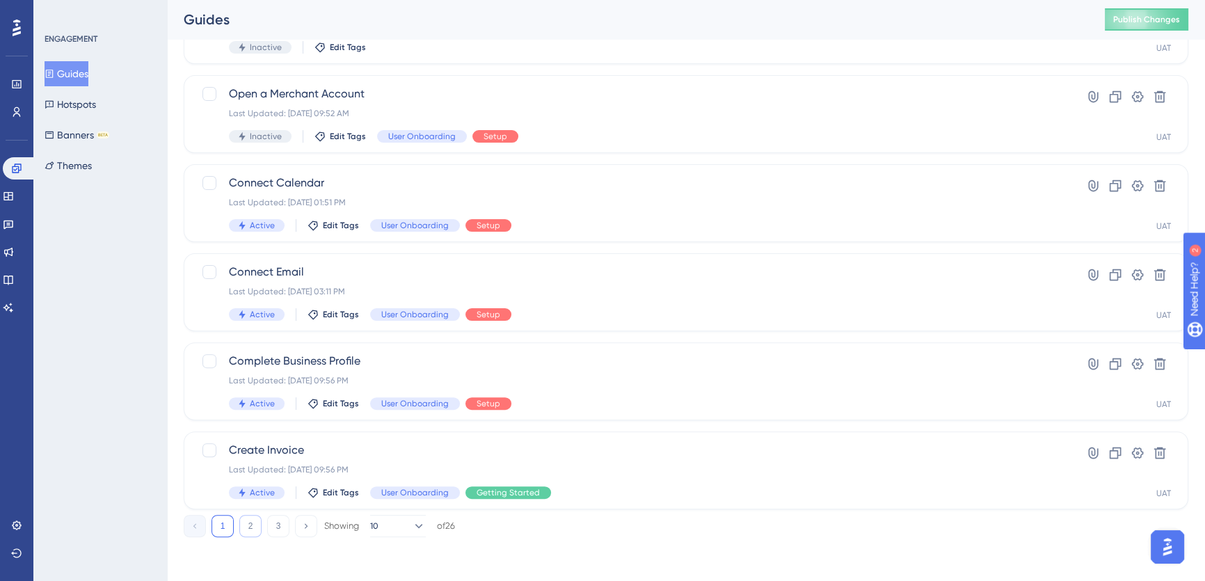
click at [248, 527] on button "2" at bounding box center [250, 526] width 22 height 22
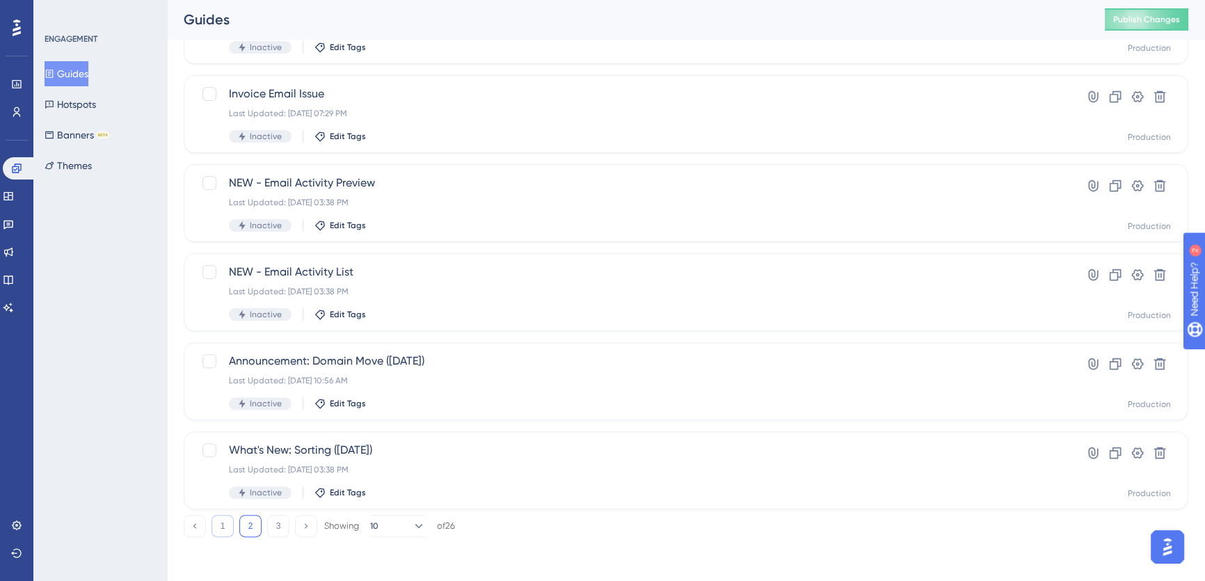
click at [222, 520] on button "1" at bounding box center [223, 526] width 22 height 22
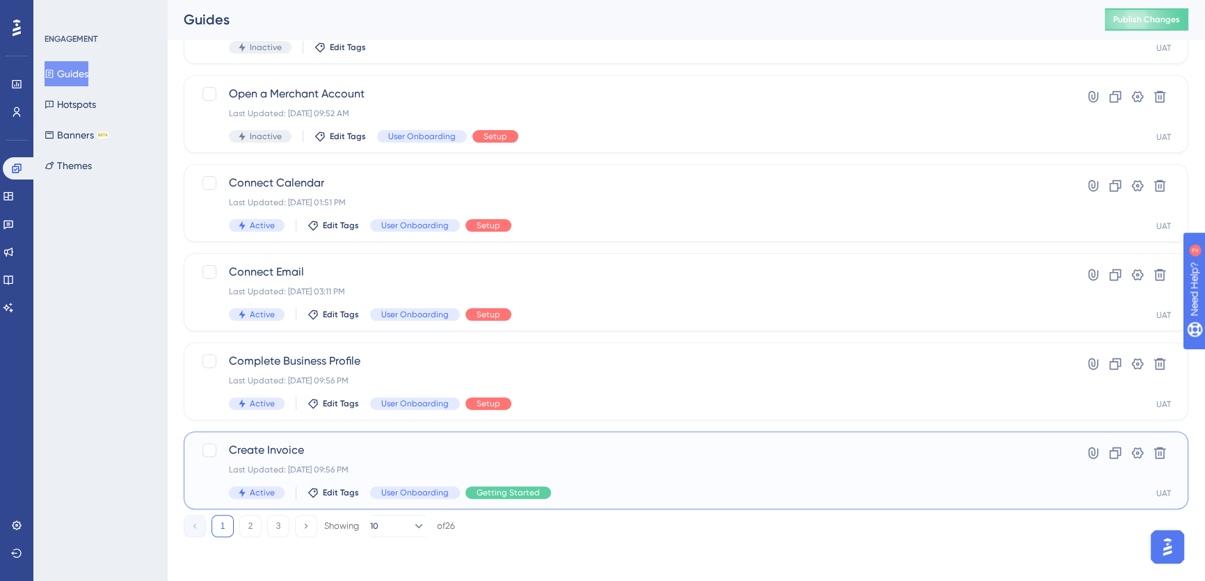
click at [324, 444] on span "Create Invoice" at bounding box center [630, 450] width 803 height 17
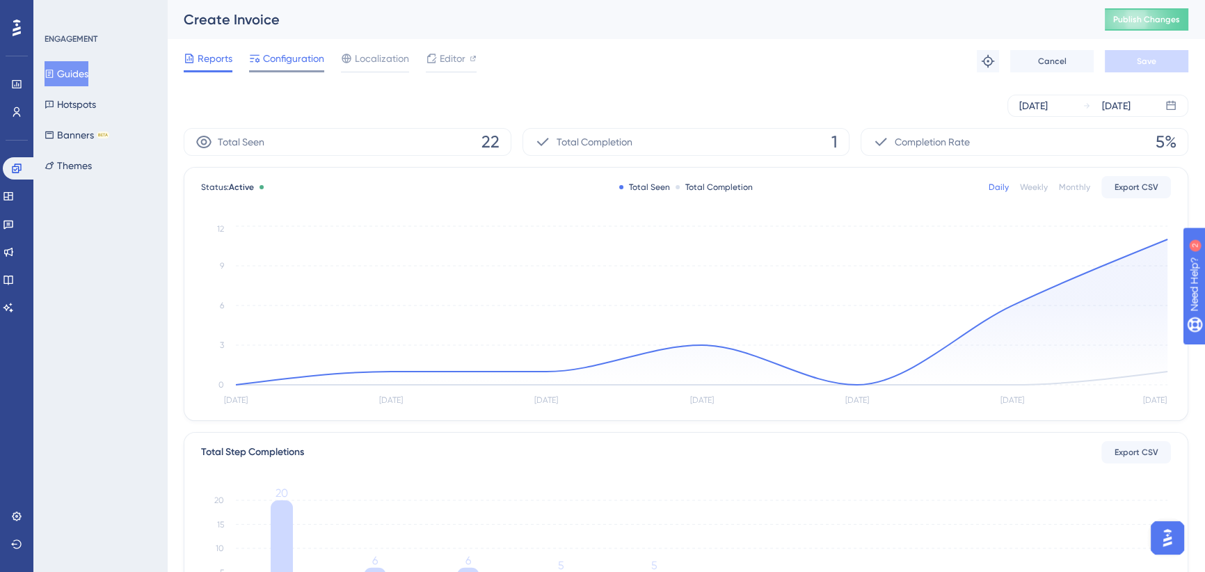
click at [296, 69] on div "Configuration" at bounding box center [286, 61] width 75 height 22
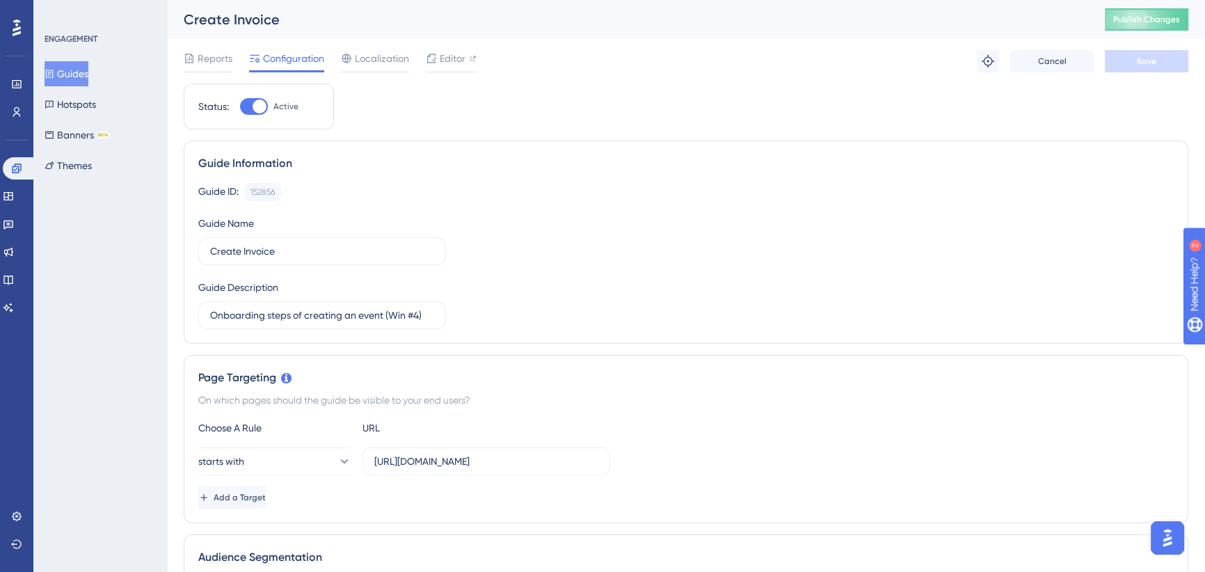
scroll to position [253, 0]
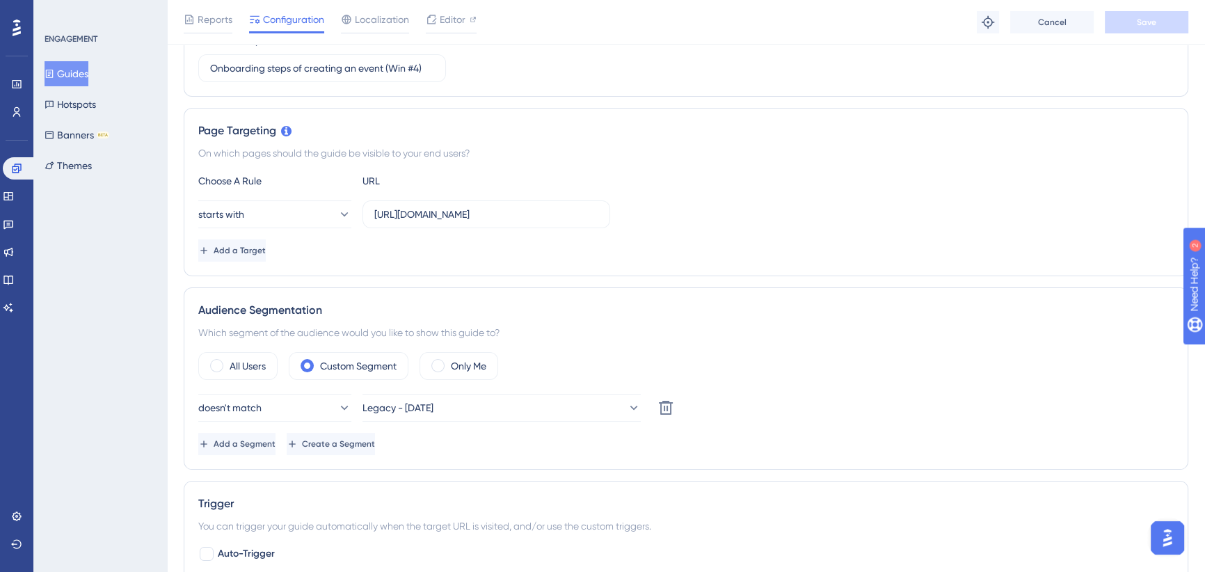
click at [74, 67] on button "Guides" at bounding box center [67, 73] width 44 height 25
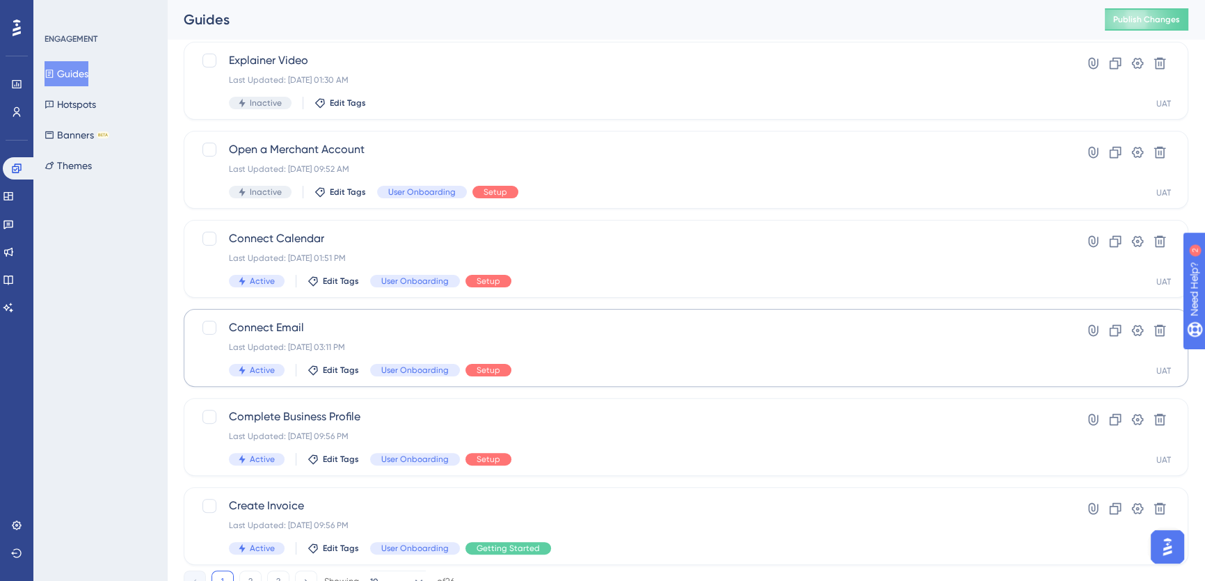
scroll to position [498, 0]
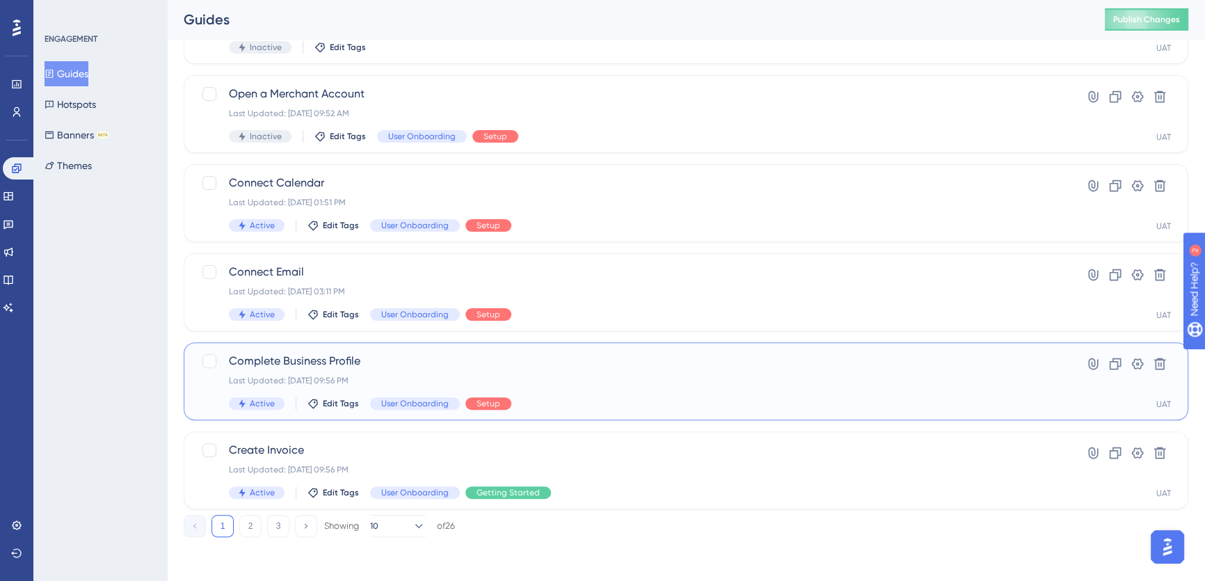
click at [370, 358] on span "Complete Business Profile" at bounding box center [630, 361] width 803 height 17
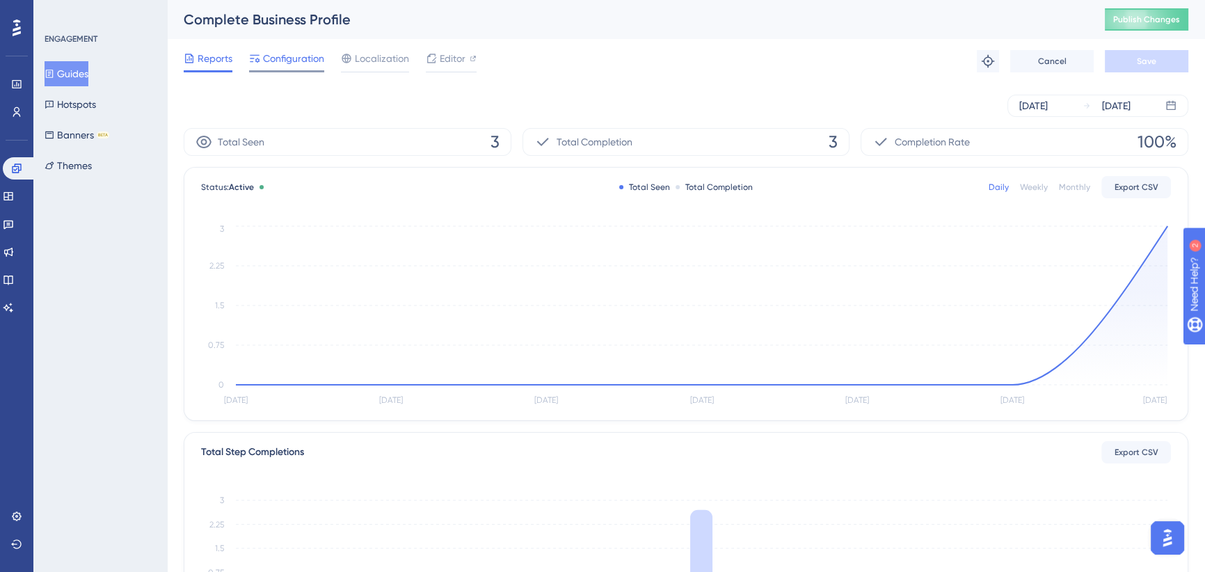
click at [310, 58] on span "Configuration" at bounding box center [293, 58] width 61 height 17
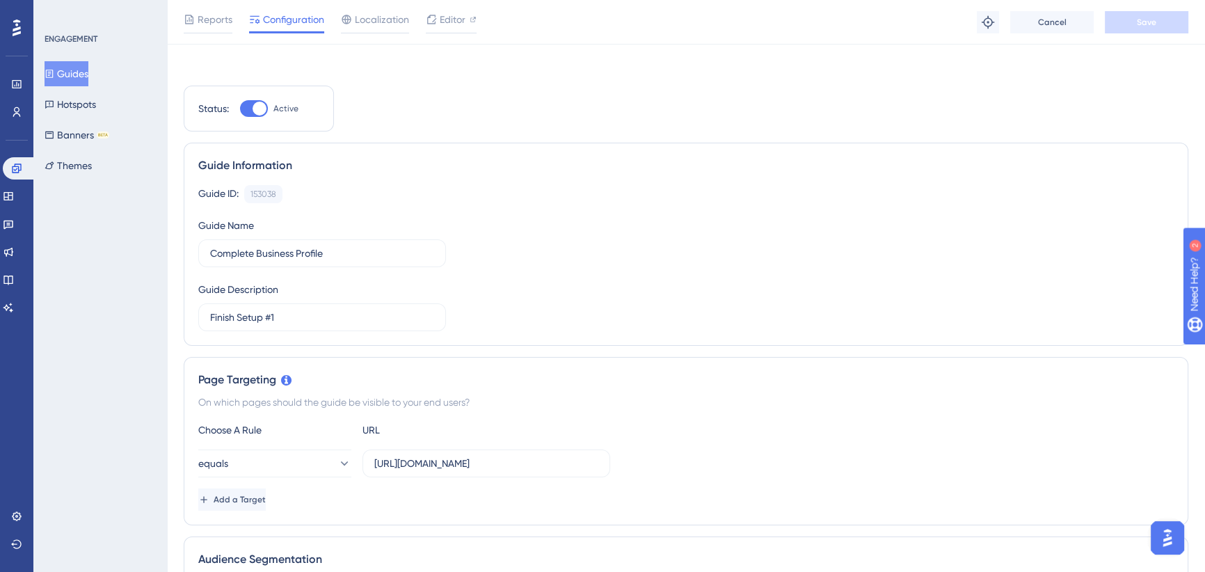
scroll to position [316, 0]
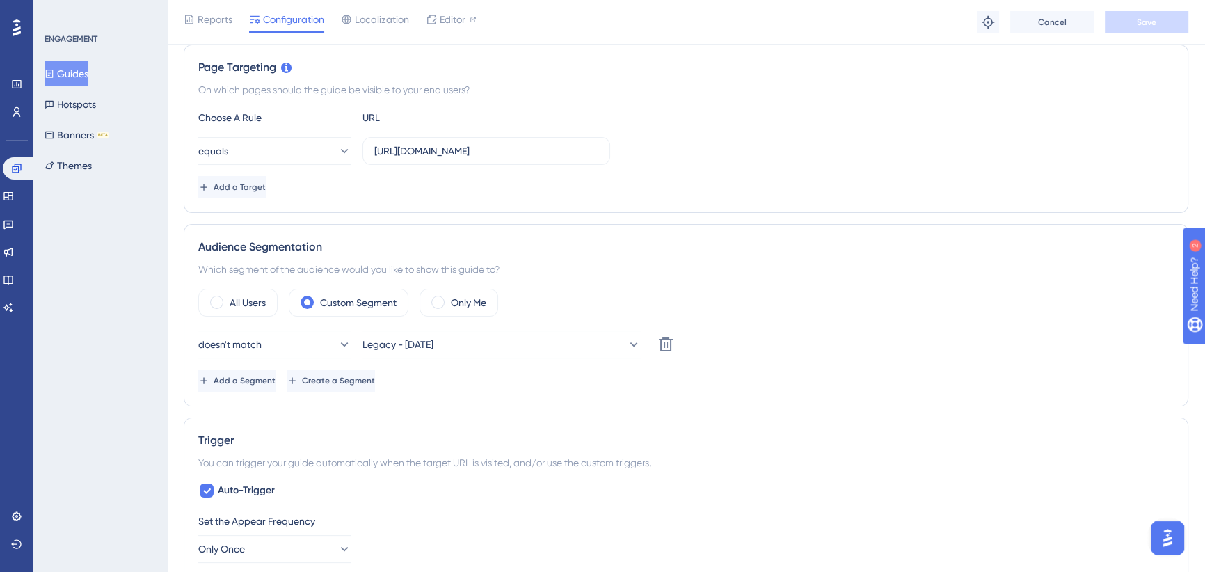
click at [77, 72] on button "Guides" at bounding box center [67, 73] width 44 height 25
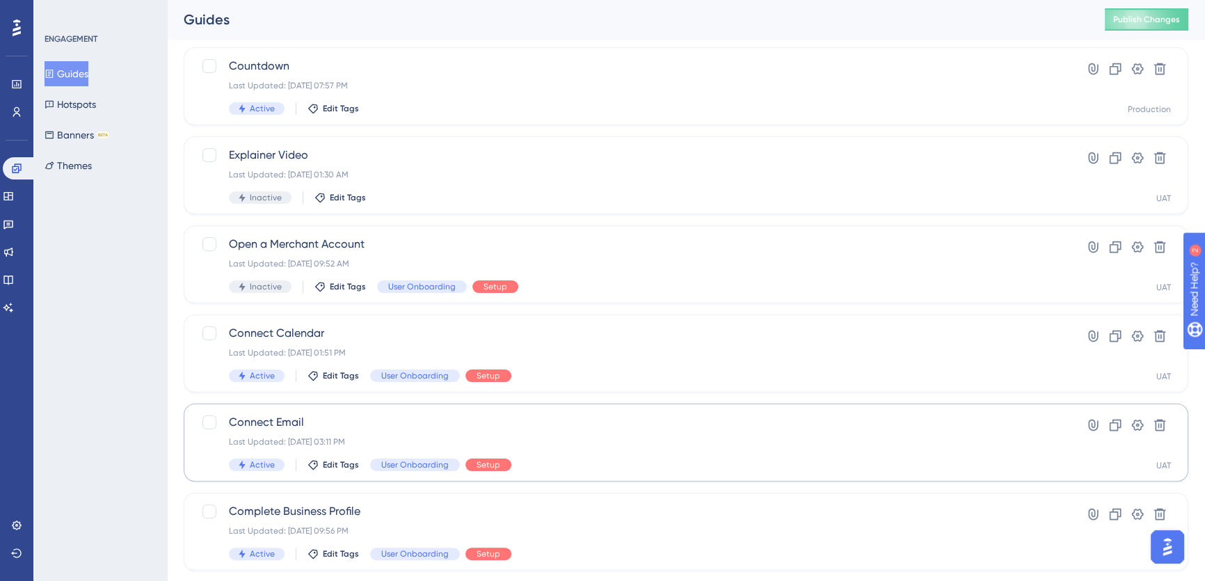
scroll to position [379, 0]
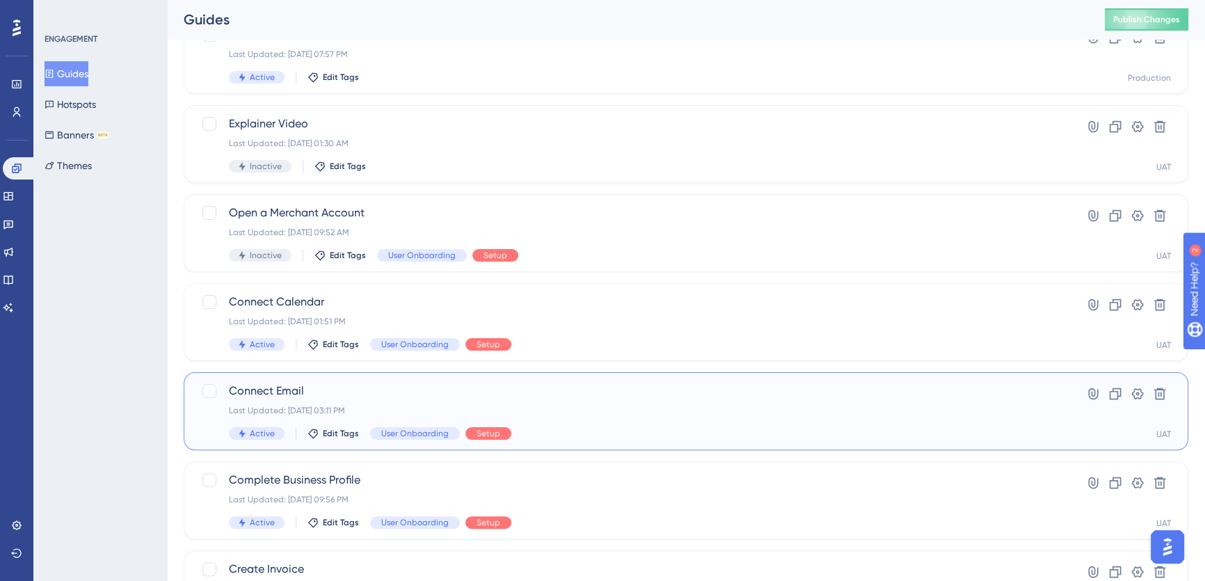
click at [383, 384] on span "Connect Email" at bounding box center [630, 391] width 803 height 17
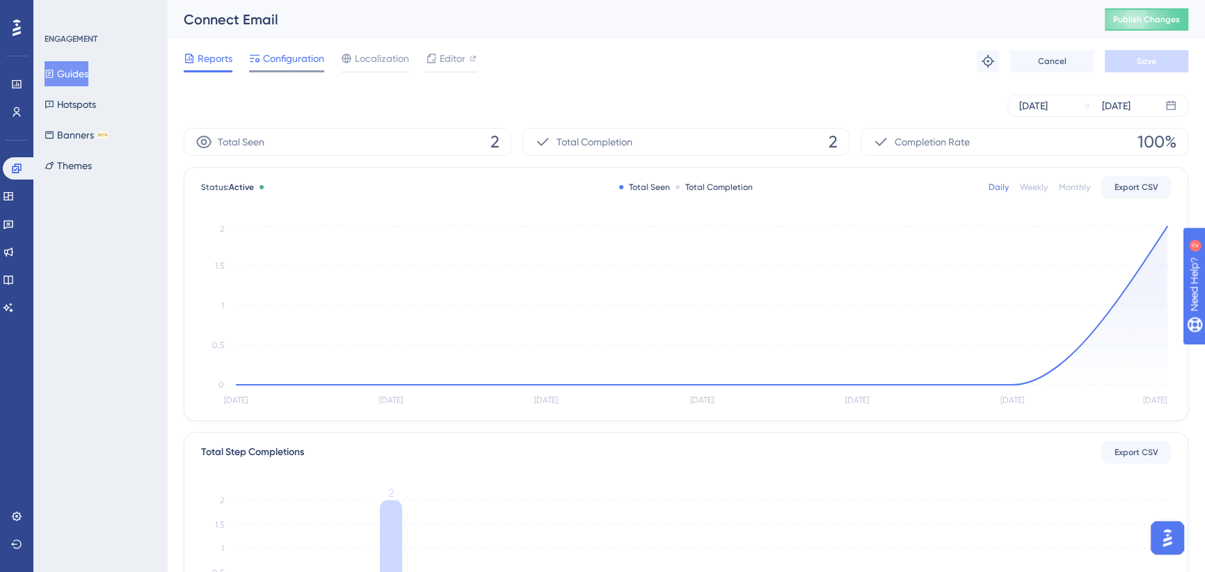
click at [282, 64] on span "Configuration" at bounding box center [293, 58] width 61 height 17
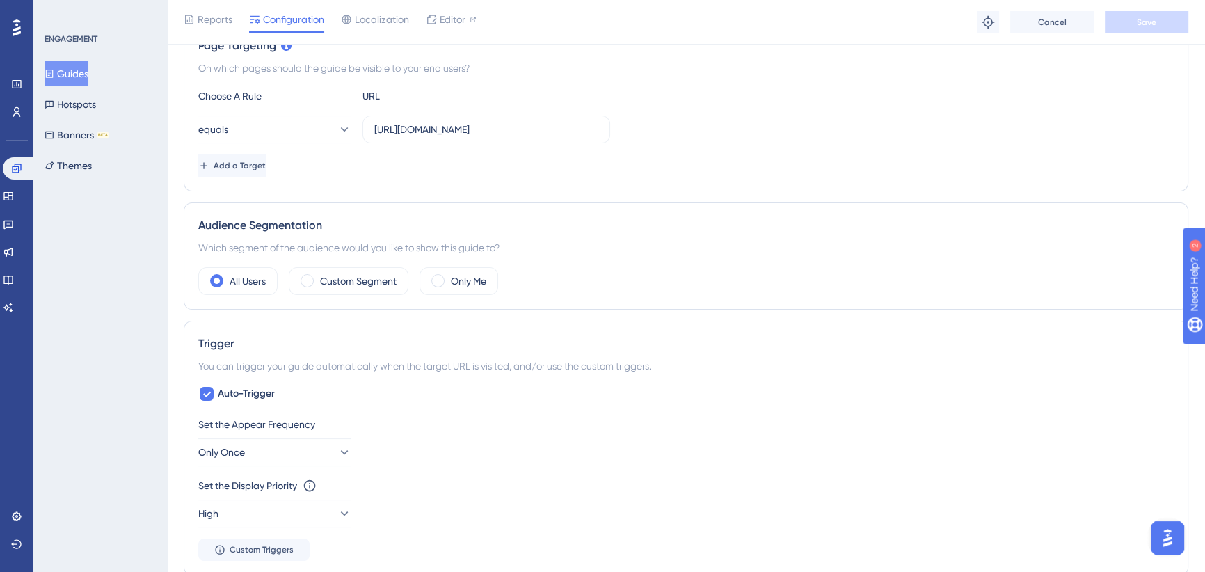
scroll to position [379, 0]
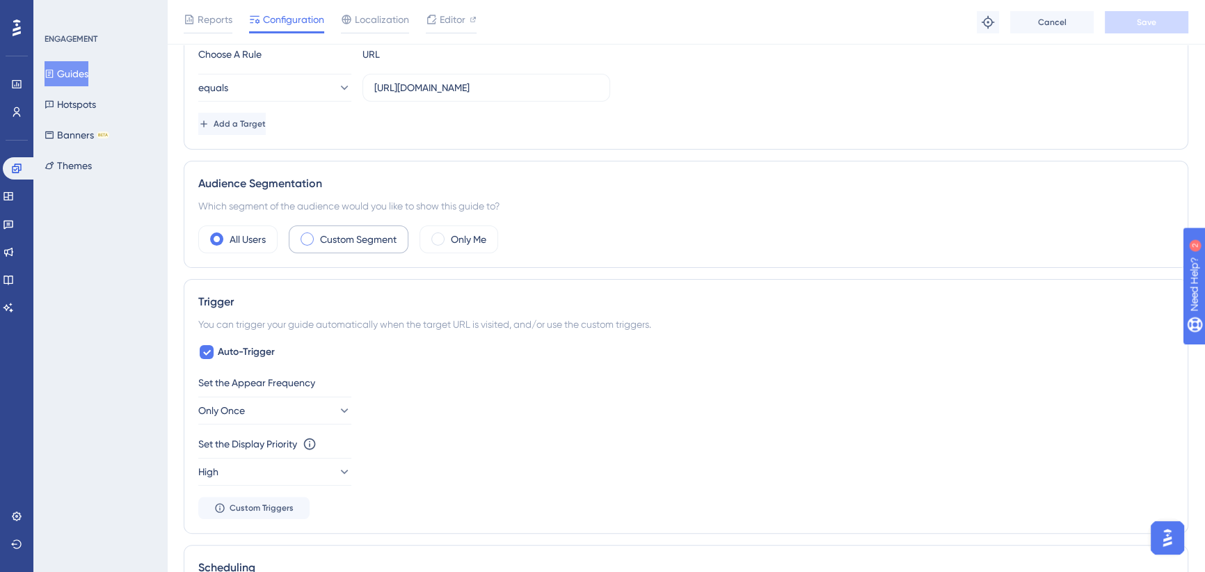
click at [336, 244] on label "Custom Segment" at bounding box center [358, 239] width 77 height 17
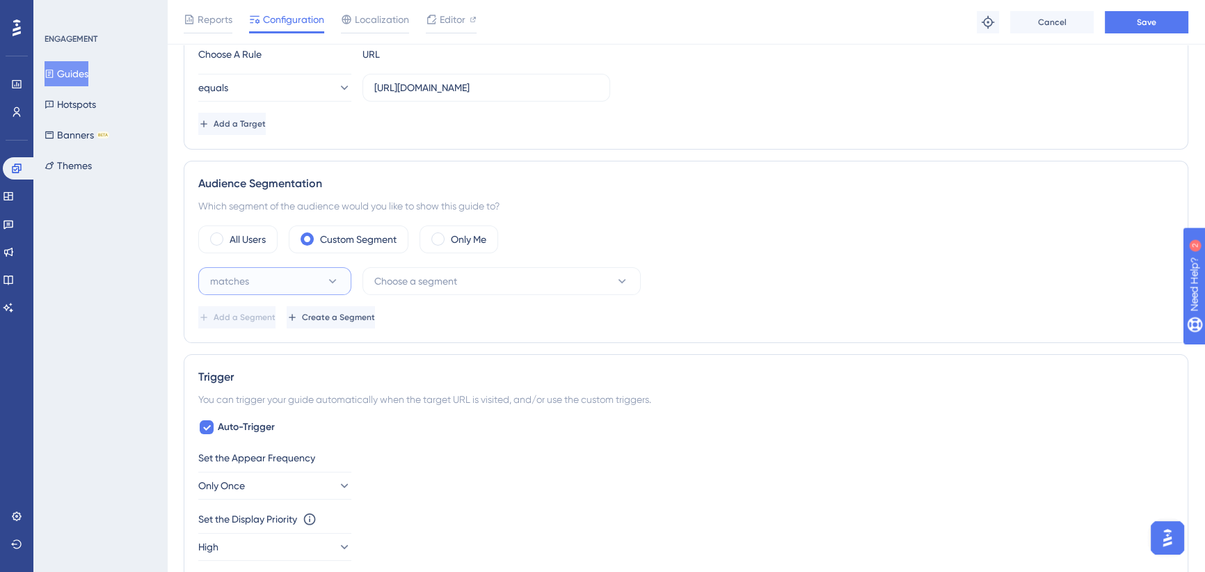
click at [305, 273] on button "matches" at bounding box center [274, 281] width 153 height 28
click at [275, 354] on span "doesn't match" at bounding box center [249, 351] width 63 height 17
click at [431, 280] on span "Choose a segment" at bounding box center [415, 281] width 83 height 17
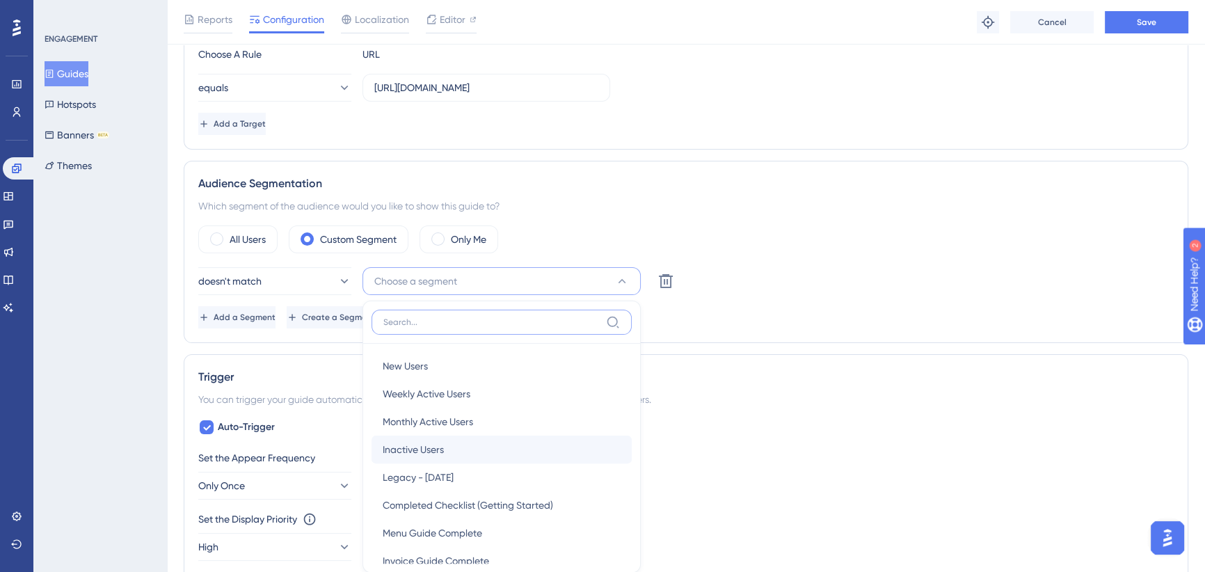
scroll to position [529, 0]
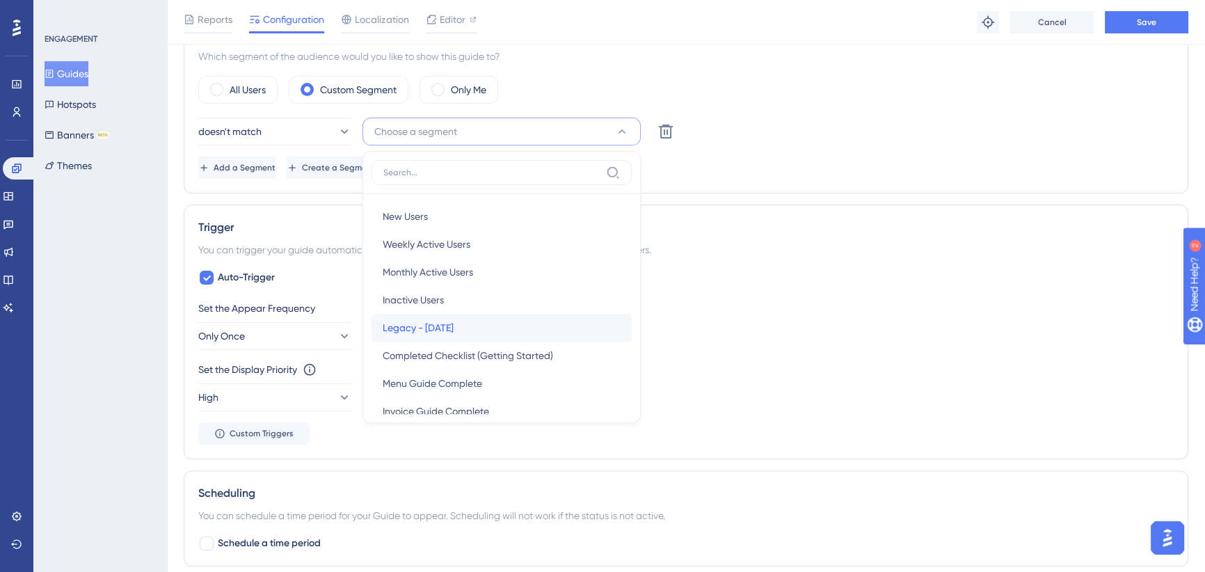
click at [445, 326] on span "Legacy - Oct 2025" at bounding box center [418, 327] width 71 height 17
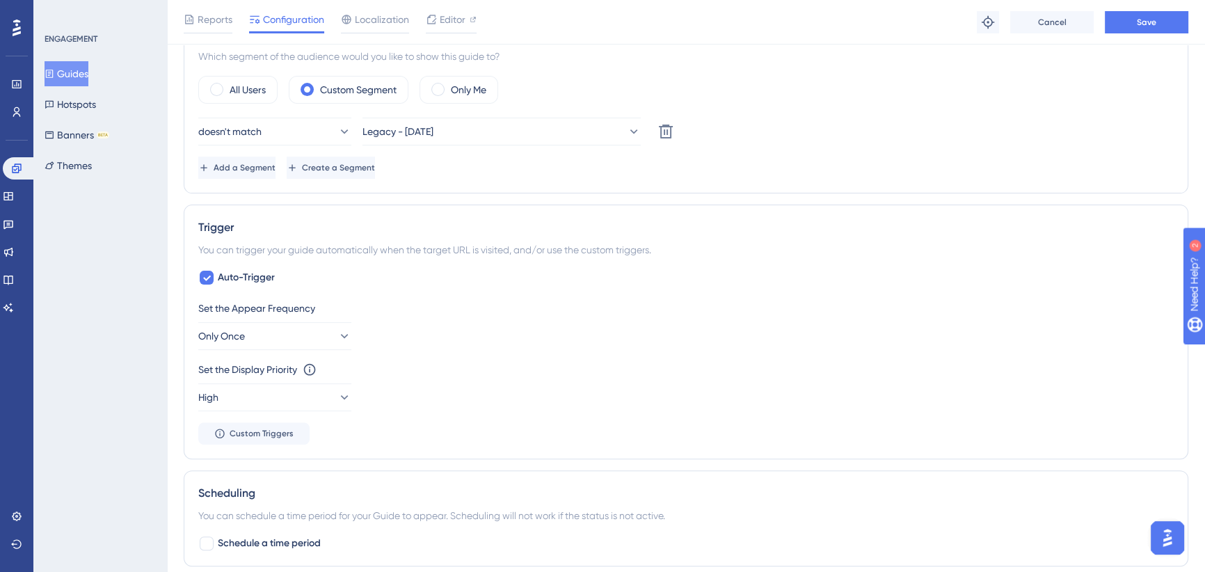
click at [591, 183] on div "Audience Segmentation Which segment of the audience would you like to show this…" at bounding box center [686, 102] width 1005 height 182
click at [1135, 23] on button "Save" at bounding box center [1146, 22] width 83 height 22
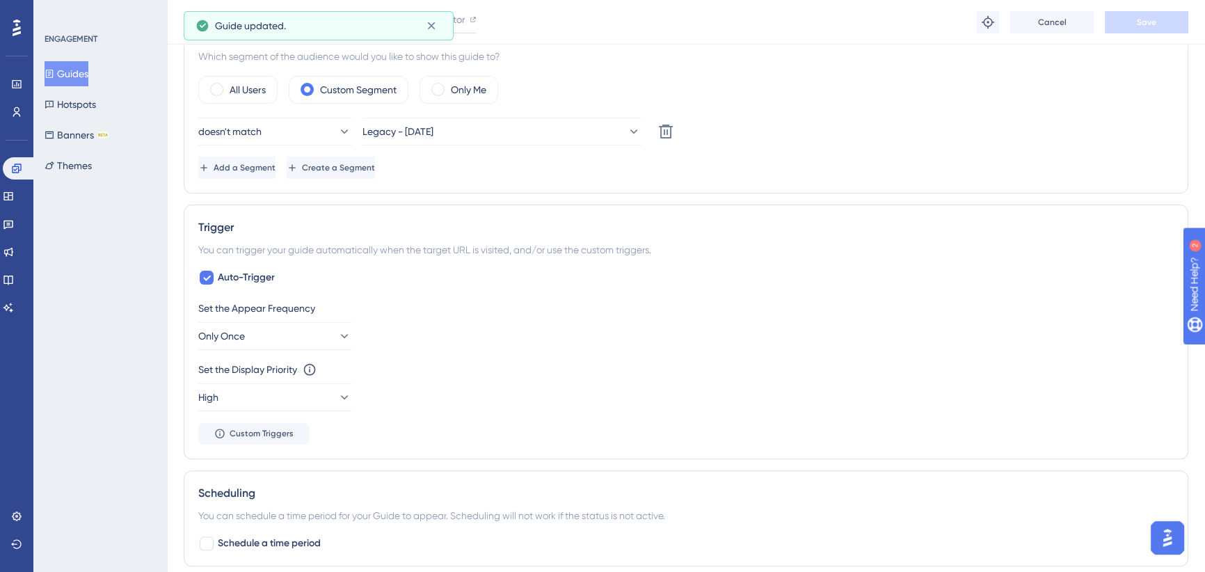
scroll to position [22, 0]
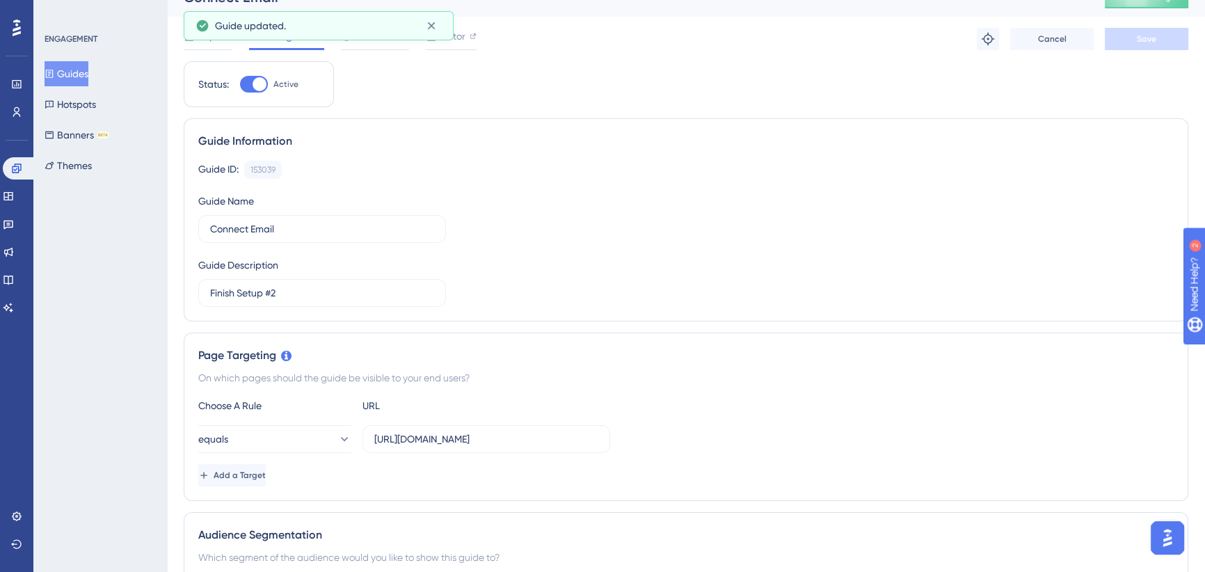
click at [79, 72] on button "Guides" at bounding box center [67, 73] width 44 height 25
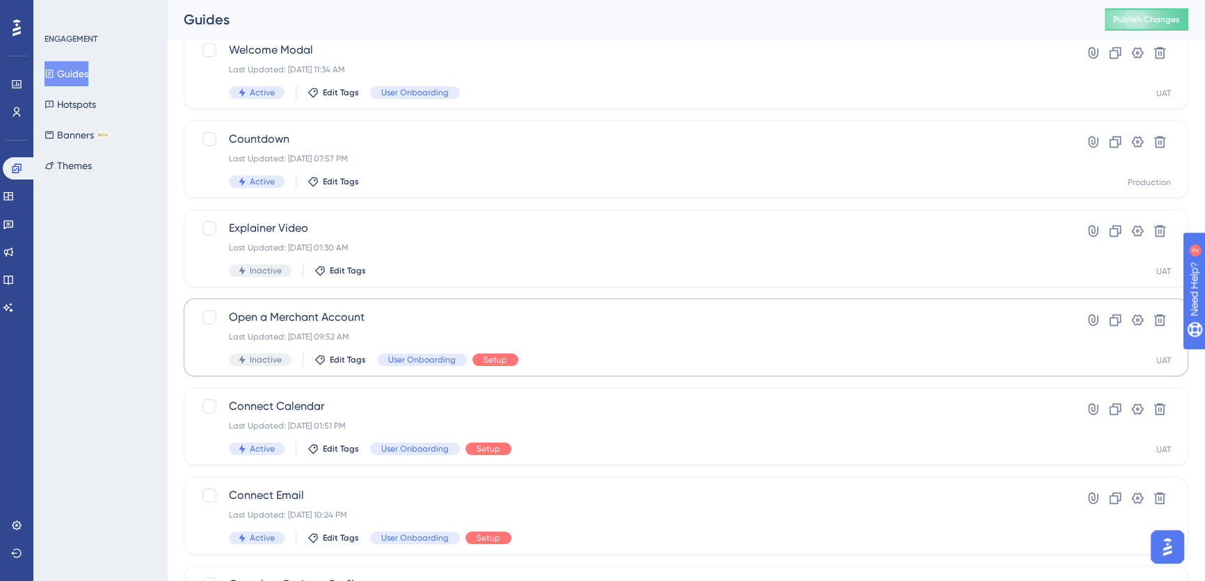
scroll to position [316, 0]
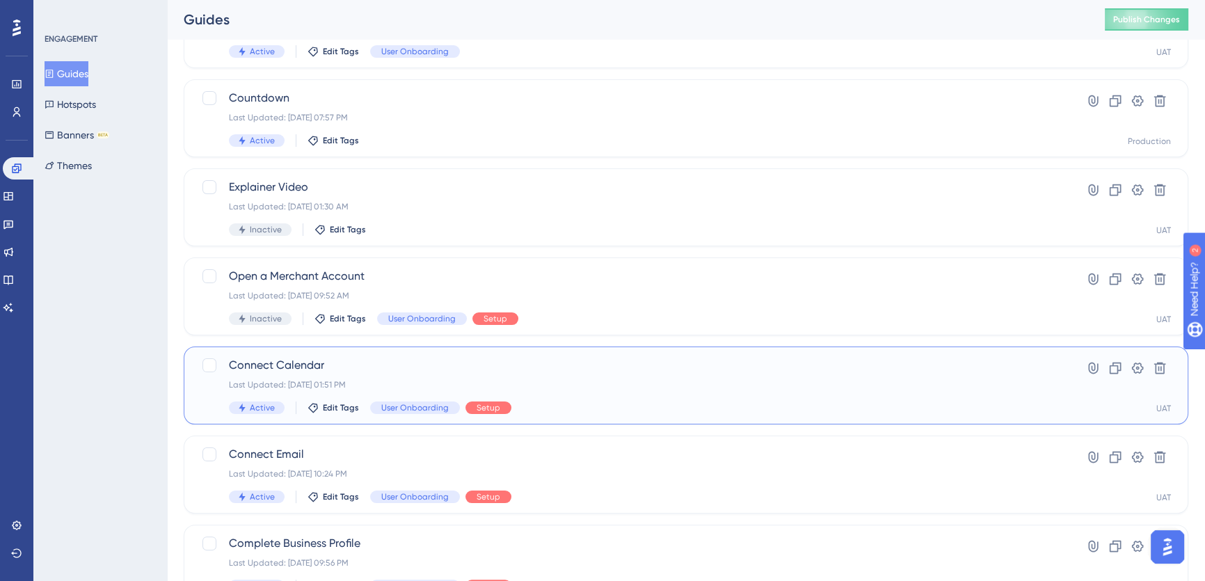
click at [414, 366] on span "Connect Calendar" at bounding box center [630, 365] width 803 height 17
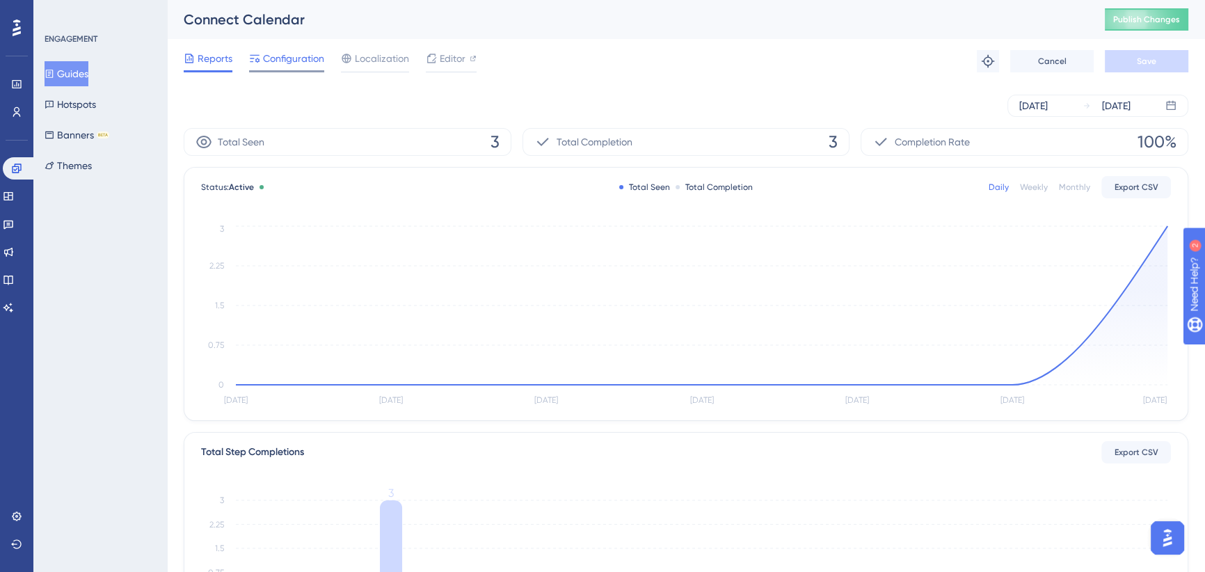
click at [278, 62] on span "Configuration" at bounding box center [293, 58] width 61 height 17
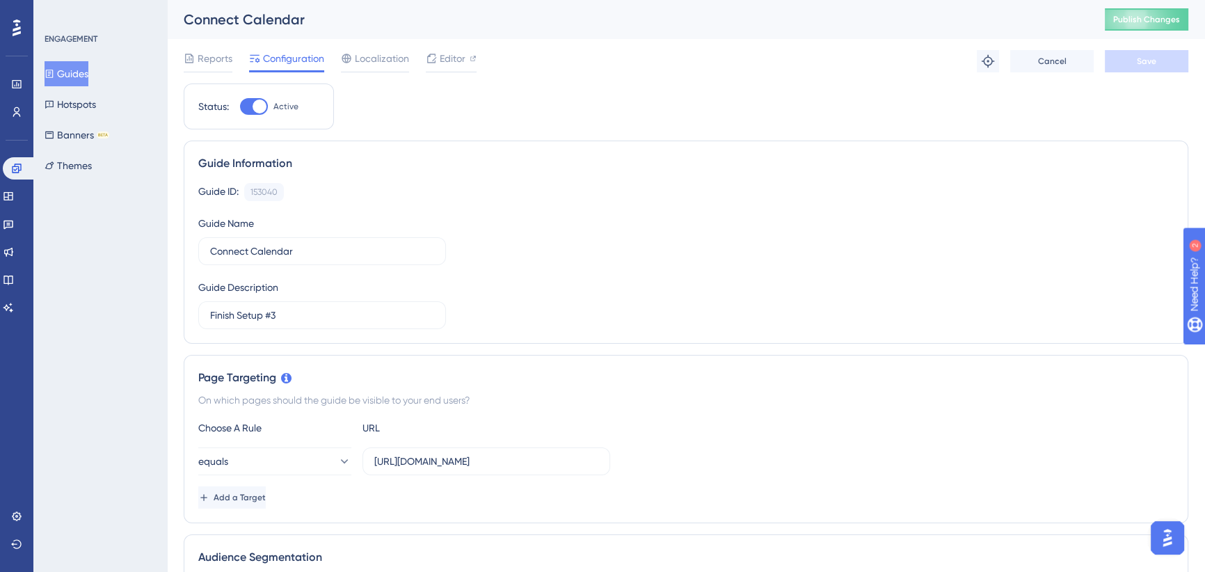
scroll to position [316, 0]
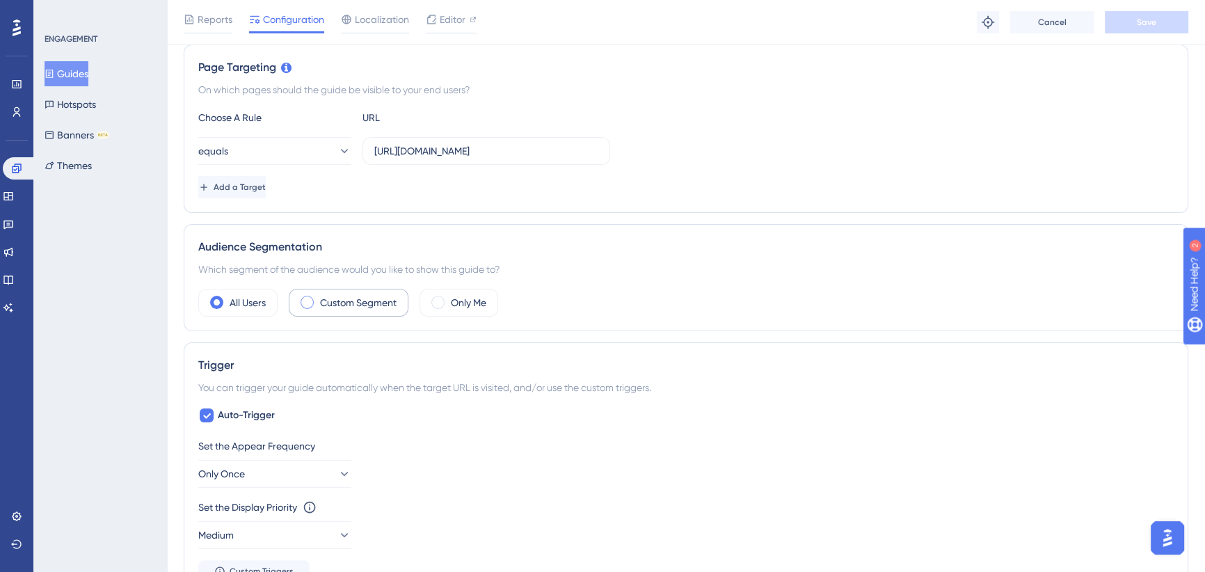
click at [363, 312] on div "Custom Segment" at bounding box center [349, 303] width 120 height 28
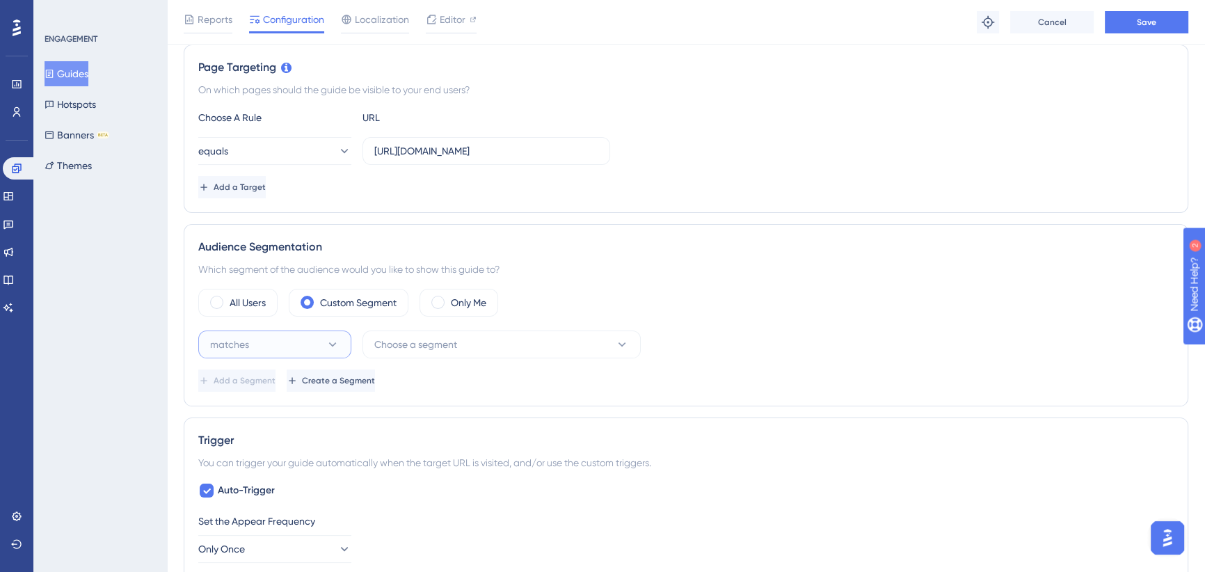
click at [296, 349] on button "matches" at bounding box center [274, 344] width 153 height 28
click at [298, 409] on div "doesn't match doesn't match" at bounding box center [274, 415] width 113 height 28
click at [440, 338] on span "Choose a segment" at bounding box center [415, 344] width 83 height 17
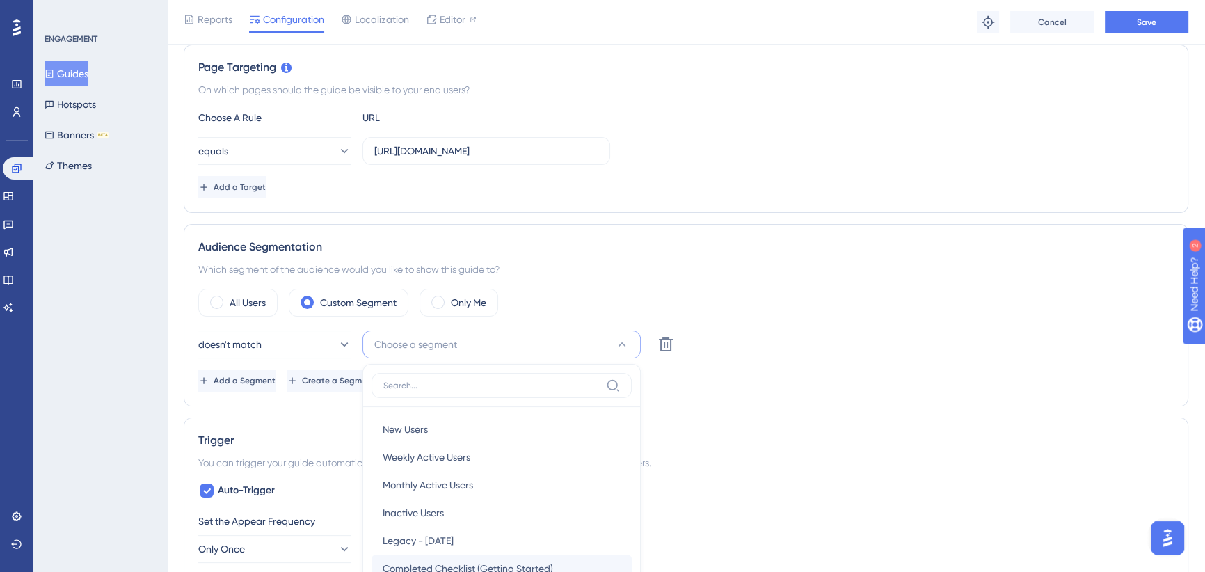
scroll to position [513, 0]
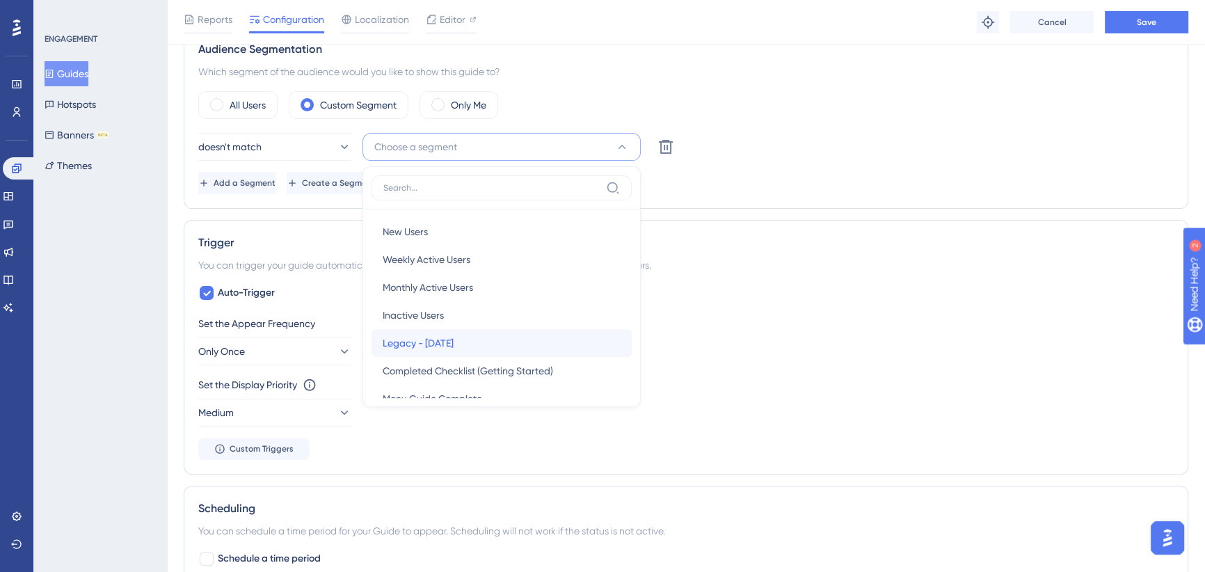
click at [445, 342] on span "Legacy - Oct 2025" at bounding box center [418, 343] width 71 height 17
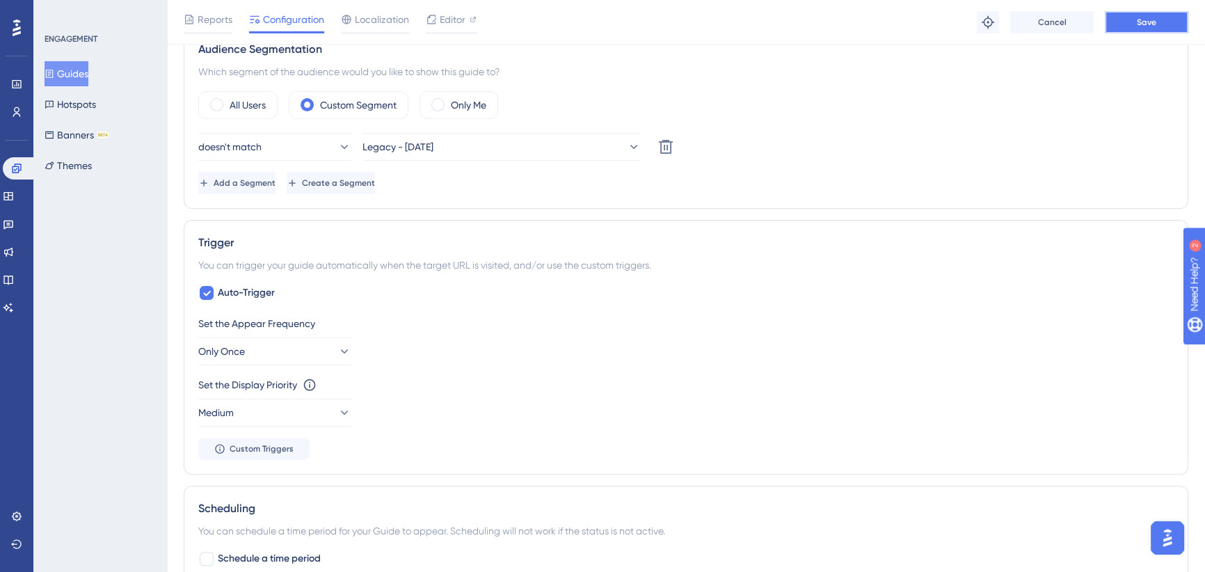
click at [1172, 18] on button "Save" at bounding box center [1146, 22] width 83 height 22
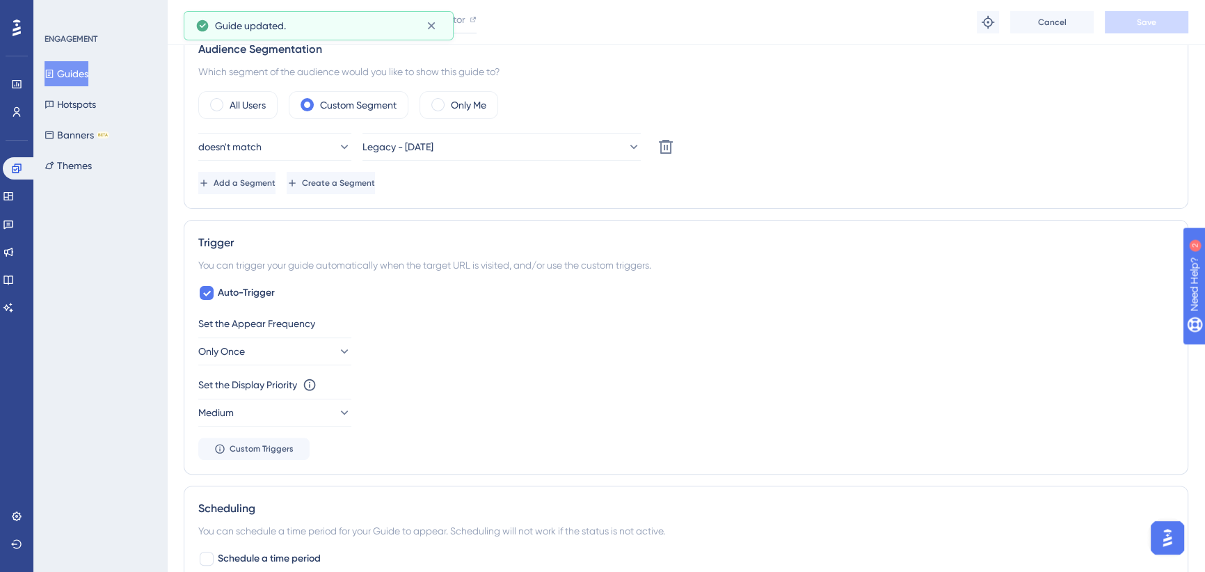
click at [85, 72] on button "Guides" at bounding box center [67, 73] width 44 height 25
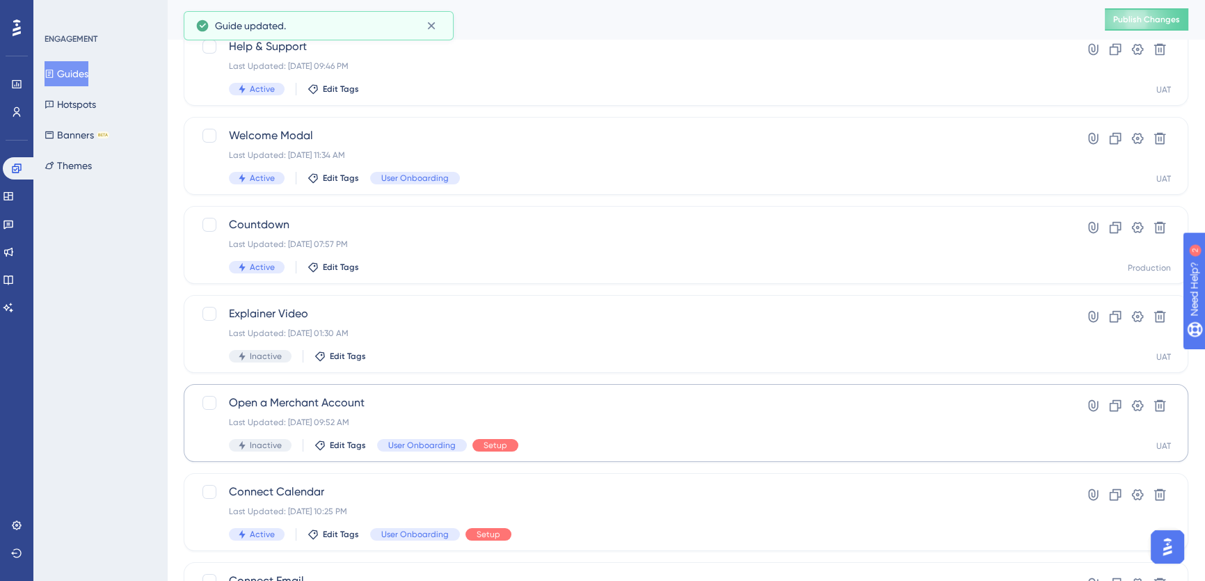
scroll to position [316, 0]
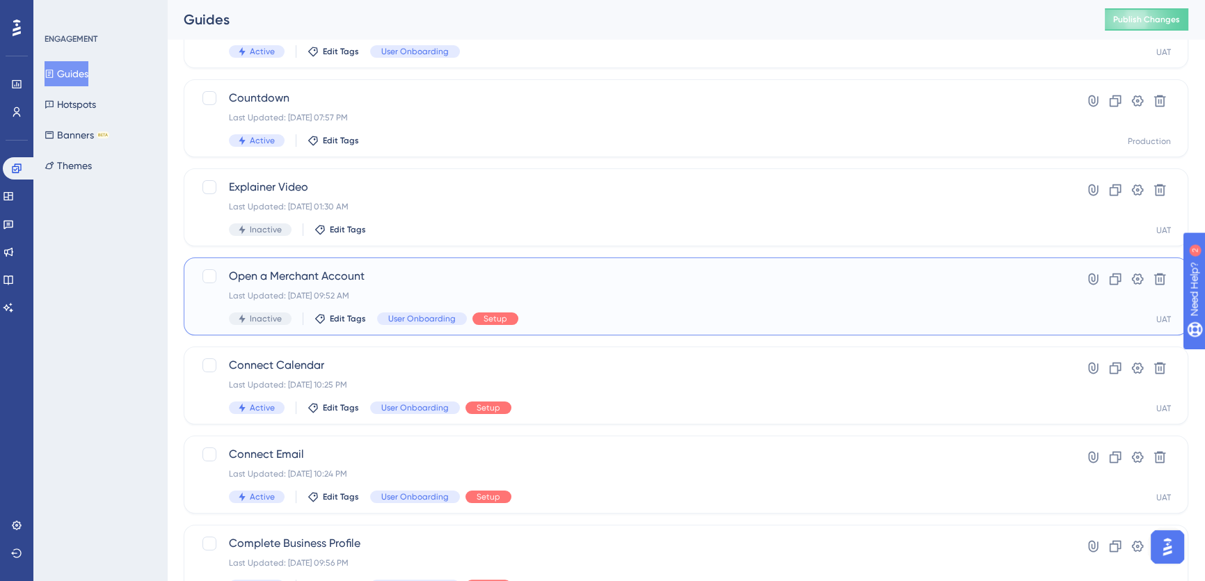
click at [422, 278] on span "Open a Merchant Account" at bounding box center [630, 276] width 803 height 17
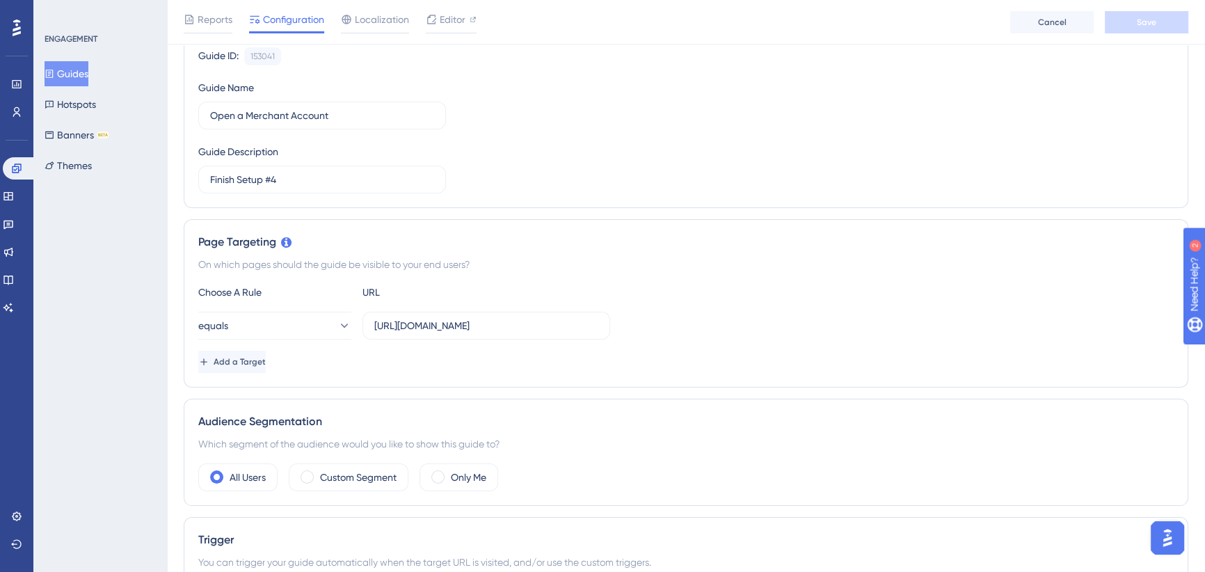
scroll to position [253, 0]
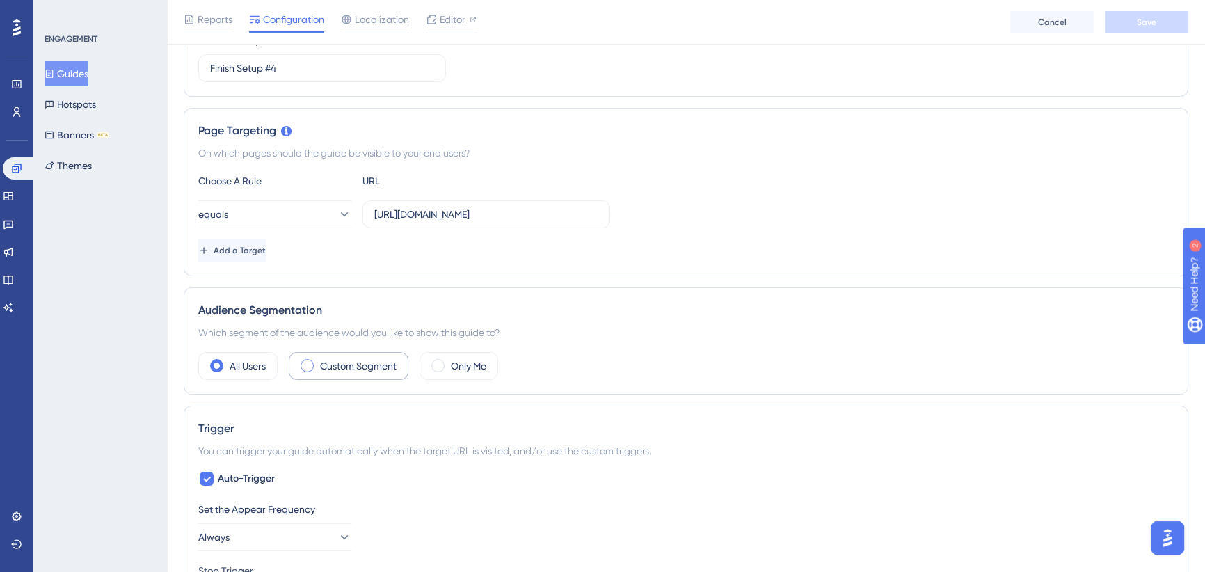
click at [346, 366] on label "Custom Segment" at bounding box center [358, 366] width 77 height 17
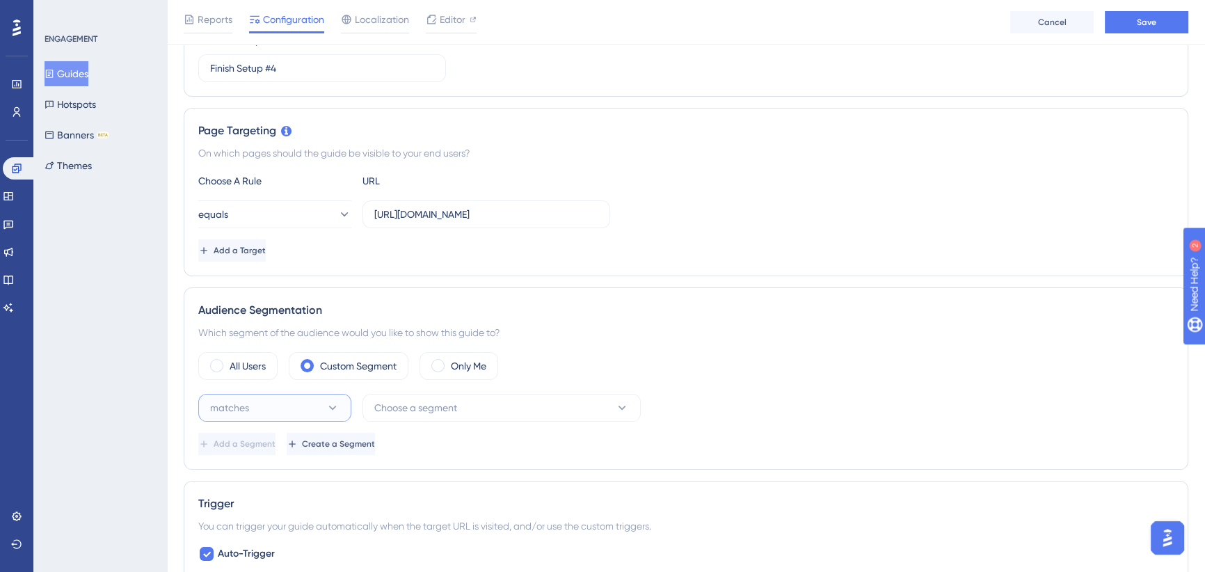
click at [304, 397] on button "matches" at bounding box center [274, 408] width 153 height 28
click at [273, 470] on span "doesn't match" at bounding box center [249, 478] width 63 height 17
click at [404, 421] on div "doesn't match Choose a segment Delete Add a Segment Create a Segment" at bounding box center [685, 424] width 975 height 61
click at [411, 408] on span "Choose a segment" at bounding box center [415, 407] width 83 height 17
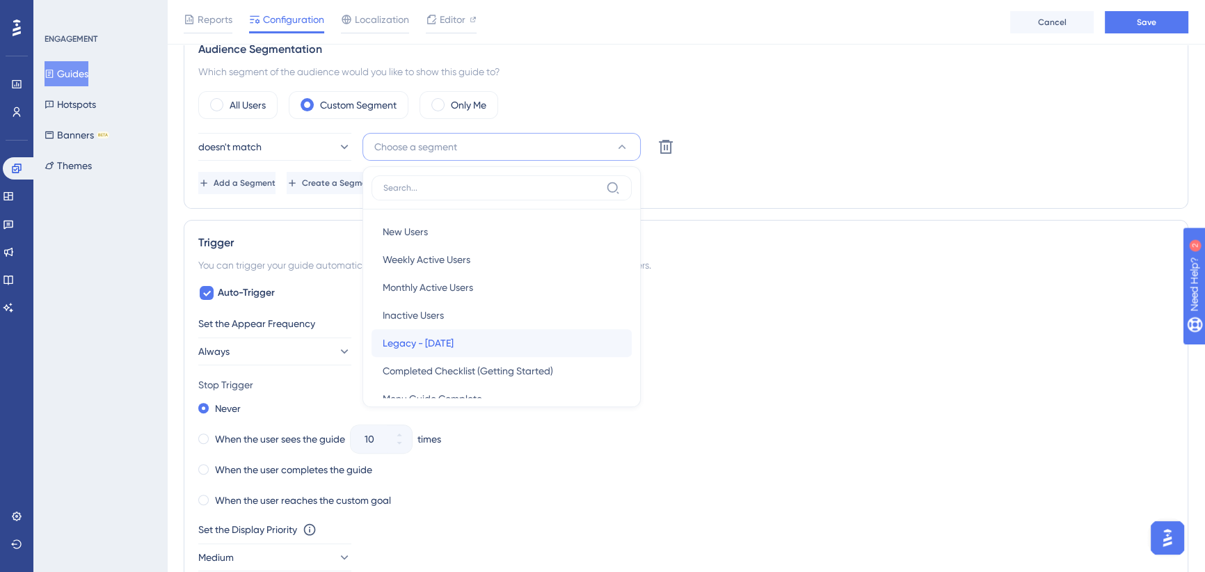
click at [452, 335] on span "Legacy - Oct 2025" at bounding box center [418, 343] width 71 height 17
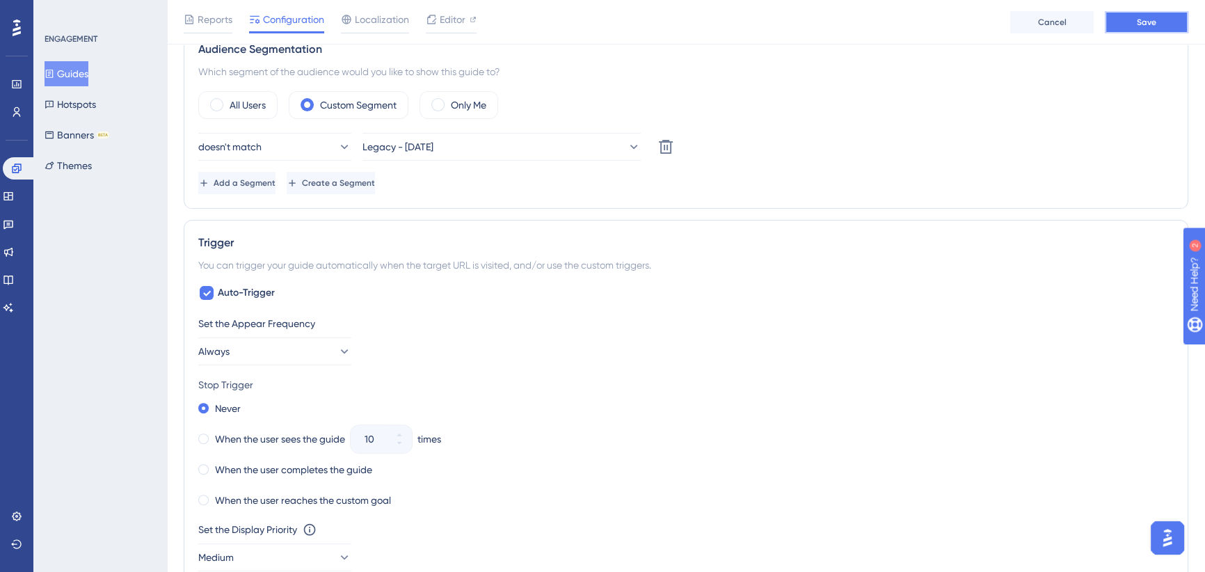
click at [1131, 17] on button "Save" at bounding box center [1146, 22] width 83 height 22
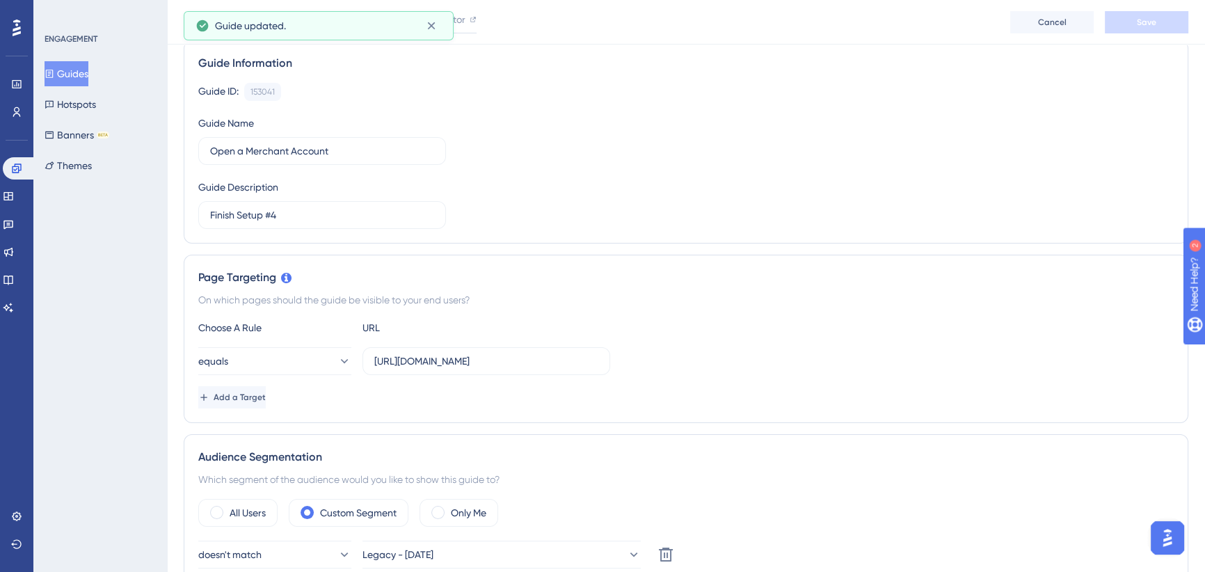
scroll to position [70, 0]
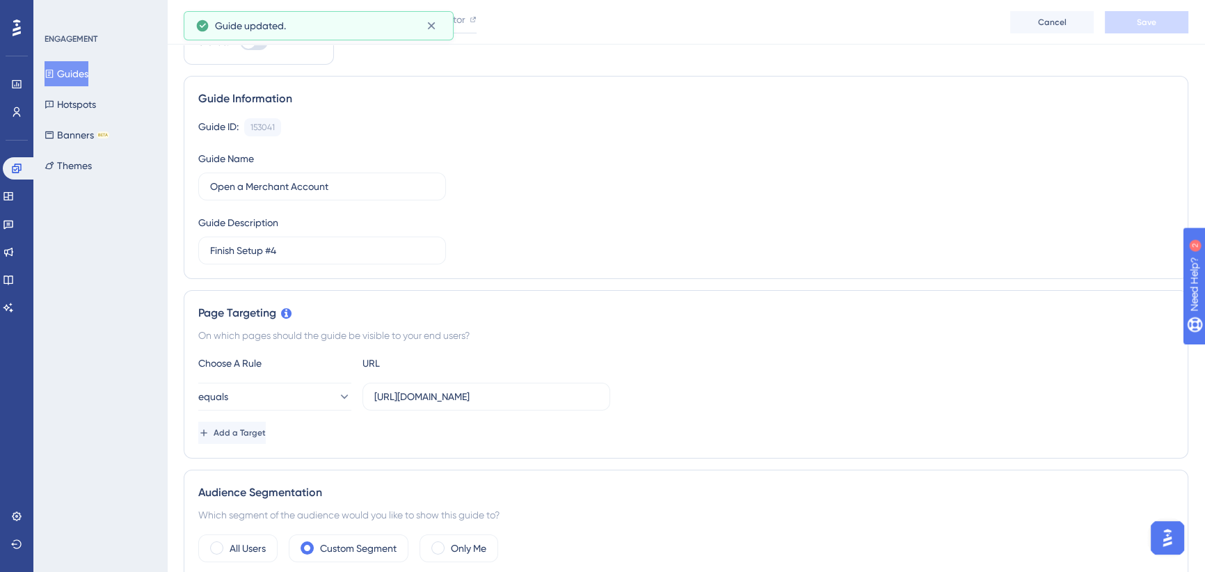
click at [74, 74] on button "Guides" at bounding box center [67, 73] width 44 height 25
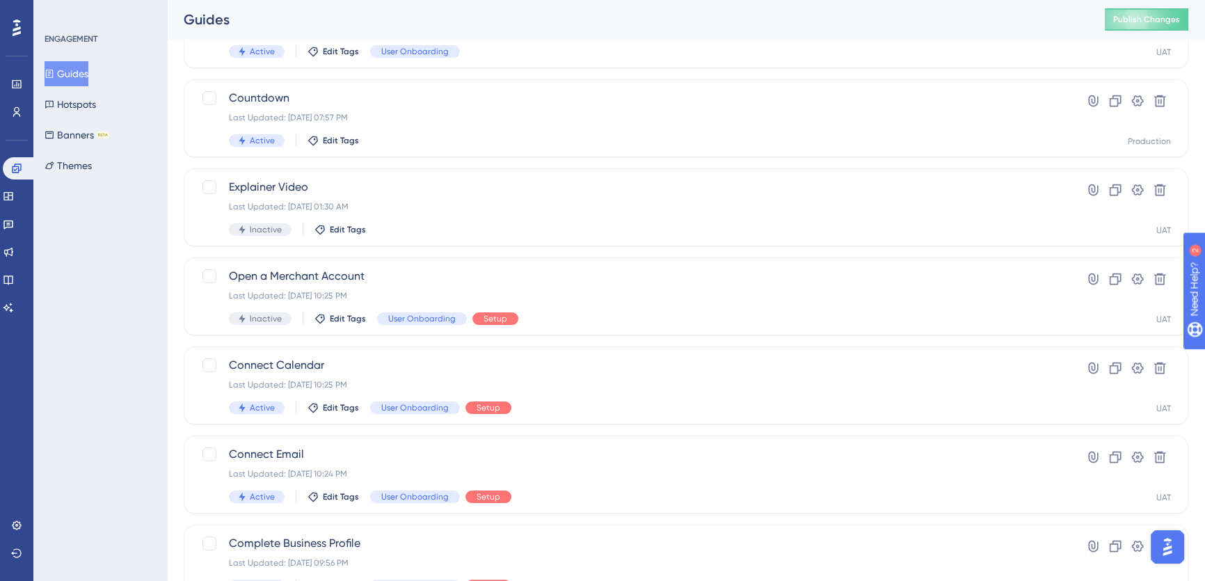
scroll to position [63, 0]
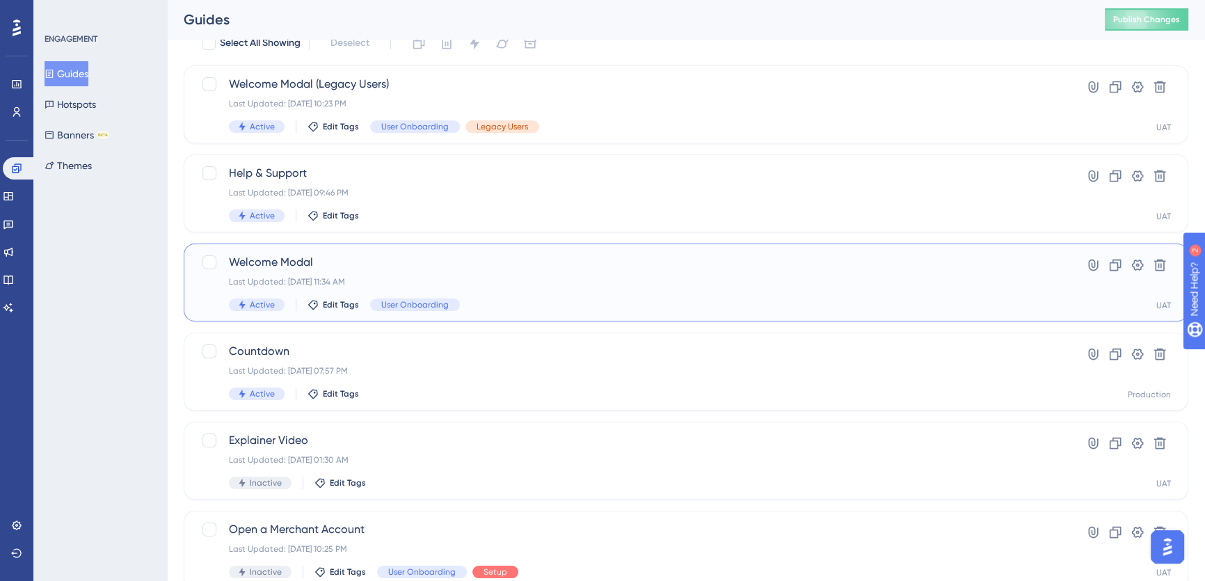
click at [386, 261] on span "Welcome Modal" at bounding box center [630, 262] width 803 height 17
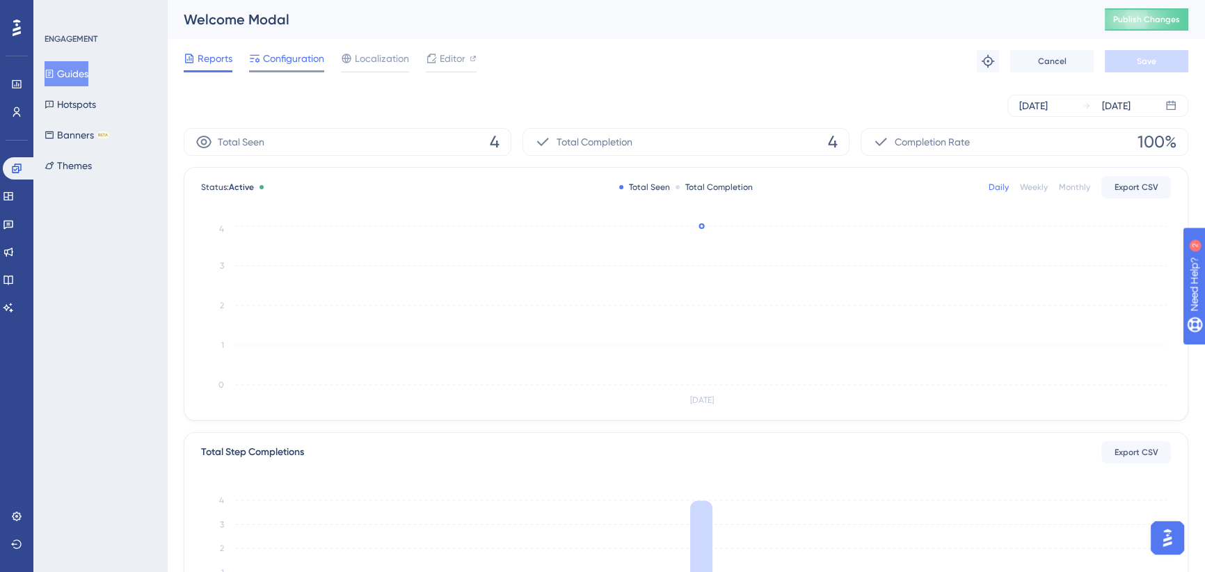
click at [289, 51] on span "Configuration" at bounding box center [293, 58] width 61 height 17
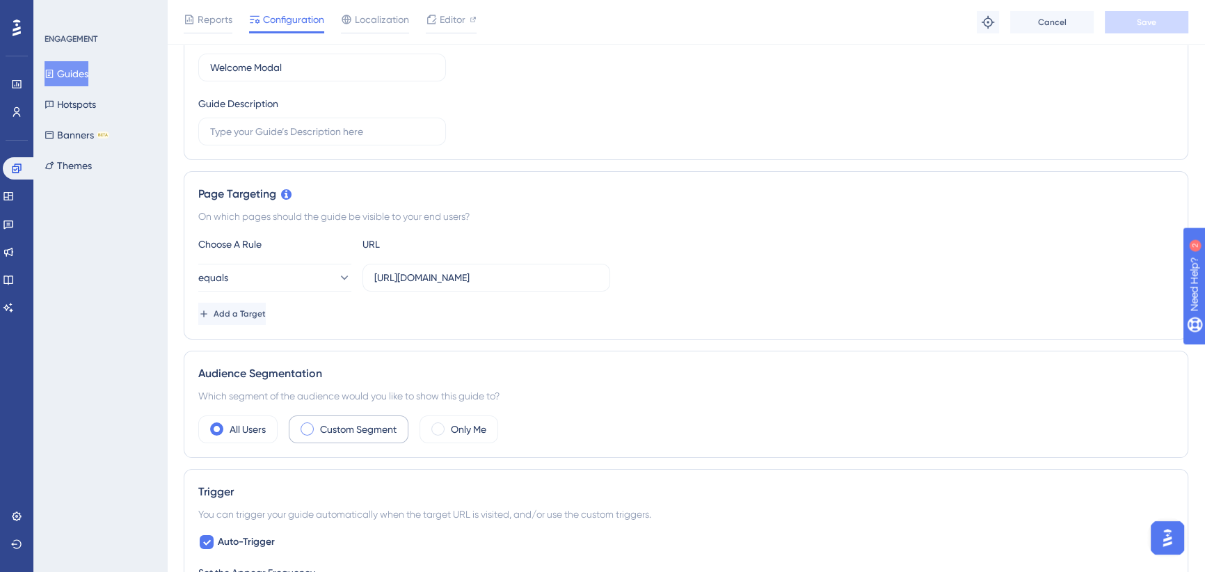
click at [354, 433] on label "Custom Segment" at bounding box center [358, 429] width 77 height 17
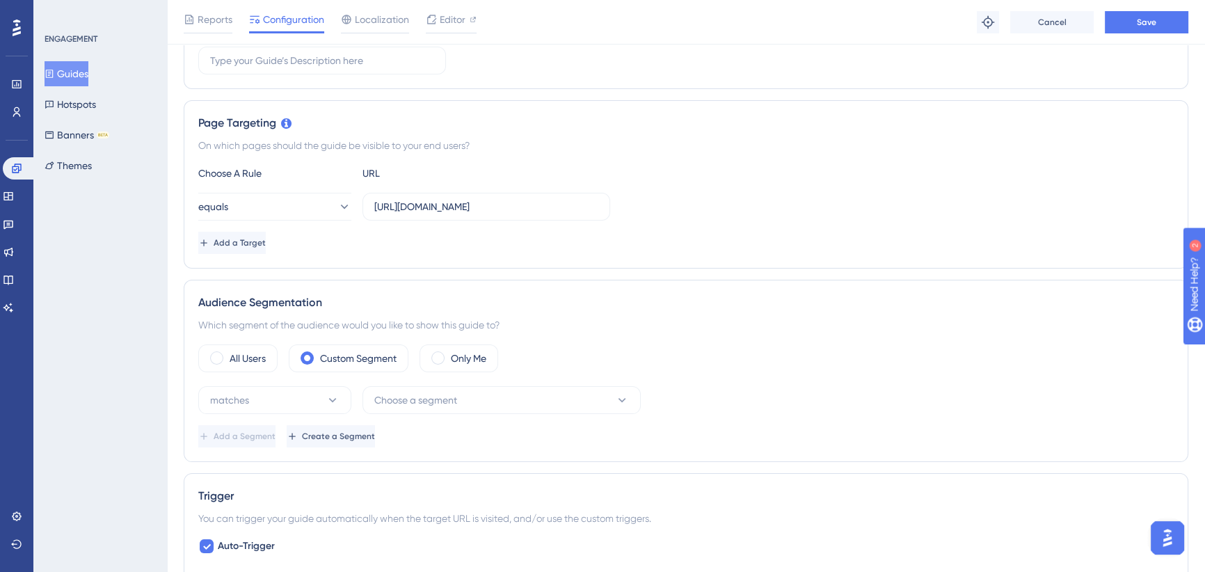
scroll to position [316, 0]
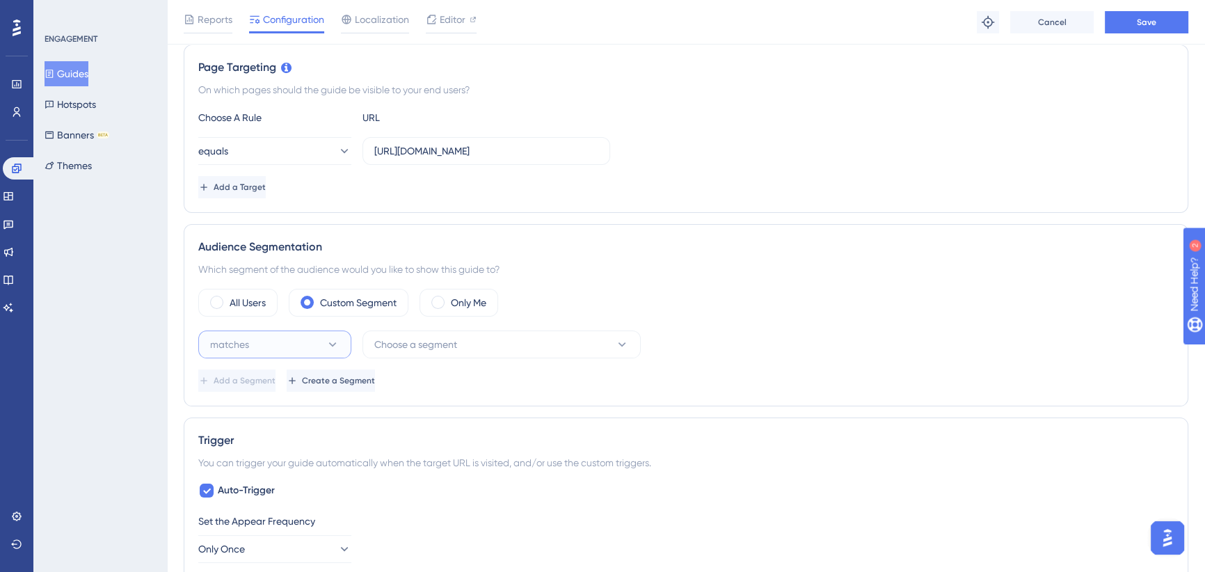
click at [310, 354] on button "matches" at bounding box center [274, 344] width 153 height 28
click at [275, 410] on span "doesn't match" at bounding box center [249, 414] width 63 height 17
click at [460, 353] on button "Choose a segment" at bounding box center [501, 344] width 278 height 28
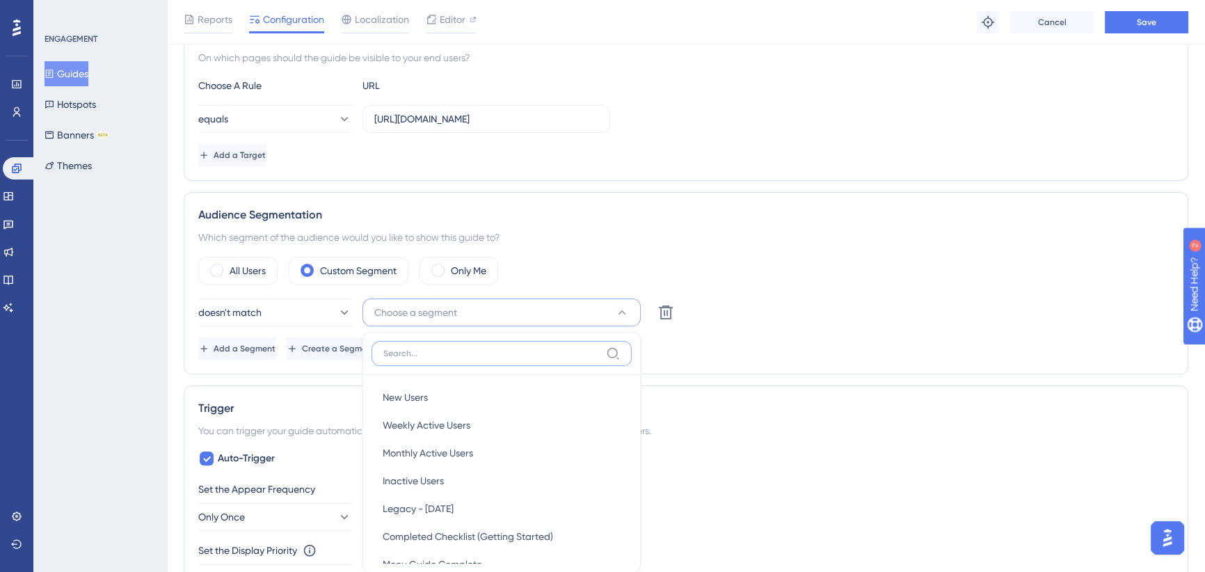
scroll to position [513, 0]
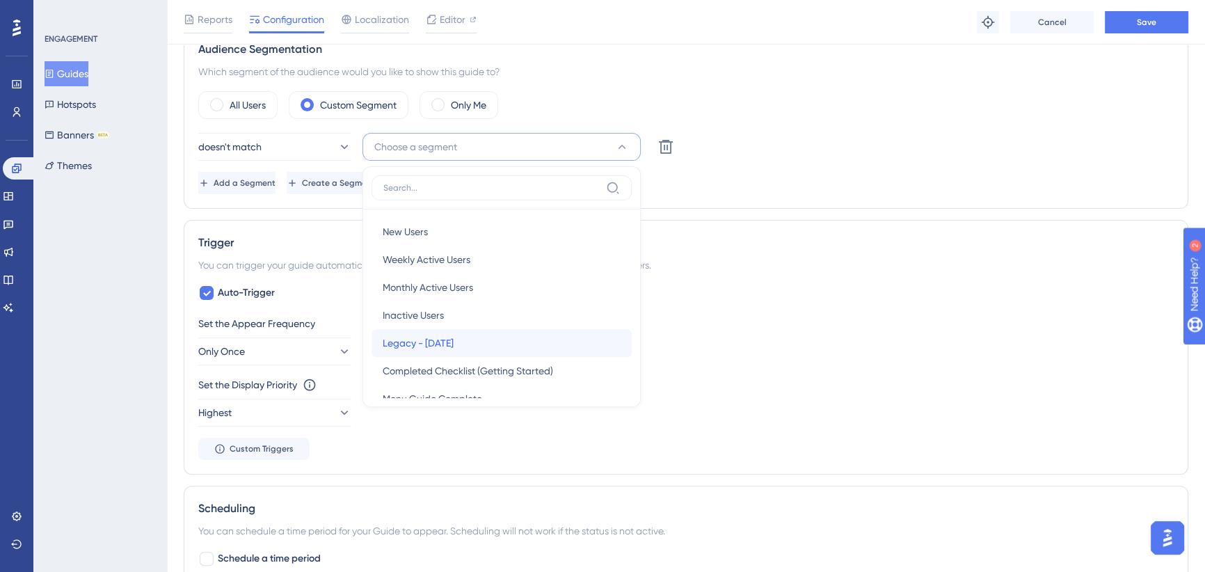
click at [439, 335] on span "Legacy - Oct 2025" at bounding box center [418, 343] width 71 height 17
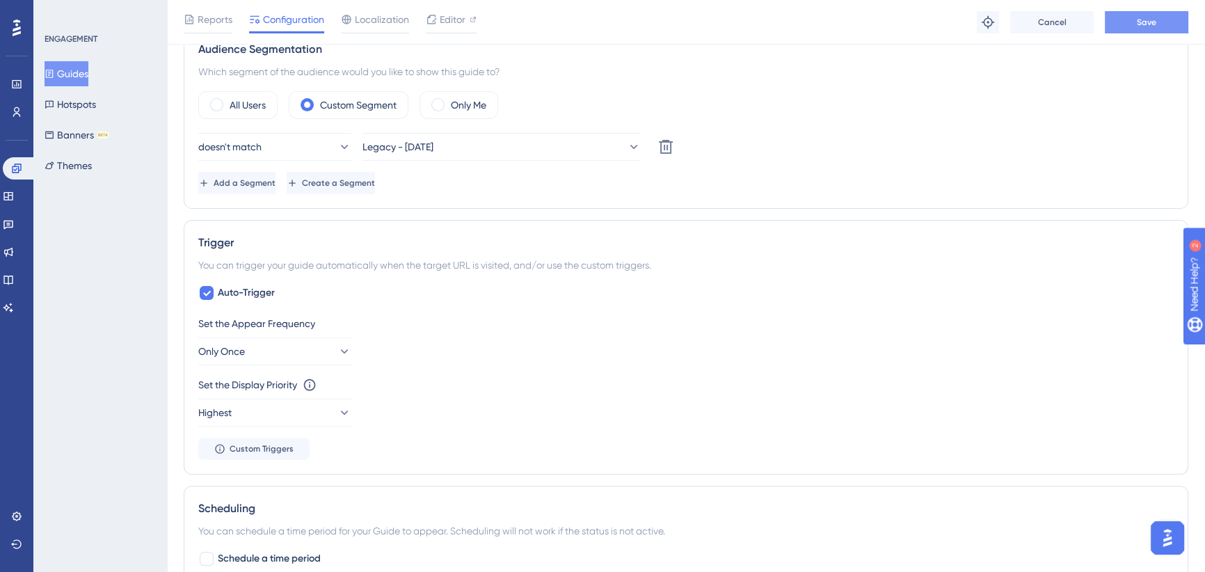
click at [1146, 17] on span "Save" at bounding box center [1146, 22] width 19 height 11
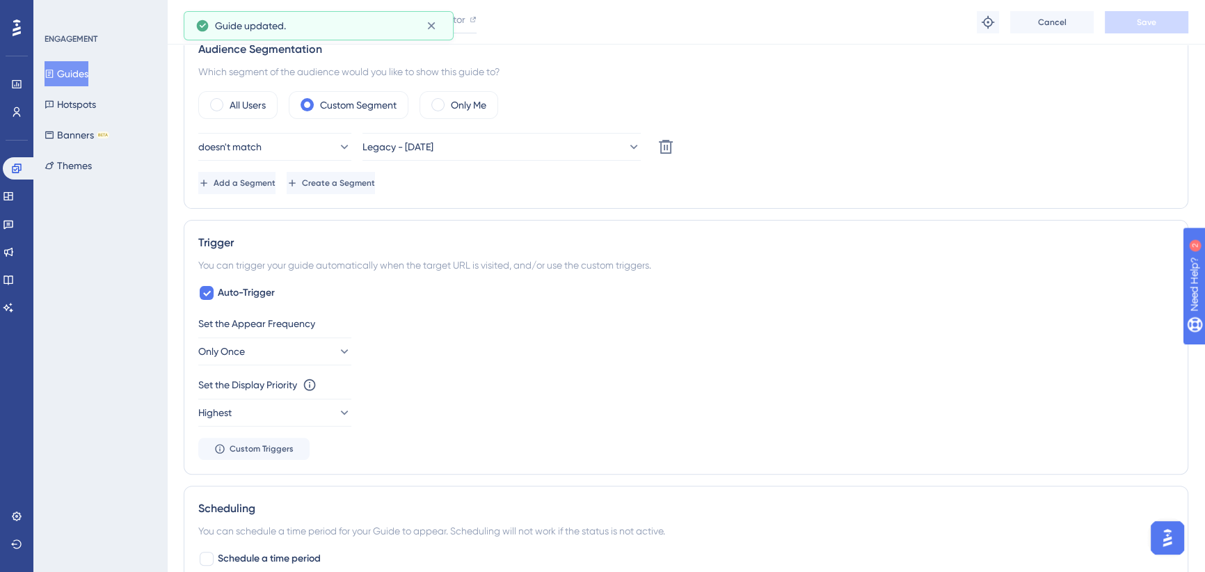
scroll to position [0, 0]
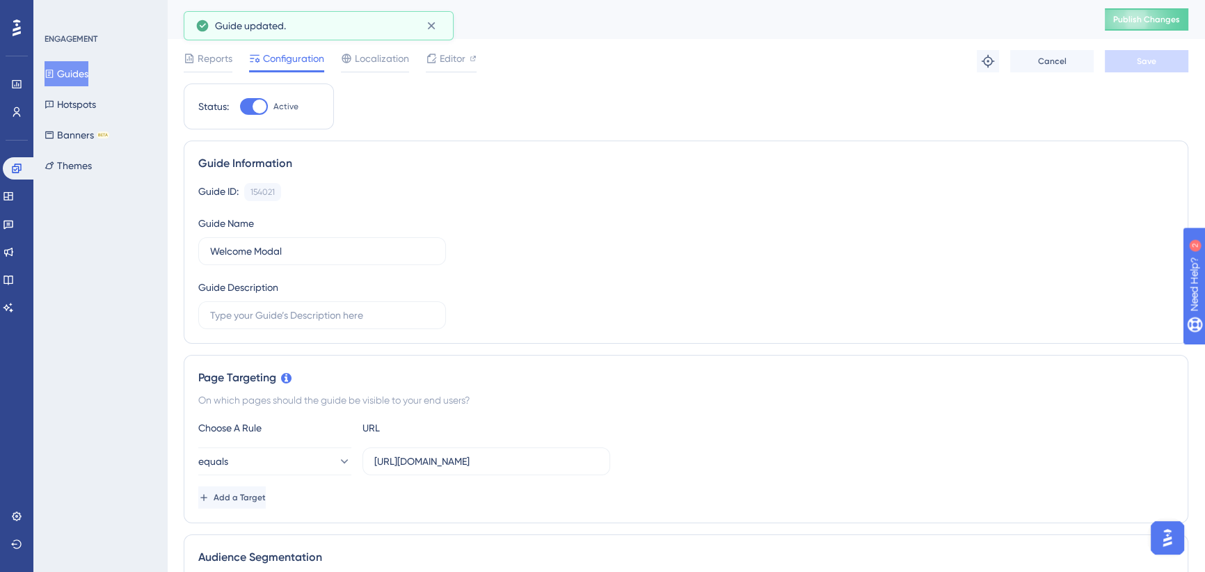
click at [88, 61] on button "Guides" at bounding box center [67, 73] width 44 height 25
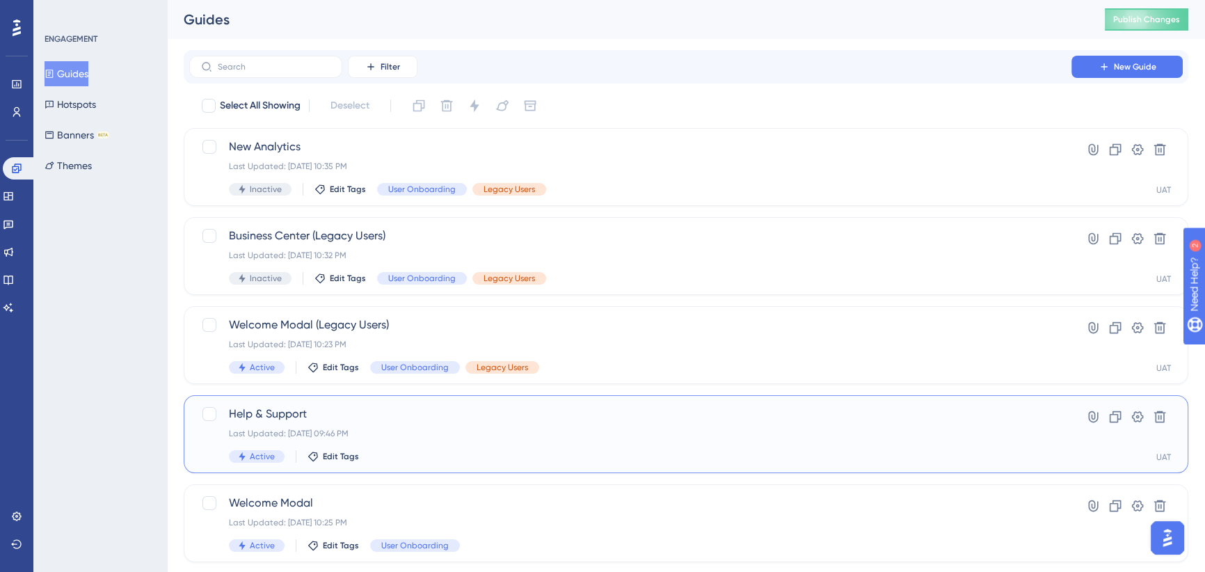
click at [447, 406] on span "Help & Support" at bounding box center [630, 414] width 803 height 17
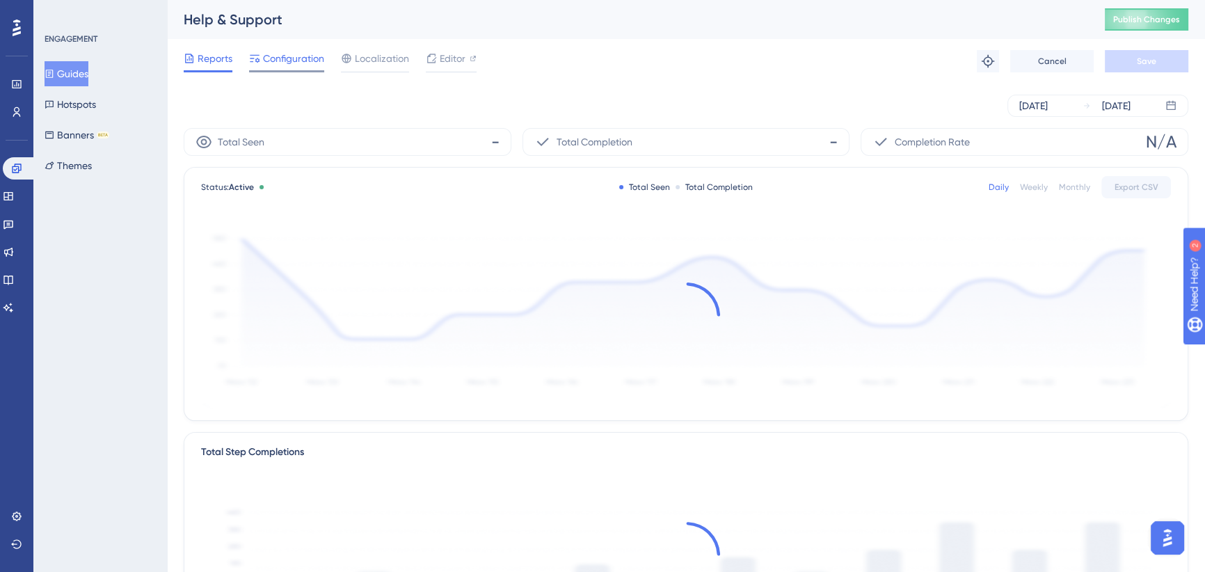
click at [285, 60] on span "Configuration" at bounding box center [293, 58] width 61 height 17
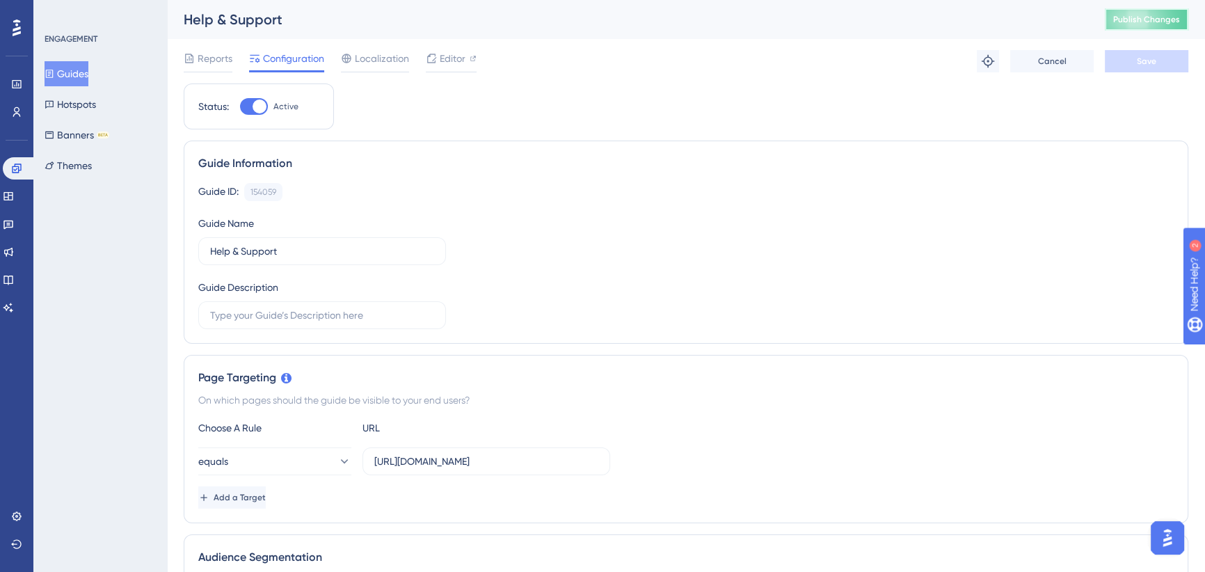
click at [1168, 17] on span "Publish Changes" at bounding box center [1146, 19] width 67 height 11
click at [70, 70] on button "Guides" at bounding box center [67, 73] width 44 height 25
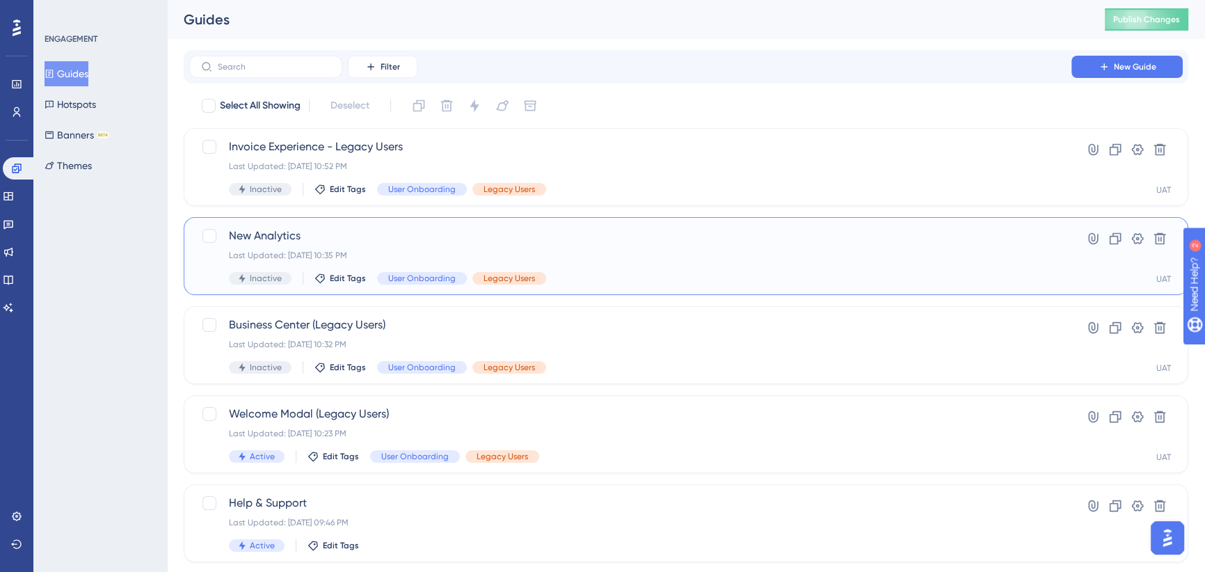
click at [586, 234] on span "New Analytics" at bounding box center [630, 236] width 803 height 17
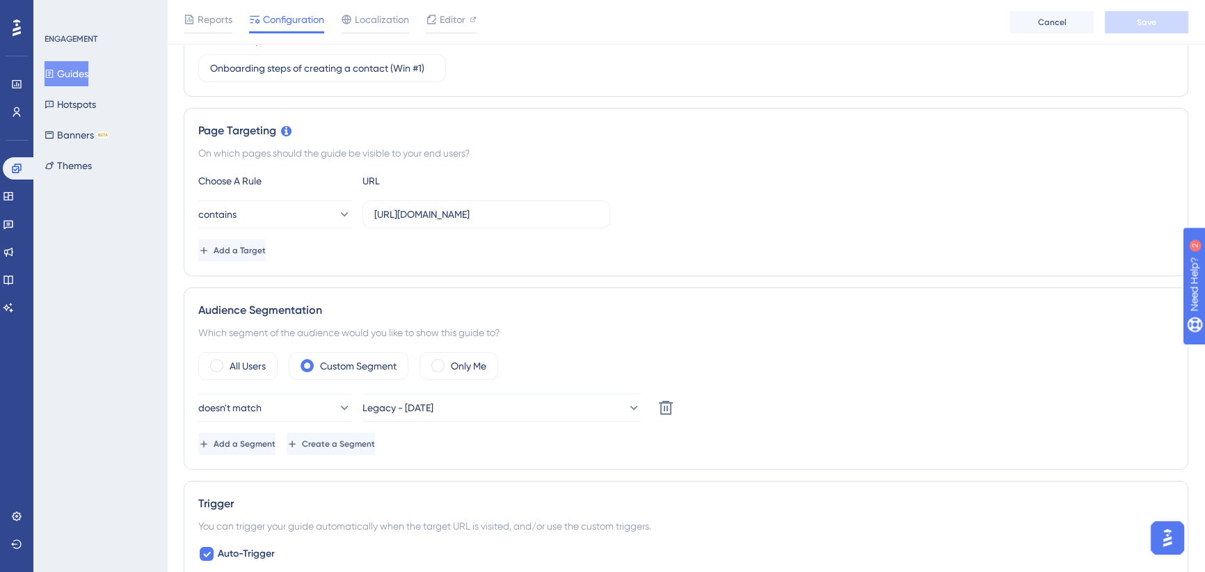
scroll to position [316, 0]
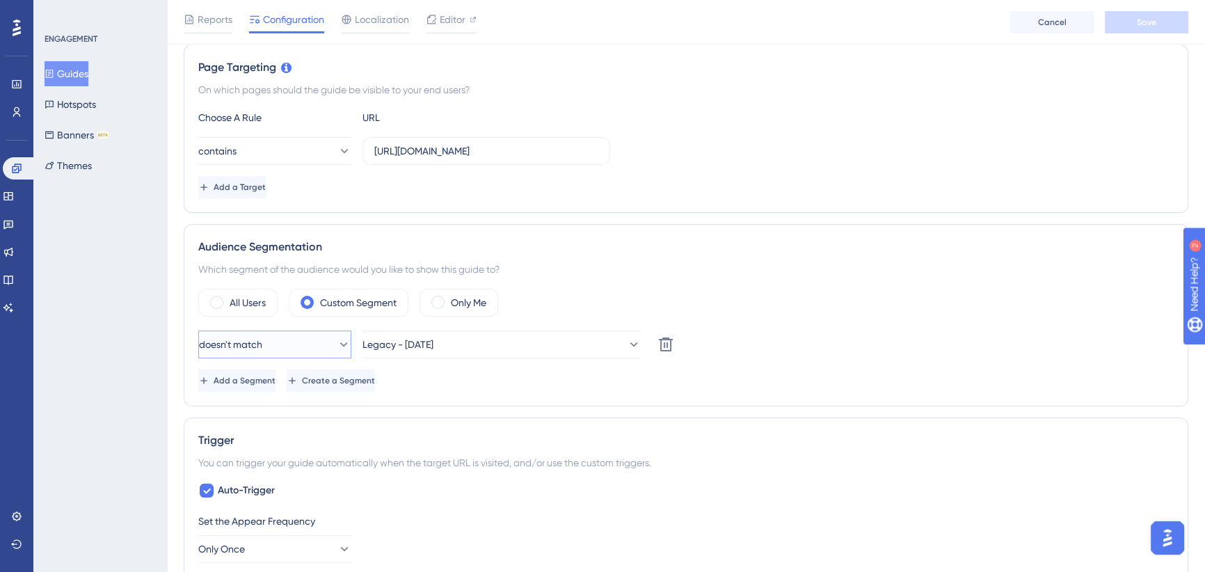
click at [310, 342] on button "doesn't match" at bounding box center [274, 344] width 153 height 28
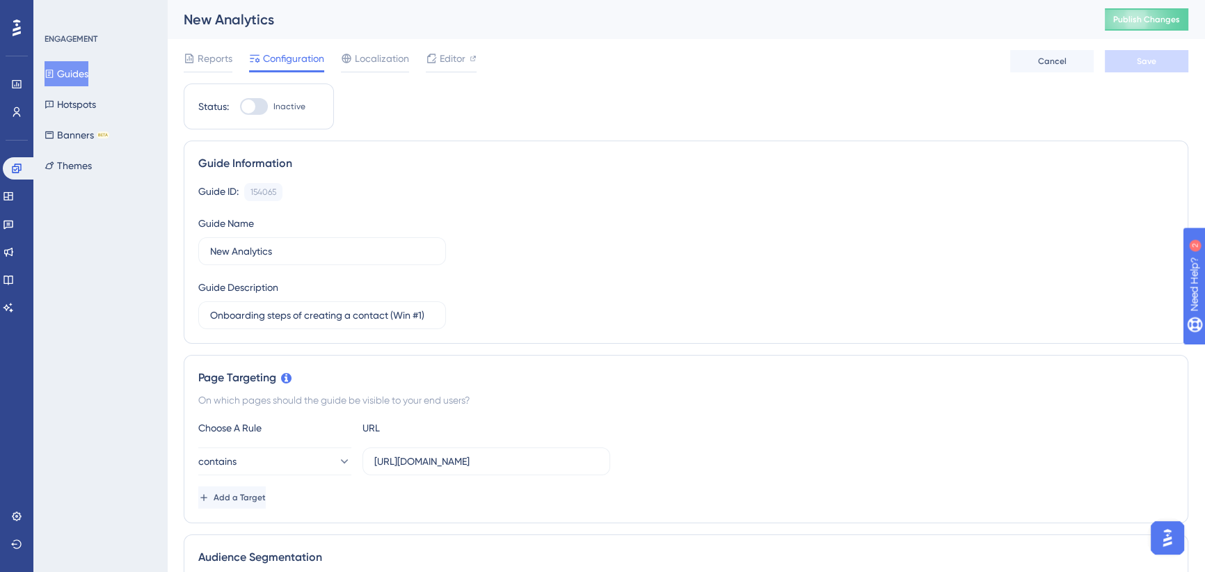
scroll to position [253, 0]
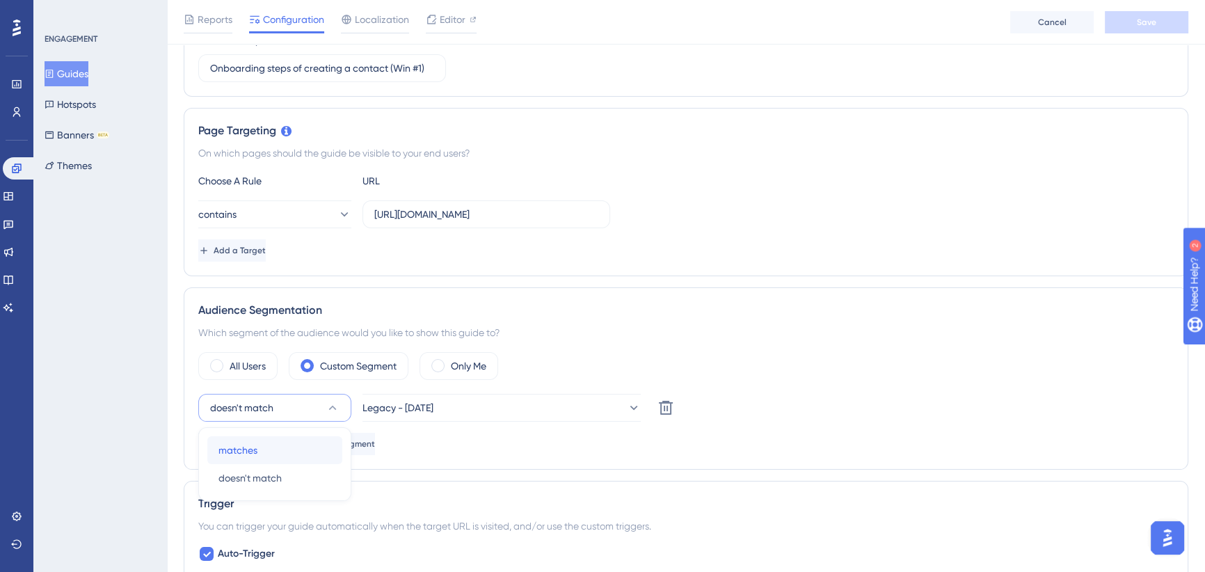
click at [260, 443] on div "matches matches" at bounding box center [274, 450] width 113 height 28
click at [1135, 15] on button "Save" at bounding box center [1146, 22] width 83 height 22
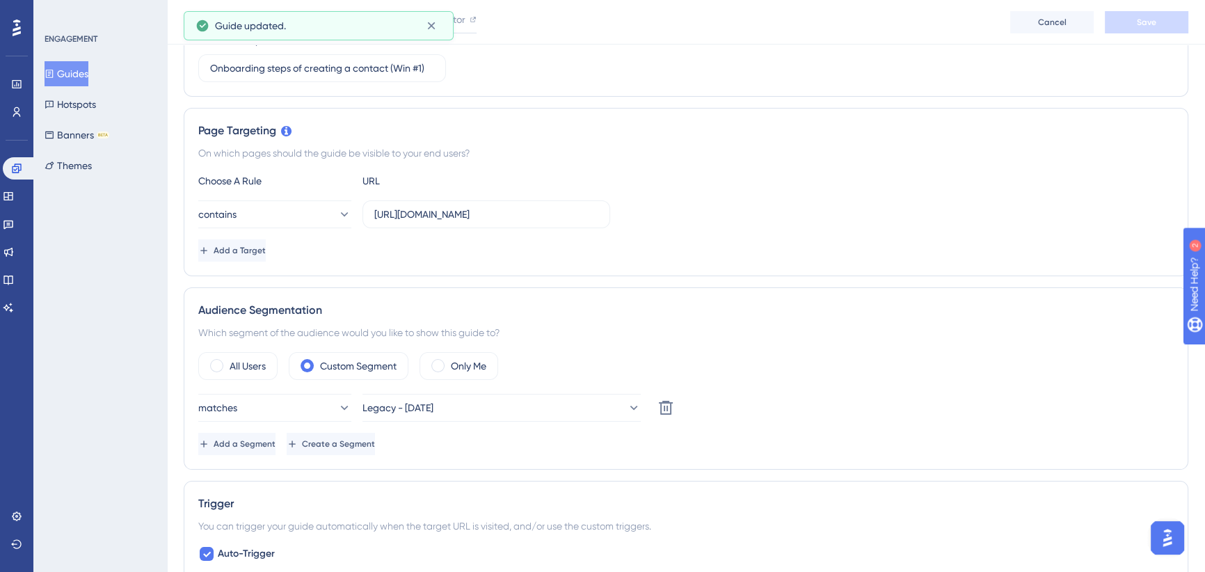
click at [83, 74] on button "Guides" at bounding box center [67, 73] width 44 height 25
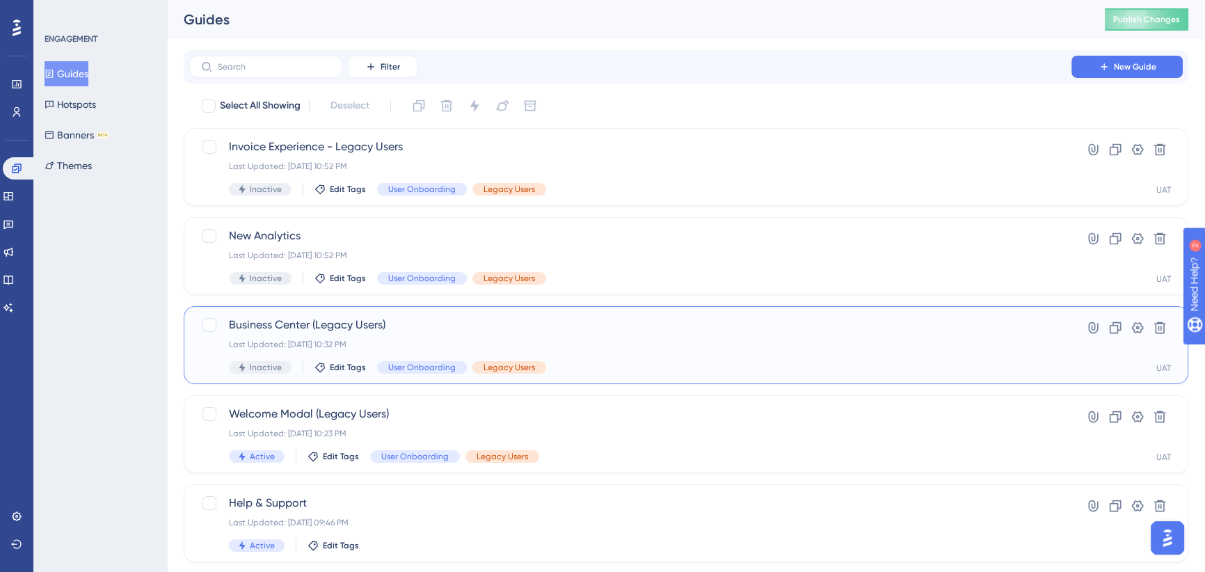
click at [412, 324] on span "Business Center (Legacy Users)" at bounding box center [630, 325] width 803 height 17
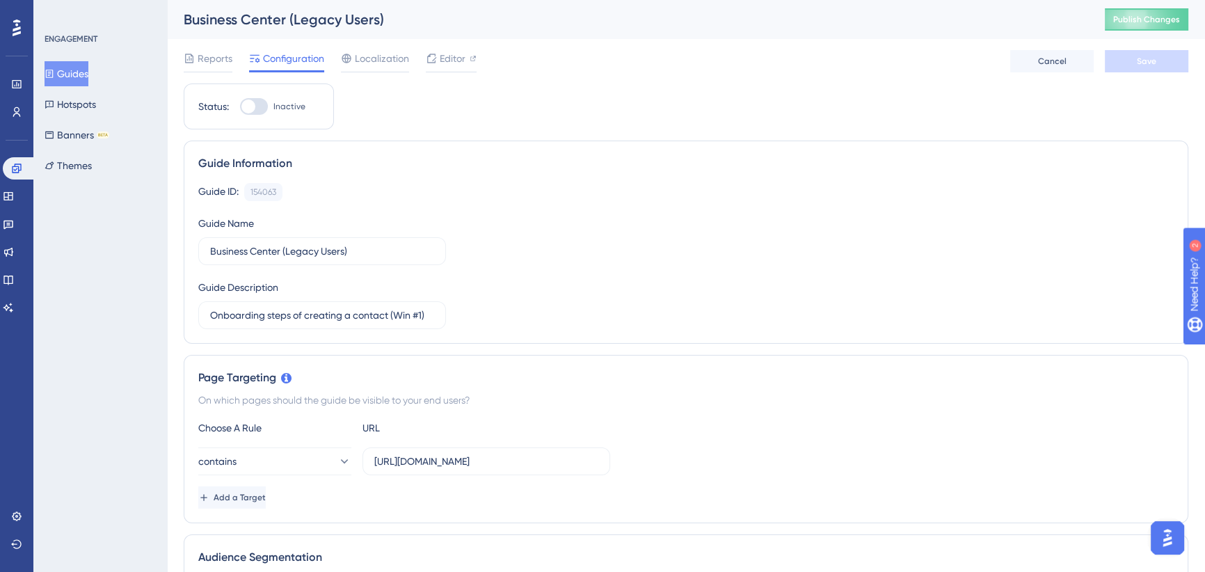
scroll to position [189, 0]
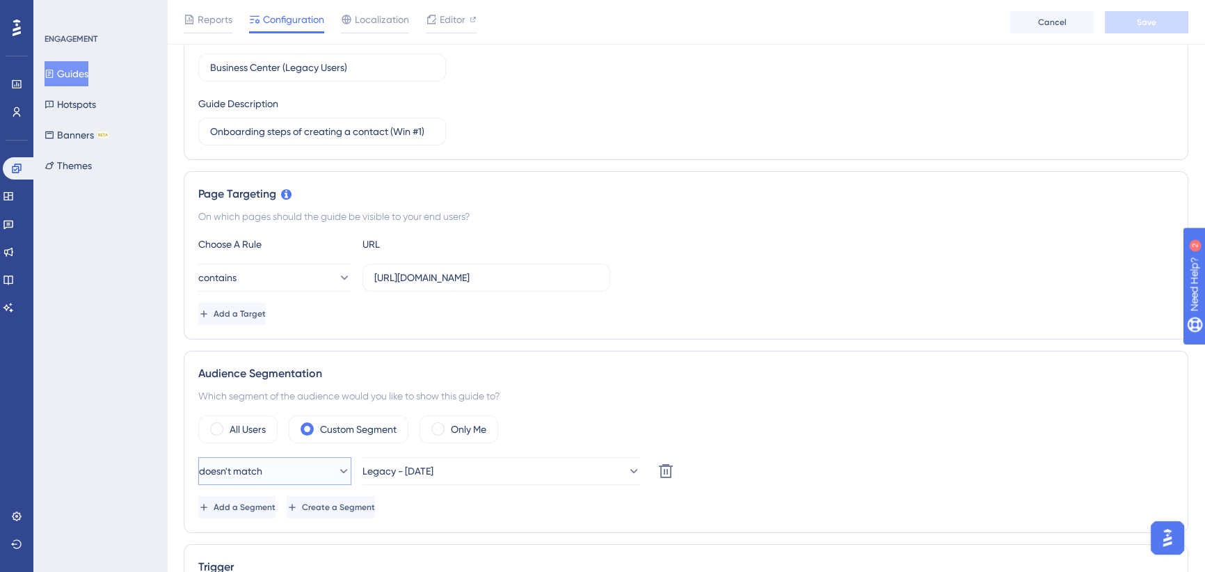
click at [286, 470] on button "doesn't match" at bounding box center [274, 471] width 153 height 28
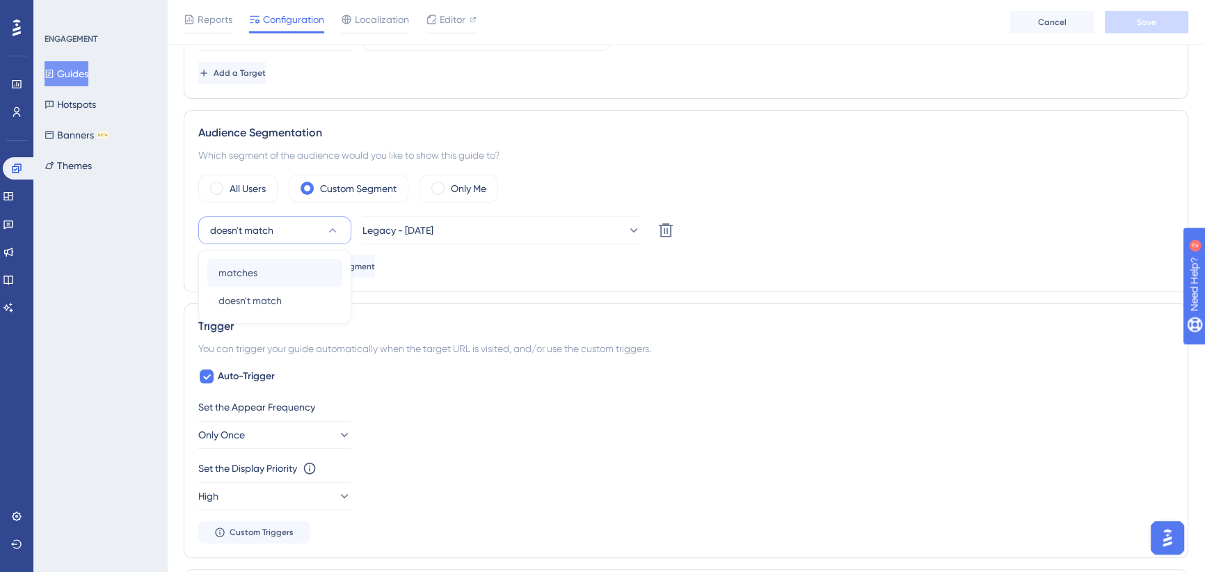
click at [262, 509] on div "Set the Appear Frequency Only Once Set the Display Priority This option will se…" at bounding box center [685, 471] width 975 height 145
click at [280, 232] on button "doesn't match" at bounding box center [274, 230] width 153 height 28
click at [250, 270] on span "matches" at bounding box center [237, 272] width 39 height 17
click at [1138, 15] on button "Save" at bounding box center [1146, 22] width 83 height 22
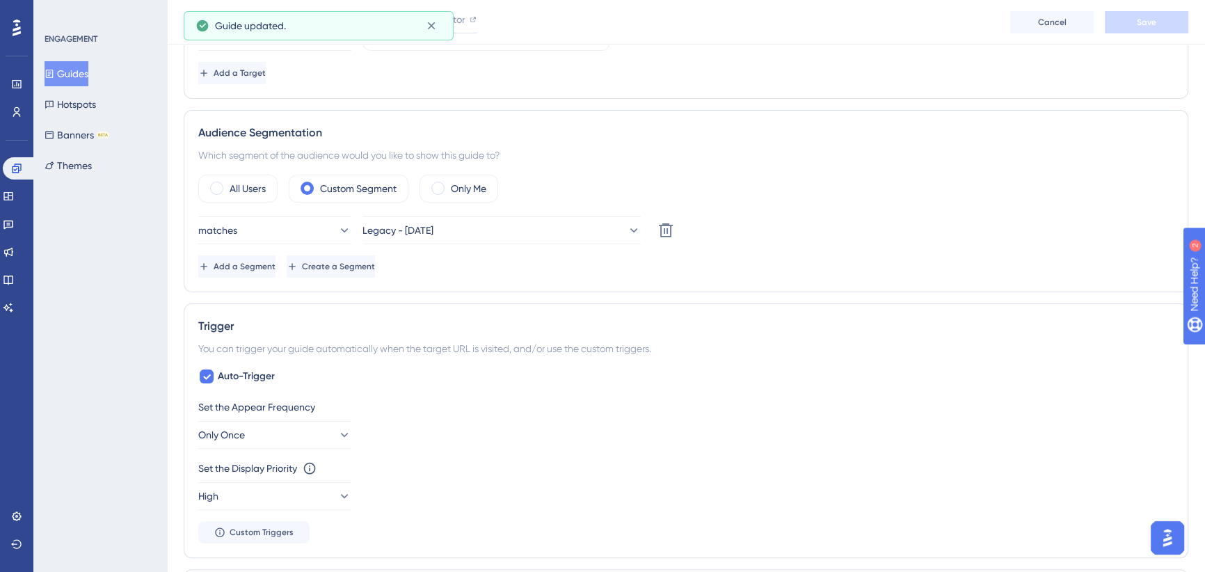
click at [85, 70] on button "Guides" at bounding box center [67, 73] width 44 height 25
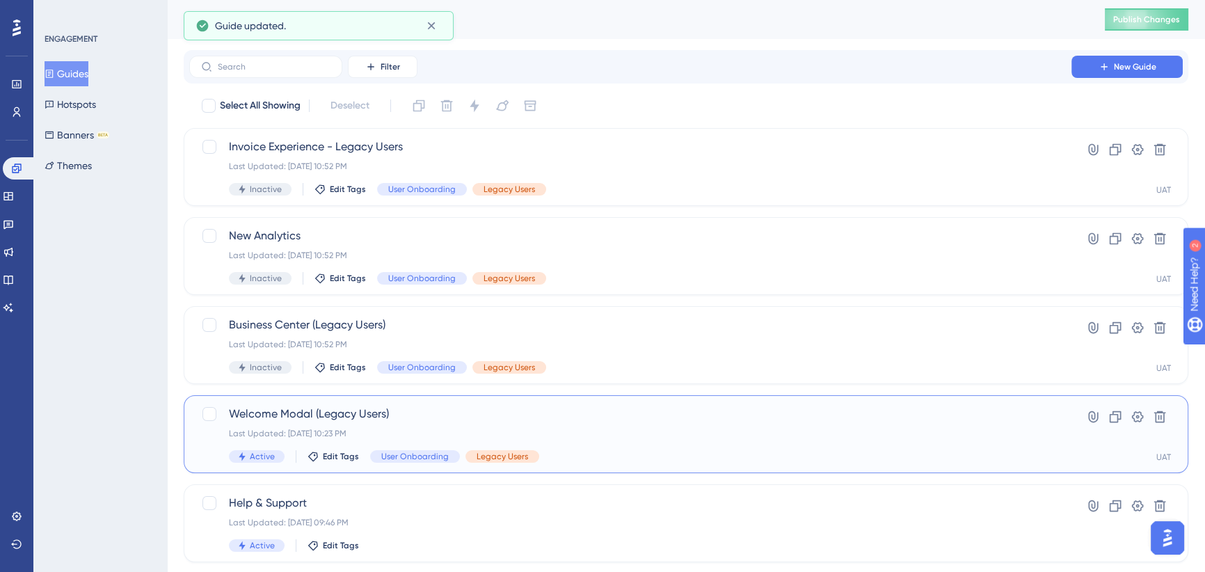
click at [452, 421] on span "Welcome Modal (Legacy Users)" at bounding box center [630, 414] width 803 height 17
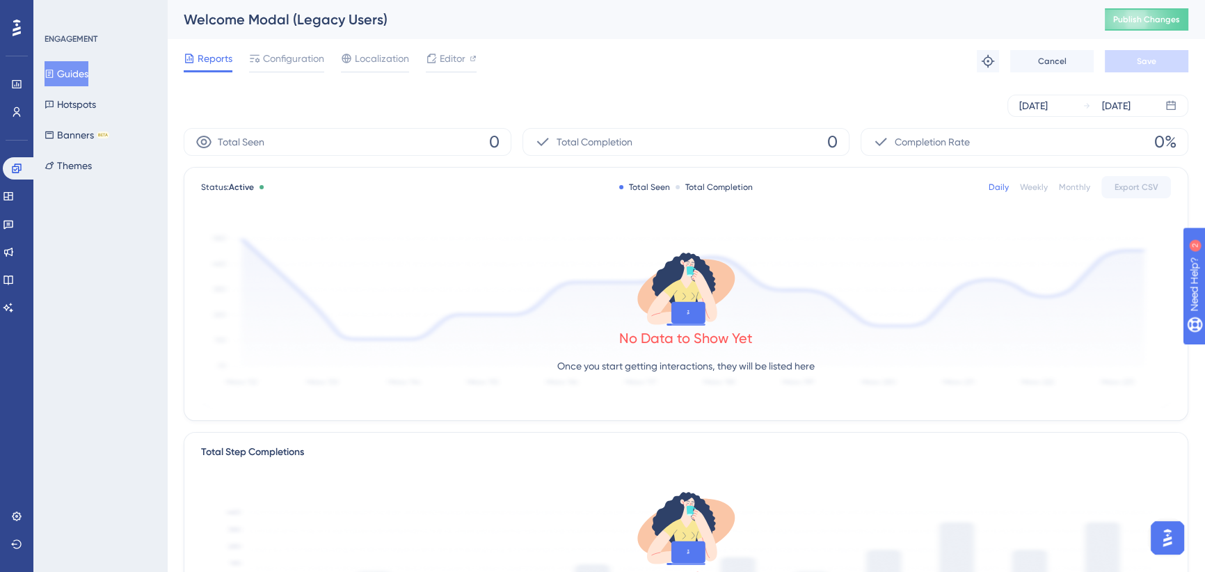
click at [292, 45] on div "Reports Configuration Localization Editor Troubleshoot Cancel Save" at bounding box center [686, 61] width 1005 height 45
click at [289, 59] on span "Configuration" at bounding box center [293, 58] width 61 height 17
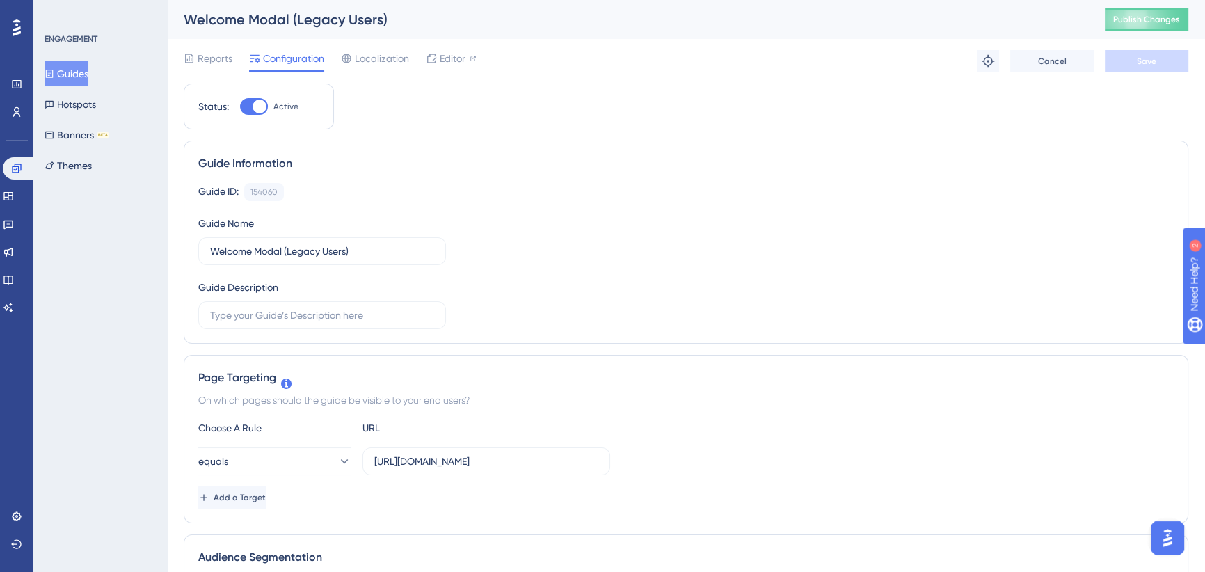
click at [70, 65] on button "Guides" at bounding box center [67, 73] width 44 height 25
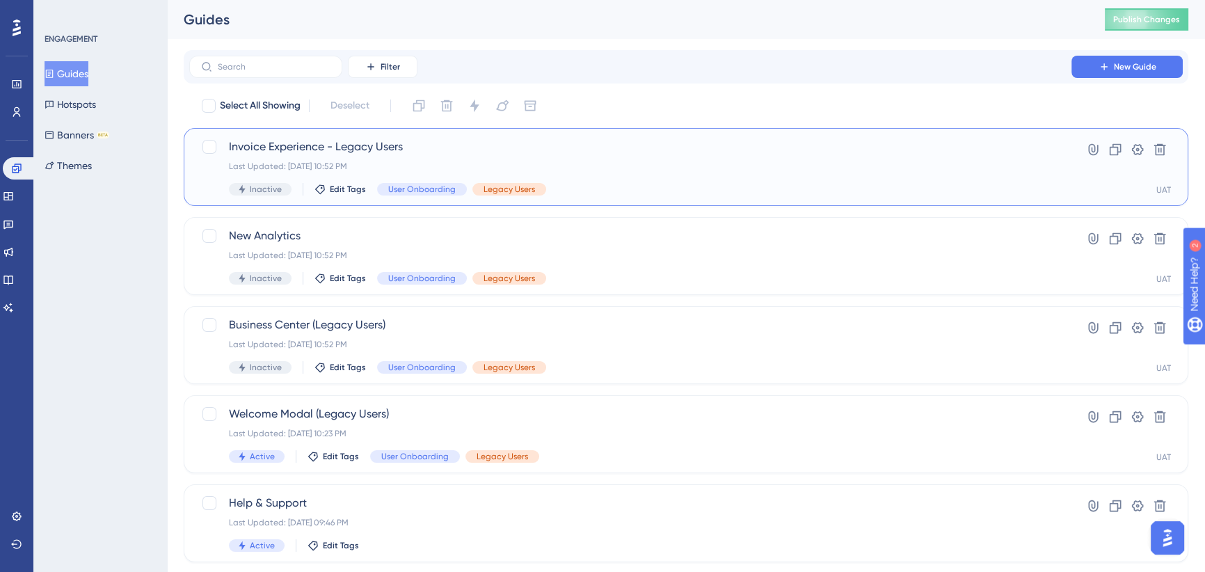
click at [458, 159] on div "Invoice Experience - Legacy Users Last Updated: Oct 13 2025, 10:52 PM Inactive …" at bounding box center [630, 166] width 803 height 57
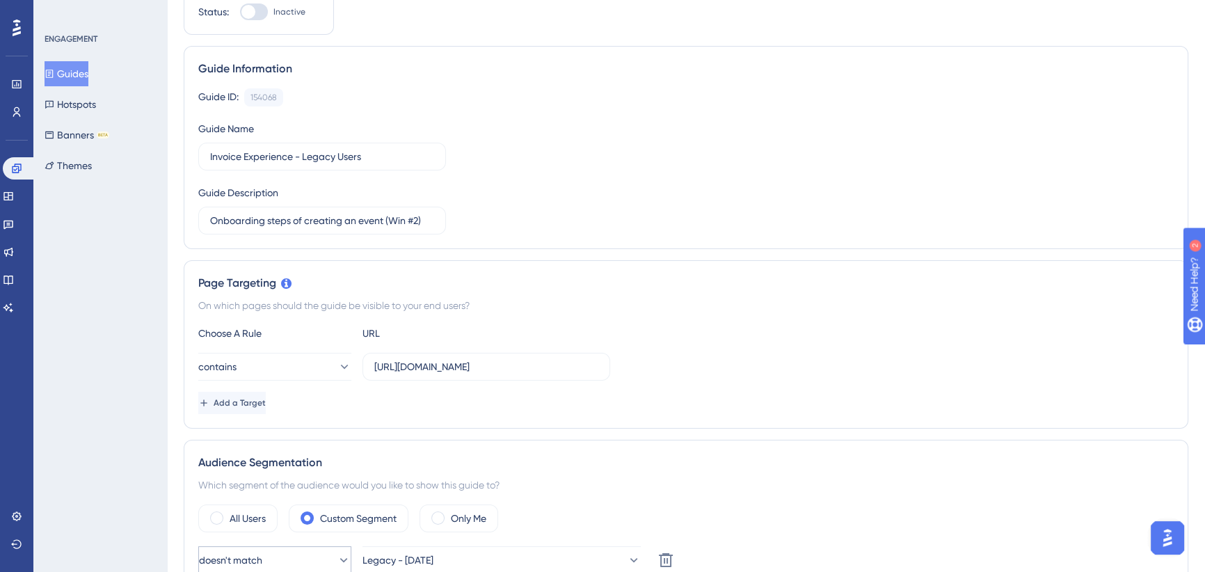
scroll to position [189, 0]
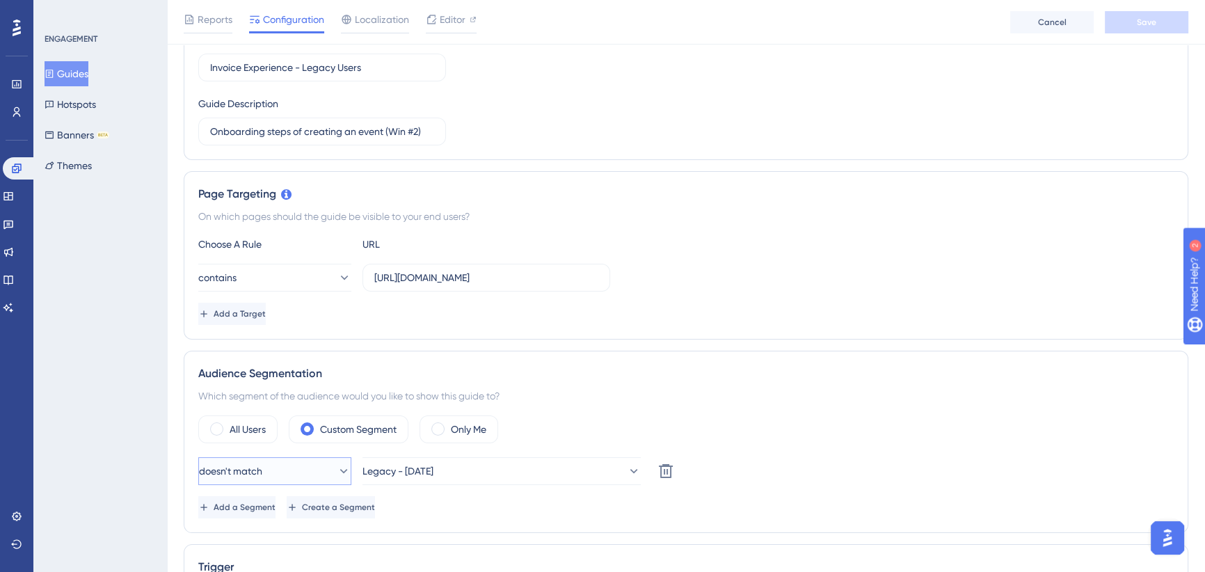
click at [314, 467] on button "doesn't match" at bounding box center [274, 471] width 153 height 28
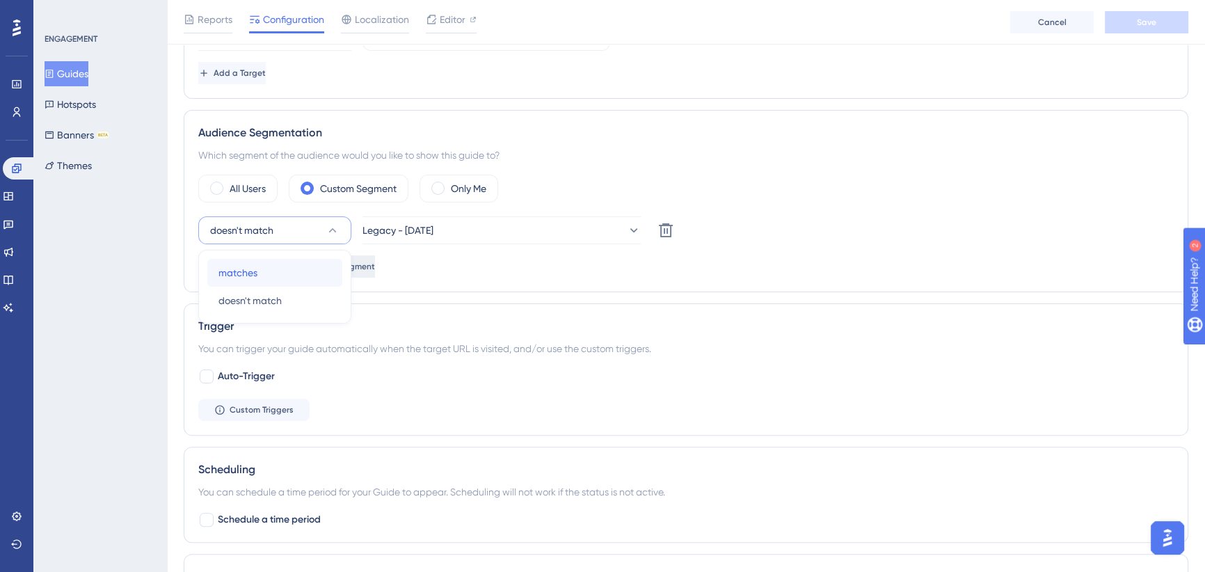
click at [282, 273] on div "matches matches" at bounding box center [274, 273] width 113 height 28
click at [1124, 24] on button "Save" at bounding box center [1146, 22] width 83 height 22
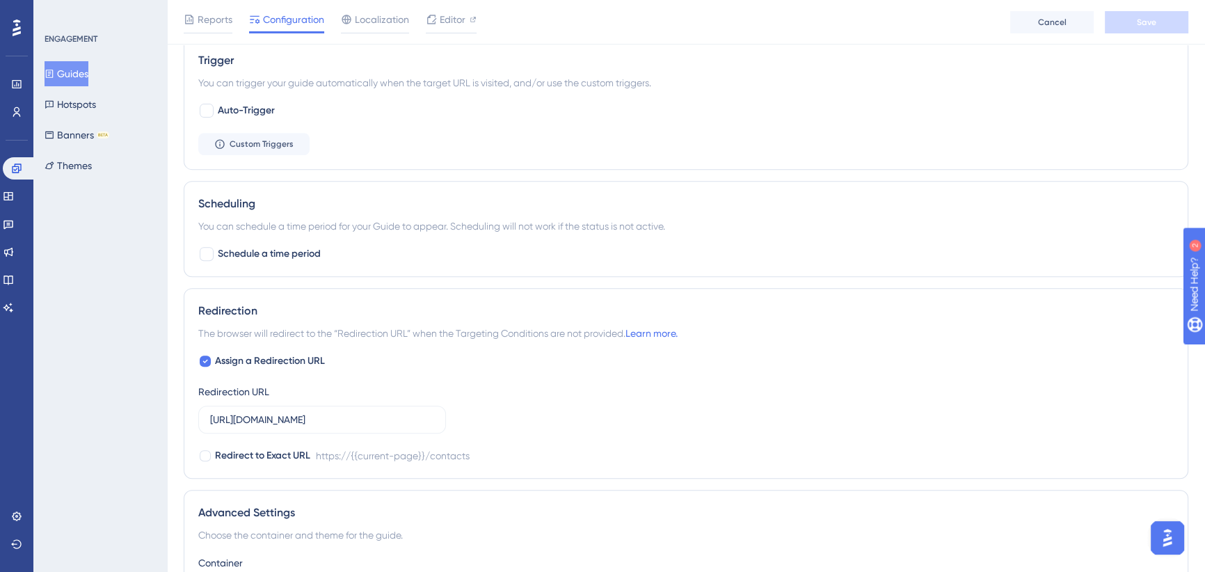
scroll to position [0, 0]
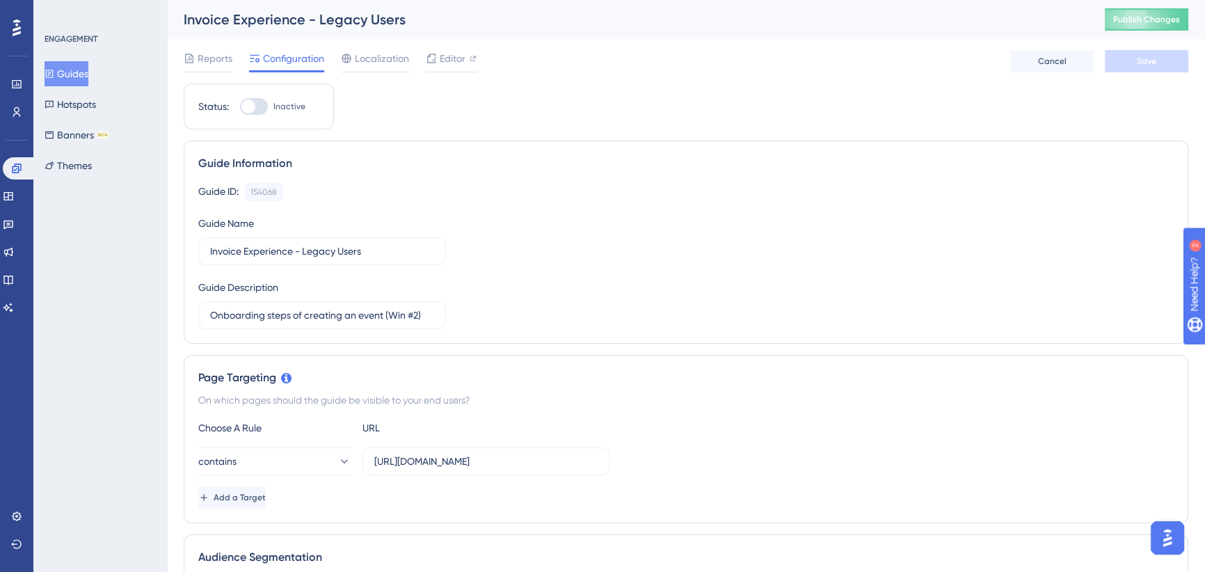
click at [81, 70] on button "Guides" at bounding box center [67, 73] width 44 height 25
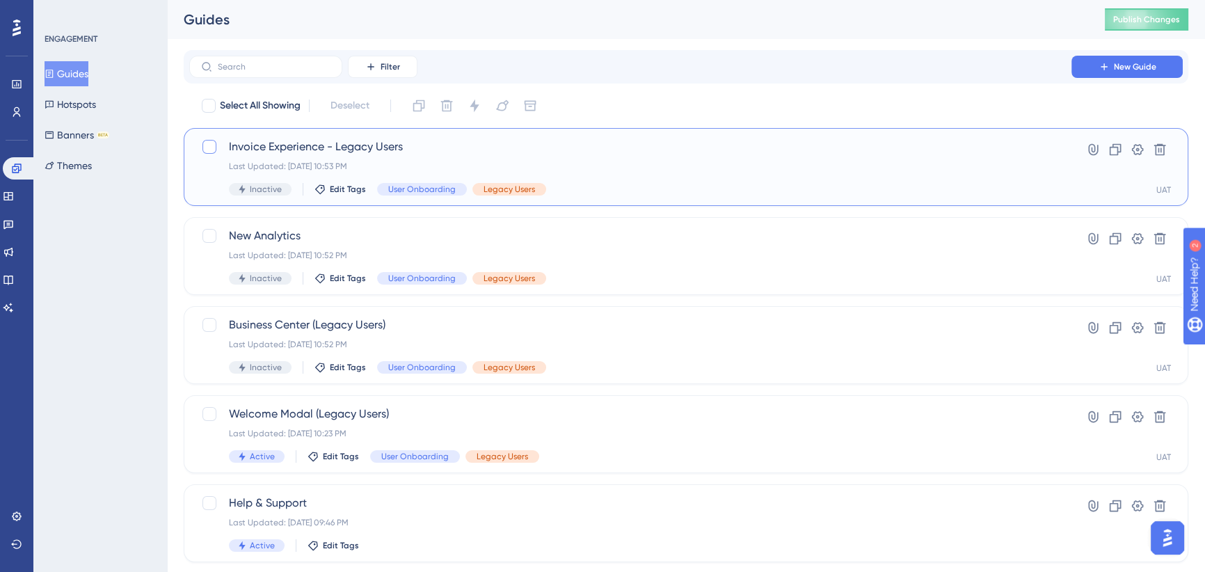
click at [207, 145] on div at bounding box center [209, 147] width 14 height 14
checkbox input "true"
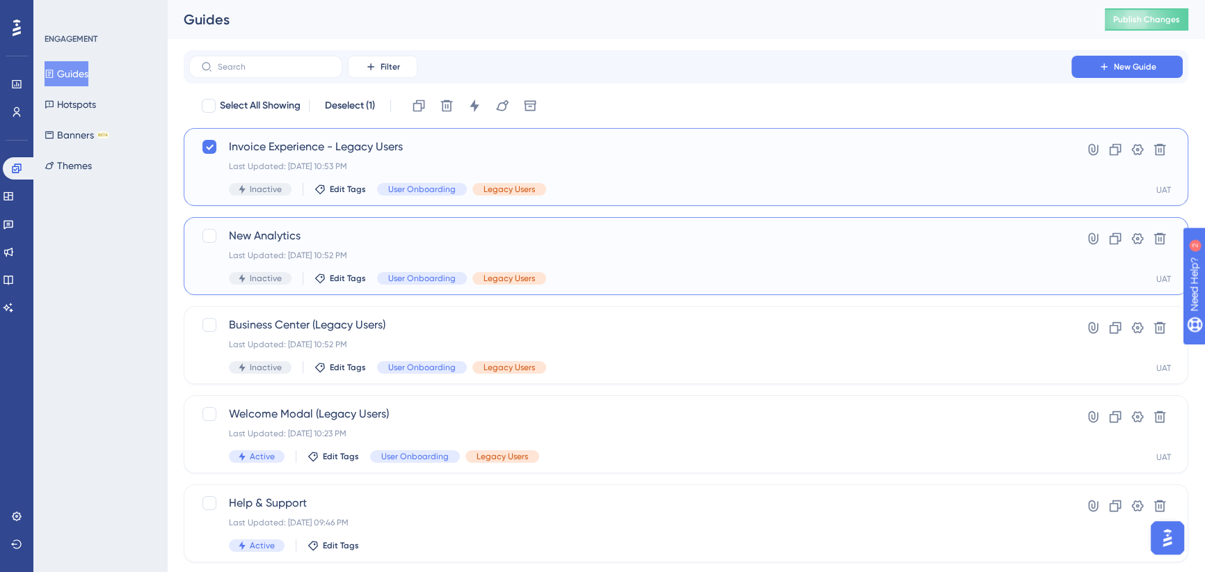
click at [208, 231] on div at bounding box center [209, 236] width 14 height 14
checkbox input "true"
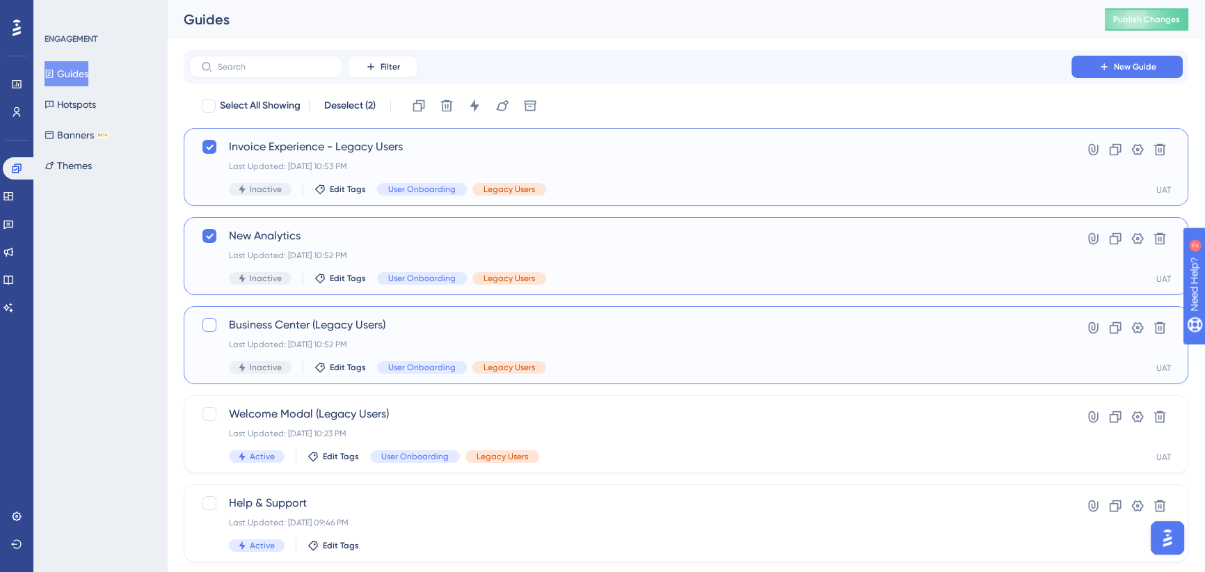
drag, startPoint x: 210, startPoint y: 322, endPoint x: 208, endPoint y: 332, distance: 10.0
click at [209, 322] on div at bounding box center [209, 325] width 14 height 14
checkbox input "true"
click at [477, 104] on icon at bounding box center [475, 106] width 14 height 14
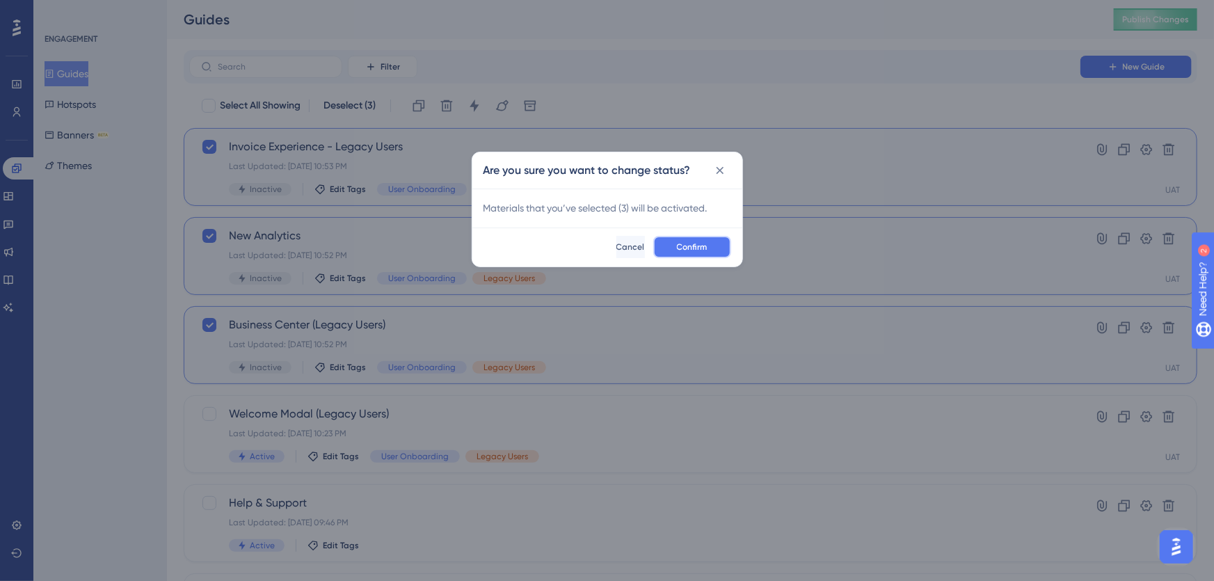
click at [702, 254] on button "Confirm" at bounding box center [692, 247] width 78 height 22
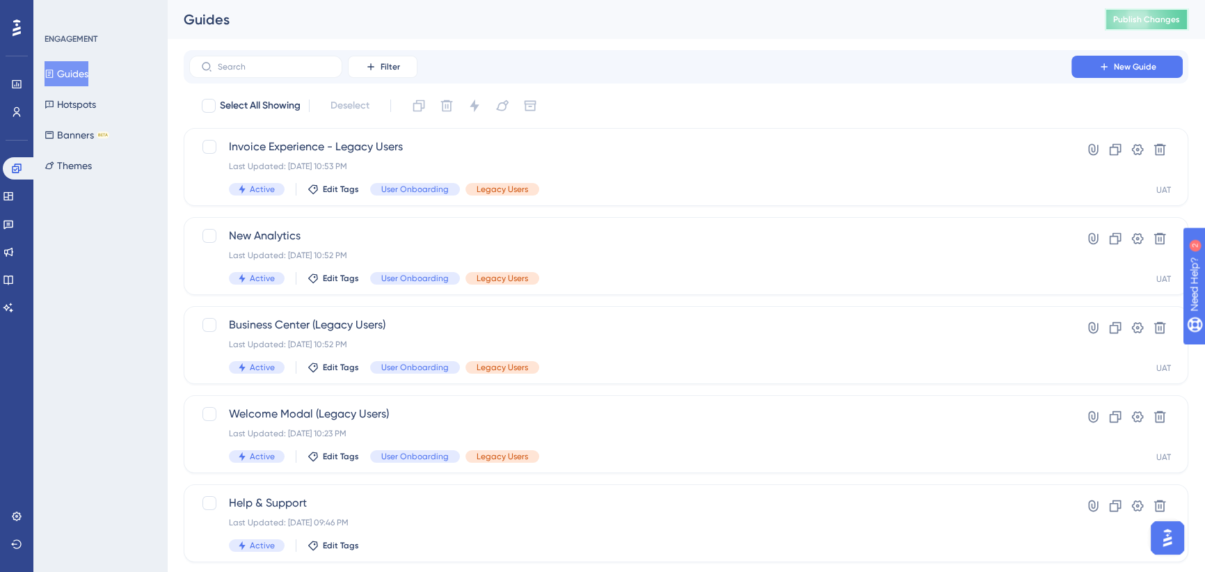
click at [1132, 23] on span "Publish Changes" at bounding box center [1146, 19] width 67 height 11
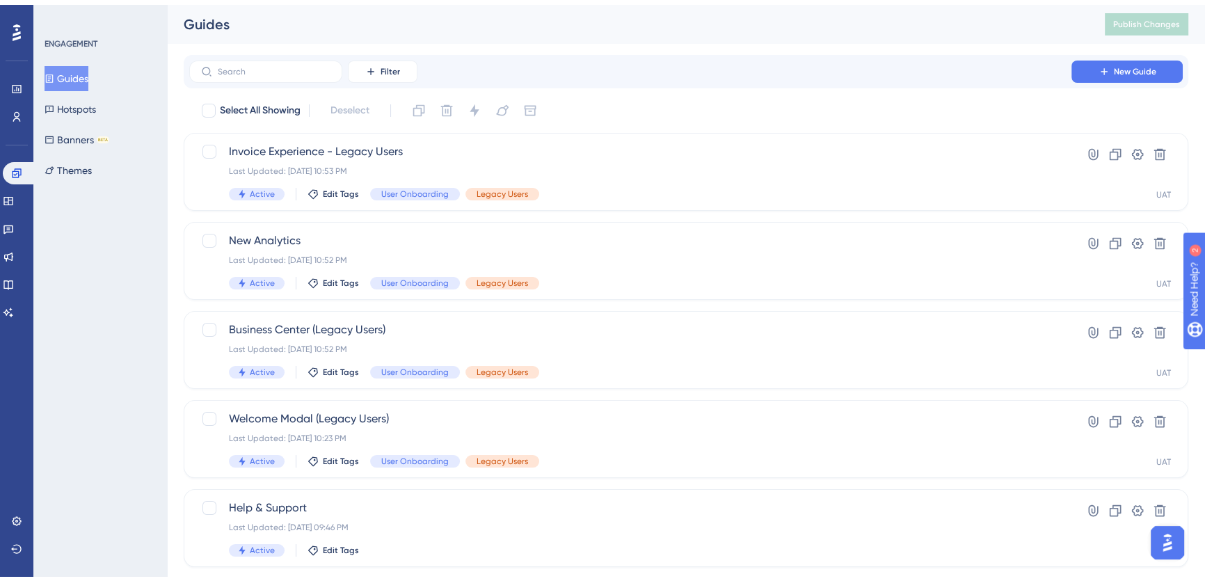
scroll to position [316, 0]
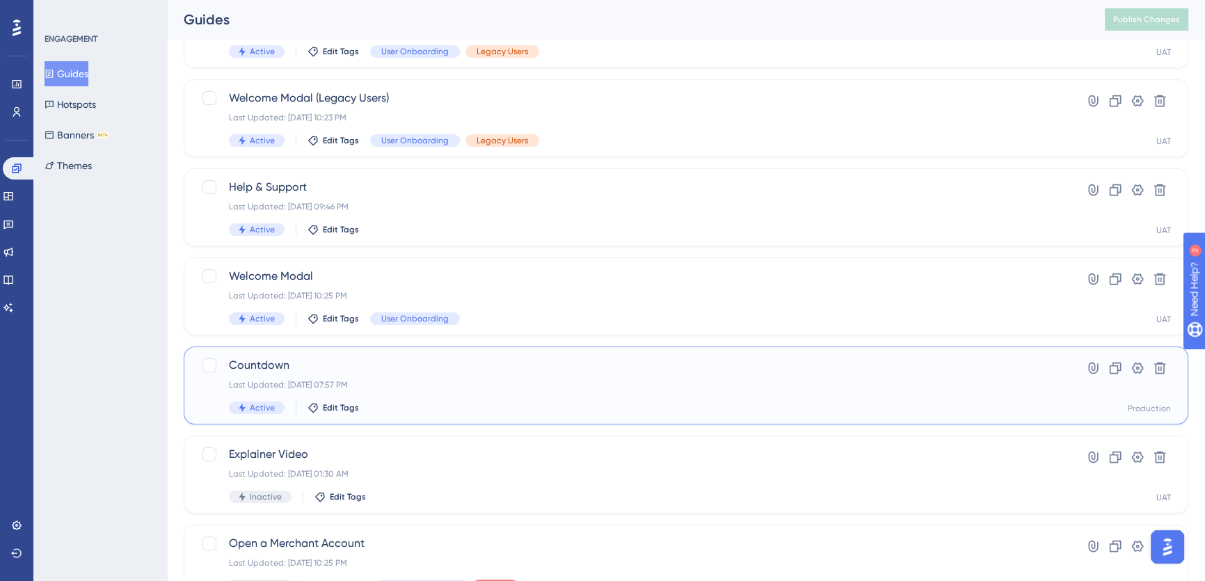
click at [316, 367] on span "Countdown" at bounding box center [630, 365] width 803 height 17
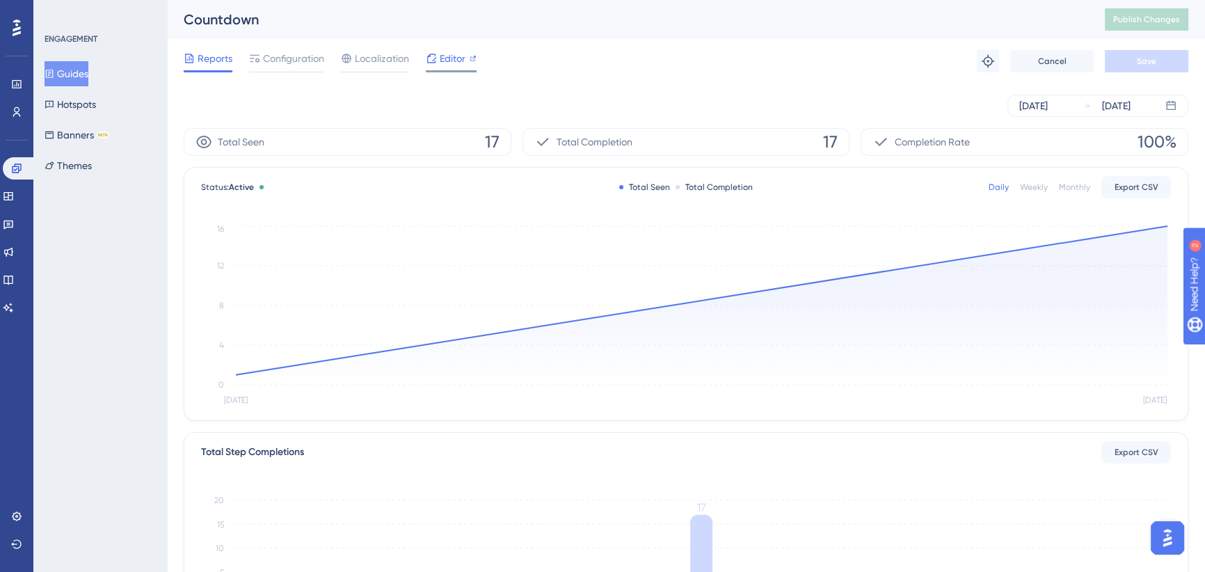
click at [445, 56] on span "Editor" at bounding box center [453, 58] width 26 height 17
click at [1148, 17] on span "Publish Changes" at bounding box center [1146, 19] width 67 height 11
click at [69, 77] on button "Guides" at bounding box center [67, 73] width 44 height 25
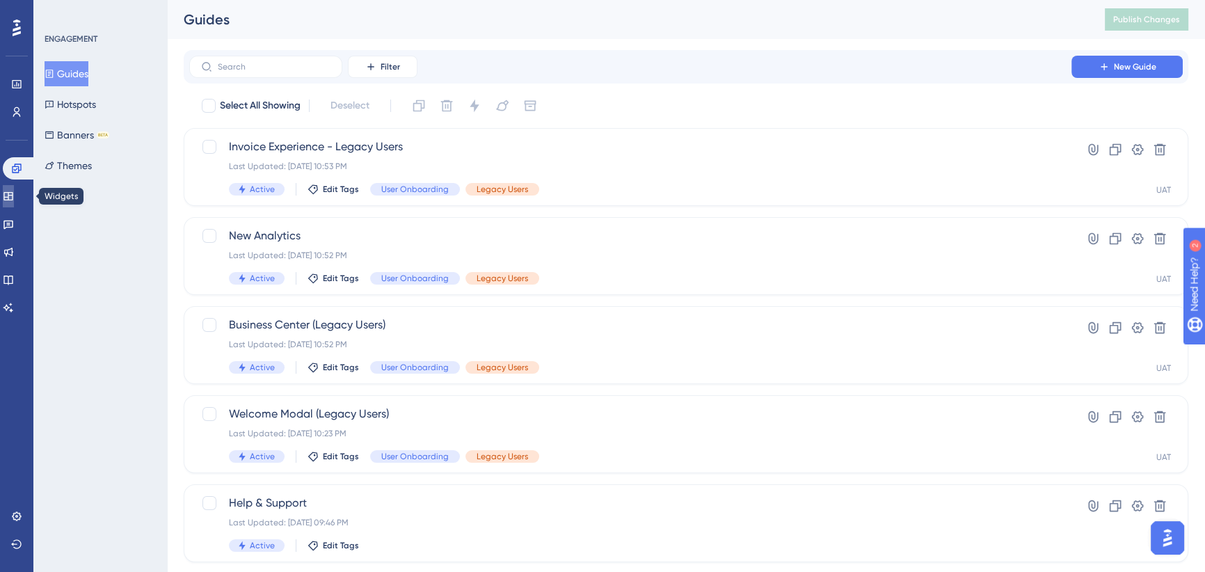
click at [14, 194] on icon at bounding box center [8, 196] width 11 height 11
